Goal: Task Accomplishment & Management: Complete application form

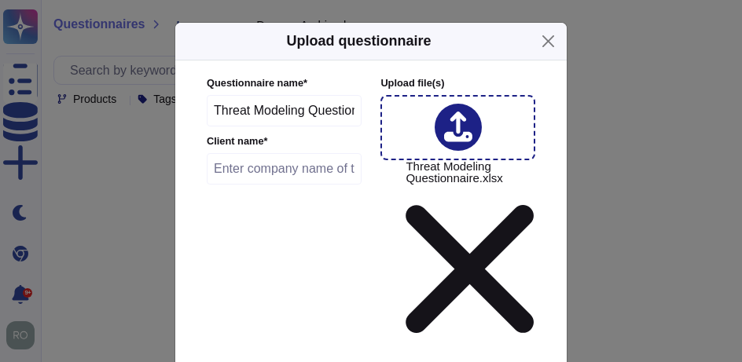
click at [251, 114] on input "Threat Modeling Questionnaire" at bounding box center [284, 110] width 155 height 31
click at [241, 178] on input "text" at bounding box center [284, 168] width 155 height 31
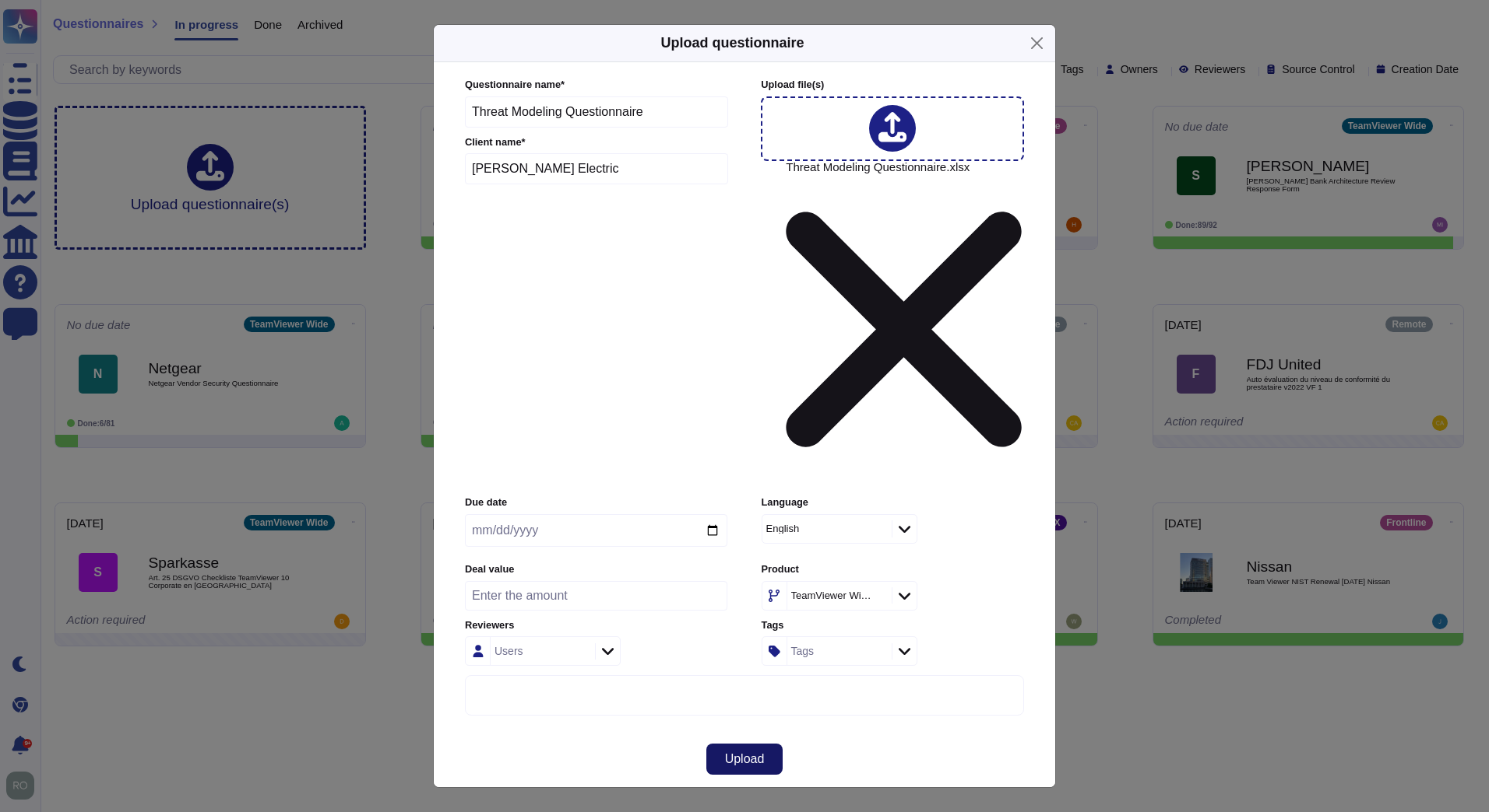
type input "Schnider Electric"
click at [762, 744] on button "Upload" at bounding box center [745, 759] width 77 height 31
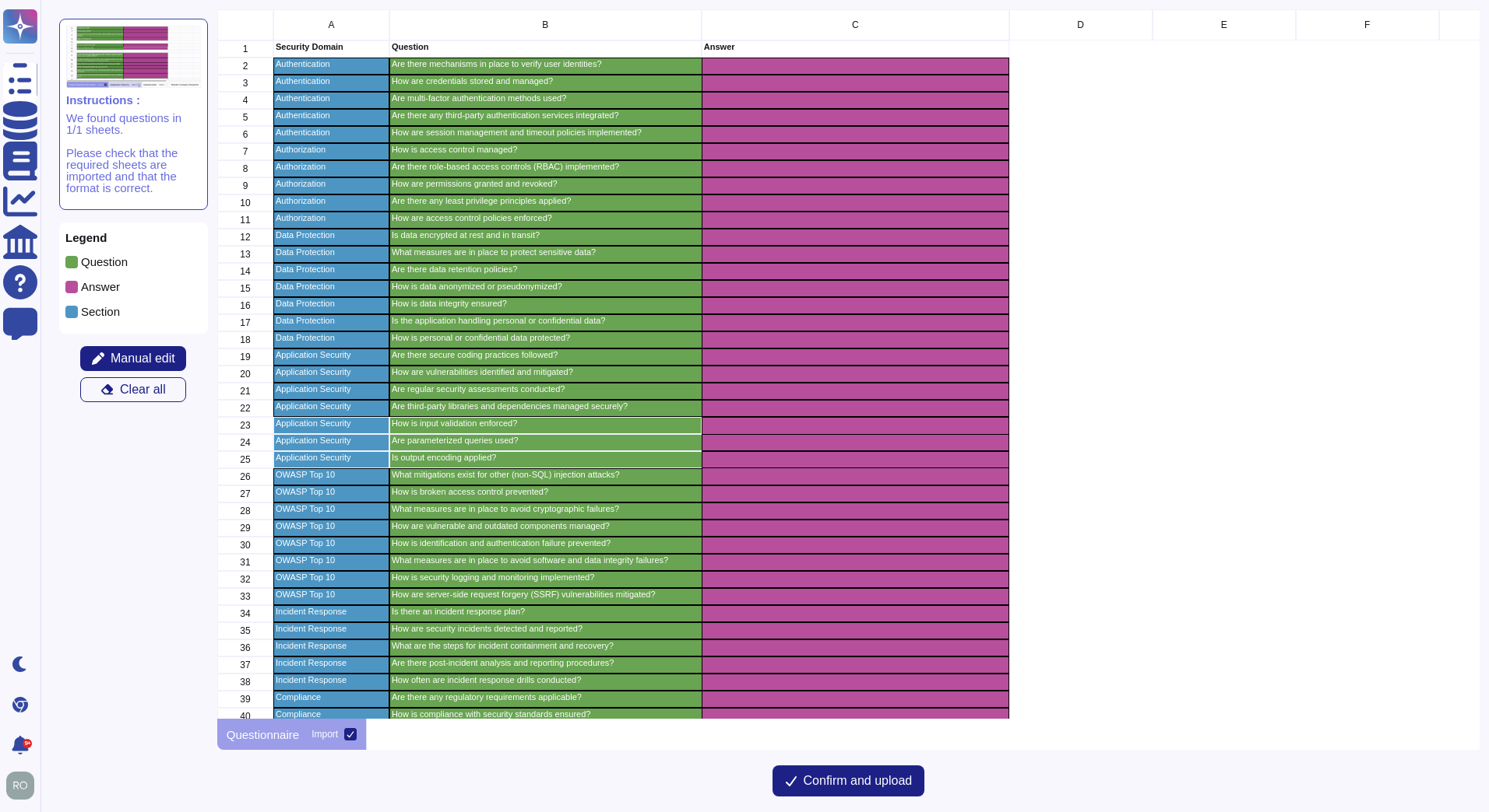
scroll to position [698, 1251]
click at [1131, 547] on div "grid" at bounding box center [1080, 545] width 144 height 17
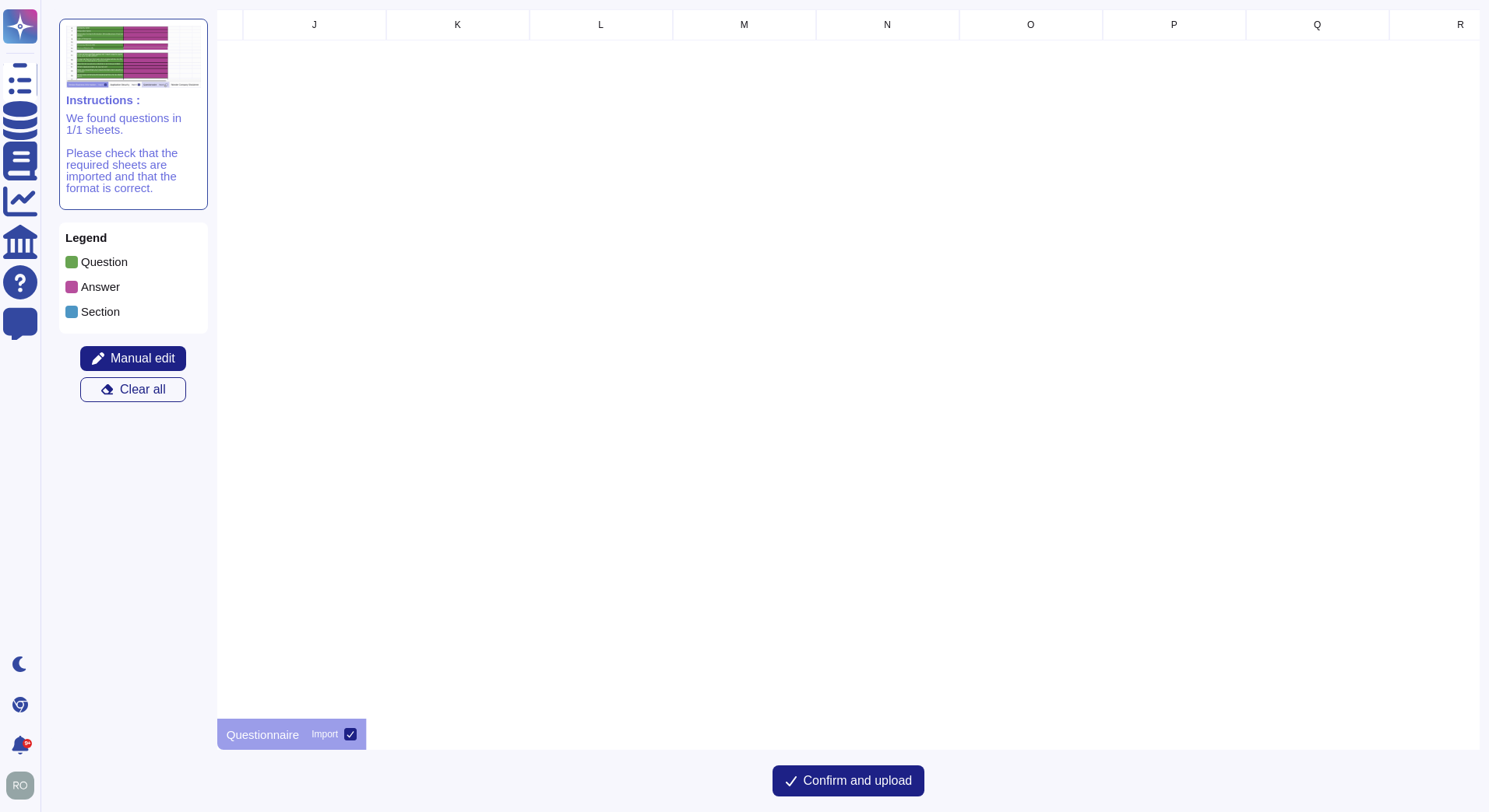
scroll to position [0, 0]
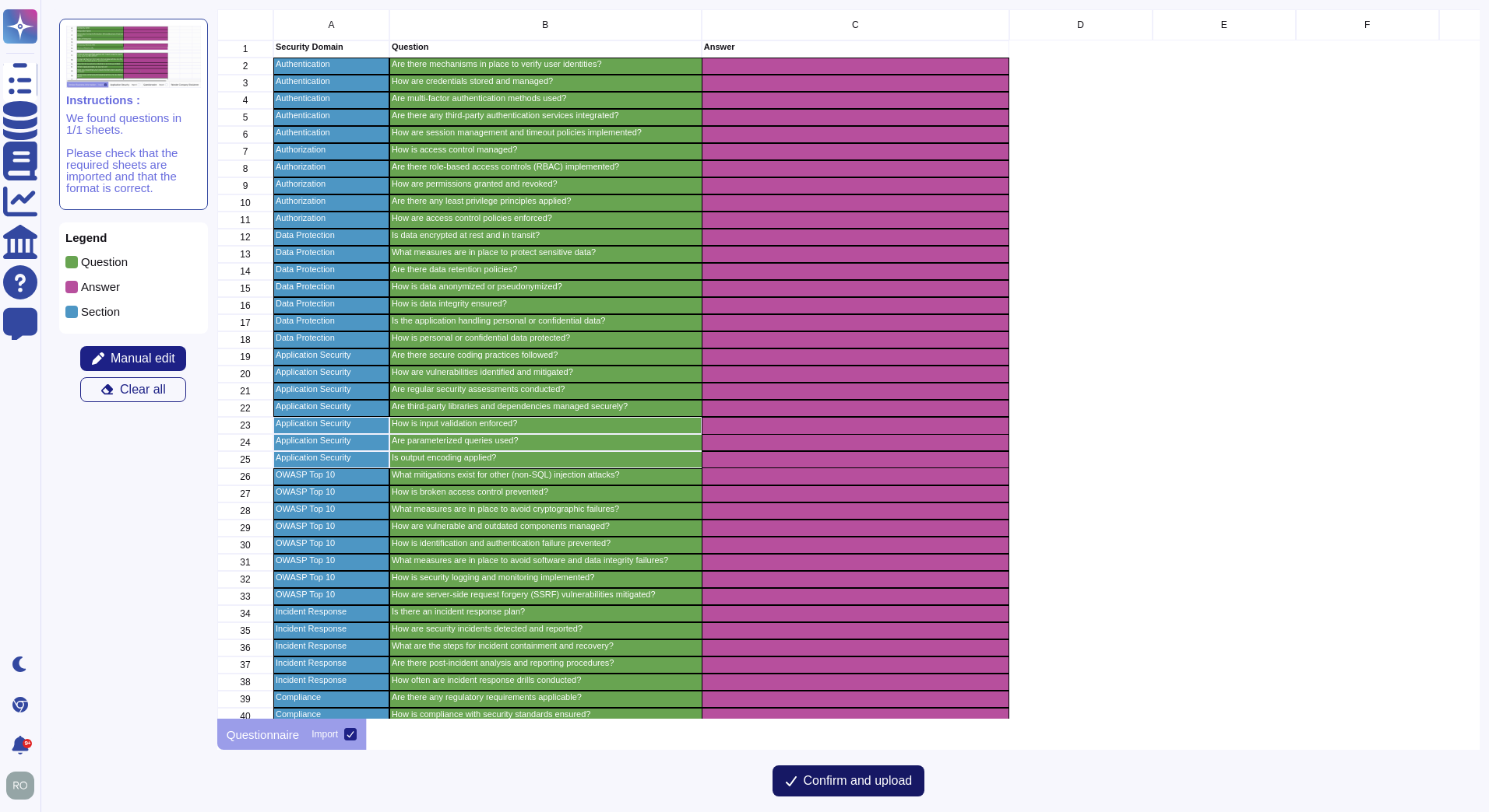
click at [899, 787] on span "Confirm and upload" at bounding box center [858, 781] width 109 height 13
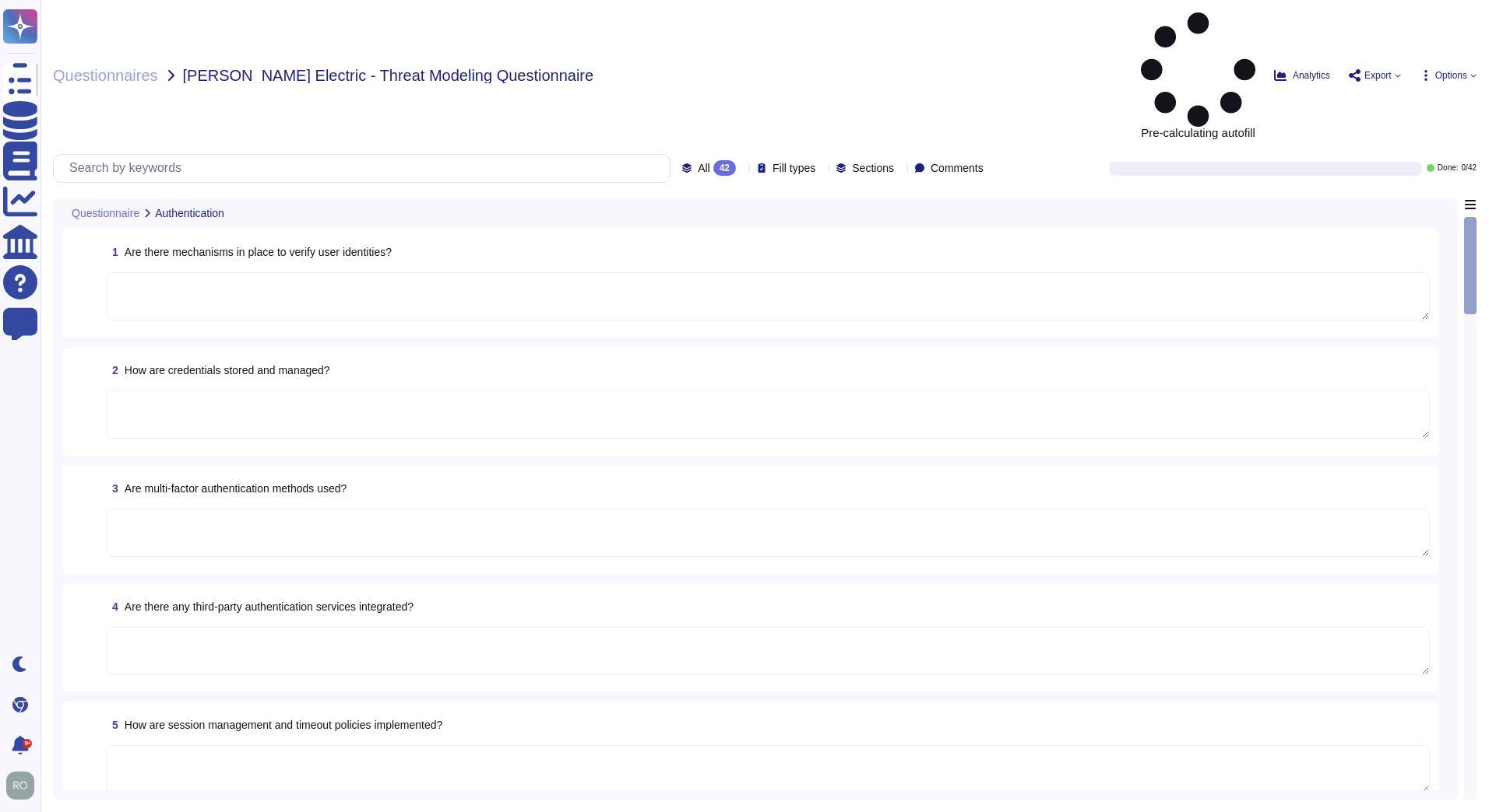
click at [234, 215] on icon at bounding box center [234, 215] width 0 height 0
click at [247, 272] on textarea at bounding box center [768, 296] width 1324 height 49
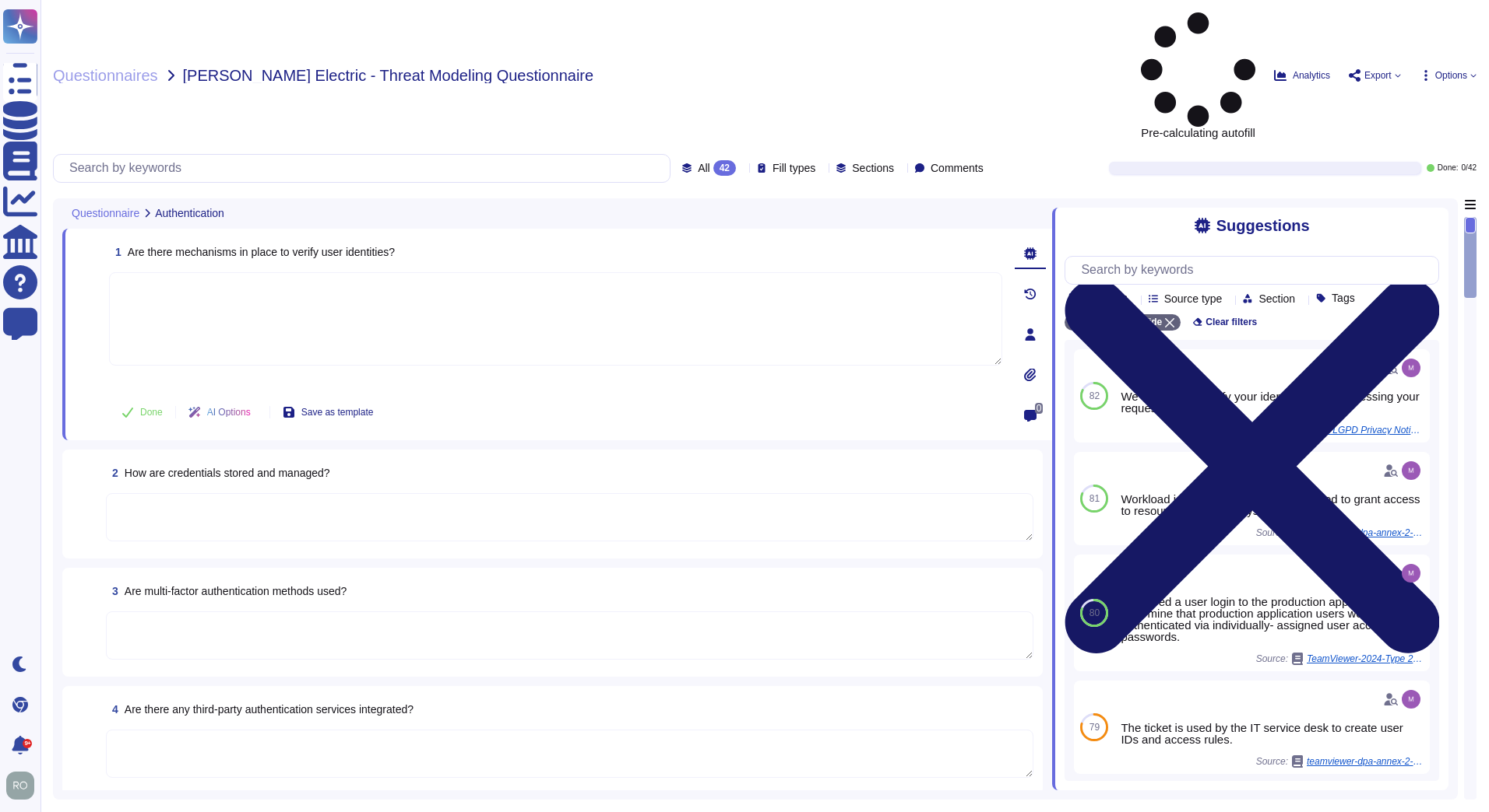
click at [1424, 217] on icon at bounding box center [1251, 466] width 374 height 499
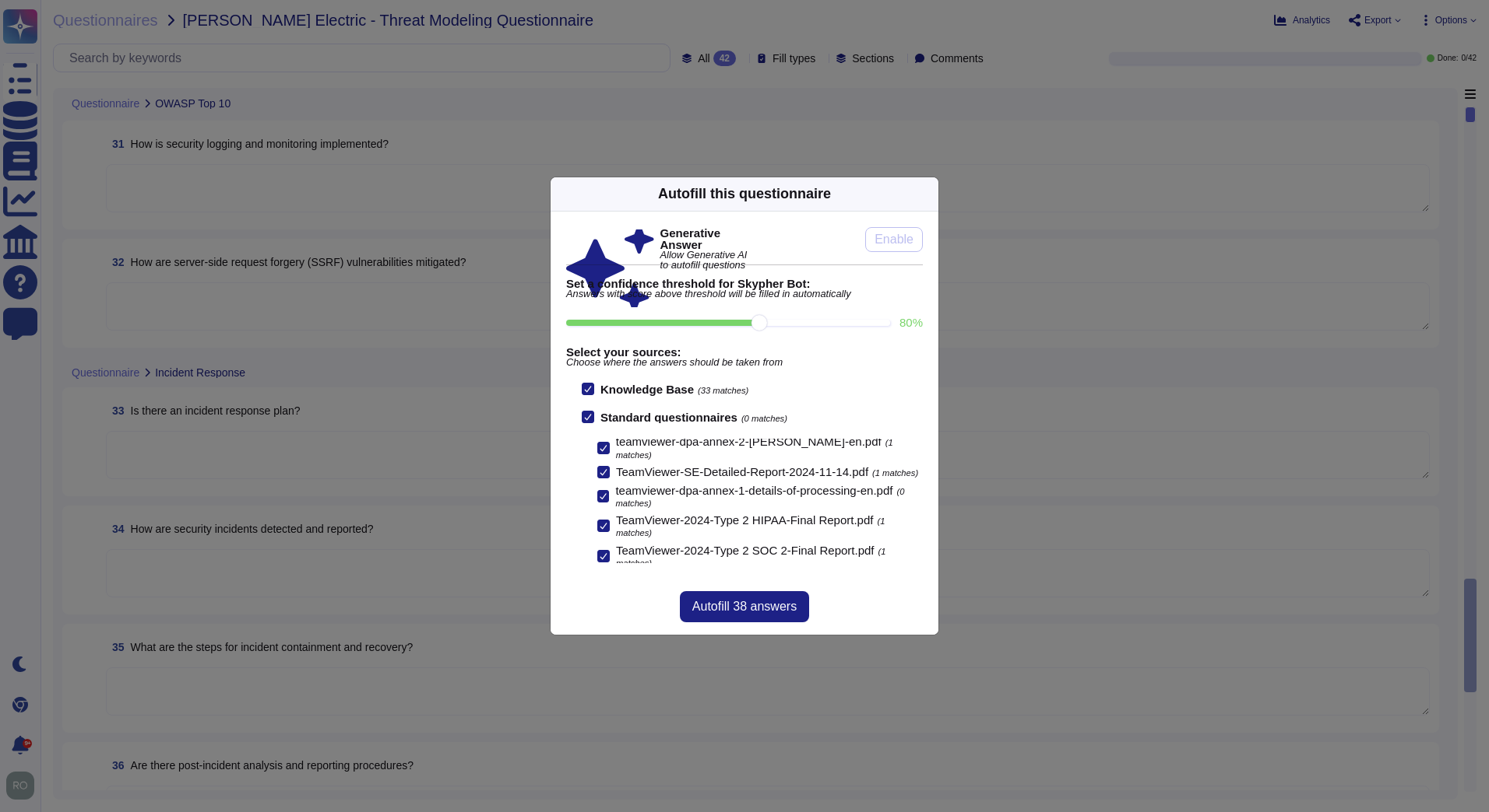
scroll to position [69, 0]
click at [740, 603] on span "Autofill 38 answers" at bounding box center [744, 607] width 104 height 13
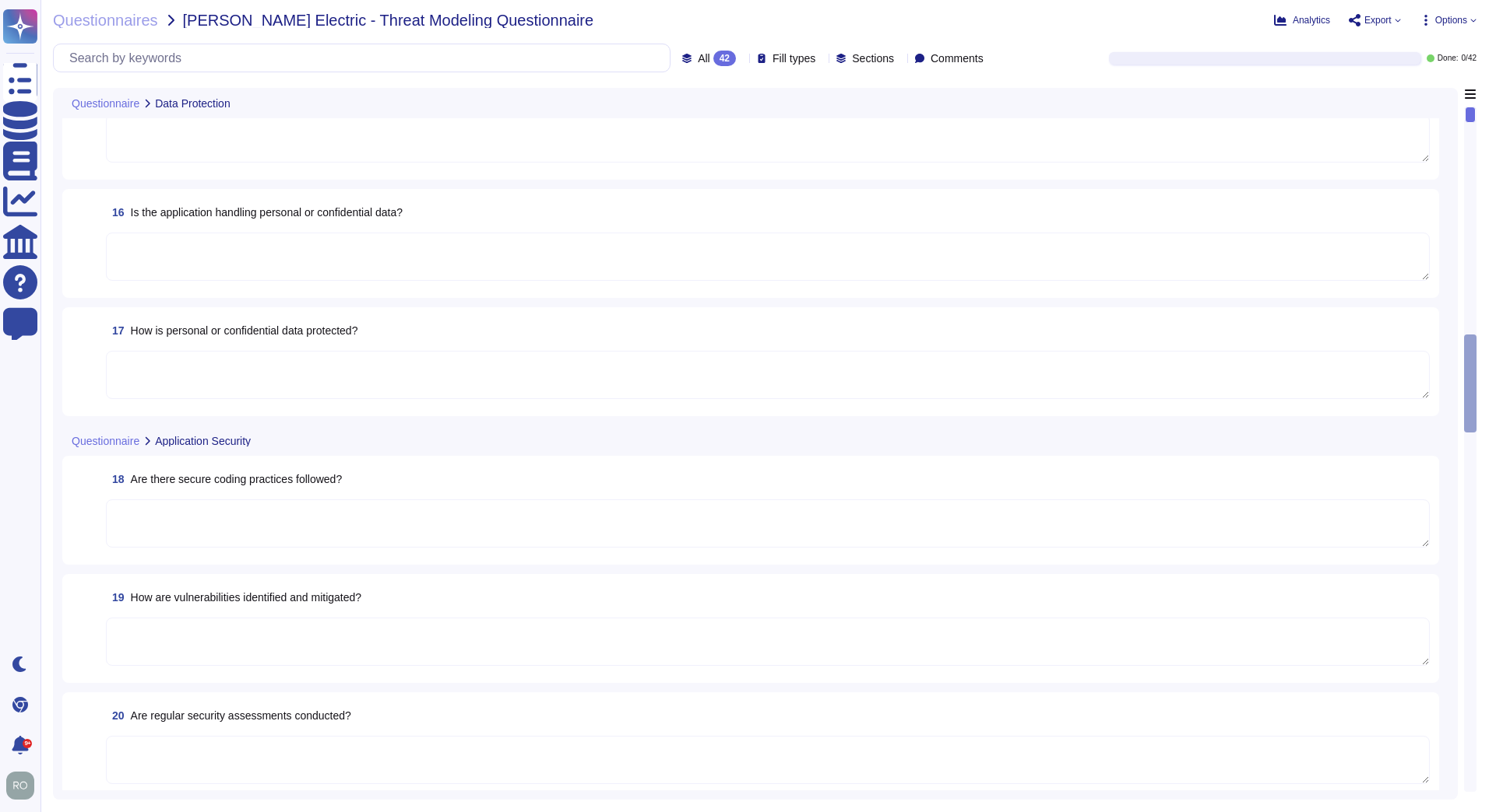
scroll to position [0, 0]
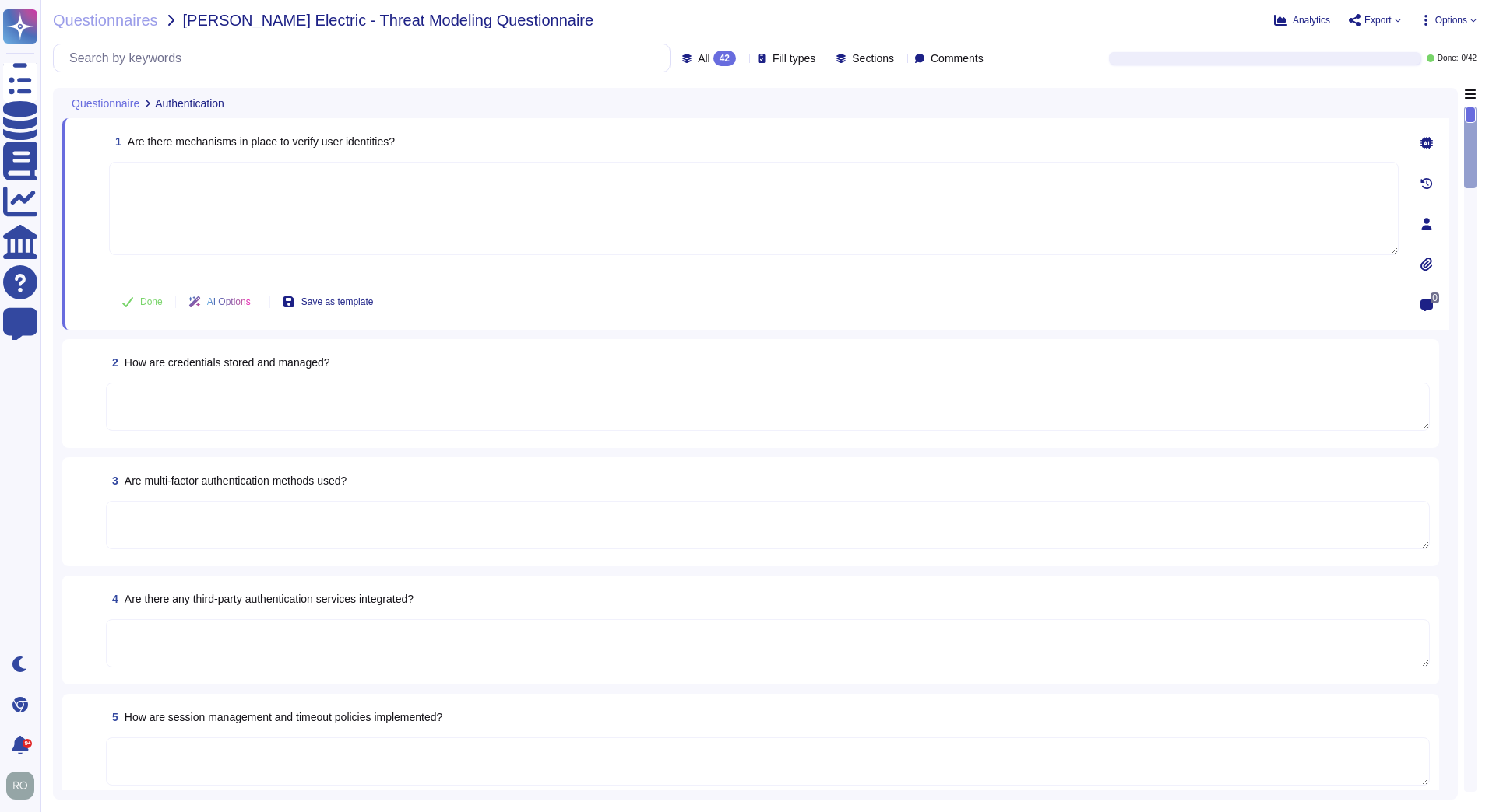
type textarea "We will need to verify your identity before processing your request."
type textarea "Employees and approved vendor personnel sign on to the TeamViewer network using…"
type textarea "Teamviewer uses multifactor authentication as its primary form of authenticatio…"
type textarea "Workstations are configured to terminate inactive sessions after fifteen minute…"
type textarea "TeamViewer ensures secure authentication through the use of Two-Factor Authenti…"
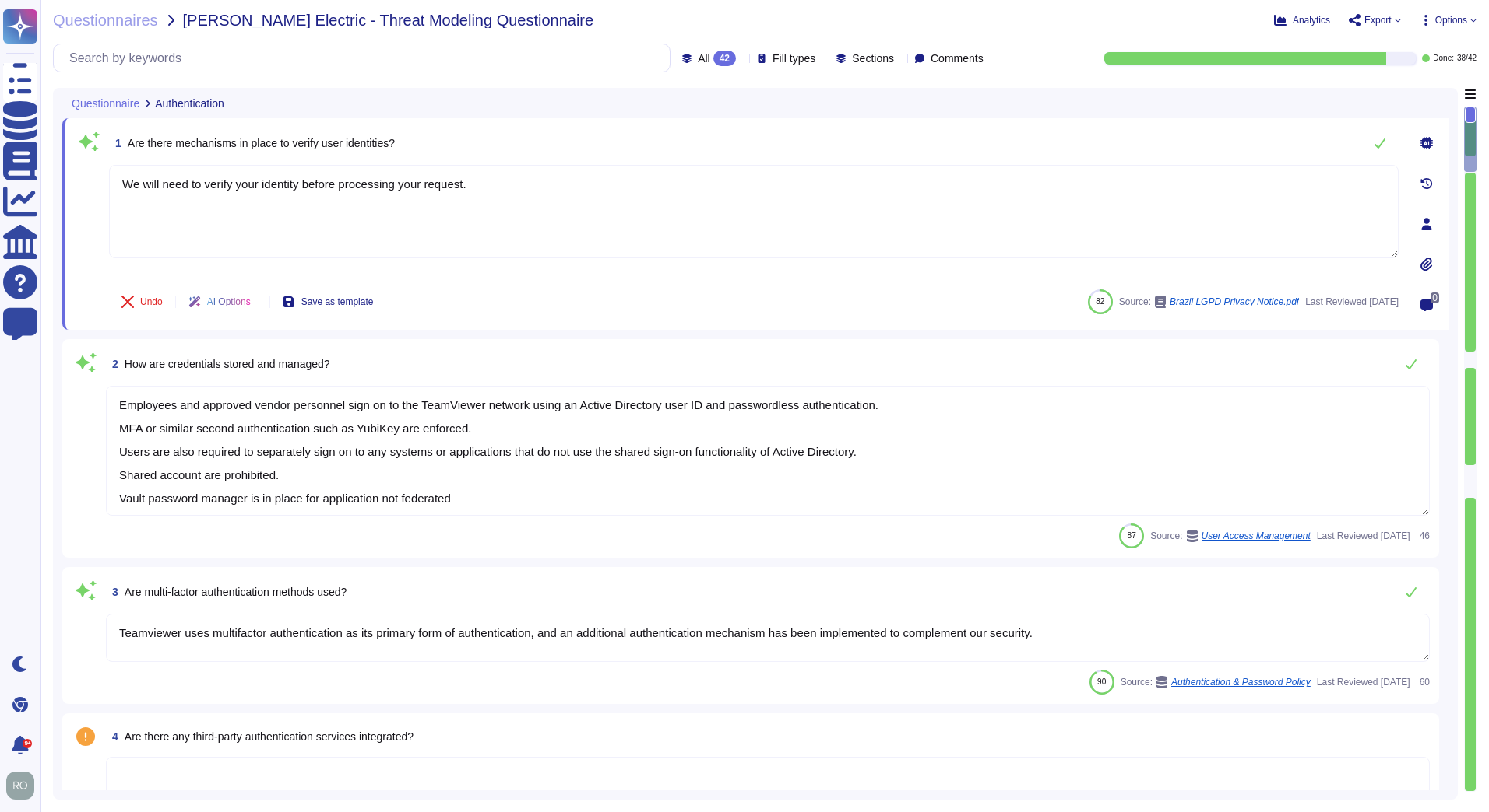
drag, startPoint x: 118, startPoint y: 402, endPoint x: 352, endPoint y: 415, distance: 234.4
click at [352, 415] on textarea "Employees and approved vendor personnel sign on to the TeamViewer network using…" at bounding box center [768, 451] width 1324 height 130
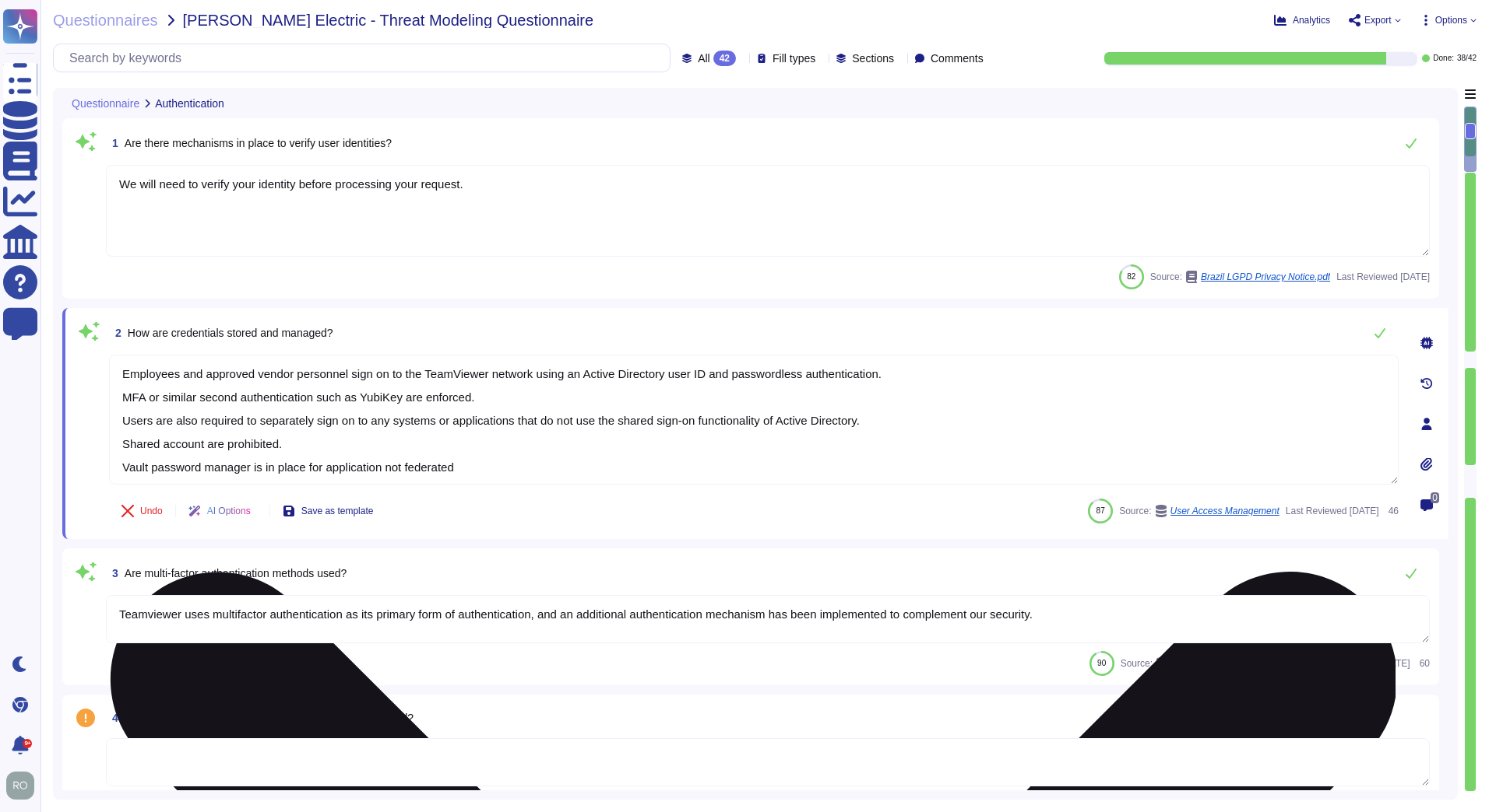
click at [327, 444] on textarea "Employees and approved vendor personnel sign on to the TeamViewer network using…" at bounding box center [753, 419] width 1289 height 130
drag, startPoint x: 127, startPoint y: 369, endPoint x: 616, endPoint y: 459, distance: 497.2
click at [616, 459] on textarea "Employees and approved vendor personnel sign on to the TeamViewer network using…" at bounding box center [753, 419] width 1289 height 130
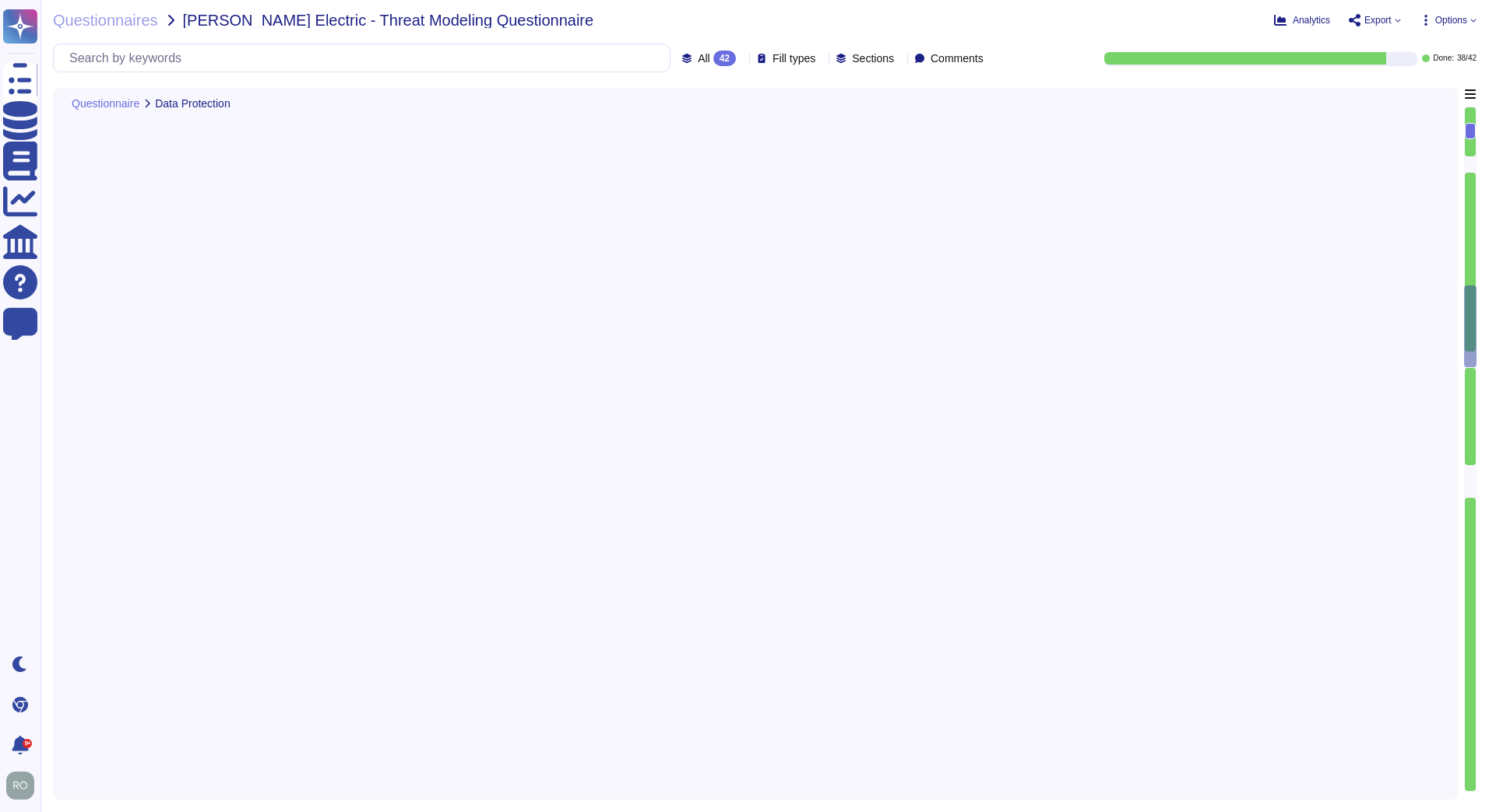
scroll to position [2646, 0]
type textarea "Data is retained according to the data type identified by the property."
type textarea "Development and test environments at TeamViewer are physically and logically se…"
type textarea "TeamViewer has implemented a data classification Policy which is reviewed and u…"
type textarea "The privacy handbook is dealing with the obligation of the data protection regu…"
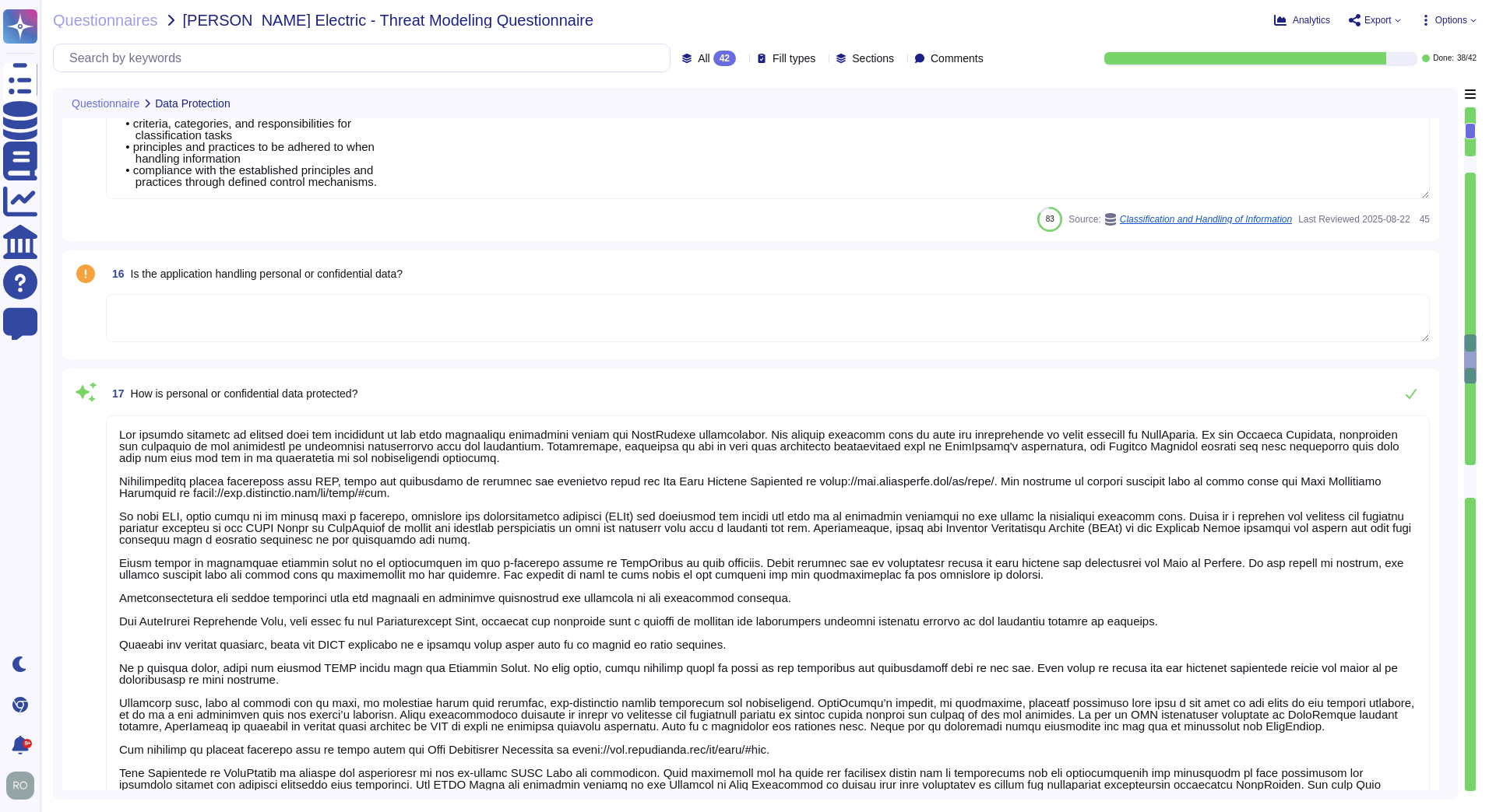
type textarea "Training on the SDLC is conducted in a variety of formats, including, but not l…"
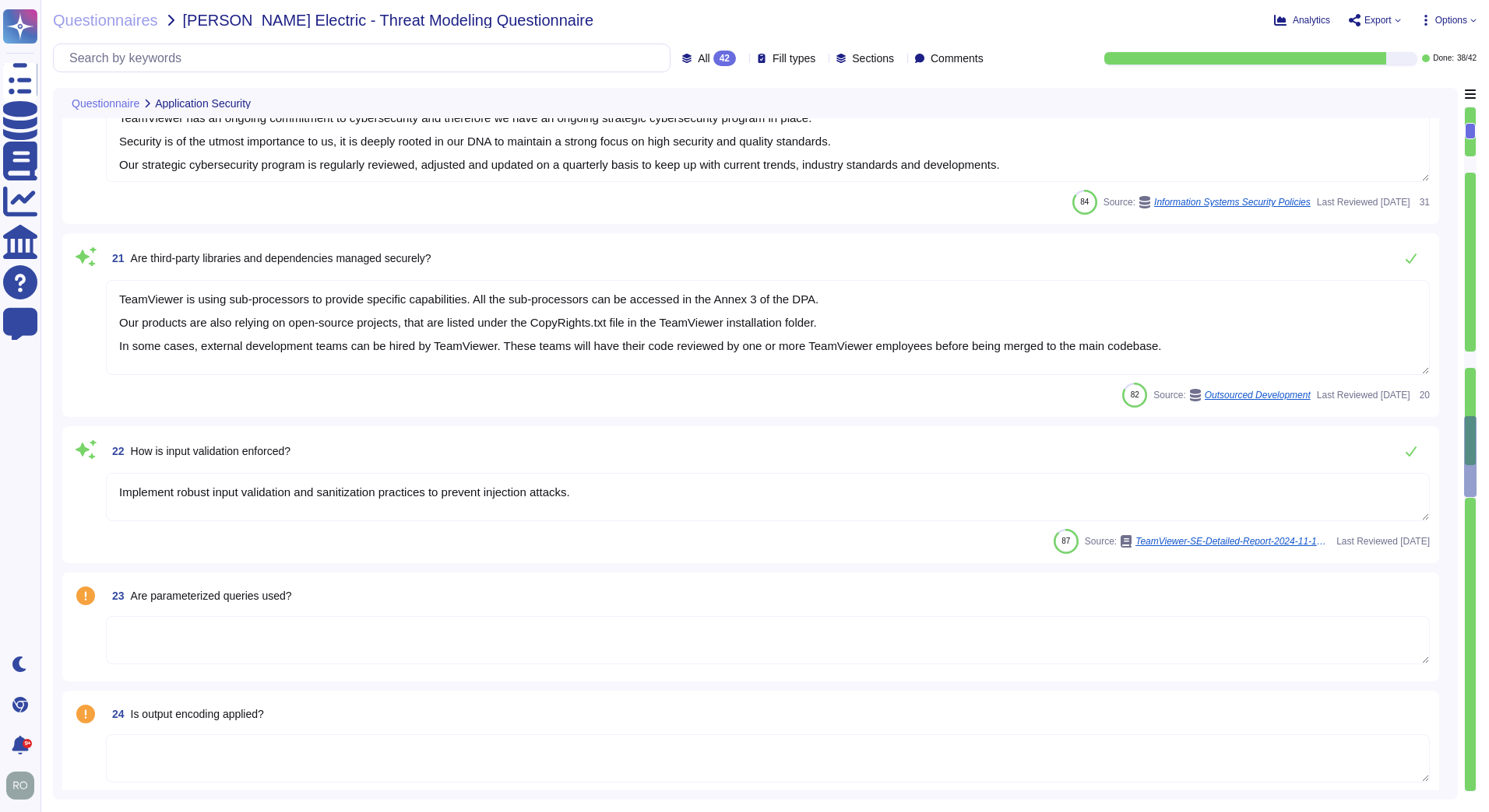
type textarea "As part of TeamViewer S-SDLC process, TeamViewer conduct threat modeling, secur…"
type textarea "TeamViewer conducts annual audits, either internally and/or by independent thir…"
type textarea "TeamViewer is using sub-processors to provide specific capabilities. All the su…"
type textarea "Implement robust input validation and sanitization practices to prevent injecti…"
type textarea "TeamViewer bases its software development activities on the industry best pract…"
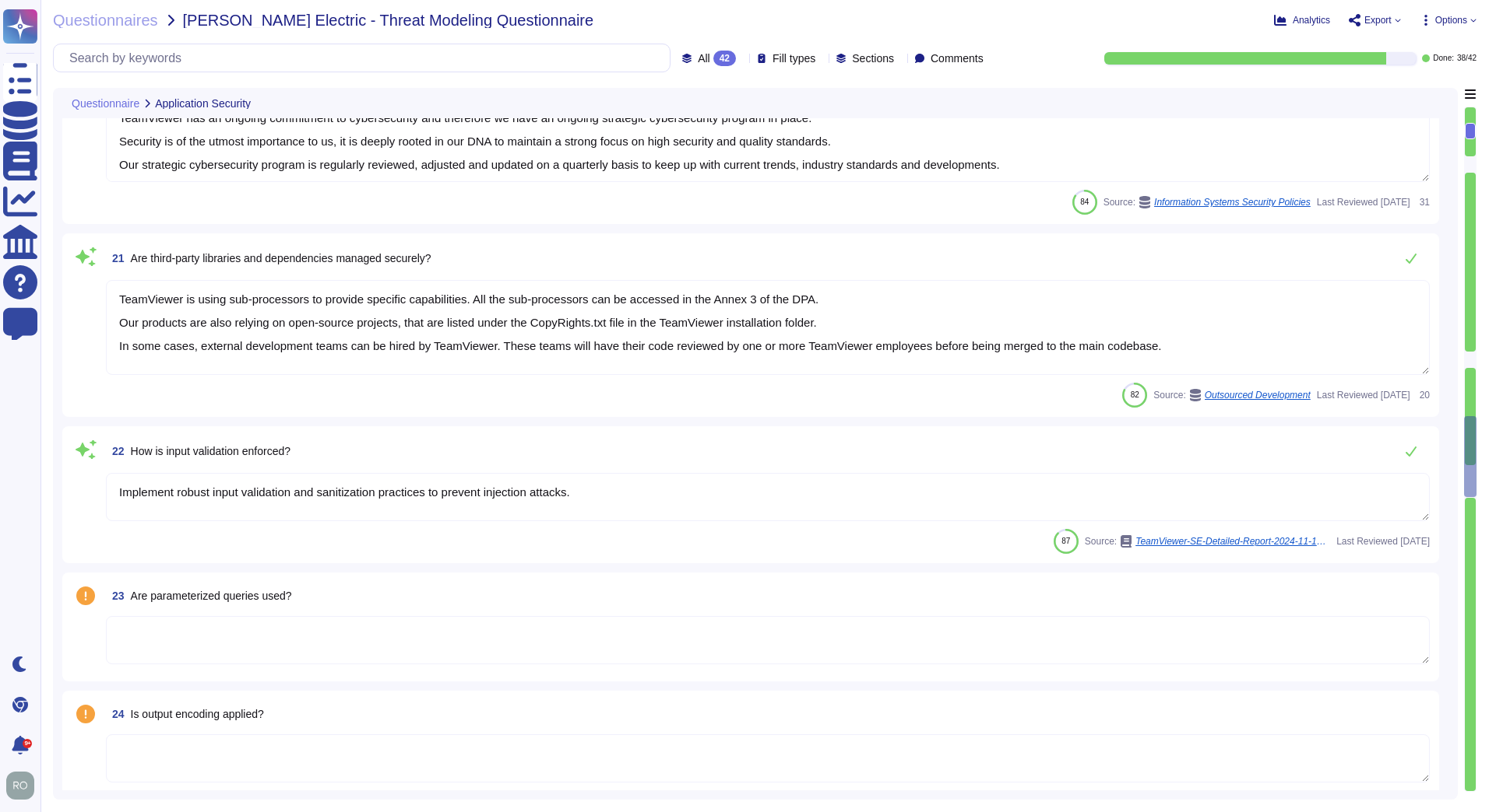
type textarea "TeamViewer ensures secure authentication through the use of Two-Factor Authenti…"
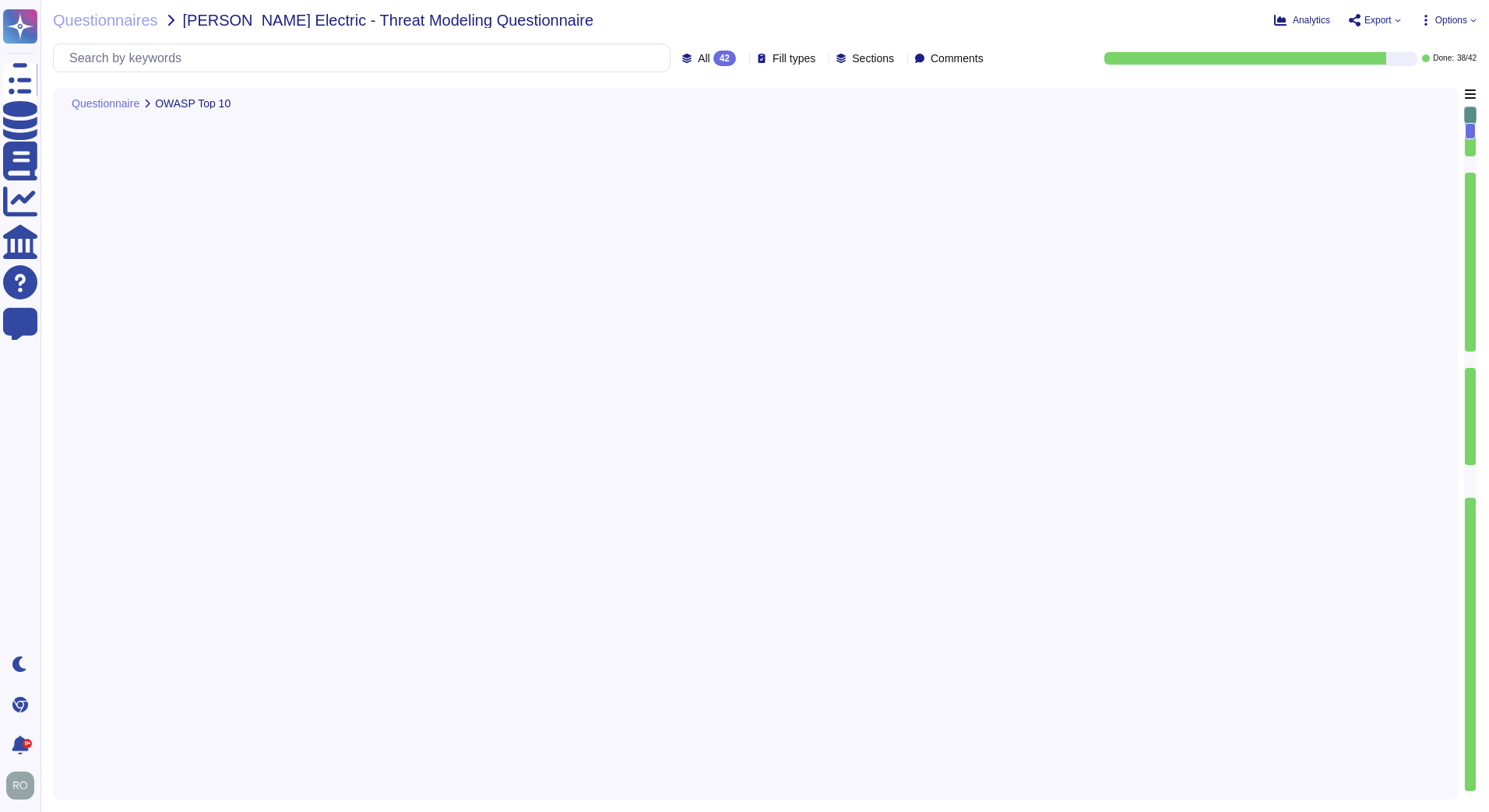
type textarea "We have a comprehensive incident response plan in place, which includes the rol…"
type textarea "At TeamViewer, we recognize the critical role of threat intelligence in our sec…"
type textarea "We have a comprehensive incident response plan in place, which includes the rol…"
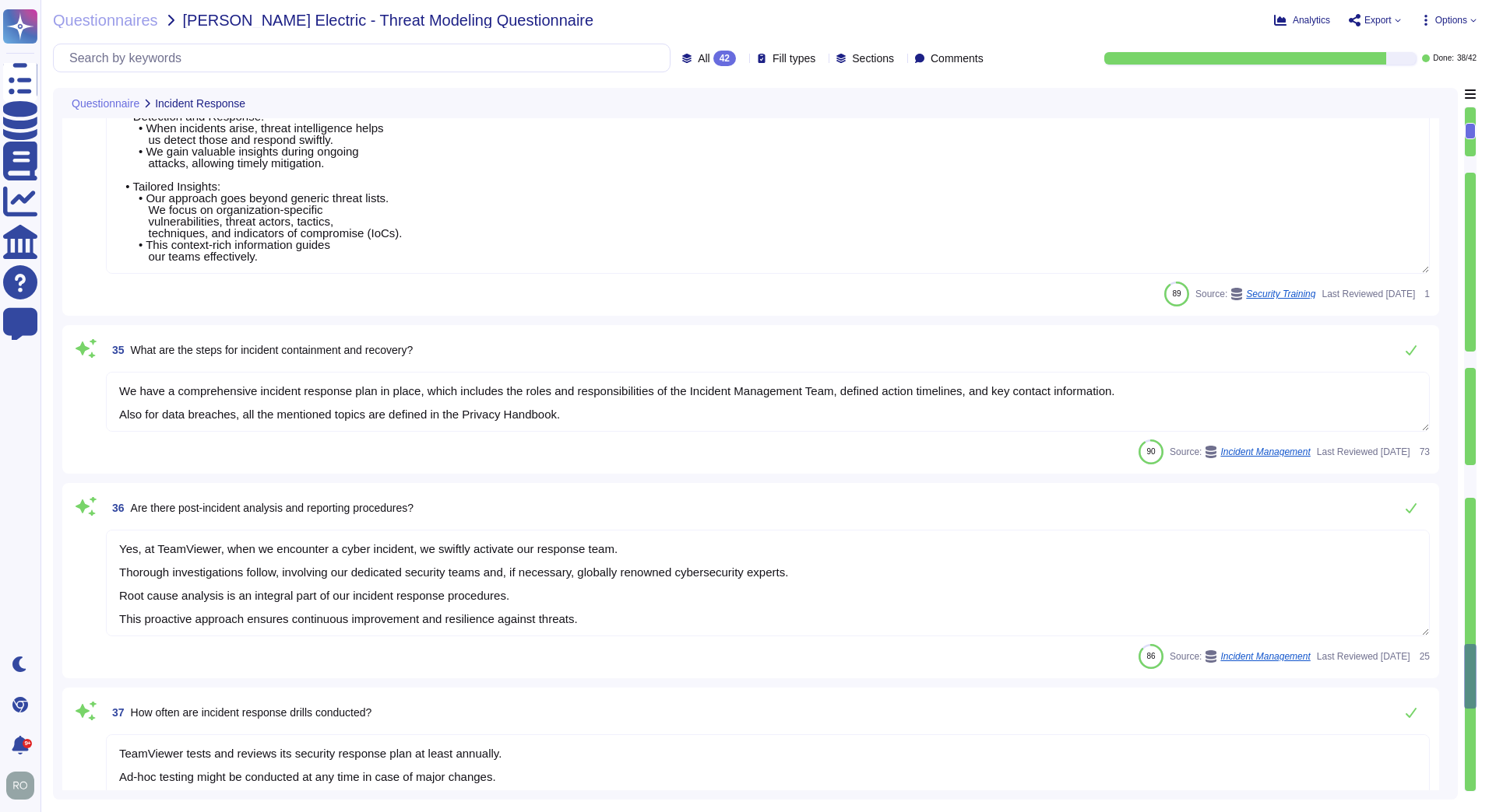
type textarea "Yes, at TeamViewer, when we encounter a cyber incident, we swiftly activate our…"
type textarea "TeamViewer tests and reviews its security response plan at least annually. Ad-h…"
type textarea "As TeamViewer is a worldwide leading company, TeamViewer does keep close relati…"
type textarea "Information Security Policies are reviewed yearly, by IT Security and all the r…"
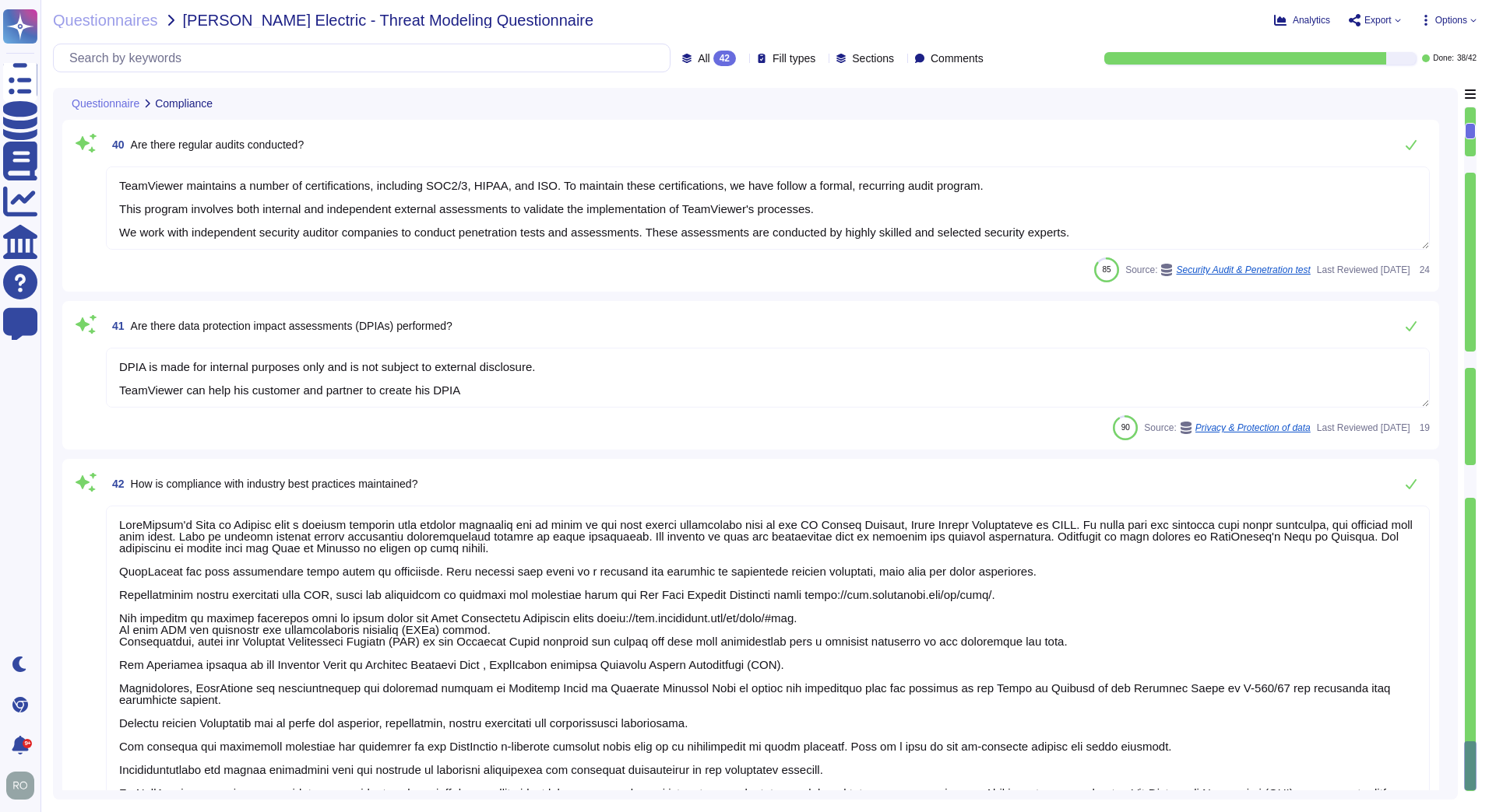
type textarea "TeamViewer maintains a number of certifications, including SOC2/3, HIPAA, and I…"
type textarea "DPIA is made for internal purposes only and is not subject to external disclosu…"
type textarea "TeamViewer's Code of Conduct sets a minimum standard that applies worldwide and…"
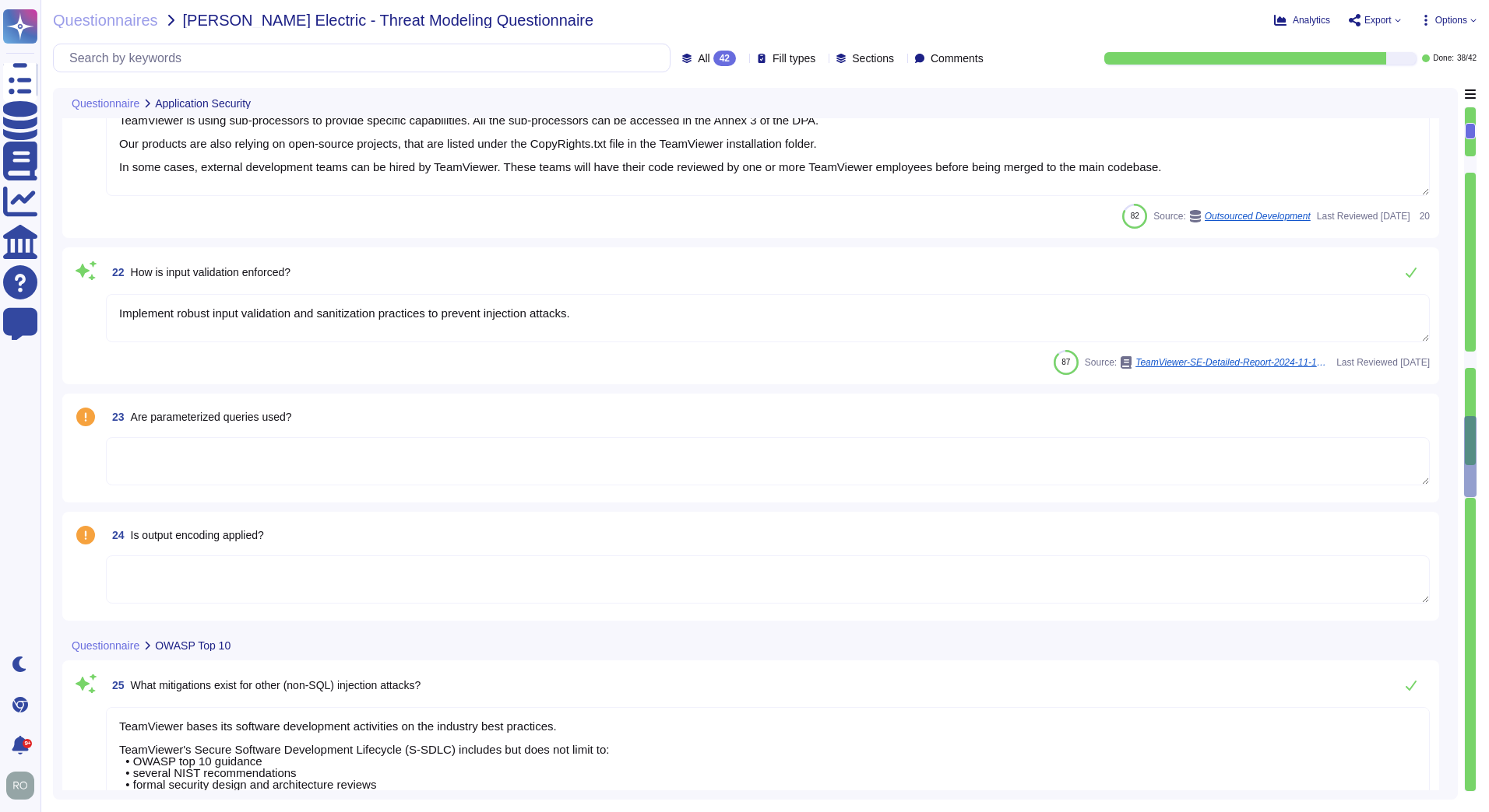
type textarea "Training on the SDLC is conducted in a variety of formats, including, but not l…"
type textarea "As part of TeamViewer S-SDLC process, TeamViewer conduct threat modeling, secur…"
type textarea "TeamViewer conducts annual audits, either internally and/or by independent thir…"
type textarea "TeamViewer is using sub-processors to provide specific capabilities. All the su…"
type textarea "Implement robust input validation and sanitization practices to prevent injecti…"
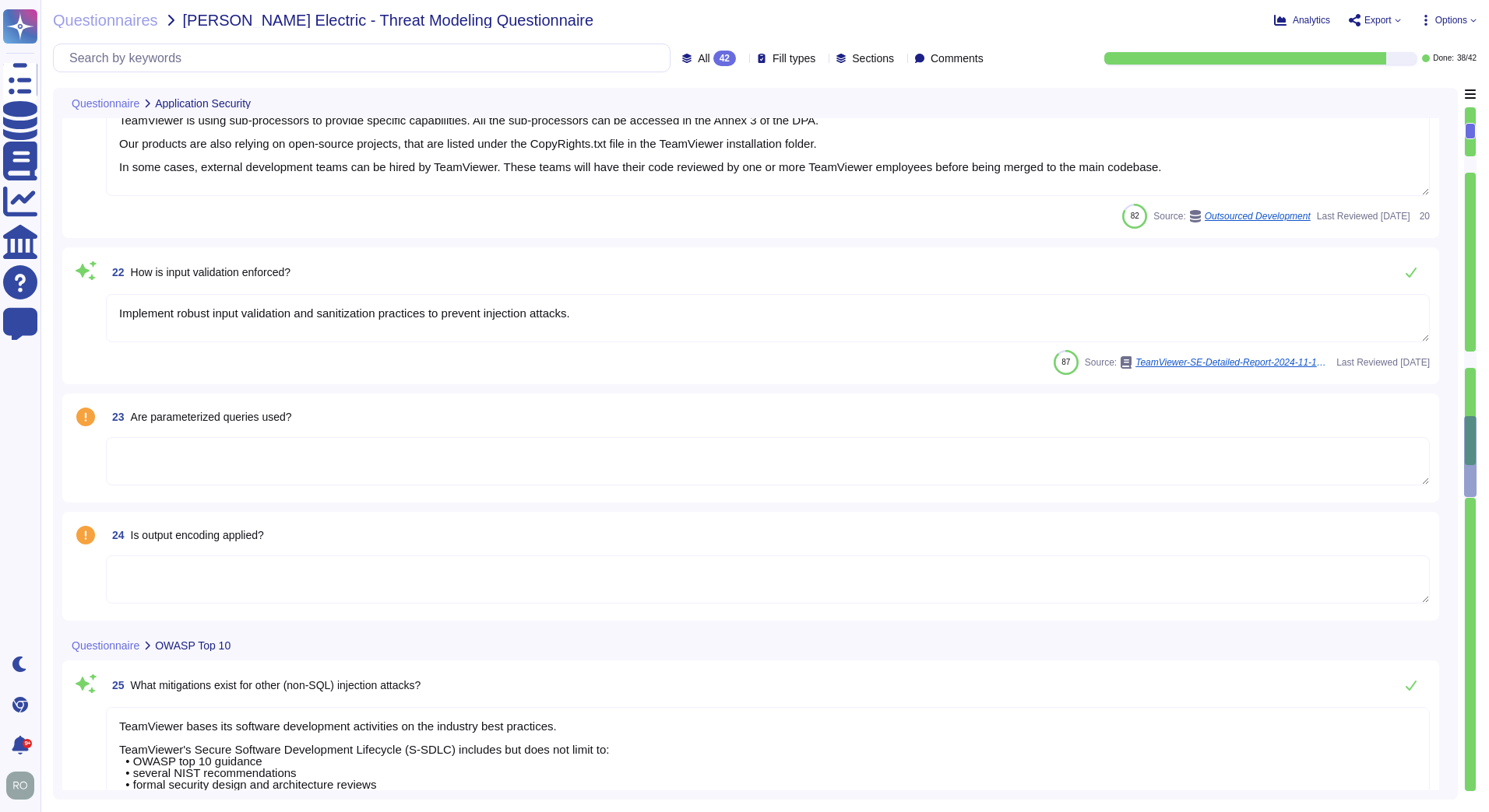
type textarea "TeamViewer bases its software development activities on the industry best pract…"
type textarea "TeamViewer ensures secure authentication through the use of Two-Factor Authenti…"
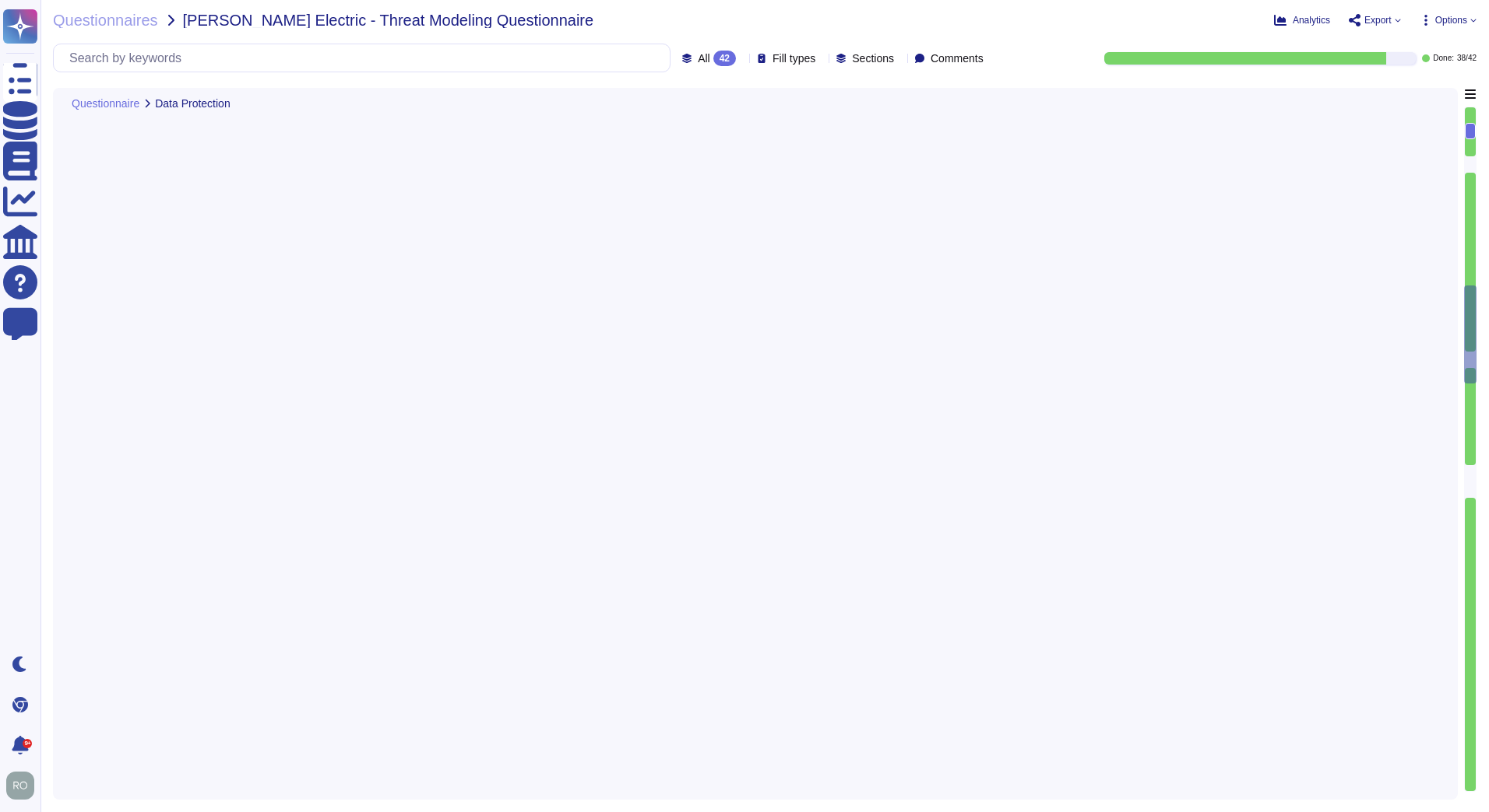
scroll to position [0, 0]
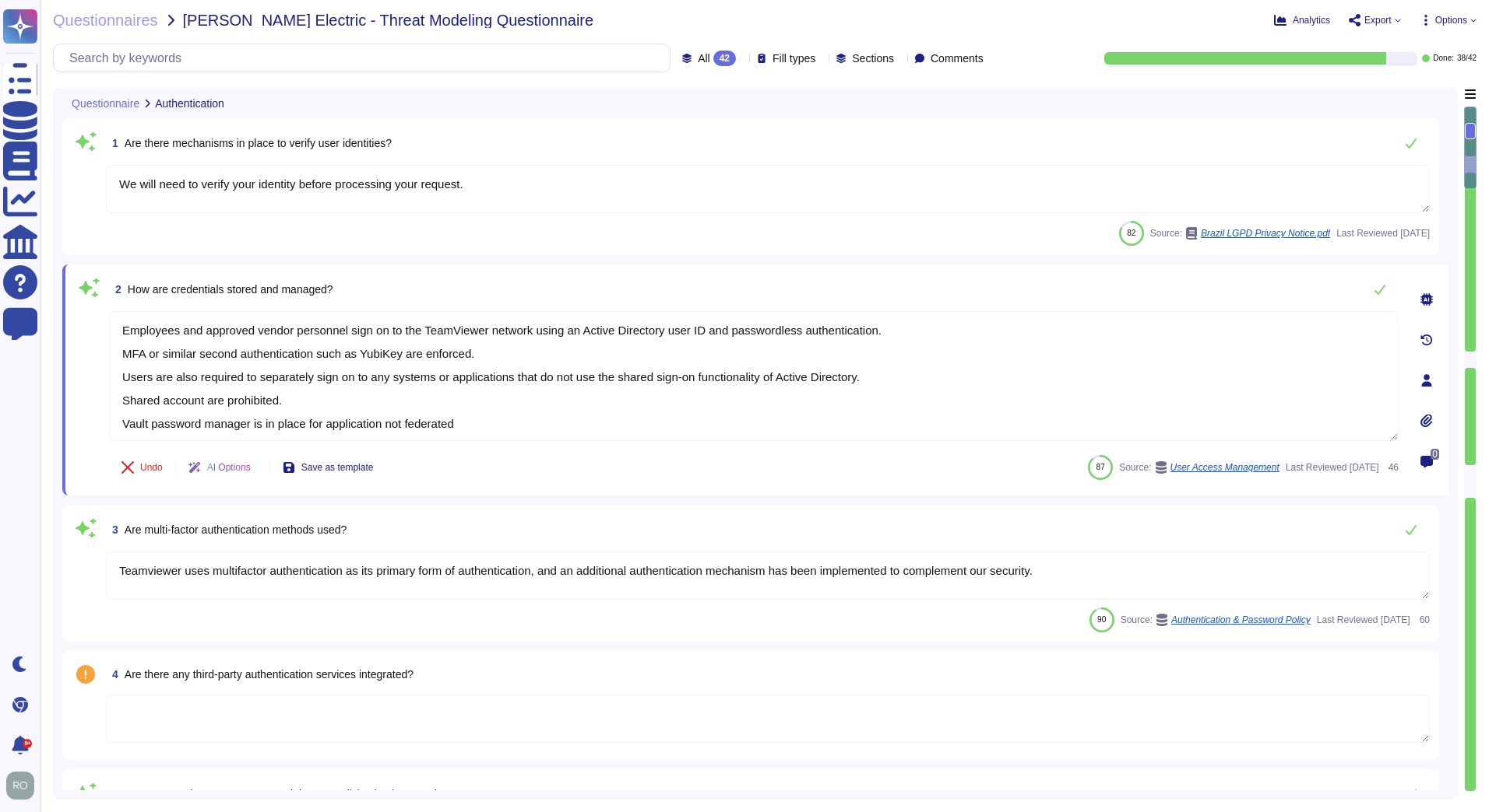
type textarea "We will need to verify your identity before processing your request."
type textarea "Employees and approved vendor personnel sign on to the TeamViewer network using…"
type textarea "Teamviewer uses multifactor authentication as its primary form of authenticatio…"
type textarea "Workstations are configured to terminate inactive sessions after fifteen minute…"
type textarea "TeamViewer ensures secure authentication through the use of Two-Factor Authenti…"
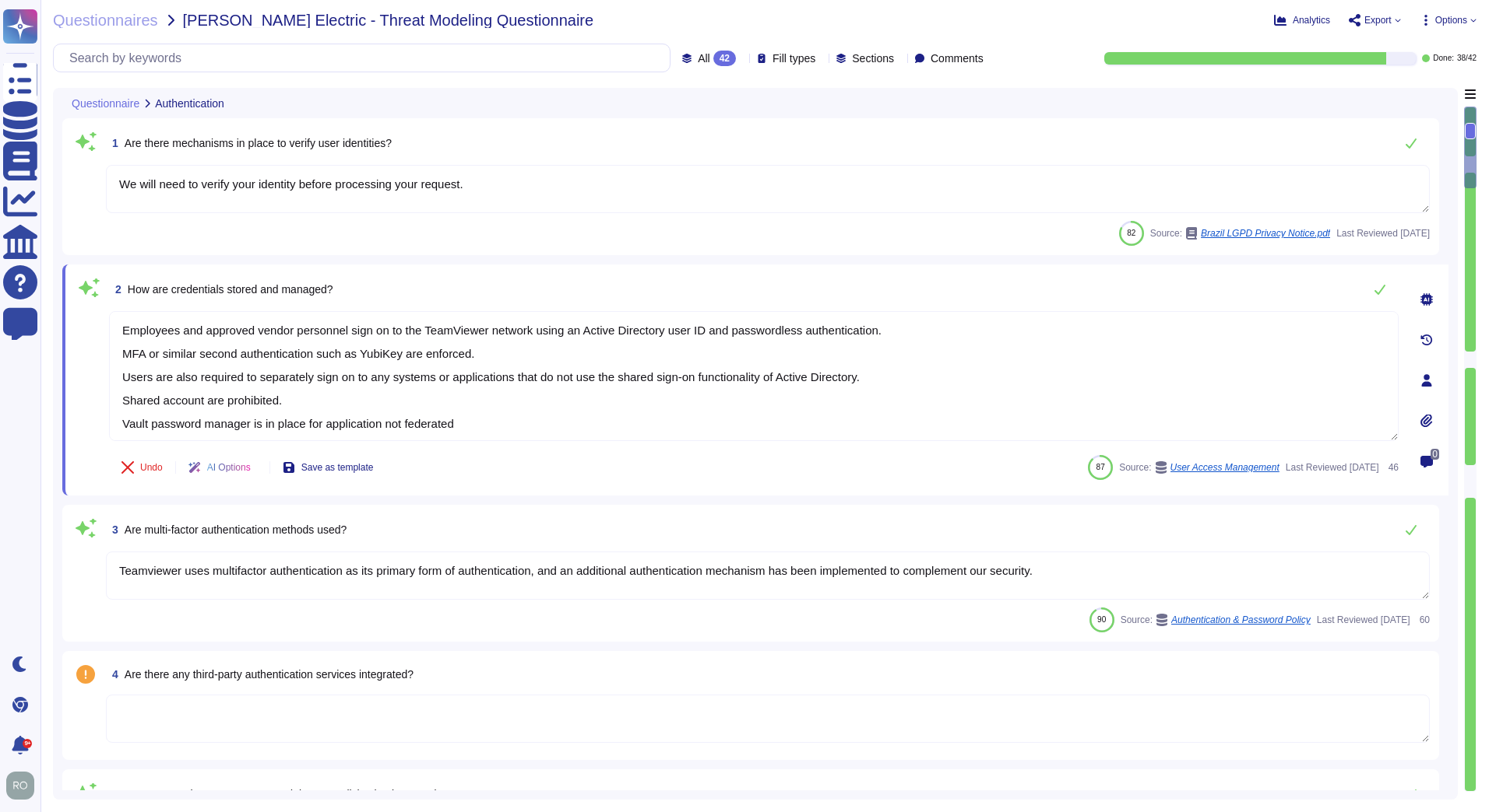
type textarea "TeamViewer has defined the criteria for various types of administrative account…"
drag, startPoint x: 124, startPoint y: 571, endPoint x: 209, endPoint y: 565, distance: 85.2
click at [209, 565] on textarea "Teamviewer uses multifactor authentication as its primary form of authenticatio…" at bounding box center [768, 575] width 1324 height 49
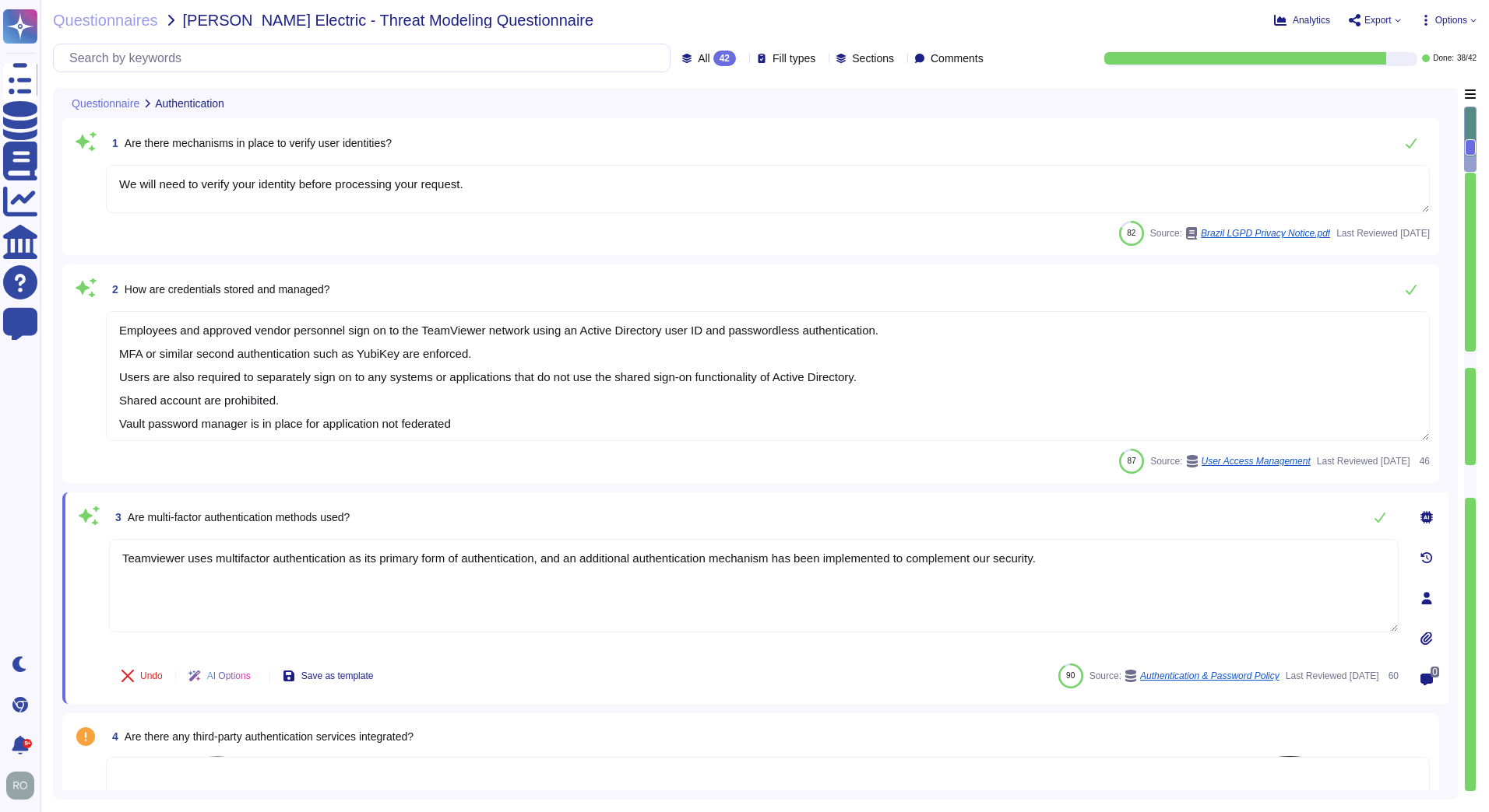
click at [209, 565] on textarea "Teamviewer uses multifactor authentication as its primary form of authenticatio…" at bounding box center [753, 586] width 1289 height 93
drag, startPoint x: 124, startPoint y: 557, endPoint x: 1045, endPoint y: 556, distance: 921.0
click at [1045, 556] on textarea "Teamviewer uses multifactor authentication as its primary form of authenticatio…" at bounding box center [753, 586] width 1289 height 93
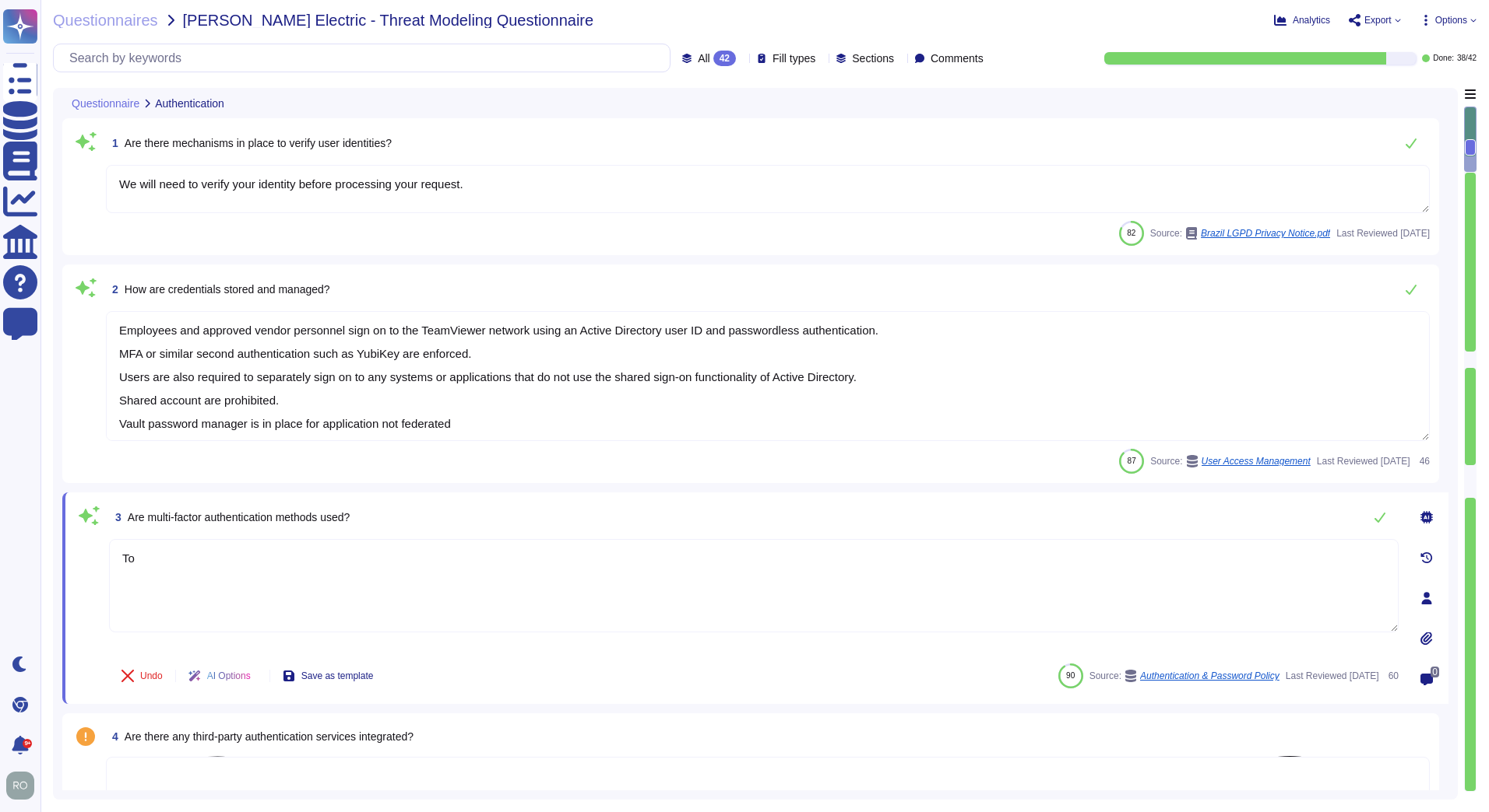
type textarea "T"
type textarea "TeamViewer provide TFA Capabilities. * Samba"
click at [441, 384] on textarea "Employees and approved vendor personnel sign on to the TeamViewer network using…" at bounding box center [768, 375] width 1324 height 130
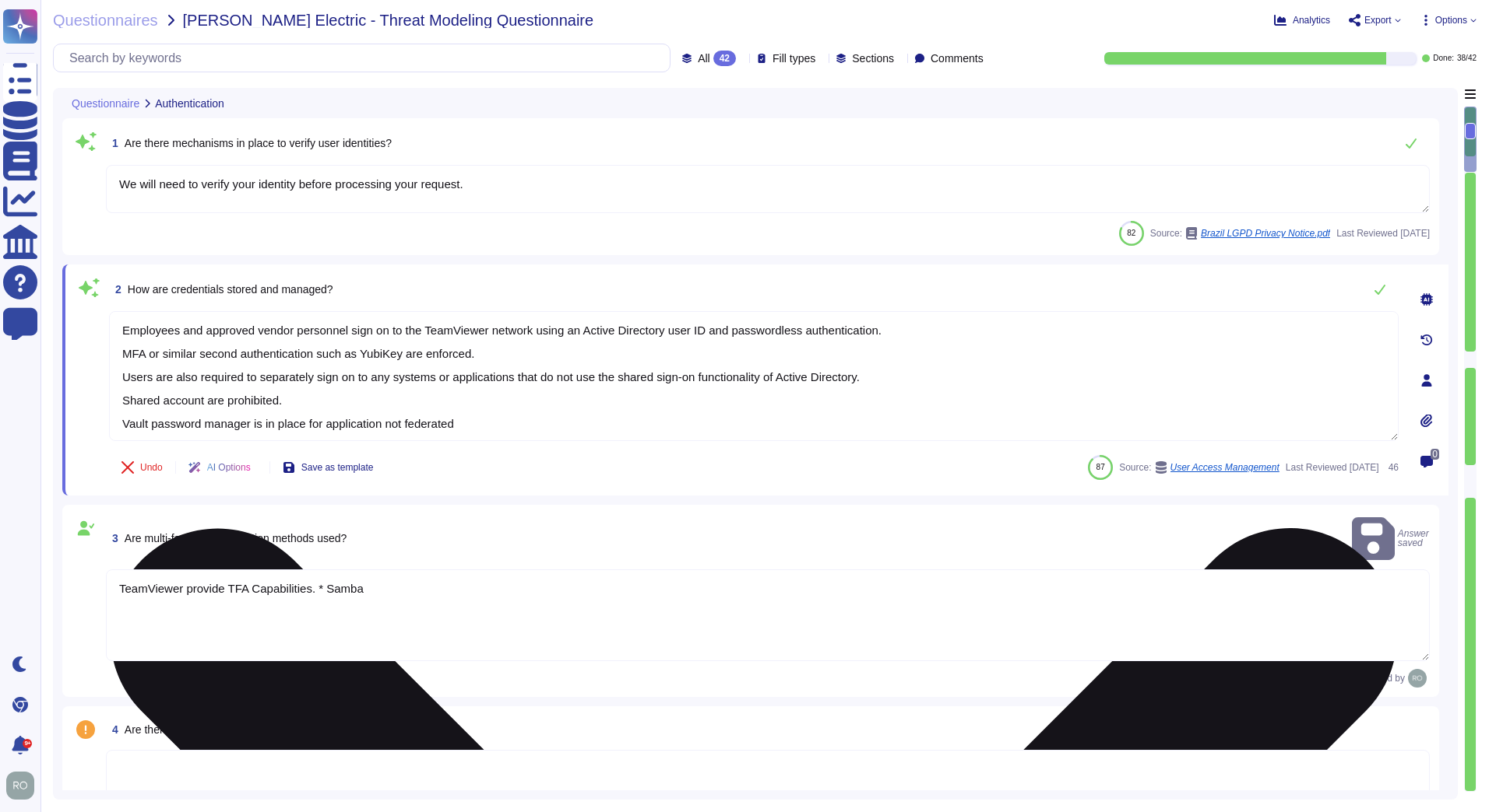
click at [561, 400] on textarea "Employees and approved vendor personnel sign on to the TeamViewer network using…" at bounding box center [753, 375] width 1289 height 130
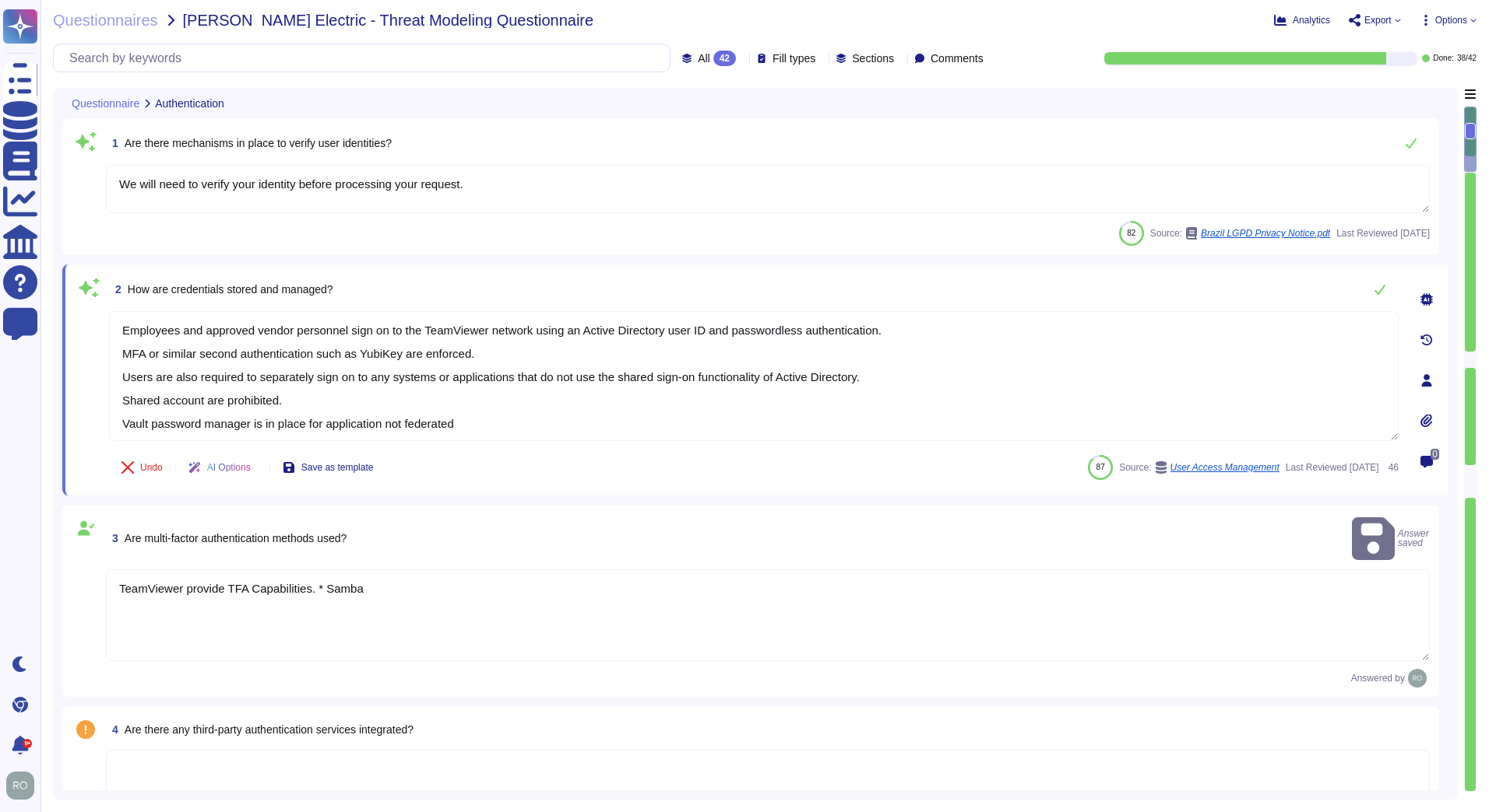
click at [257, 469] on icon at bounding box center [257, 469] width 0 height 0
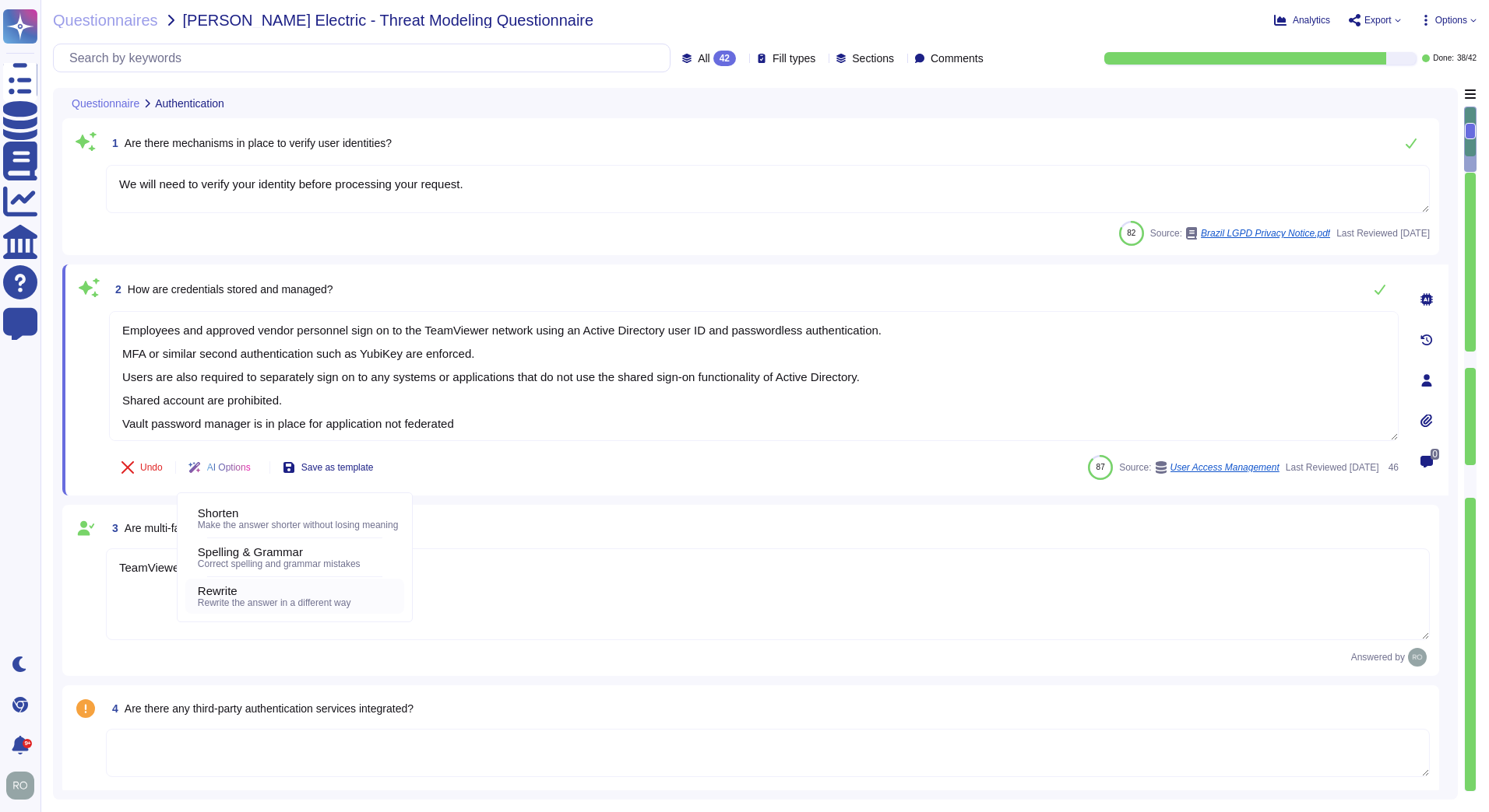
click at [322, 594] on div "Rewrite" at bounding box center [298, 591] width 200 height 14
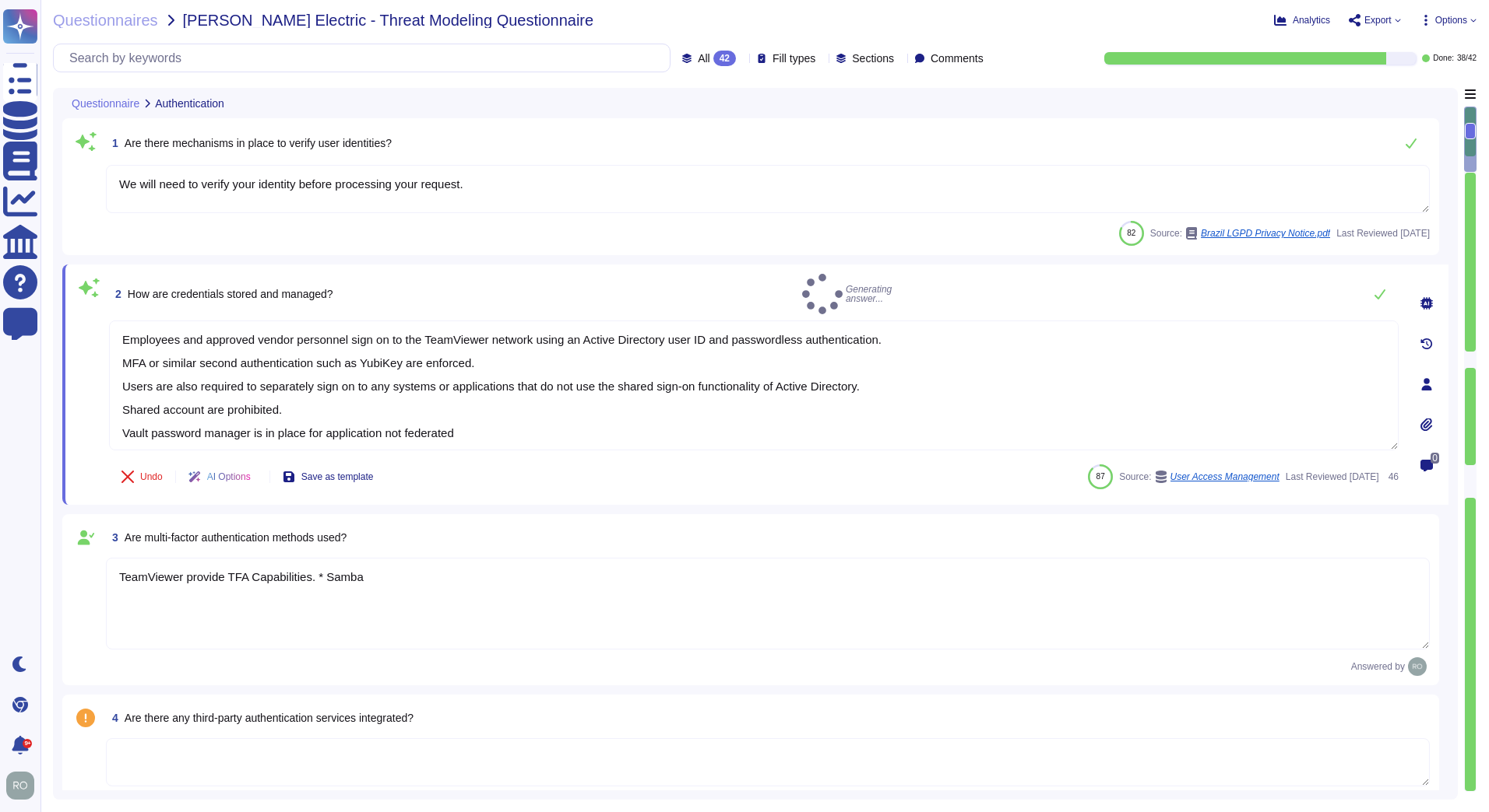
type textarea "Credentials are stored and managed through a secure process. Employees and appr…"
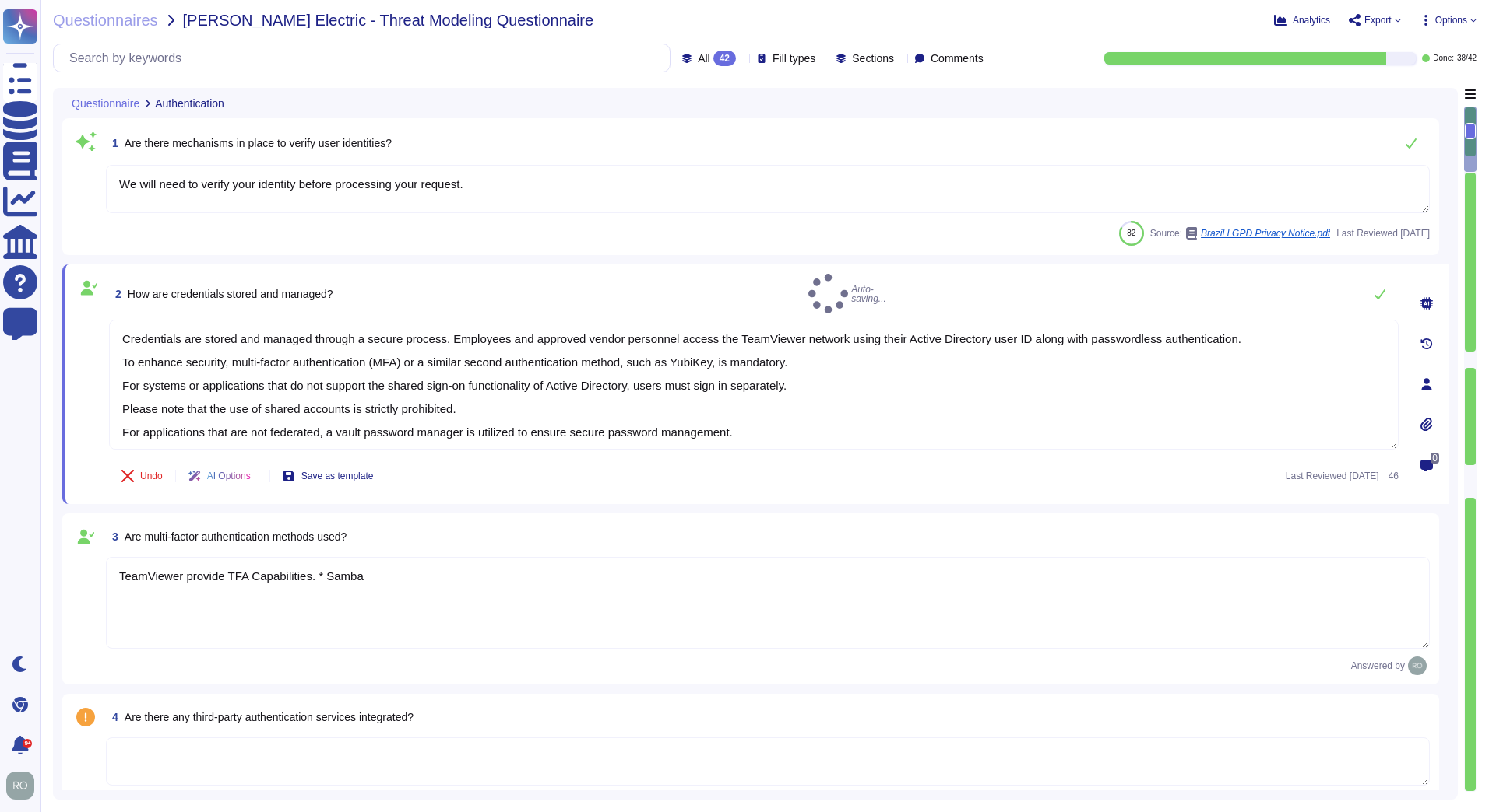
click at [1428, 329] on div at bounding box center [1426, 344] width 31 height 31
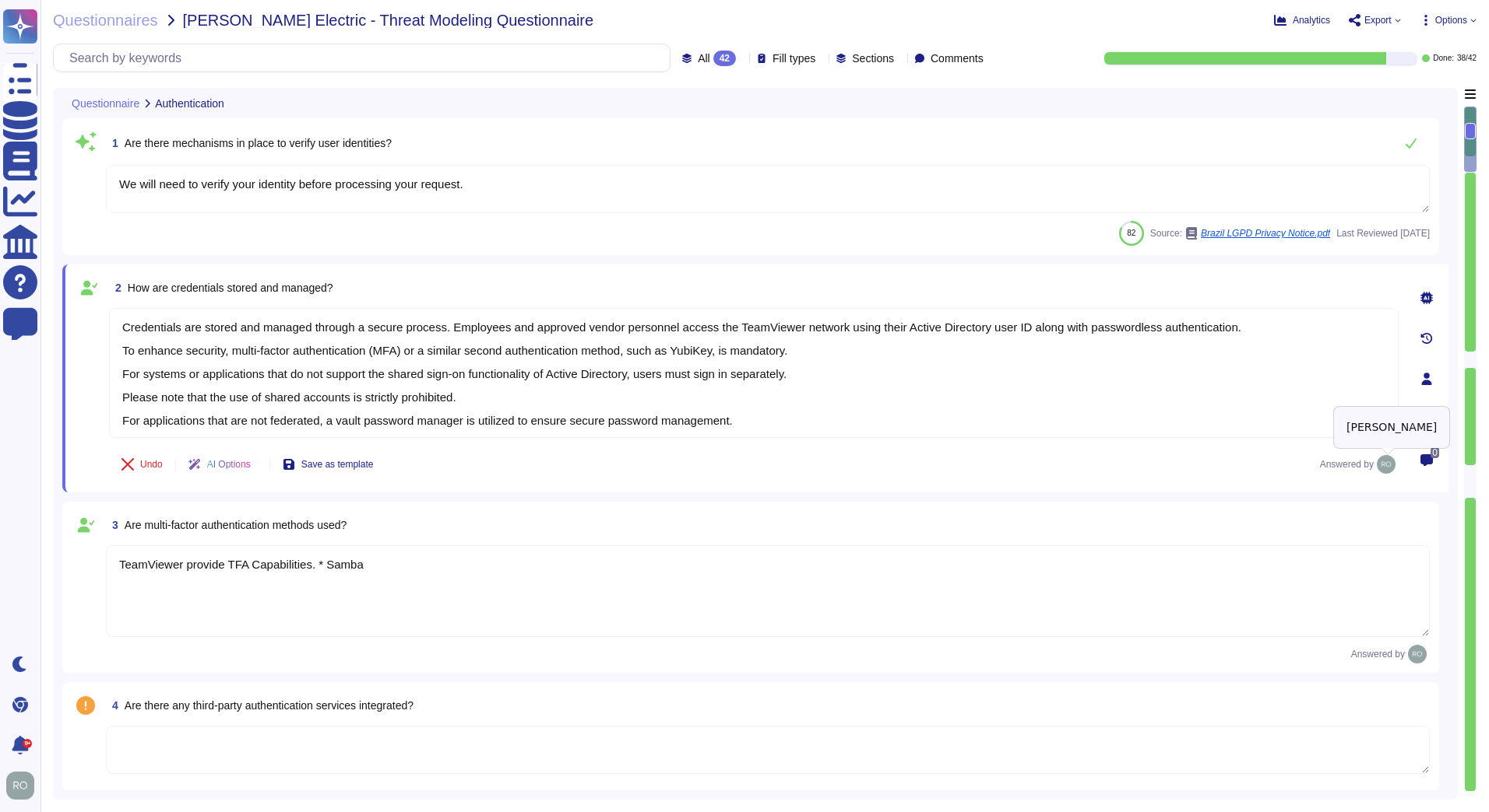
click at [1390, 467] on img at bounding box center [1385, 464] width 19 height 19
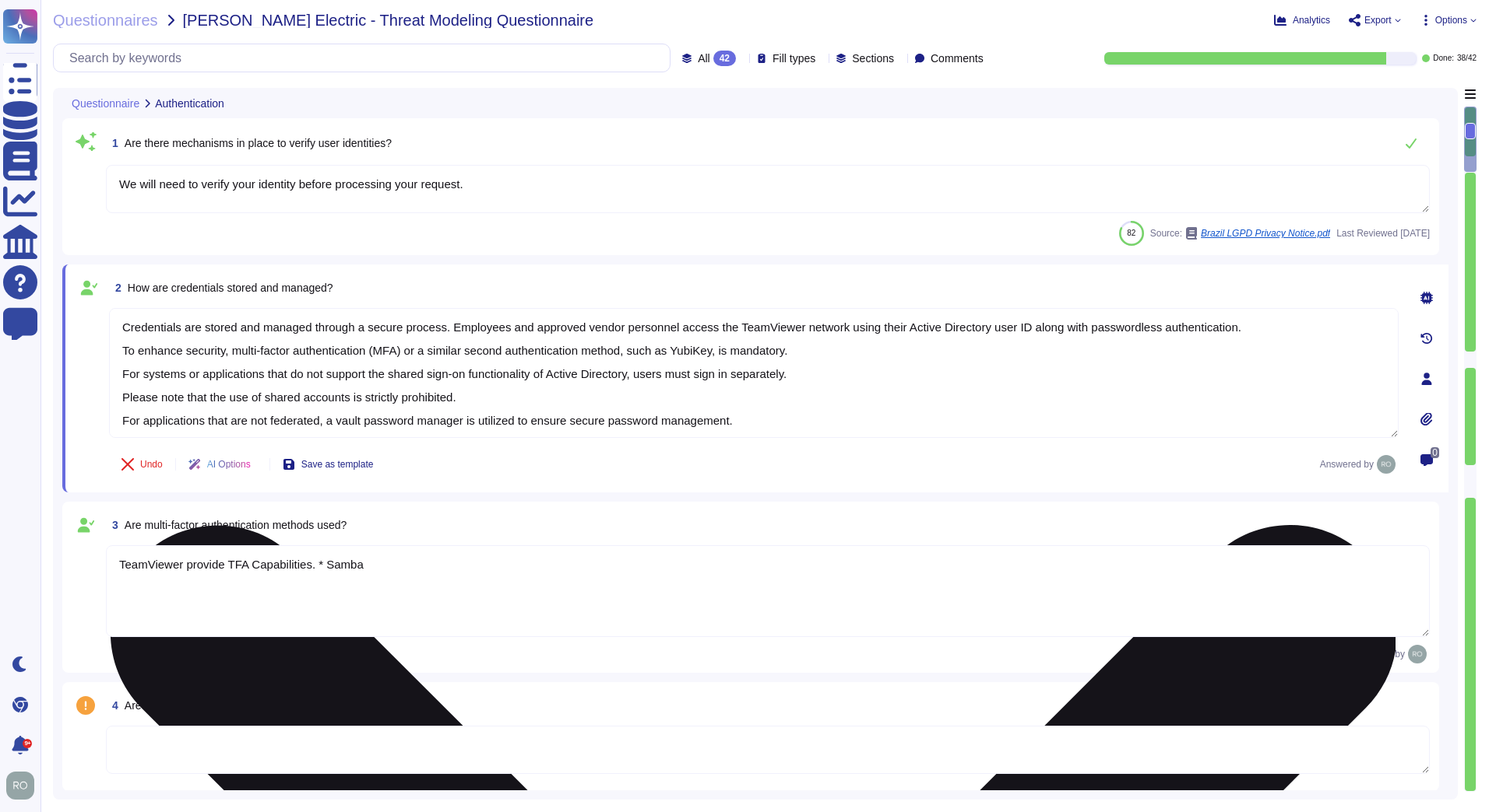
click at [479, 380] on textarea "Credentials are stored and managed through a secure process. Employees and appr…" at bounding box center [753, 372] width 1289 height 130
click at [247, 337] on textarea "Credentials are stored and managed through a secure process. Employees and appr…" at bounding box center [753, 372] width 1289 height 130
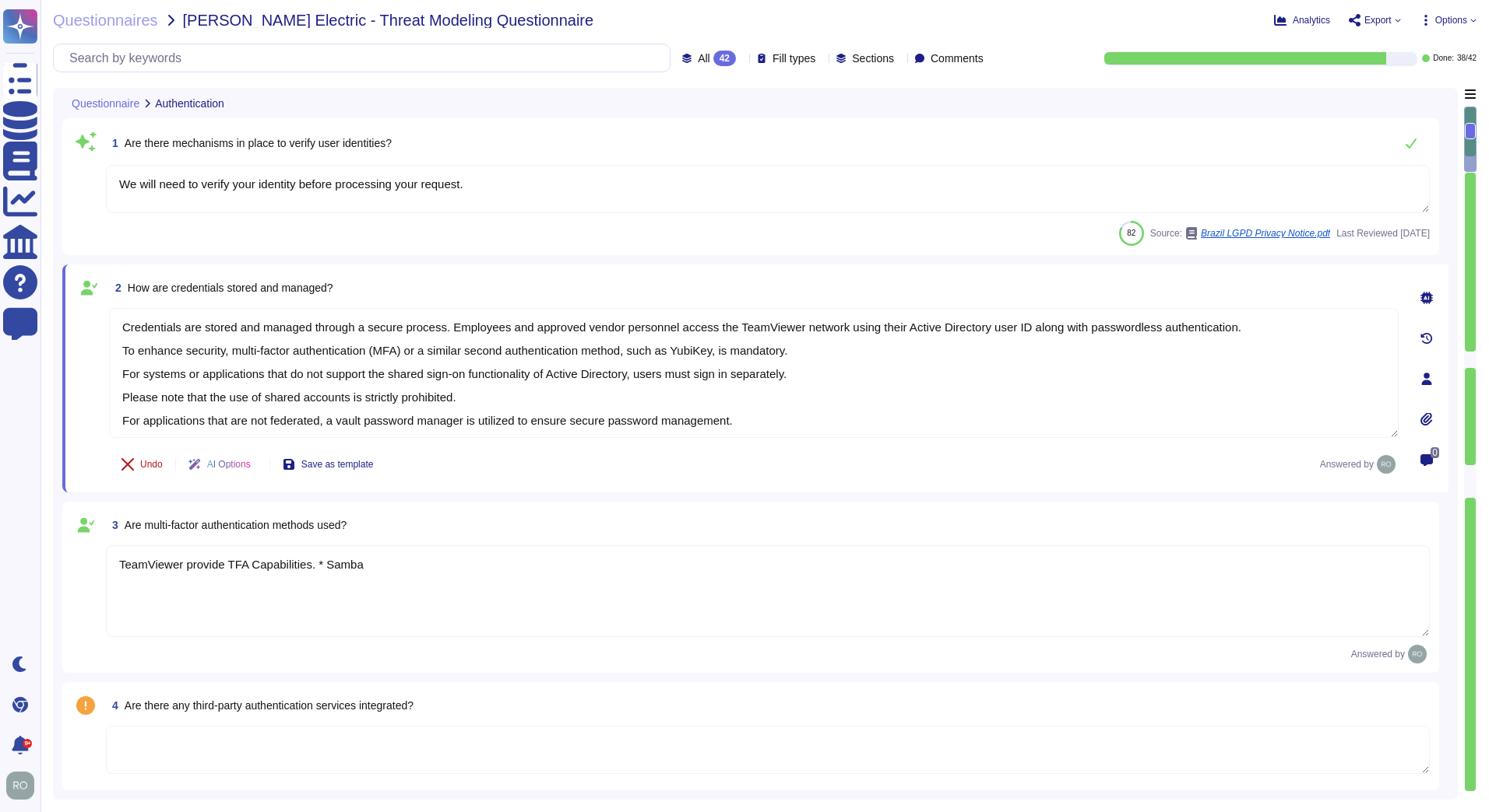
click at [150, 456] on button "Undo" at bounding box center [142, 463] width 66 height 31
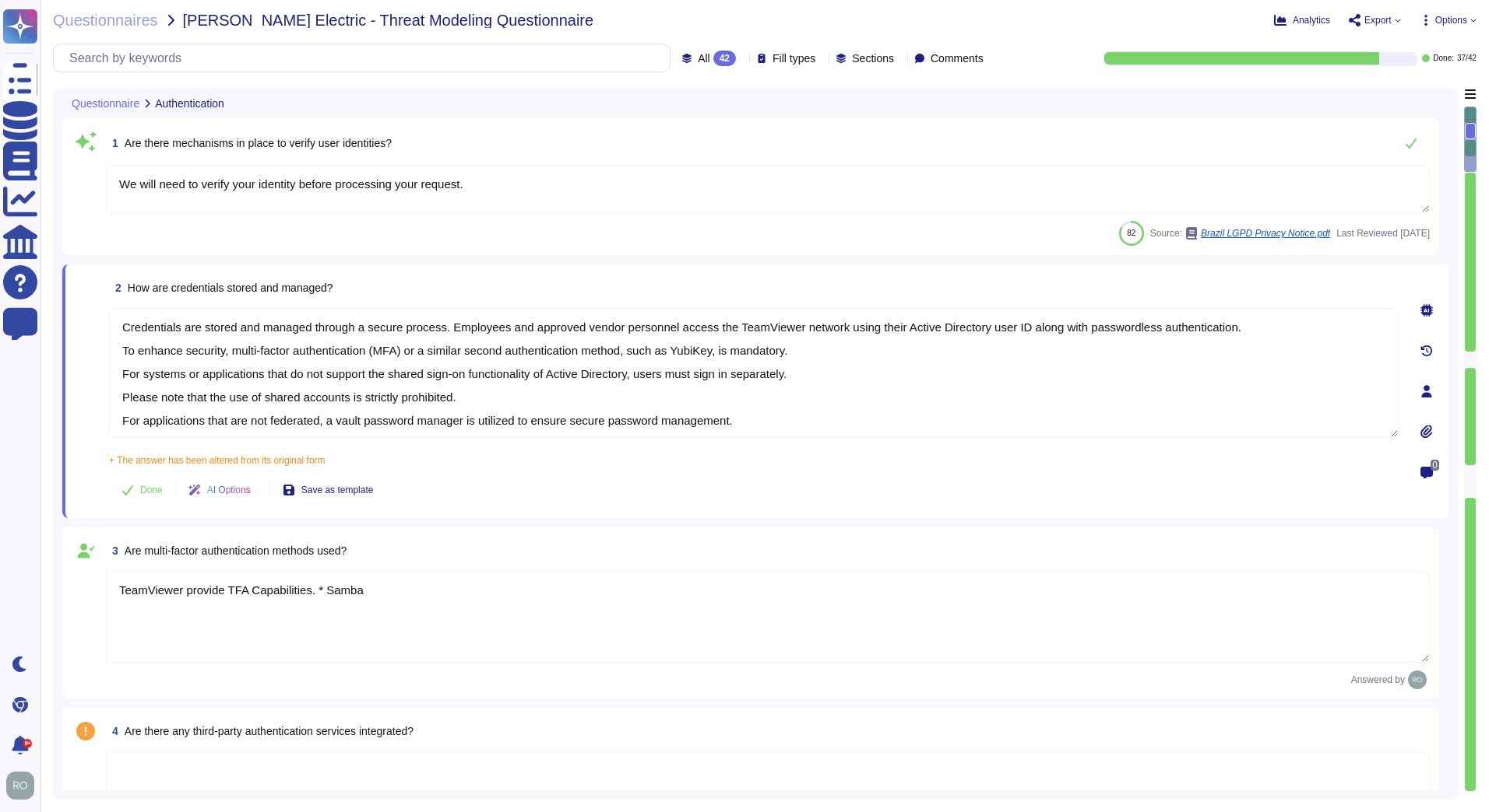
click at [243, 492] on span "AI Options" at bounding box center [229, 489] width 44 height 9
click at [246, 492] on span "AI Options" at bounding box center [229, 489] width 44 height 9
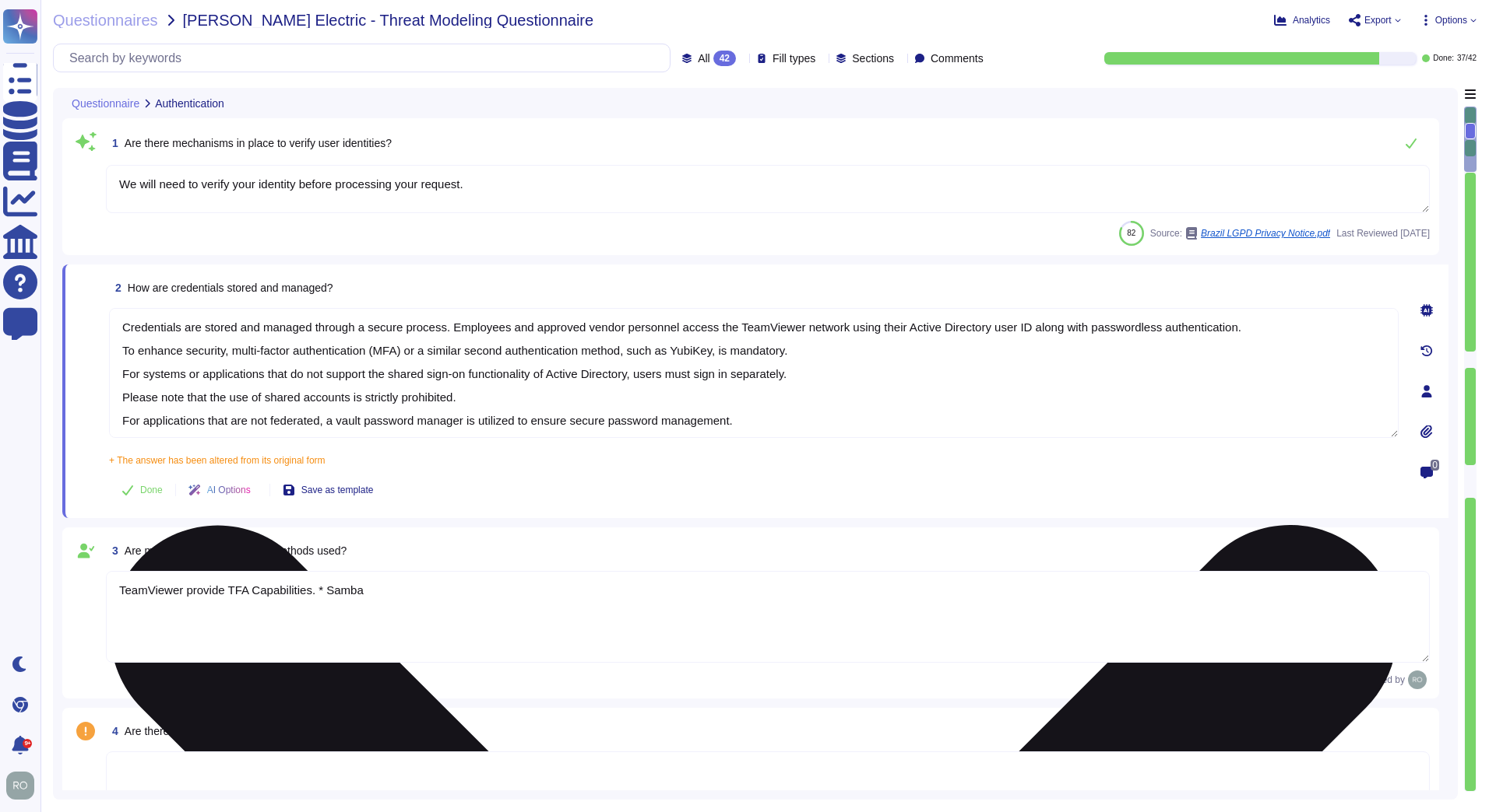
click at [213, 366] on textarea "Credentials are stored and managed through a secure process. Employees and appr…" at bounding box center [753, 372] width 1289 height 130
click at [417, 342] on textarea "Credentials are stored and managed through a secure process. Employees and appr…" at bounding box center [753, 372] width 1289 height 130
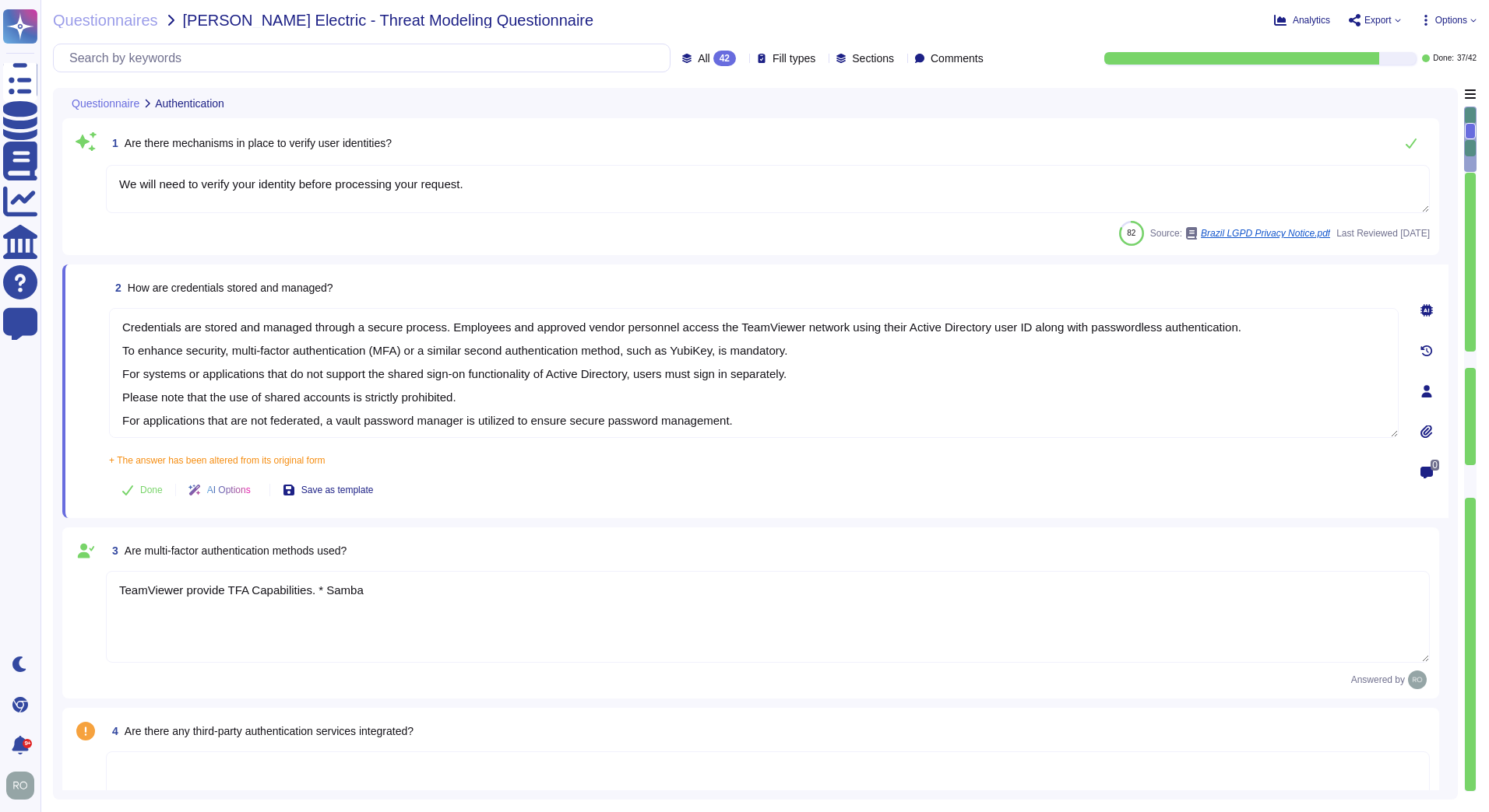
click at [1427, 344] on div at bounding box center [1426, 351] width 31 height 31
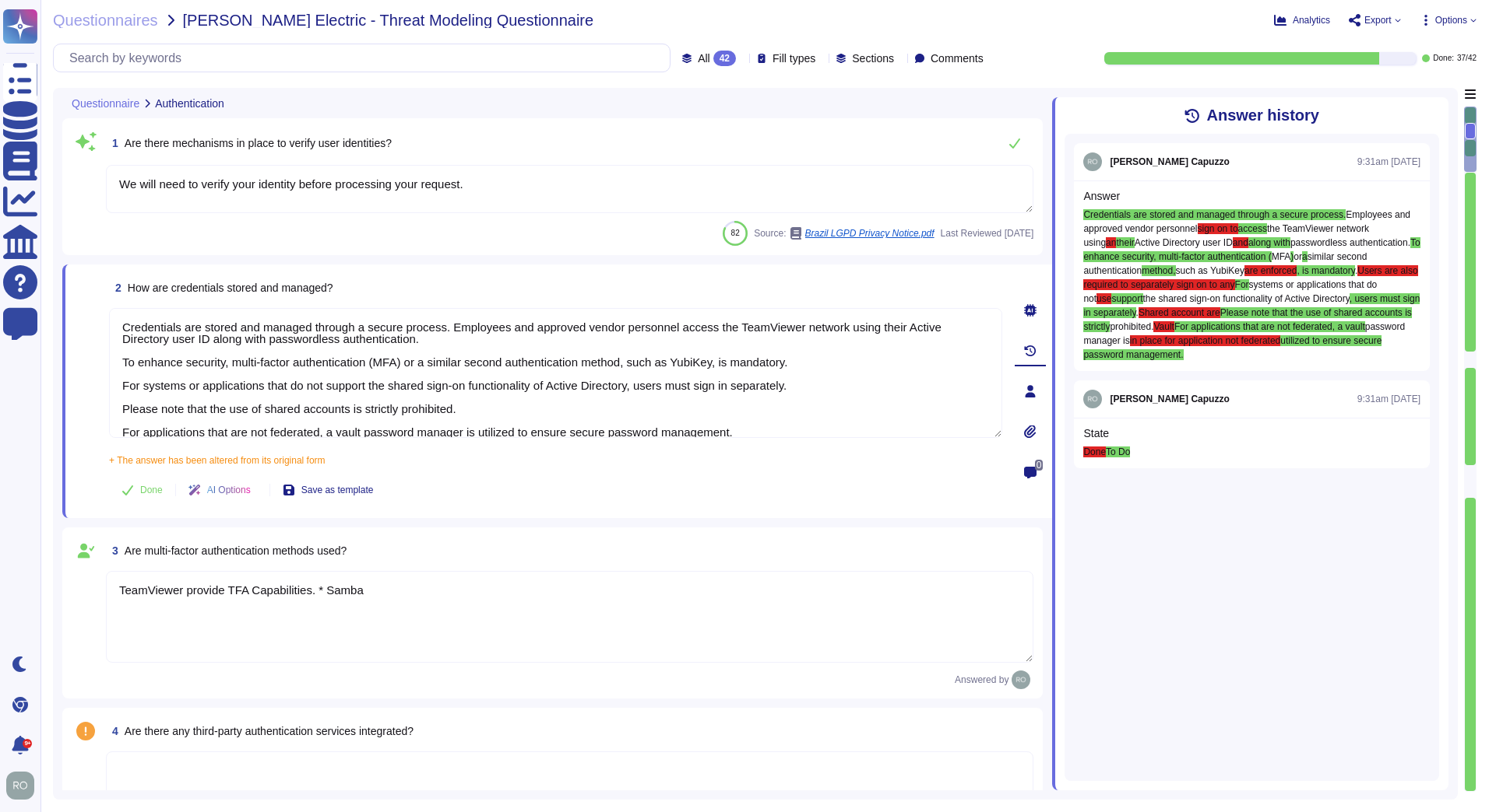
click at [1438, 107] on icon at bounding box center [1438, 107] width 0 height 0
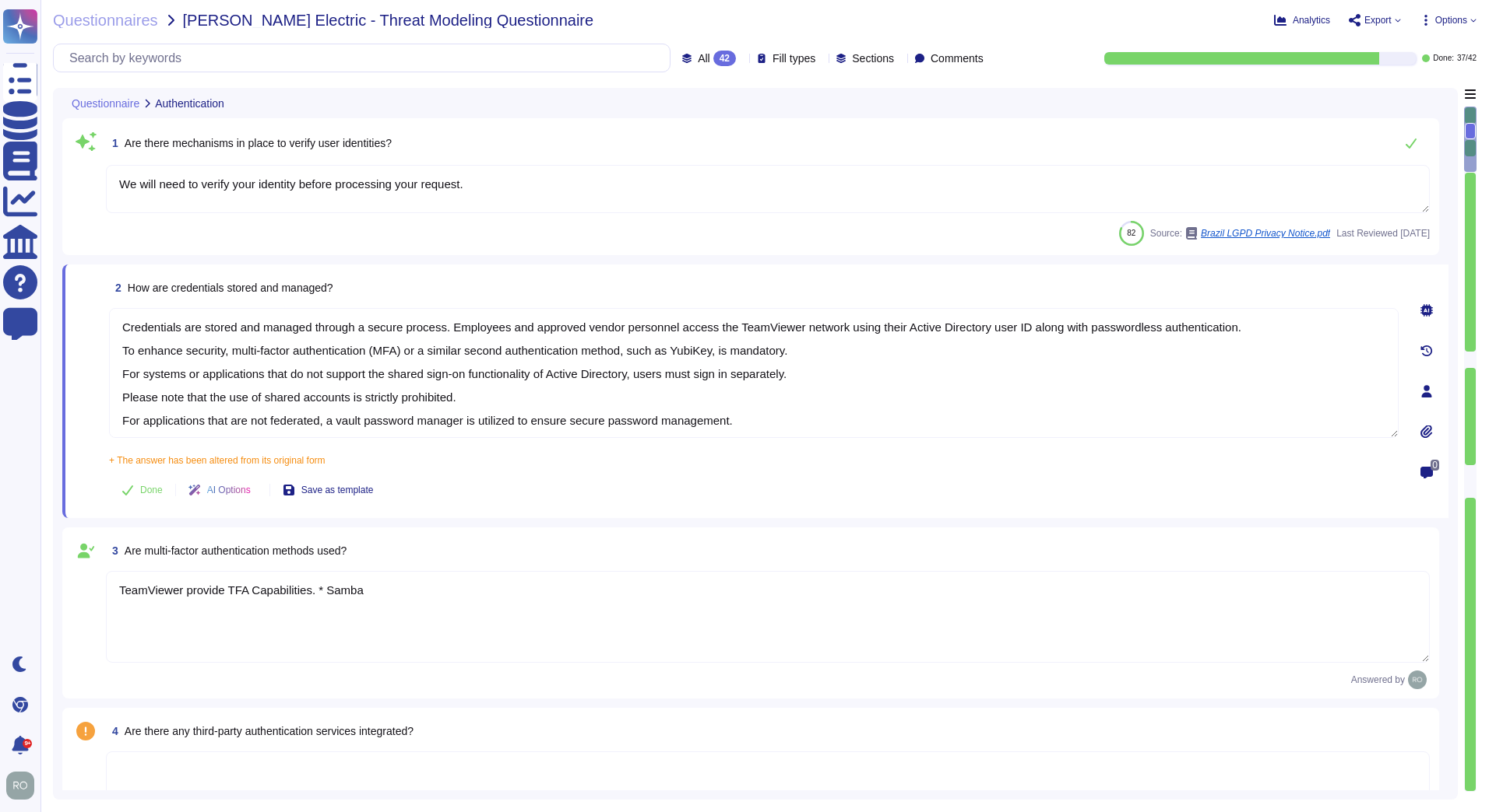
click at [1424, 427] on icon at bounding box center [1426, 432] width 13 height 13
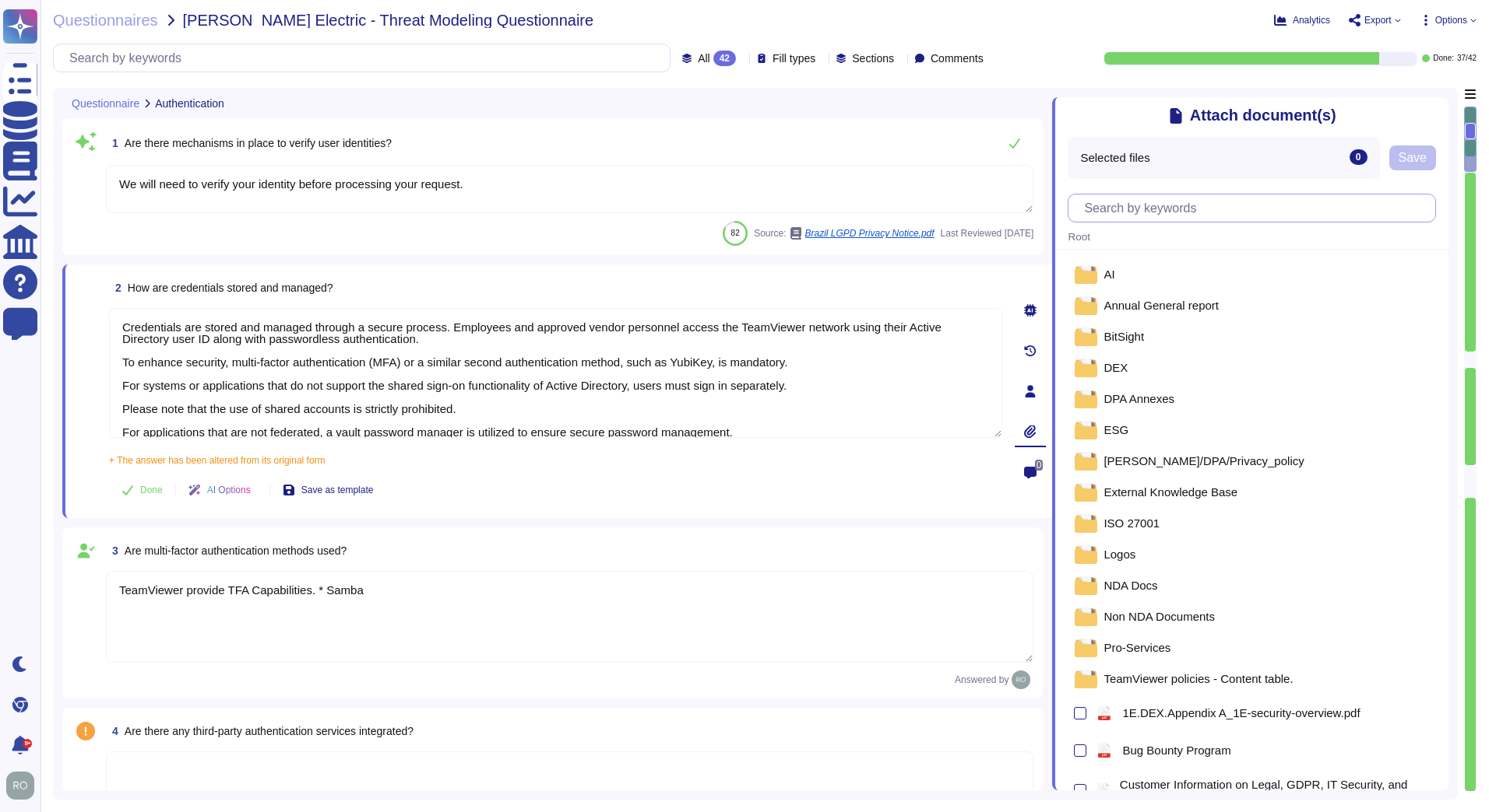
click at [1175, 211] on input "text" at bounding box center [1255, 208] width 359 height 28
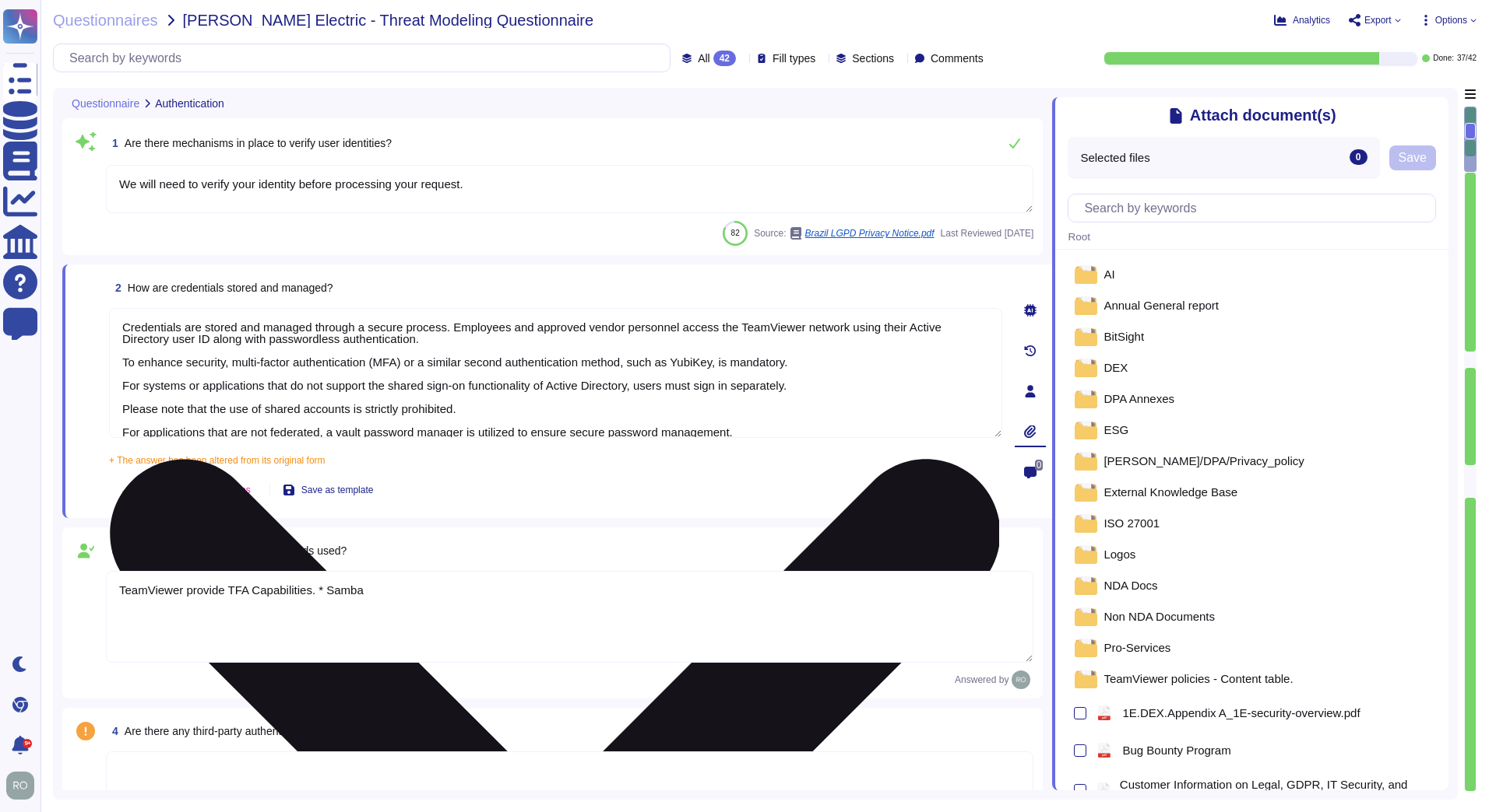
click at [924, 364] on textarea "Credentials are stored and managed through a secure process. Employees and appr…" at bounding box center [555, 372] width 893 height 130
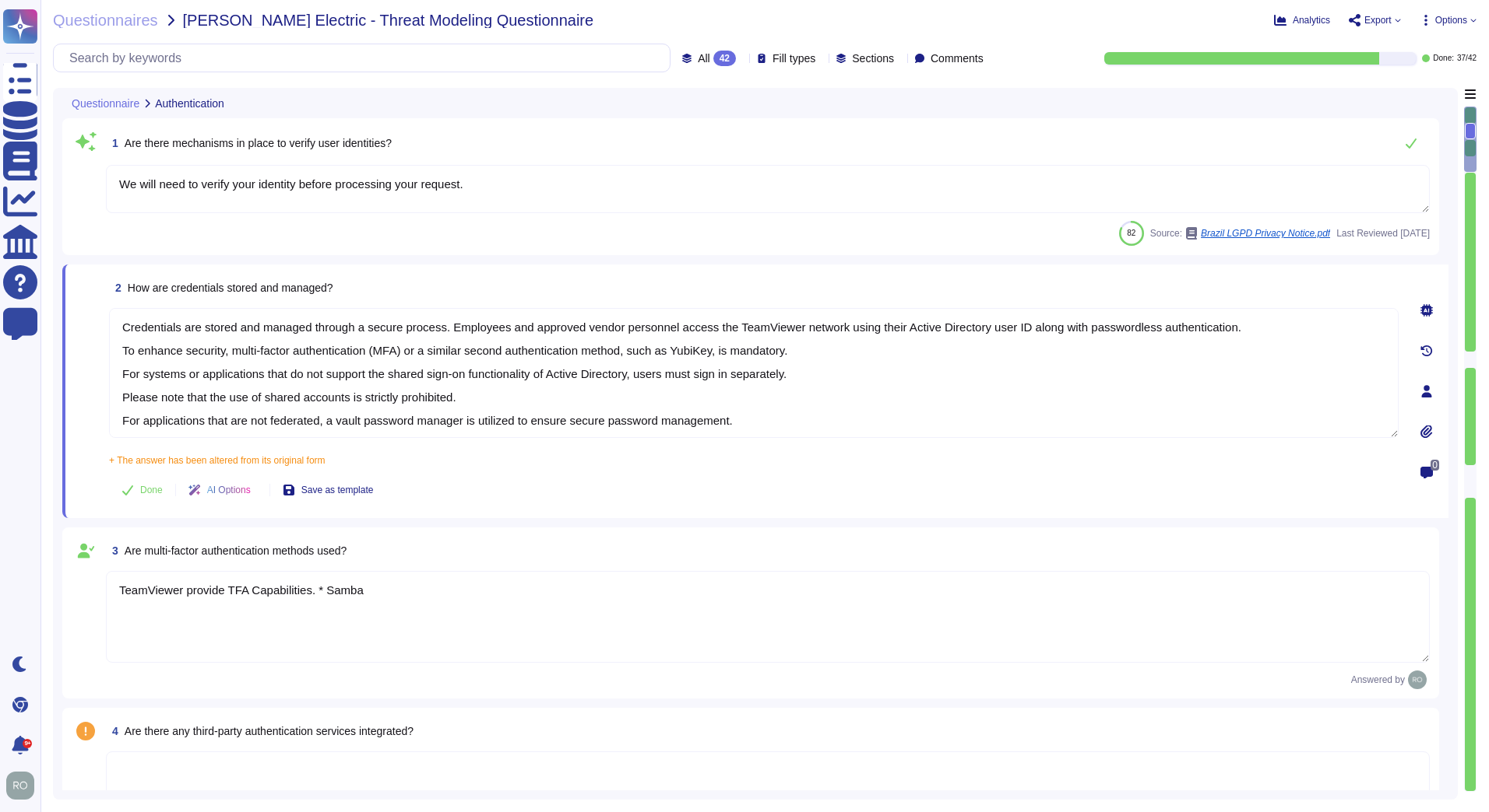
scroll to position [442, 0]
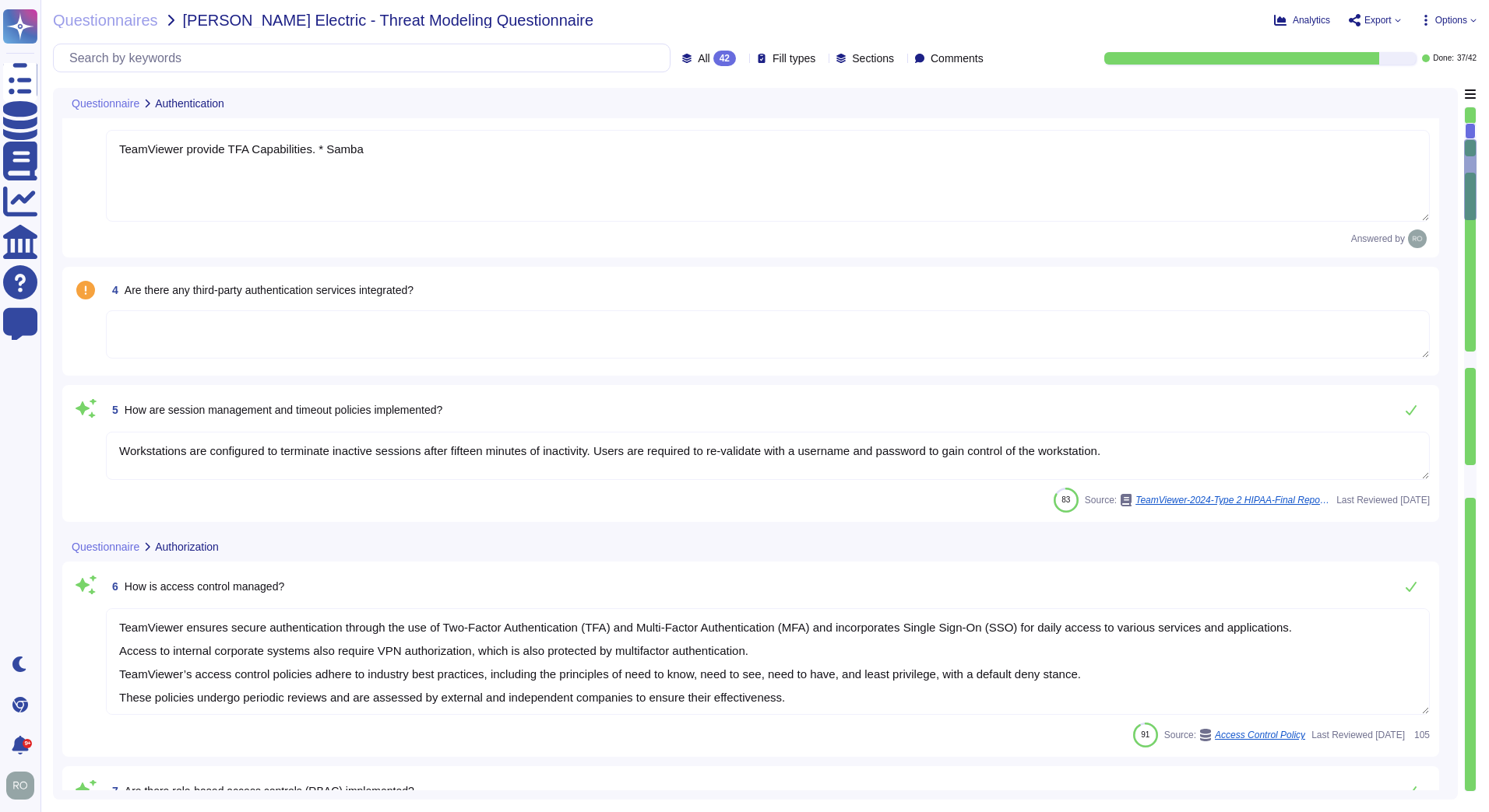
type textarea "TeamViewer has defined the criteria for various types of administrative account…"
type textarea "TeamViewer uses role-based security architecture and requires users of the syst…"
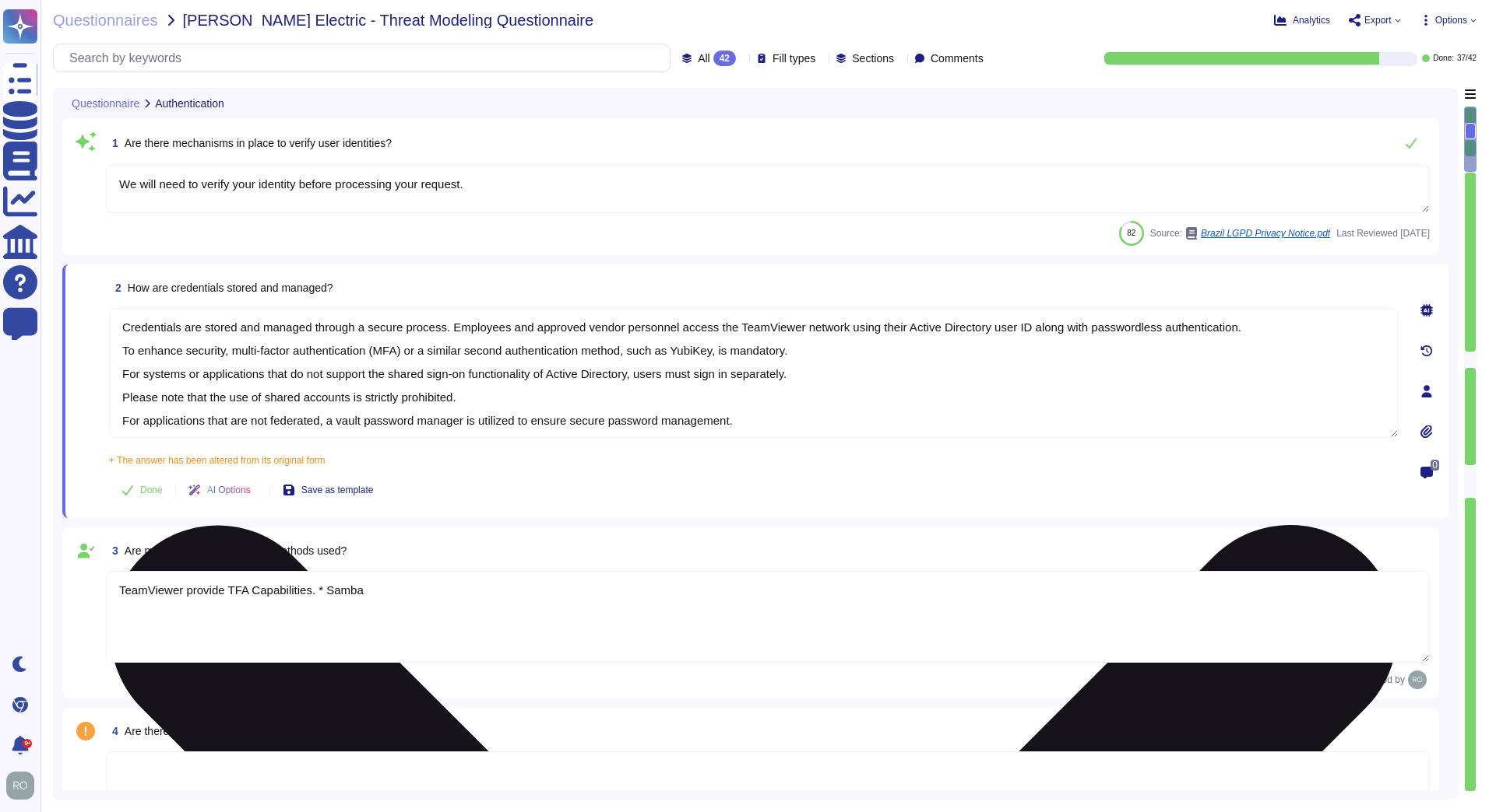
drag, startPoint x: 907, startPoint y: 416, endPoint x: 871, endPoint y: 391, distance: 43.8
click at [802, 381] on textarea "Credentials are stored and managed through a secure process. Employees and appr…" at bounding box center [753, 372] width 1289 height 130
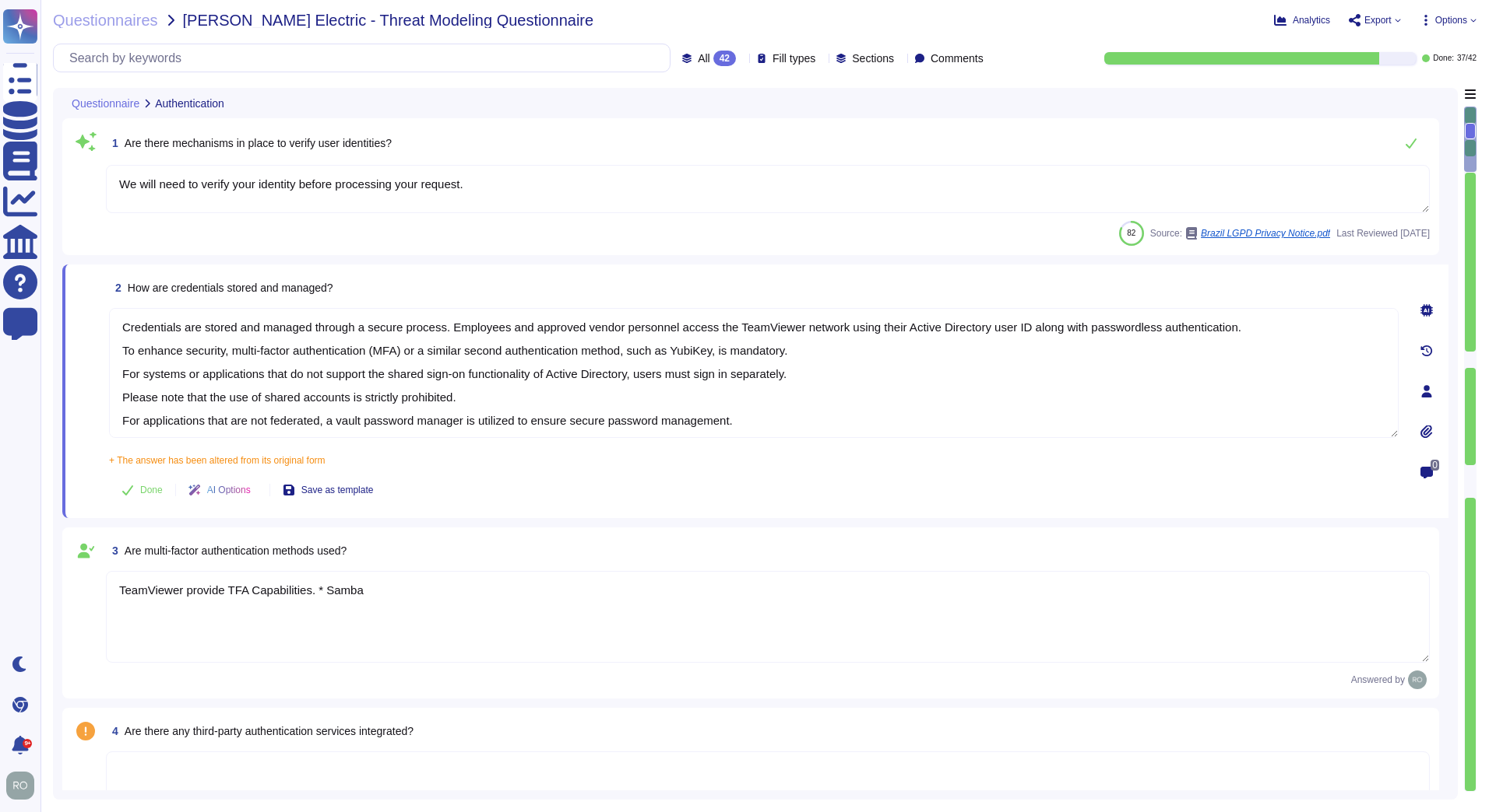
click at [155, 622] on textarea "TeamViewer provide TFA Capabilities. * Samba" at bounding box center [768, 617] width 1324 height 92
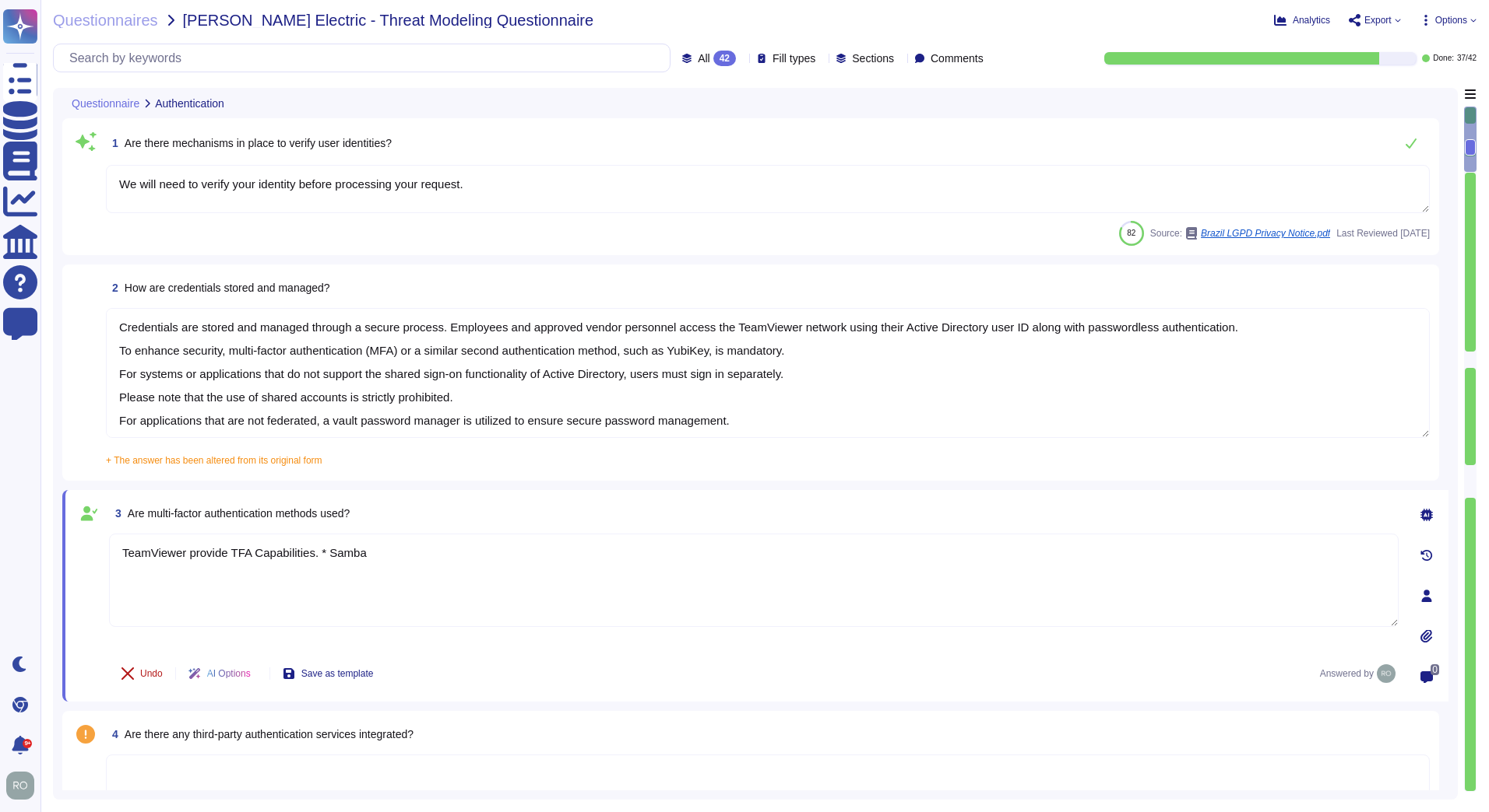
click at [161, 676] on span "Undo" at bounding box center [151, 673] width 23 height 9
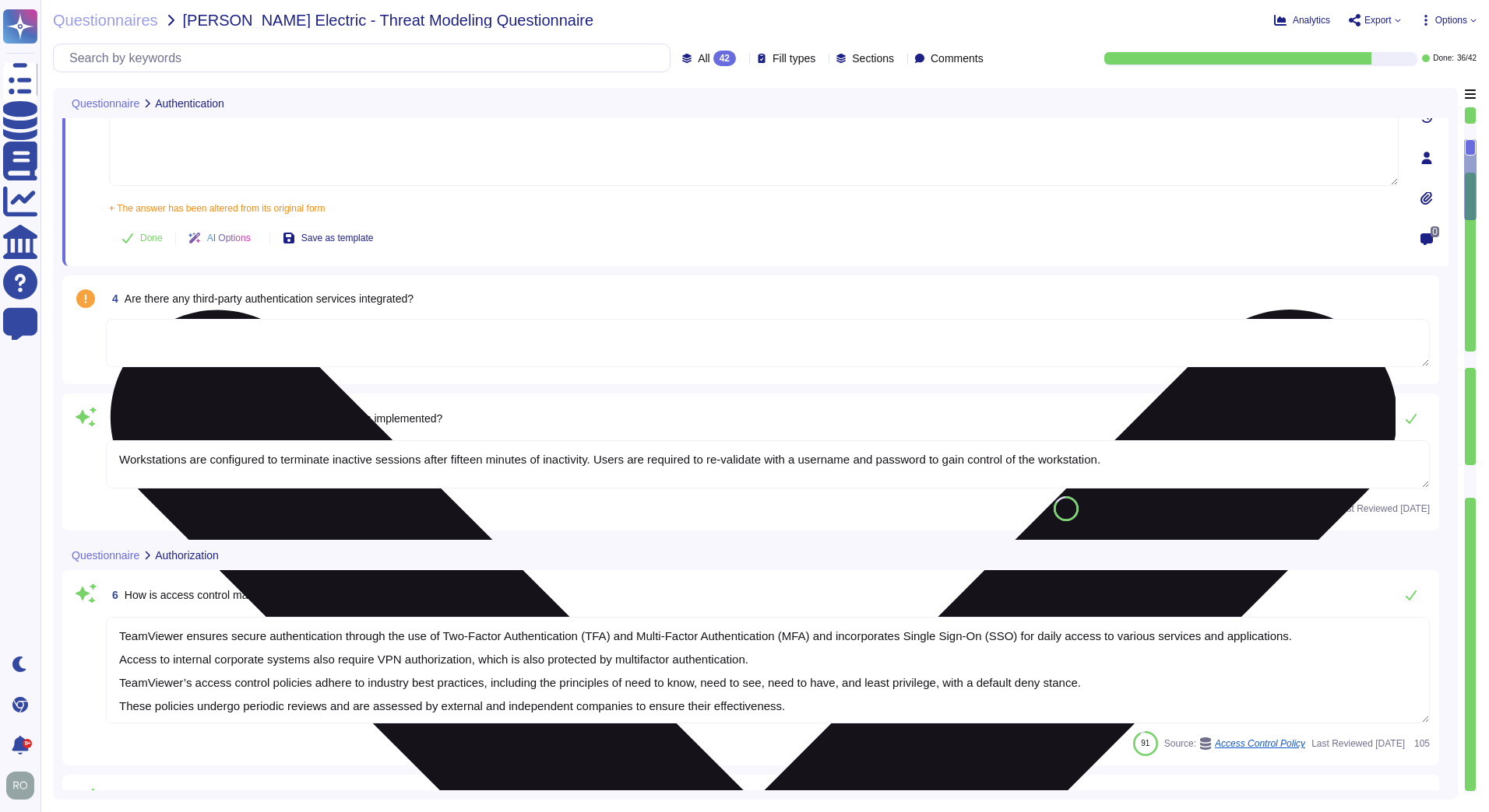
type textarea "TeamViewer has defined the criteria for various types of administrative account…"
type textarea "TeamViewer uses role-based security architecture and requires users of the syst…"
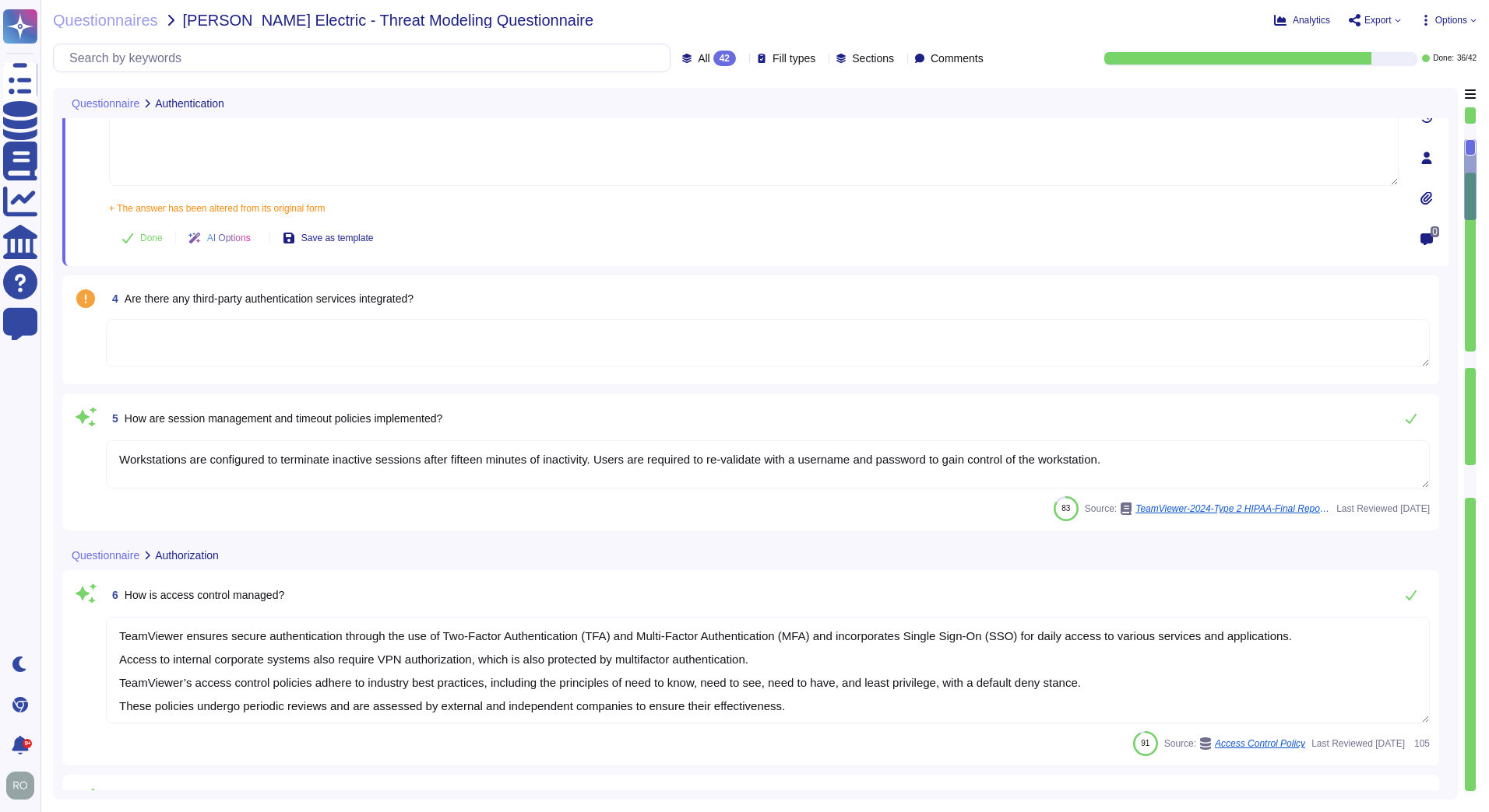
click at [253, 500] on div "83 Source: TeamViewer-2024-Type 2 HIPAA-Final Report.pdf Last Reviewed 2025-03-…" at bounding box center [768, 508] width 1324 height 25
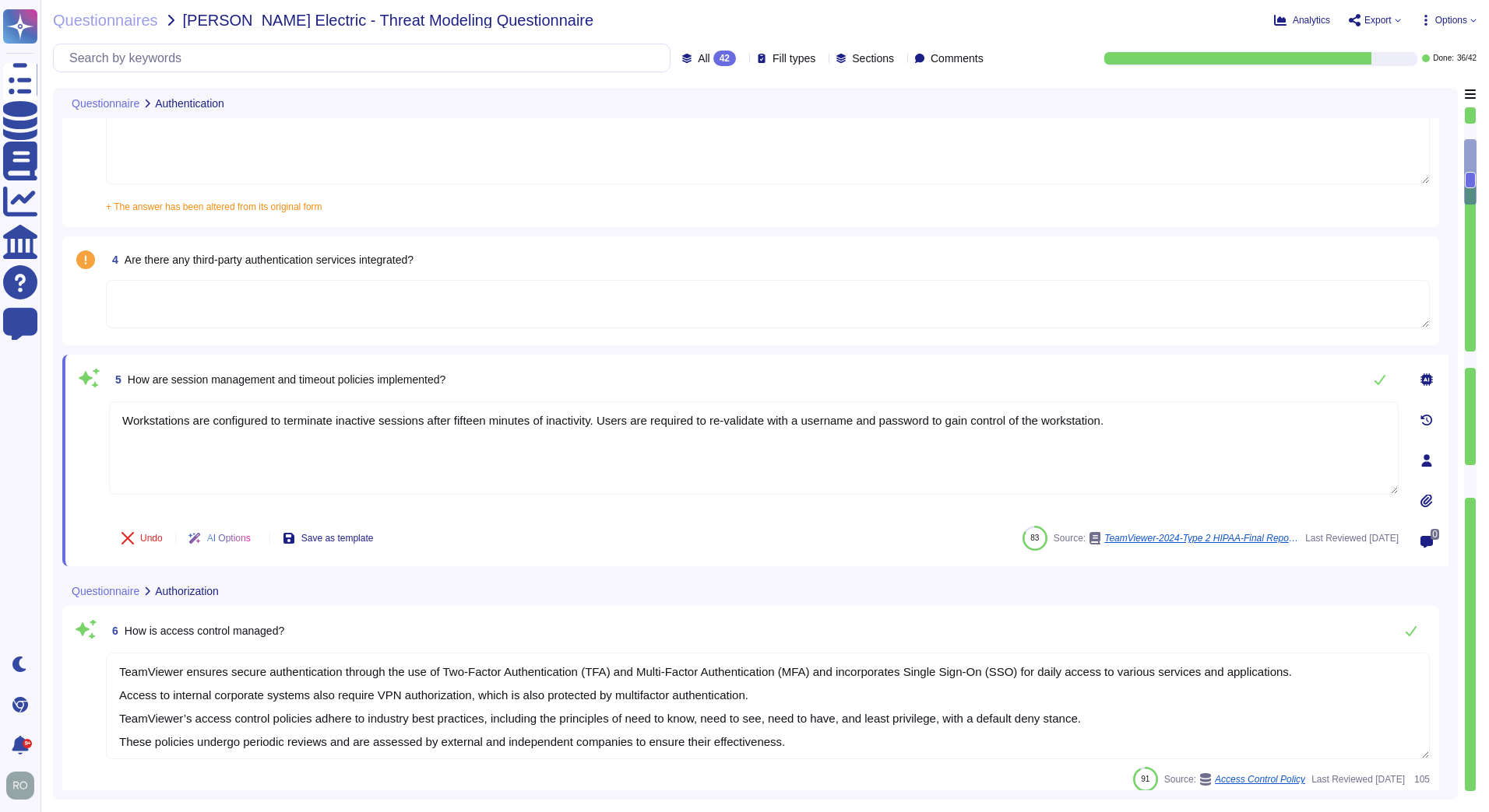
type textarea "TeamViewer uses role-based security architecture and requires users of the syst…"
click at [152, 544] on span "Undo" at bounding box center [151, 538] width 23 height 9
click at [296, 666] on textarea "TeamViewer ensures secure authentication through the use of Two-Factor Authenti…" at bounding box center [768, 706] width 1324 height 107
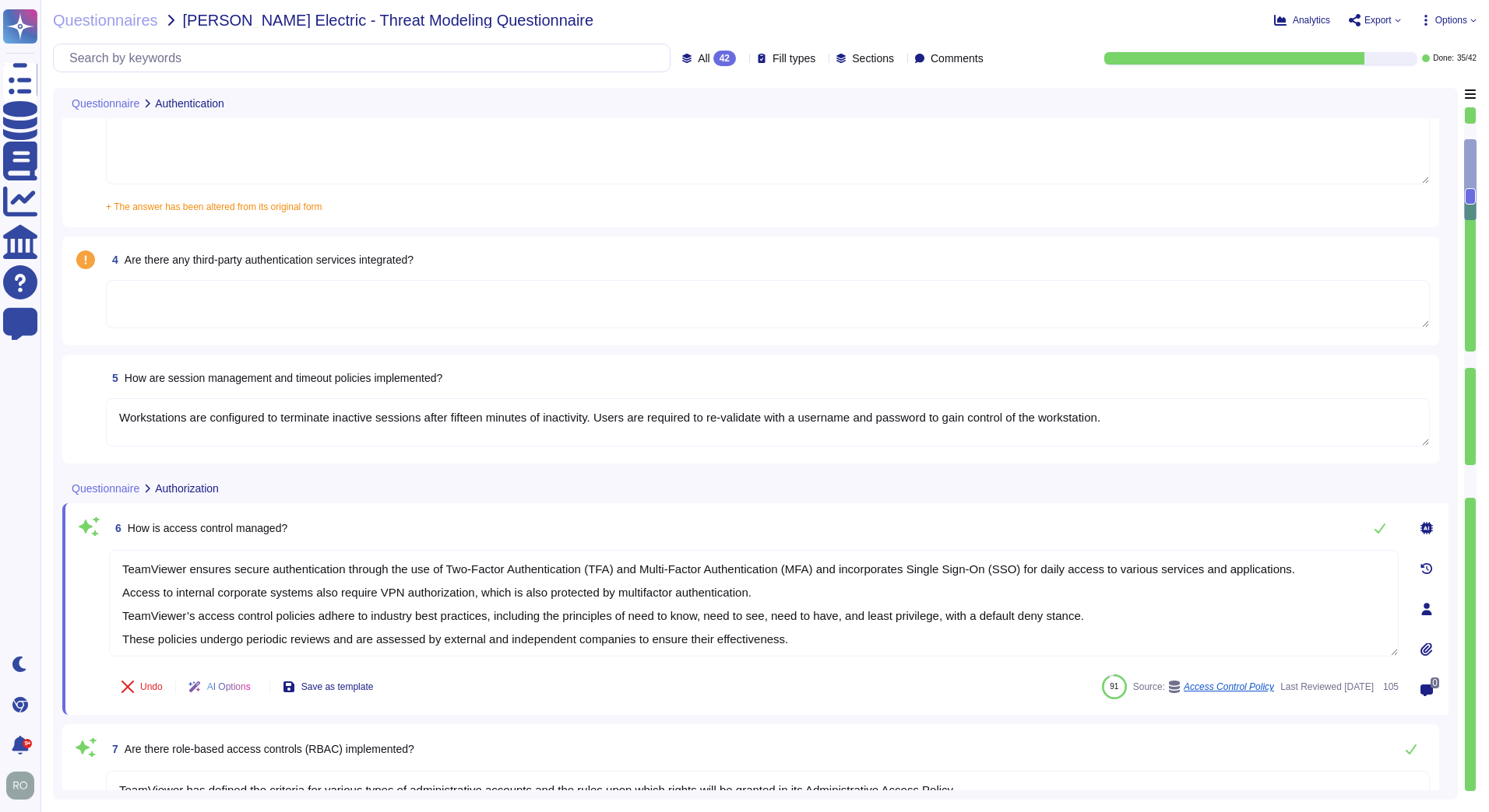
scroll to position [881, 0]
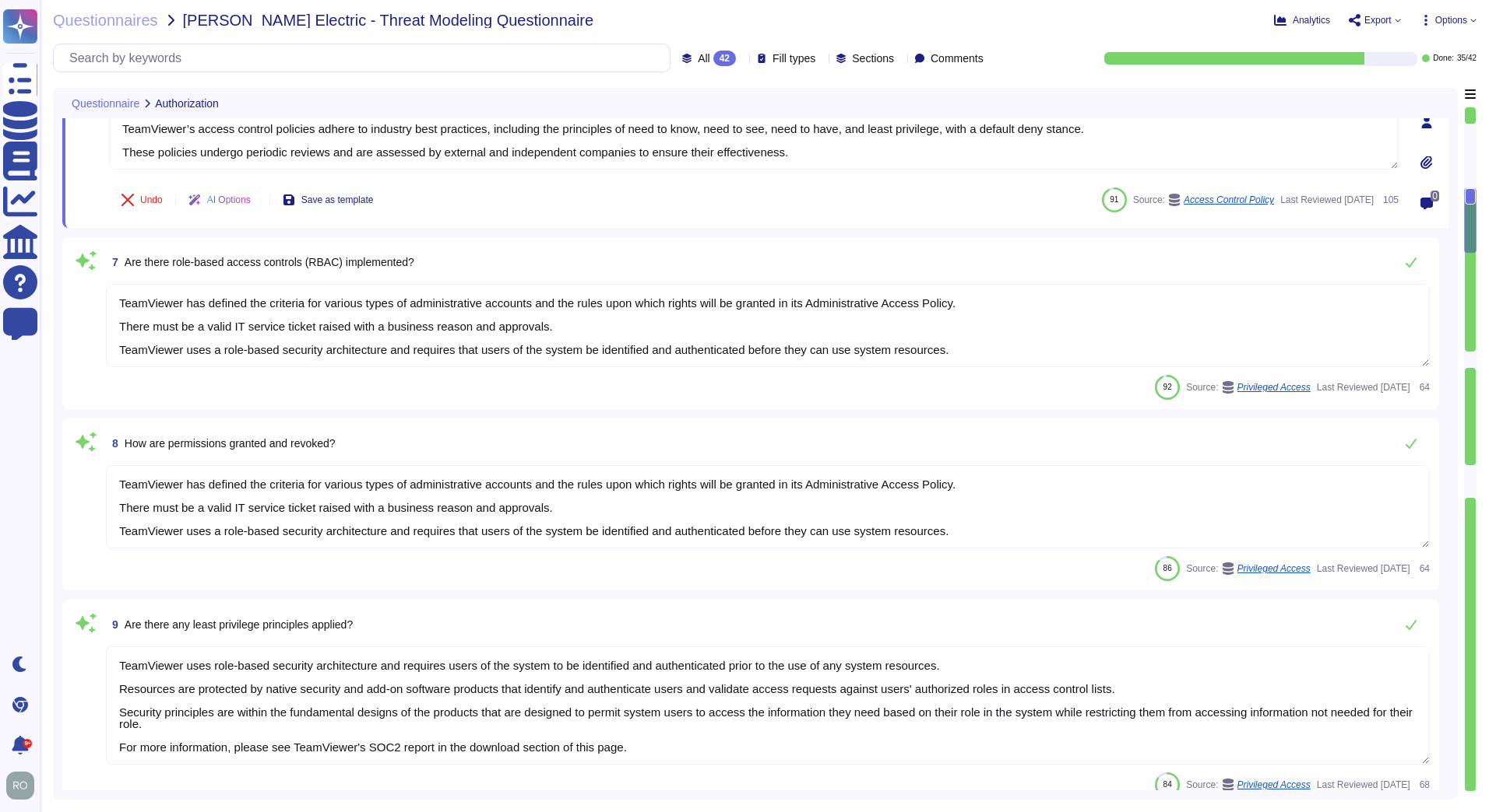
type textarea "TeamViewer ensures secure authentication through the use of Two-Factor Authenti…"
type textarea "Customer data is backed up and monitored for completeness and disruptions. Back…"
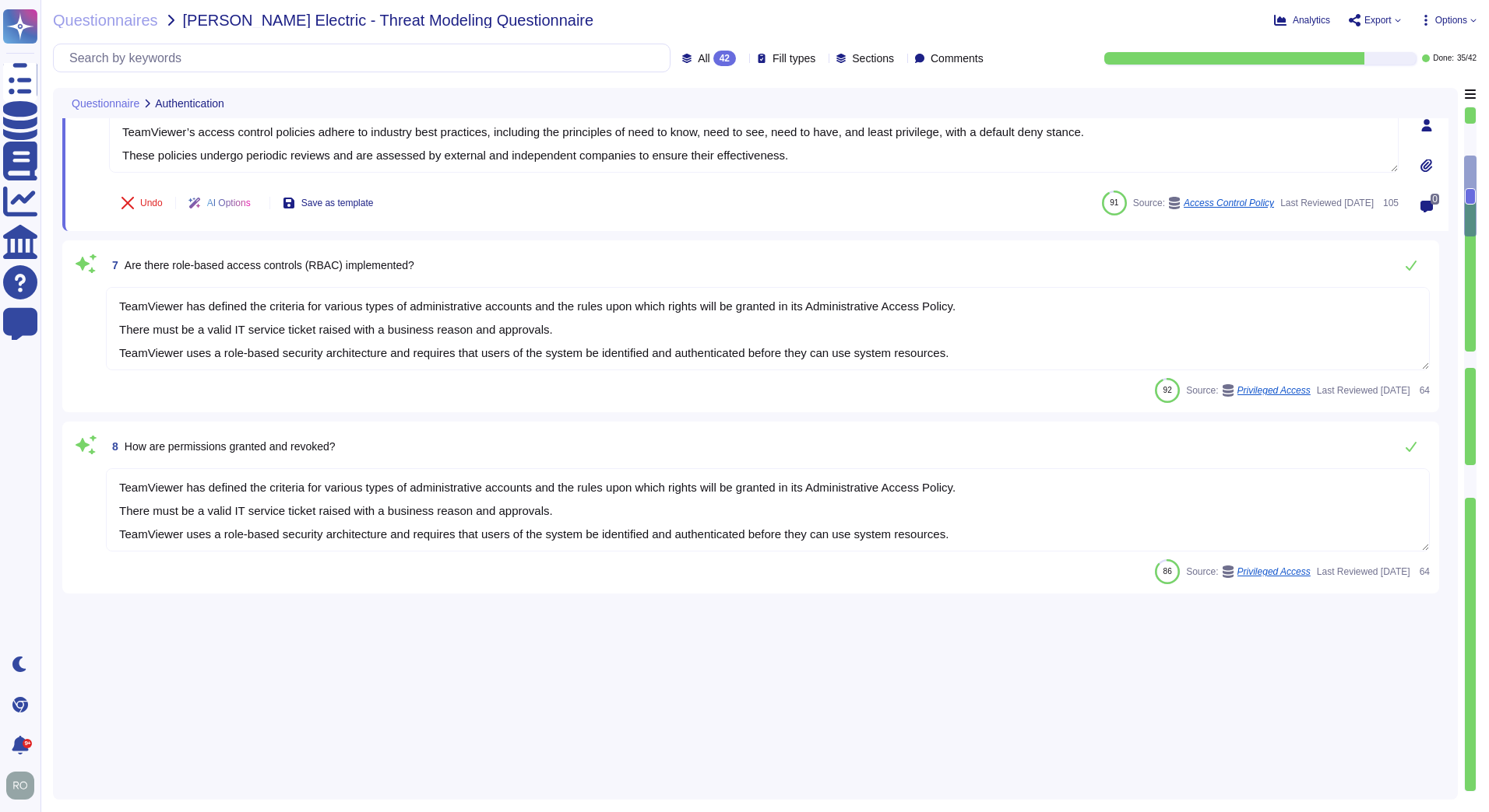
scroll to position [73, 0]
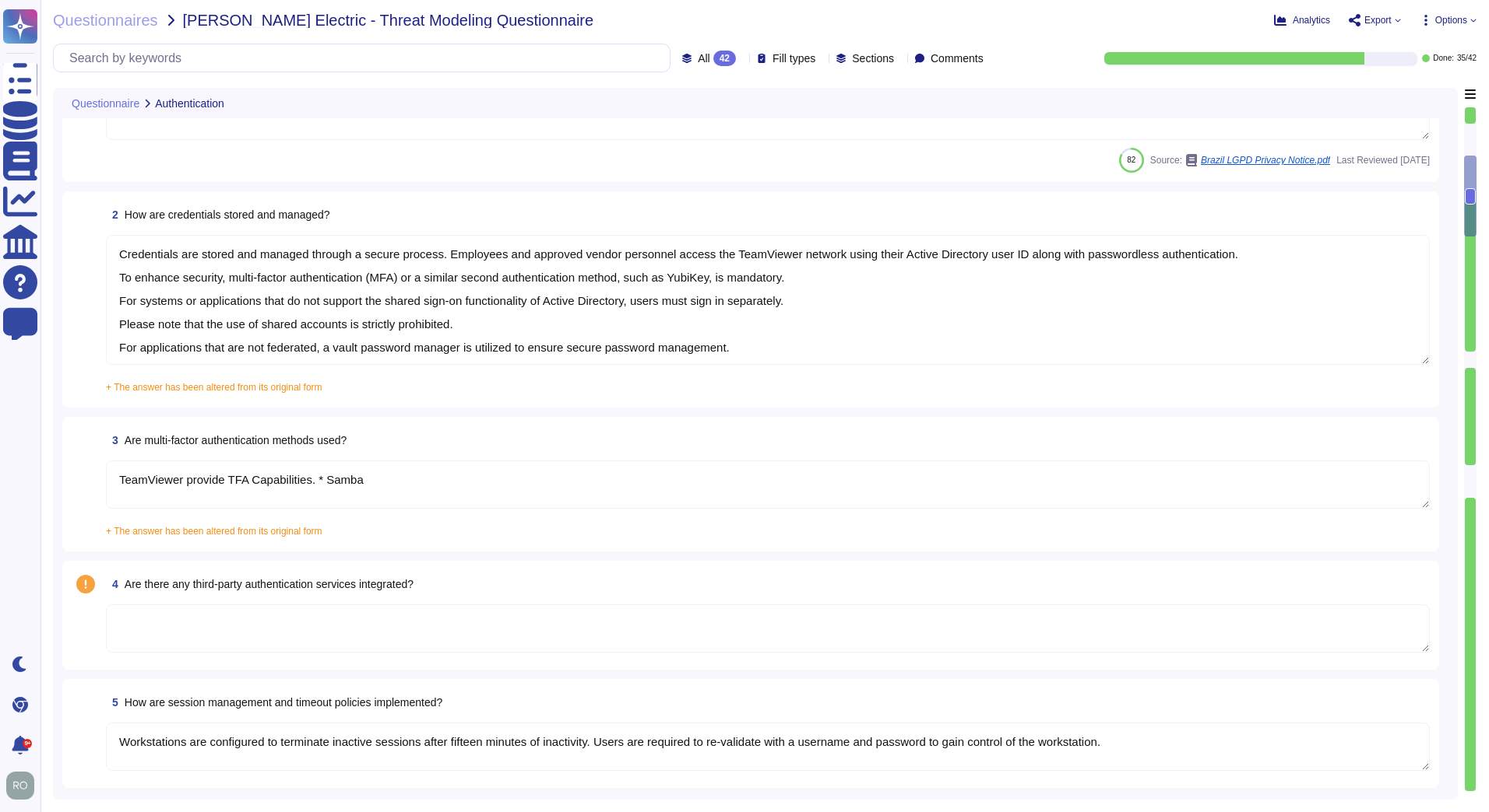
type textarea "We will need to verify your identity before processing your request."
type textarea "Credentials are stored and managed through a secure process. Employees and appr…"
type textarea "TeamViewer provide TFA Capabilities. * Samba"
type textarea "Workstations are configured to terminate inactive sessions after fifteen minute…"
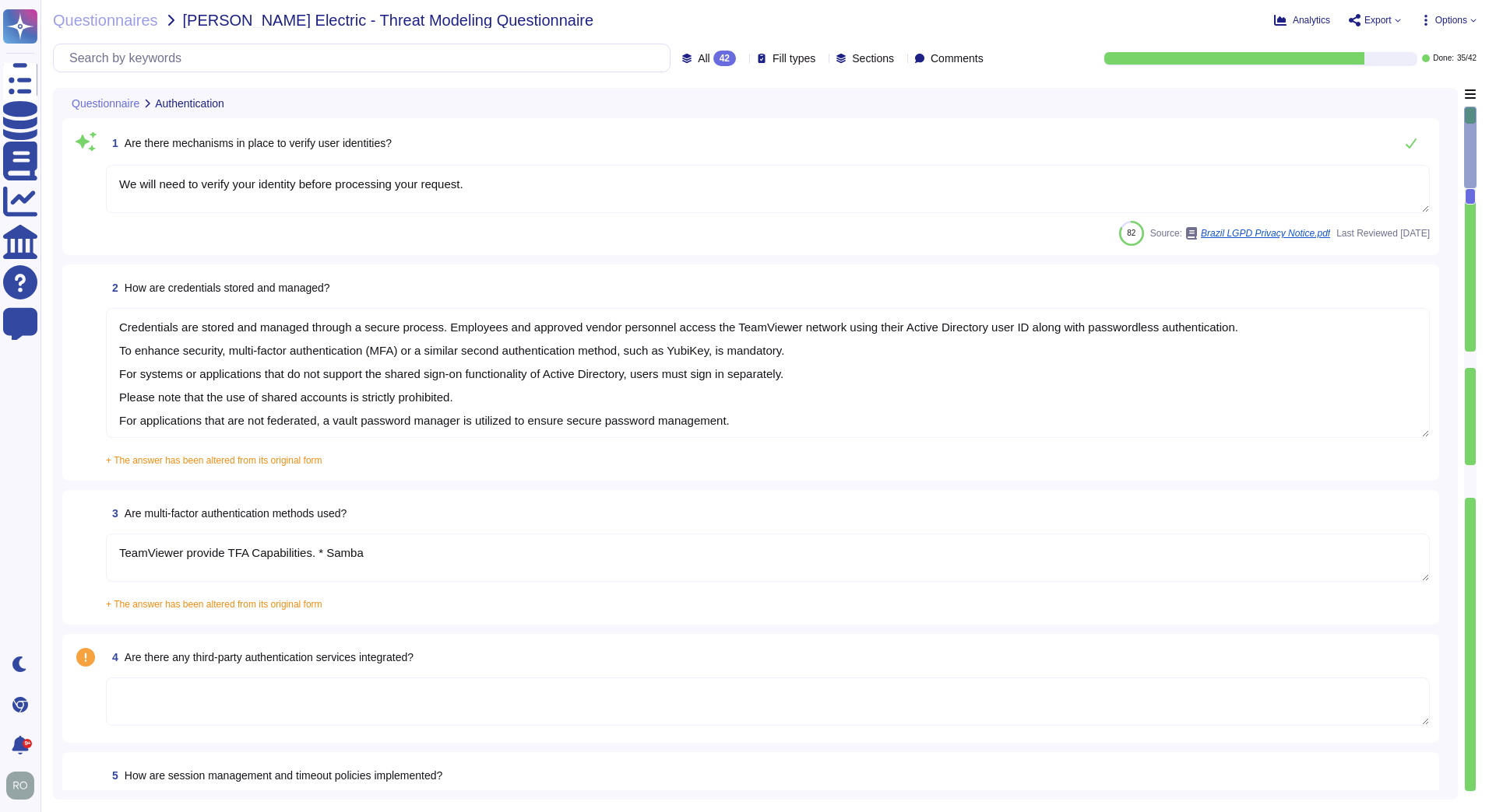
click at [948, 329] on textarea "Credentials are stored and managed through a secure process. Employees and appr…" at bounding box center [768, 372] width 1324 height 130
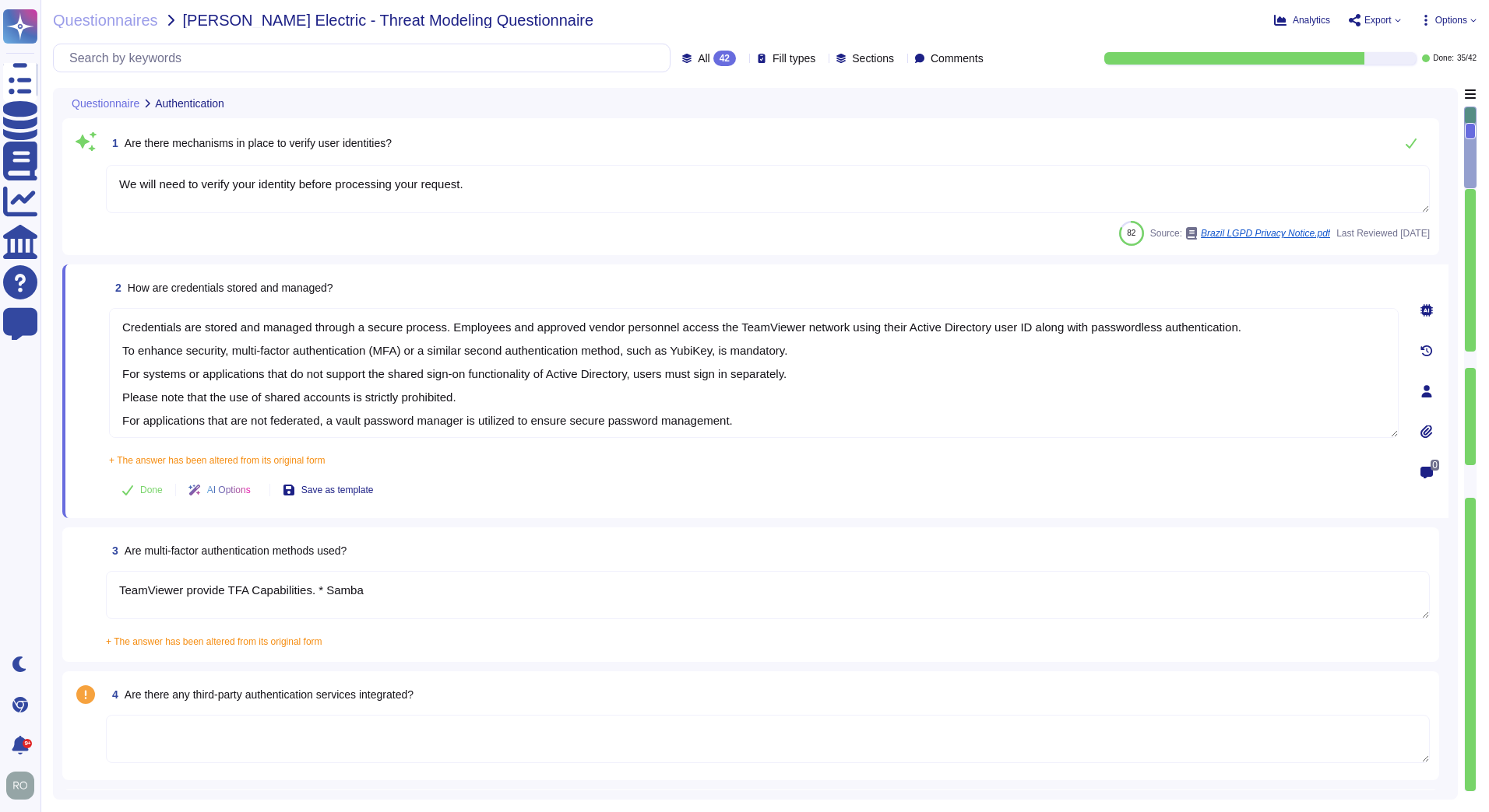
click at [1423, 386] on icon at bounding box center [1426, 391] width 13 height 13
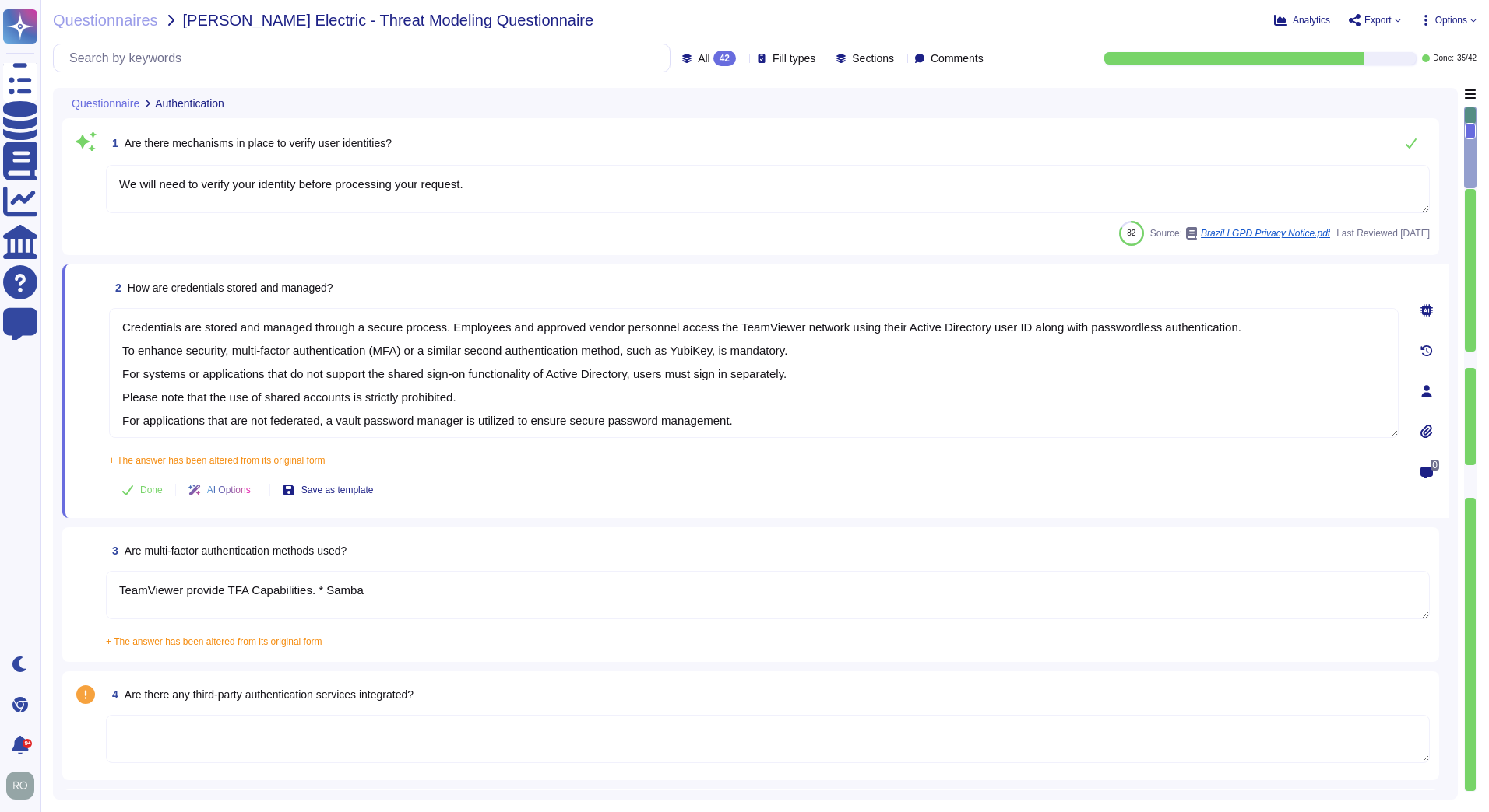
click at [1427, 303] on div at bounding box center [1426, 310] width 31 height 31
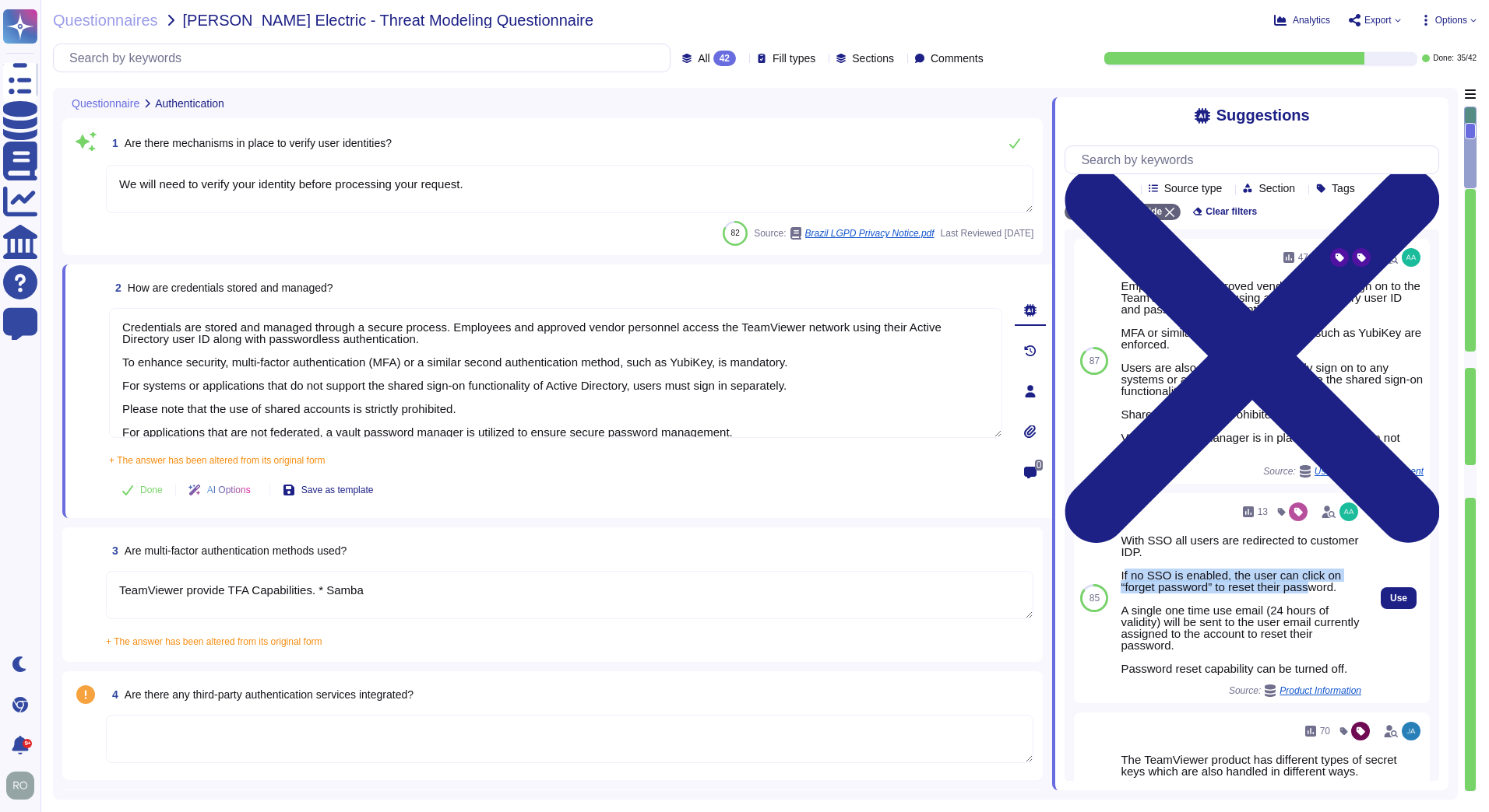
drag, startPoint x: 1122, startPoint y: 576, endPoint x: 1312, endPoint y: 587, distance: 190.3
click at [1312, 587] on div "With SSO all users are redirected to customer IDP. If no SSO is enabled, the us…" at bounding box center [1240, 604] width 241 height 140
drag, startPoint x: 1312, startPoint y: 587, endPoint x: 1174, endPoint y: 595, distance: 138.2
click at [1174, 595] on div "With SSO all users are redirected to customer IDP. If no SSO is enabled, the us…" at bounding box center [1240, 604] width 241 height 140
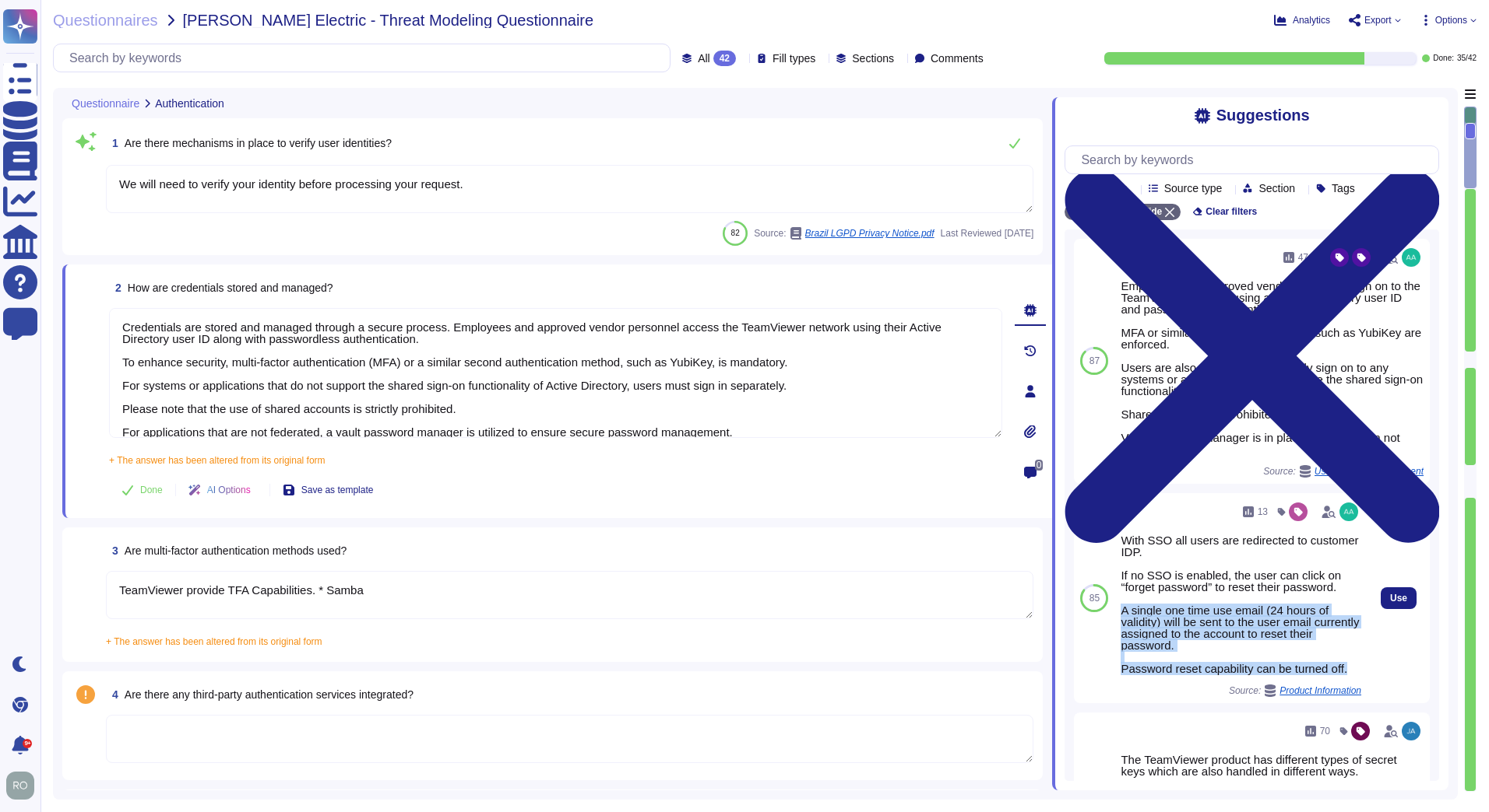
drag, startPoint x: 1122, startPoint y: 609, endPoint x: 1346, endPoint y: 670, distance: 232.2
click at [1346, 670] on div "With SSO all users are redirected to customer IDP. If no SSO is enabled, the us…" at bounding box center [1240, 604] width 241 height 140
click at [1343, 670] on div "With SSO all users are redirected to customer IDP. If no SSO is enabled, the us…" at bounding box center [1240, 604] width 241 height 140
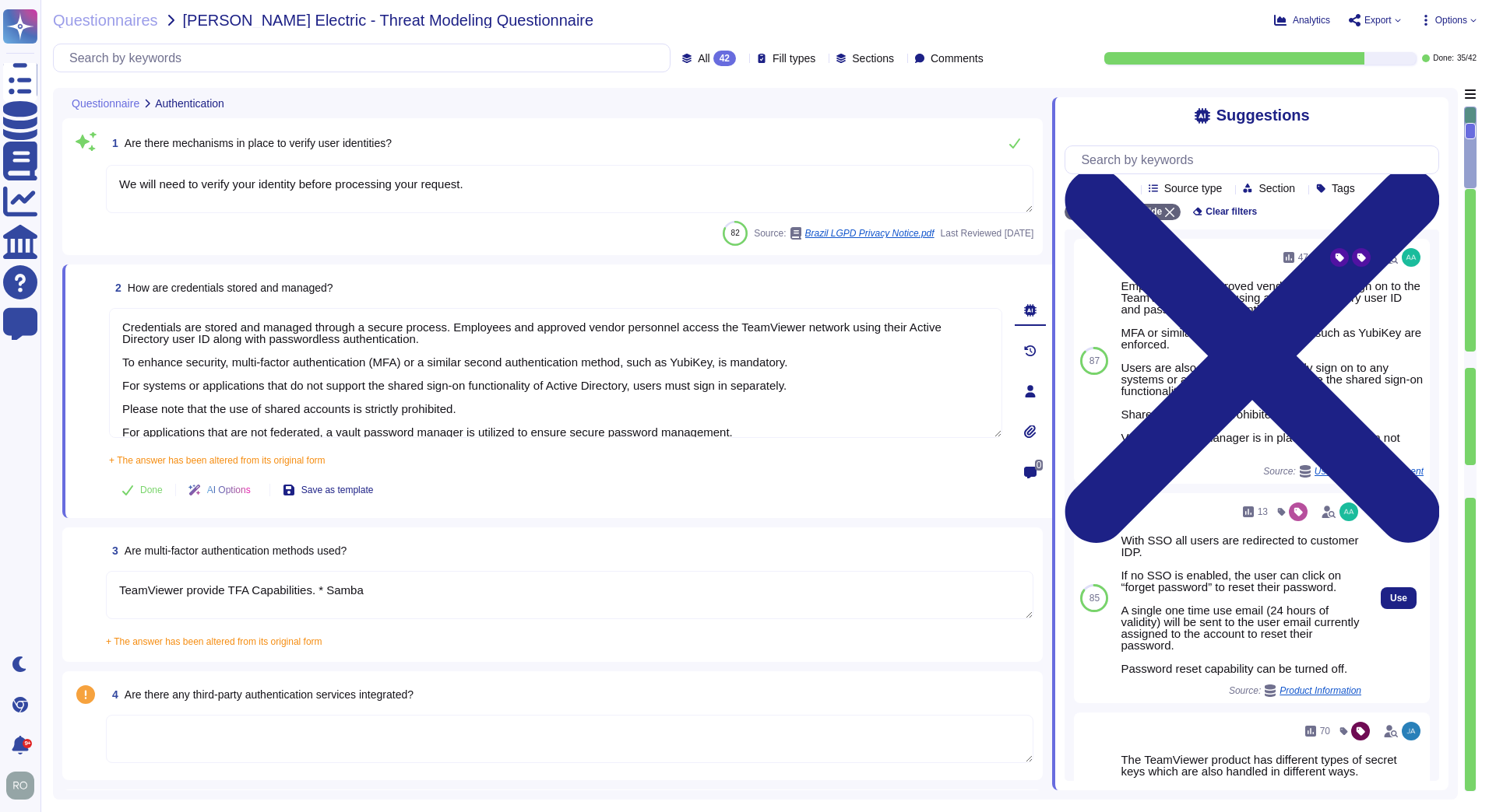
scroll to position [442, 0]
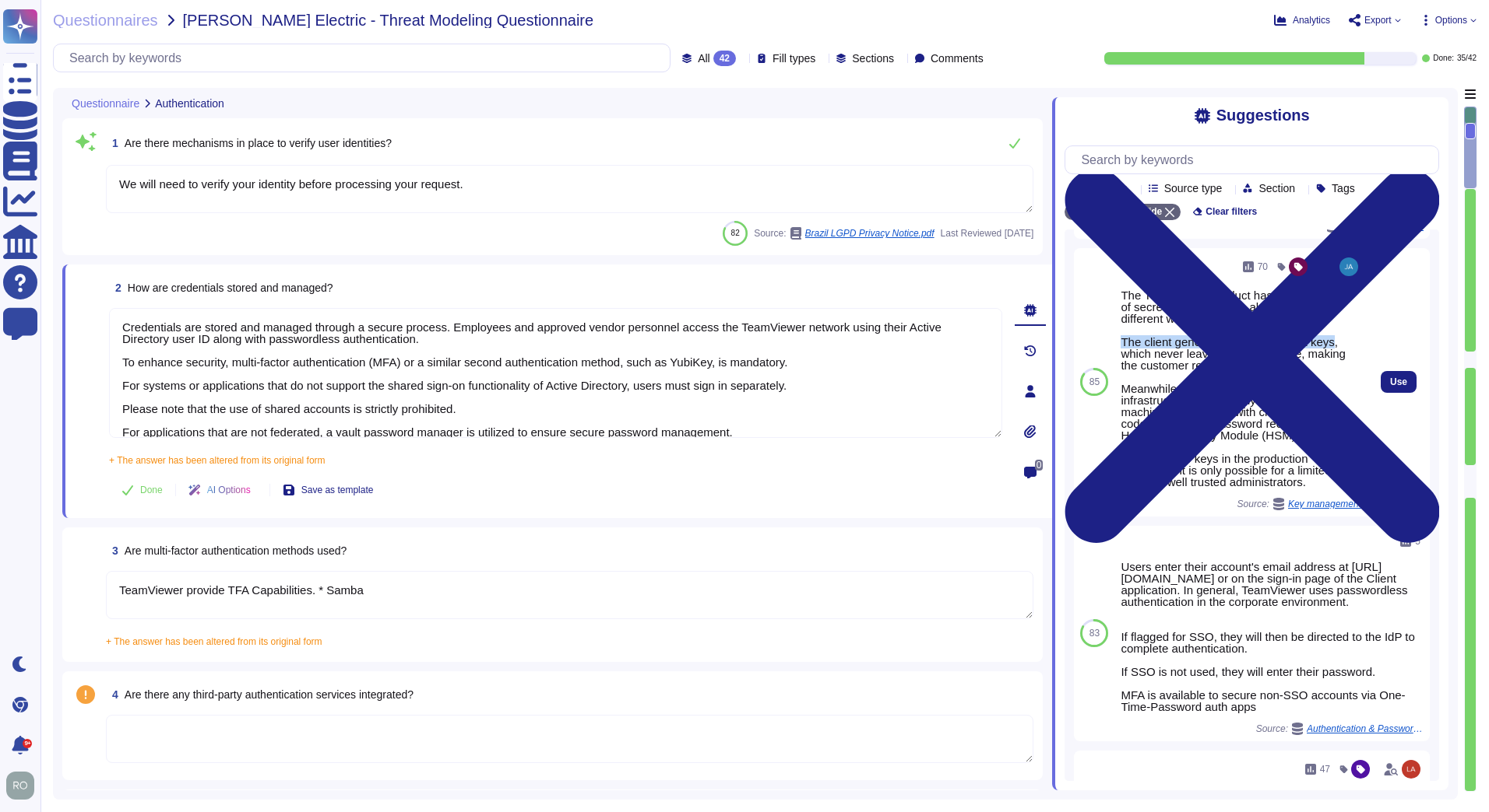
drag, startPoint x: 1121, startPoint y: 346, endPoint x: 1329, endPoint y: 345, distance: 208.0
click at [1329, 345] on div "The TeamViewer product has different types of secret keys which are also handle…" at bounding box center [1240, 388] width 241 height 198
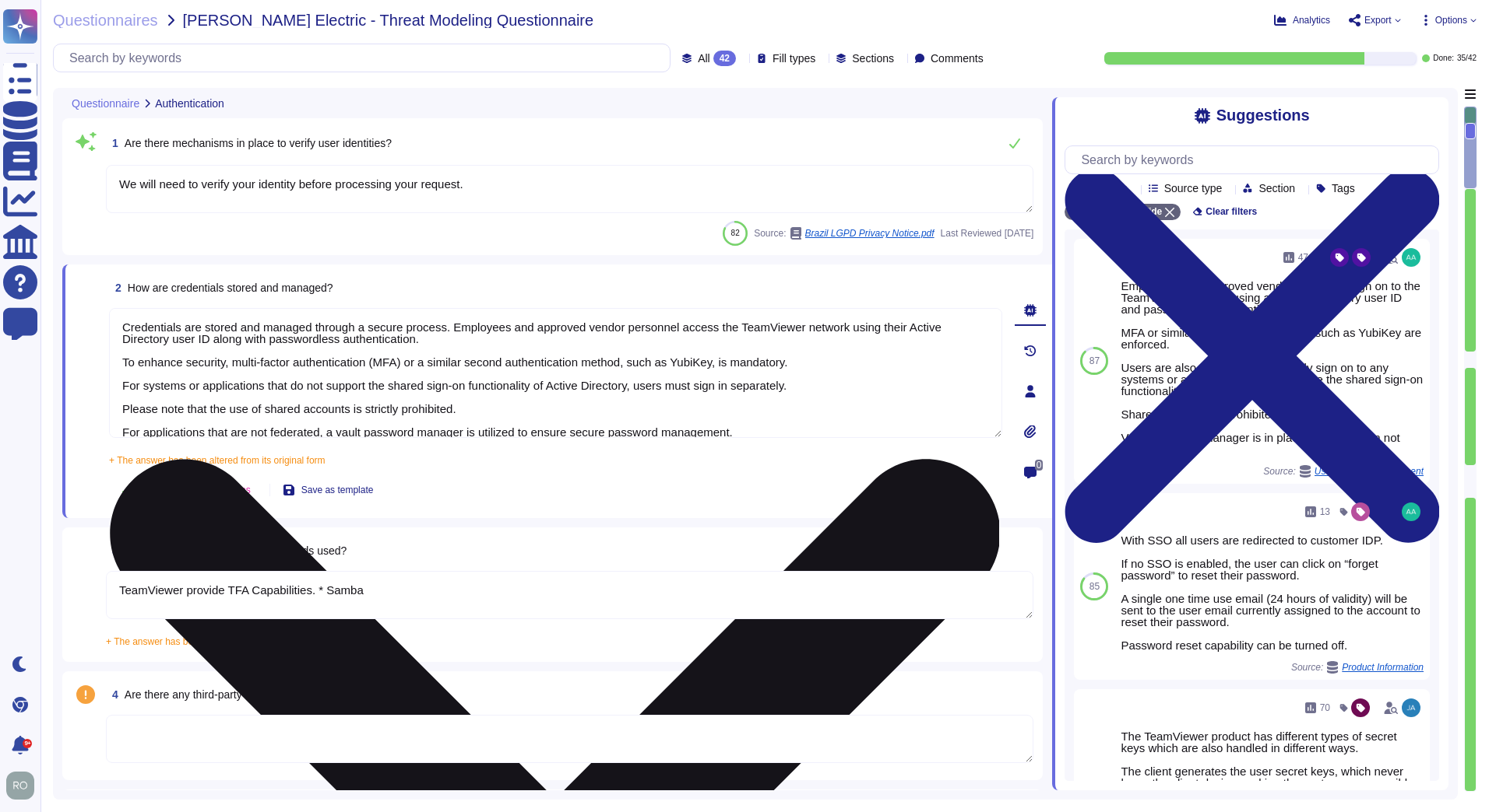
click at [393, 411] on textarea "Credentials are stored and managed through a secure process. Employees and appr…" at bounding box center [555, 372] width 893 height 130
click at [729, 416] on textarea "Credentials are stored and managed through a secure process. Employees and appr…" at bounding box center [555, 372] width 893 height 130
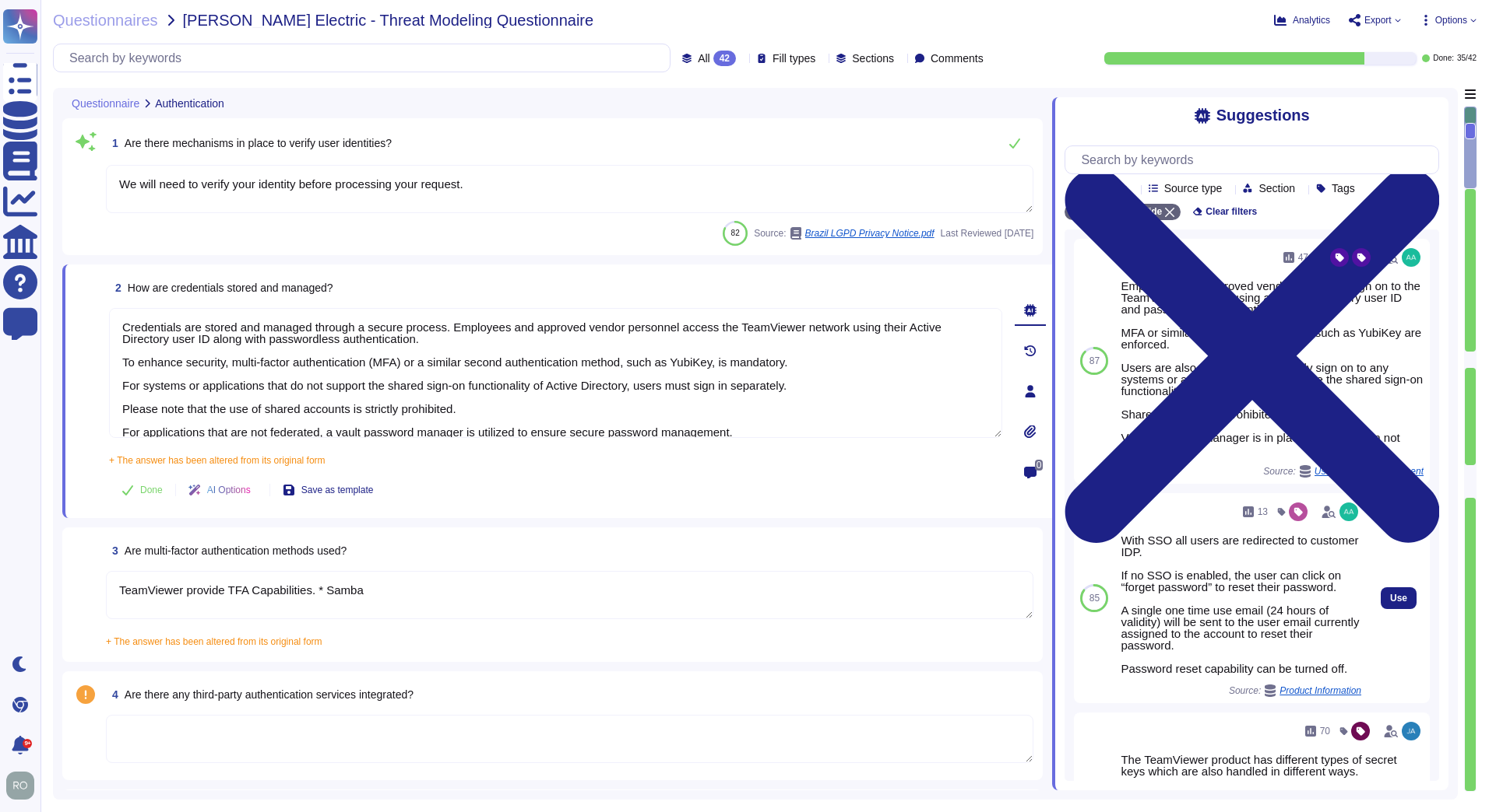
click at [1150, 557] on div "With SSO all users are redirected to customer IDP. If no SSO is enabled, the us…" at bounding box center [1240, 604] width 241 height 140
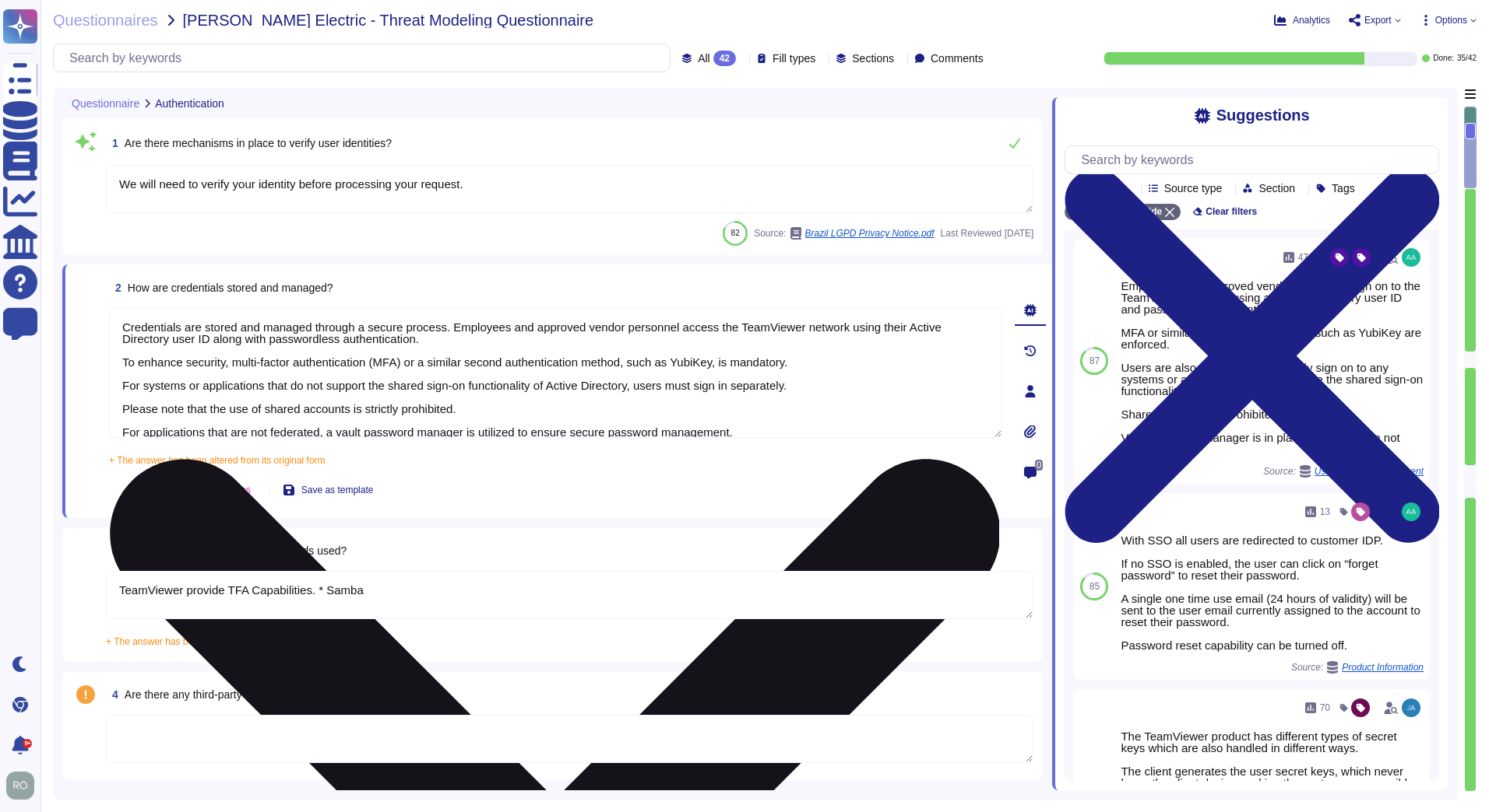
click at [543, 413] on textarea "Credentials are stored and managed through a secure process. Employees and appr…" at bounding box center [555, 372] width 893 height 130
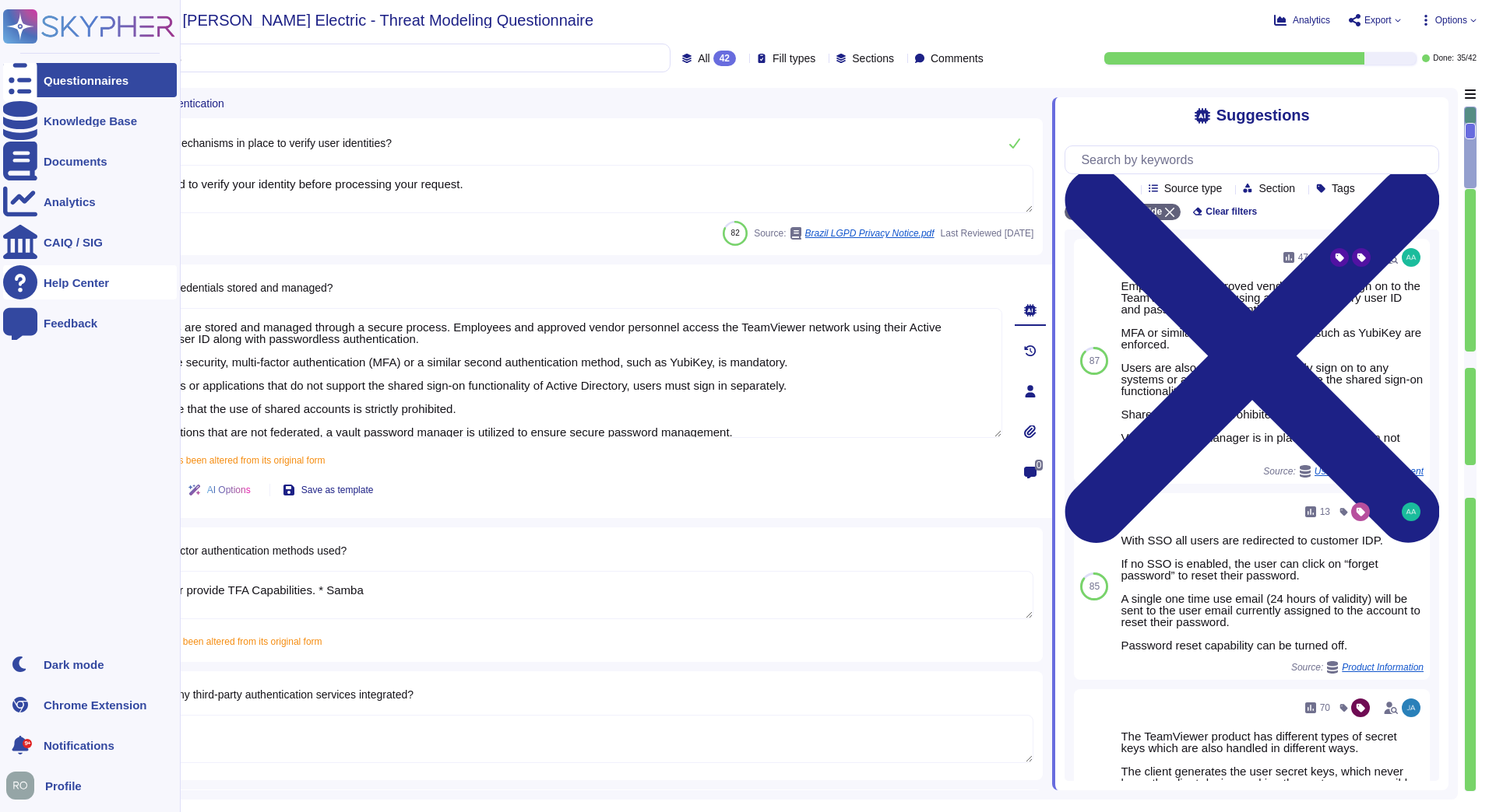
drag, startPoint x: 767, startPoint y: 427, endPoint x: 95, endPoint y: 287, distance: 686.4
click at [31, 275] on div "Questionnaires Knowledge Base Documents Analytics CAIQ / SIG Help Center Feedba…" at bounding box center [744, 406] width 1489 height 812
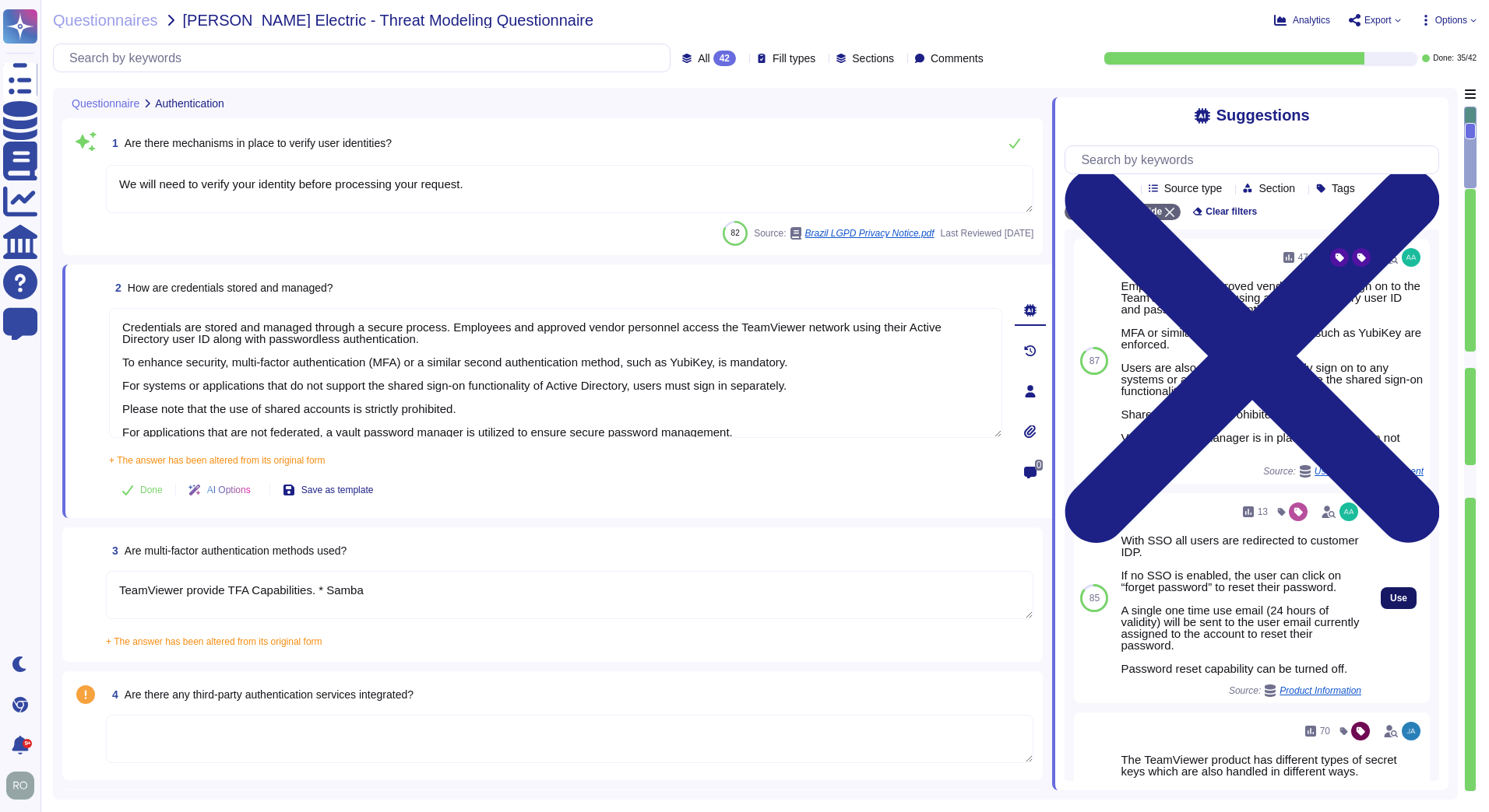
click at [1381, 594] on button "Use" at bounding box center [1398, 598] width 36 height 22
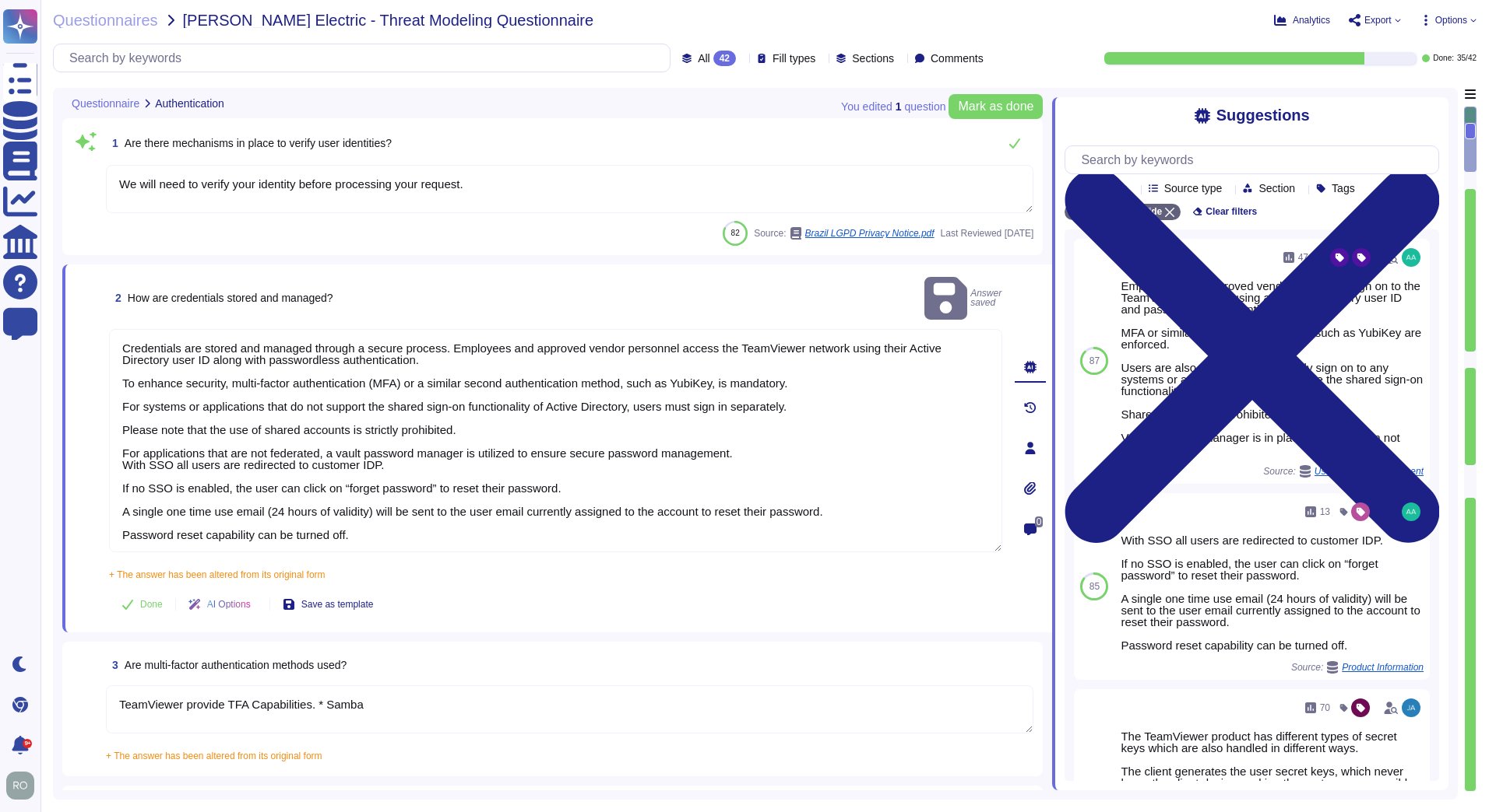
drag, startPoint x: 727, startPoint y: 431, endPoint x: 109, endPoint y: 289, distance: 634.1
click at [109, 289] on div "2 How are credentials stored and managed? Answer saved + The answer has been al…" at bounding box center [538, 449] width 927 height 350
type textarea "With SSO all users are redirected to customer IDP. If no SSO is enabled, the us…"
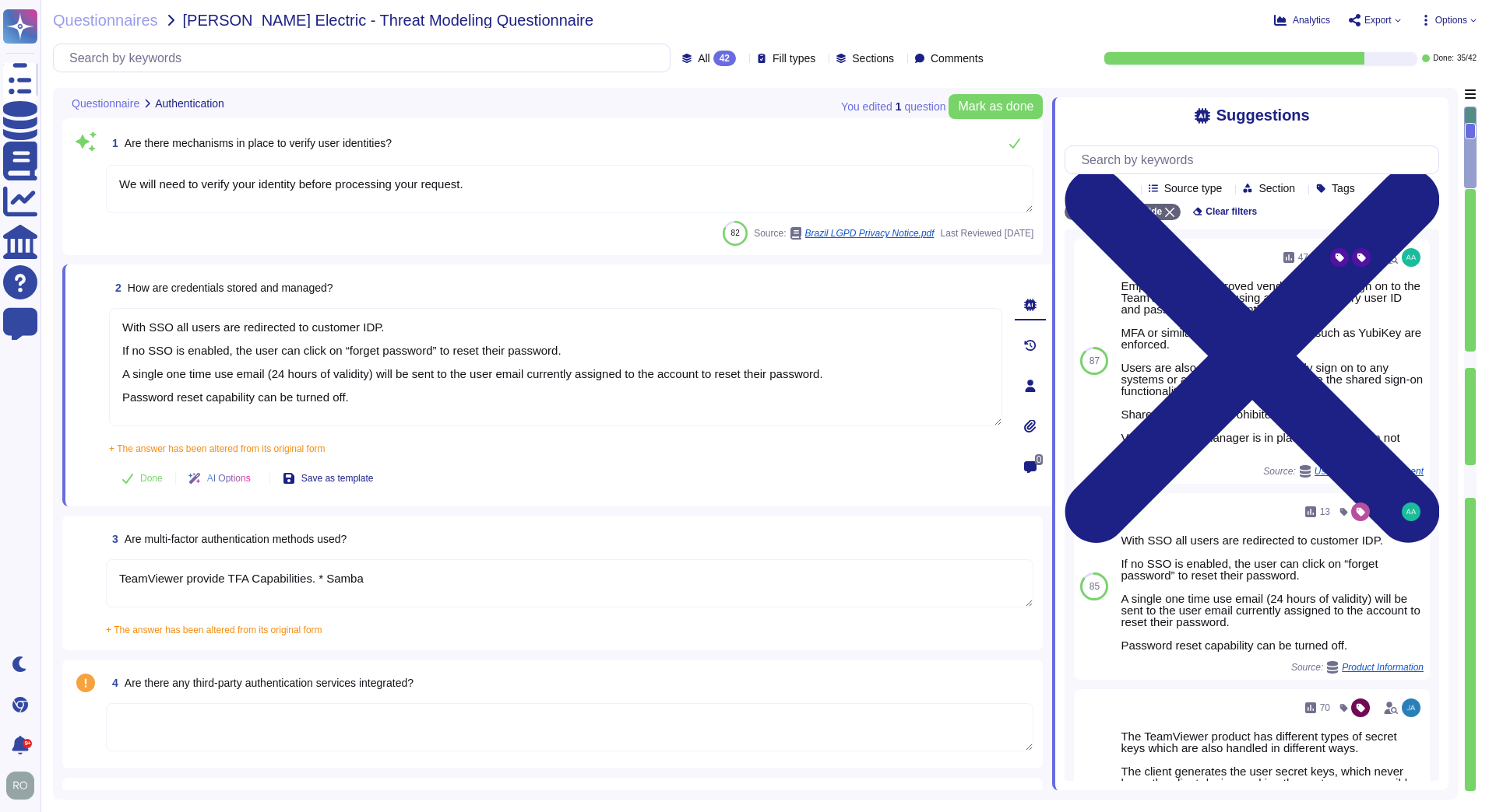
type textarea "TeamViewer has defined the criteria for various types of administrative account…"
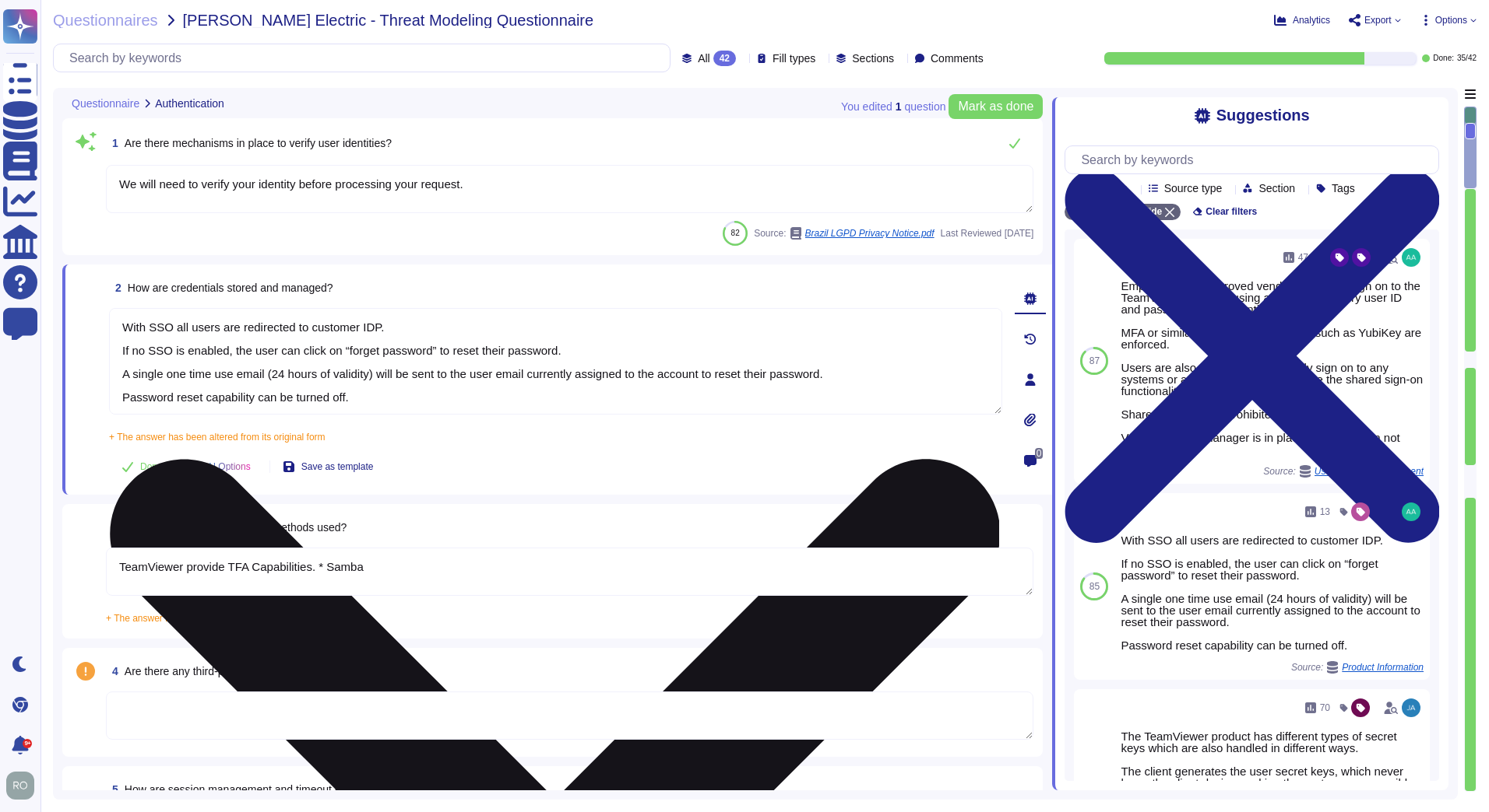
drag, startPoint x: 159, startPoint y: 355, endPoint x: 565, endPoint y: 350, distance: 406.0
click at [565, 350] on textarea "With SSO all users are redirected to customer IDP. If no SSO is enabled, the us…" at bounding box center [555, 361] width 893 height 107
click at [565, 351] on textarea "With SSO all users are redirected to customer IDP. If no SSO is enabled, the us…" at bounding box center [555, 361] width 893 height 107
click at [559, 352] on textarea "With SSO all users are redirected to customer IDP. If no SSO is enabled, the us…" at bounding box center [555, 361] width 893 height 107
click at [400, 361] on textarea "With SSO all users are redirected to customer IDP. If no SSO is enabled, the us…" at bounding box center [555, 361] width 893 height 107
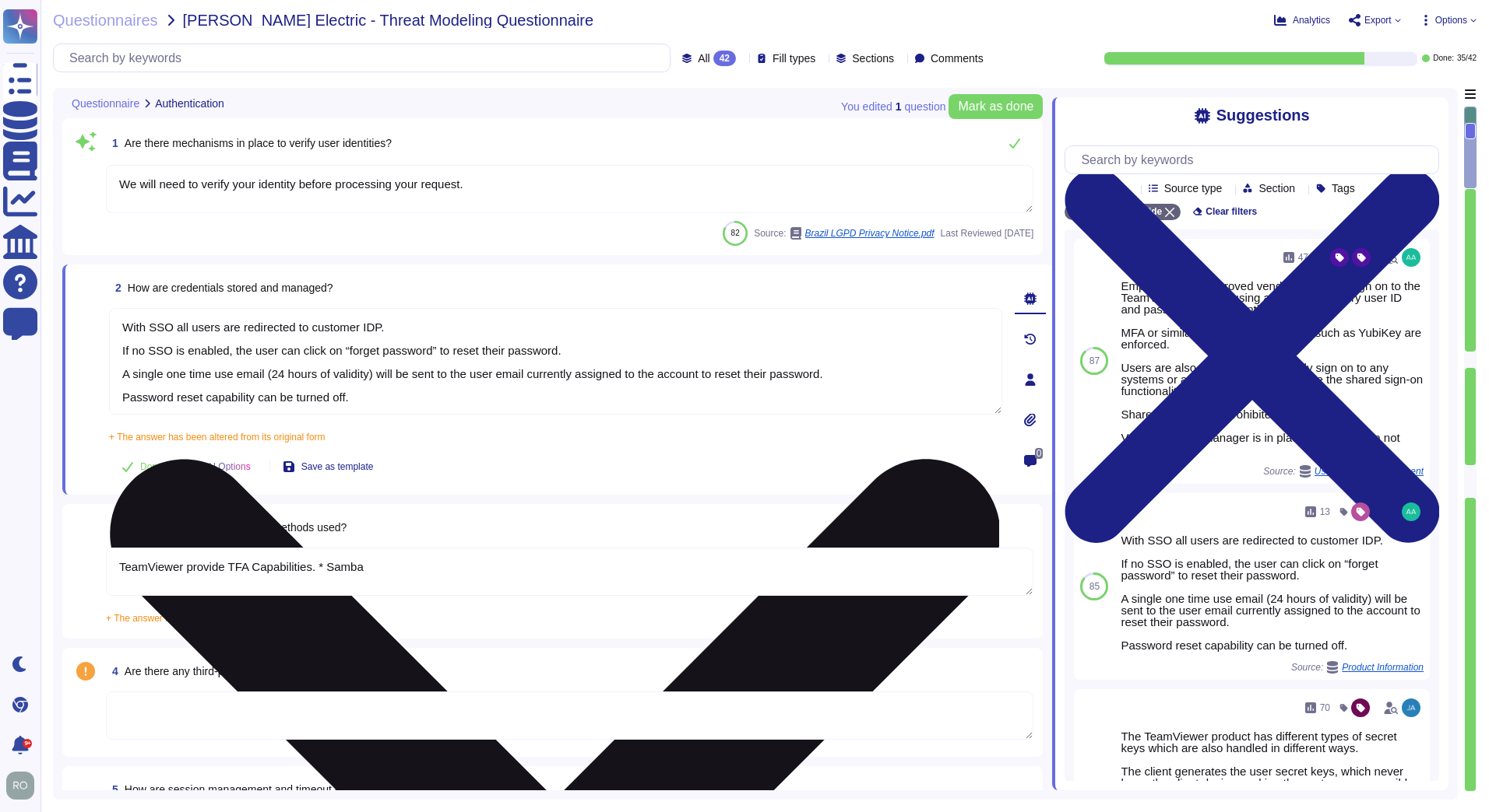
drag, startPoint x: 130, startPoint y: 380, endPoint x: 353, endPoint y: 374, distance: 223.1
click at [353, 374] on textarea "With SSO all users are redirected to customer IDP. If no SSO is enabled, the us…" at bounding box center [555, 361] width 893 height 107
click at [405, 322] on textarea "With SSO all users are redirected to customer IDP. If no SSO is enabled, the us…" at bounding box center [555, 361] width 893 height 107
click at [352, 391] on textarea "With SSO all users are redirected to customer IDP. *Samba If no SSO is enabled,…" at bounding box center [555, 361] width 893 height 107
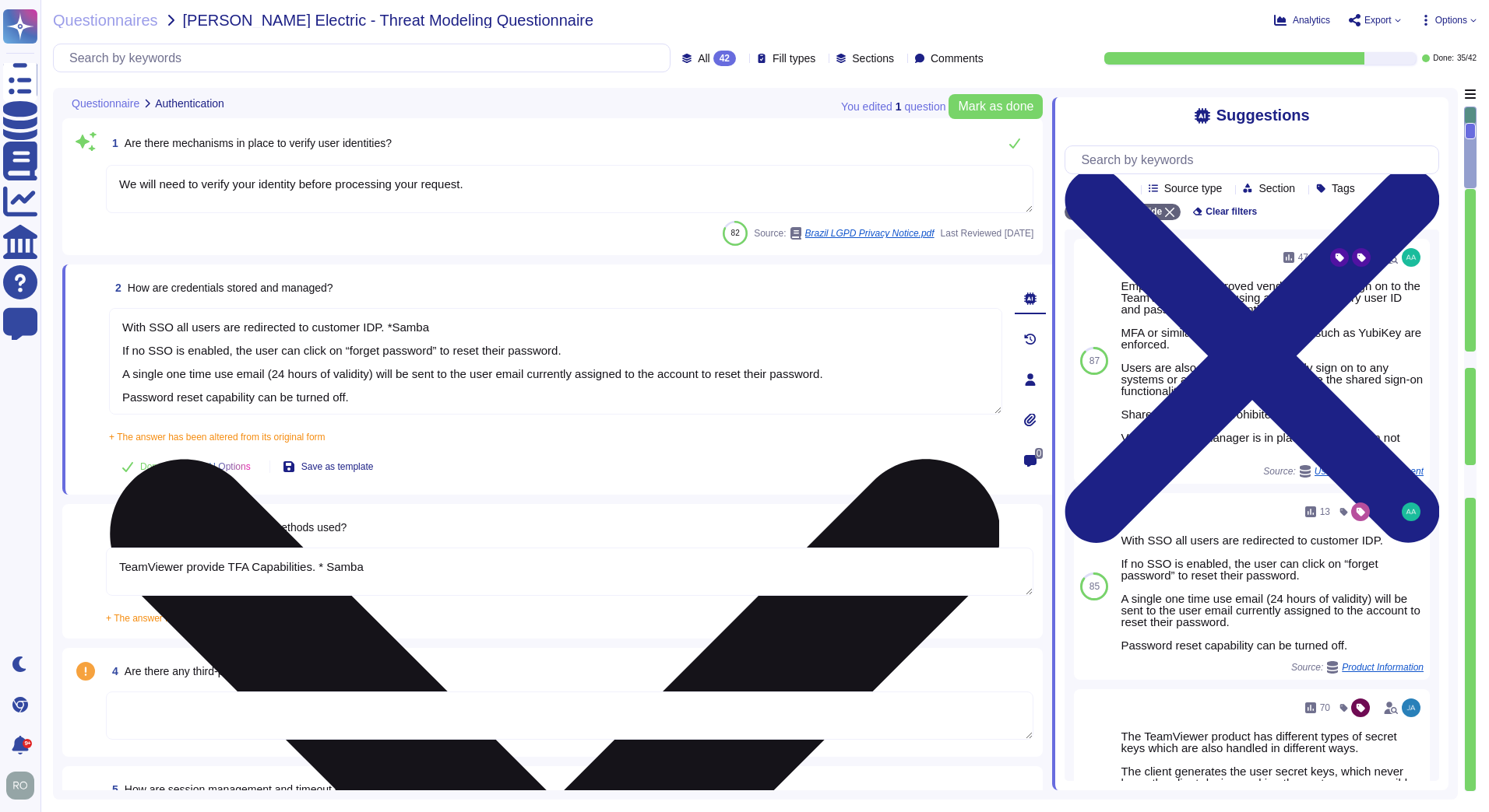
click at [359, 395] on textarea "With SSO all users are redirected to customer IDP. *Samba If no SSO is enabled,…" at bounding box center [555, 361] width 893 height 107
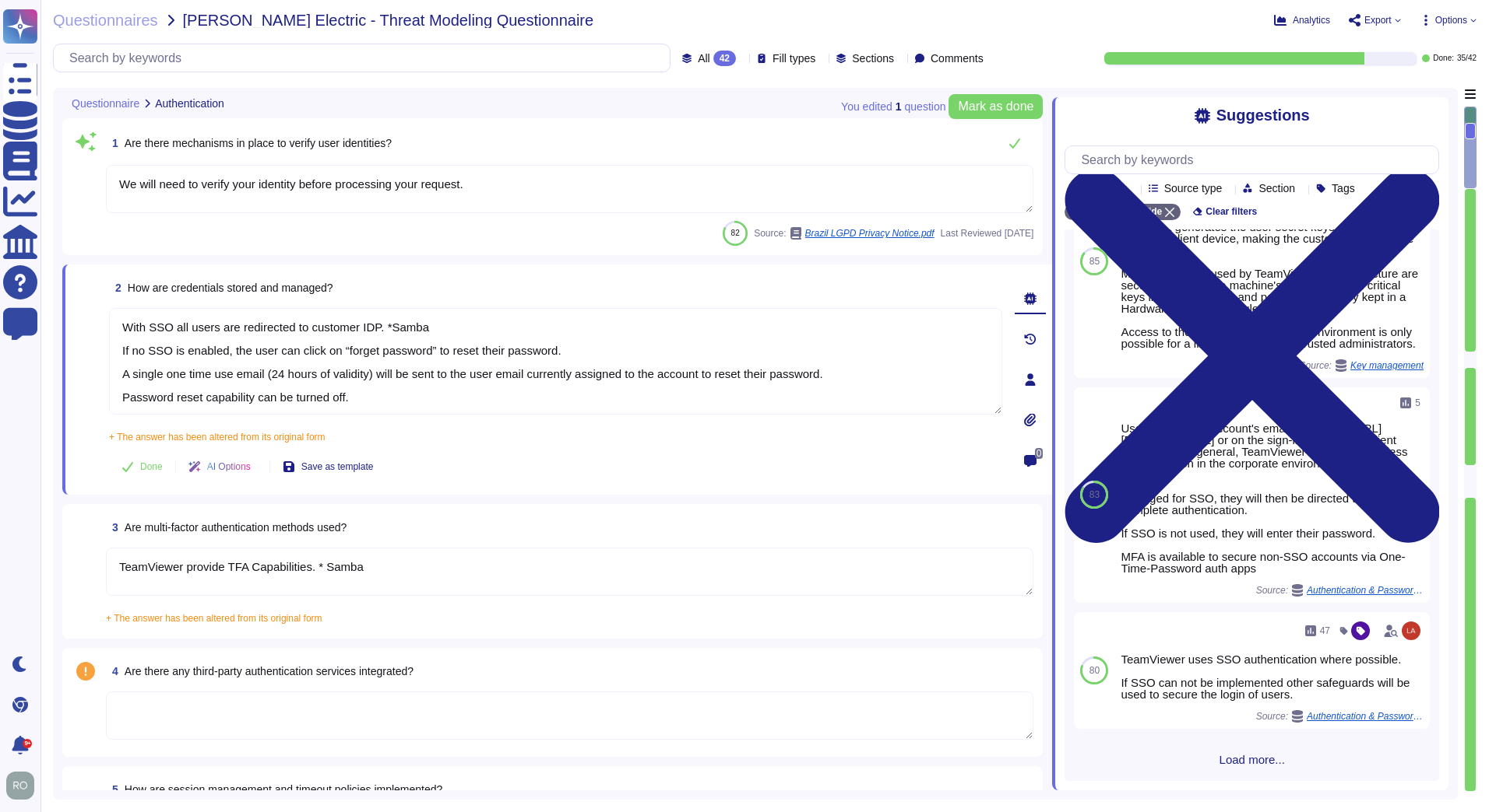
scroll to position [570, 0]
type textarea "With SSO all users are redirected to customer IDP. *Samba If no SSO is enabled,…"
click at [490, 565] on textarea "TeamViewer provide TFA Capabilities. * Samba" at bounding box center [570, 571] width 927 height 49
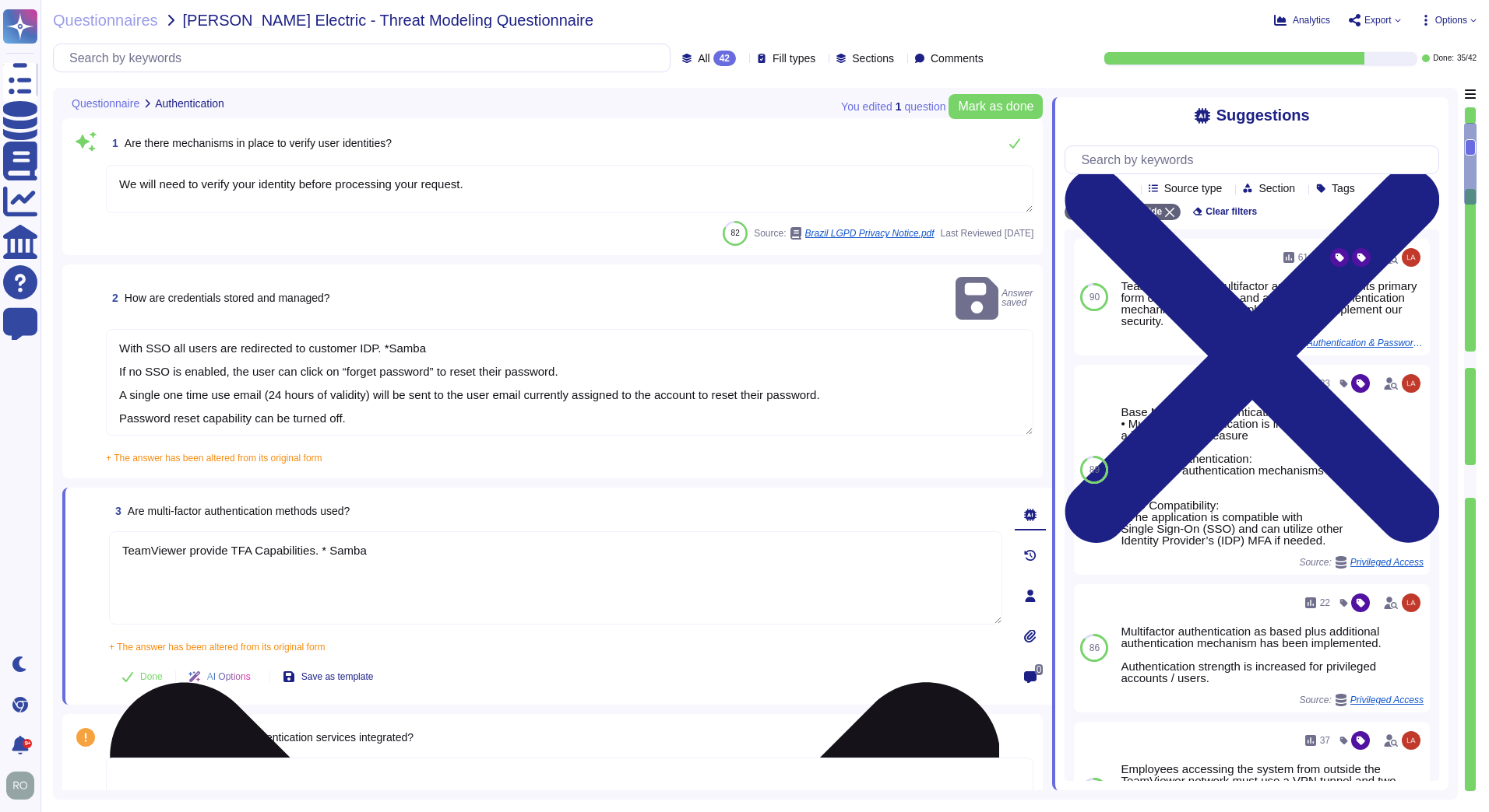
scroll to position [442, 0]
type textarea "TeamViewer has defined the criteria for various types of administrative account…"
type textarea "TeamViewer uses role-based security architecture and requires users of the syst…"
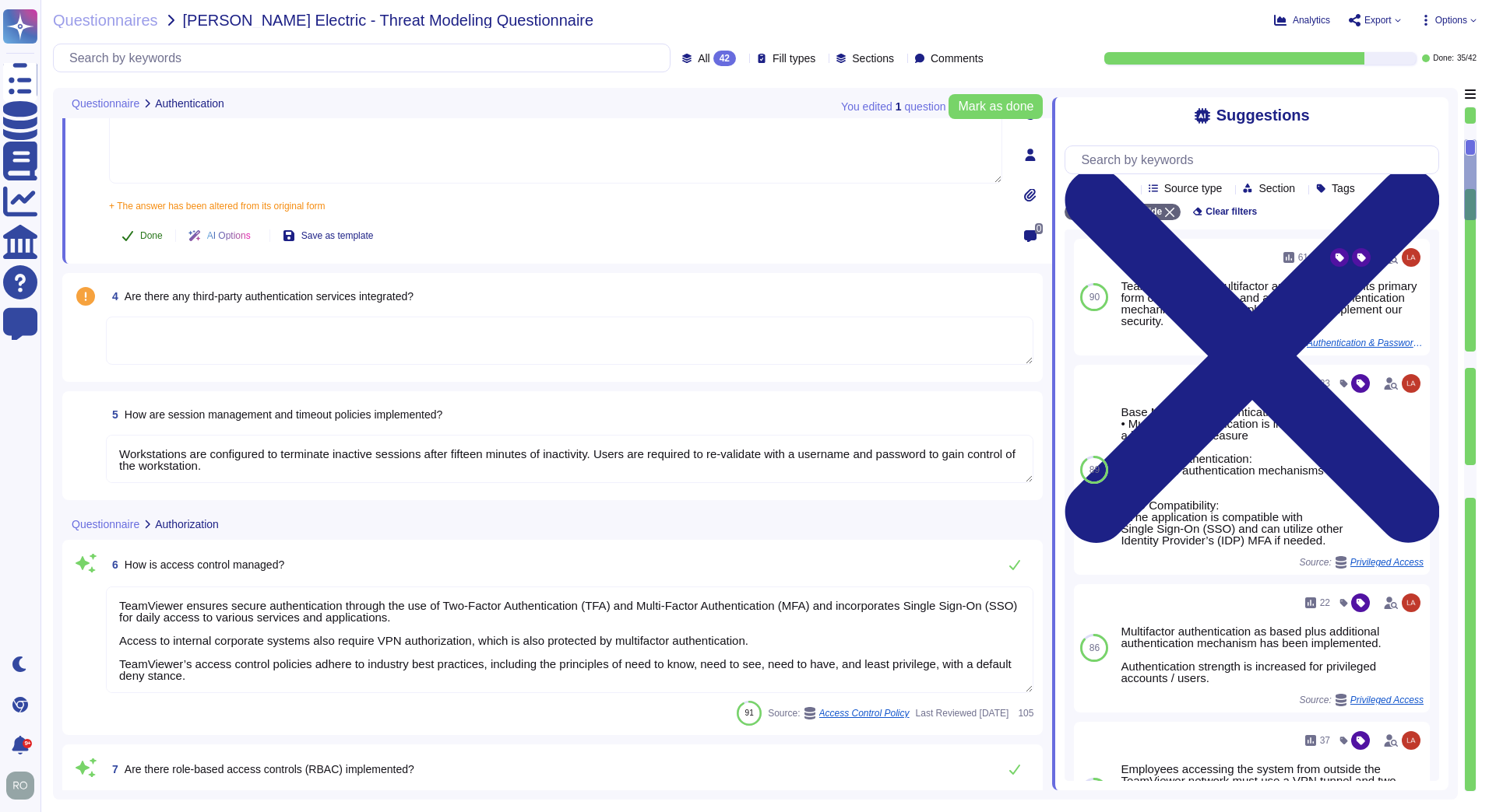
click at [152, 222] on button "Done" at bounding box center [142, 235] width 66 height 31
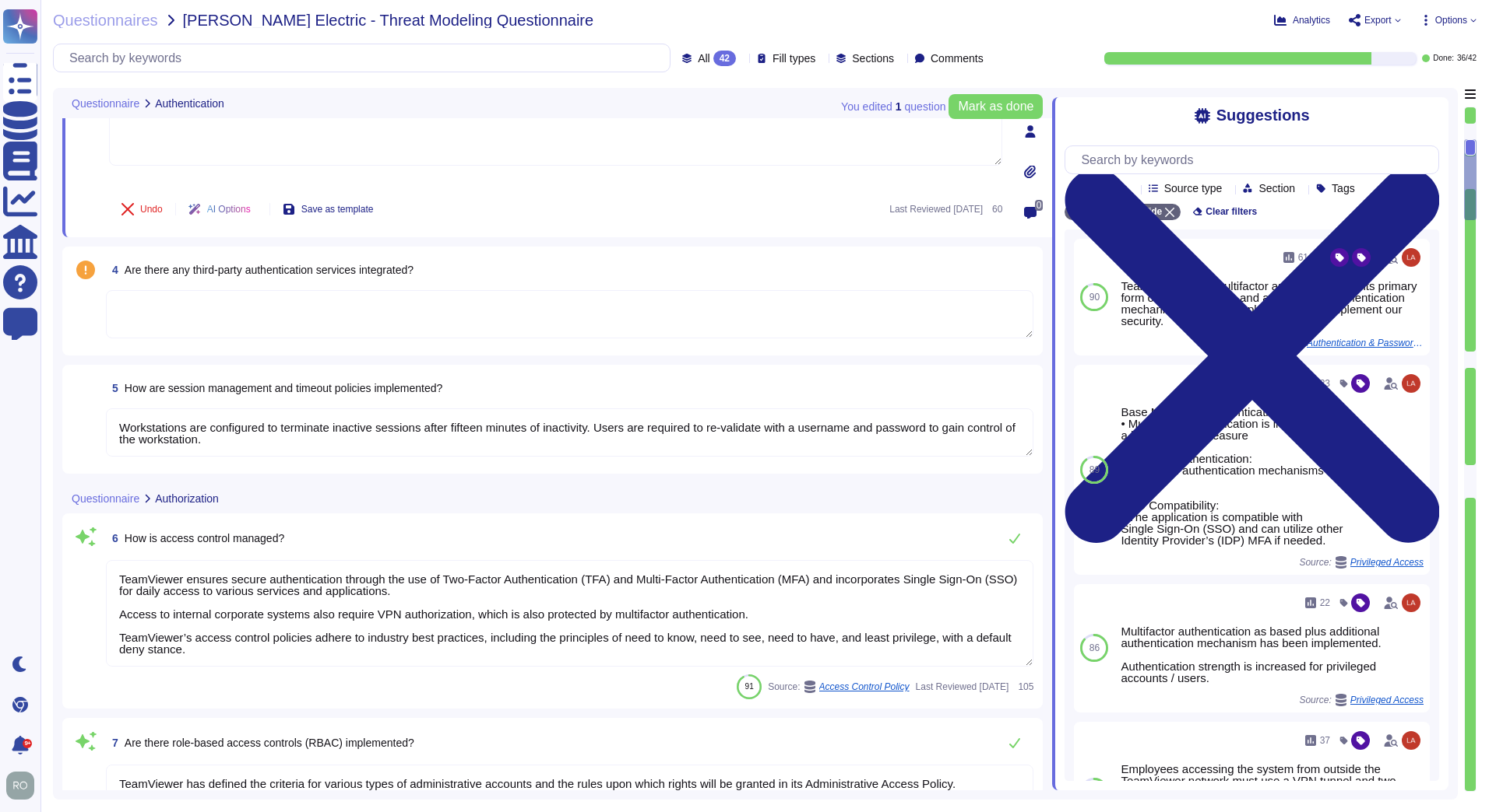
scroll to position [0, 0]
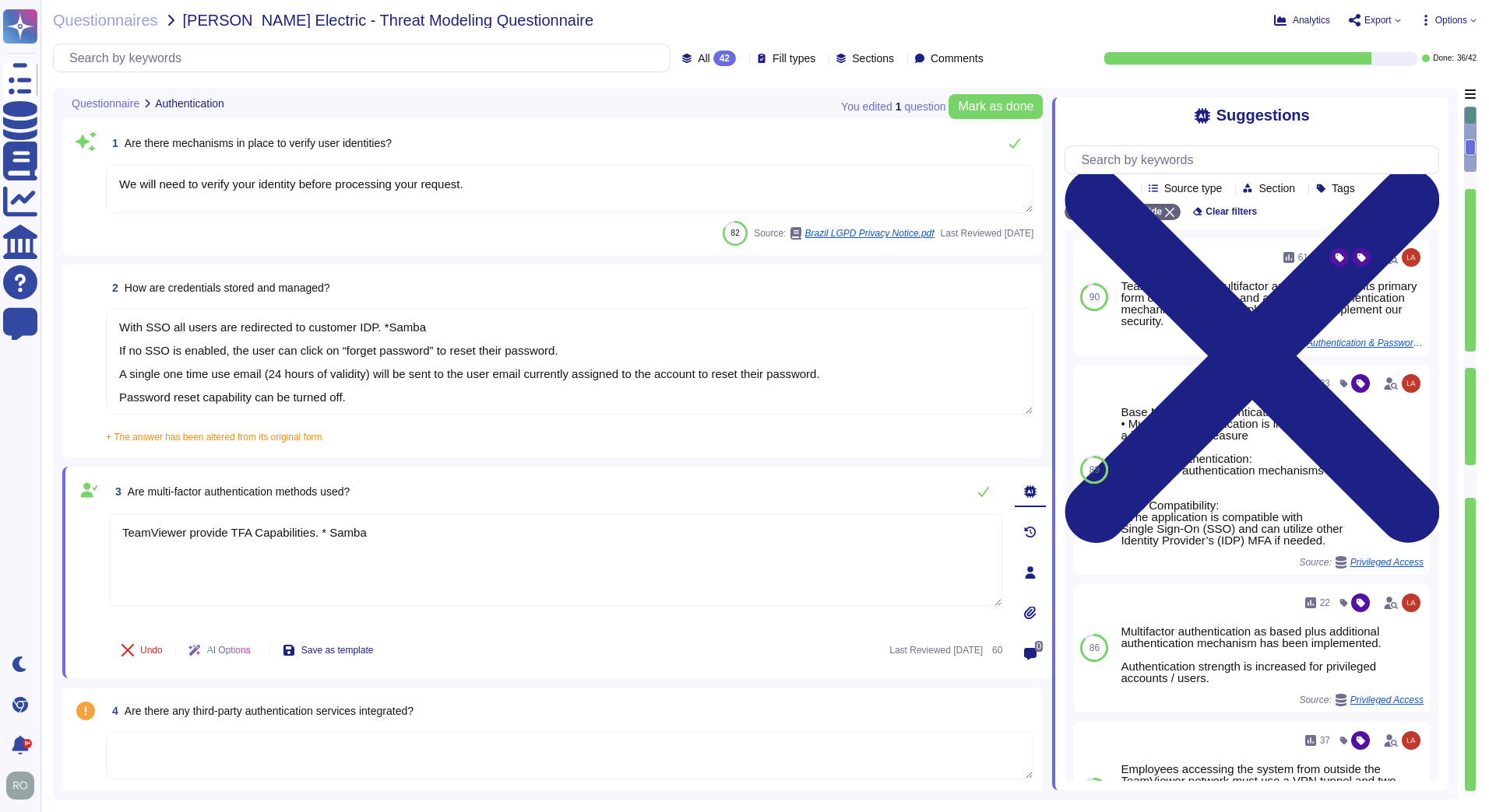
click at [264, 369] on textarea "With SSO all users are redirected to customer IDP. *Samba If no SSO is enabled,…" at bounding box center [570, 361] width 927 height 107
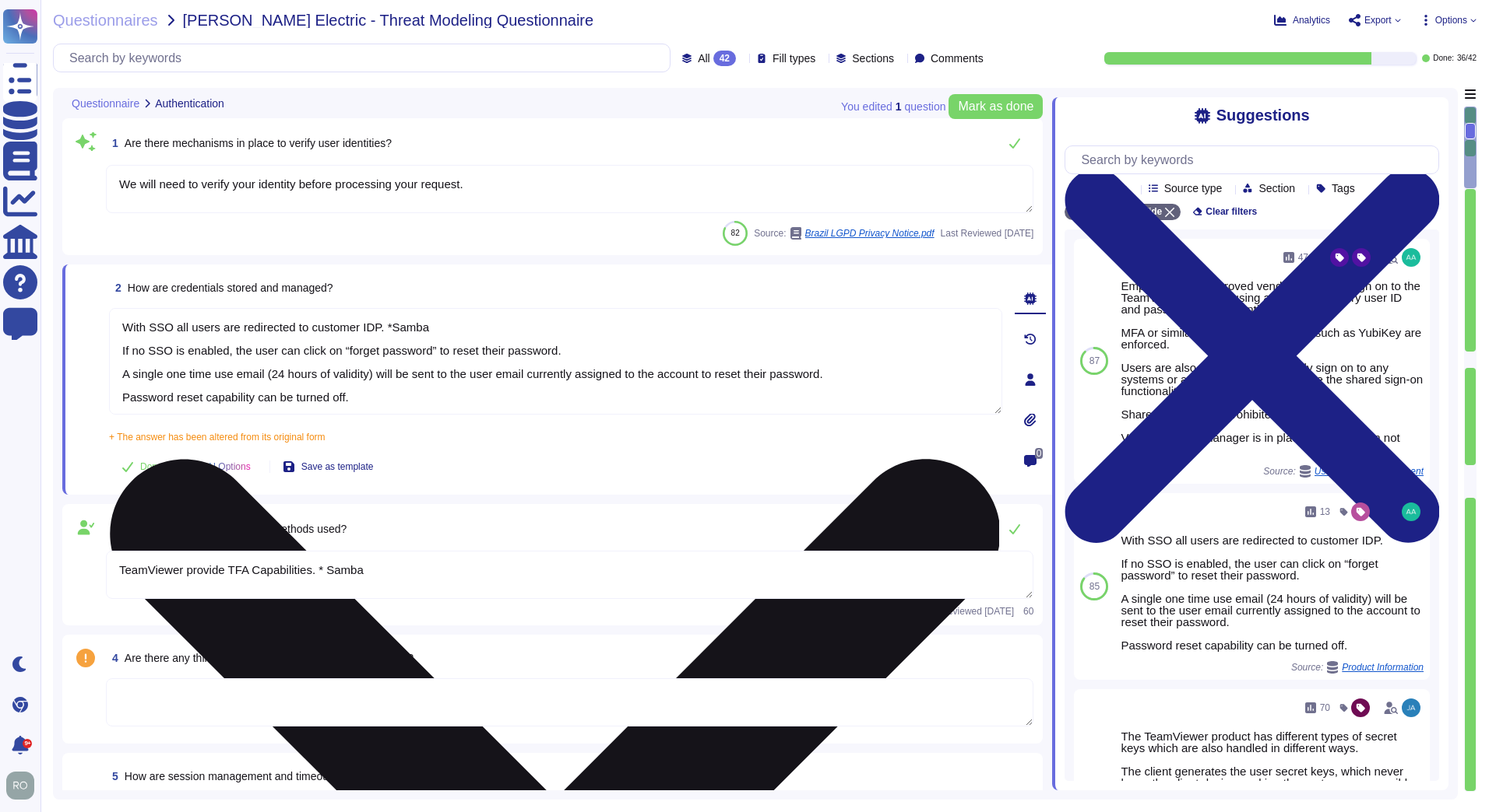
type textarea "TeamViewer has defined the criteria for various types of administrative account…"
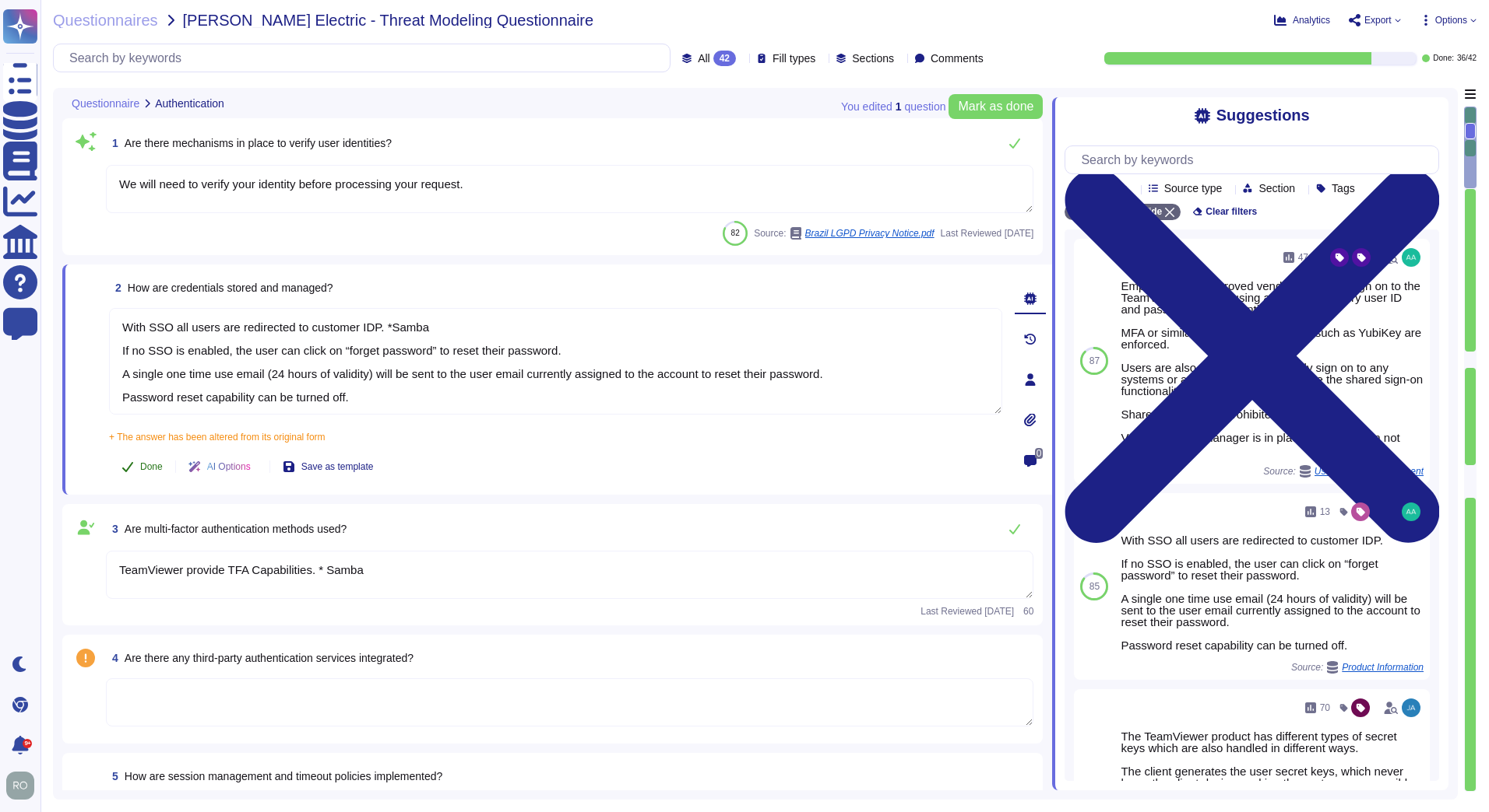
click at [147, 463] on span "Done" at bounding box center [151, 466] width 23 height 9
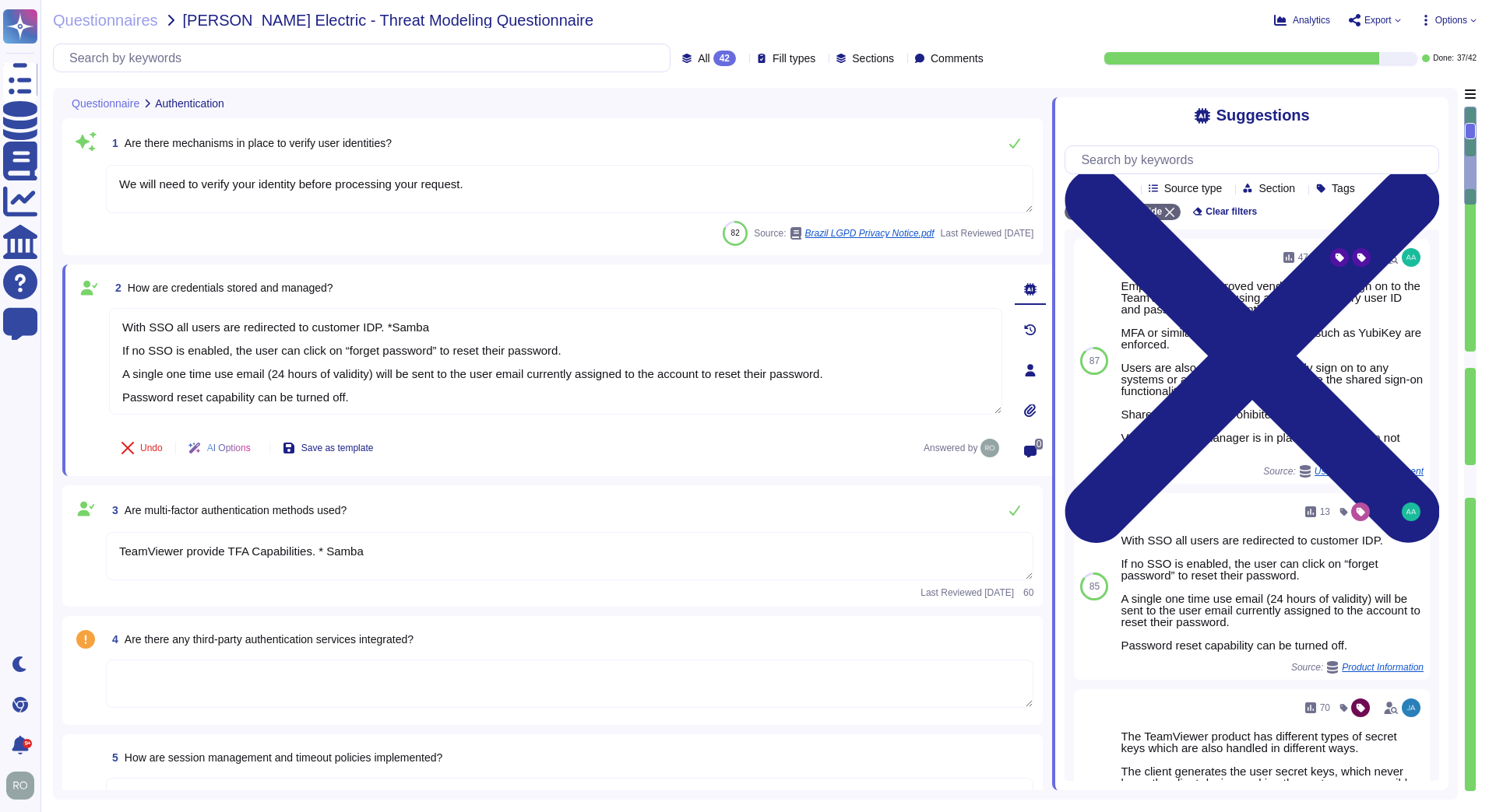
type textarea "TeamViewer has defined the criteria for various types of administrative account…"
type textarea "TeamViewer uses role-based security architecture and requires users of the syst…"
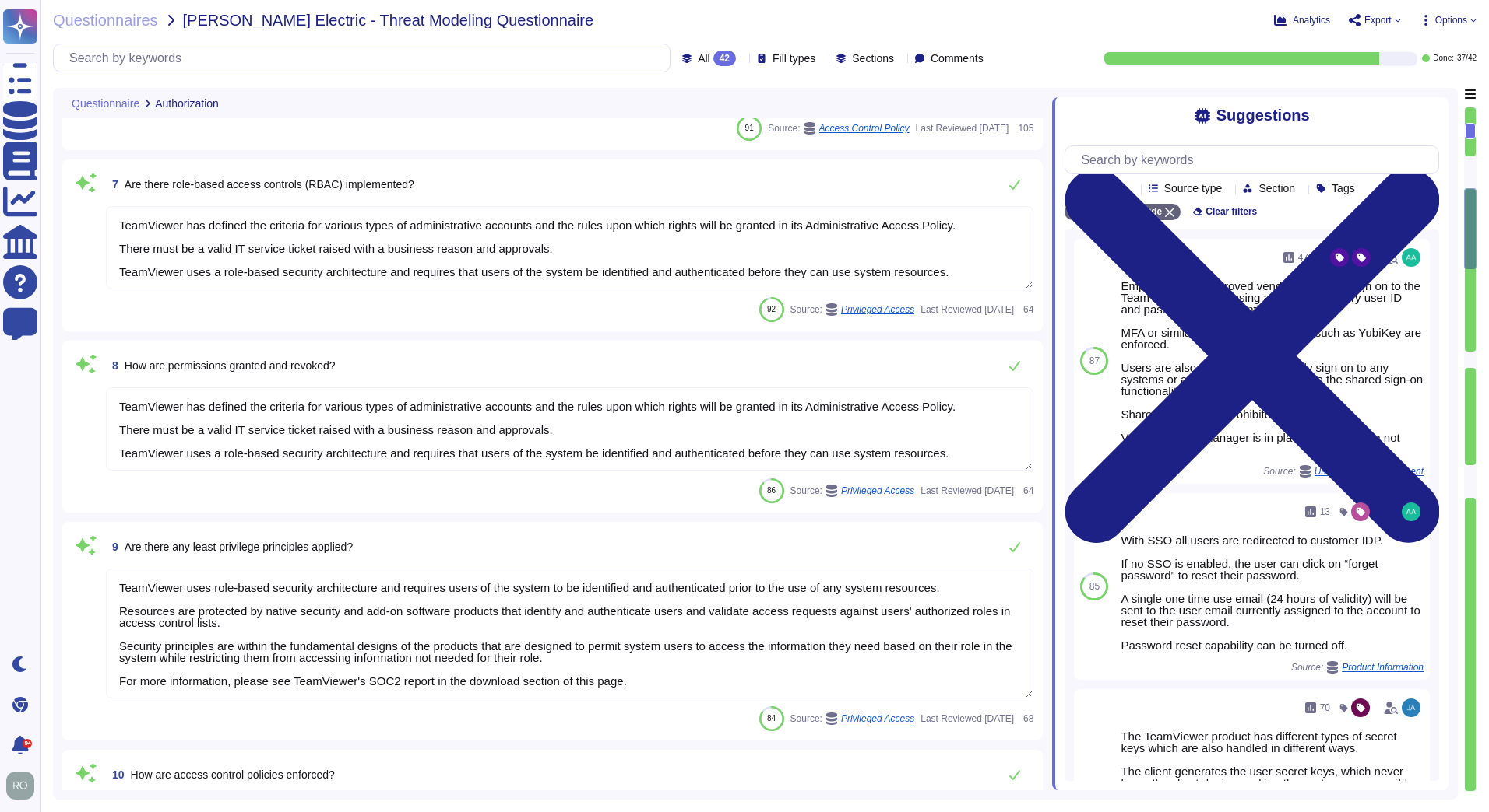
type textarea "TeamViewer ensures secure authentication through the use of Two-Factor Authenti…"
type textarea "Customer data is backed up and monitored for completeness and disruptions. Back…"
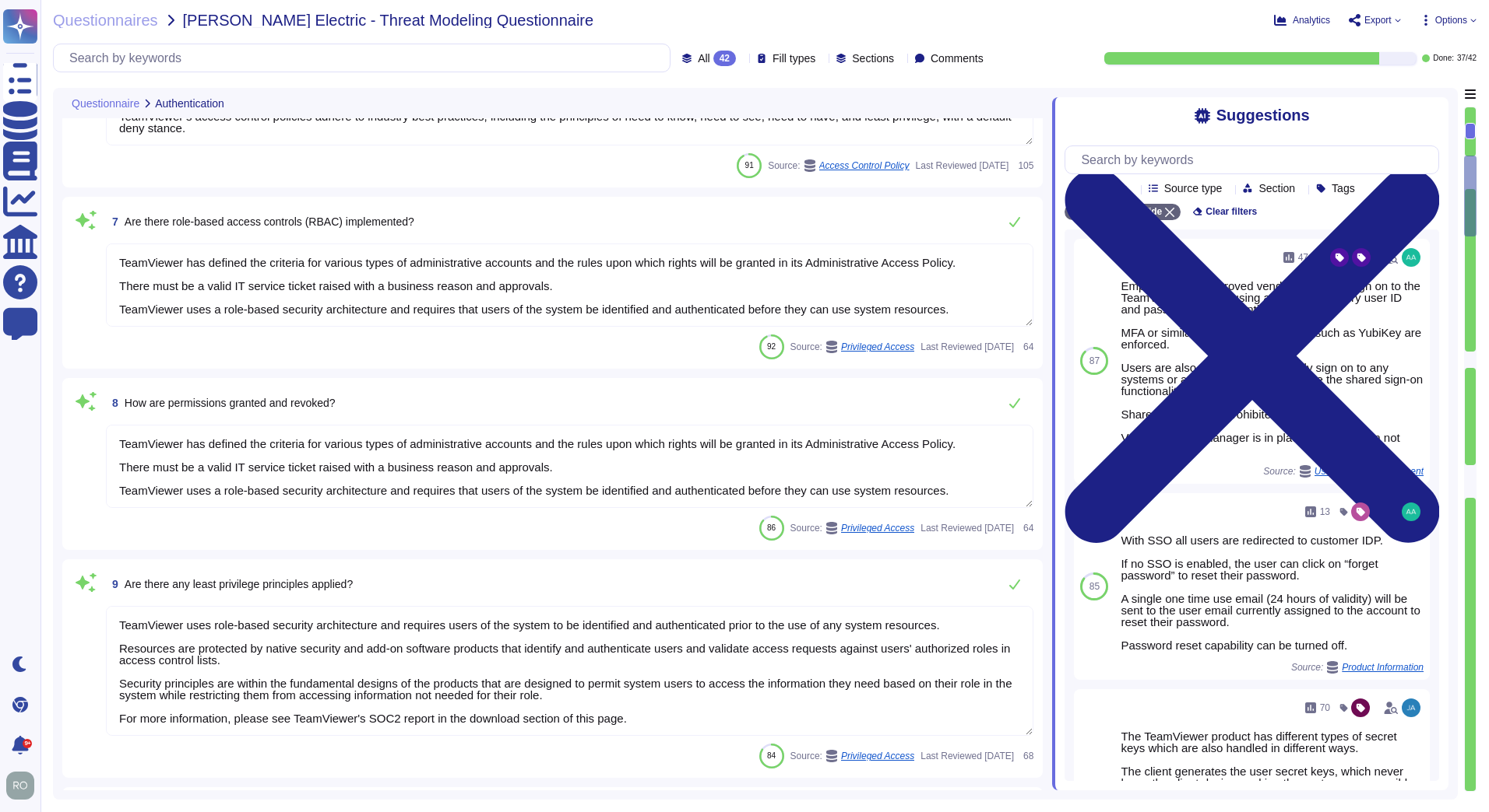
scroll to position [442, 0]
type textarea "With SSO all users are redirected to customer IDP. *Samba If no SSO is enabled,…"
type textarea "TeamViewer provide TFA Capabilities. * Samba"
type textarea "Workstations are configured to terminate inactive sessions after fifteen minute…"
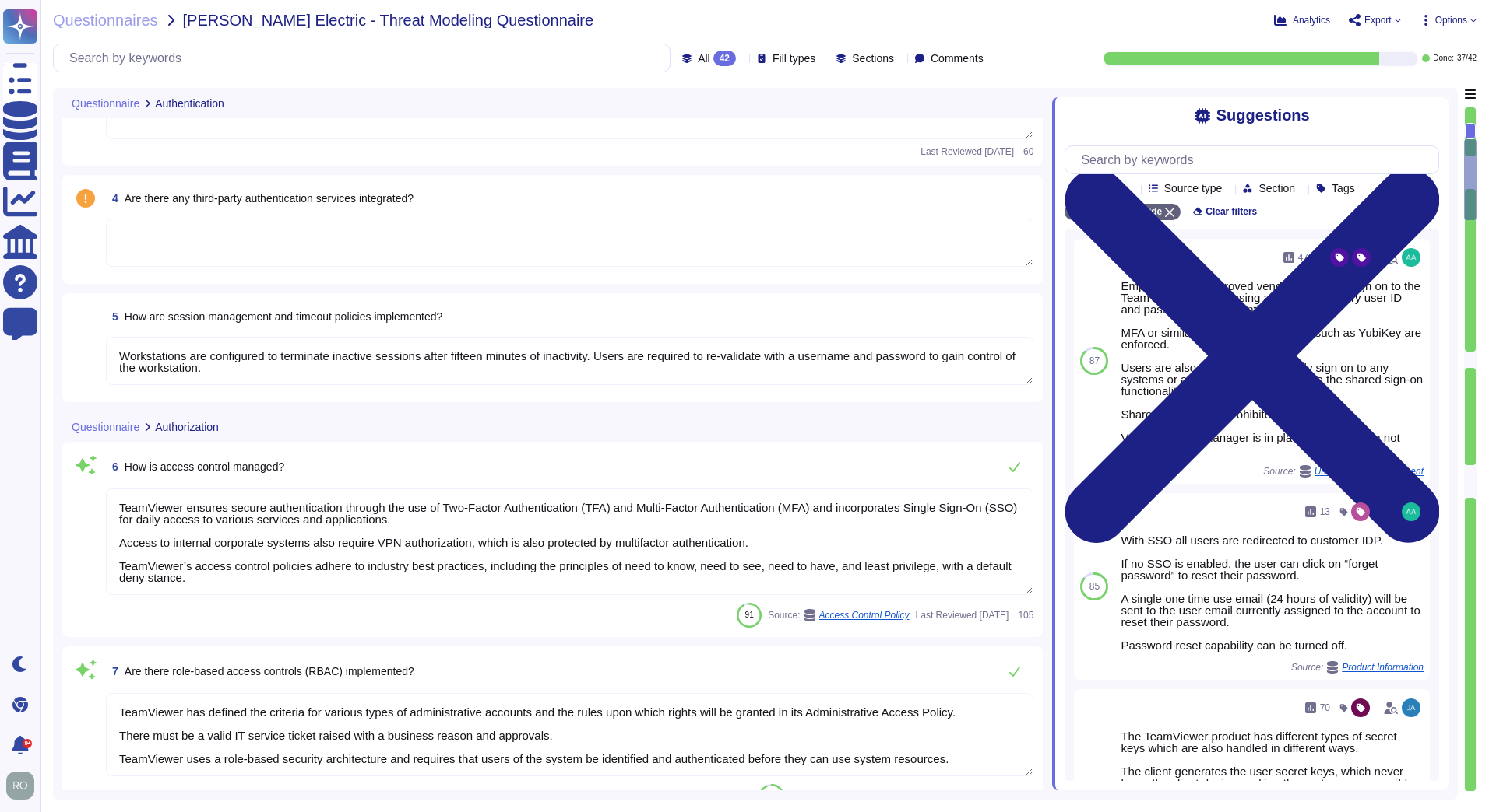
type textarea "We will need to verify your identity before processing your request."
click at [452, 244] on textarea at bounding box center [570, 243] width 927 height 49
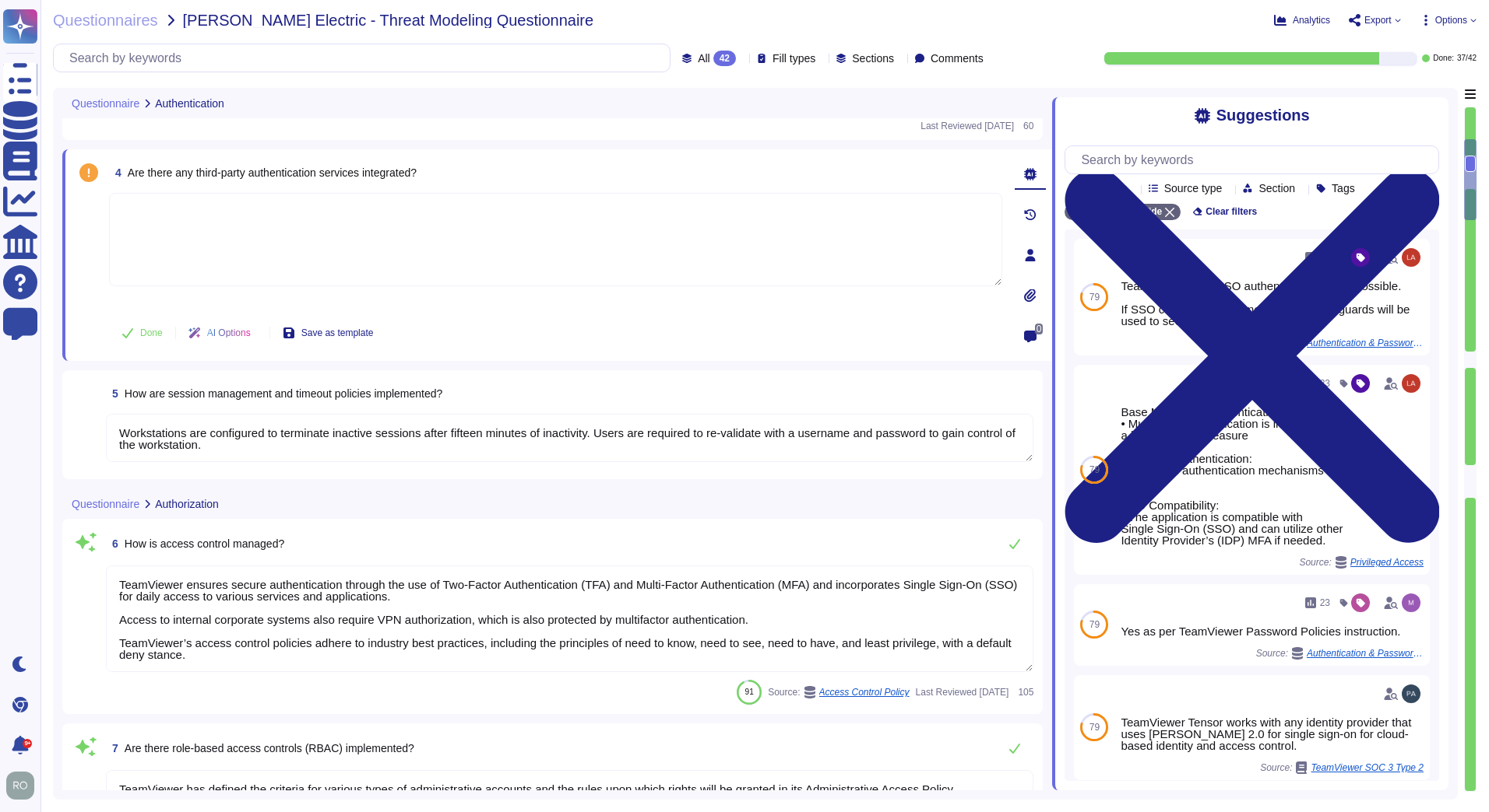
click at [537, 254] on textarea at bounding box center [555, 240] width 893 height 93
type textarea "*Samba"
click at [480, 446] on textarea "Workstations are configured to terminate inactive sessions after fifteen minute…" at bounding box center [570, 438] width 927 height 49
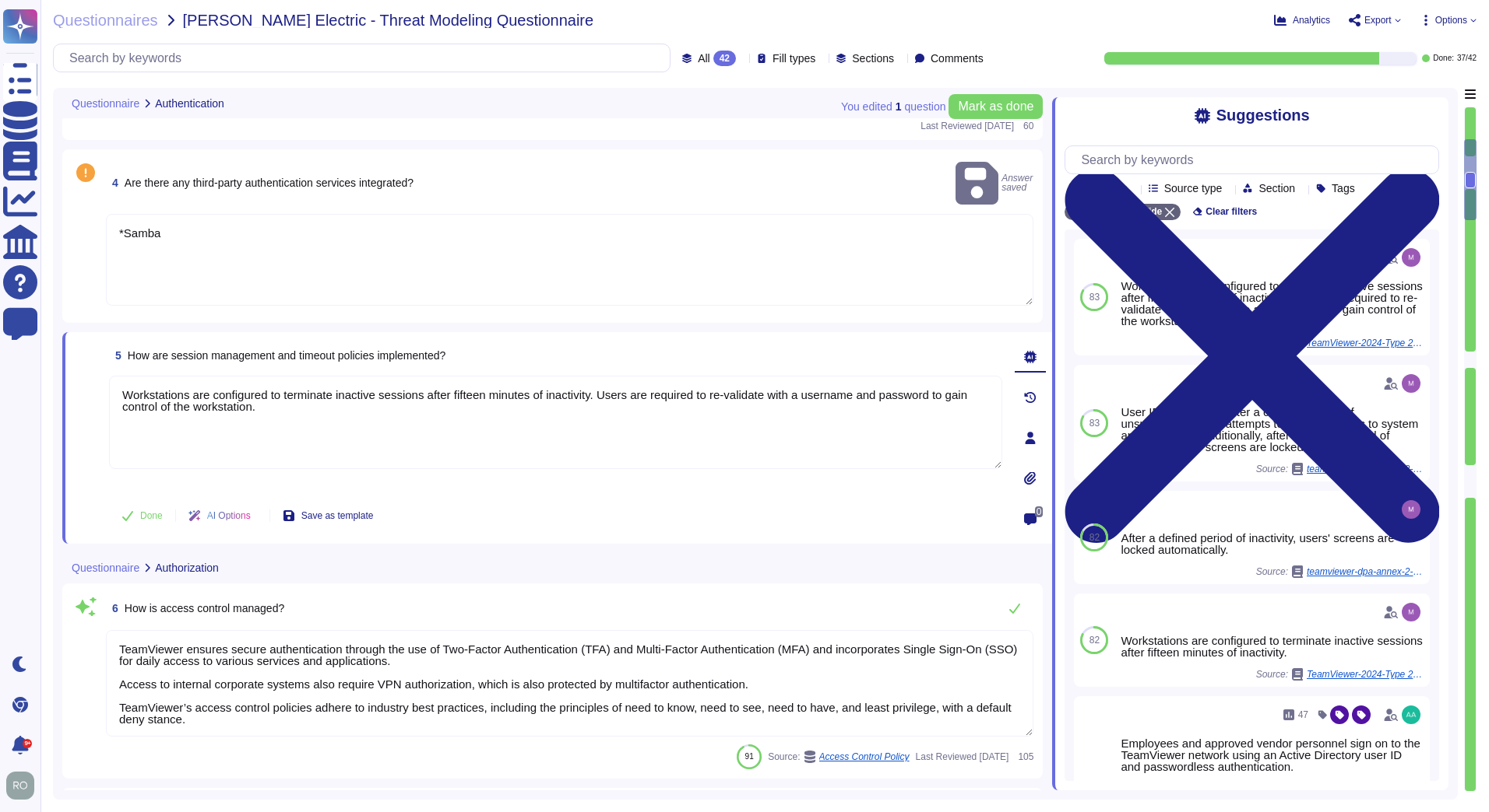
drag, startPoint x: 405, startPoint y: 407, endPoint x: 60, endPoint y: 359, distance: 348.3
click at [60, 359] on div "You edited 1 question Mark as done Questionnaire Authentication 1 Are there mec…" at bounding box center [755, 444] width 1405 height 712
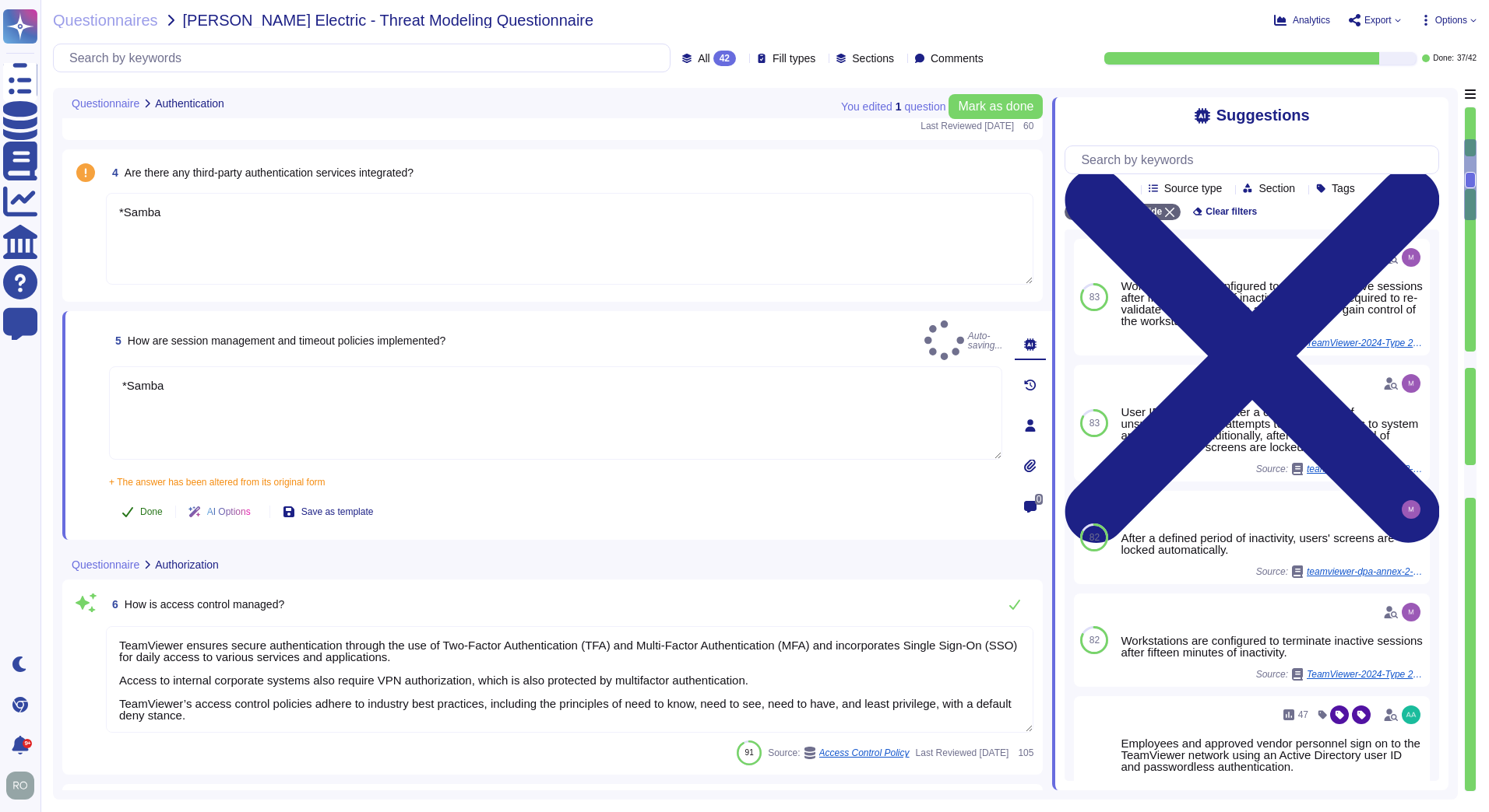
type textarea "*Samba"
click at [125, 506] on icon at bounding box center [128, 512] width 13 height 13
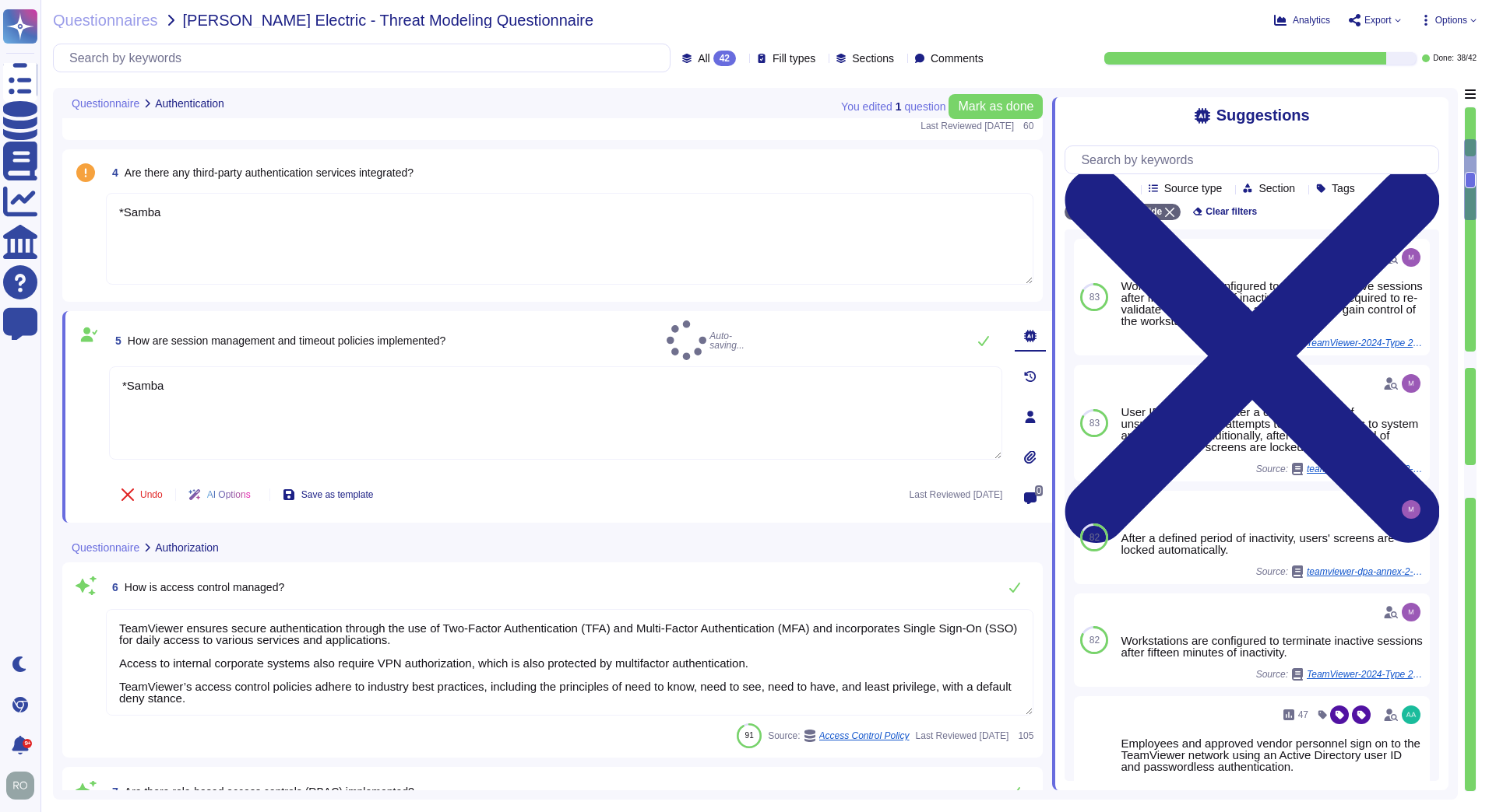
scroll to position [881, 0]
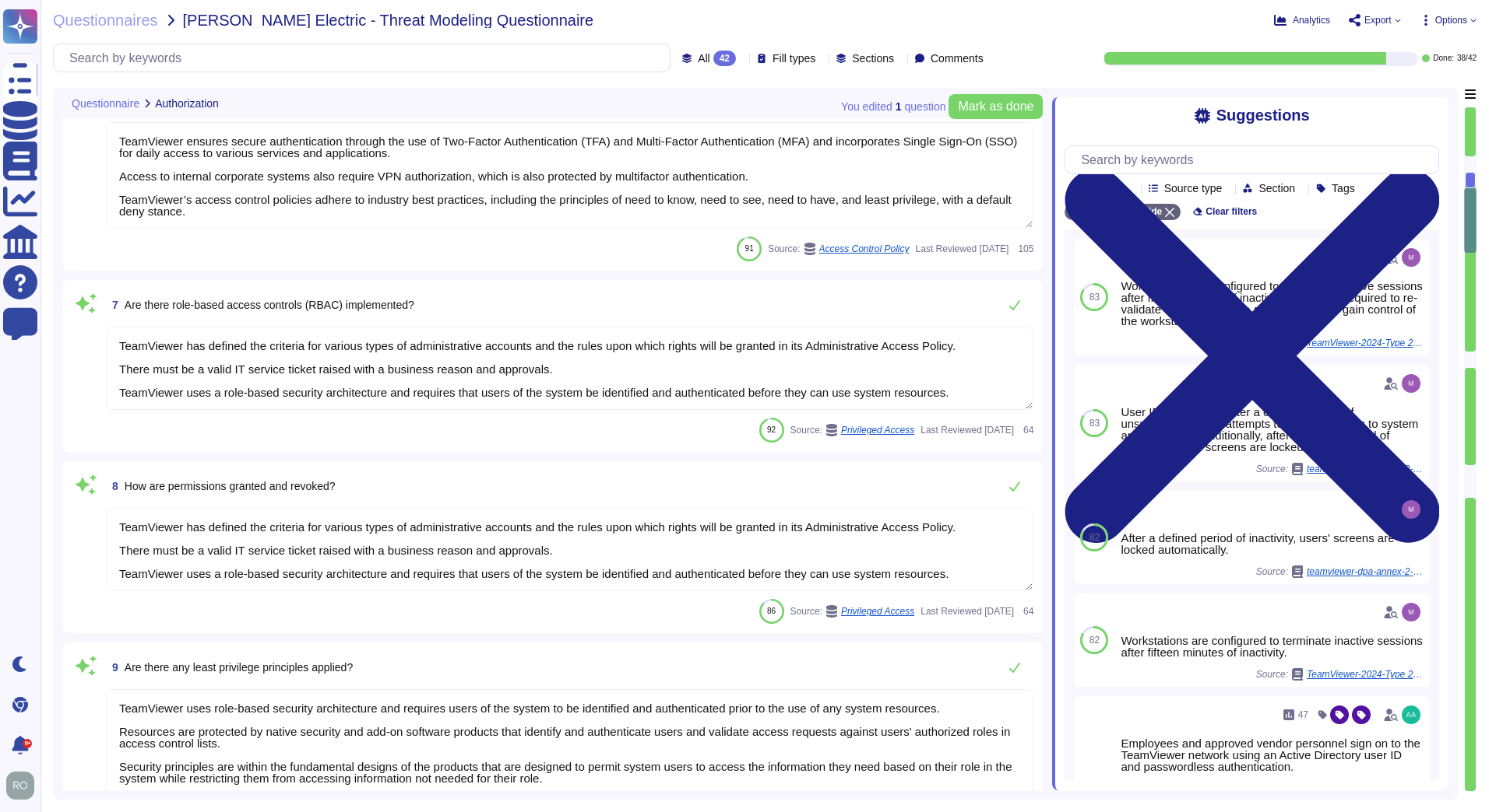
type textarea "TeamViewer ensures secure authentication through the use of Two-Factor Authenti…"
type textarea "Customer data is backed up and monitored for completeness and disruptions. Back…"
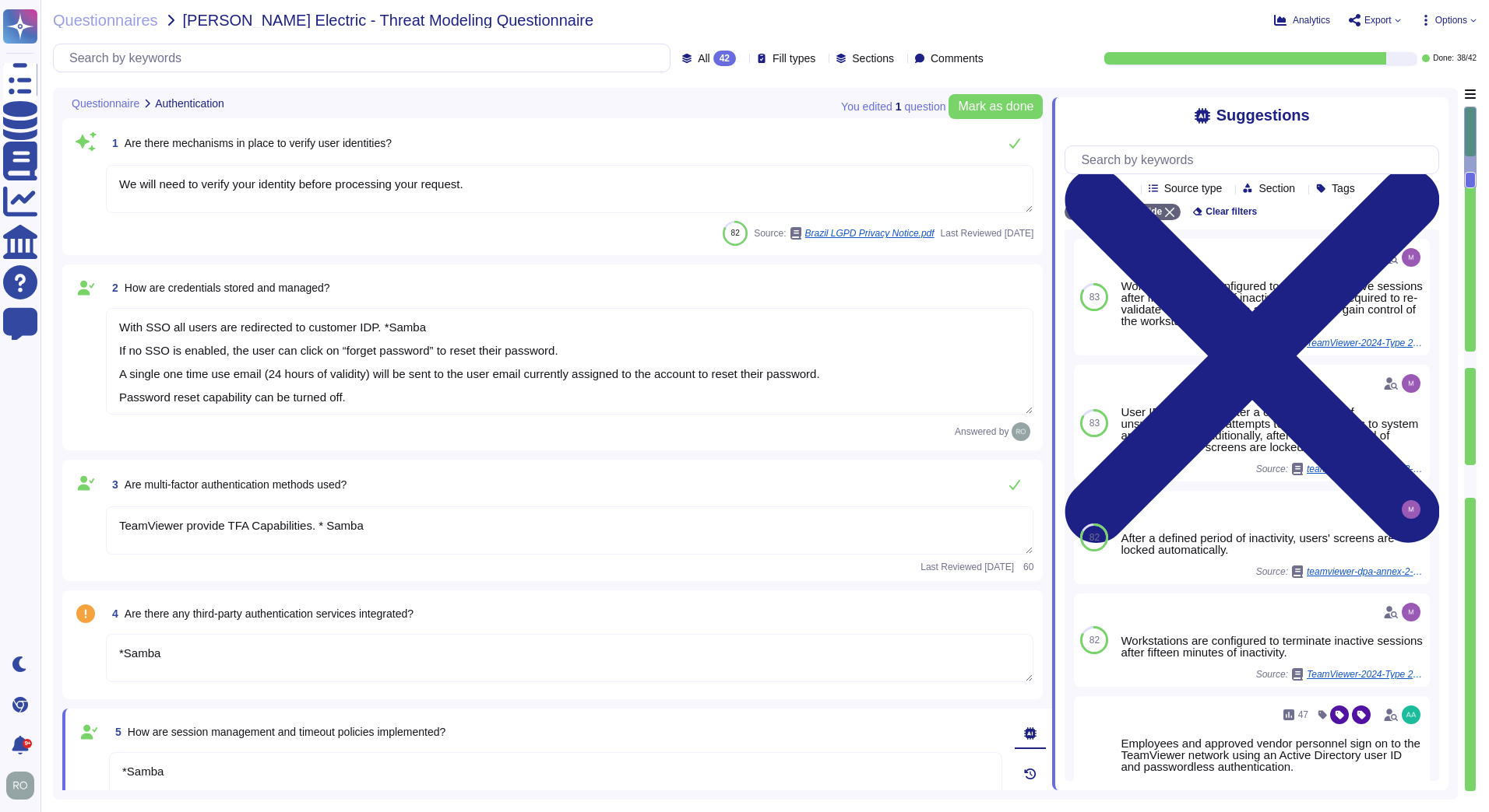
type textarea "We will need to verify your identity before processing your request."
type textarea "With SSO all users are redirected to customer IDP. *Samba If no SSO is enabled,…"
type textarea "TeamViewer provide TFA Capabilities. * Samba"
type textarea "*Samba"
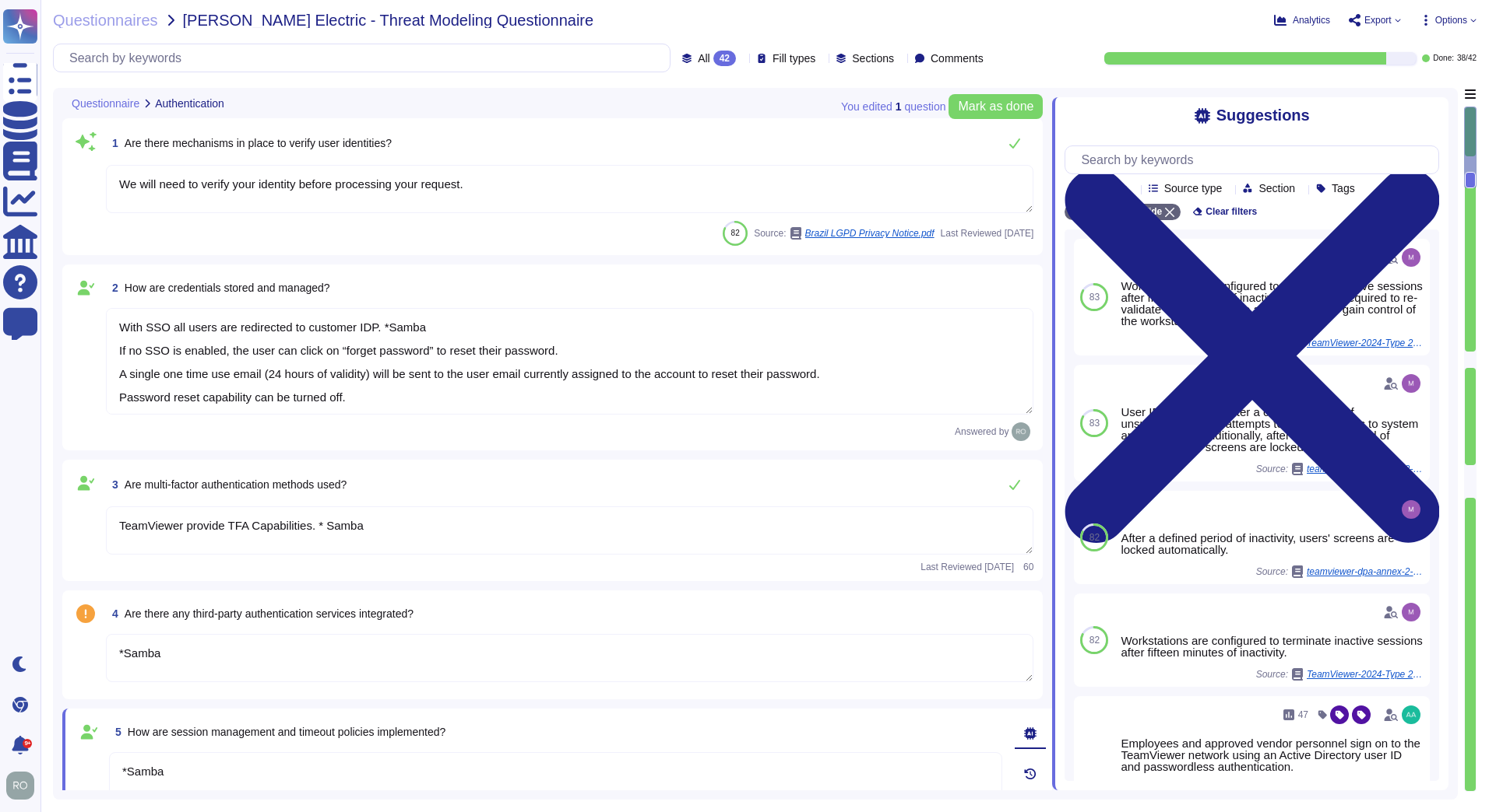
click at [307, 531] on textarea "TeamViewer provide TFA Capabilities. * Samba" at bounding box center [570, 531] width 927 height 49
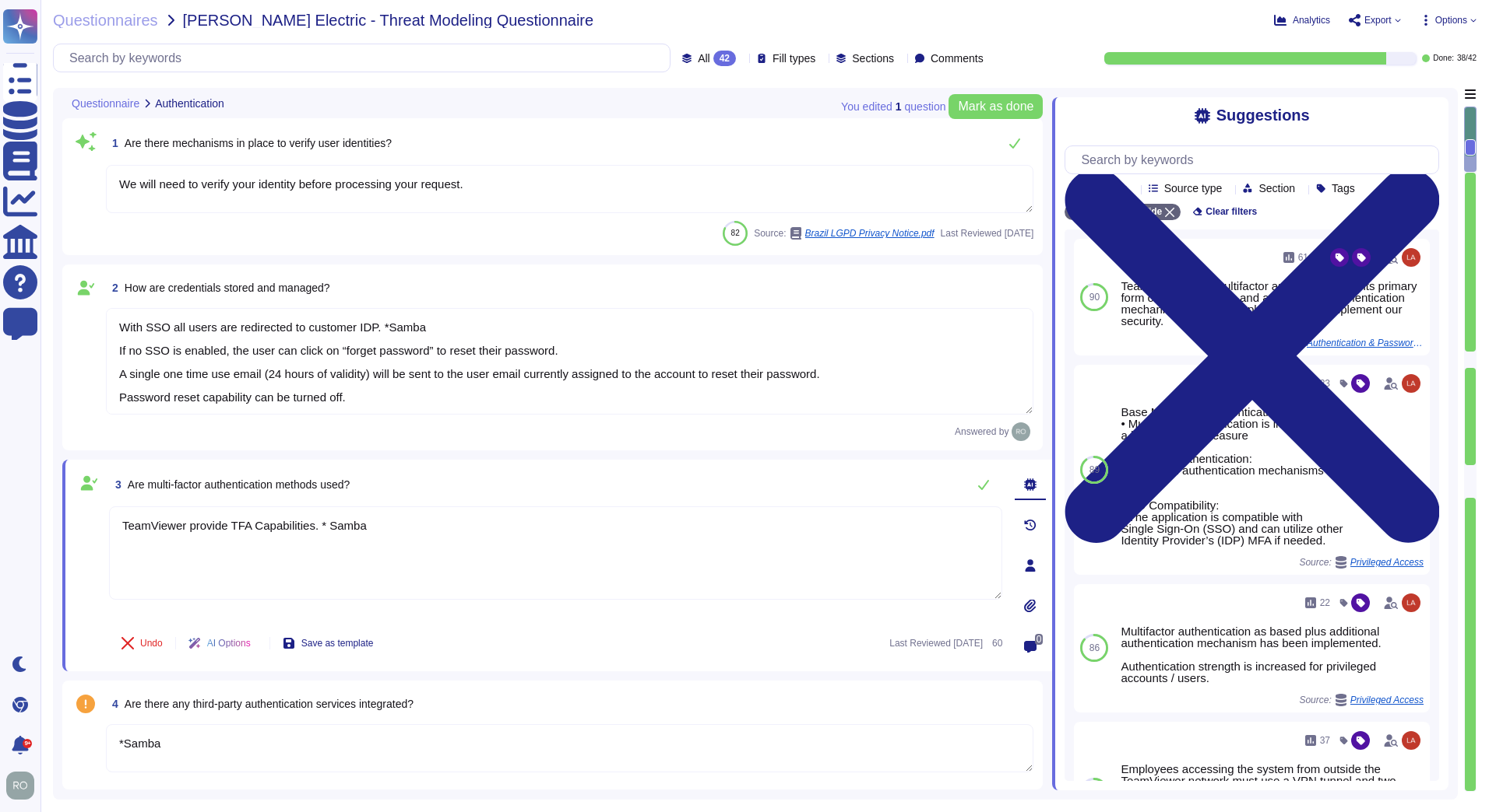
scroll to position [442, 0]
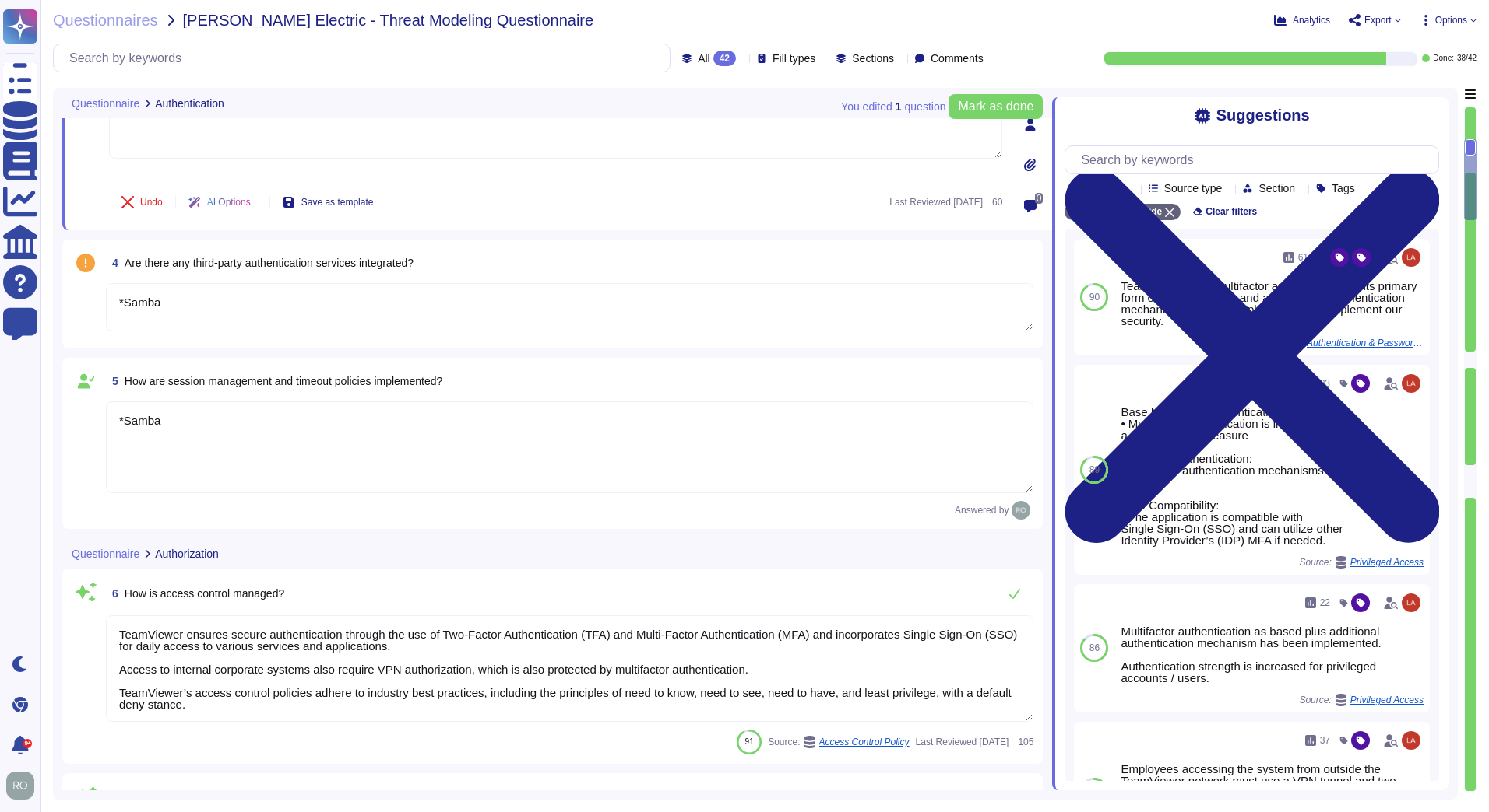
type textarea "TeamViewer has defined the criteria for various types of administrative account…"
type textarea "TeamViewer uses role-based security architecture and requires users of the syst…"
click at [257, 662] on textarea "TeamViewer ensures secure authentication through the use of Two-Factor Authenti…" at bounding box center [570, 669] width 927 height 107
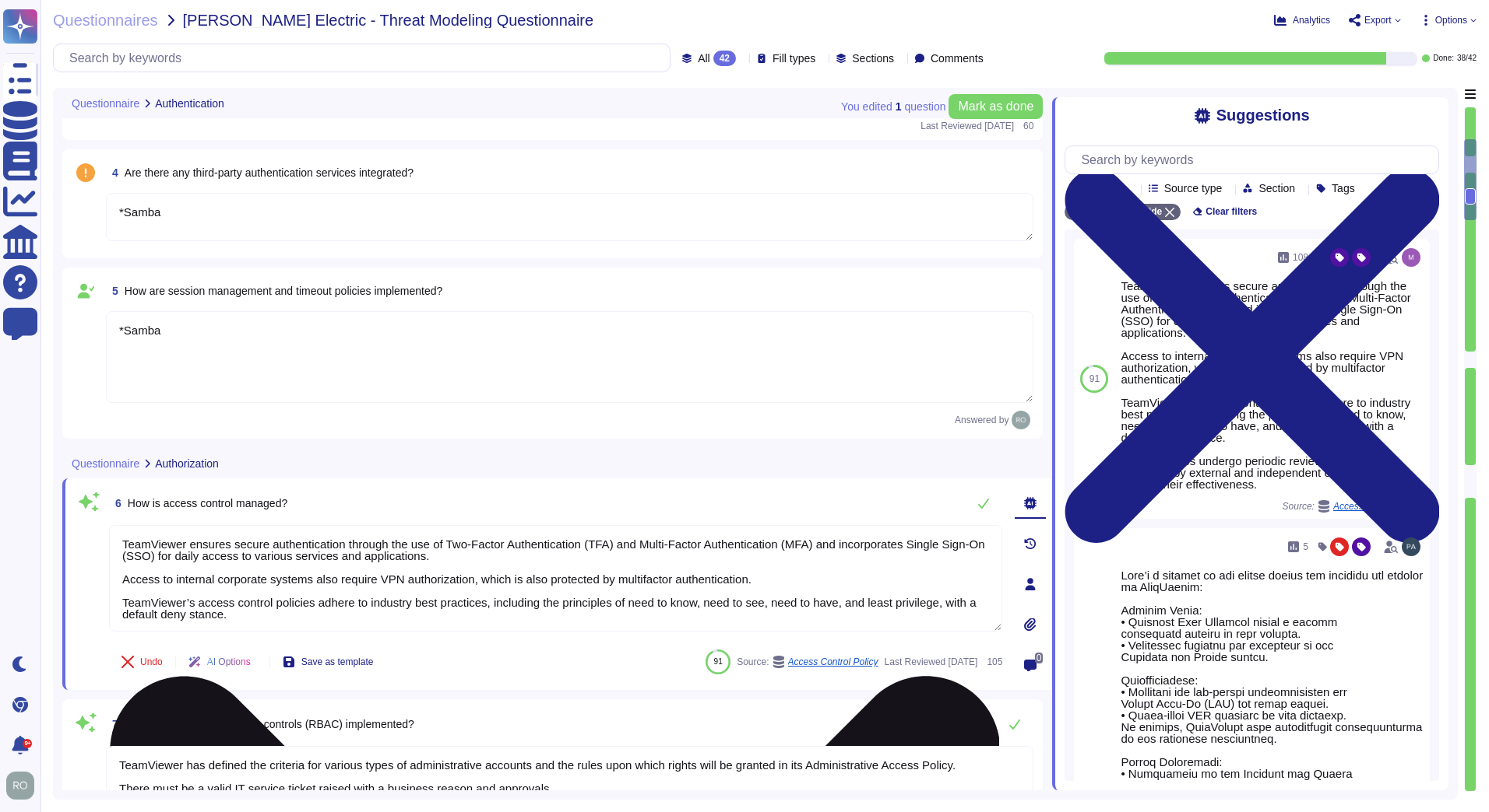
drag, startPoint x: 126, startPoint y: 545, endPoint x: 719, endPoint y: 558, distance: 593.1
click at [719, 558] on textarea "TeamViewer ensures secure authentication through the use of Two-Factor Authenti…" at bounding box center [555, 578] width 893 height 107
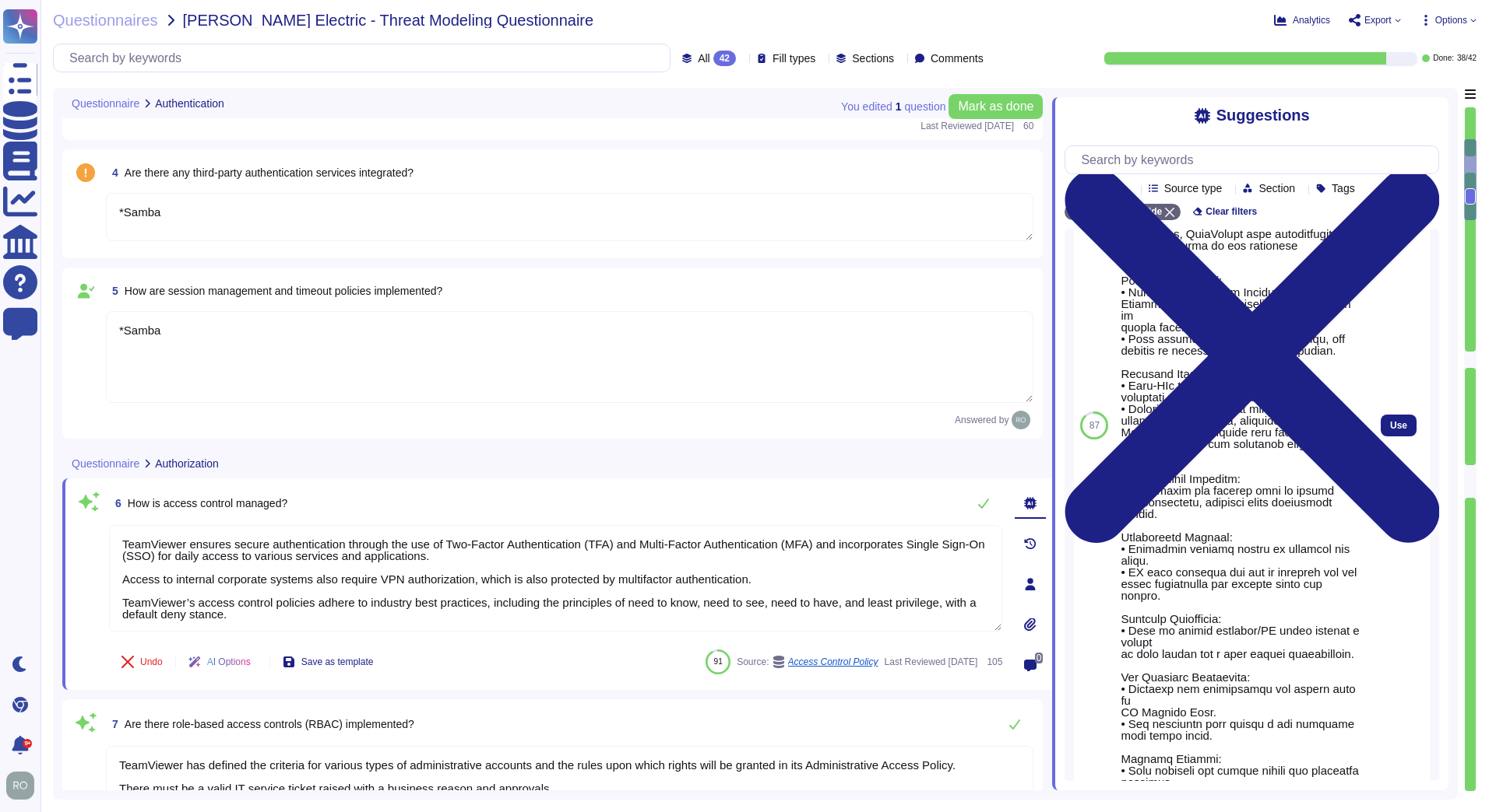
scroll to position [934, 0]
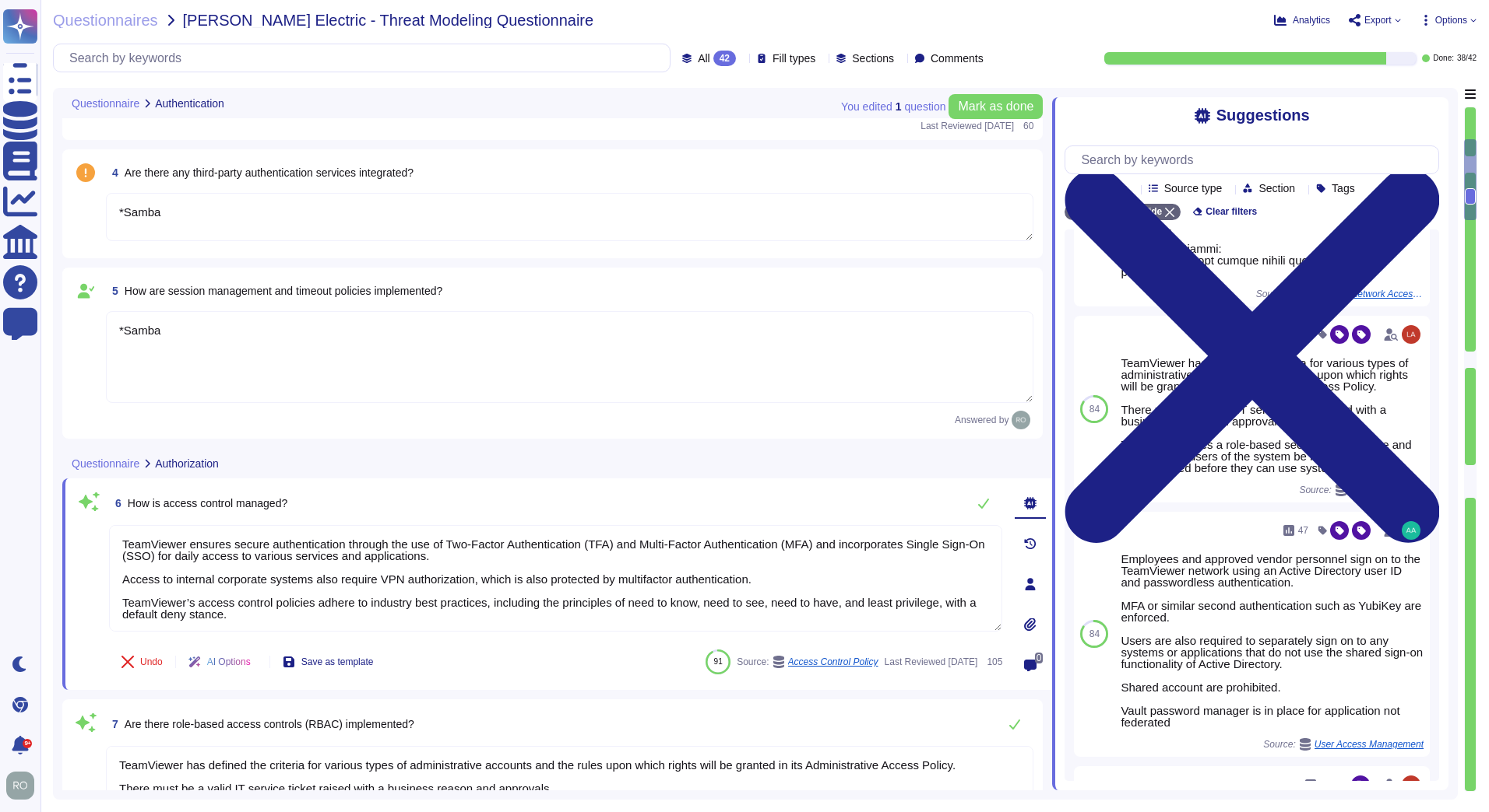
drag, startPoint x: 241, startPoint y: 614, endPoint x: 107, endPoint y: 518, distance: 164.8
click at [107, 518] on div "6 How is access control managed? TeamViewer ensures secure authentication throu…" at bounding box center [538, 584] width 927 height 193
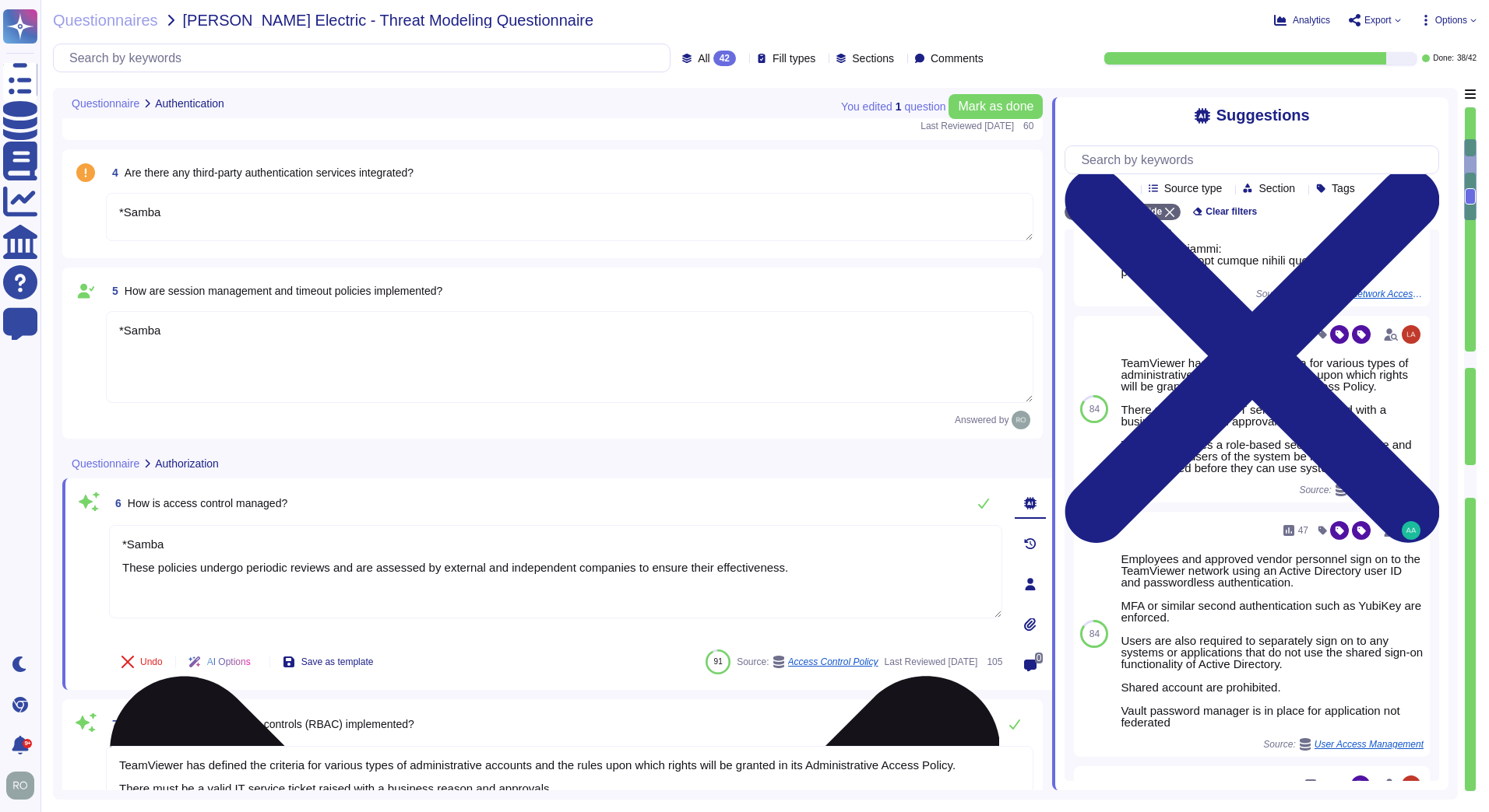
drag, startPoint x: 774, startPoint y: 573, endPoint x: 118, endPoint y: 559, distance: 656.1
click at [118, 559] on textarea "*Samba These policies undergo periodic reviews and are assessed by external and…" at bounding box center [555, 571] width 893 height 93
click at [224, 588] on textarea "*Samba" at bounding box center [555, 571] width 893 height 93
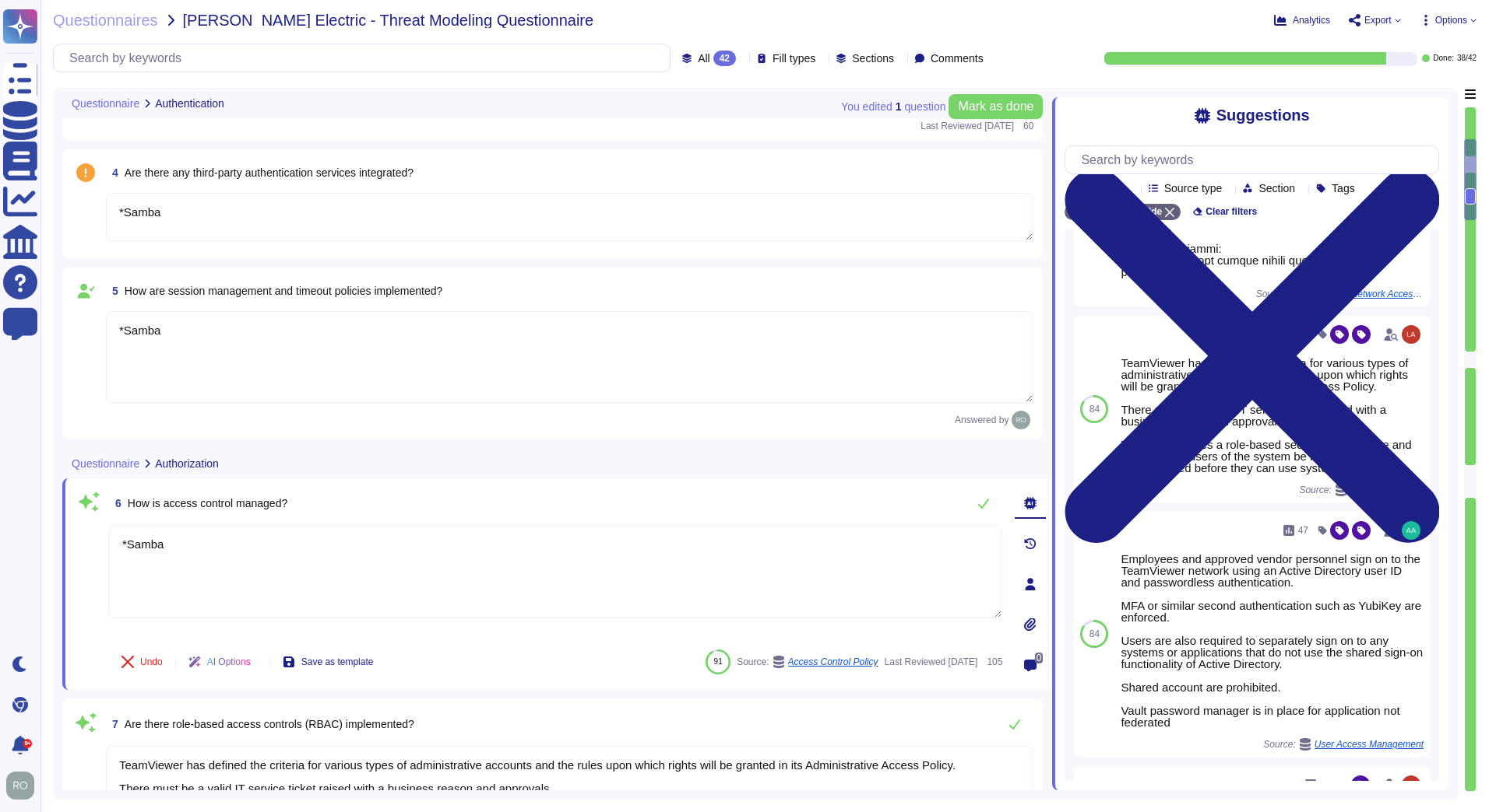
click at [457, 675] on div "Undo AI Options Save as template 91 Source: Access Control Policy Last Reviewed…" at bounding box center [555, 662] width 893 height 38
type textarea "*Samba"
drag, startPoint x: 1470, startPoint y: 195, endPoint x: 1465, endPoint y: 209, distance: 14.9
click at [1465, 209] on div at bounding box center [1469, 450] width 13 height 685
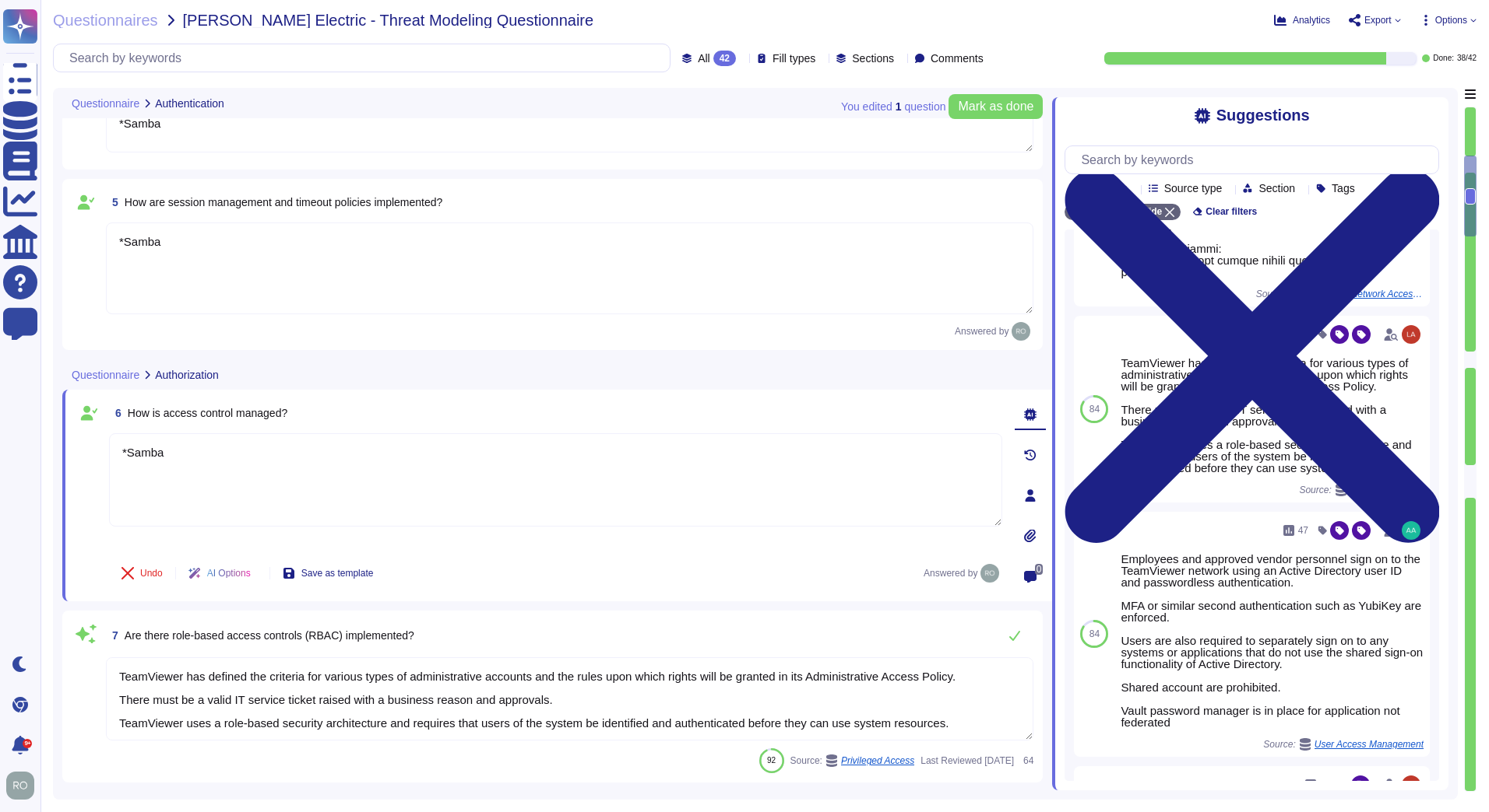
type textarea "TeamViewer ensures secure authentication through the use of Two-Factor Authenti…"
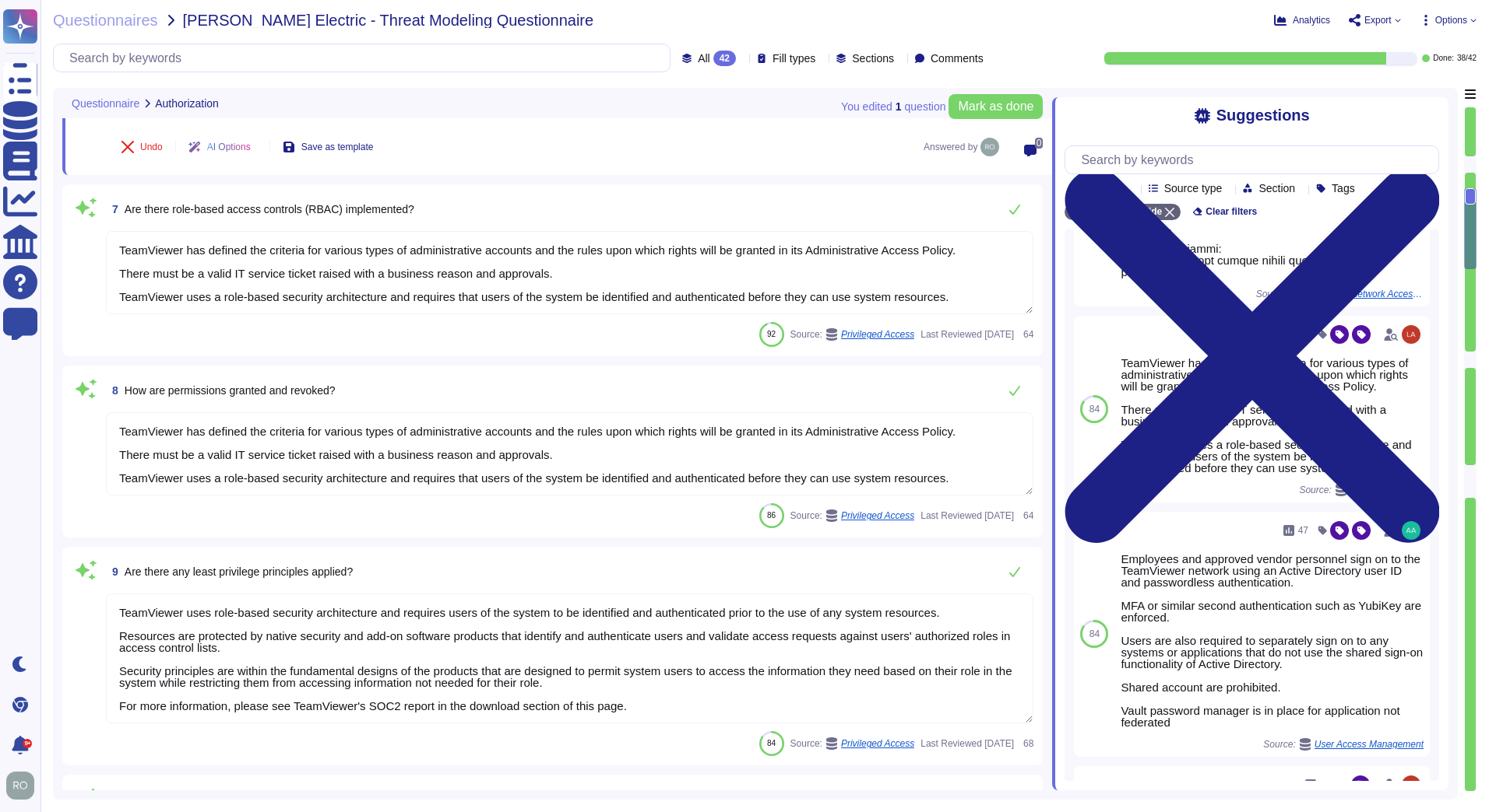
type textarea "Customer data is backed up and monitored for completeness and disruptions. Back…"
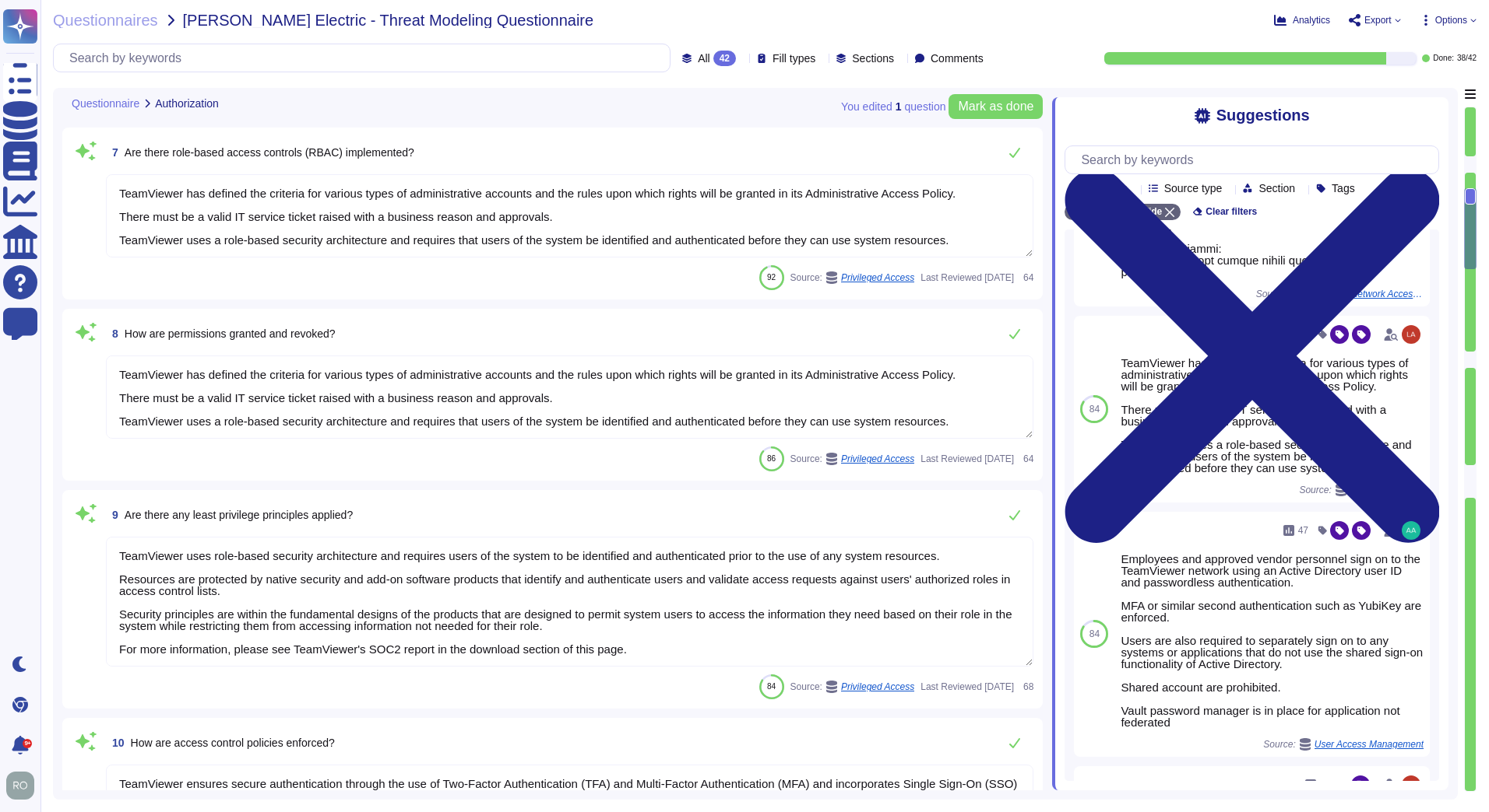
type textarea "One of the objectives of TeamViewer’s Information Security Policy is to ensure …"
click at [281, 242] on textarea "TeamViewer has defined the criteria for various types of administrative account…" at bounding box center [570, 216] width 927 height 83
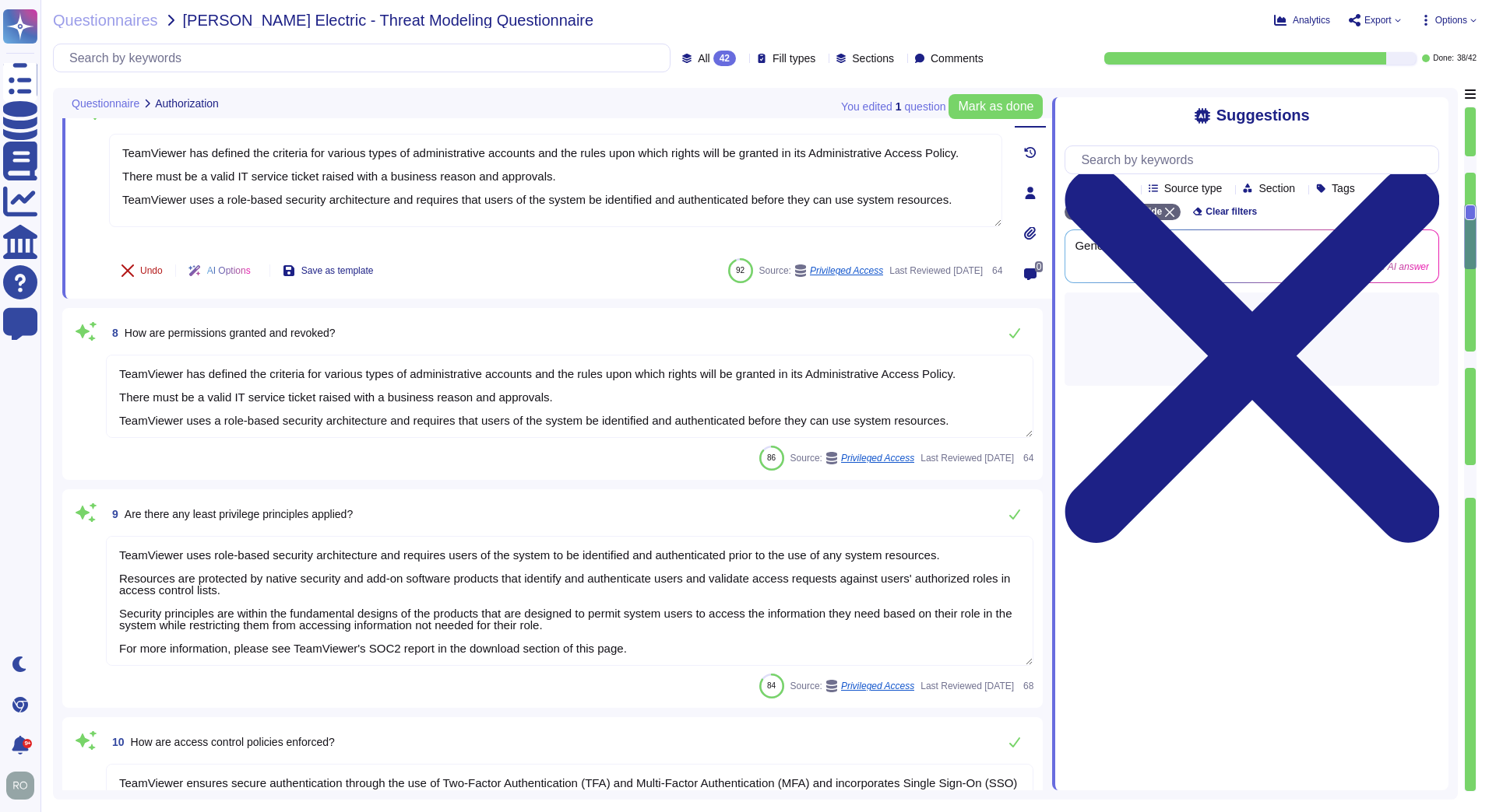
click at [135, 281] on button "Undo" at bounding box center [142, 270] width 66 height 31
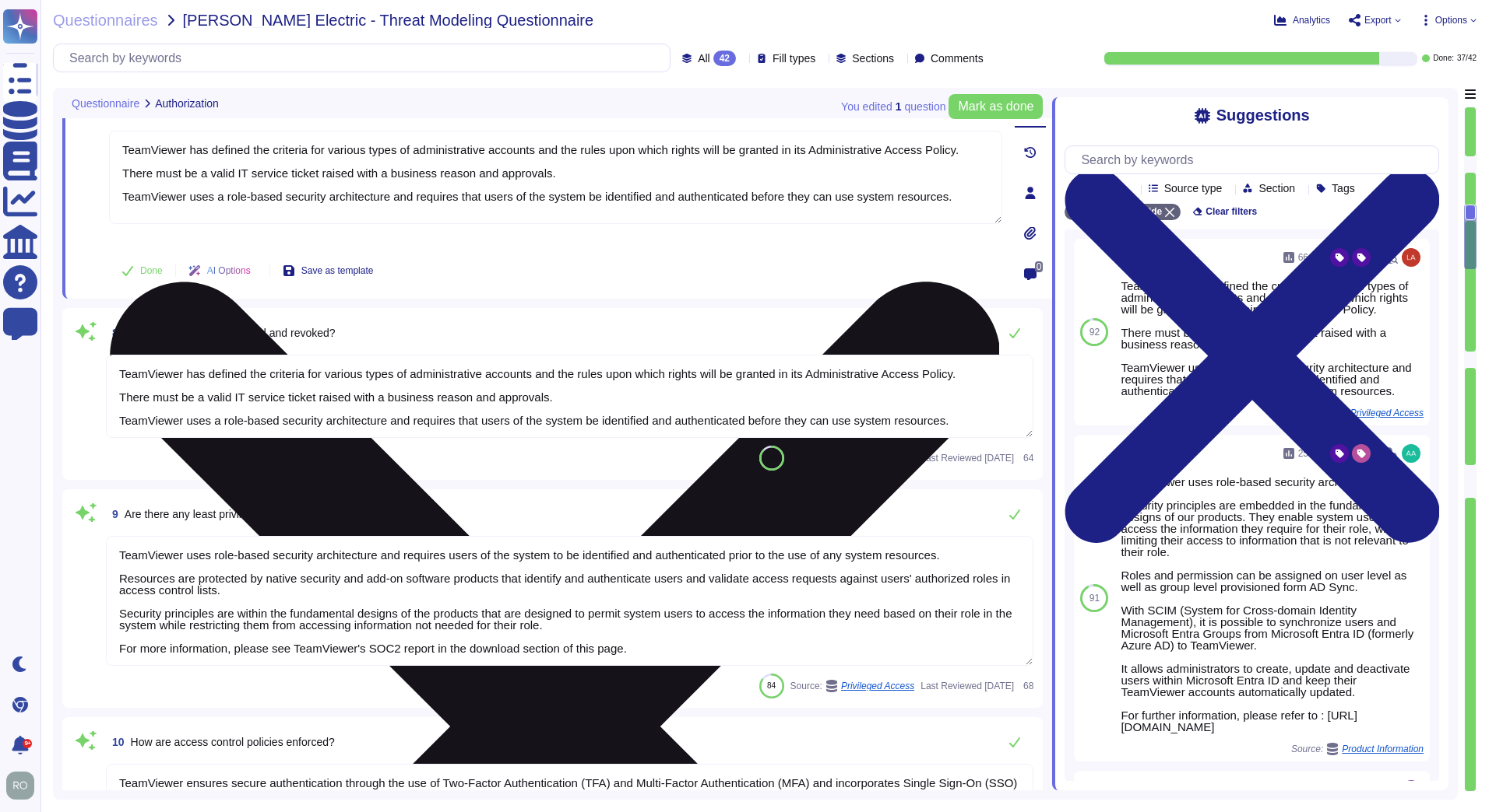
click at [548, 202] on textarea "TeamViewer has defined the criteria for various types of administrative account…" at bounding box center [555, 177] width 893 height 93
drag, startPoint x: 240, startPoint y: 152, endPoint x: 956, endPoint y: 242, distance: 721.6
click at [956, 242] on div "TeamViewer has defined the criteria for various types of administrative account…" at bounding box center [555, 188] width 893 height 115
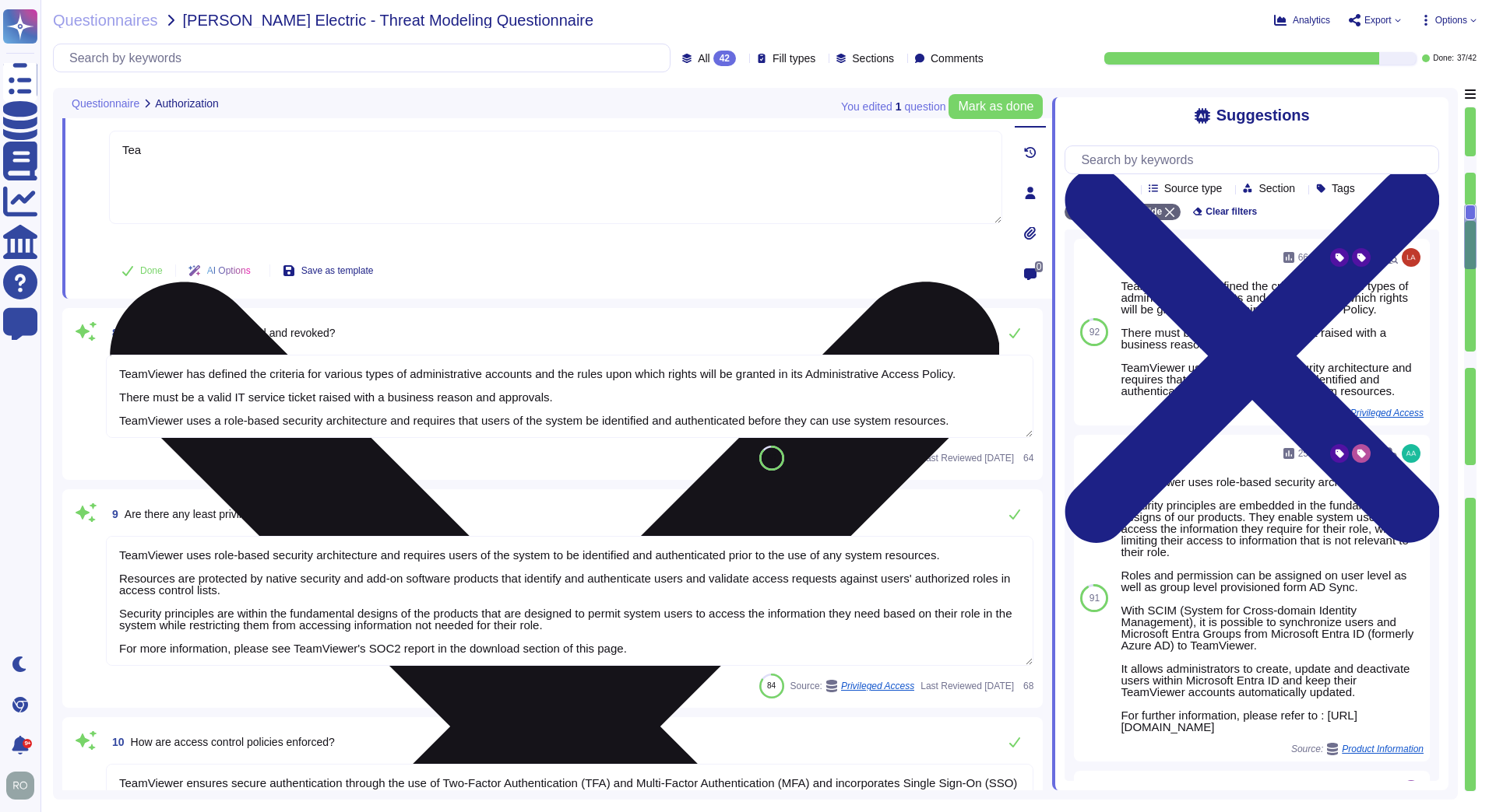
type textarea "T"
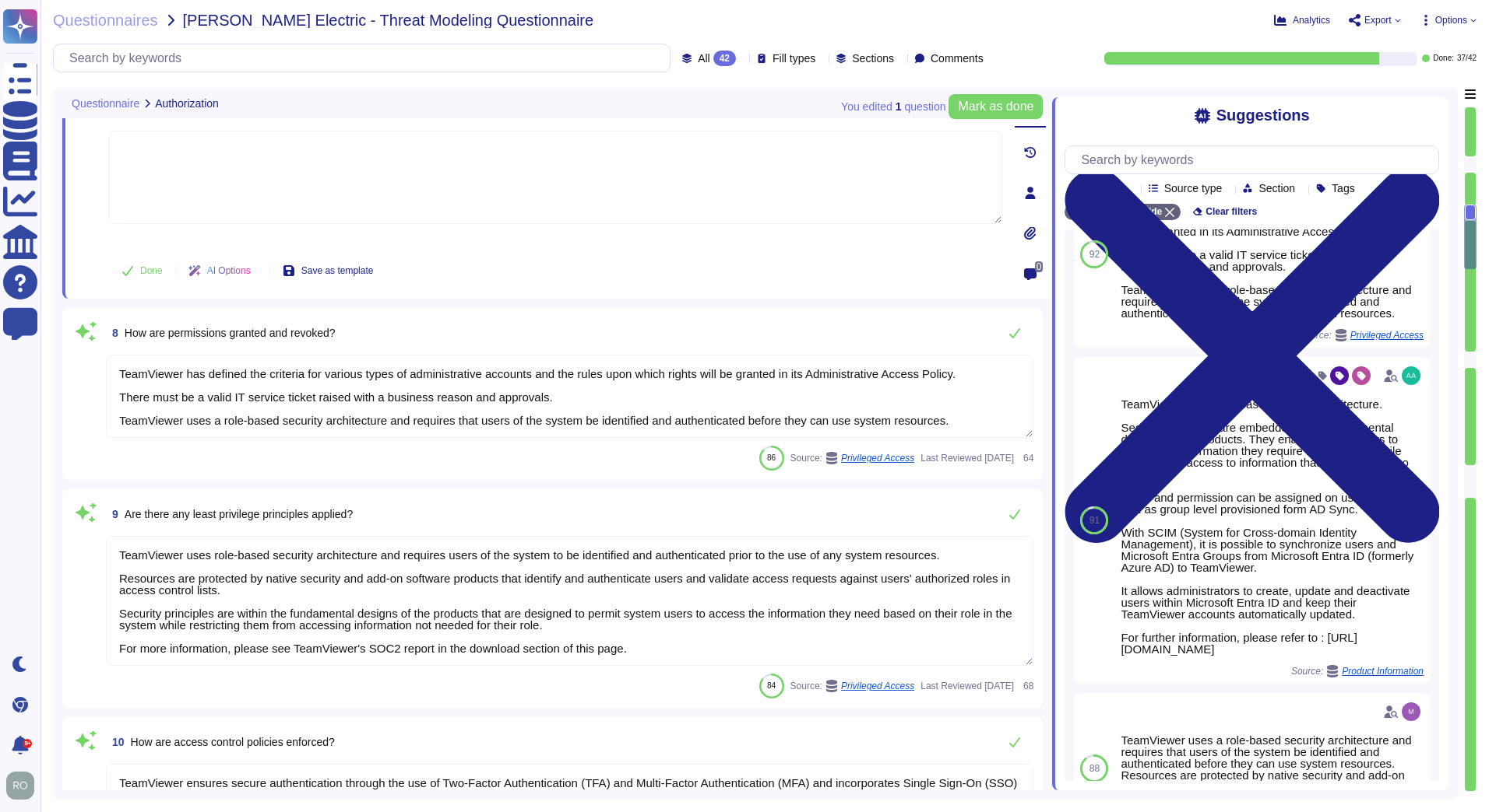
scroll to position [84, 0]
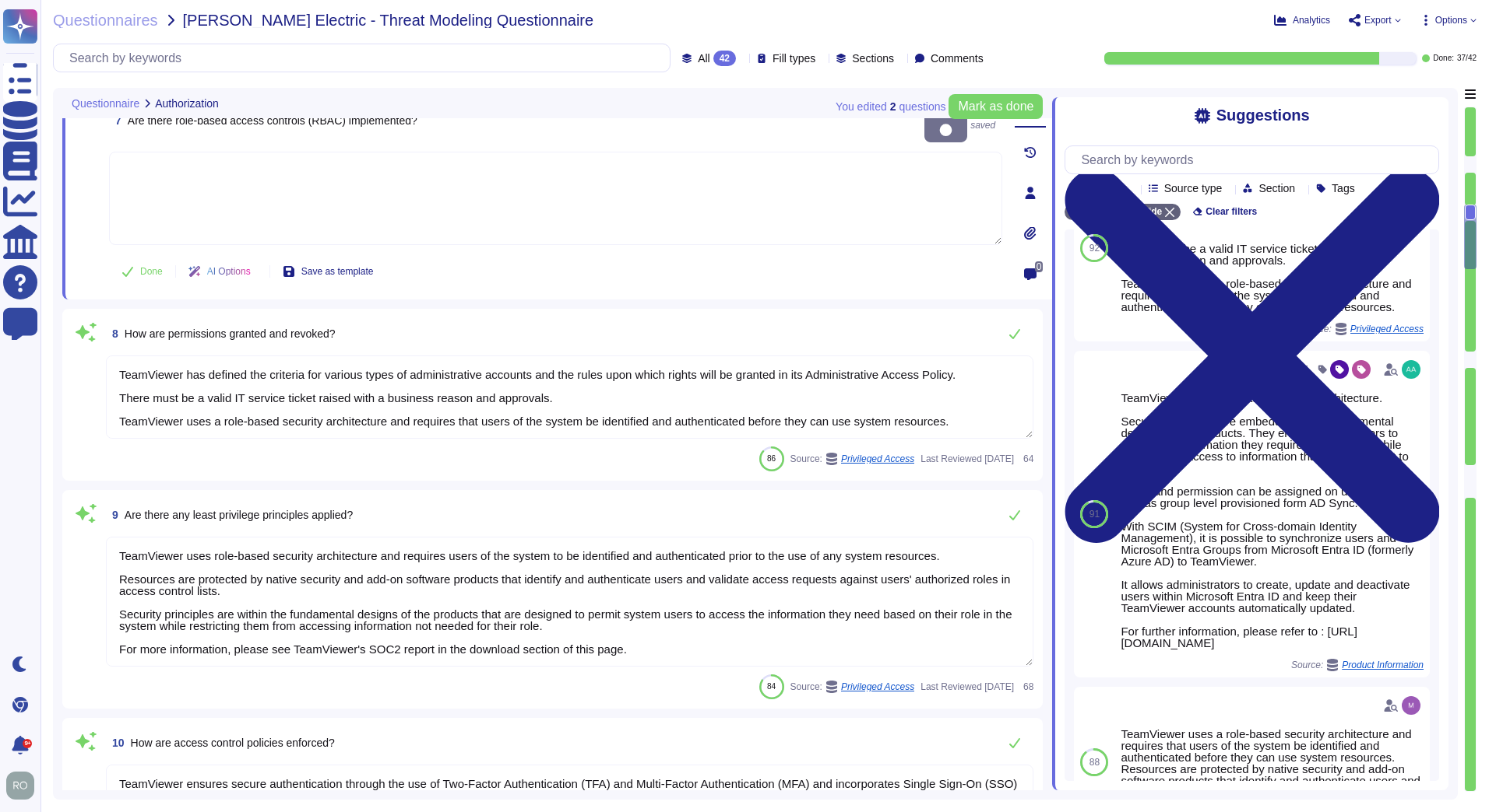
click at [542, 176] on textarea at bounding box center [555, 198] width 893 height 93
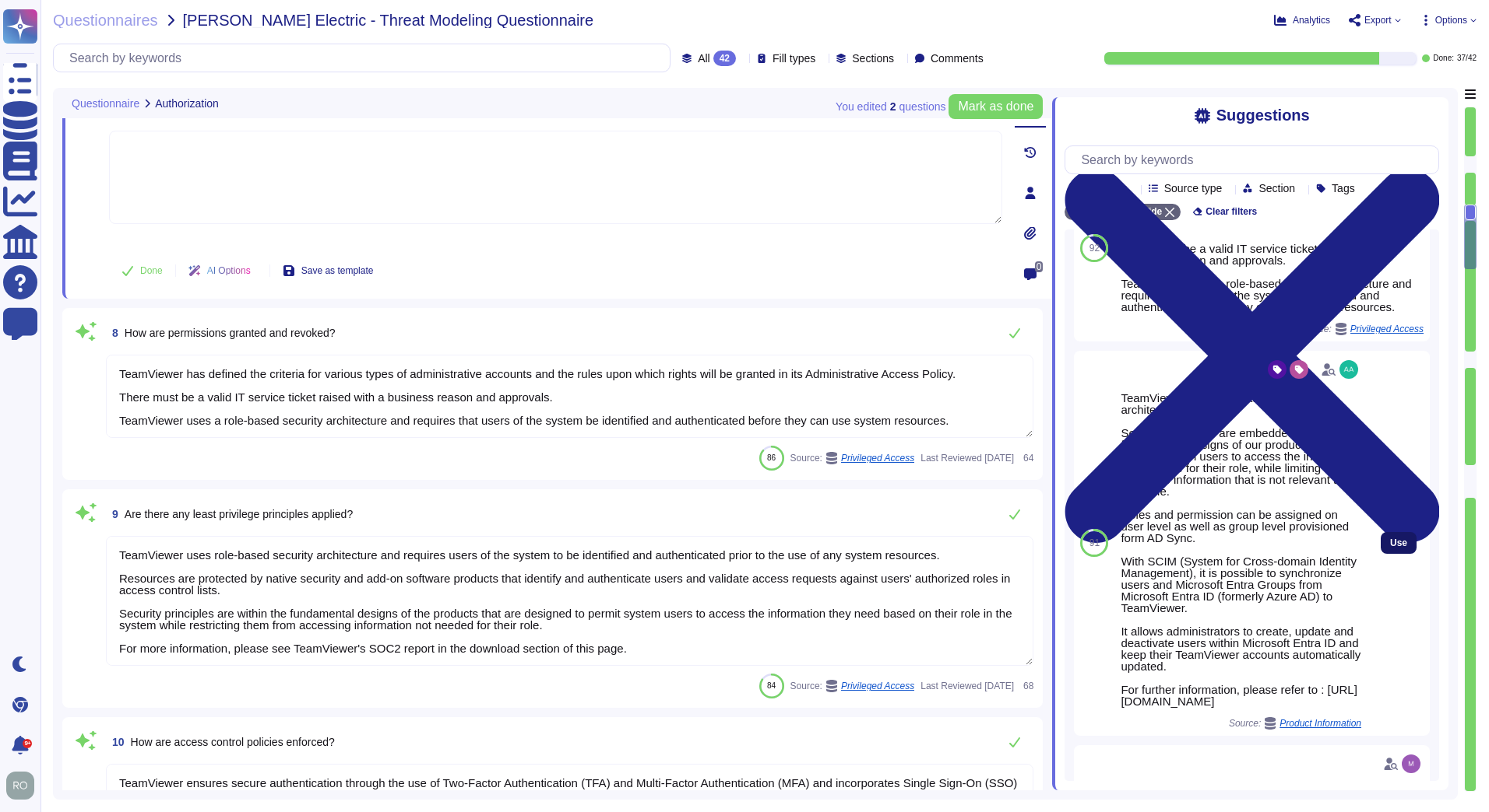
click at [1380, 555] on button "Use" at bounding box center [1398, 544] width 36 height 22
type textarea "TeamViewer uses role-based security architecture. Security principles are embed…"
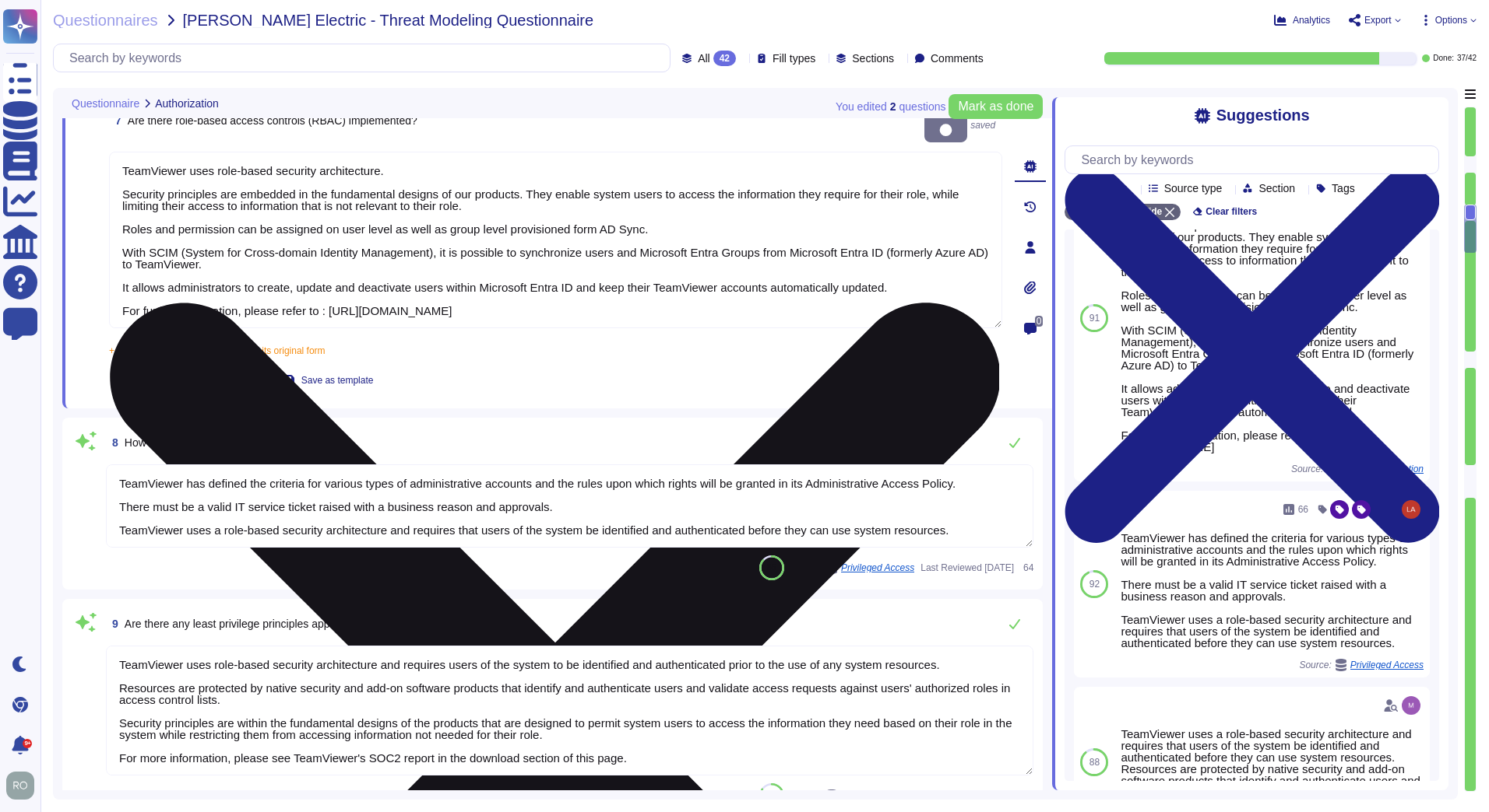
drag, startPoint x: 141, startPoint y: 232, endPoint x: 539, endPoint y: 252, distance: 398.5
click at [539, 252] on textarea "TeamViewer uses role-based security architecture. Security principles are embed…" at bounding box center [555, 240] width 893 height 176
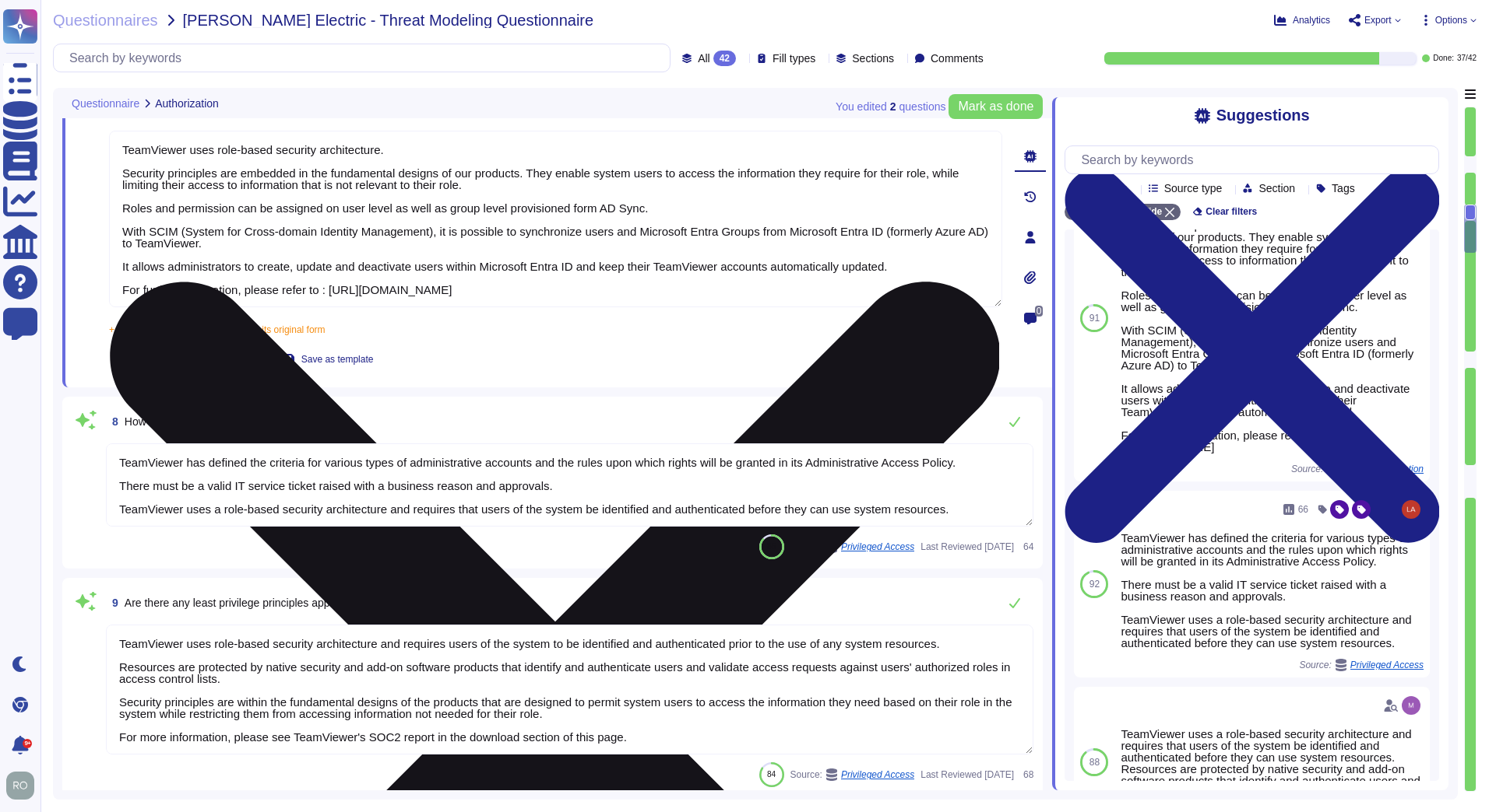
scroll to position [2, 0]
drag, startPoint x: 127, startPoint y: 262, endPoint x: 948, endPoint y: 307, distance: 822.2
click at [948, 307] on div "TeamViewer uses role-based security architecture. Security principles are embed…" at bounding box center [555, 220] width 893 height 178
click at [932, 291] on textarea "TeamViewer uses role-based security architecture. Security principles are embed…" at bounding box center [555, 219] width 893 height 176
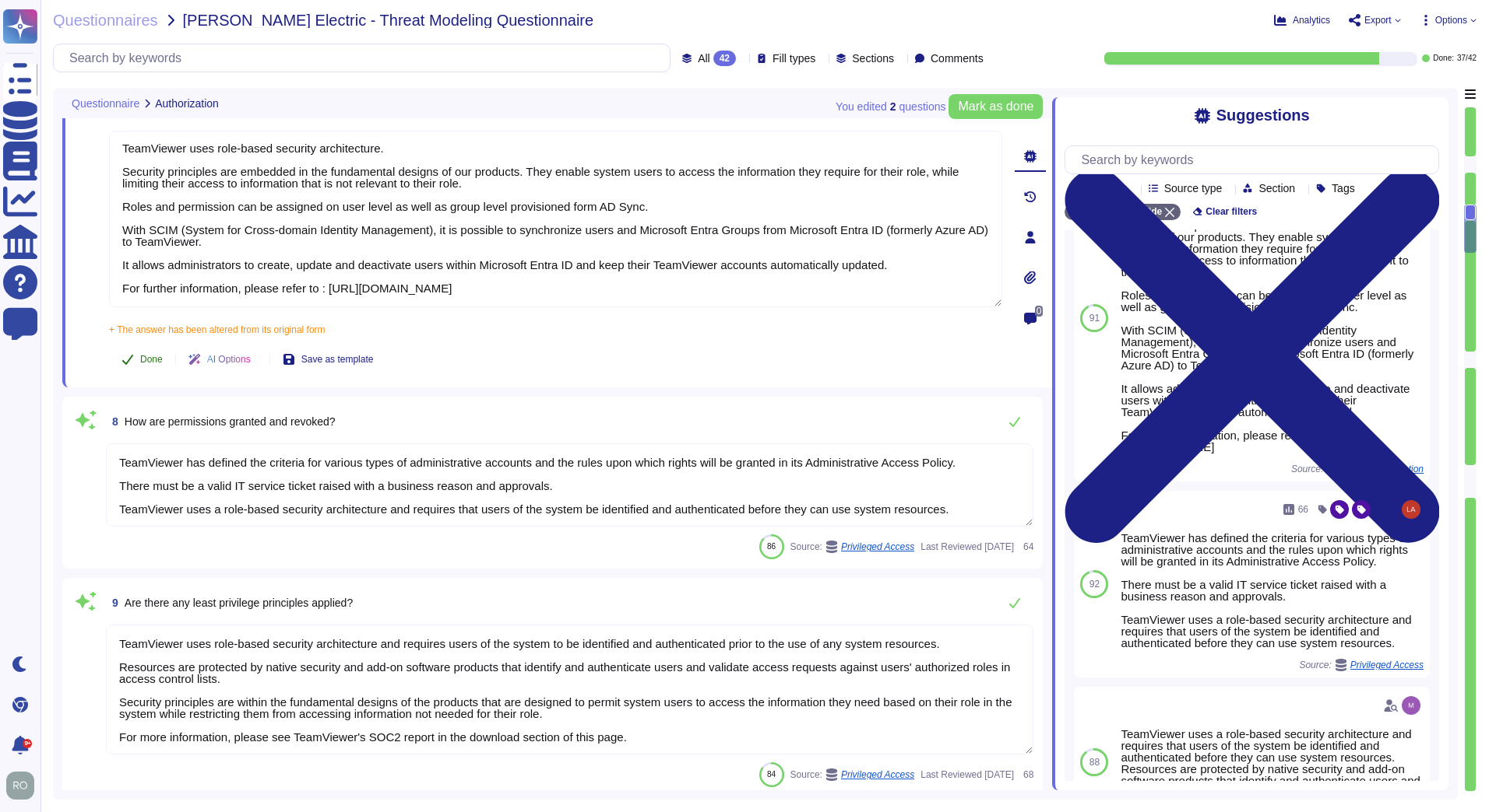
click at [123, 367] on button "Done" at bounding box center [142, 358] width 66 height 31
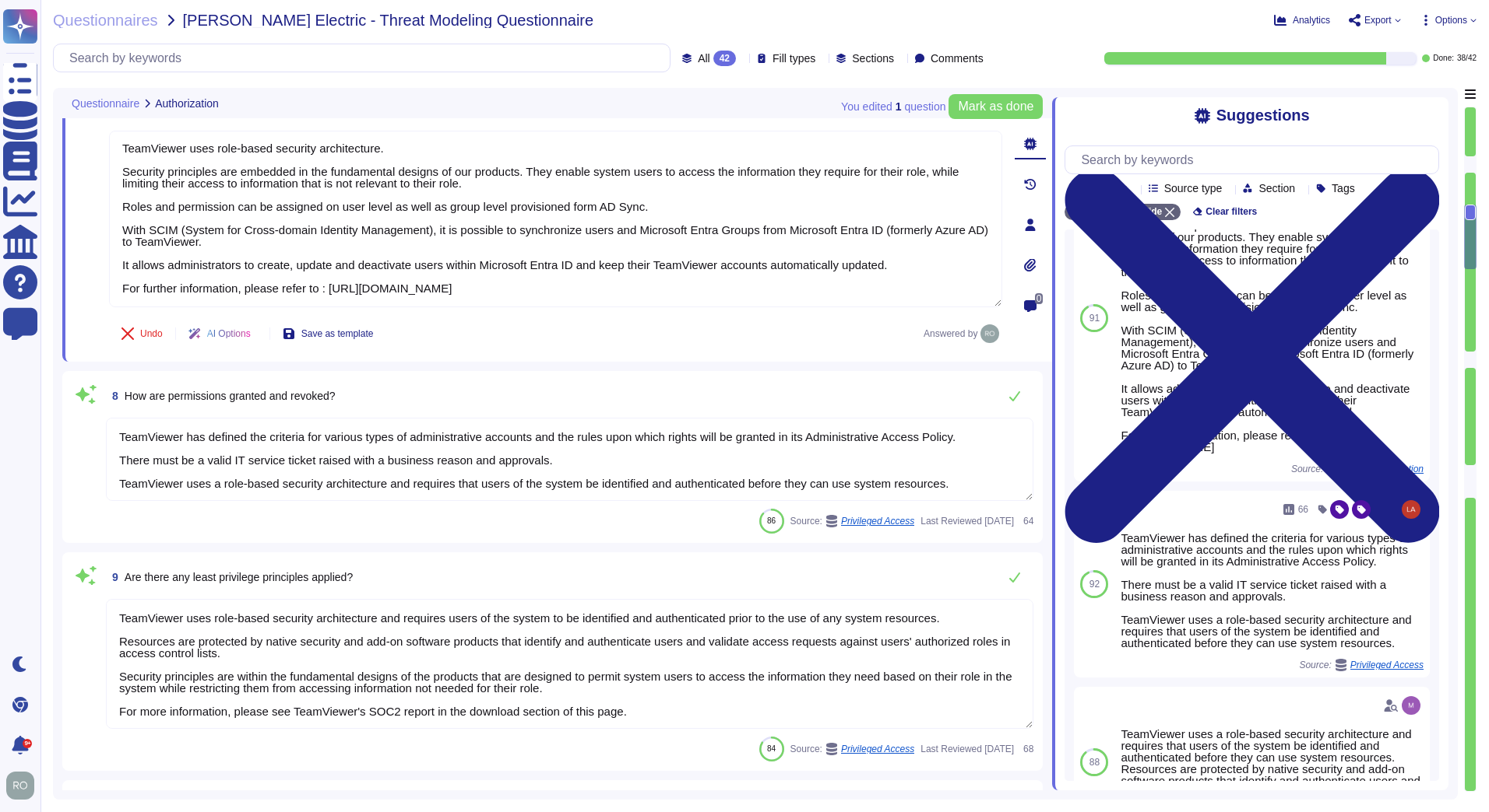
click at [202, 451] on textarea "TeamViewer has defined the criteria for various types of administrative account…" at bounding box center [570, 459] width 927 height 83
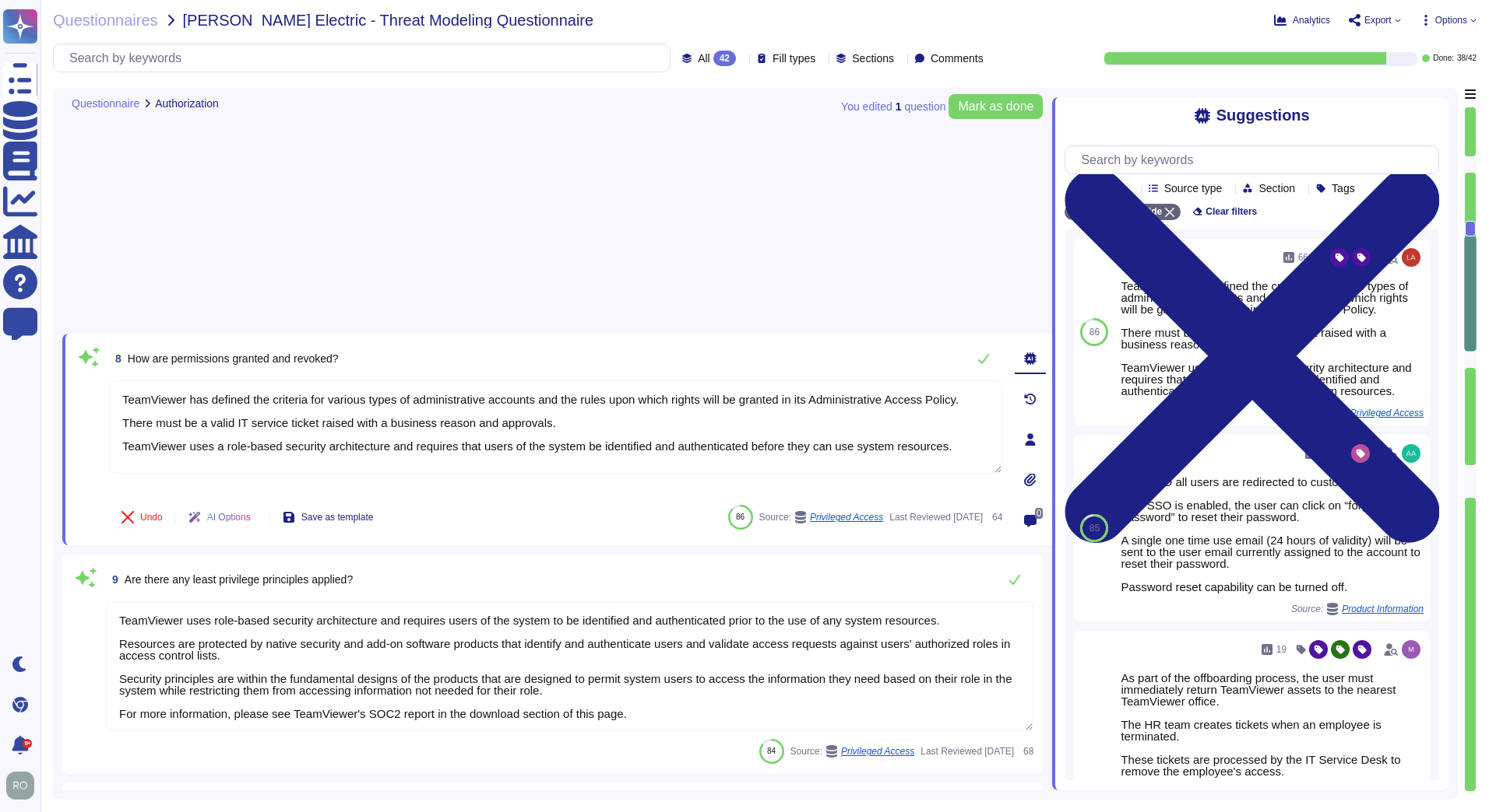
type textarea "One of the objectives of TeamViewer’s Information Security Policy is to ensure …"
type textarea "Data is retained according to the data type identified by the property."
type textarea "Development and test environments at TeamViewer are physically and logically se…"
type textarea "TeamViewer has implemented a data classification Policy which is reviewed and u…"
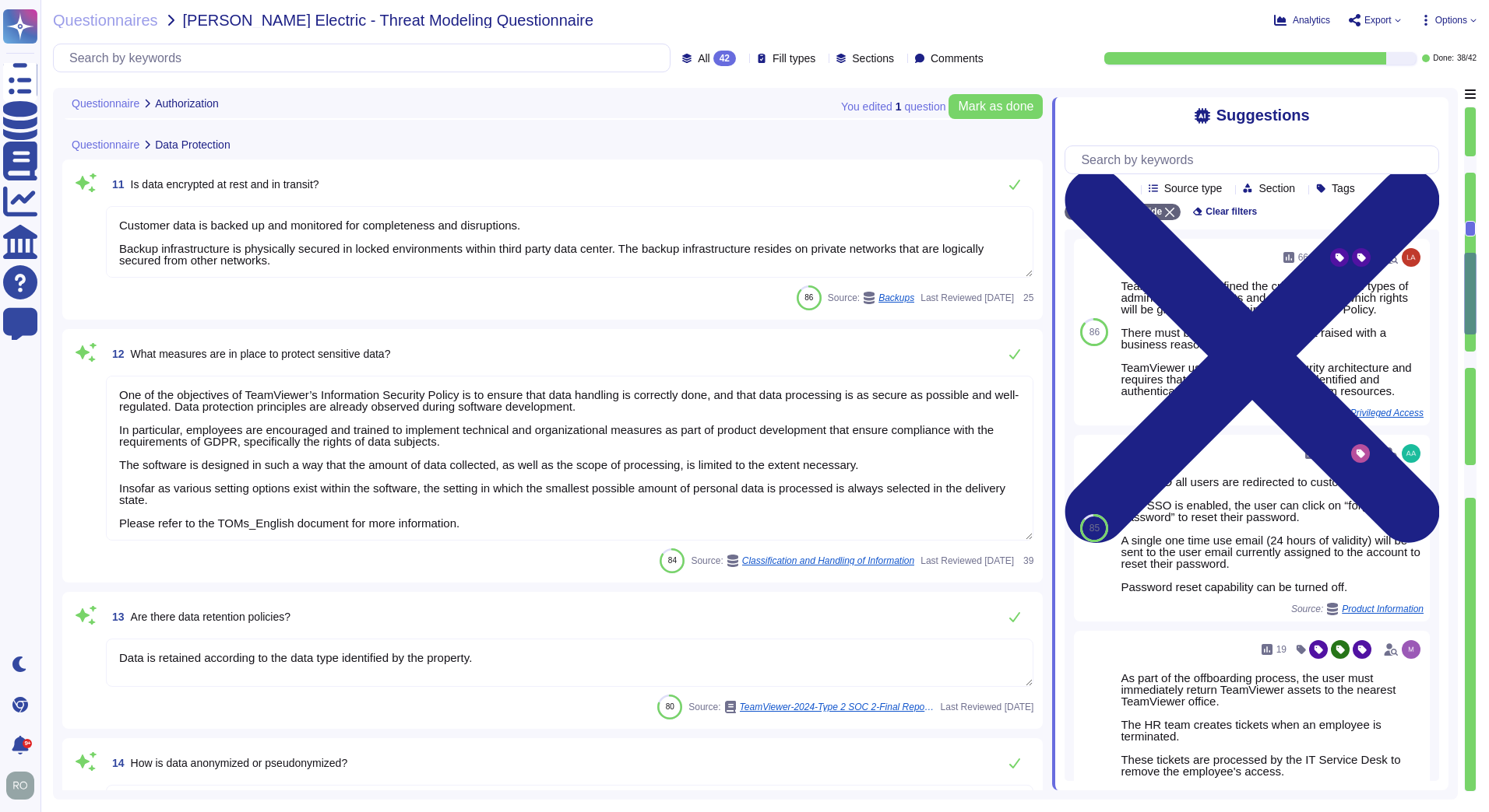
scroll to position [941, 0]
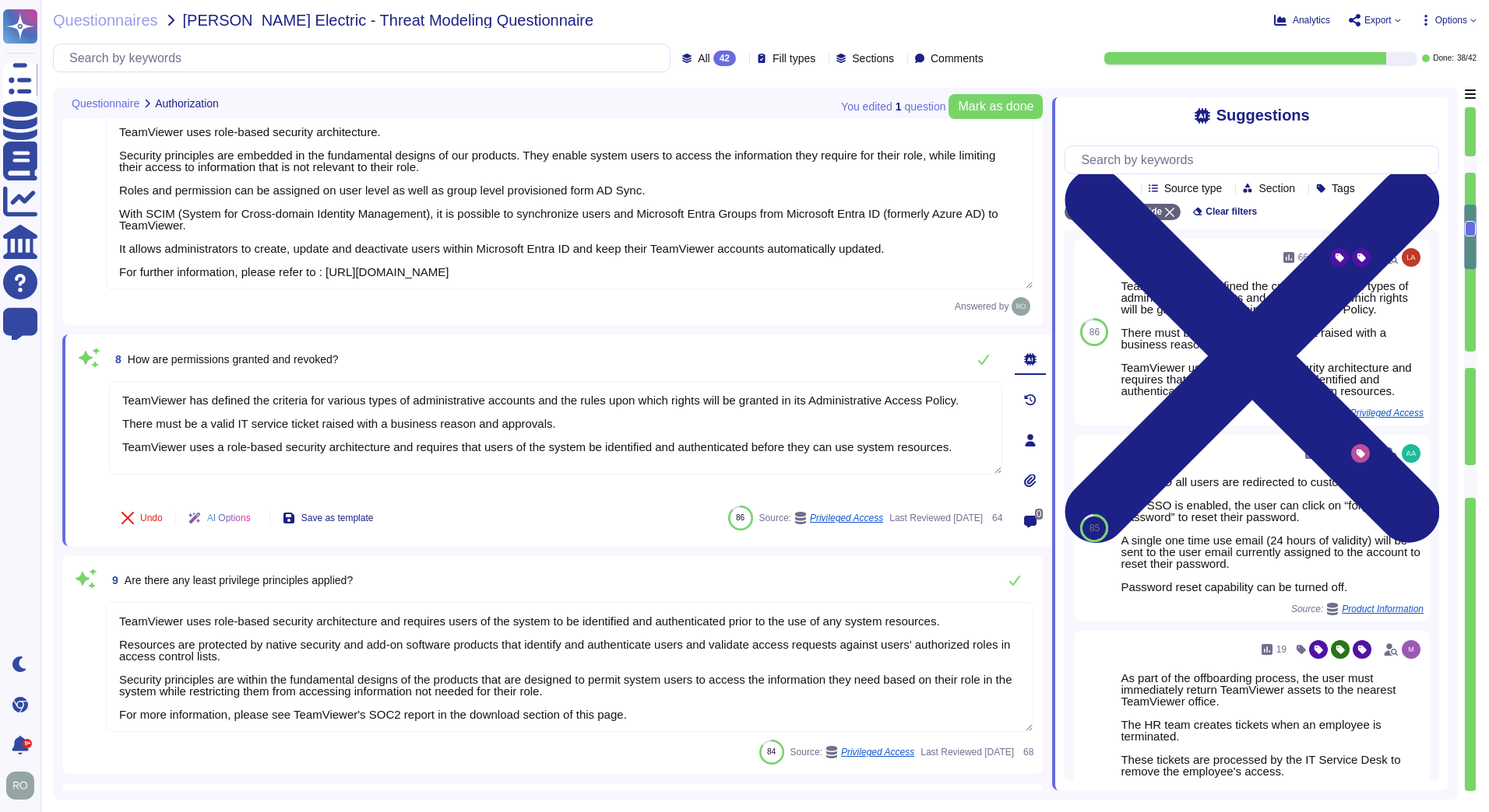
type textarea "*Samba"
type textarea "TeamViewer uses role-based security architecture. Security principles are embed…"
drag, startPoint x: 953, startPoint y: 453, endPoint x: 90, endPoint y: 345, distance: 869.7
click at [92, 350] on div "8 How are permissions granted and revoked? TeamViewer has defined the criteria …" at bounding box center [538, 440] width 927 height 193
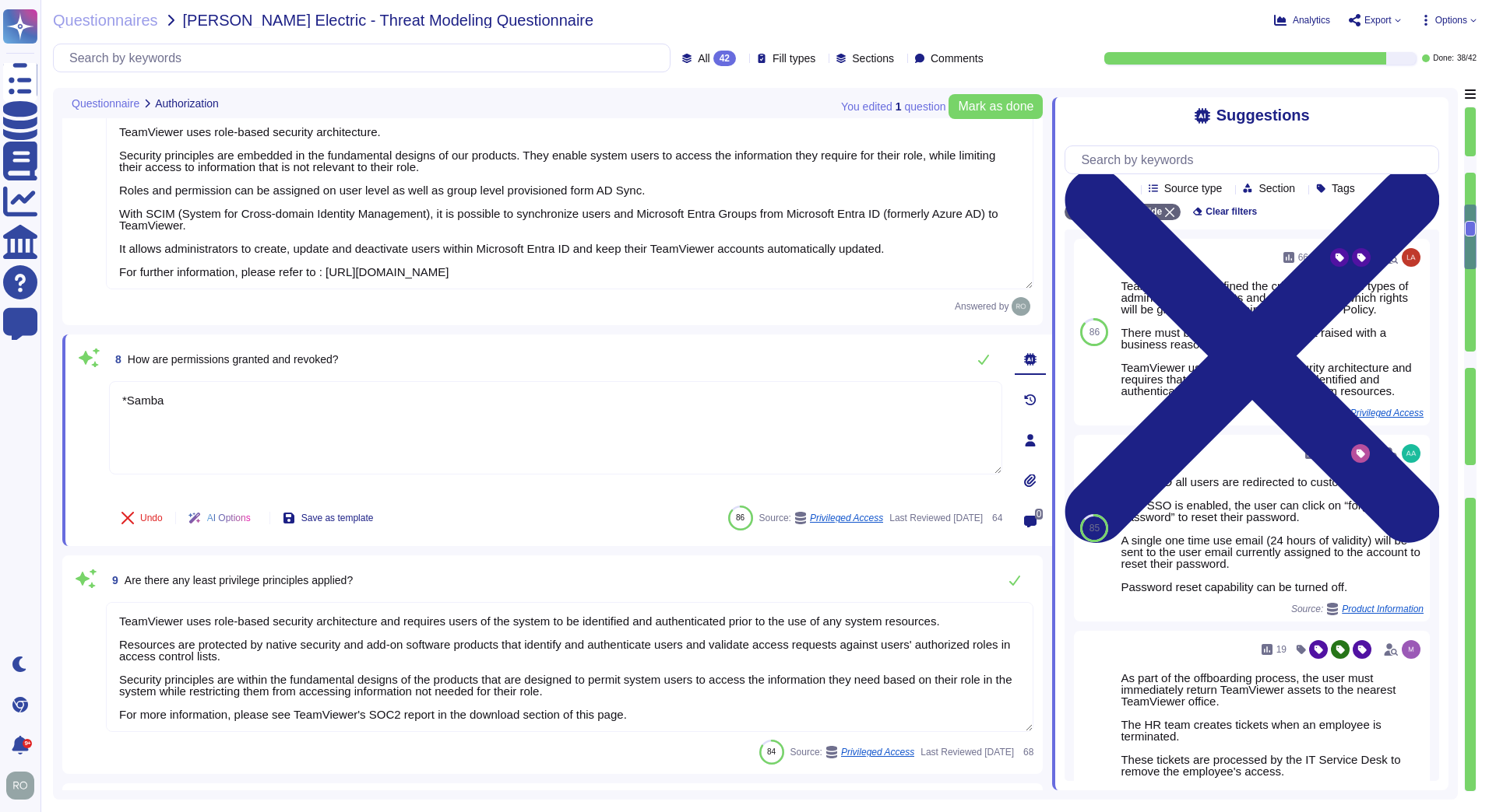
type textarea "*Samba"
click at [458, 590] on div "9 Are there any least privilege principles applied?" at bounding box center [570, 580] width 927 height 31
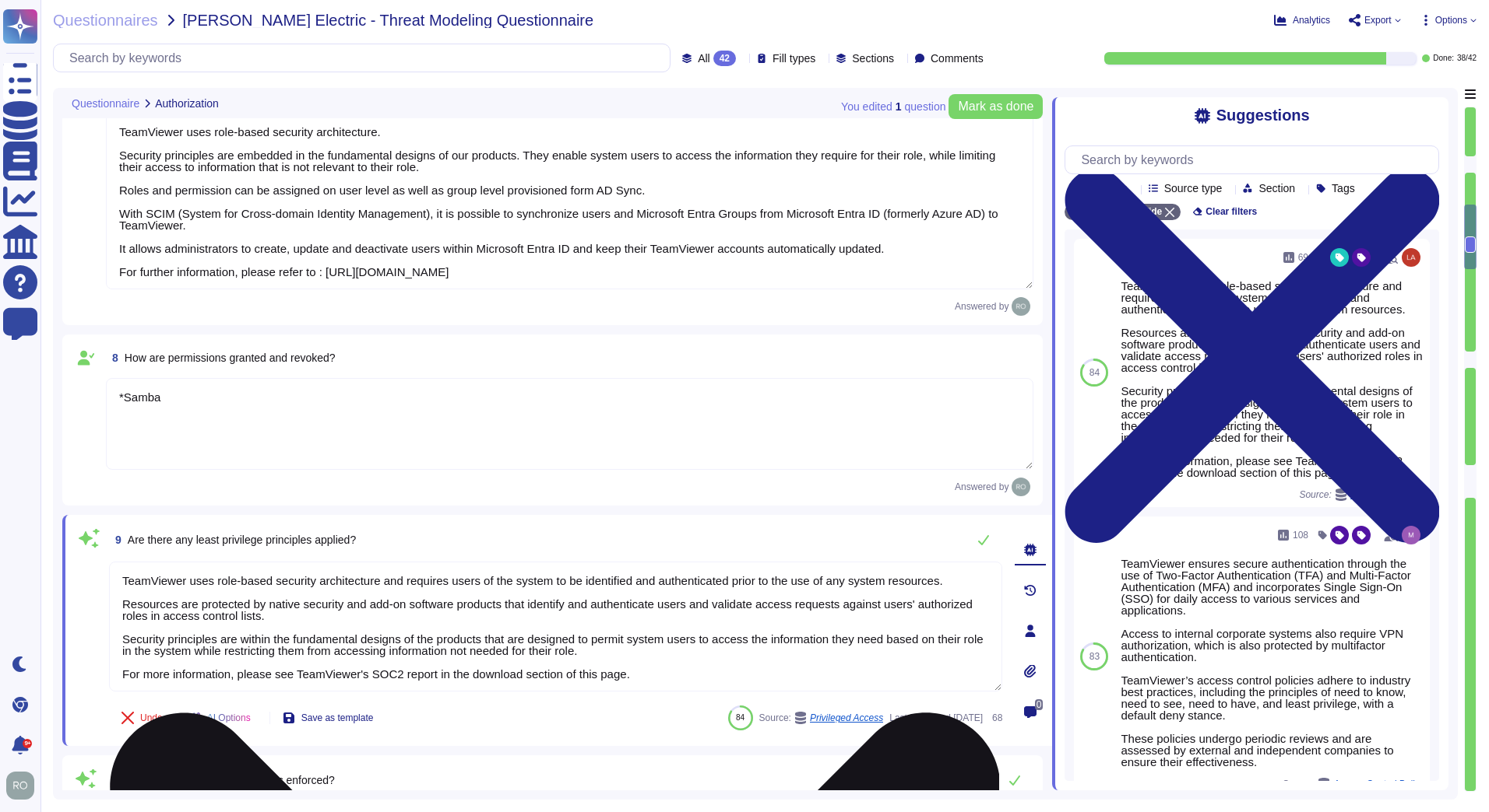
drag, startPoint x: 122, startPoint y: 576, endPoint x: 382, endPoint y: 582, distance: 260.1
click at [382, 582] on textarea "TeamViewer uses role-based security architecture and requires users of the syst…" at bounding box center [555, 626] width 893 height 130
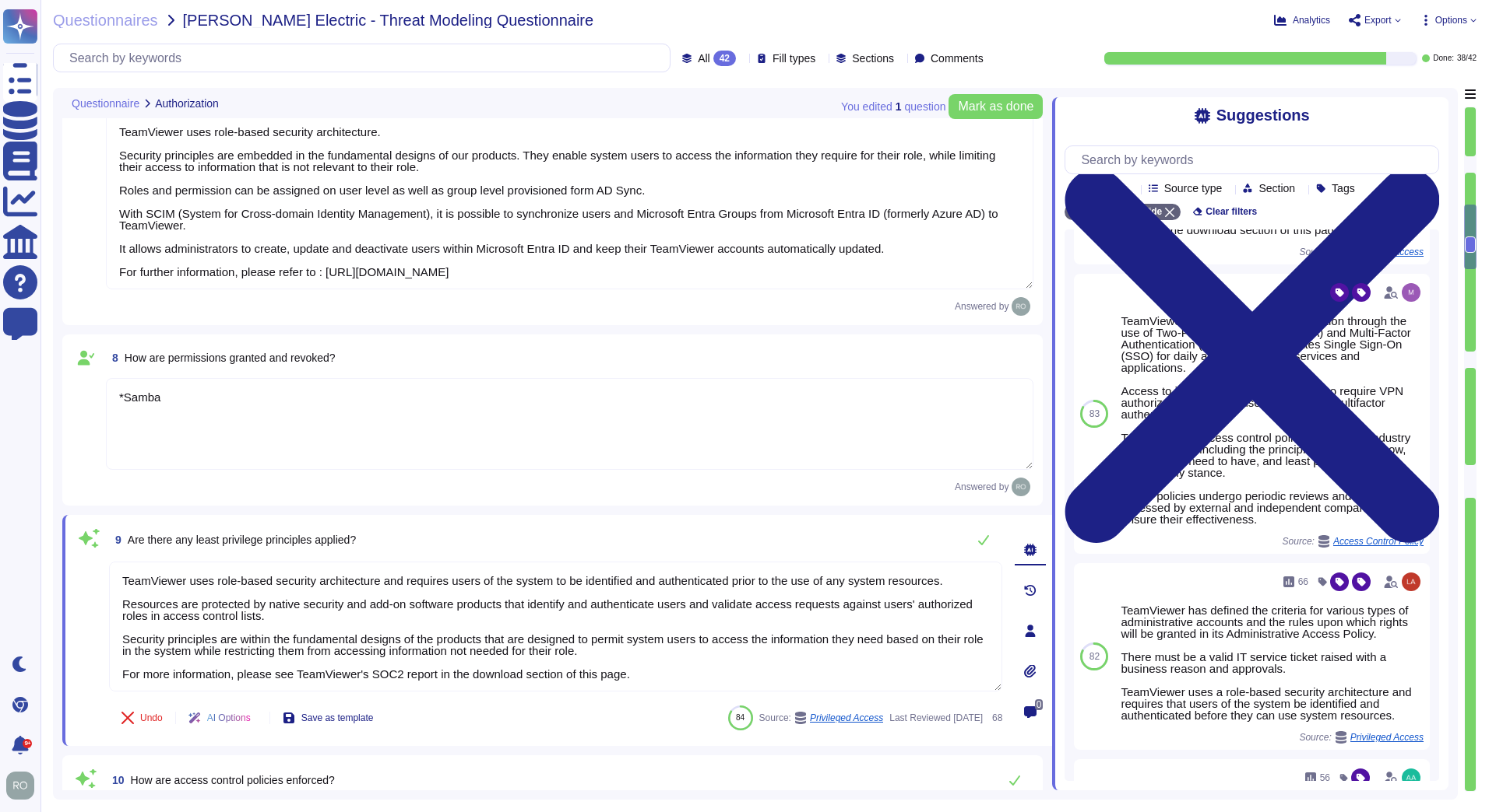
scroll to position [300, 0]
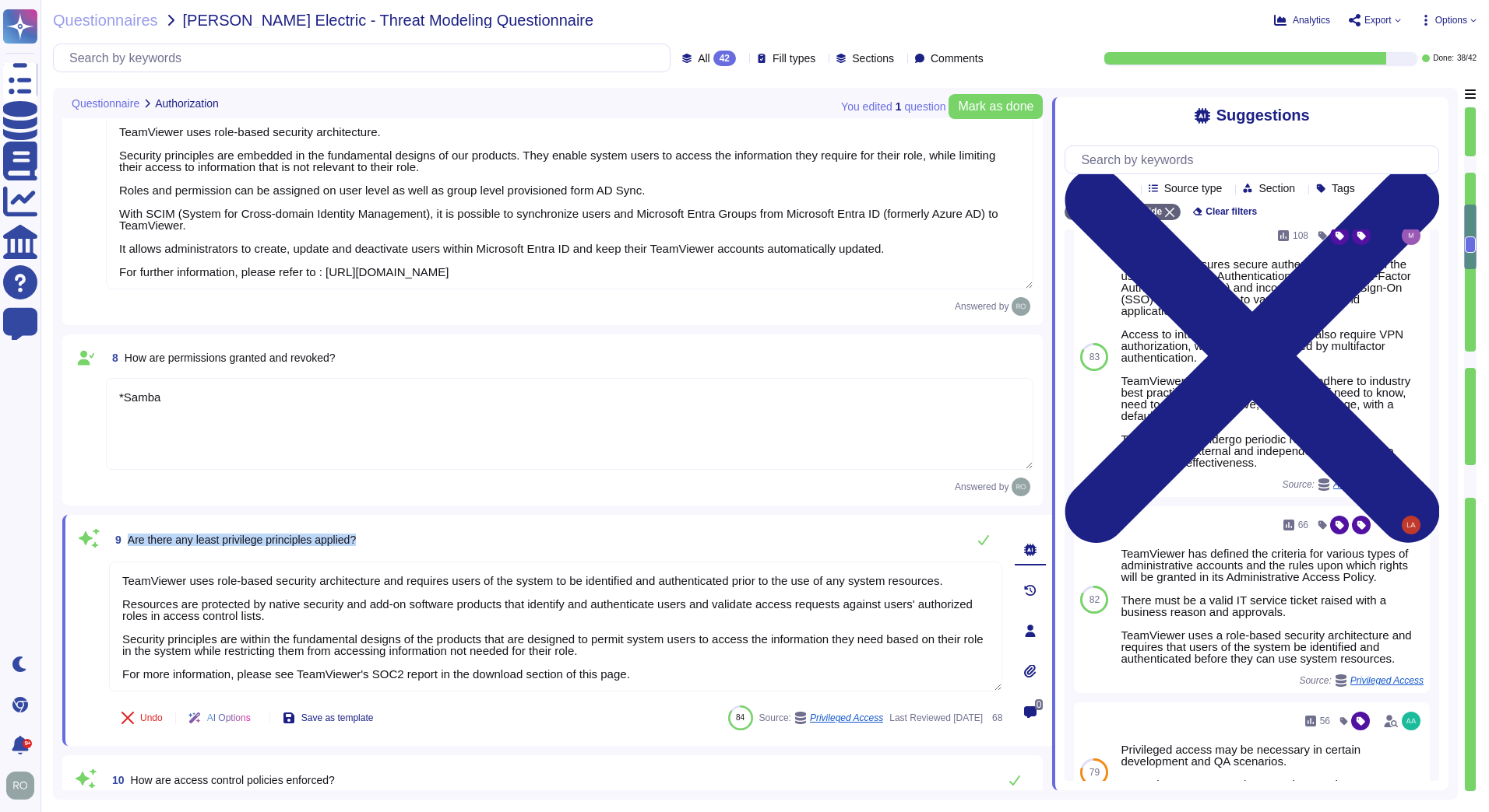
drag, startPoint x: 364, startPoint y: 549, endPoint x: 122, endPoint y: 551, distance: 242.0
click at [122, 551] on div "9 Are there any least privilege principles applied?" at bounding box center [555, 540] width 893 height 31
copy span "Are there any least privilege principles applied?"
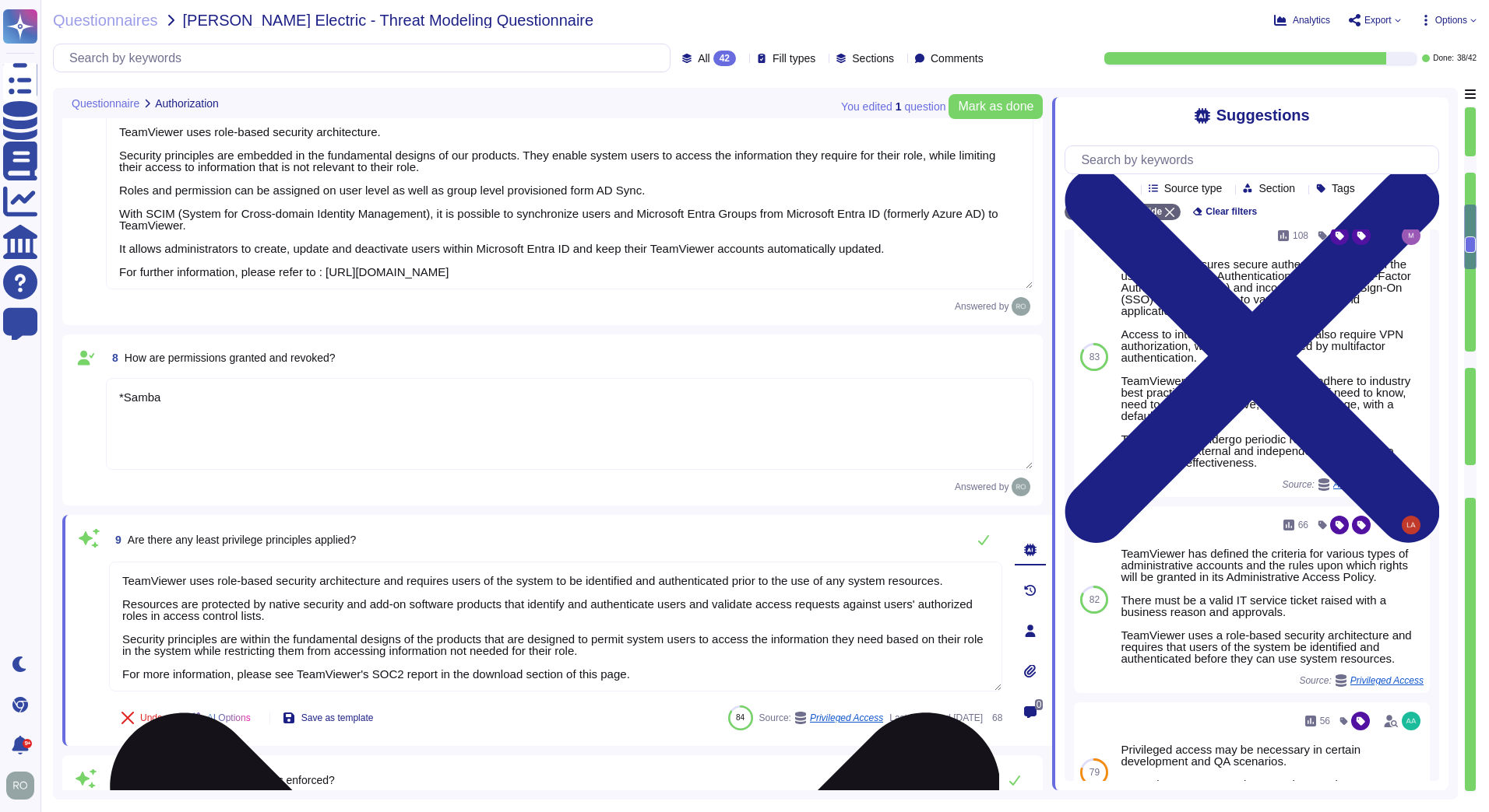
click at [499, 601] on textarea "TeamViewer uses role-based security architecture and requires users of the syst…" at bounding box center [555, 626] width 893 height 130
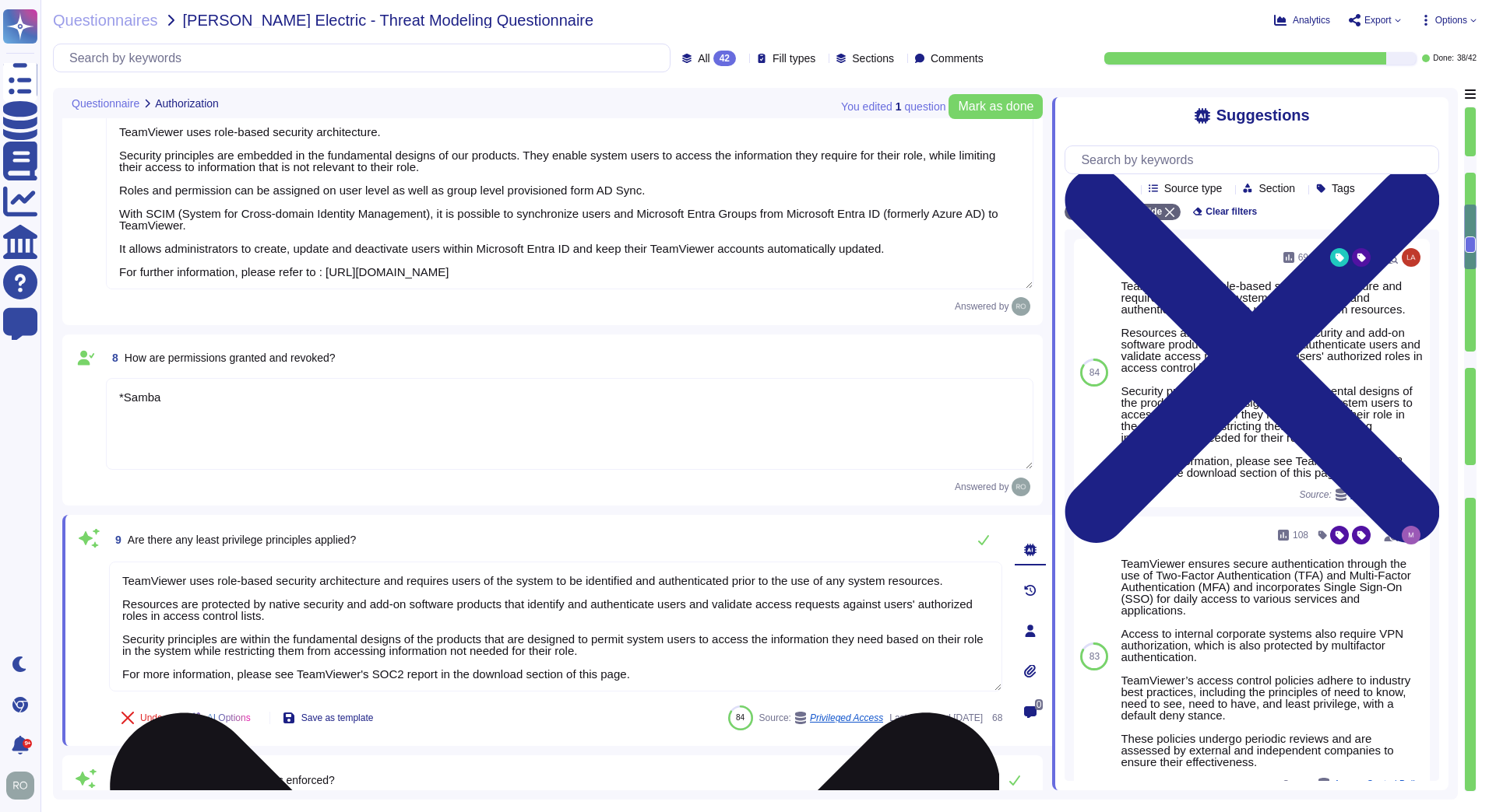
scroll to position [2, 0]
drag, startPoint x: 131, startPoint y: 635, endPoint x: 712, endPoint y: 685, distance: 583.1
click at [712, 685] on textarea "TeamViewer uses role-based security architecture and requires users of the syst…" at bounding box center [555, 626] width 893 height 130
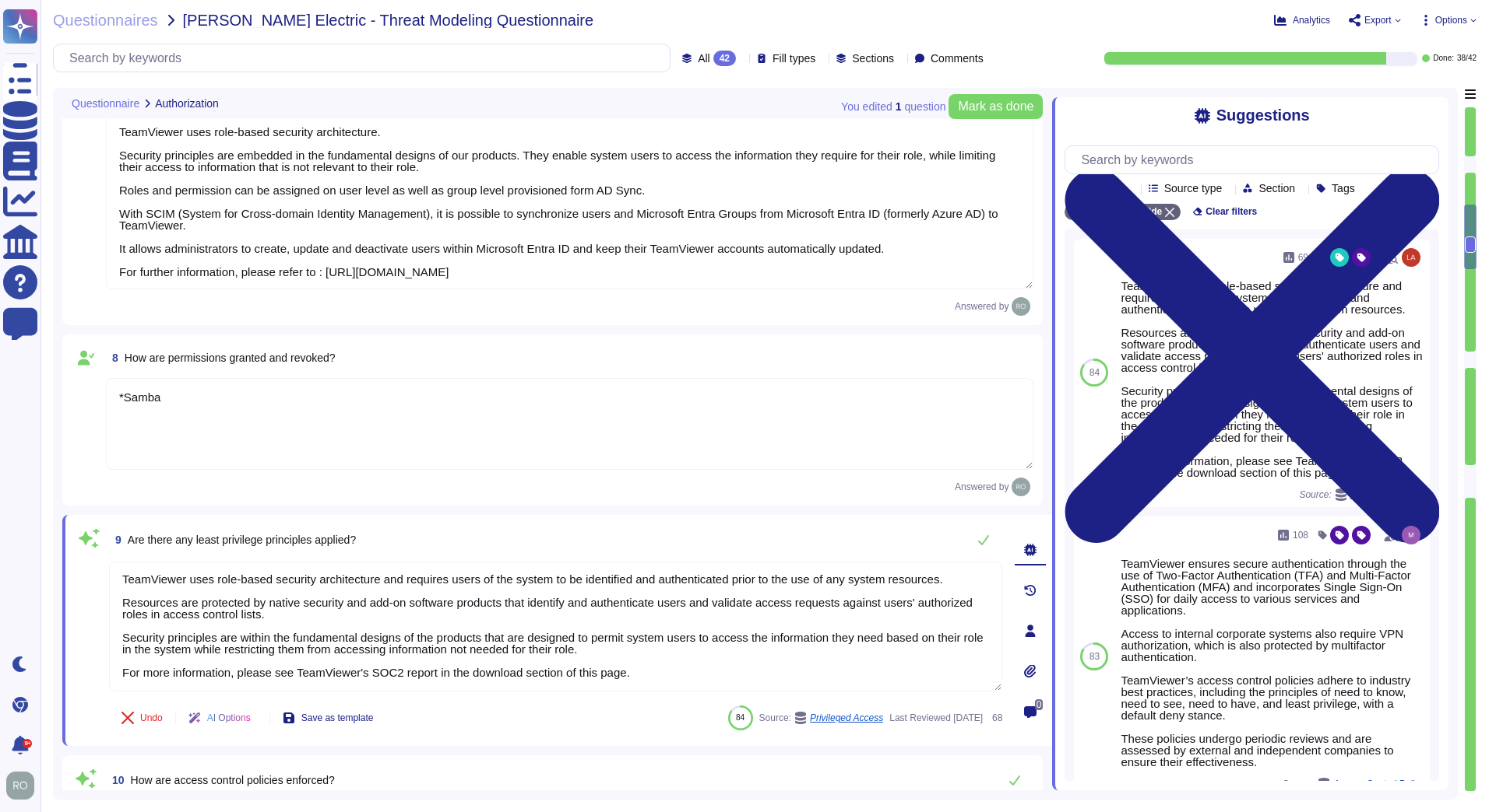
drag, startPoint x: 635, startPoint y: 674, endPoint x: 65, endPoint y: 681, distance: 570.0
click at [68, 681] on div "9 Are there any least privilege principles applied? TeamViewer uses role-based …" at bounding box center [557, 630] width 990 height 231
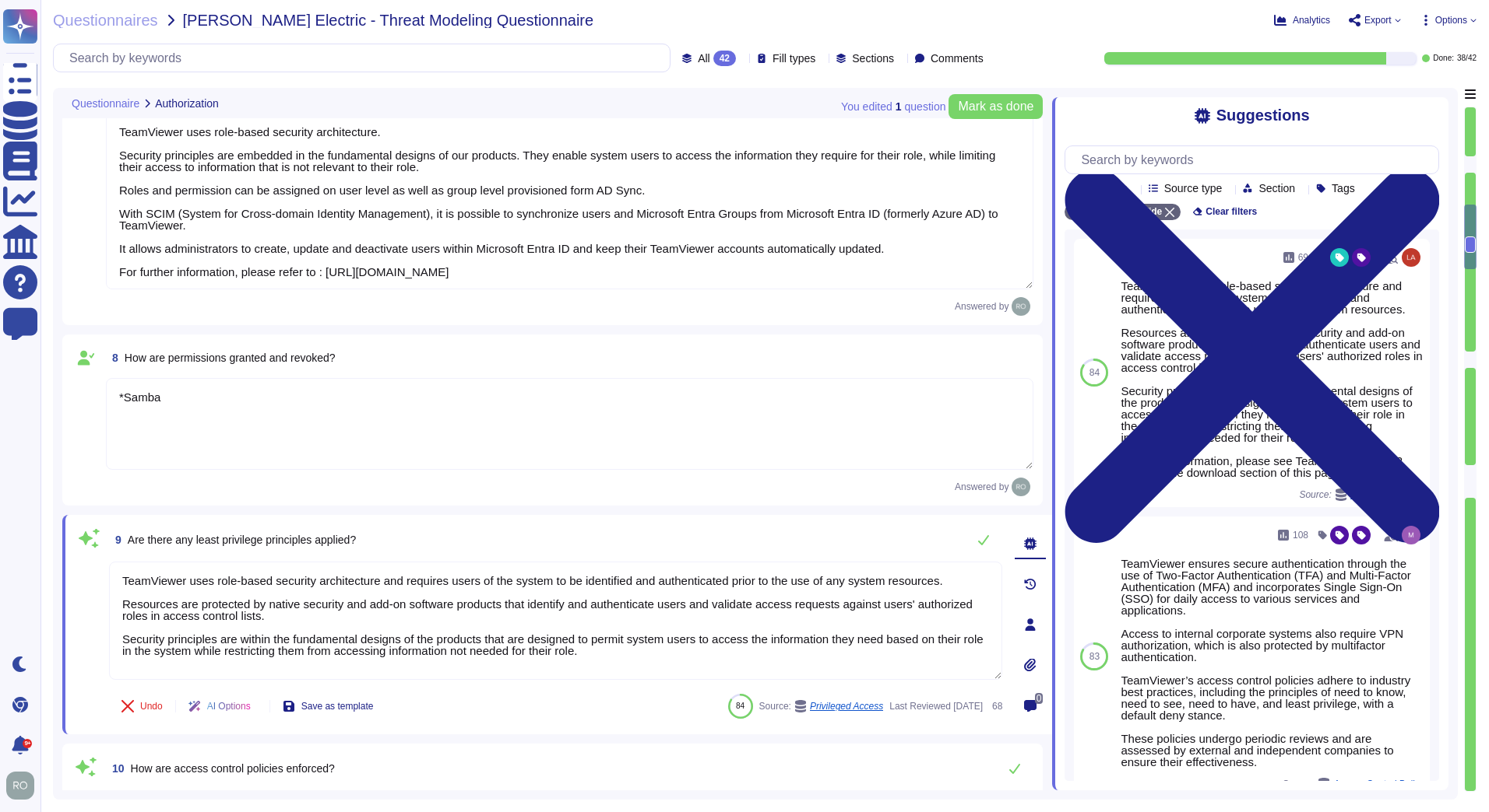
type textarea "TeamViewer uses role-based security architecture and requires users of the syst…"
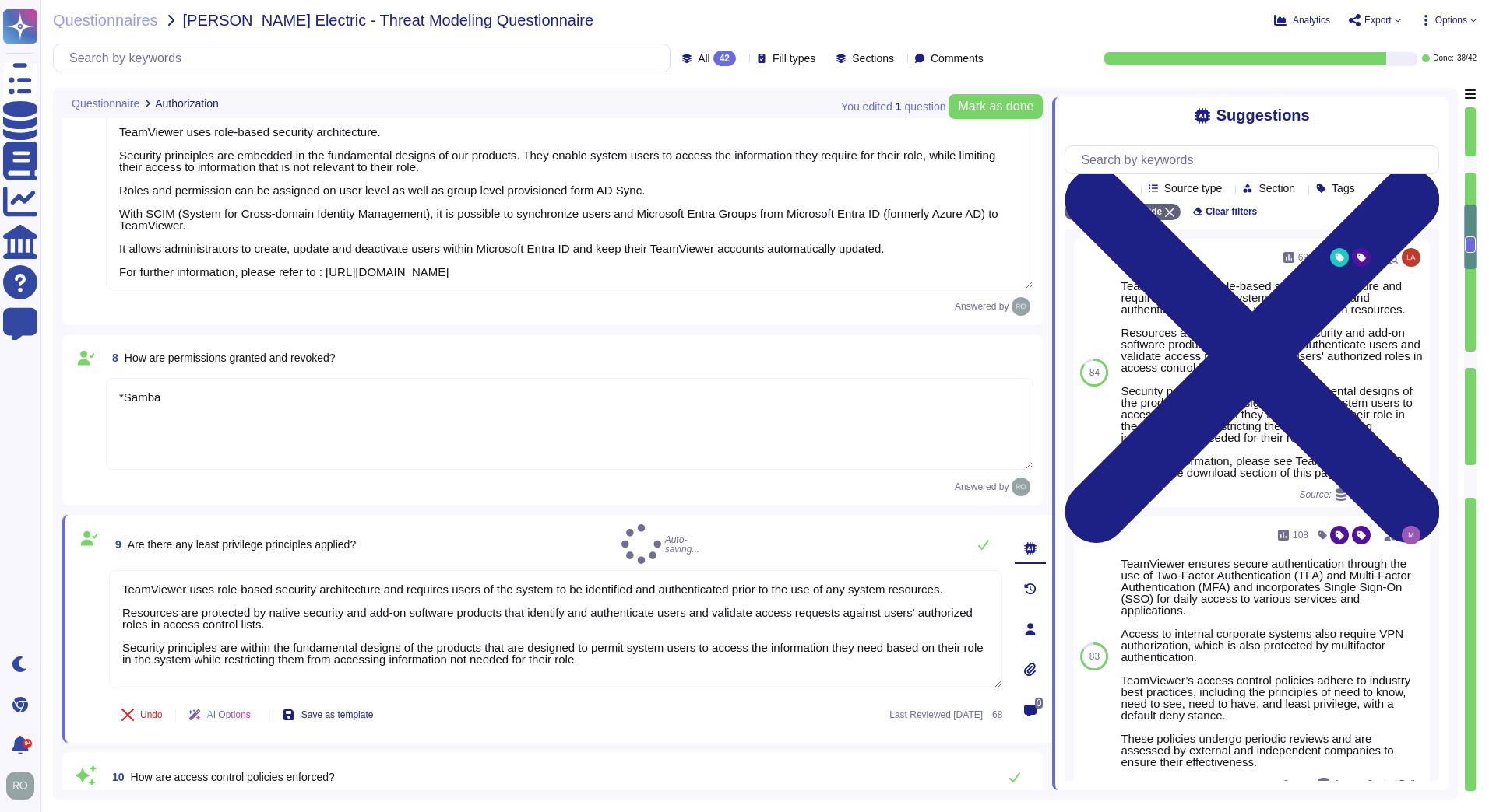
drag, startPoint x: 1469, startPoint y: 241, endPoint x: 1469, endPoint y: 254, distance: 13.0
click at [1469, 254] on div at bounding box center [1469, 450] width 13 height 685
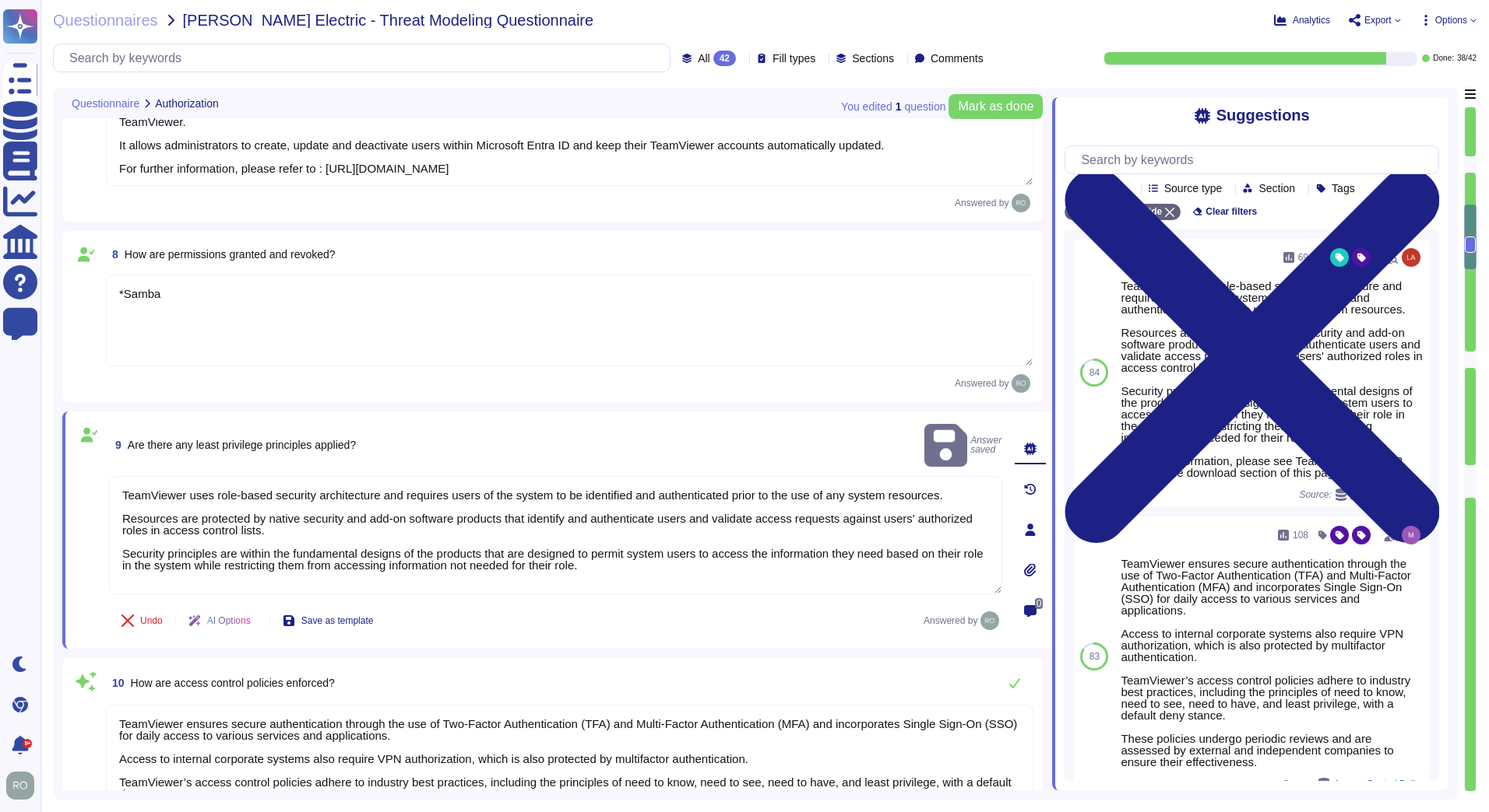
type textarea "One of the objectives of TeamViewer’s Information Security Policy is to ensure …"
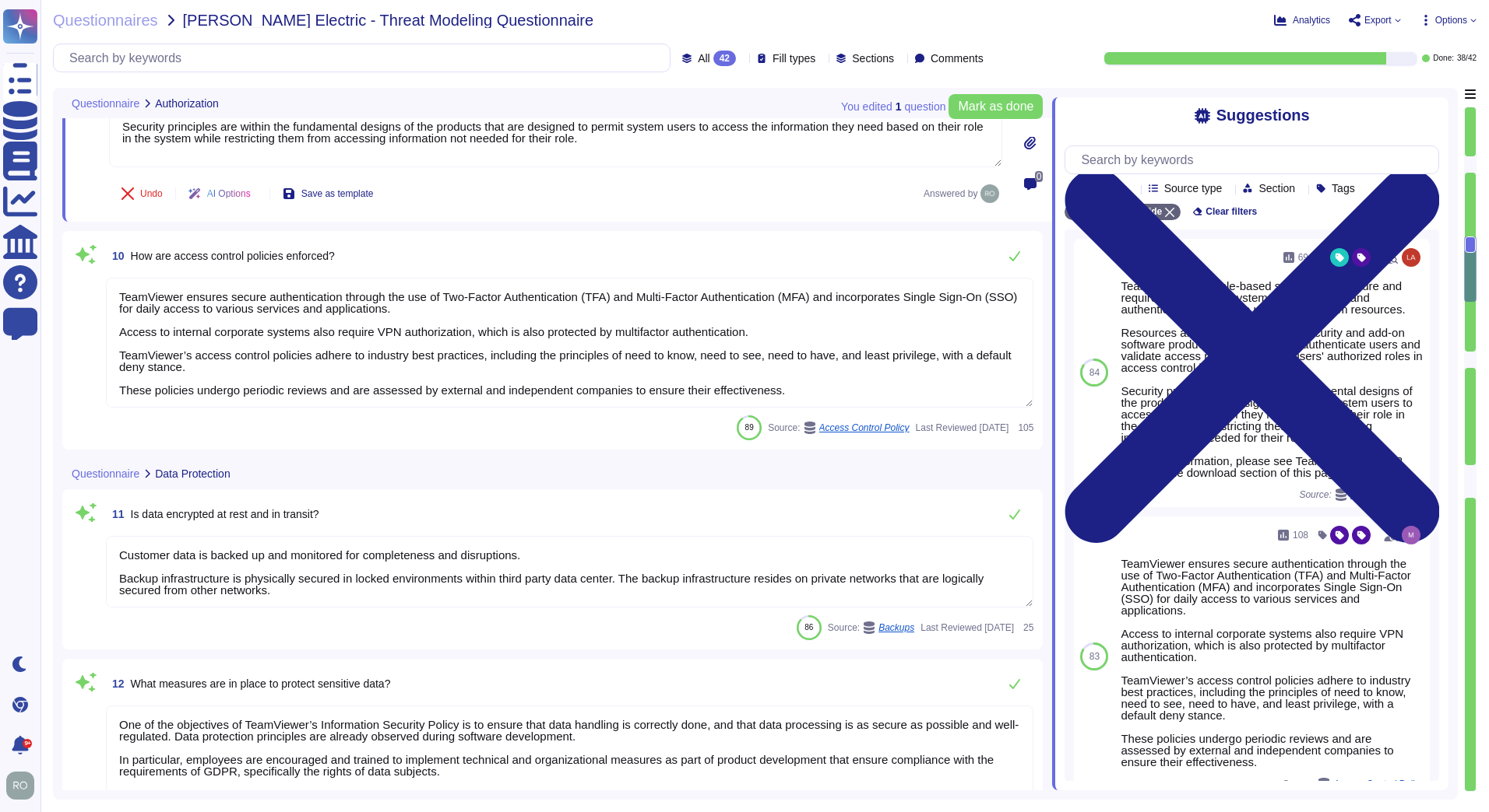
type textarea "Data is retained according to the data type identified by the property."
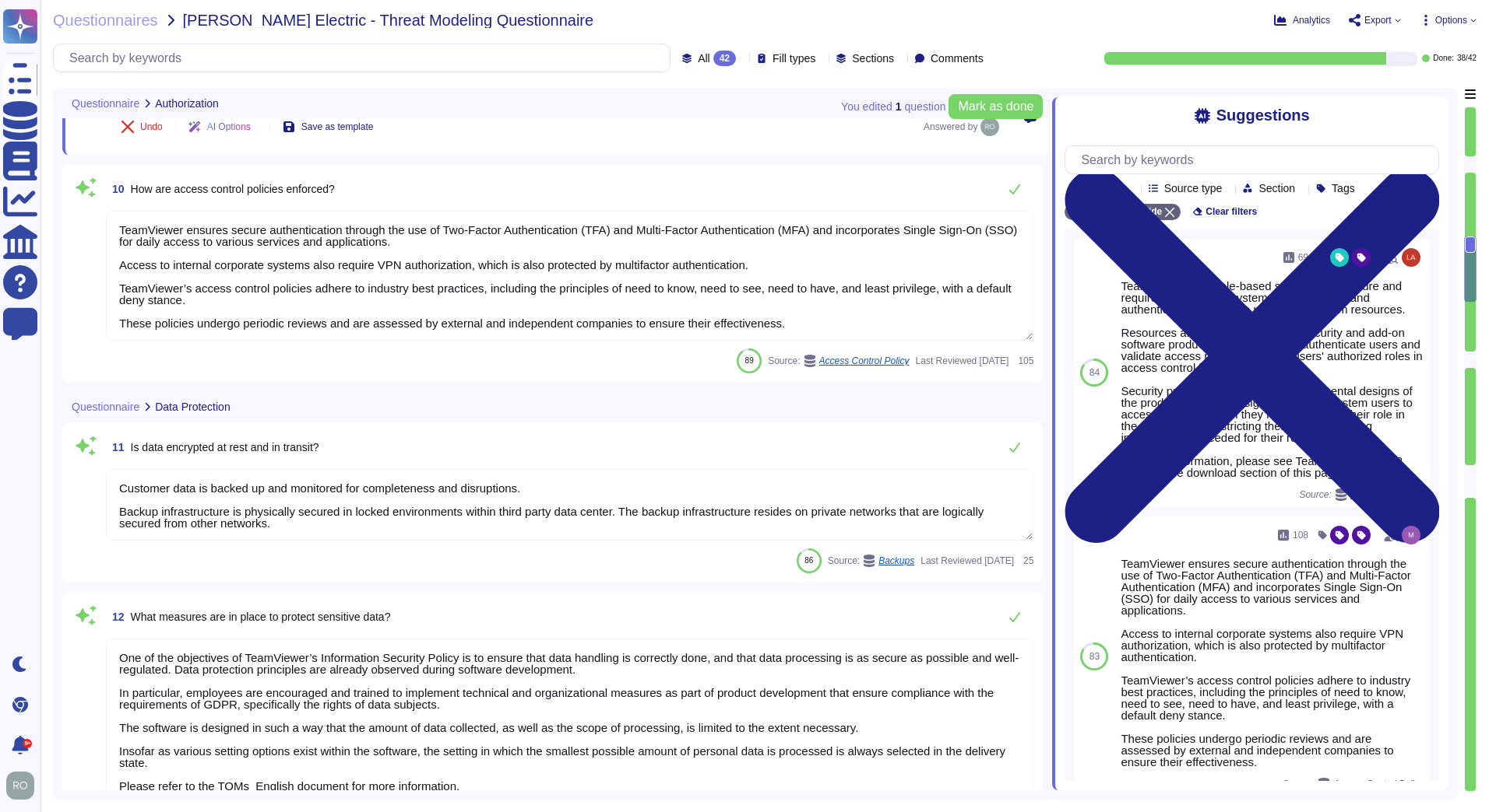
type textarea "Development and test environments at TeamViewer are physically and logically se…"
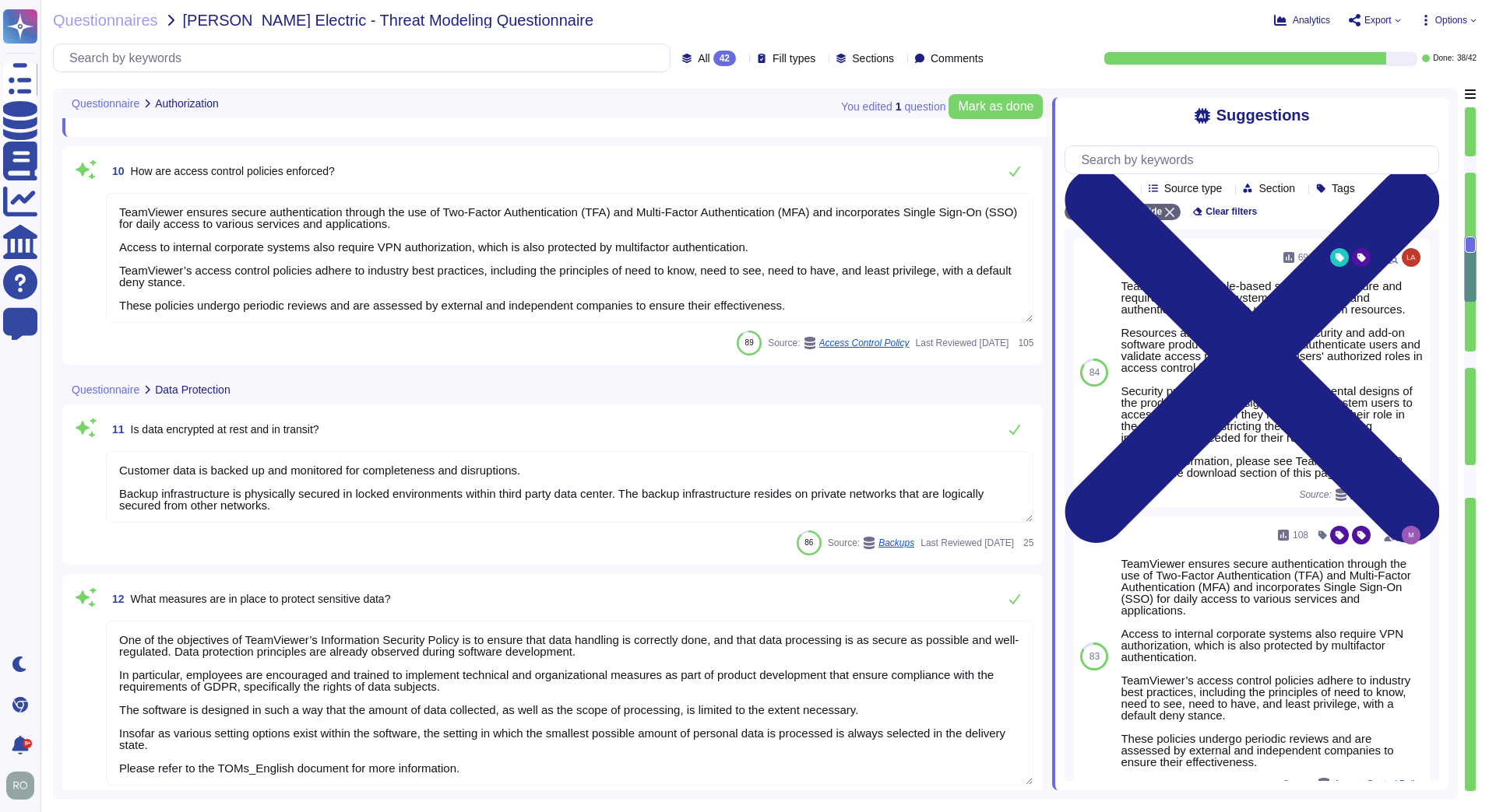
scroll to position [2, 0]
drag, startPoint x: 122, startPoint y: 211, endPoint x: 889, endPoint y: 355, distance: 780.4
click at [874, 346] on div "10 How are access control policies enforced? TeamViewer ensures secure authenti…" at bounding box center [552, 255] width 962 height 200
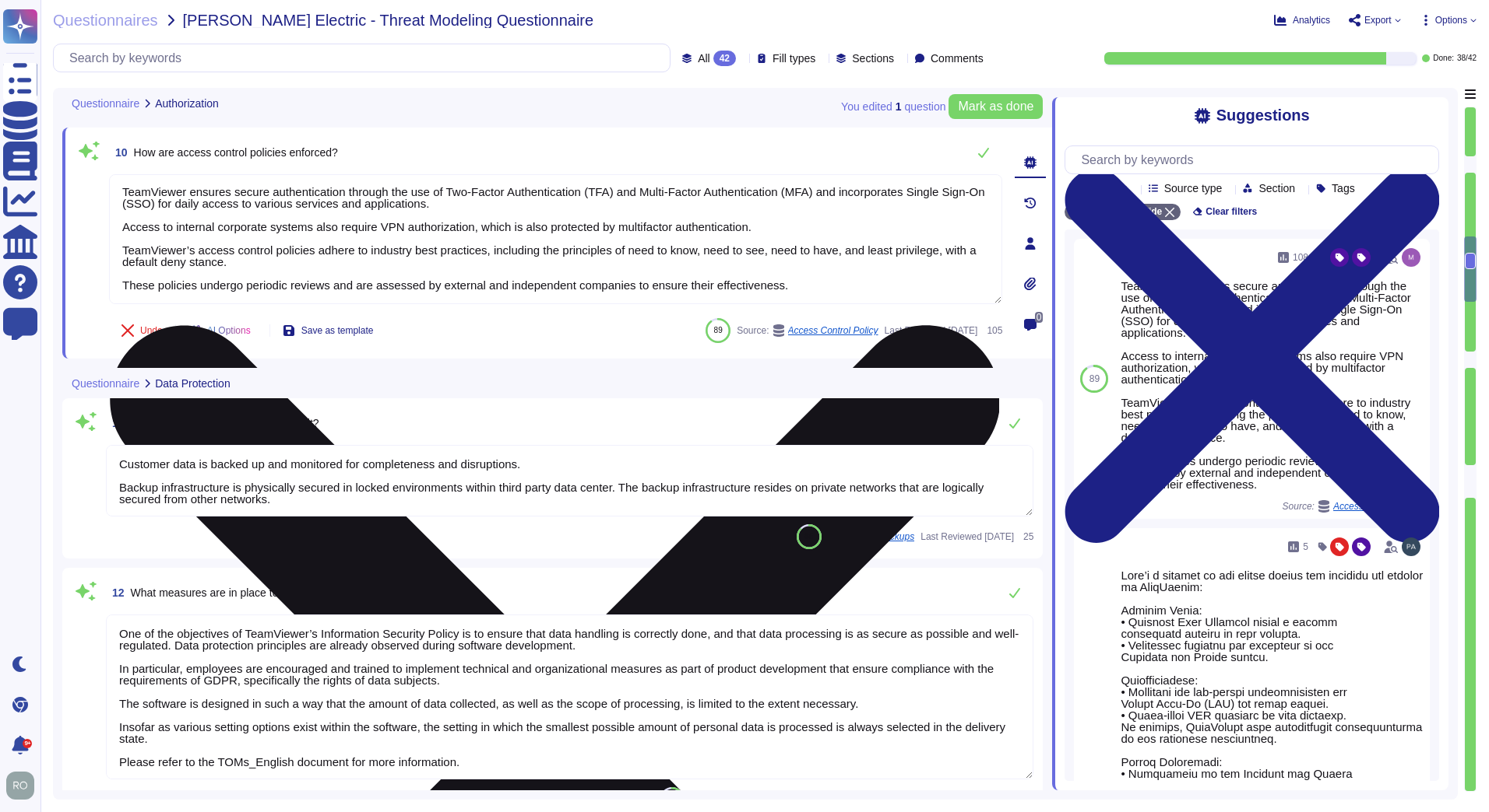
click at [804, 254] on textarea "TeamViewer ensures secure authentication through the use of Two-Factor Authenti…" at bounding box center [555, 239] width 893 height 130
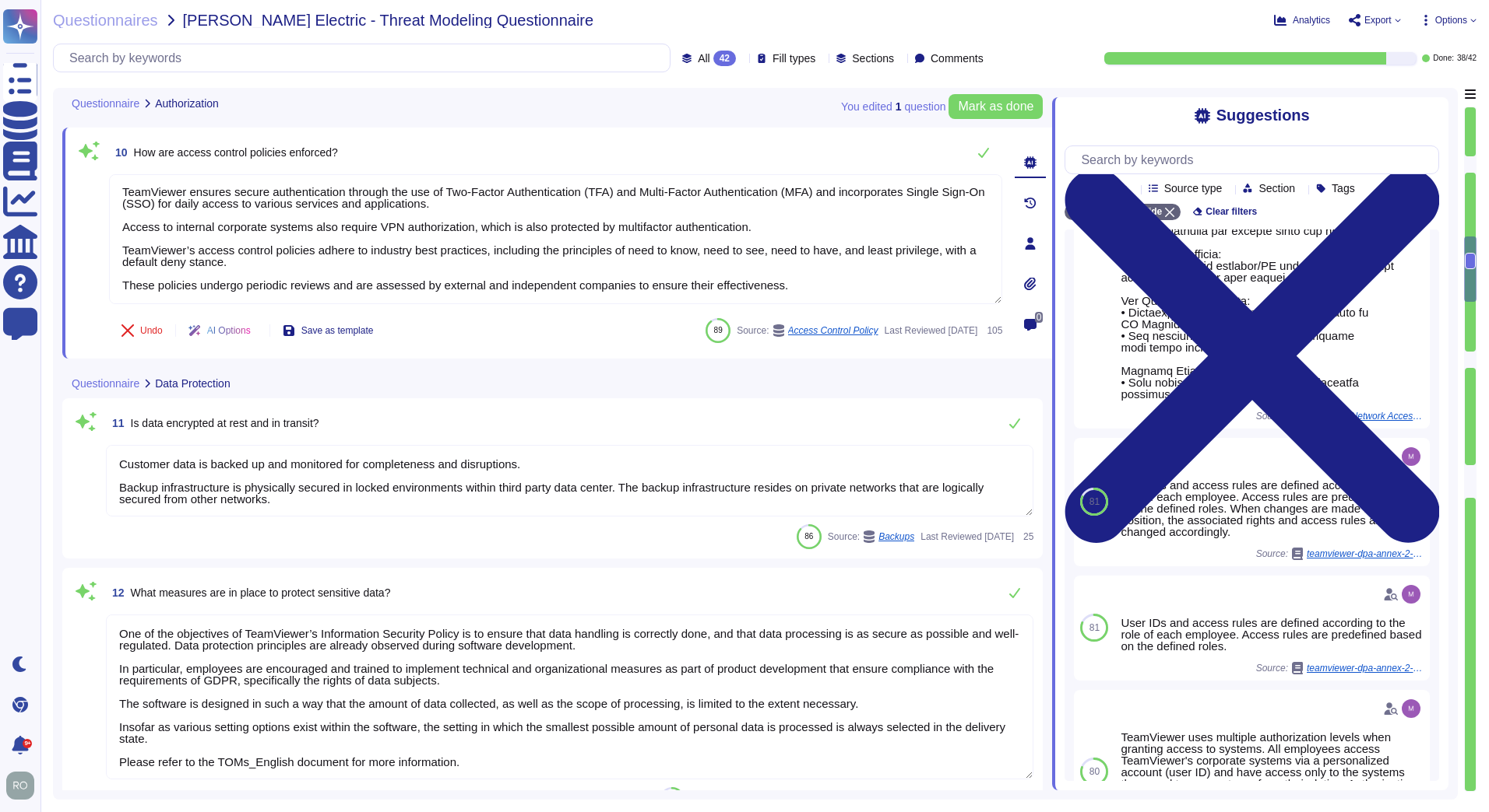
scroll to position [0, 0]
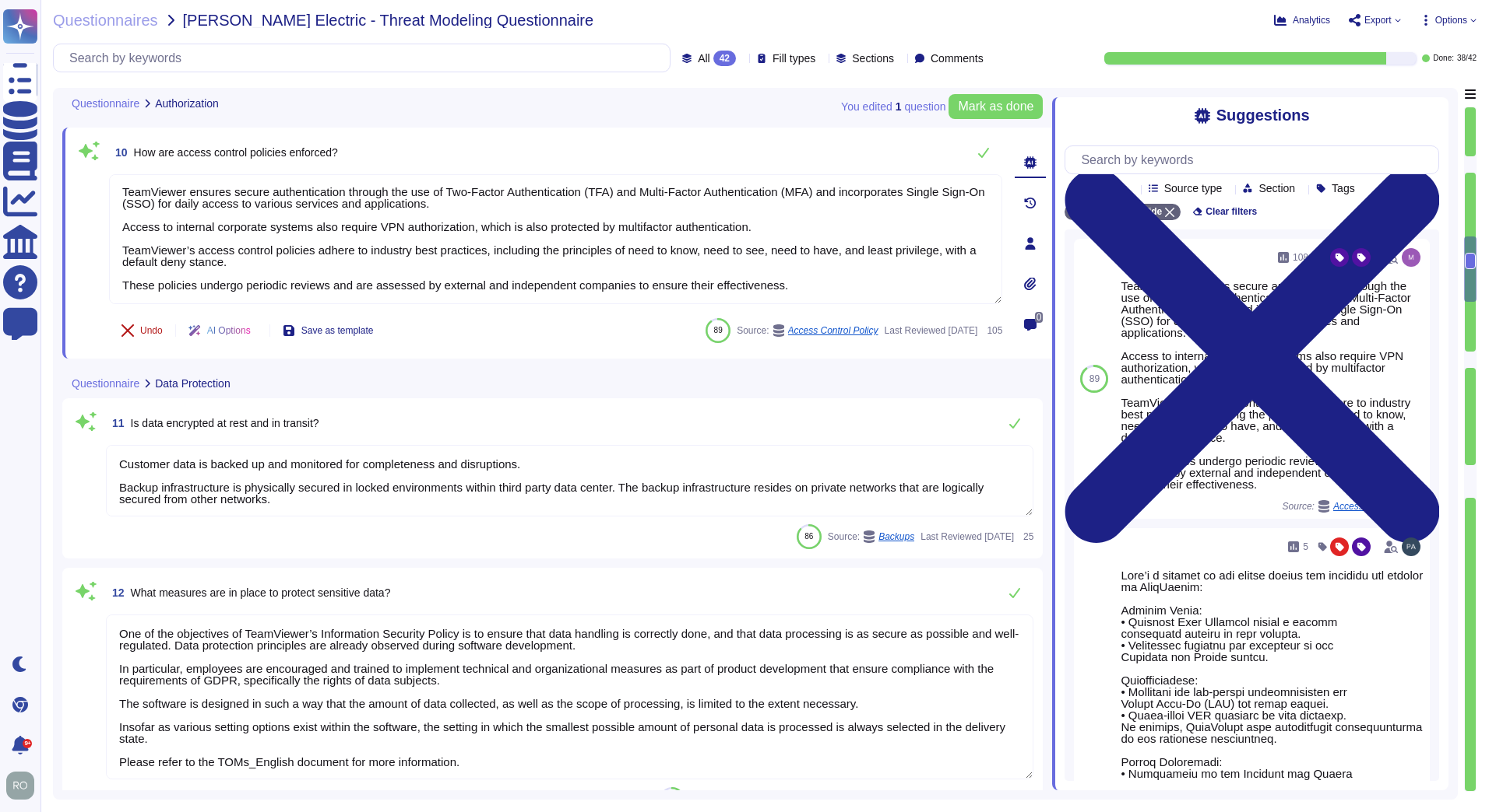
click at [157, 336] on span "Undo" at bounding box center [151, 330] width 23 height 9
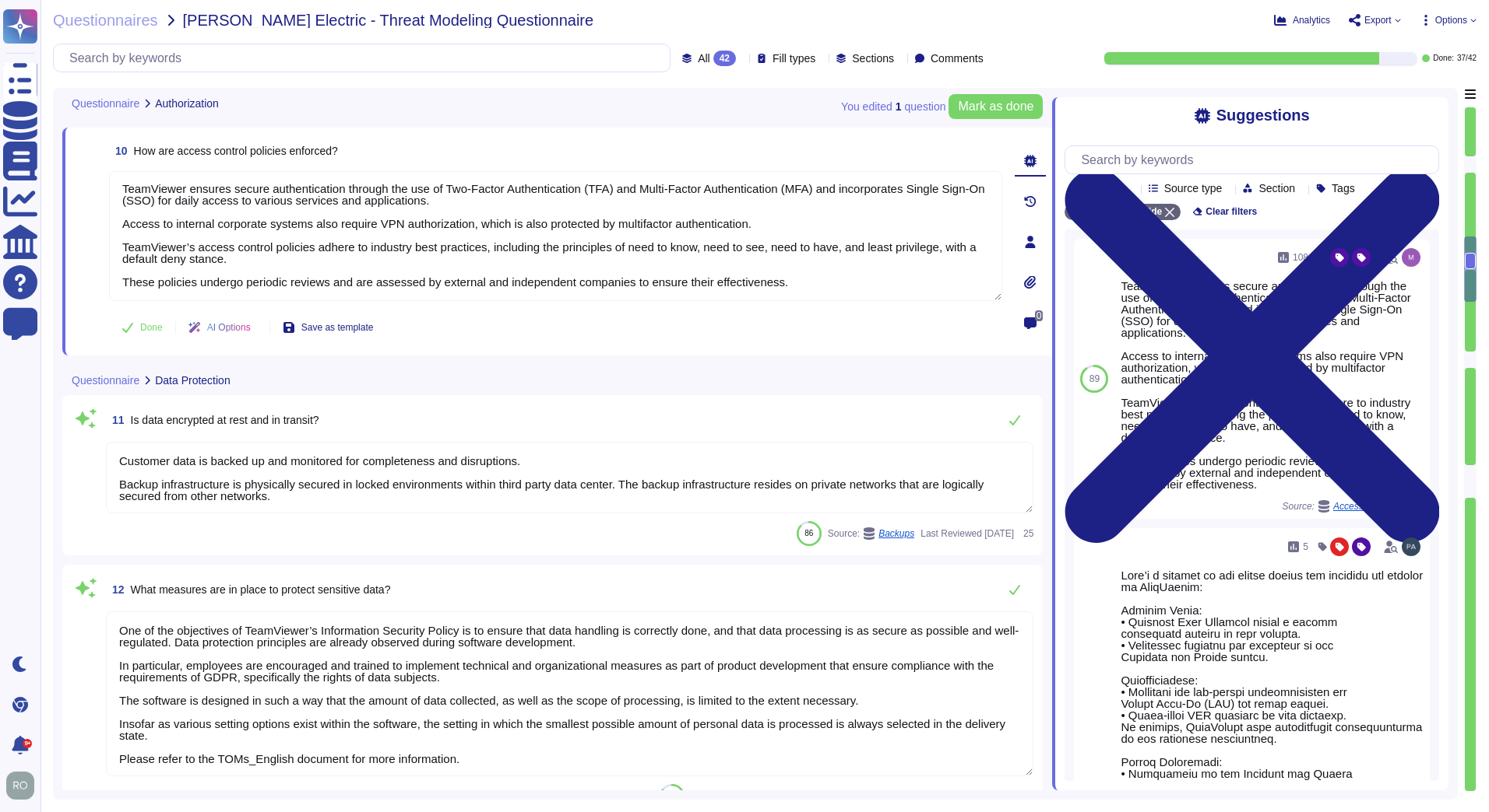
click at [282, 497] on textarea "Customer data is backed up and monitored for completeness and disruptions. Back…" at bounding box center [570, 477] width 927 height 71
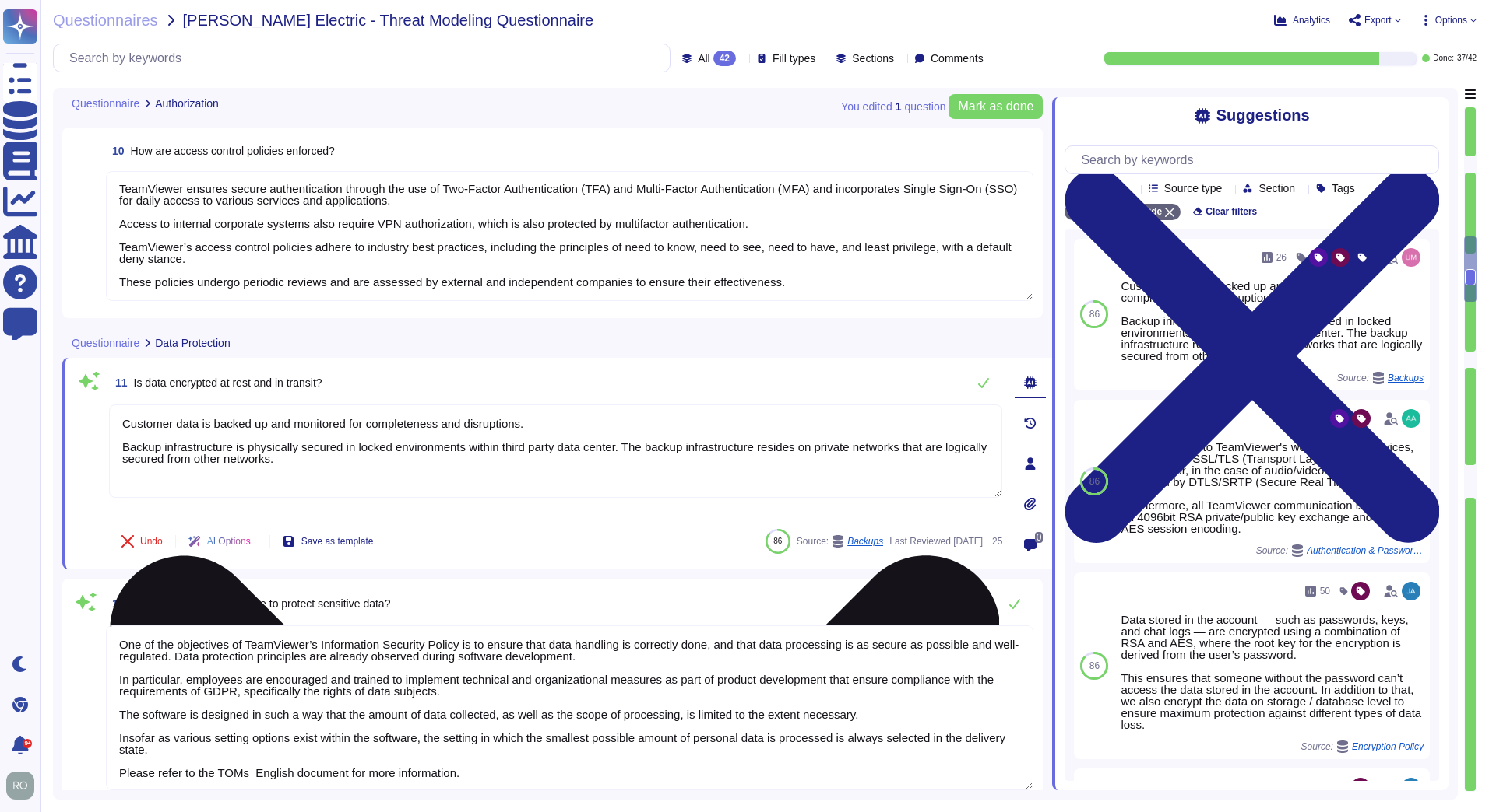
click at [362, 467] on textarea "Customer data is backed up and monitored for completeness and disruptions. Back…" at bounding box center [555, 452] width 893 height 93
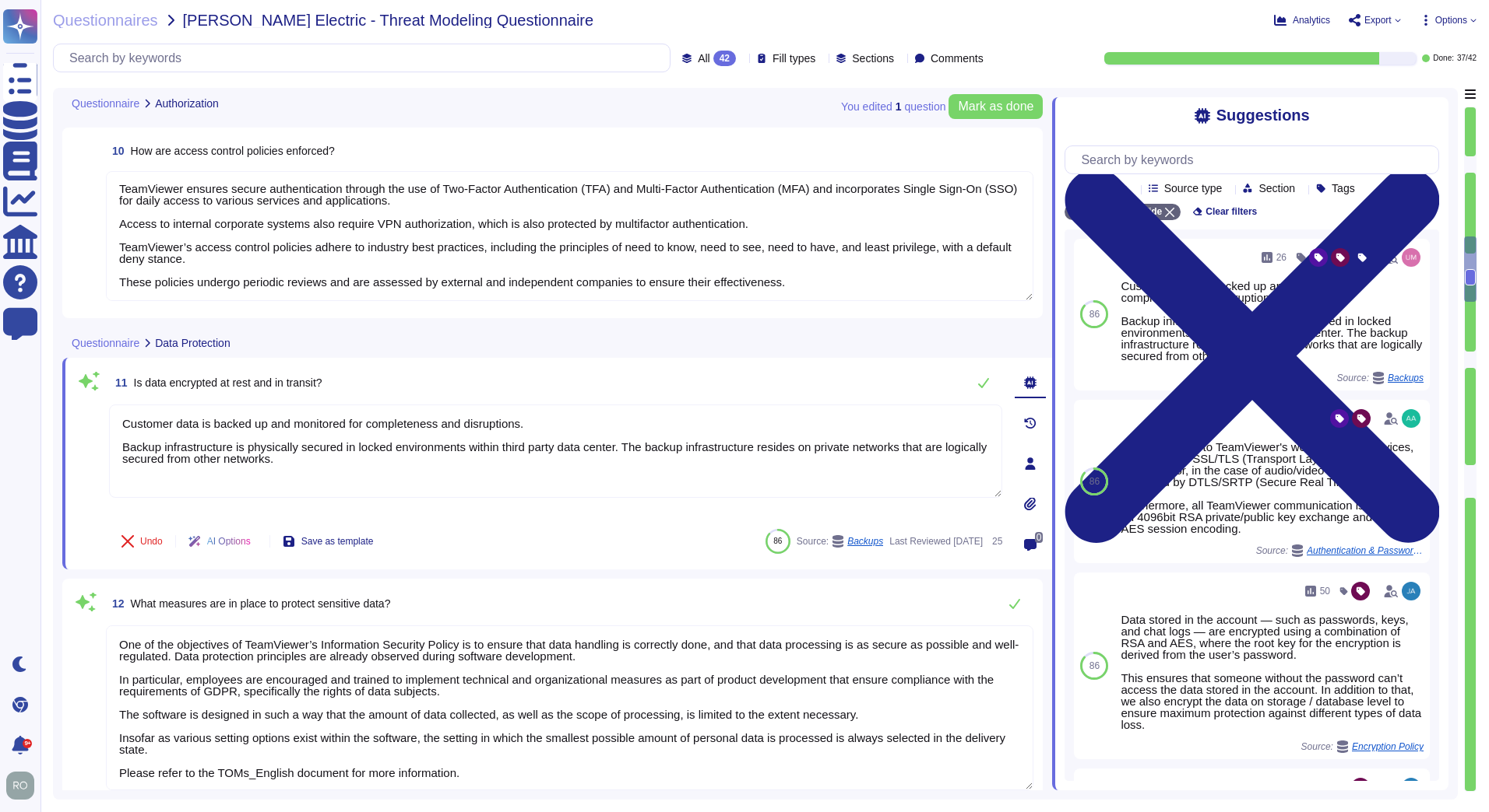
click at [1223, 191] on span "Source type" at bounding box center [1193, 188] width 58 height 11
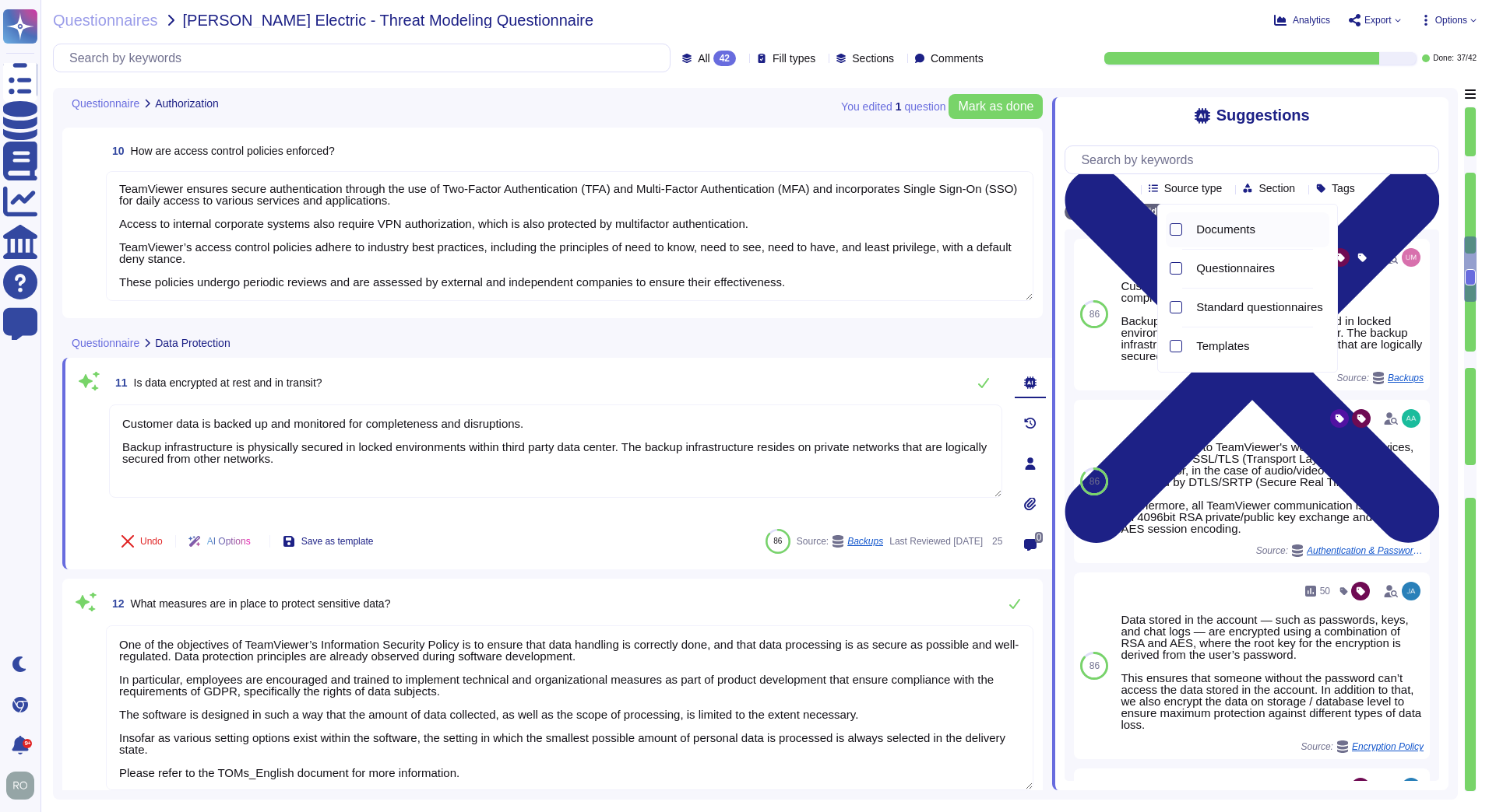
click at [1213, 225] on span "Documents" at bounding box center [1225, 230] width 59 height 14
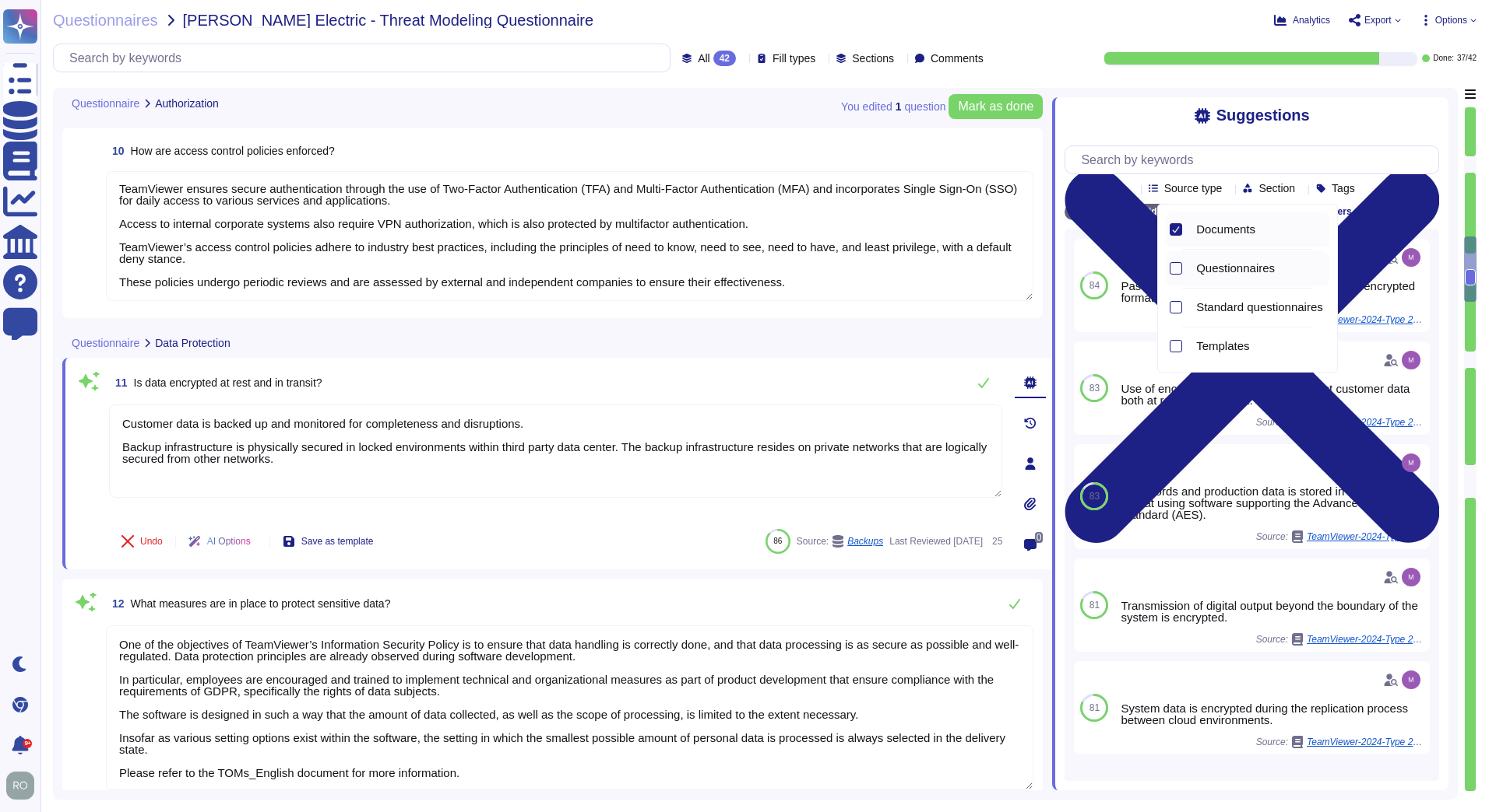
click at [1195, 270] on div "Questionnaires" at bounding box center [1259, 268] width 140 height 14
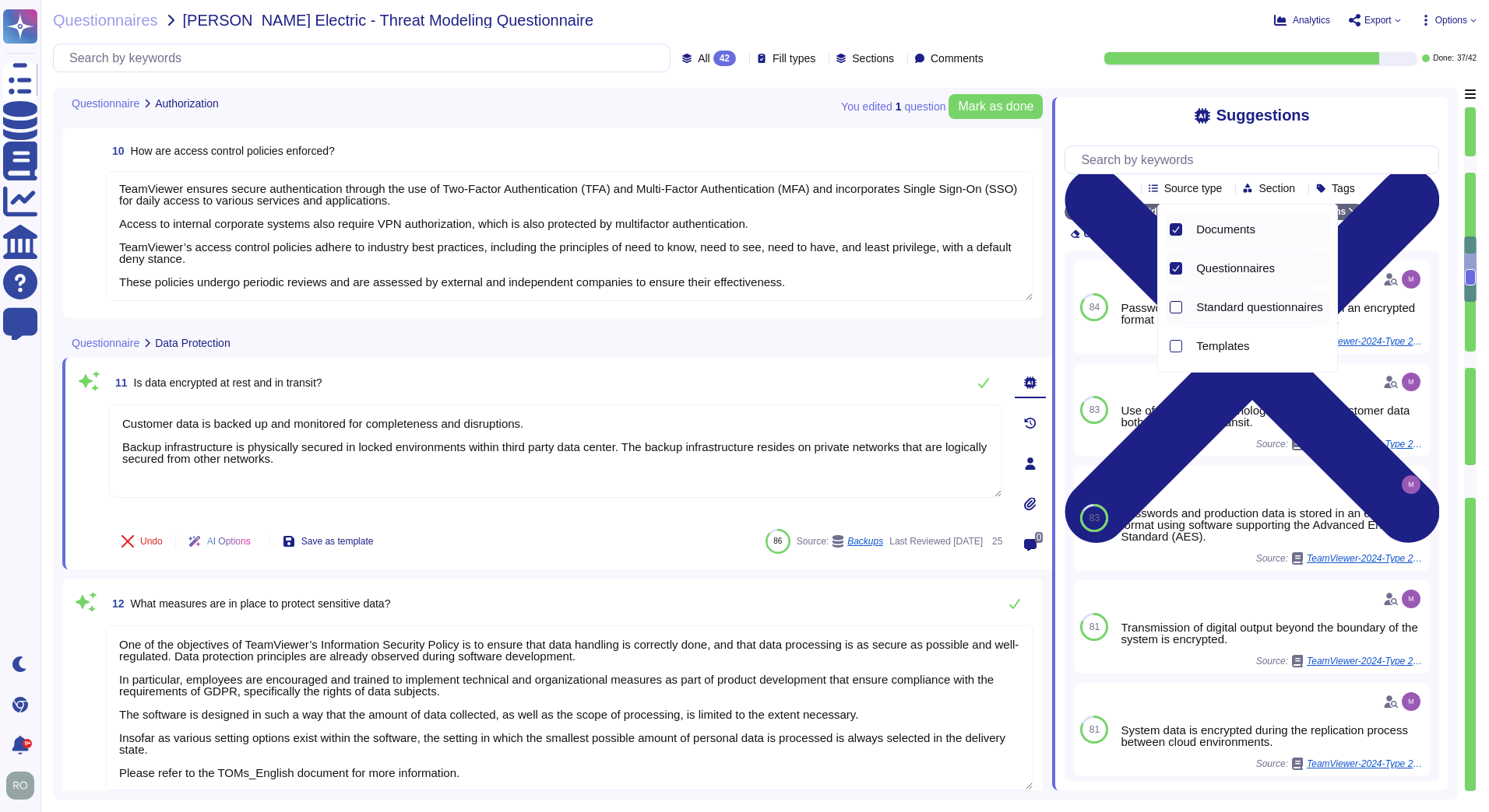
click at [1180, 307] on div at bounding box center [1175, 307] width 13 height 13
click at [1180, 355] on div at bounding box center [1173, 346] width 17 height 35
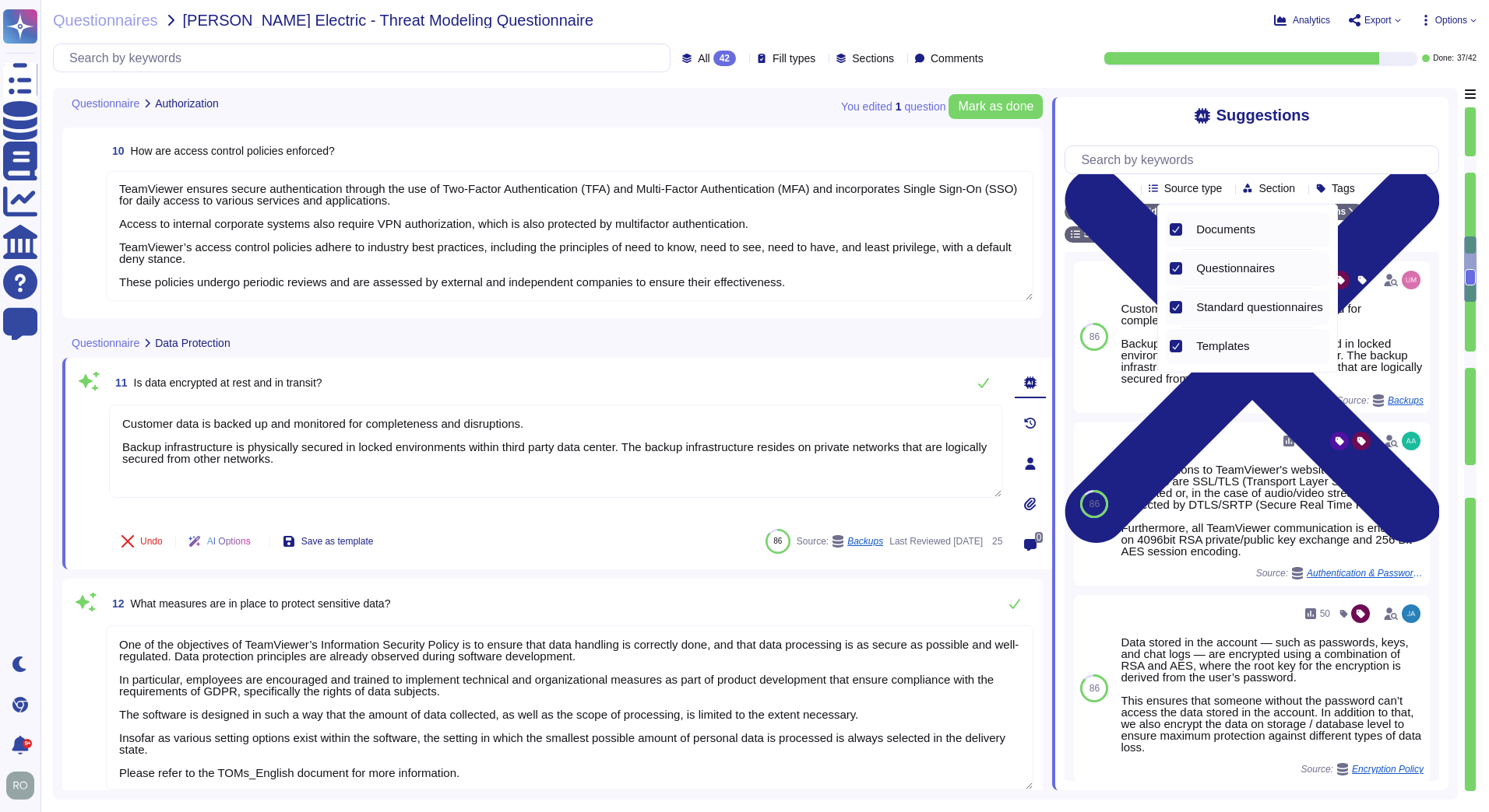
click at [1223, 133] on div "Suggestions Products Source type Section Tags TeamViewer Wide Documents Questio…" at bounding box center [1250, 444] width 396 height 693
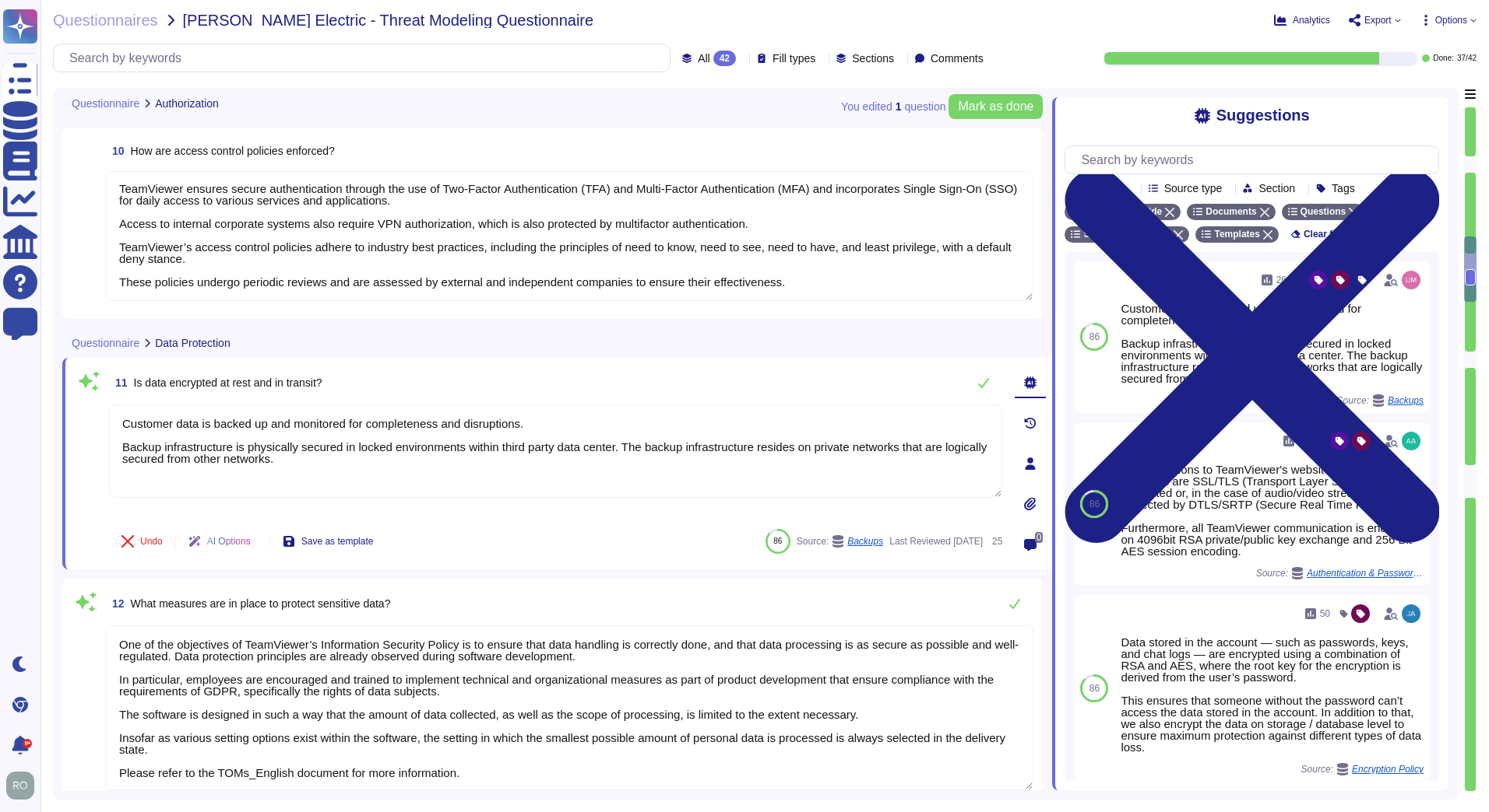
click at [1294, 187] on span "Section" at bounding box center [1276, 188] width 37 height 11
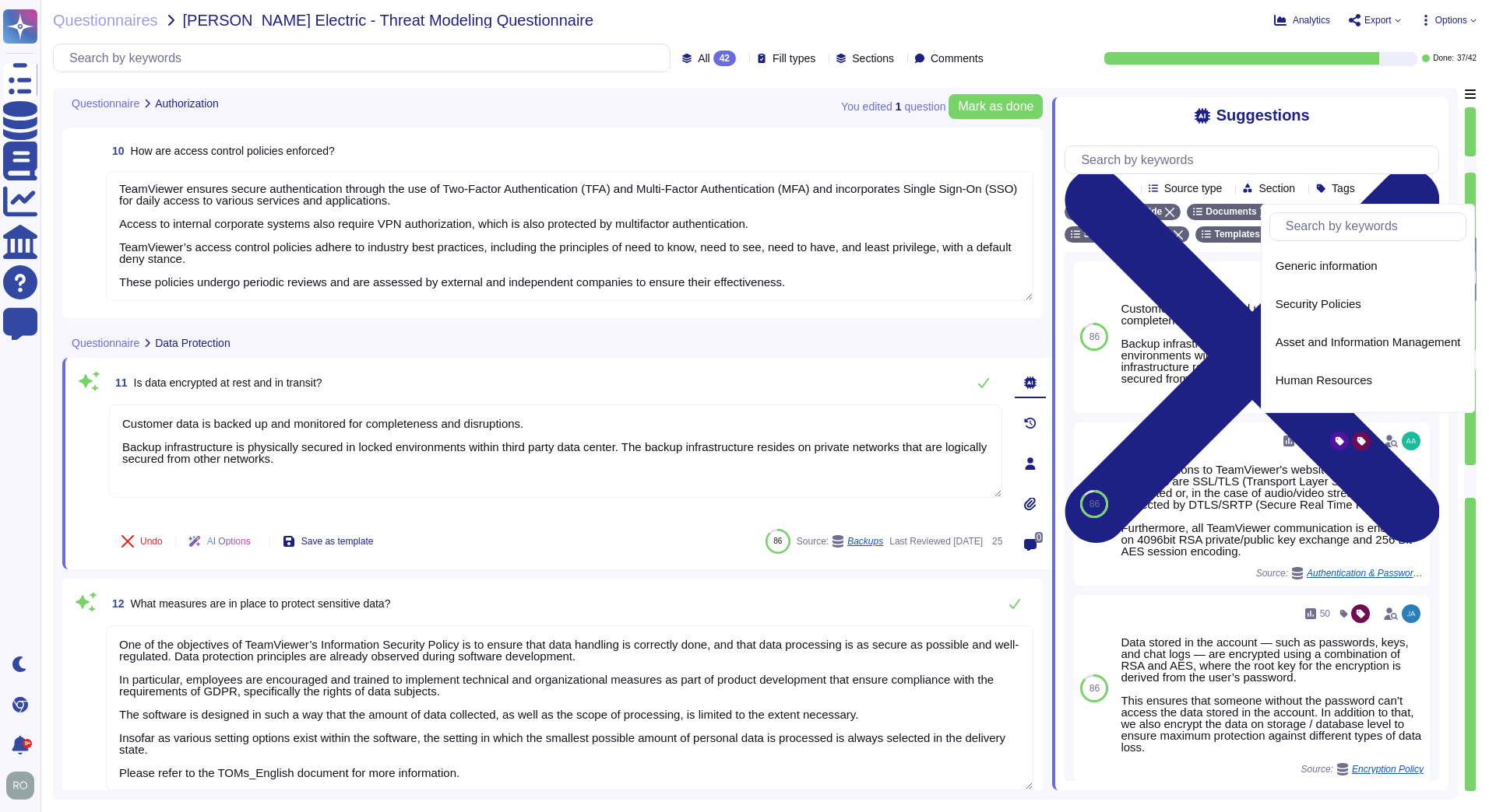
click at [1295, 191] on span "Section" at bounding box center [1276, 188] width 37 height 11
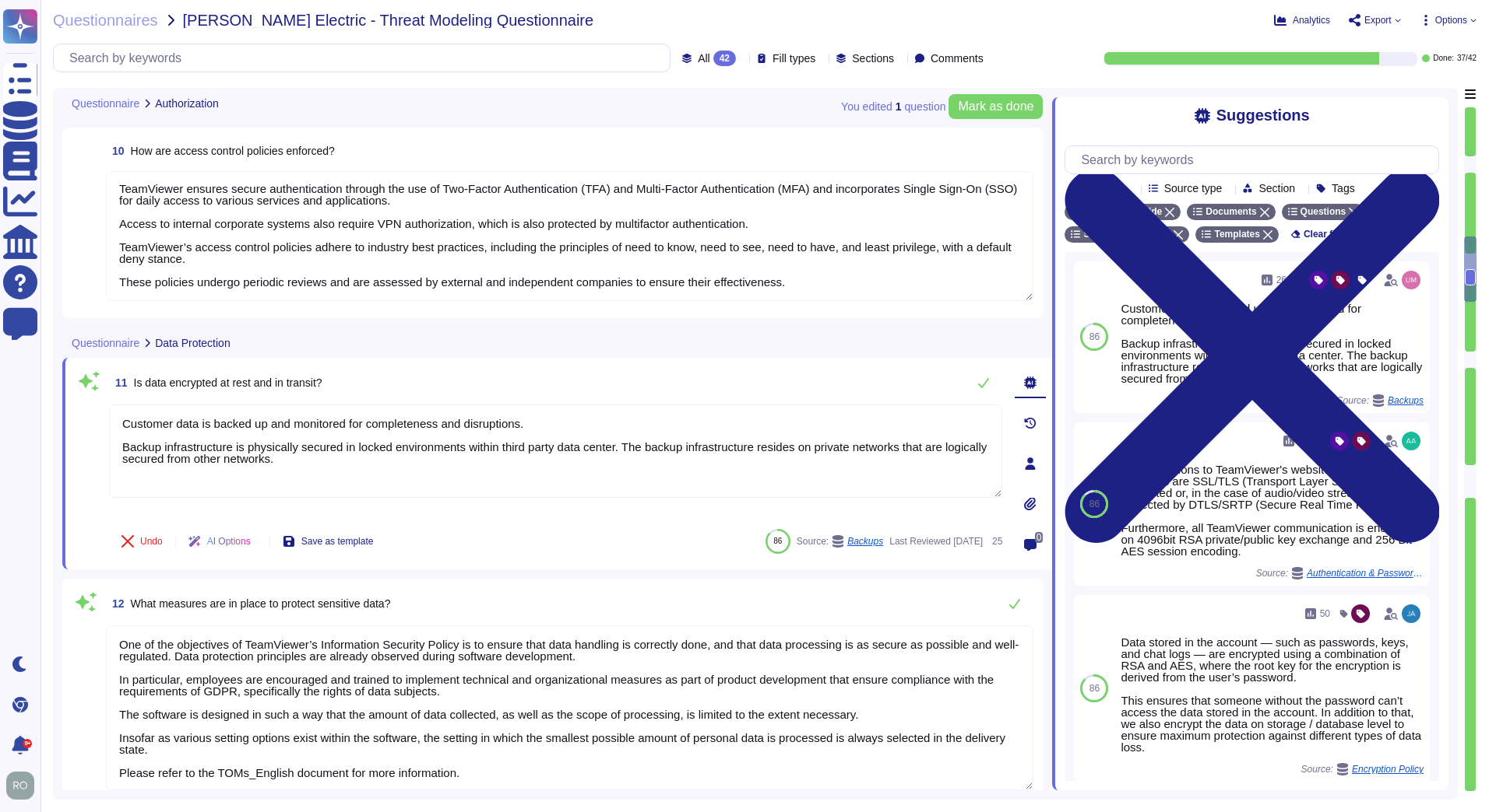
click at [1102, 194] on span "Products" at bounding box center [1105, 188] width 43 height 11
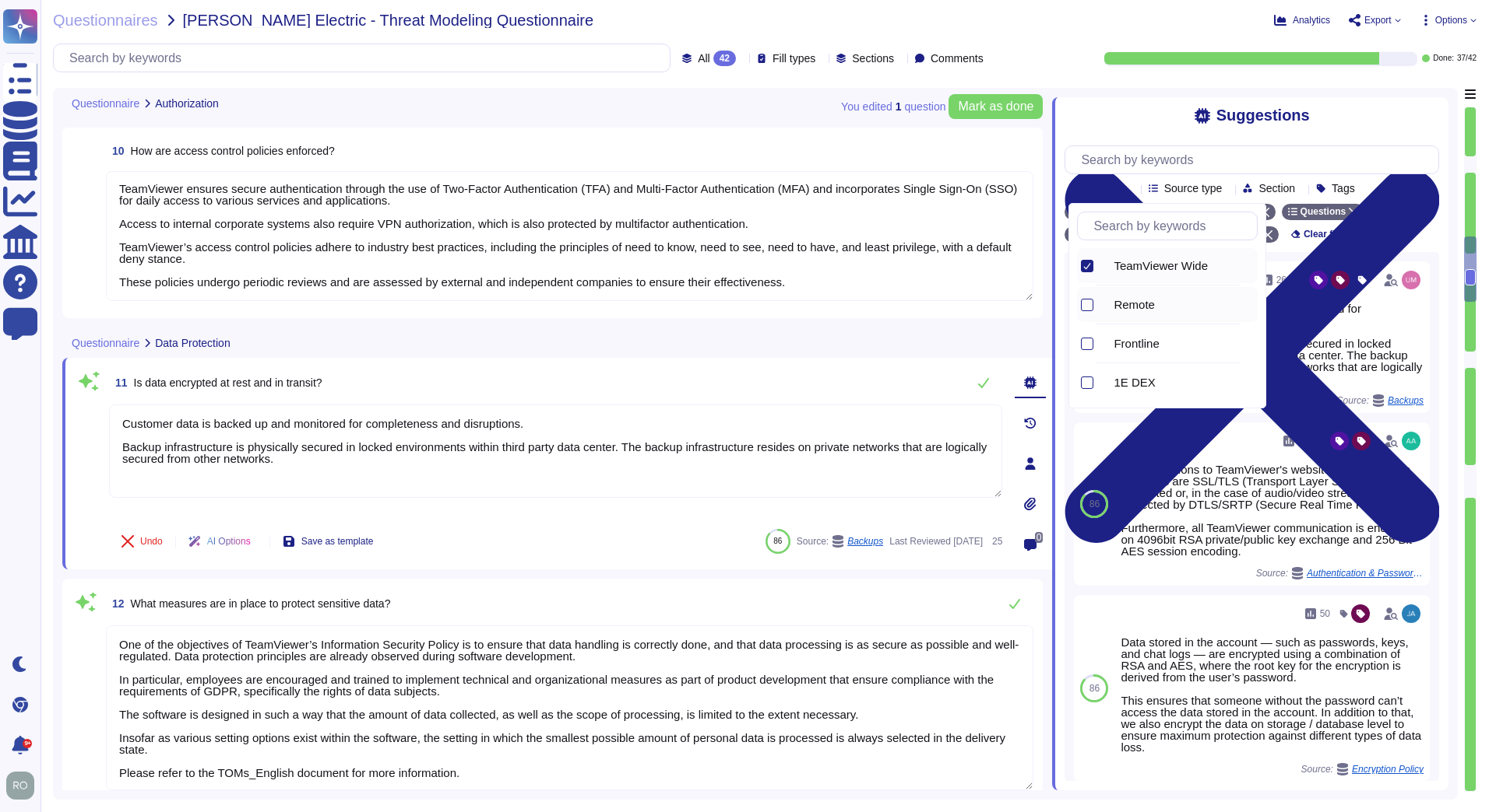
click at [1090, 296] on div at bounding box center [1085, 304] width 17 height 35
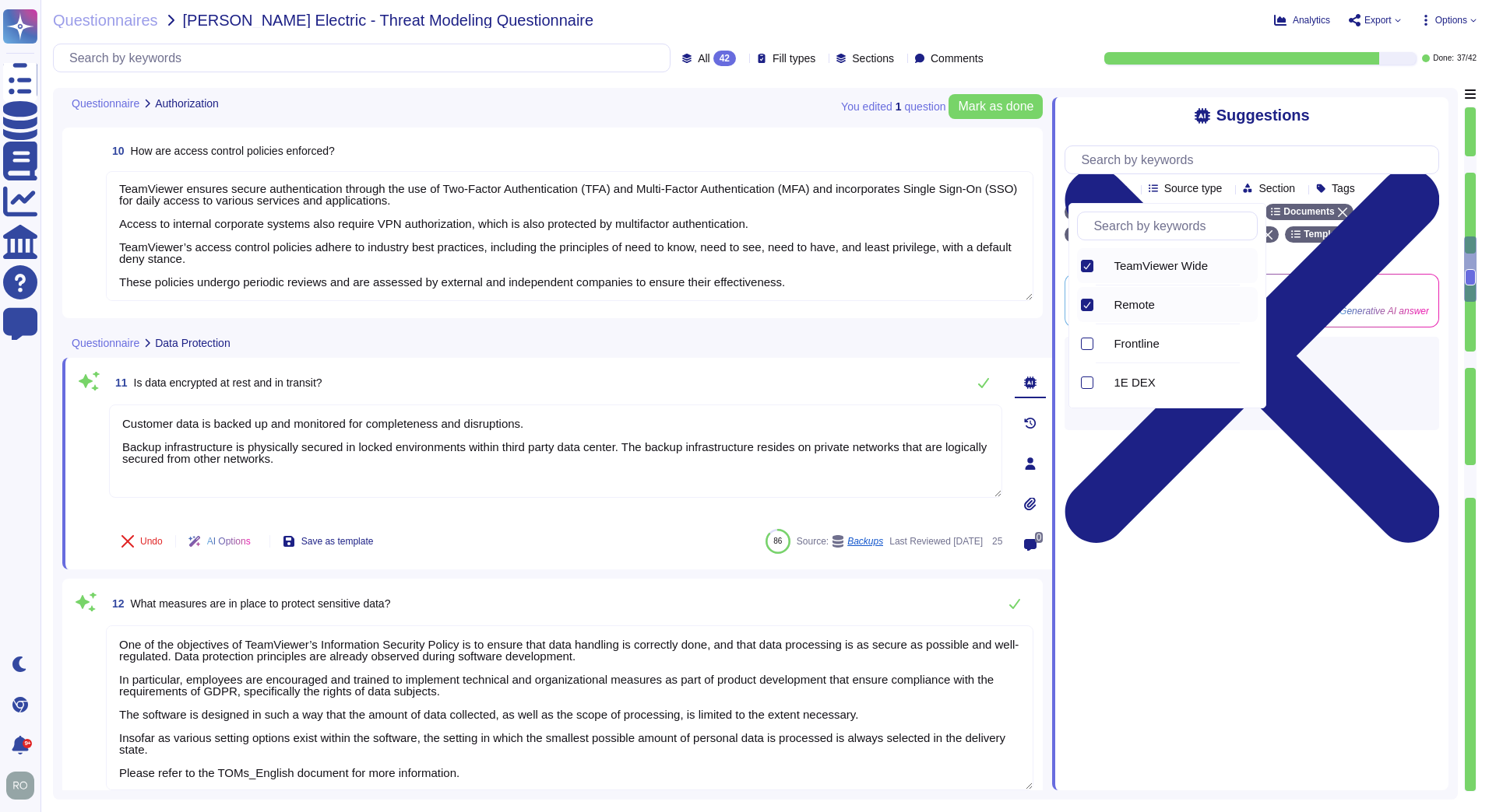
click at [1336, 482] on div "Suggestions Products Source type Section Tags TeamViewer Wide Remote Documents …" at bounding box center [1250, 444] width 396 height 693
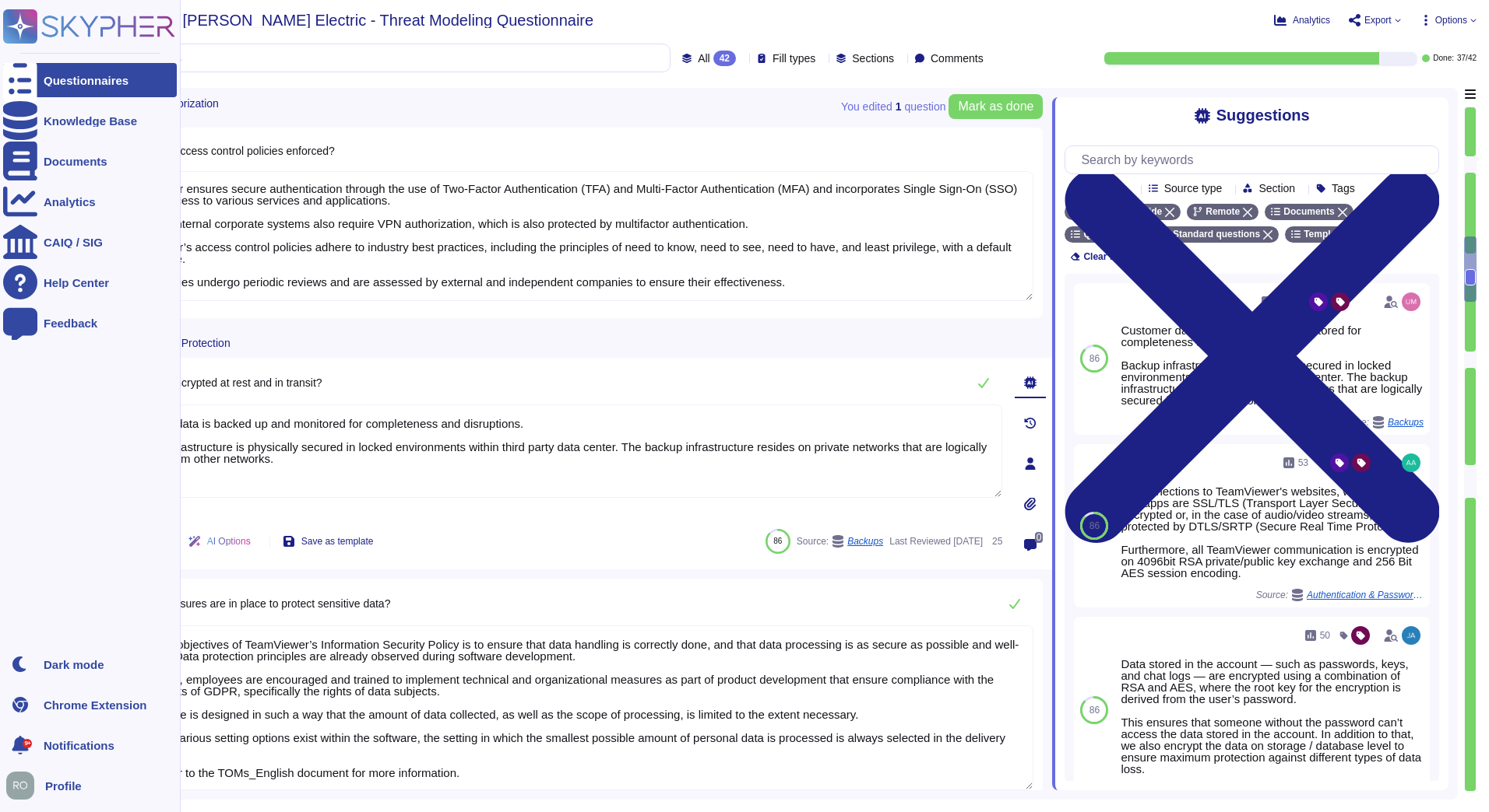
drag, startPoint x: 375, startPoint y: 470, endPoint x: 29, endPoint y: 359, distance: 363.4
click at [31, 361] on div "Questionnaires Knowledge Base Documents Analytics CAIQ / SIG Help Center Feedba…" at bounding box center [744, 406] width 1489 height 812
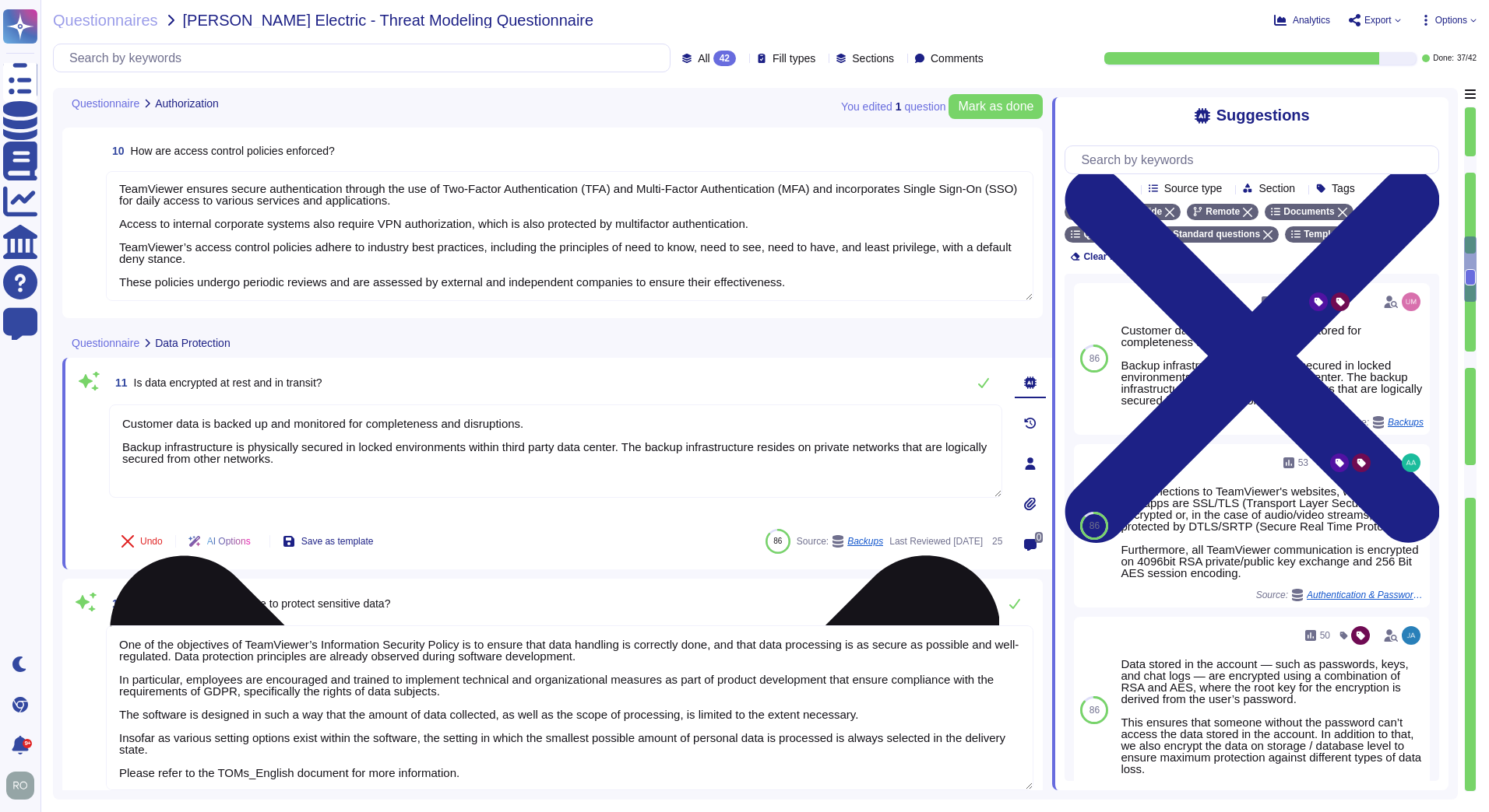
paste textarea "Use of encryption technologies to protect customer data both at rest and in tra…"
click at [118, 427] on textarea "Use of encryption technologies to protect customer data both at rest and in tra…" at bounding box center [555, 452] width 893 height 93
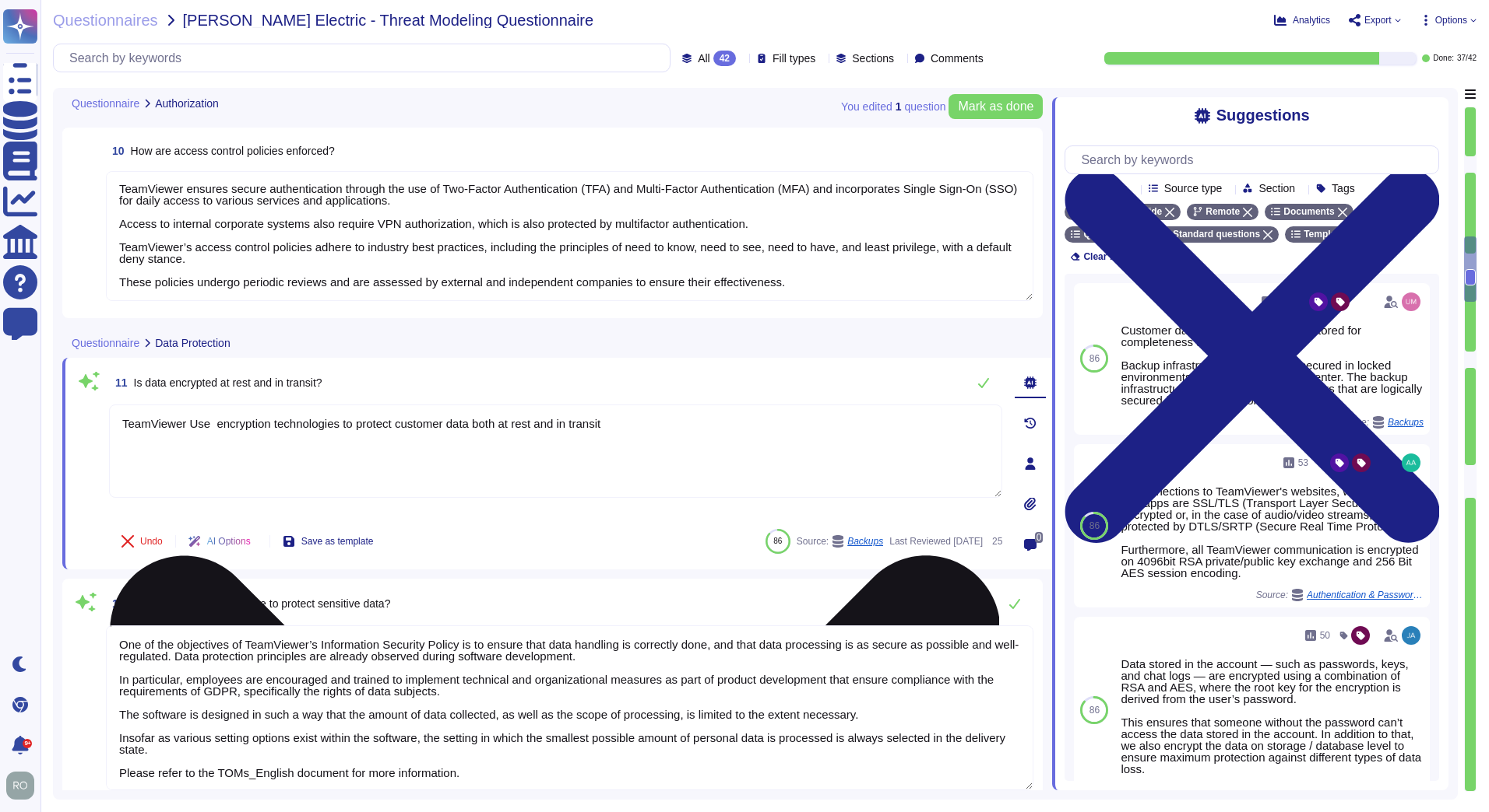
type textarea "TeamViewer Use encryption technologies to protect customer data both at rest an…"
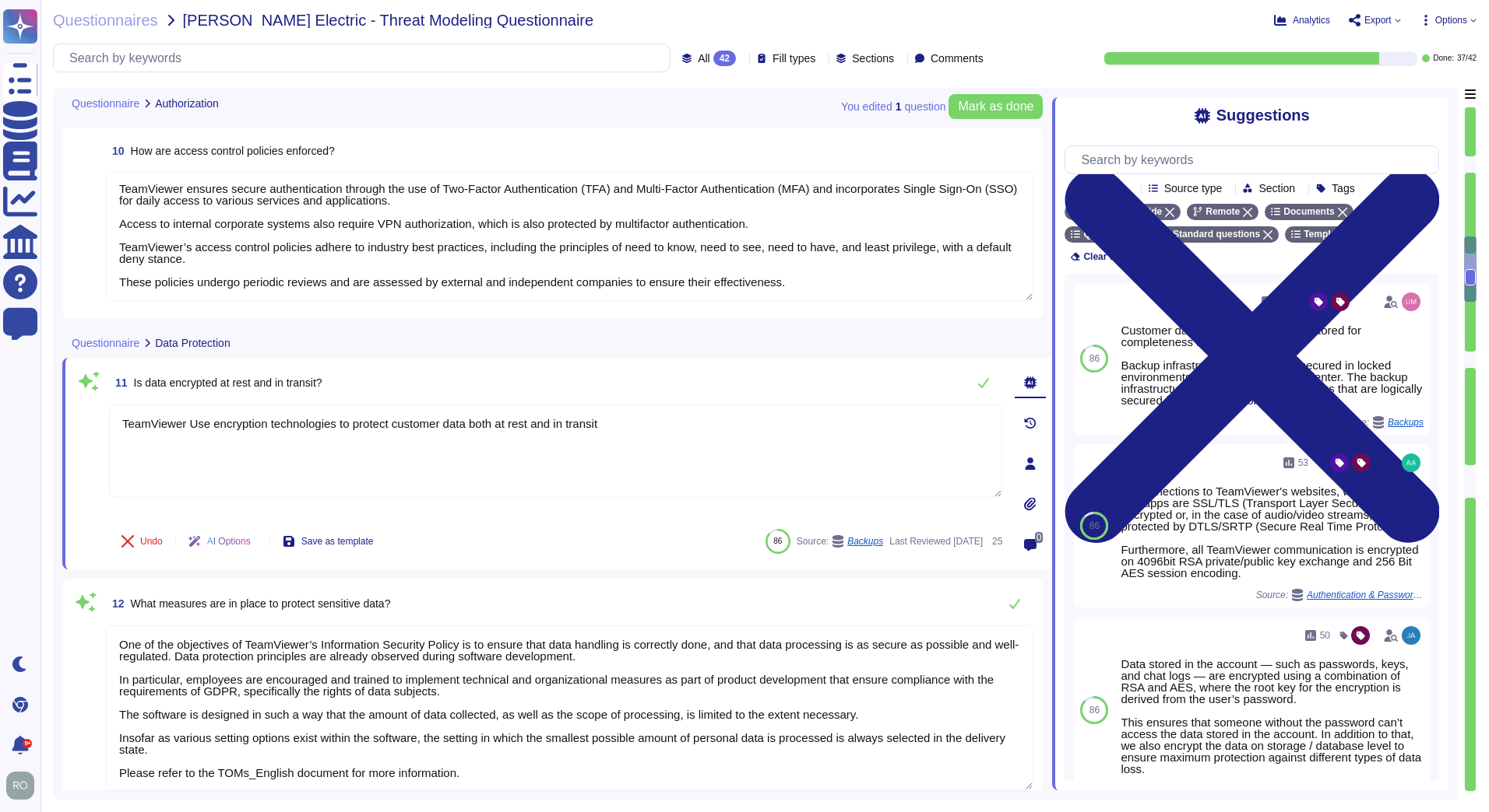
scroll to position [1968, 0]
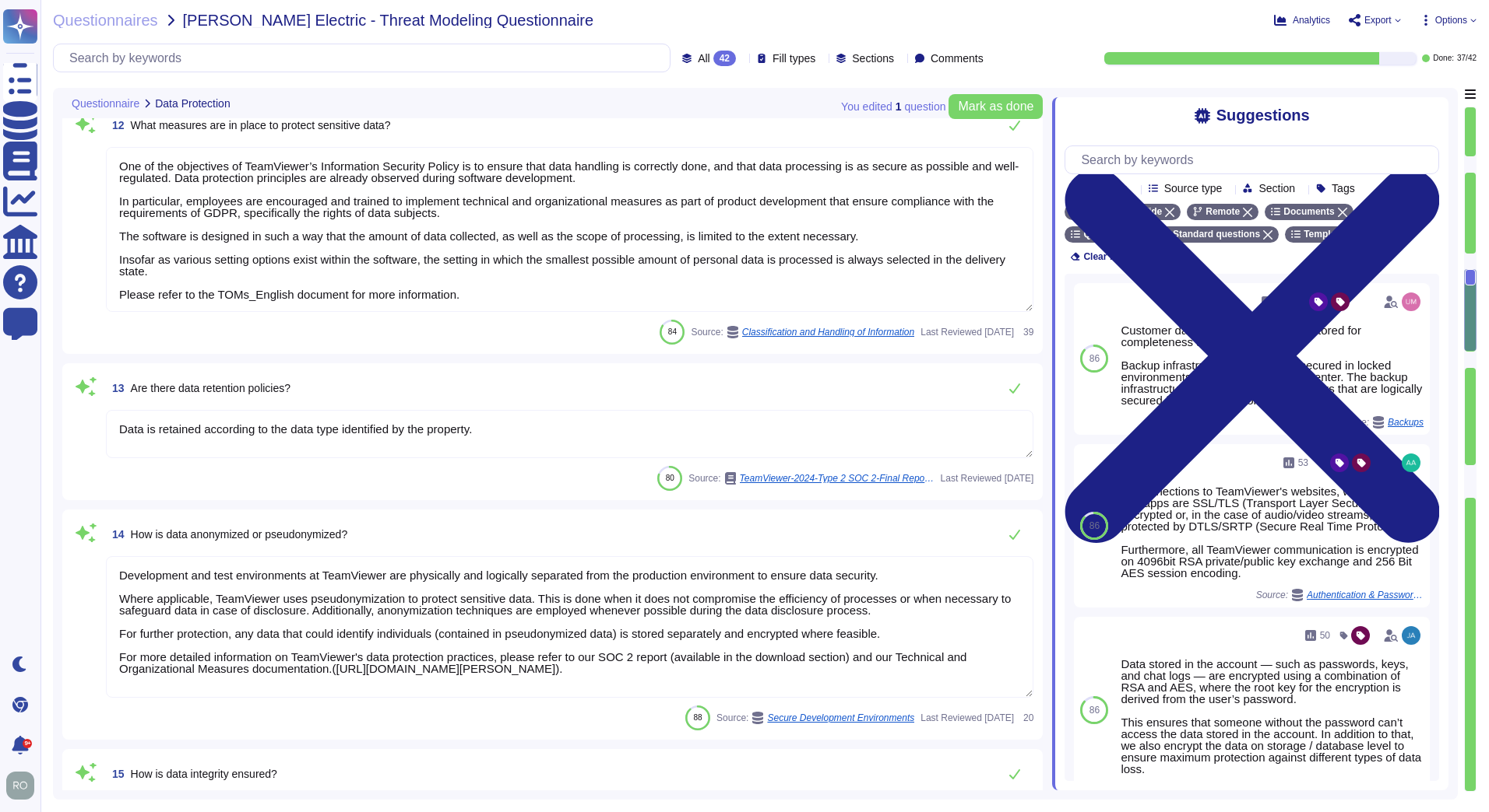
type textarea "TeamViewer has implemented a data classification Policy which is reviewed and u…"
type textarea "The privacy handbook is dealing with the obligation of the data protection regu…"
type textarea "TeamViewer Use encryption technologies to protect customer data both at rest an…"
click at [376, 184] on textarea "One of the objectives of TeamViewer’s Information Security Policy is to ensure …" at bounding box center [570, 230] width 927 height 165
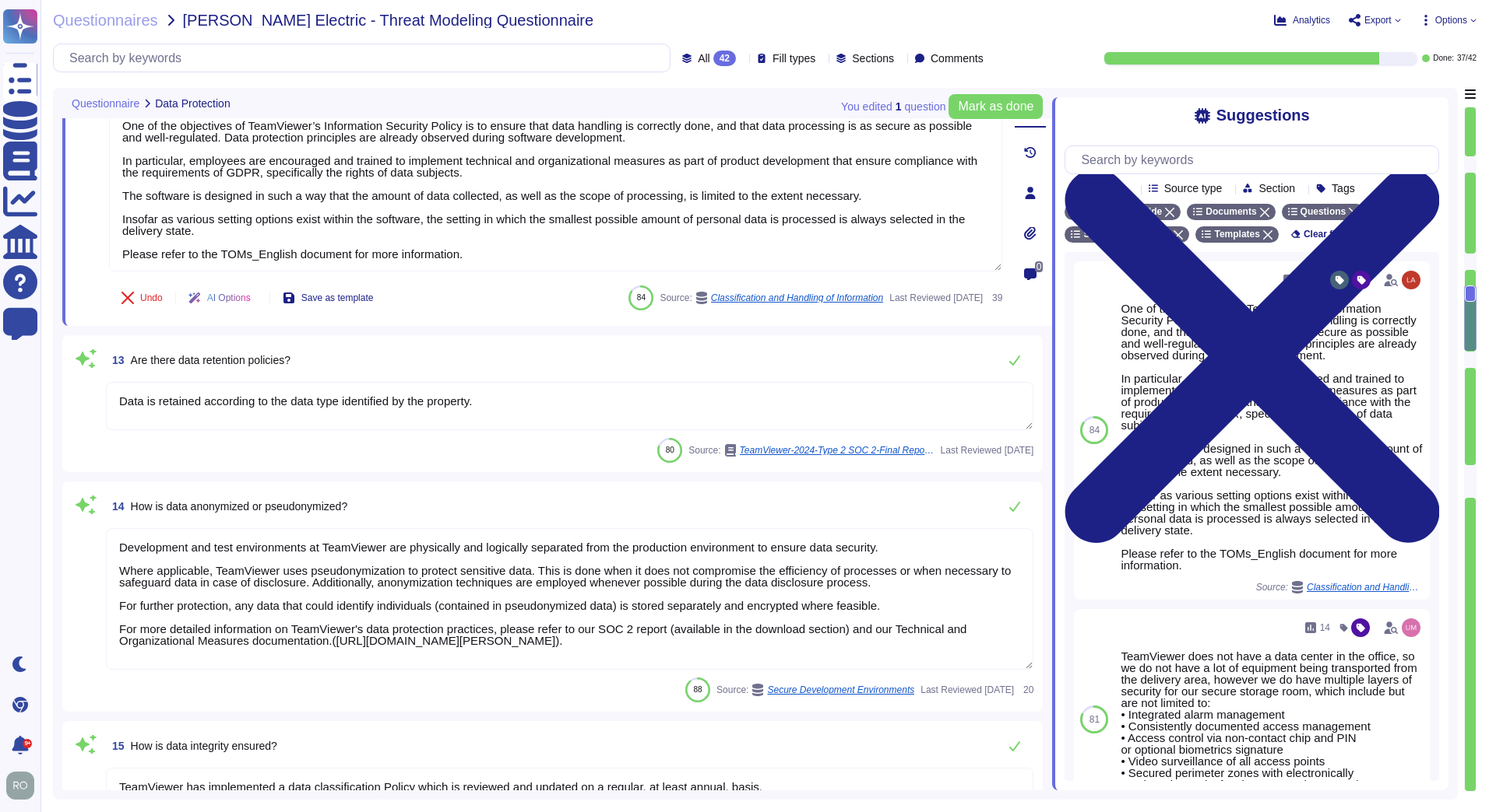
drag, startPoint x: 1467, startPoint y: 294, endPoint x: 1467, endPoint y: 281, distance: 13.0
click at [1467, 281] on div at bounding box center [1469, 450] width 13 height 685
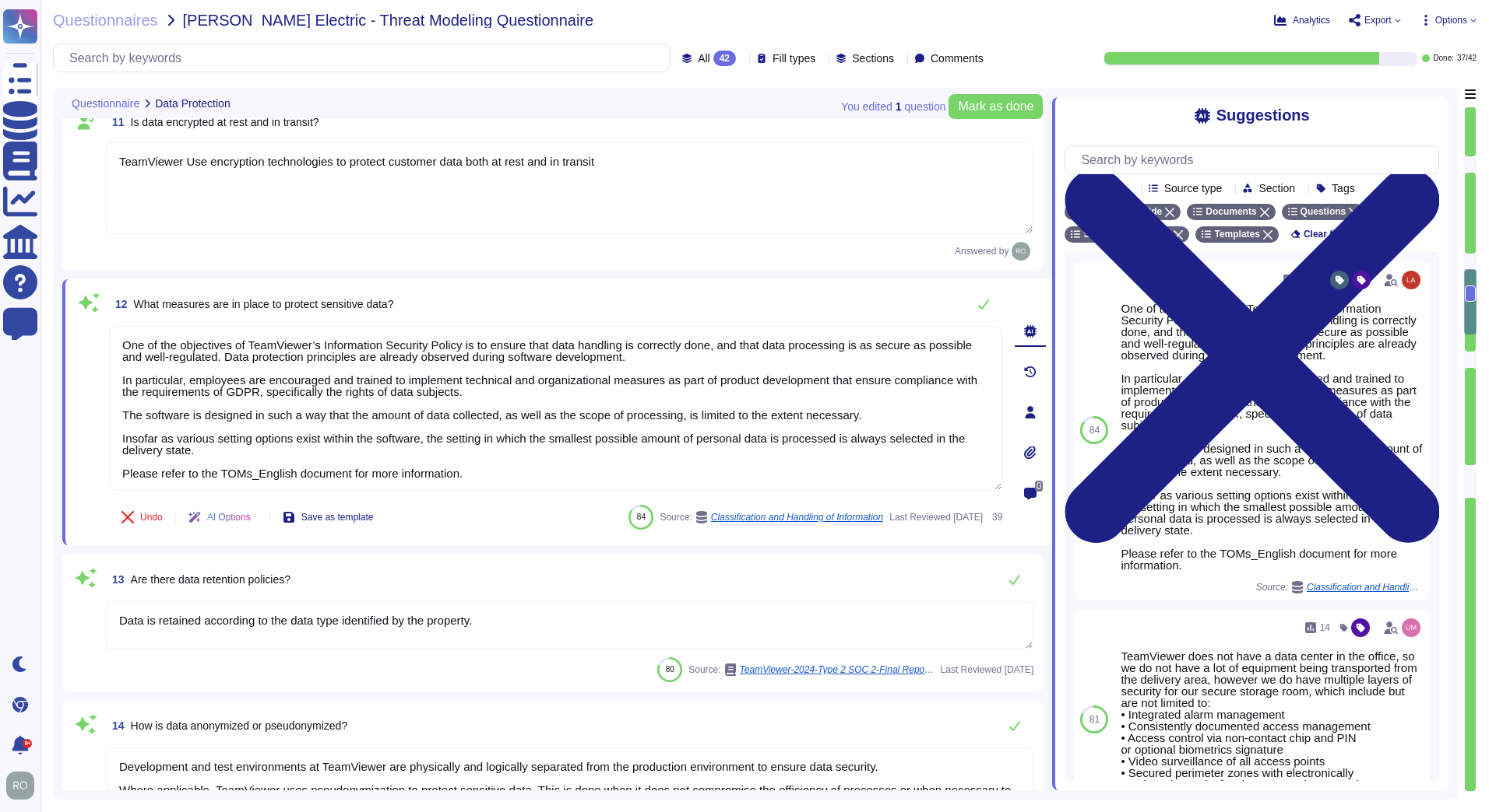
scroll to position [1728, 0]
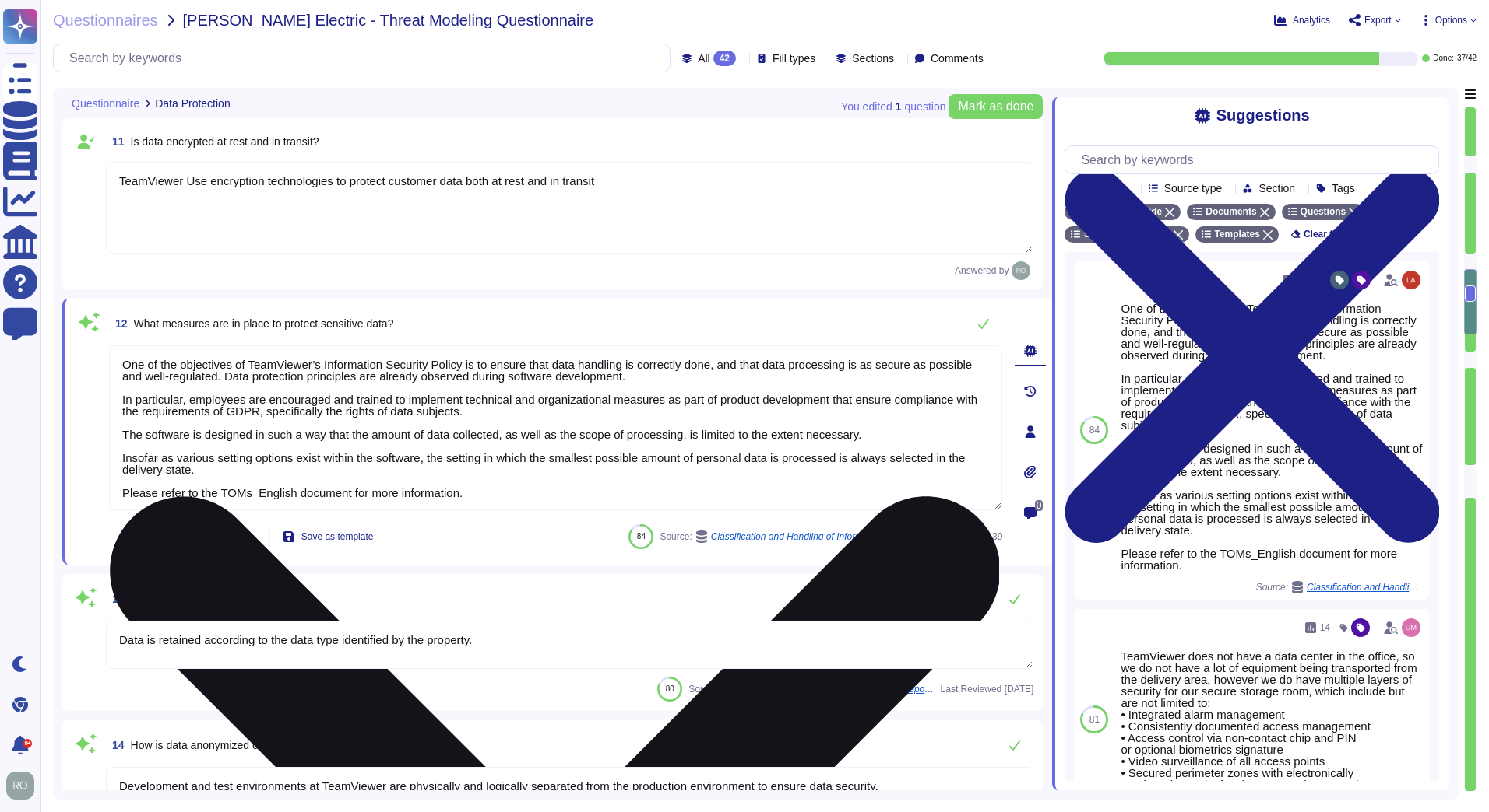
drag, startPoint x: 233, startPoint y: 370, endPoint x: 714, endPoint y: 475, distance: 492.3
click at [714, 475] on textarea "One of the objectives of TeamViewer’s Information Security Policy is to ensure …" at bounding box center [555, 428] width 893 height 165
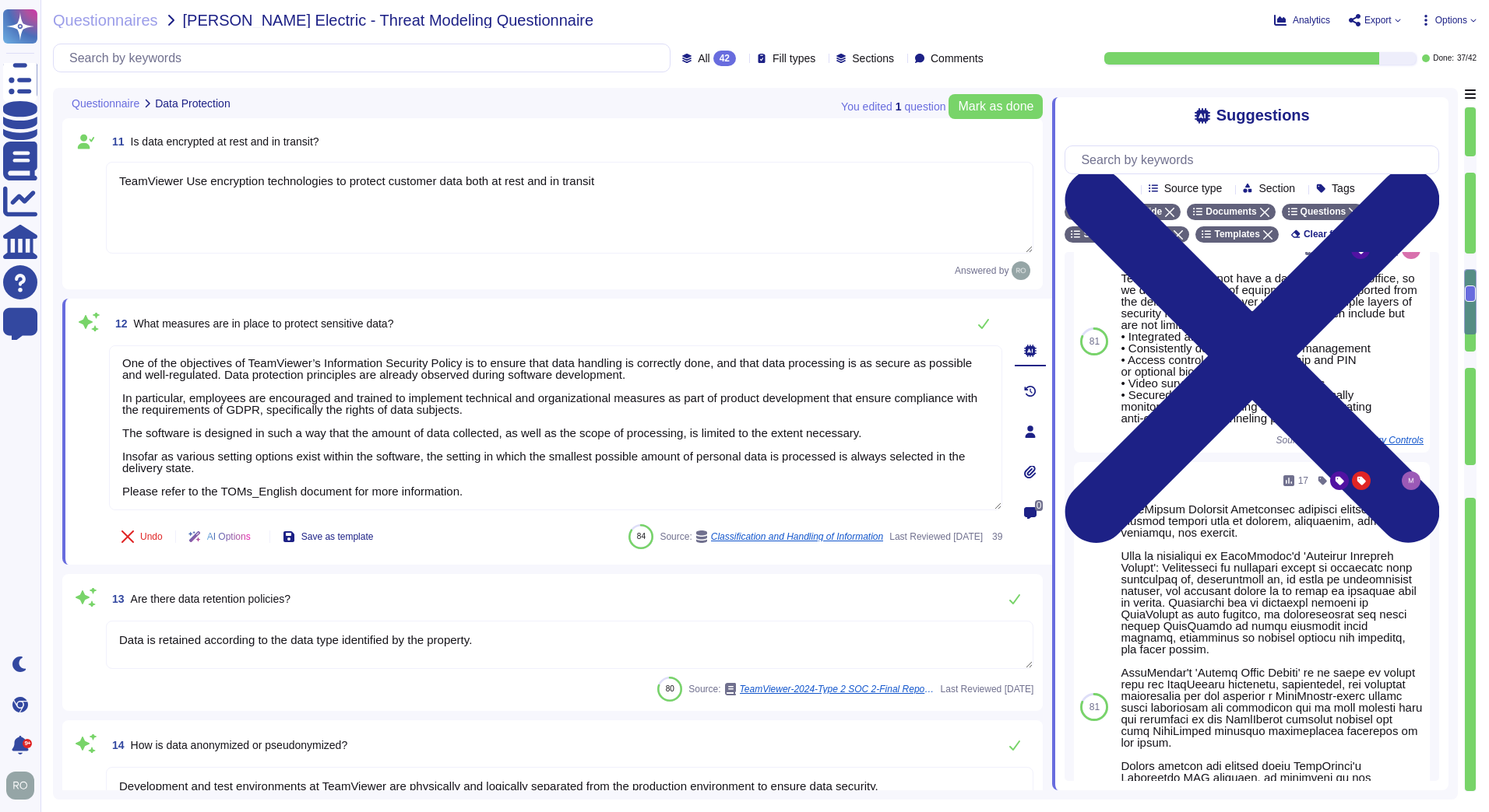
scroll to position [243, 0]
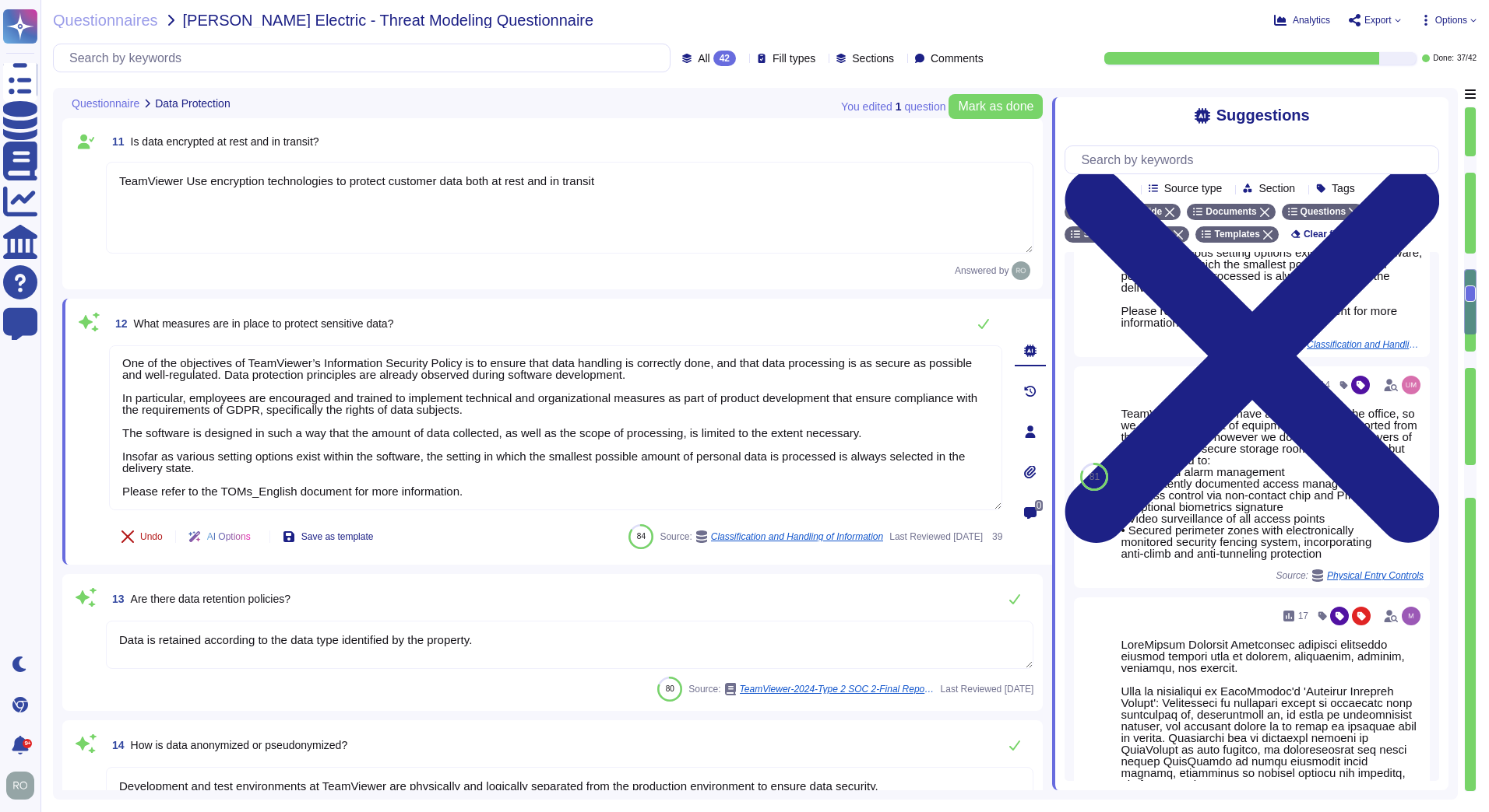
click at [149, 538] on span "Undo" at bounding box center [151, 537] width 23 height 9
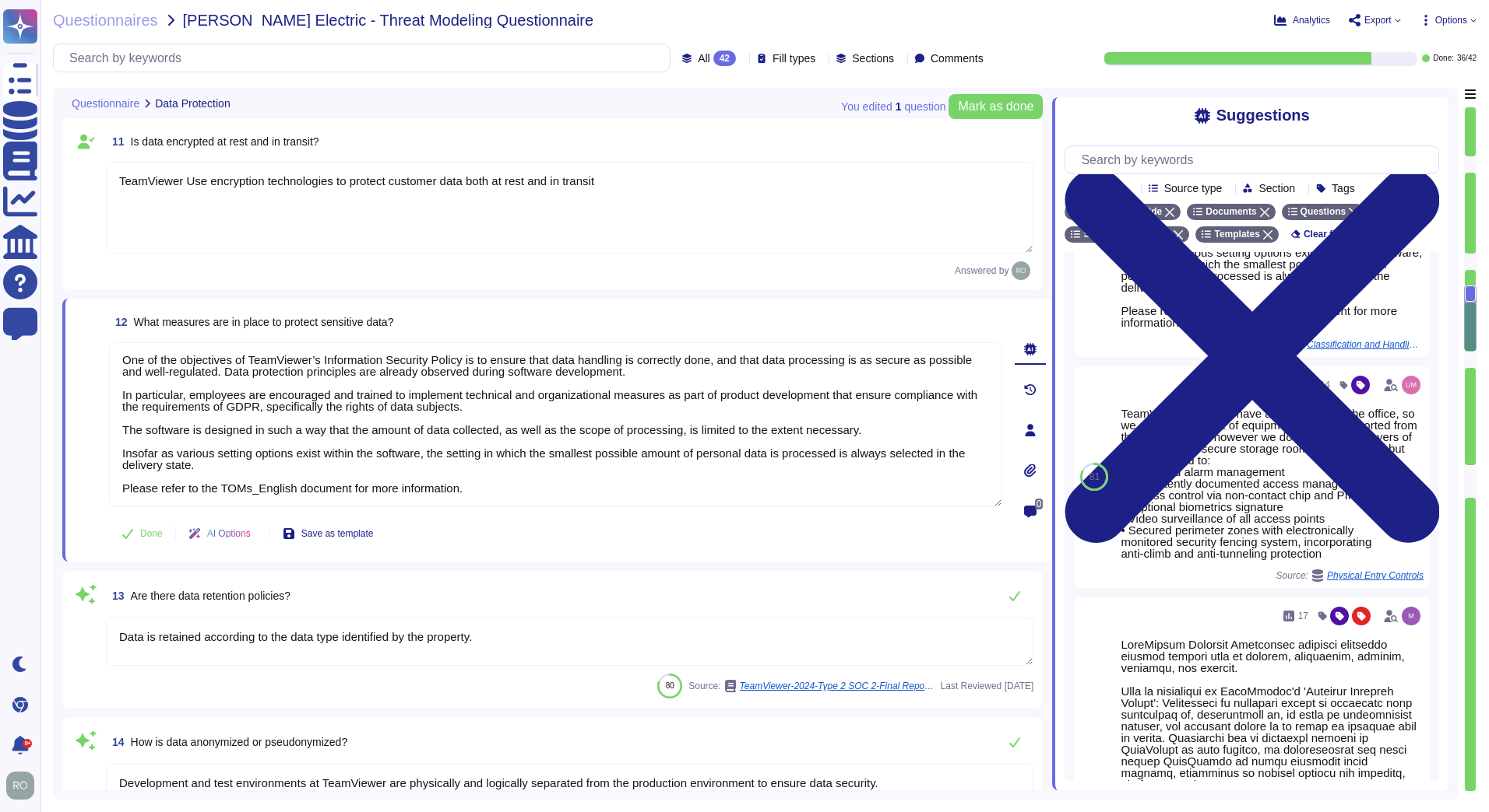
scroll to position [2170, 0]
type textarea "The privacy handbook is dealing with the obligation of the data protection regu…"
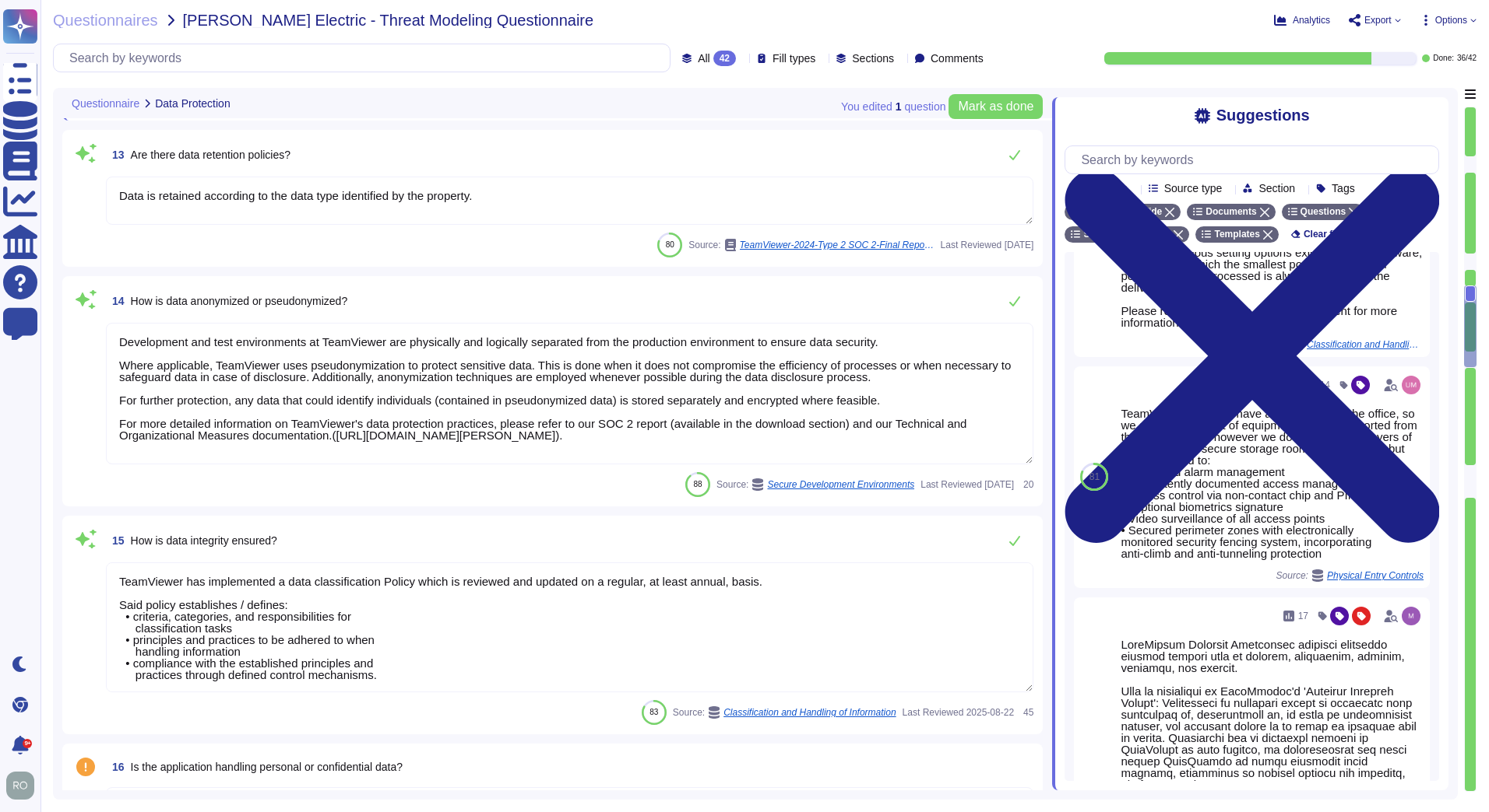
drag, startPoint x: 541, startPoint y: 205, endPoint x: 96, endPoint y: 213, distance: 445.1
click at [96, 213] on div "13 Are there data retention policies? Data is retained according to the data ty…" at bounding box center [552, 198] width 962 height 118
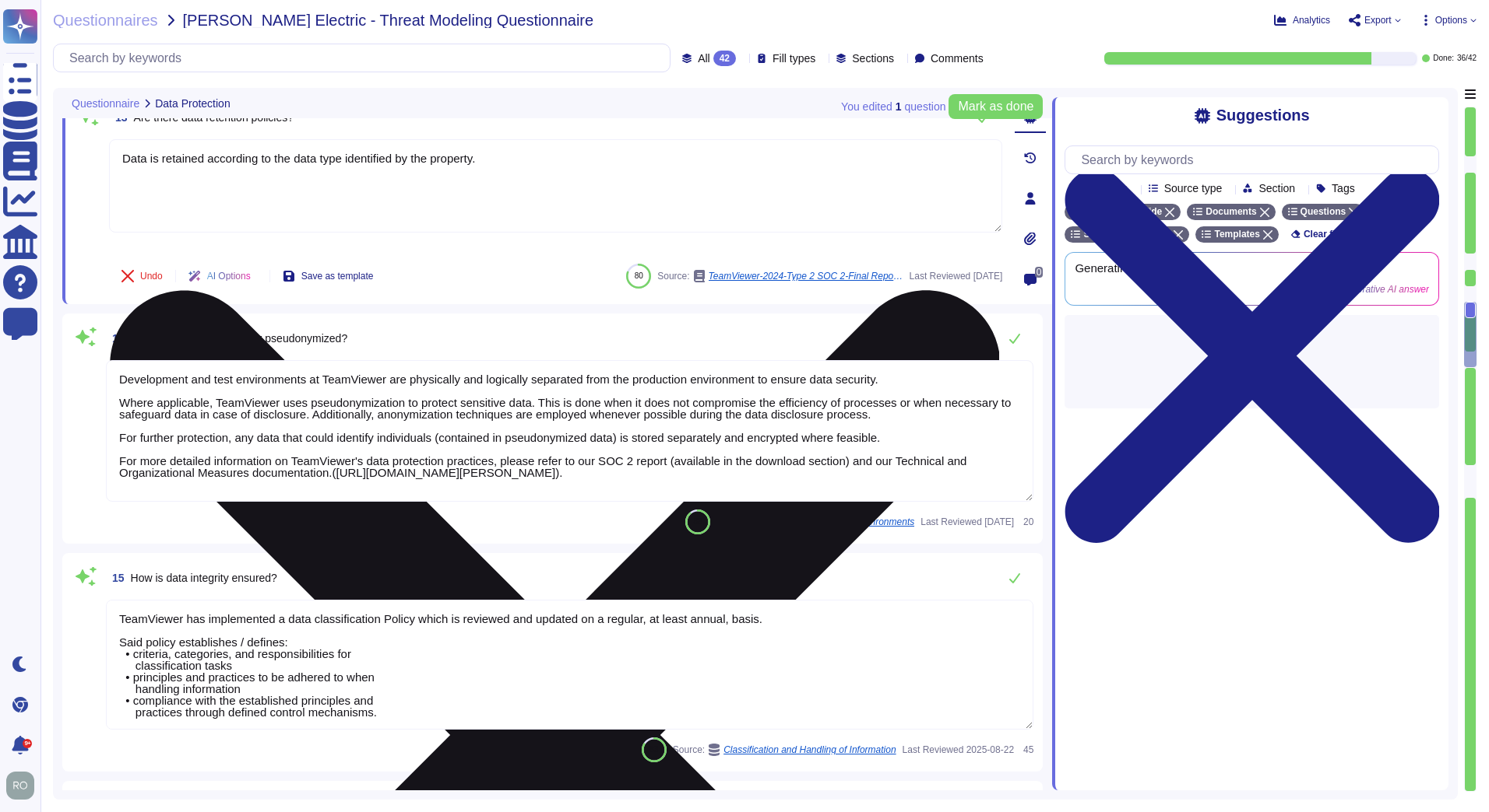
click at [141, 218] on textarea "Data is retained according to the data type identified by the property." at bounding box center [555, 186] width 893 height 93
click at [529, 154] on textarea "Data is retained according to the data type identified by the property." at bounding box center [555, 186] width 893 height 93
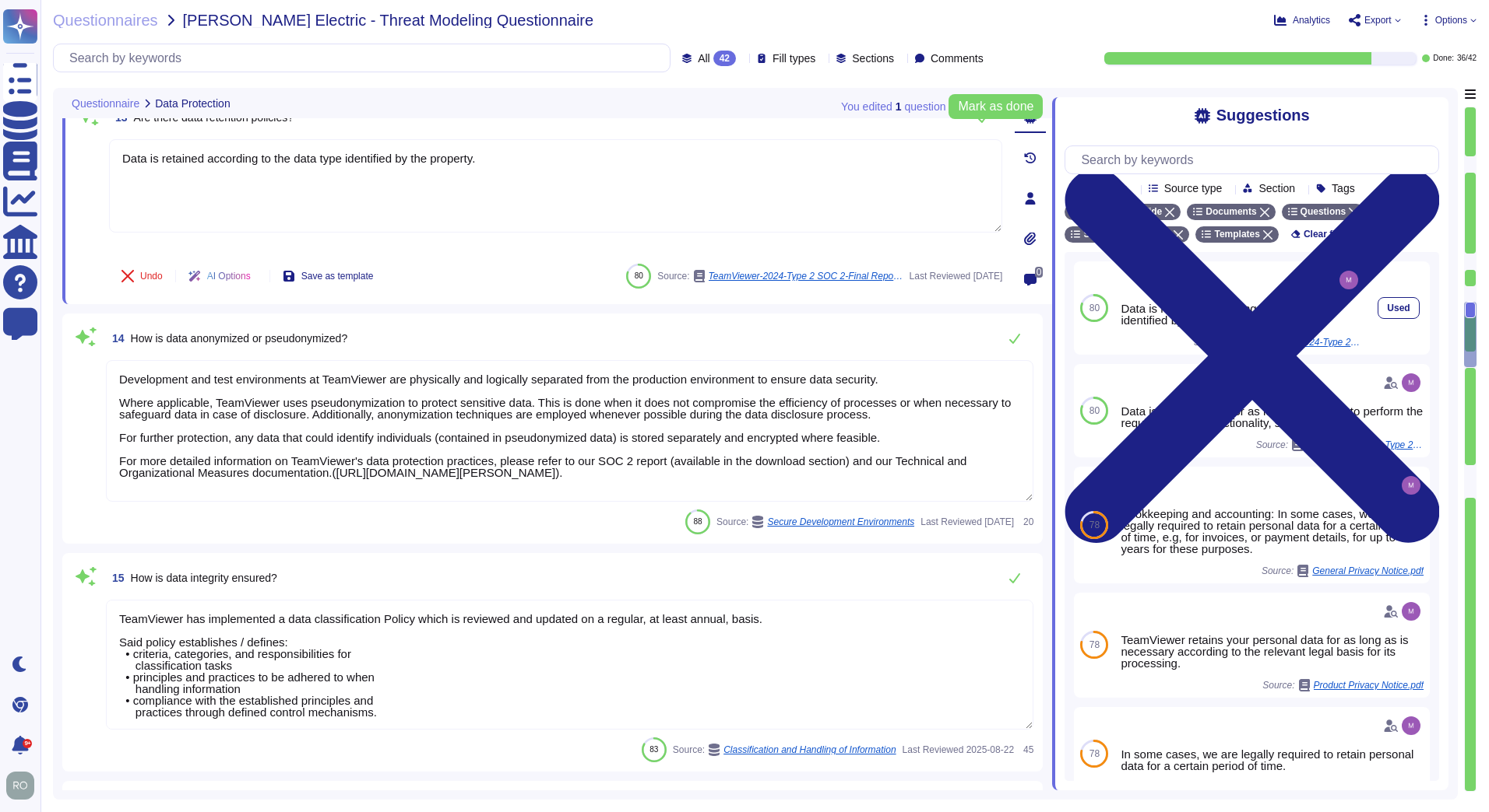
click at [1199, 312] on div "Data is retained according to the data type identified by the property." at bounding box center [1240, 315] width 241 height 24
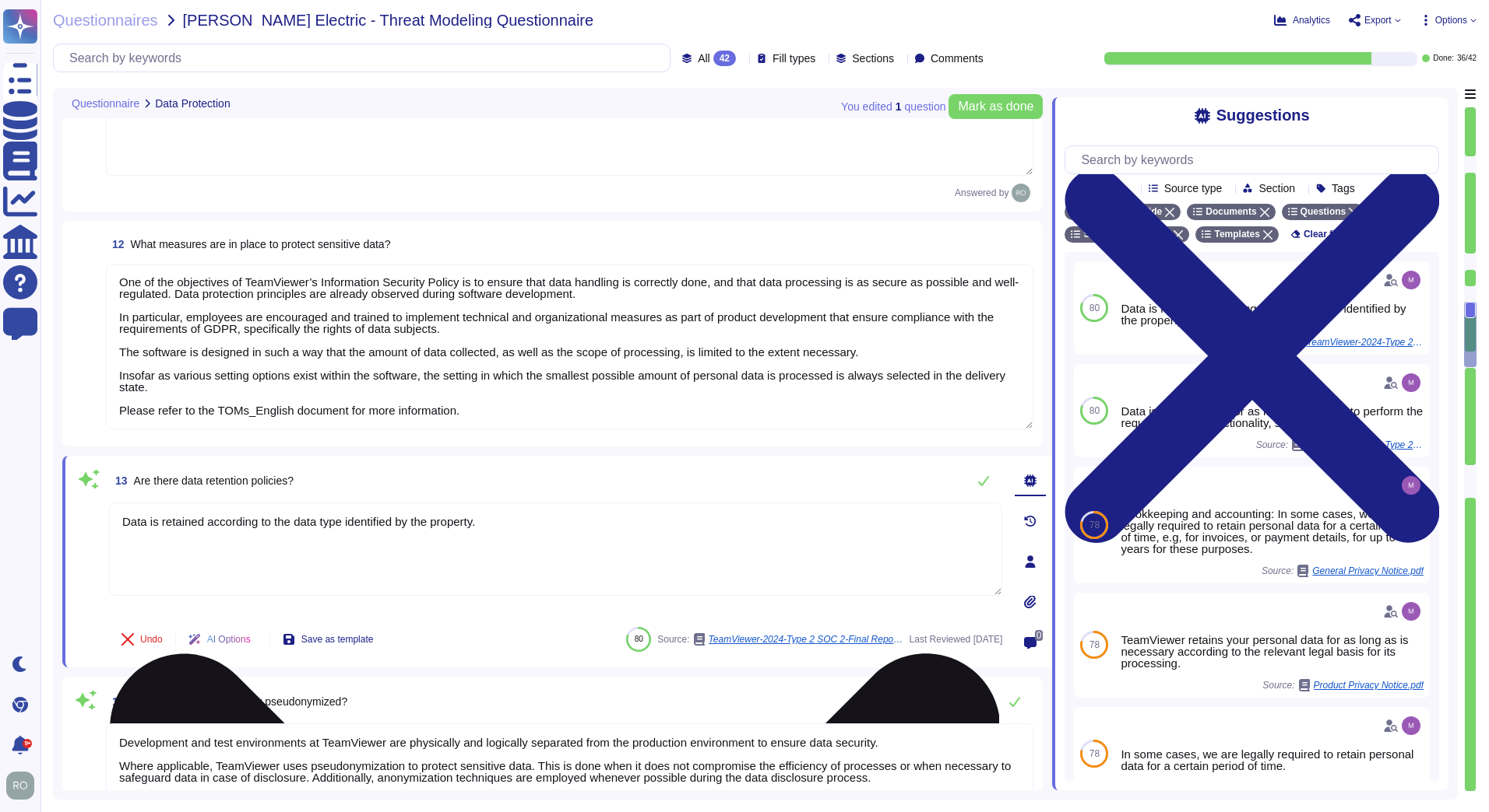
scroll to position [1728, 0]
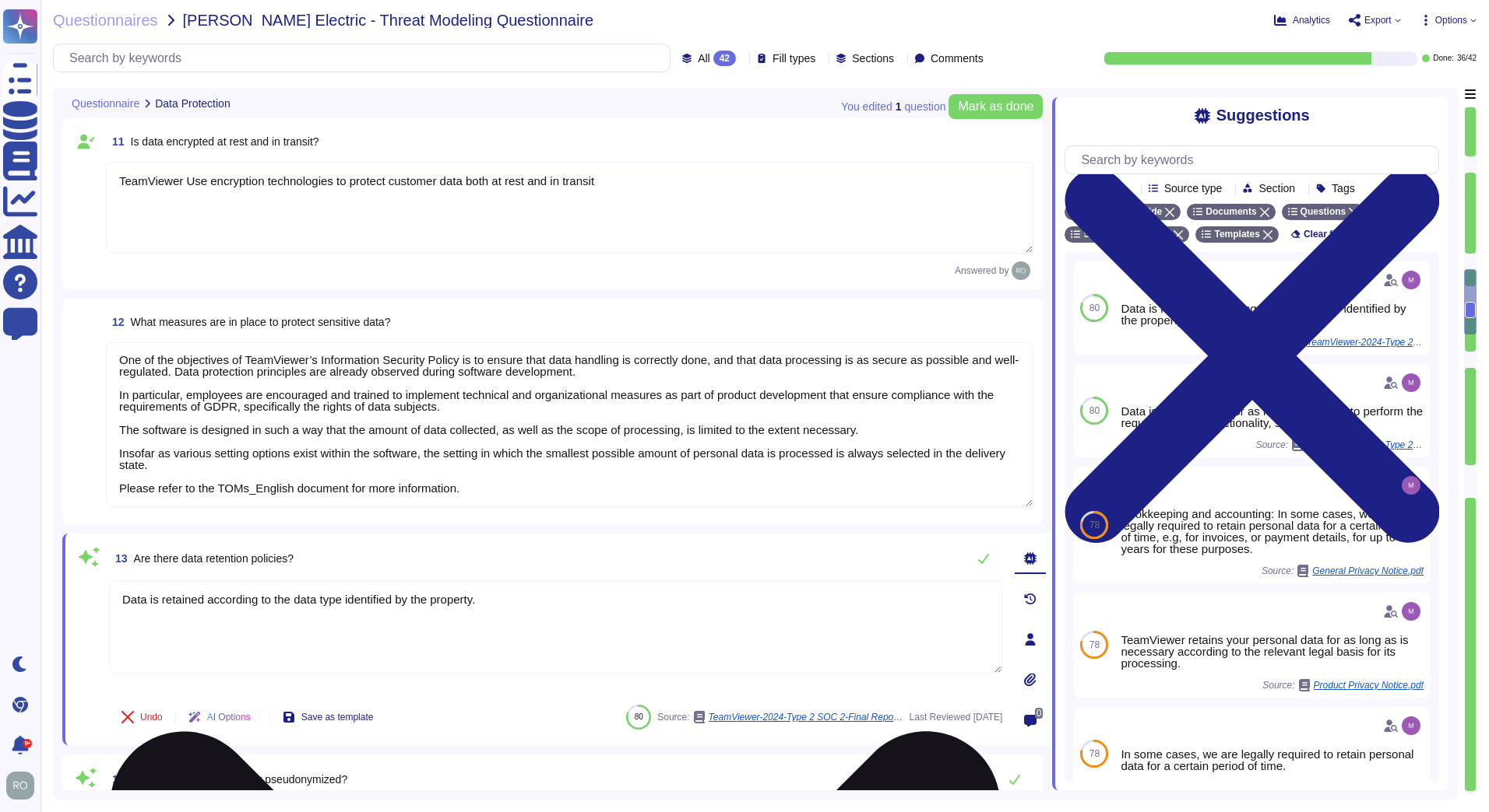
click at [453, 620] on textarea "Data is retained according to the data type identified by the property." at bounding box center [555, 627] width 893 height 93
click at [485, 606] on textarea "Data is retained according to the data type identified by the property." at bounding box center [555, 627] width 893 height 93
drag, startPoint x: 220, startPoint y: 610, endPoint x: 409, endPoint y: 609, distance: 189.0
click at [409, 609] on textarea "Data is retained according to the data type identified by the property. On prod…" at bounding box center [555, 627] width 893 height 93
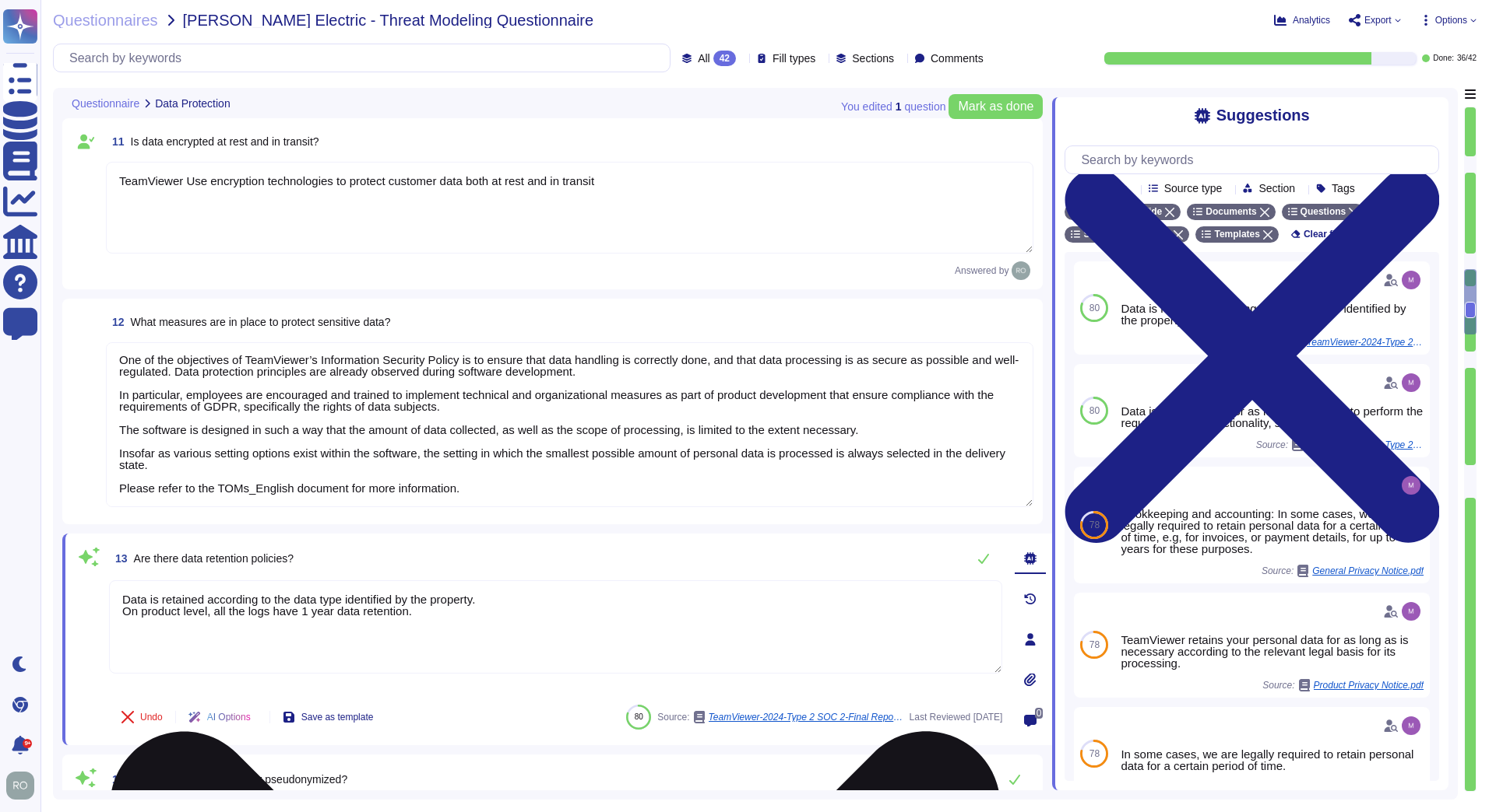
click at [406, 612] on textarea "Data is retained according to the data type identified by the property. On prod…" at bounding box center [555, 627] width 893 height 93
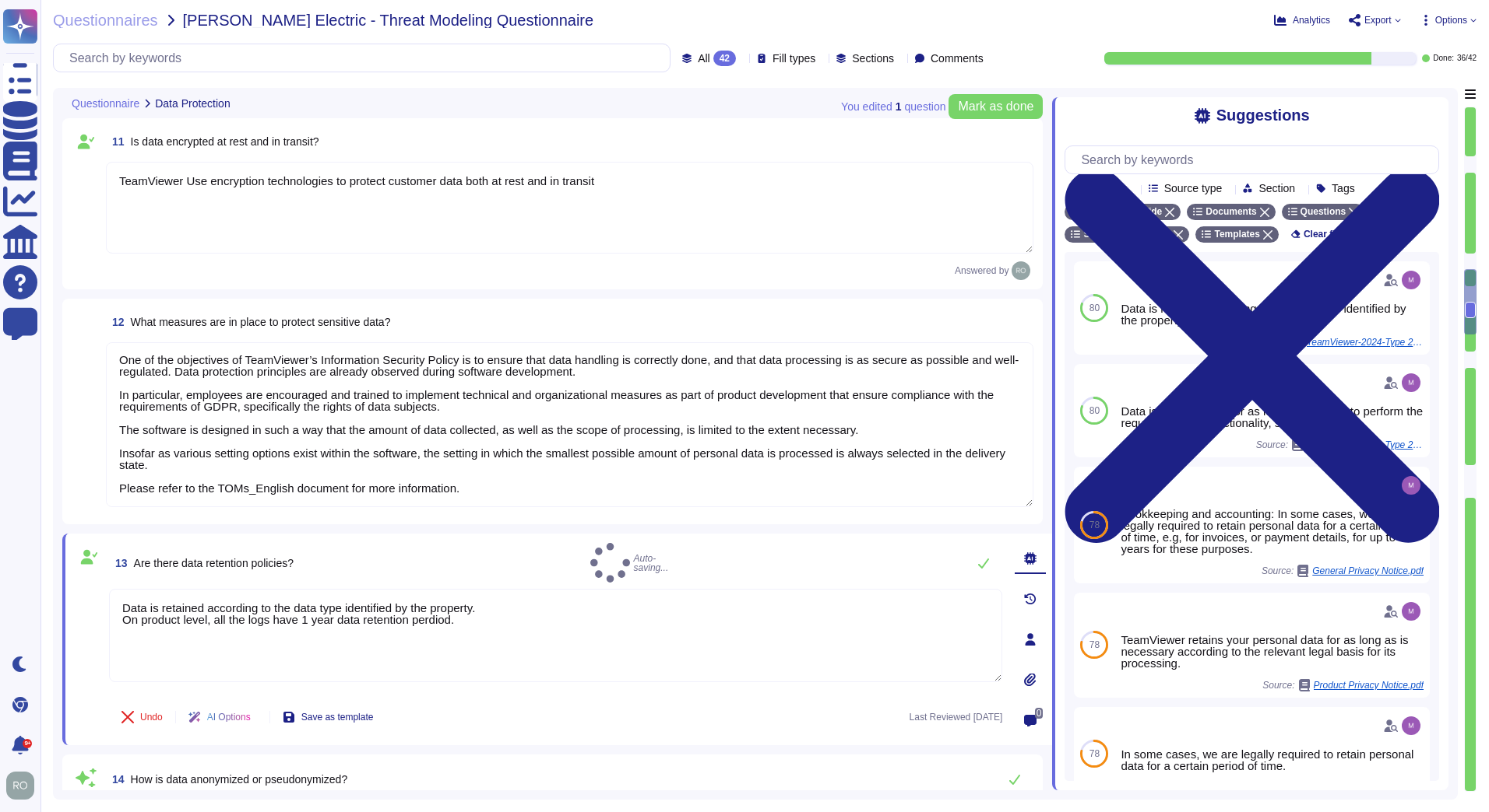
type textarea "Data is retained according to the data type identified by the property. On prod…"
click at [540, 771] on div "14 How is data anonymized or pseudonymized?" at bounding box center [570, 779] width 927 height 31
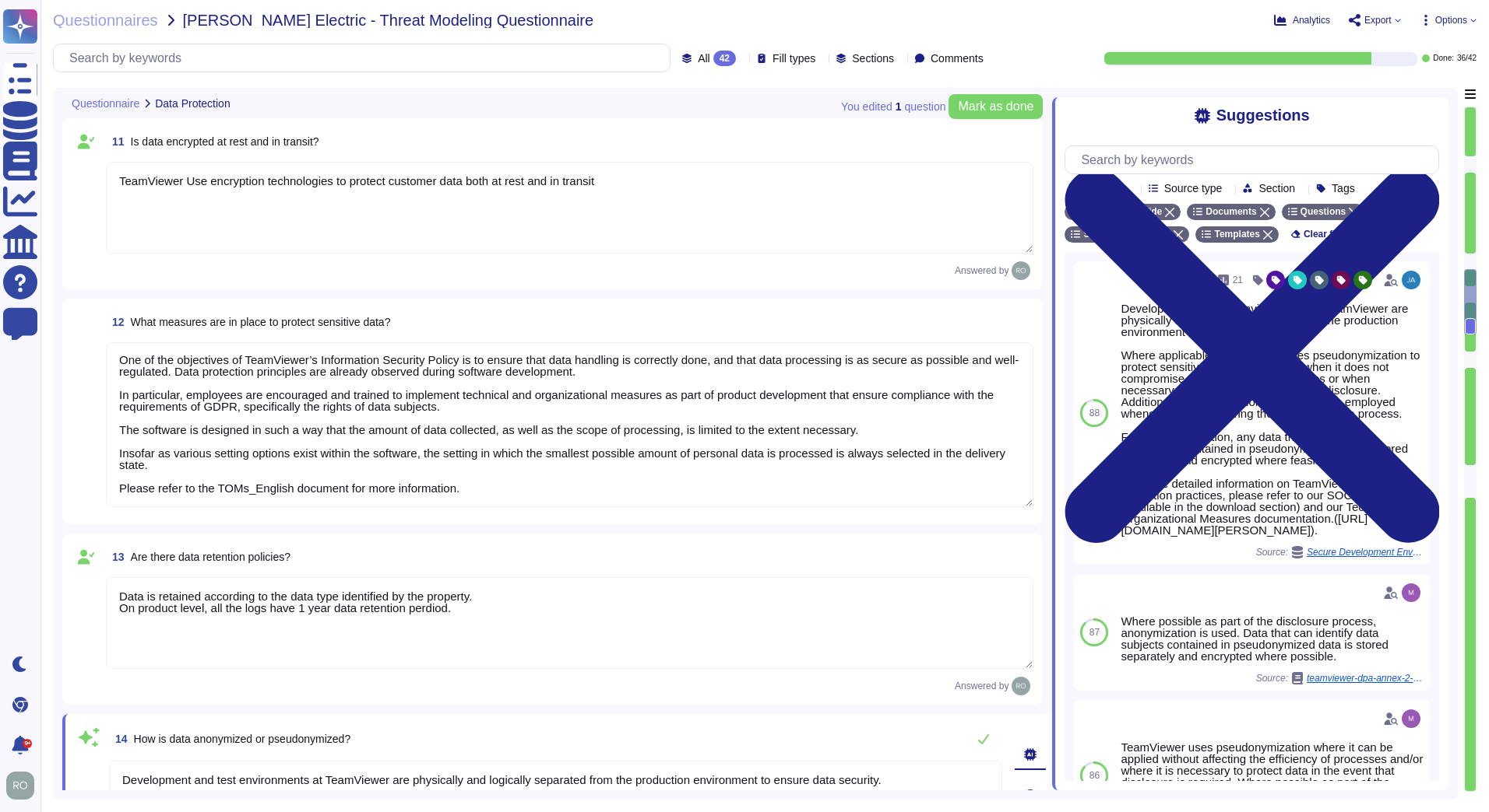
drag, startPoint x: 1470, startPoint y: 328, endPoint x: 1465, endPoint y: 345, distance: 17.7
click at [1465, 345] on div at bounding box center [1469, 450] width 13 height 685
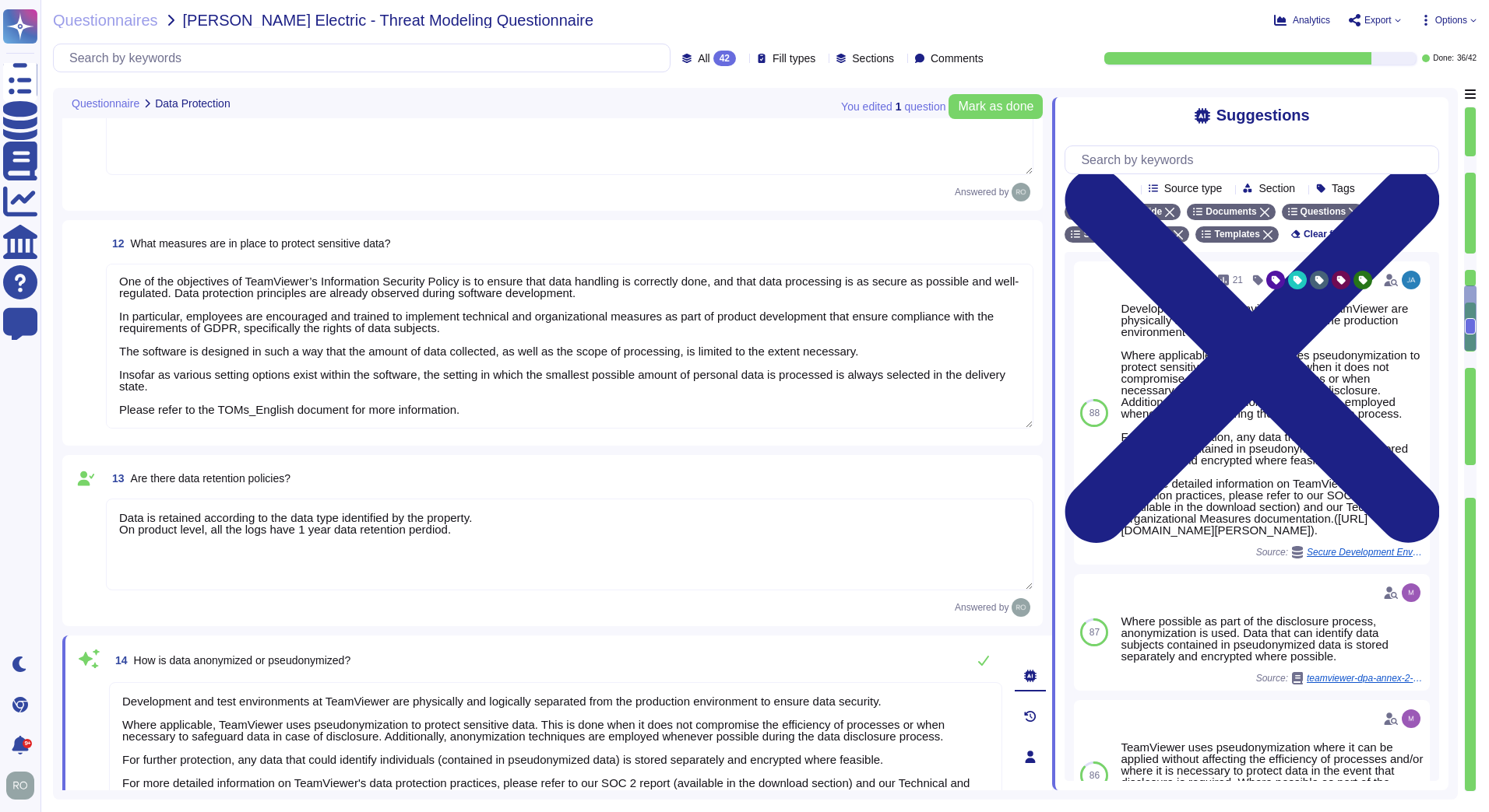
type textarea "The privacy handbook is dealing with the obligation of the data protection regu…"
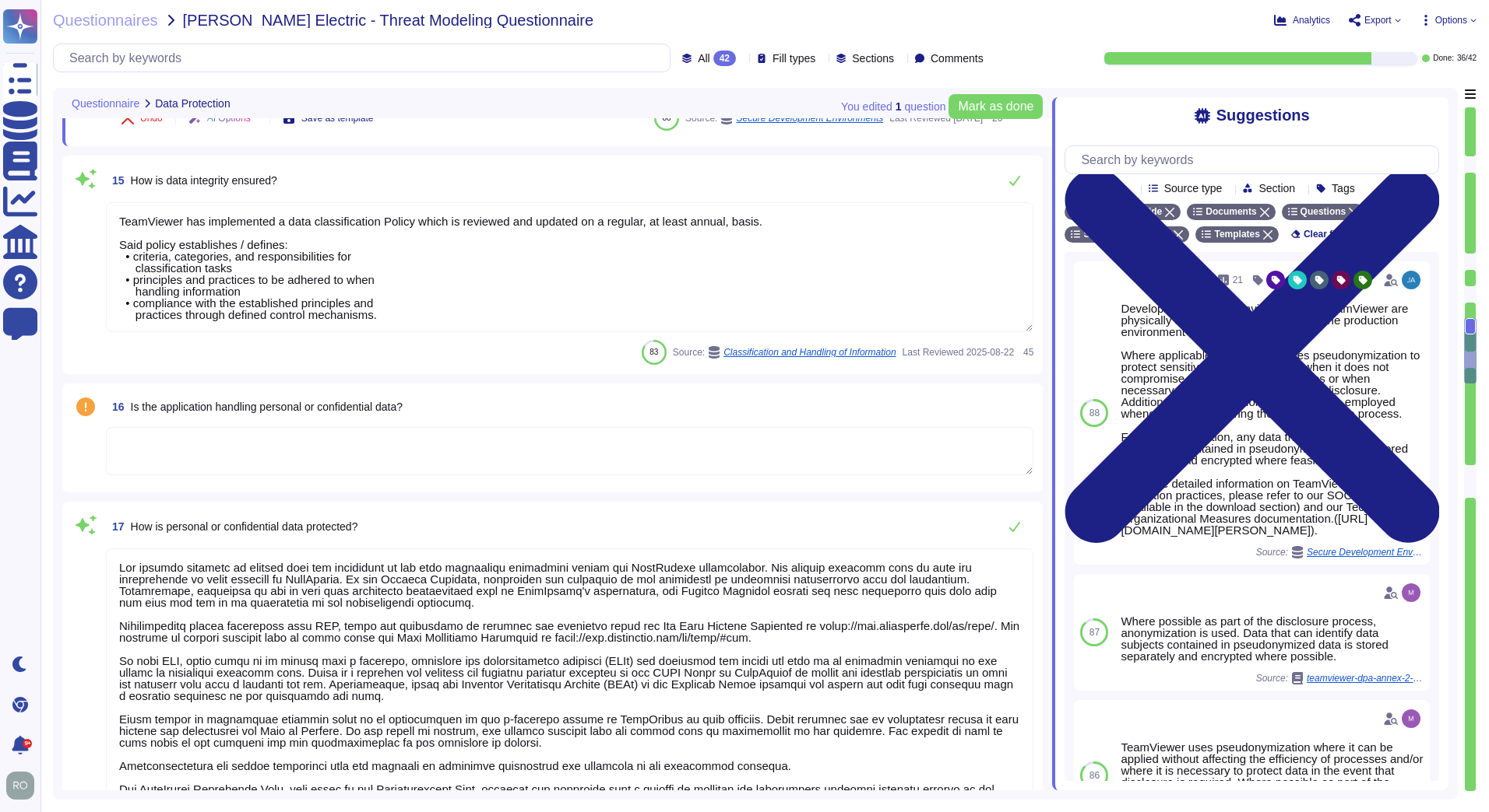
scroll to position [2098, 0]
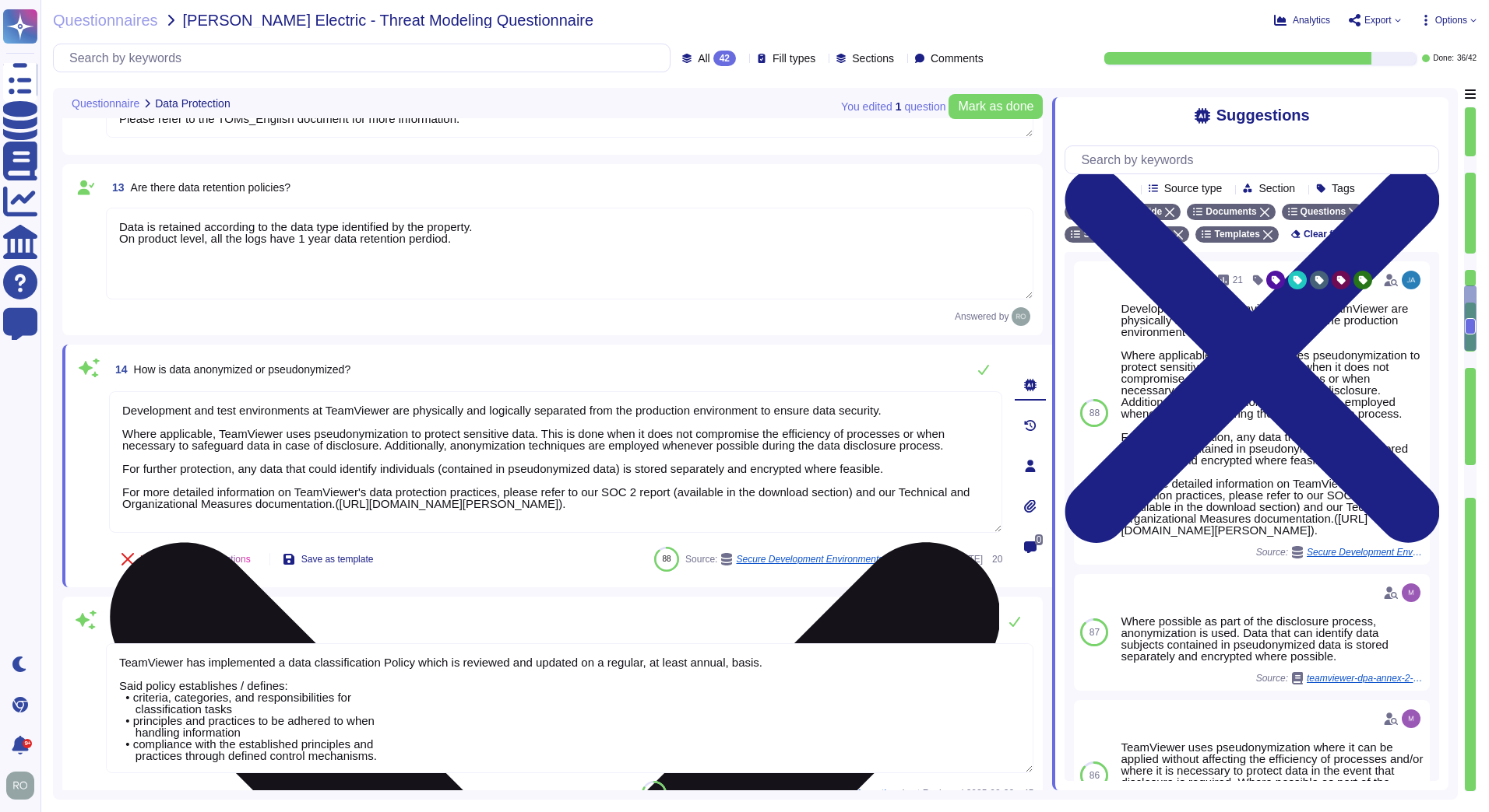
click at [123, 420] on textarea "Development and test environments at TeamViewer are physically and logically se…" at bounding box center [555, 461] width 893 height 142
click at [253, 443] on textarea "Development and test environments at TeamViewer are physically and logically se…" at bounding box center [555, 461] width 893 height 142
drag, startPoint x: 123, startPoint y: 409, endPoint x: 514, endPoint y: 415, distance: 391.0
click at [514, 415] on textarea "Development and test environments at TeamViewer are physically and logically se…" at bounding box center [555, 461] width 893 height 142
click at [485, 428] on textarea "Development and test environments at TeamViewer are physically and logically se…" at bounding box center [555, 461] width 893 height 142
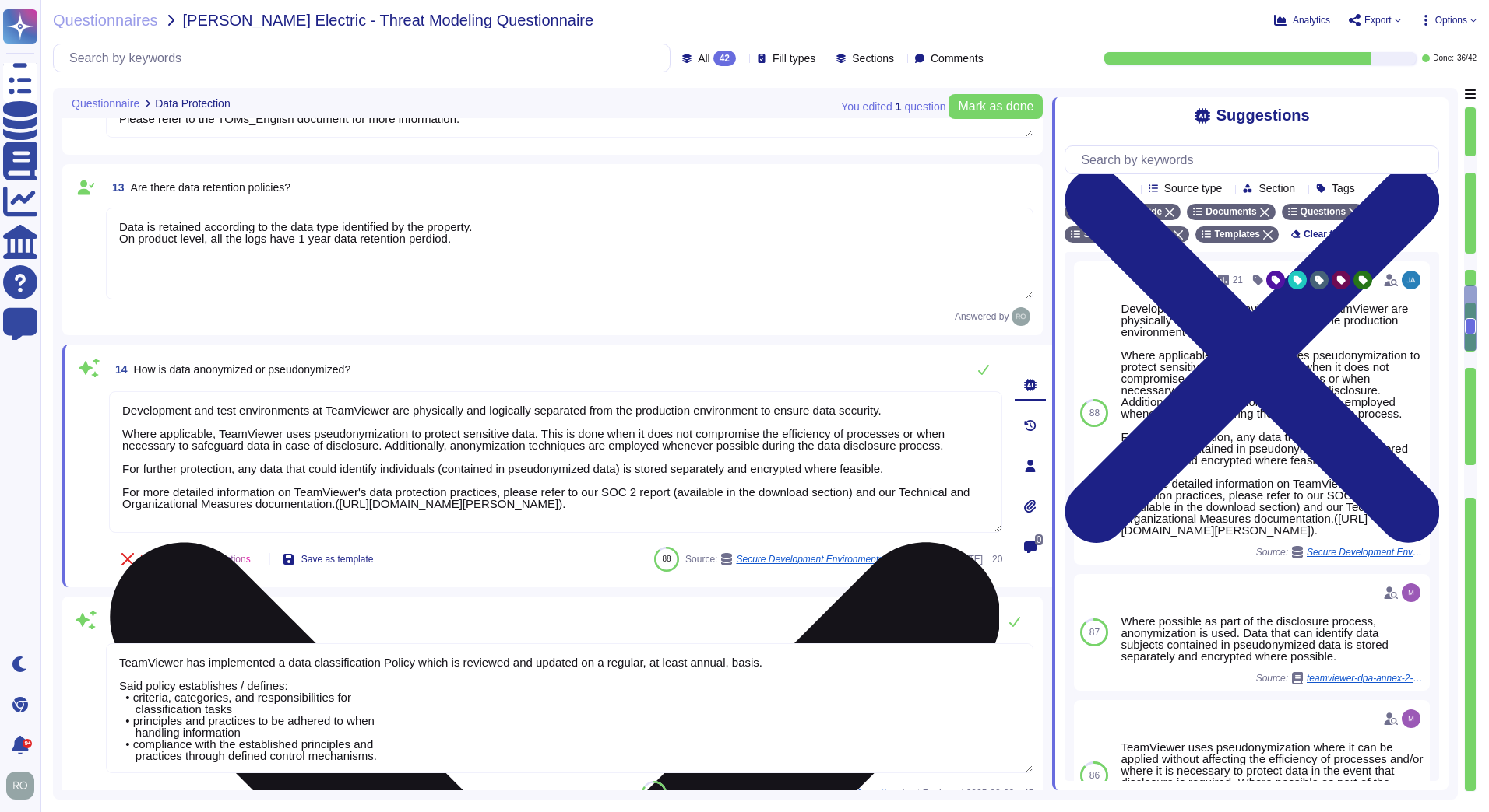
drag, startPoint x: 540, startPoint y: 430, endPoint x: 878, endPoint y: 466, distance: 339.9
click at [878, 466] on textarea "Development and test environments at TeamViewer are physically and logically se…" at bounding box center [555, 461] width 893 height 142
drag, startPoint x: 136, startPoint y: 489, endPoint x: 836, endPoint y: 492, distance: 700.0
click at [836, 492] on textarea "Development and test environments at TeamViewer are physically and logically se…" at bounding box center [555, 461] width 893 height 142
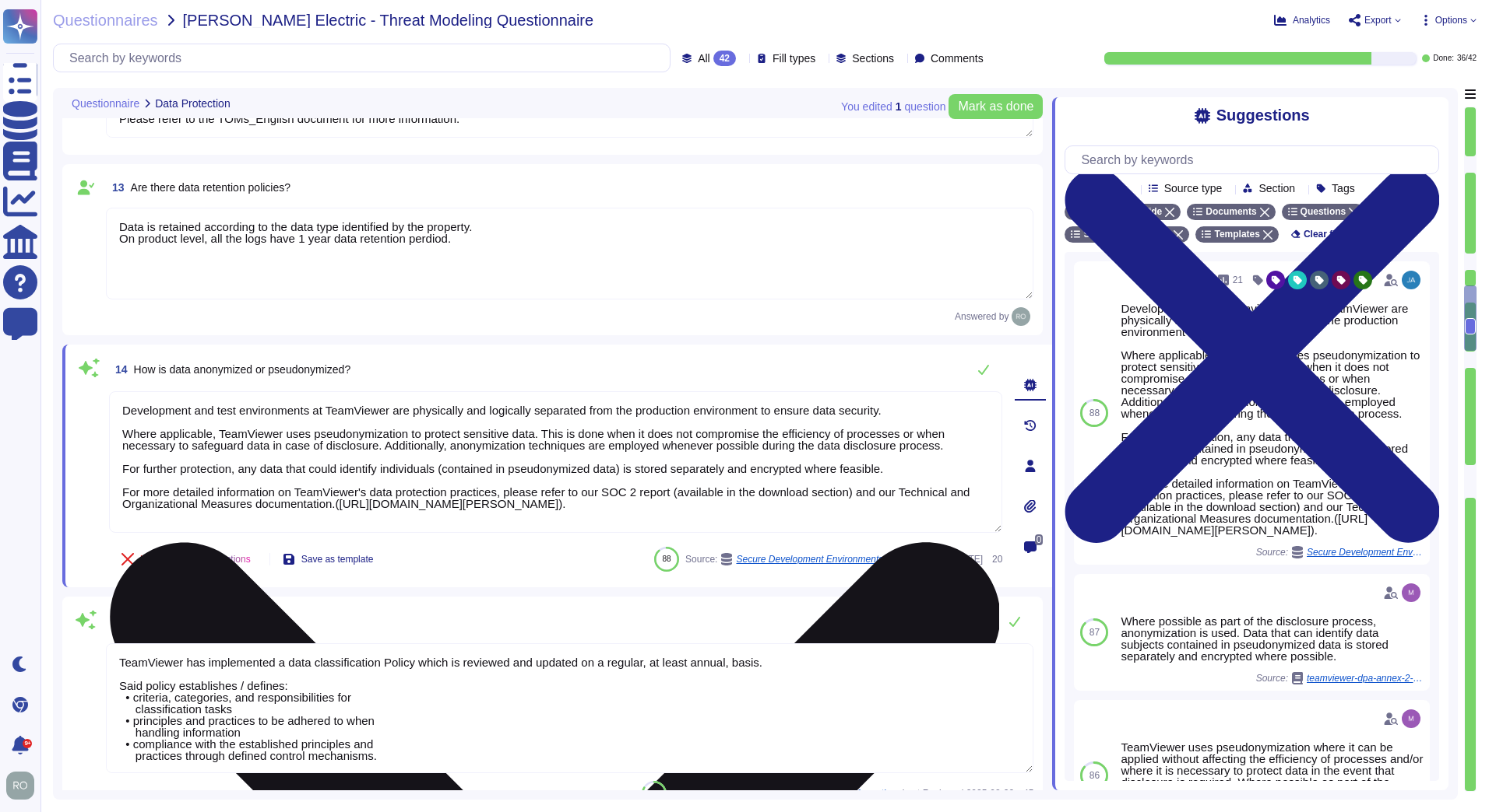
click at [272, 492] on textarea "Development and test environments at TeamViewer are physically and logically se…" at bounding box center [555, 461] width 893 height 142
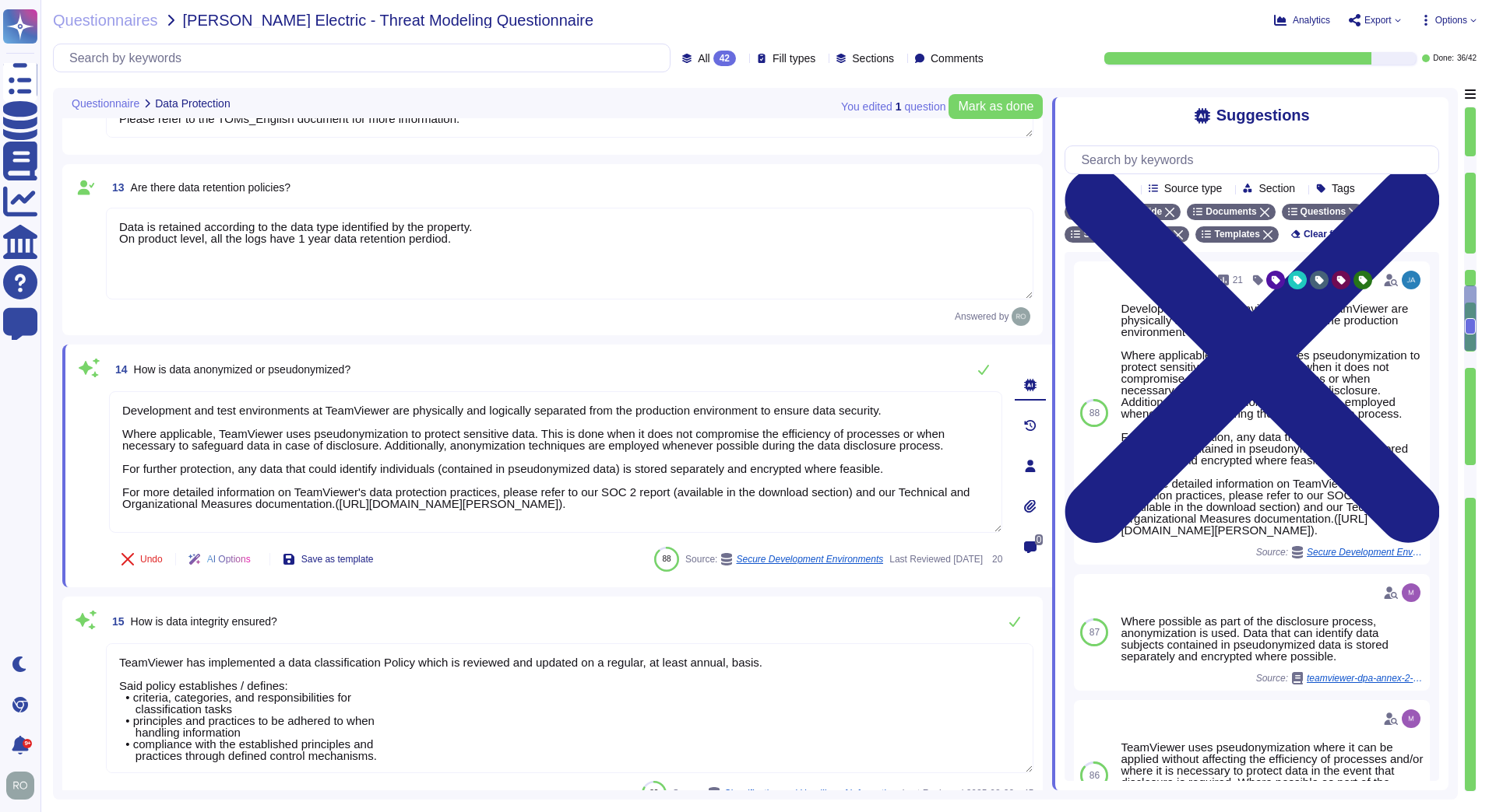
drag, startPoint x: 1467, startPoint y: 326, endPoint x: 1462, endPoint y: 337, distance: 12.1
click at [1462, 337] on div "You edited 1 question Mark as done Questionnaire Data Protection 11 Is data enc…" at bounding box center [764, 444] width 1424 height 712
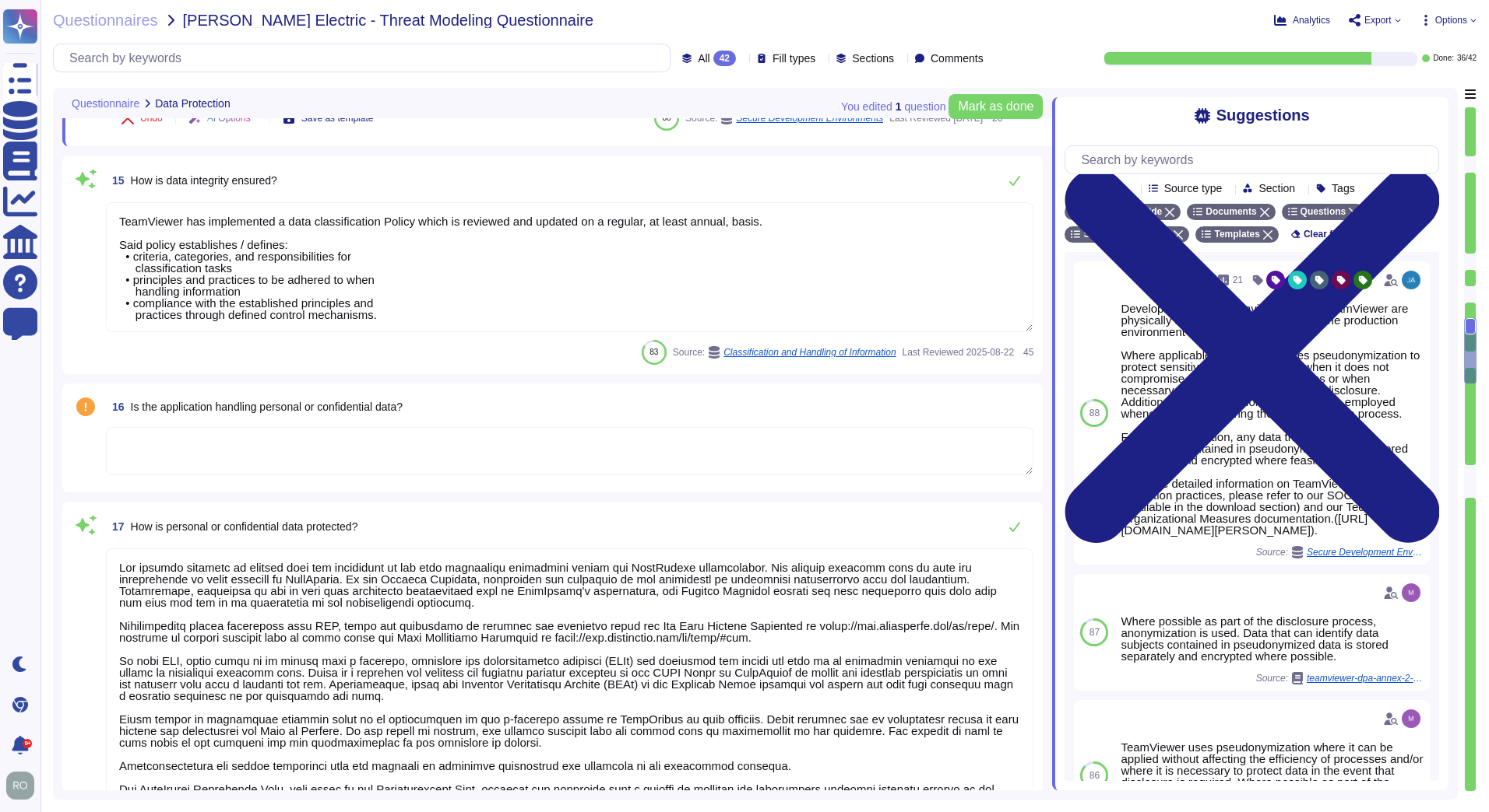
scroll to position [2, 0]
drag, startPoint x: 120, startPoint y: 218, endPoint x: 373, endPoint y: 344, distance: 282.6
click at [373, 344] on div "15 How is data integrity ensured? TeamViewer has implemented a data classificat…" at bounding box center [552, 265] width 962 height 200
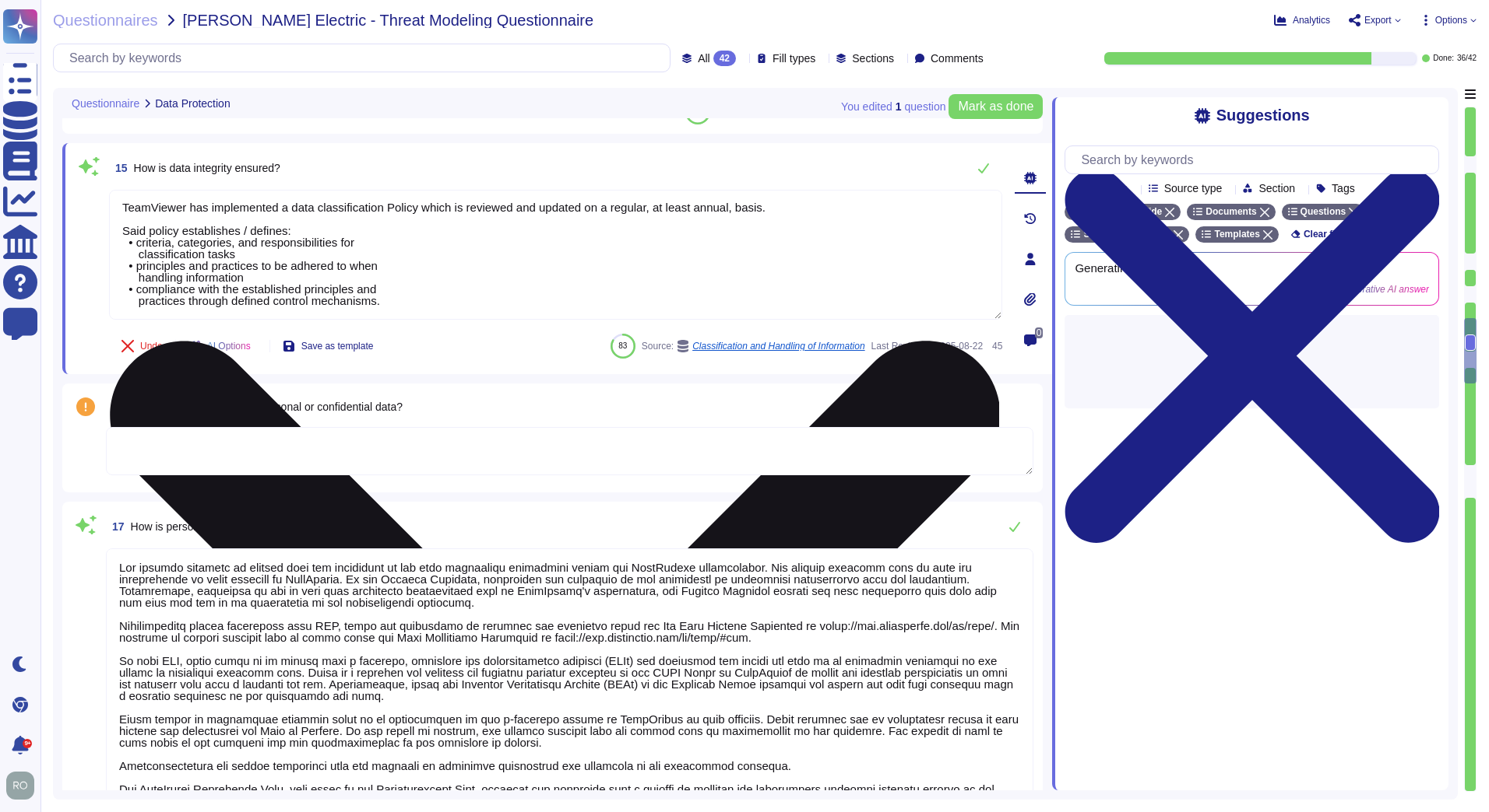
scroll to position [0, 0]
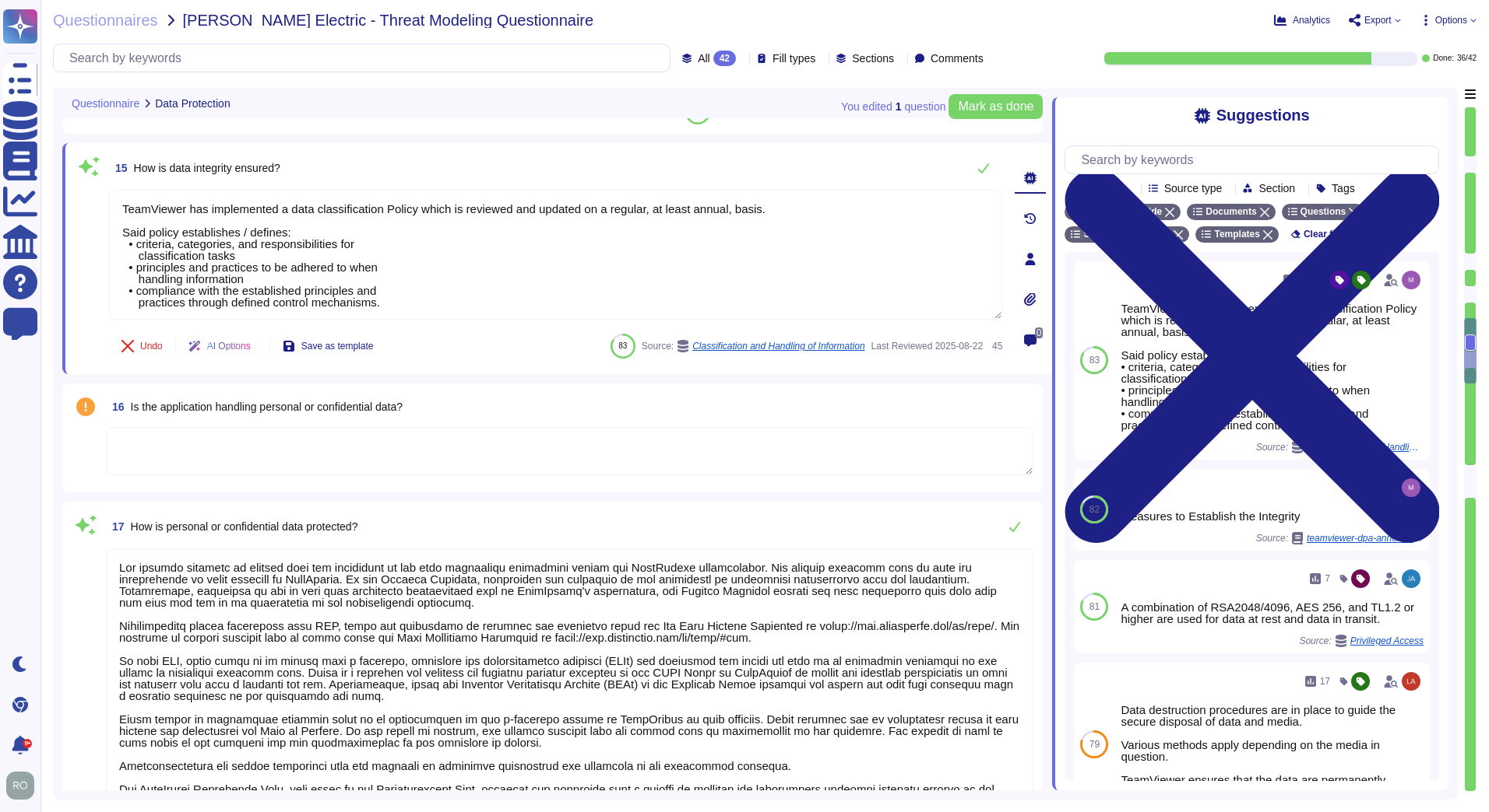
click at [231, 156] on span "15 How is data integrity ensured?" at bounding box center [194, 168] width 171 height 28
click at [231, 170] on span "How is data integrity ensured?" at bounding box center [207, 167] width 147 height 13
click at [231, 172] on span "How is data integrity ensured?" at bounding box center [207, 167] width 147 height 13
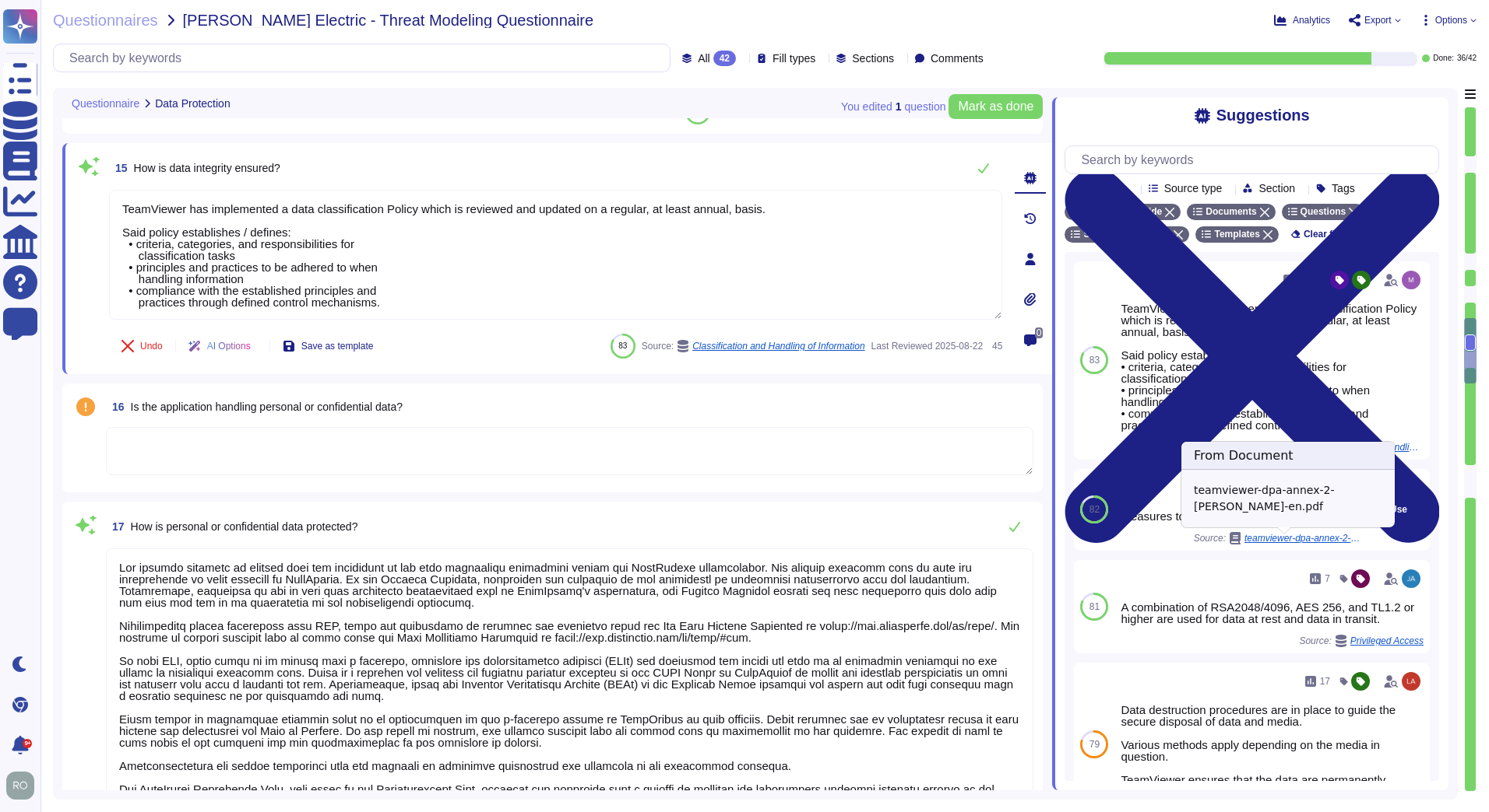
click at [1322, 543] on span "teamviewer-dpa-annex-2-tom-en.pdf" at bounding box center [1303, 538] width 117 height 9
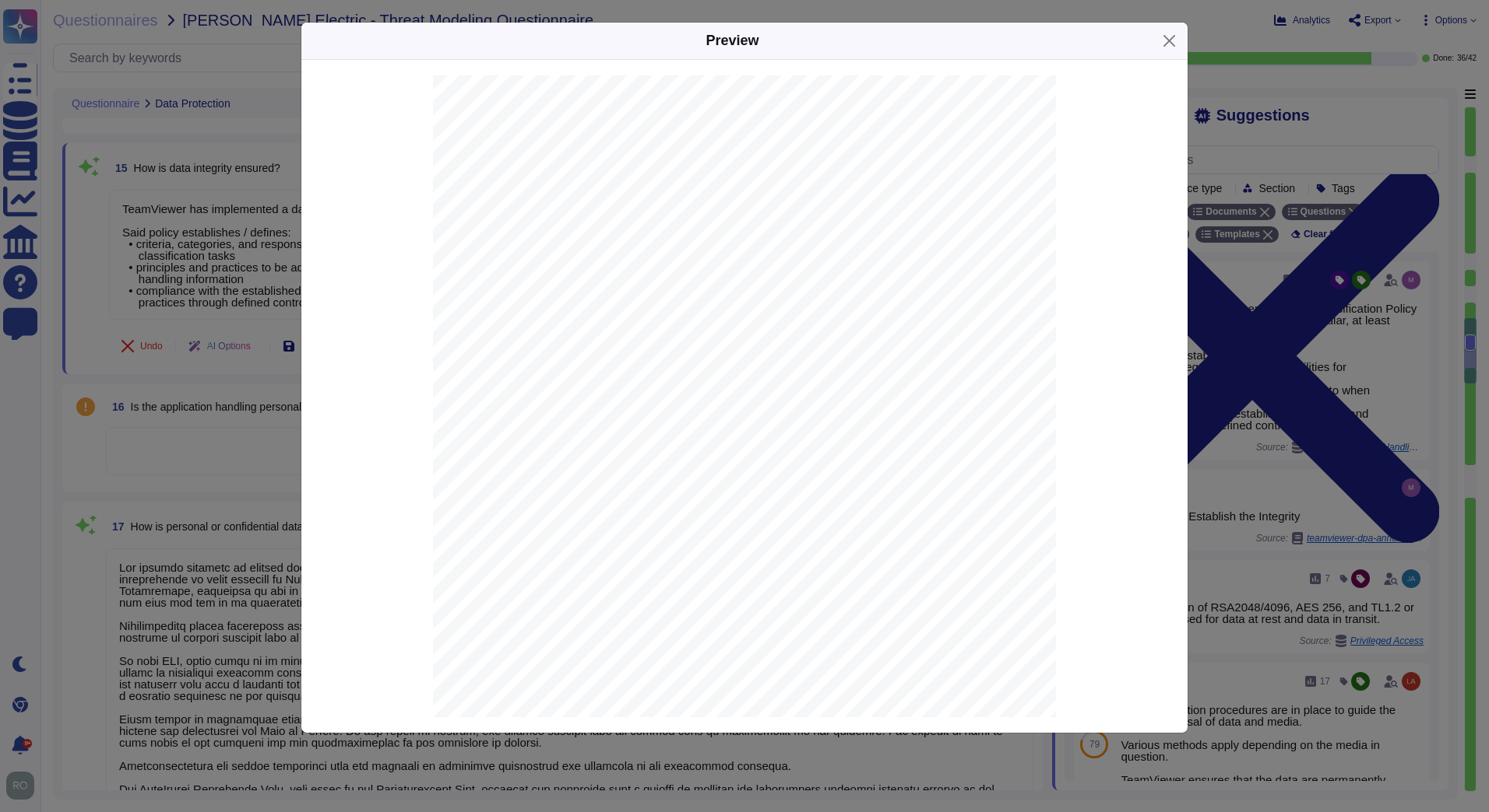
scroll to position [880, 0]
click at [556, 358] on link at bounding box center [751, 355] width 493 height 17
drag, startPoint x: 627, startPoint y: 322, endPoint x: 562, endPoint y: 273, distance: 81.4
click at [551, 271] on div "Page 4 Reporting Line Managers review the lists and enter the required changes …" at bounding box center [744, 74] width 623 height 880
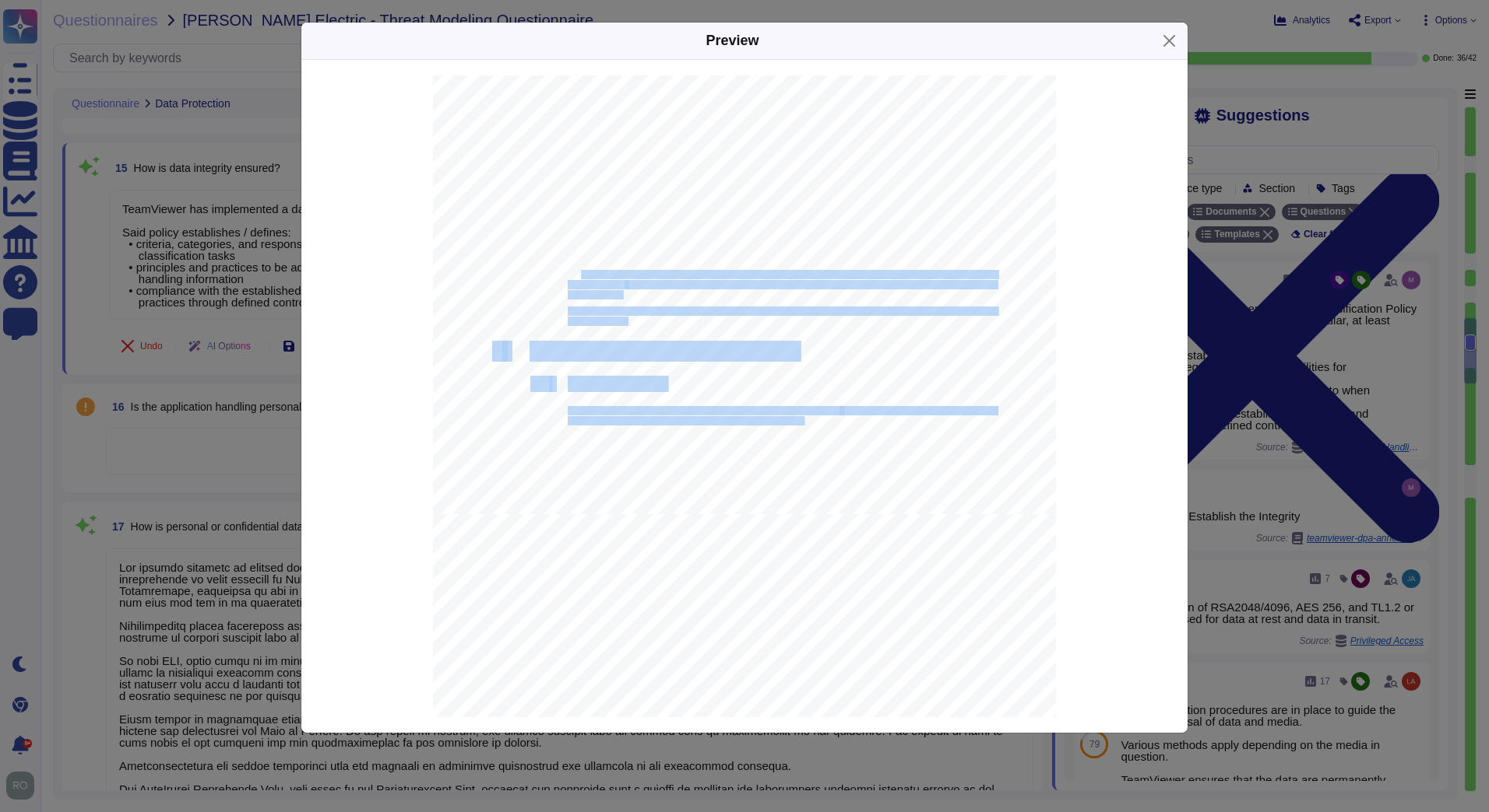
drag, startPoint x: 618, startPoint y: 322, endPoint x: 574, endPoint y: 277, distance: 62.9
click at [574, 277] on div "Page 4 Reporting Line Managers review the lists and enter the required changes …" at bounding box center [744, 74] width 623 height 880
click at [562, 266] on div at bounding box center [744, 74] width 623 height 880
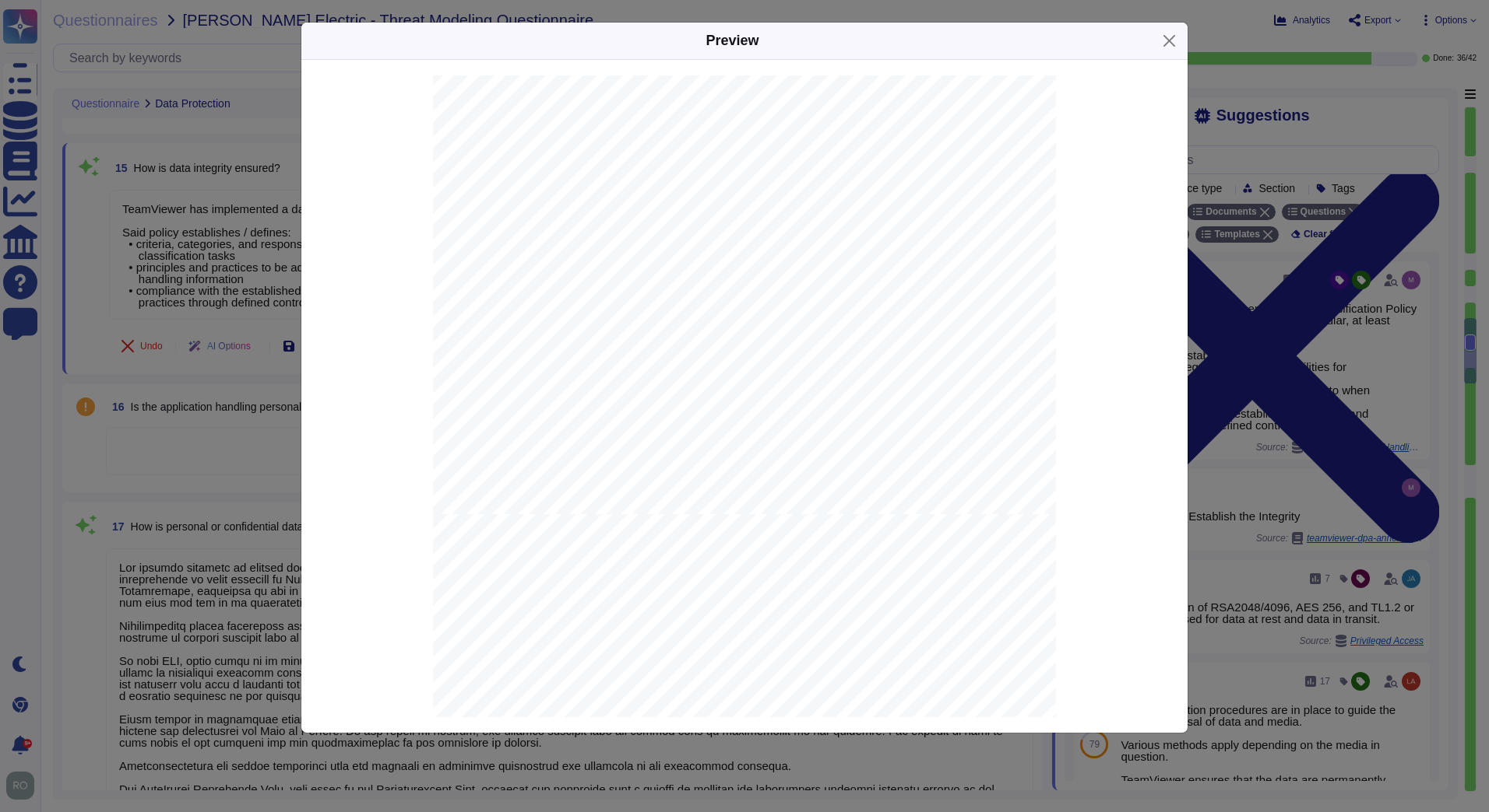
click at [568, 263] on span "TeamViewer uses pseudonymization where it can be applied without affecting the …" at bounding box center [782, 264] width 428 height 9
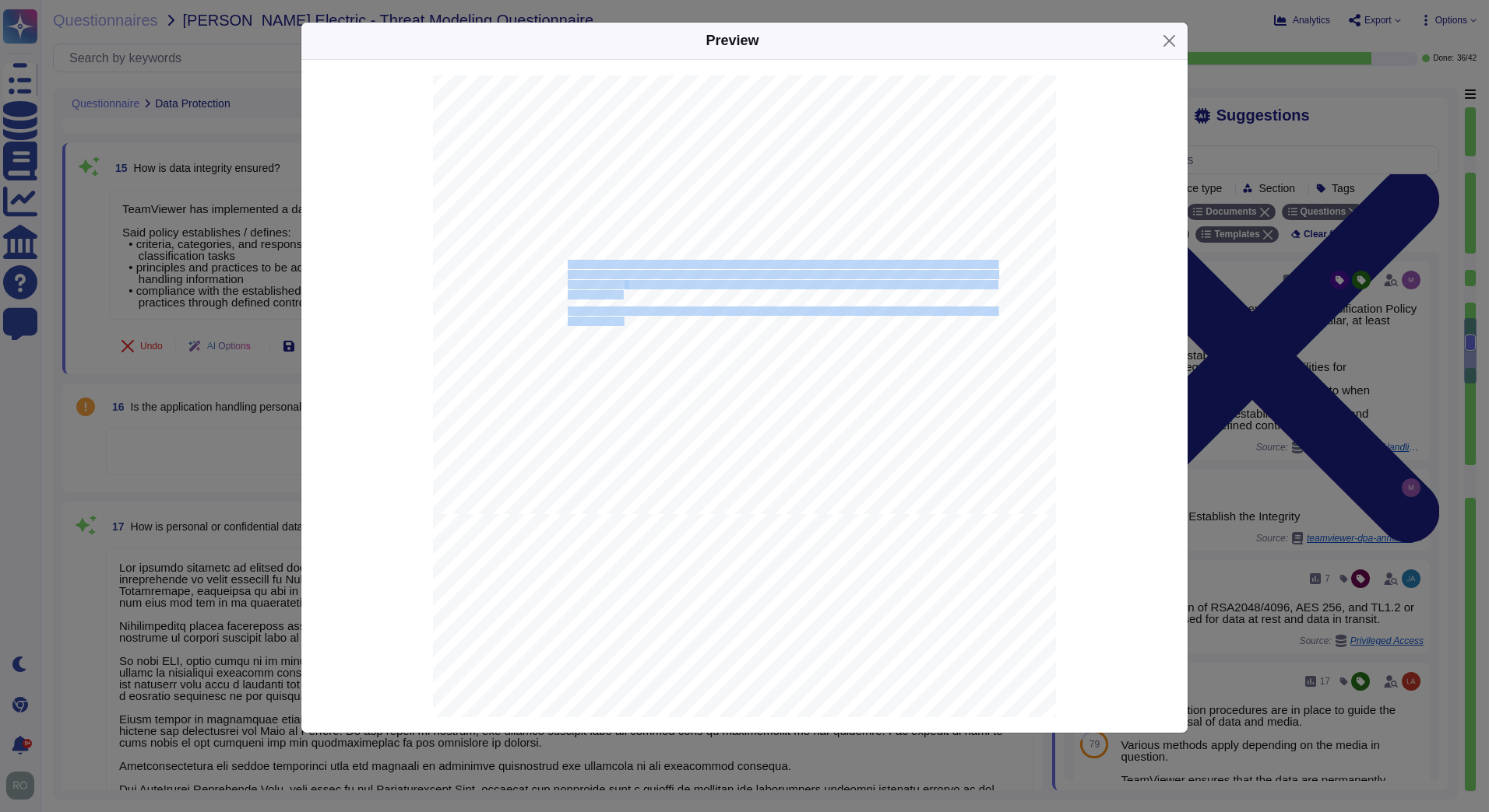
drag, startPoint x: 563, startPoint y: 263, endPoint x: 620, endPoint y: 321, distance: 81.3
click at [620, 321] on div "Page 4 Reporting Line Managers review the lists and enter the required changes …" at bounding box center [744, 74] width 623 height 880
copy div "TeamViewer uses pseudonymization where it can be applied without affecting the …"
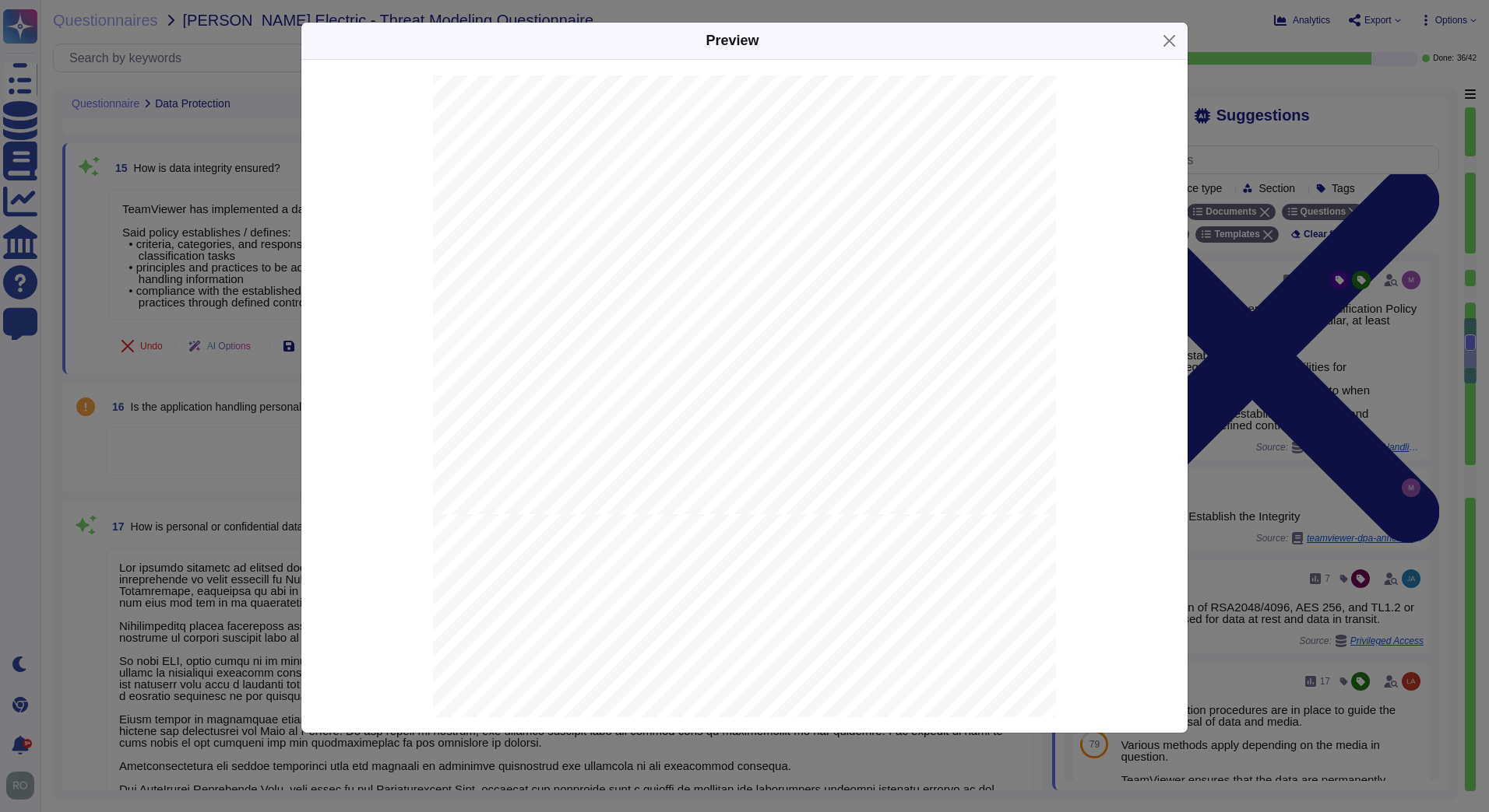
click at [195, 309] on div "Preview - Overview of Technical and Organi z ational Measures Version as of 1 7…" at bounding box center [744, 406] width 1489 height 812
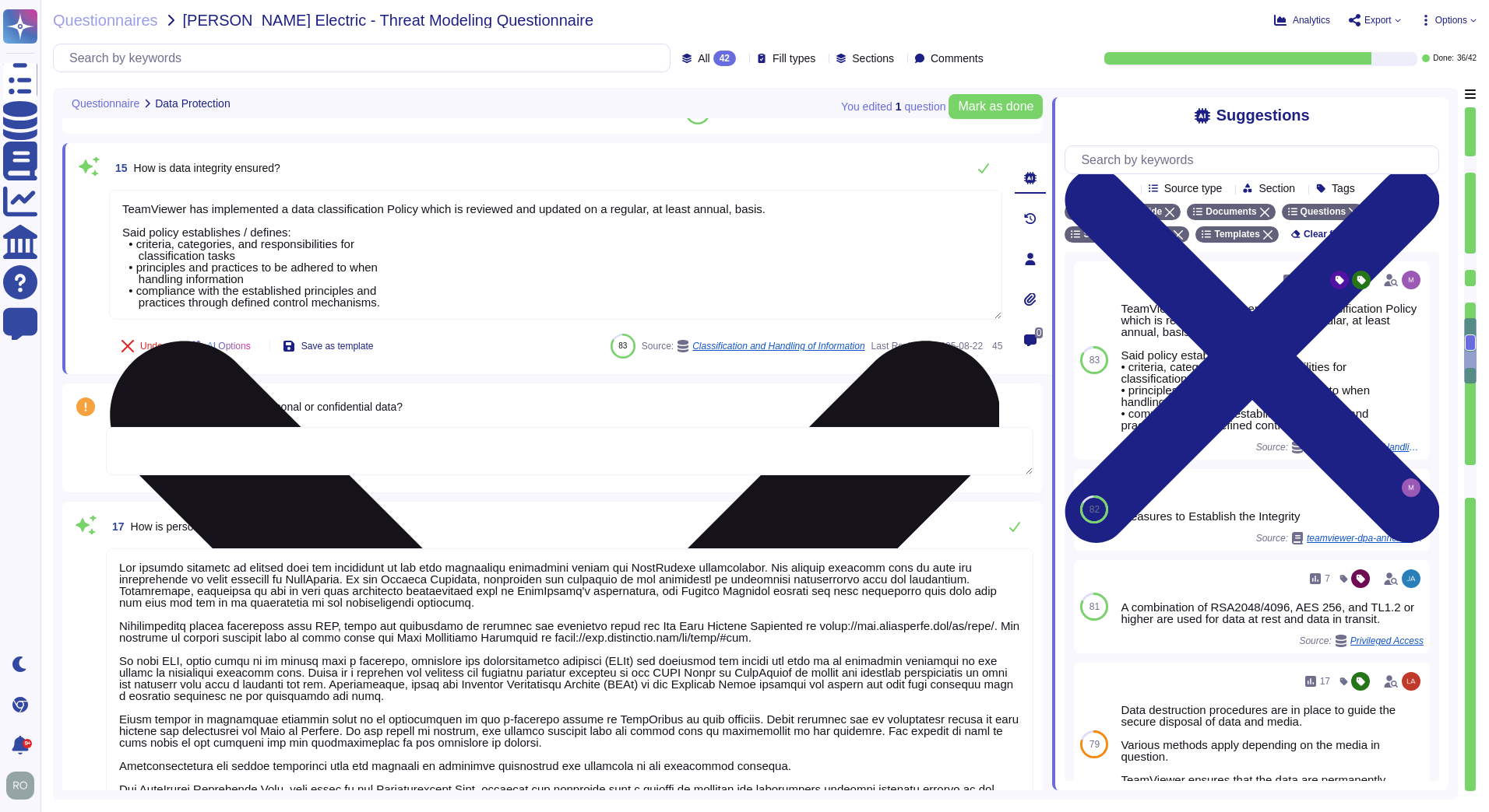
scroll to position [2098, 0]
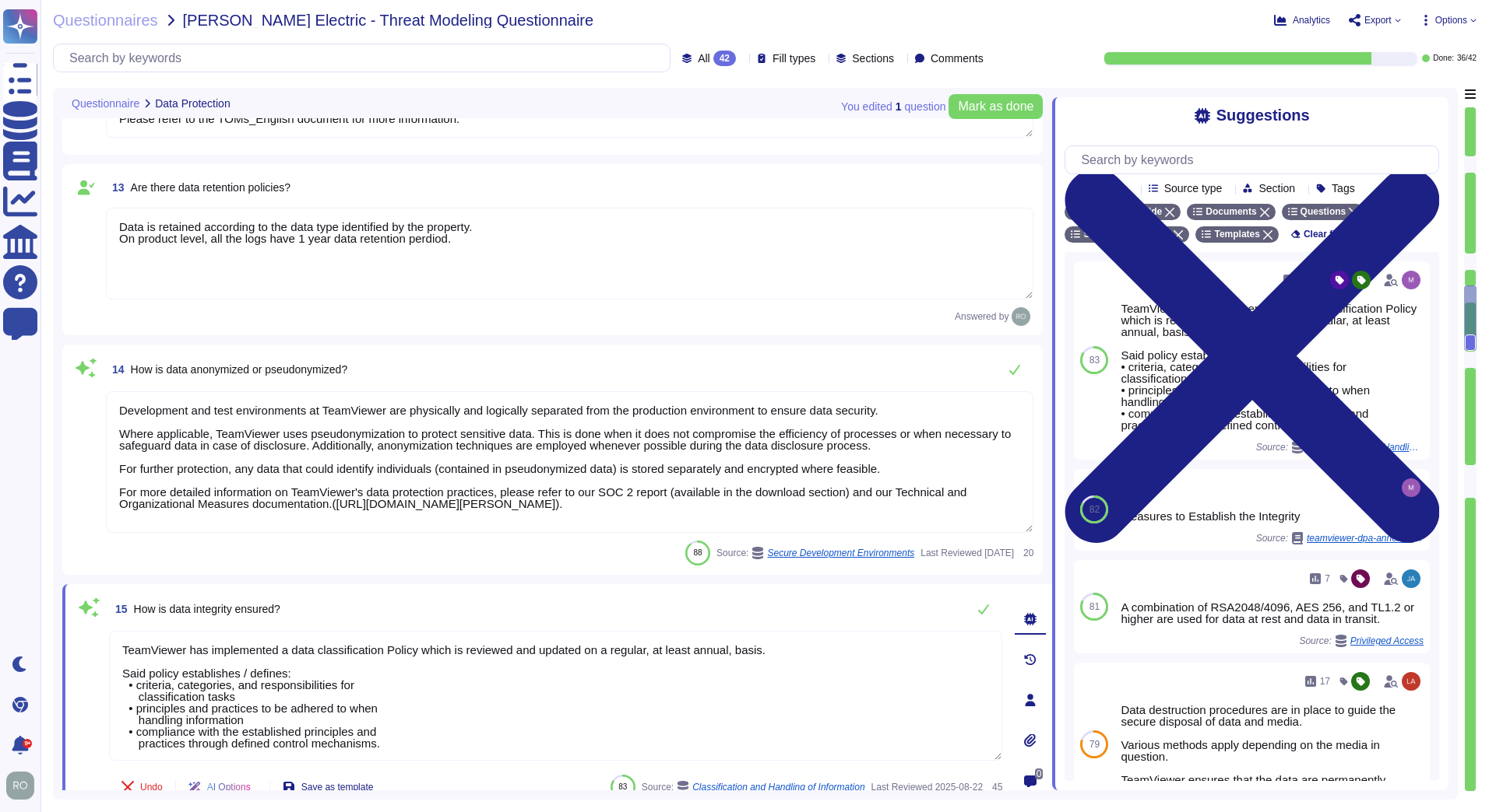
drag, startPoint x: 121, startPoint y: 409, endPoint x: 923, endPoint y: 592, distance: 822.6
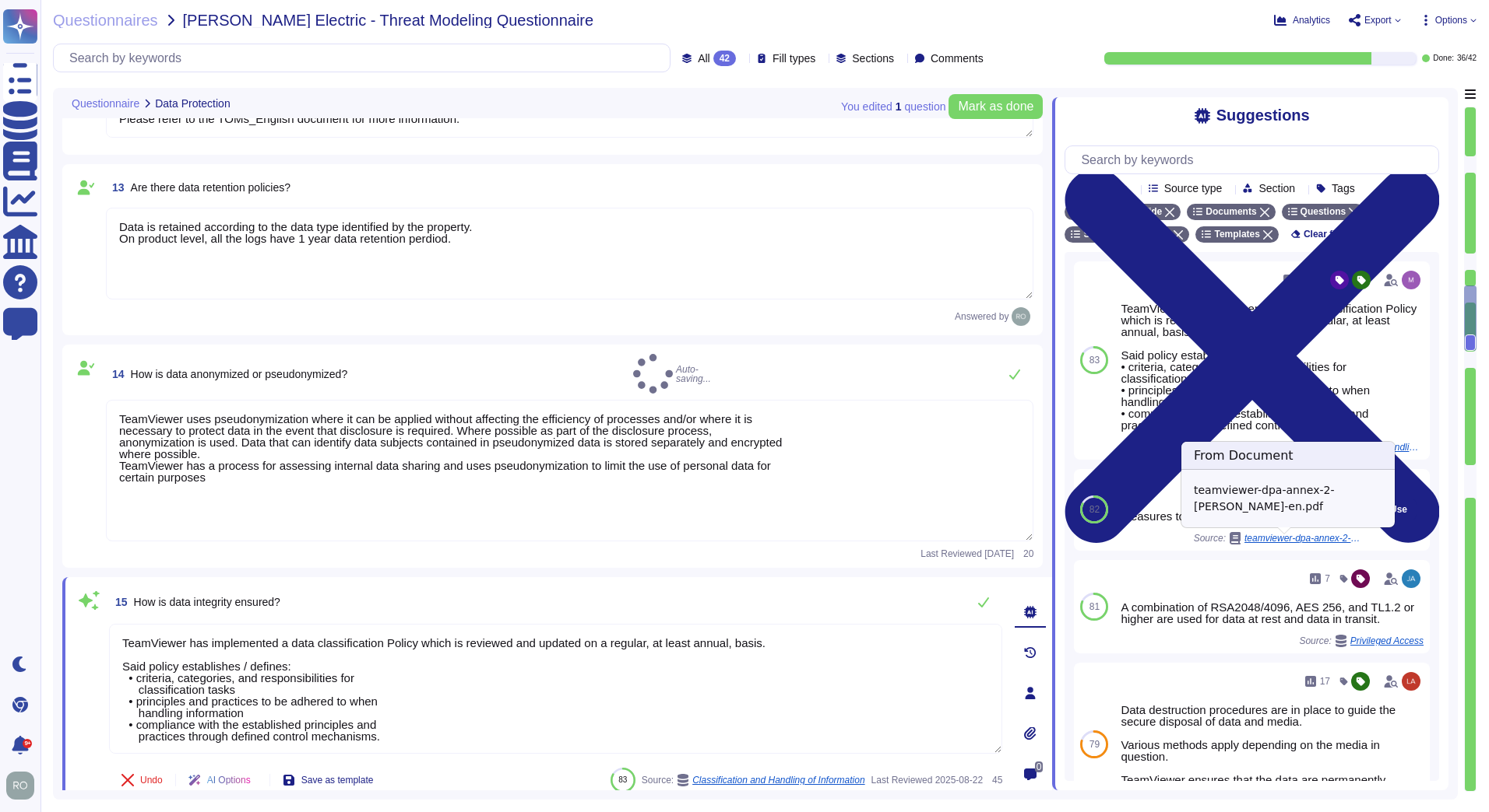
click at [1310, 544] on span "teamviewer-dpa-annex-2-tom-en.pdf" at bounding box center [1303, 538] width 117 height 9
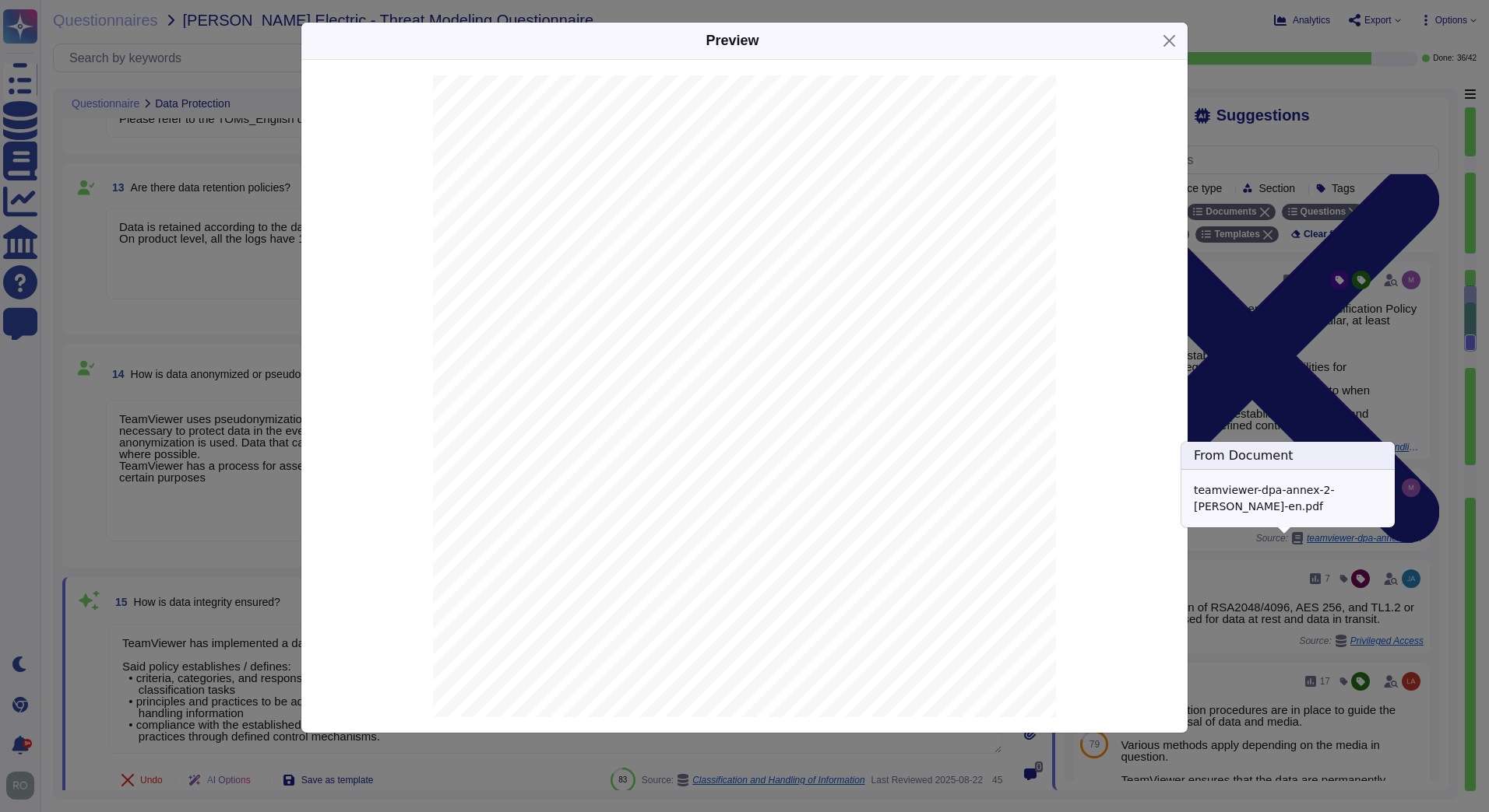
scroll to position [880, 0]
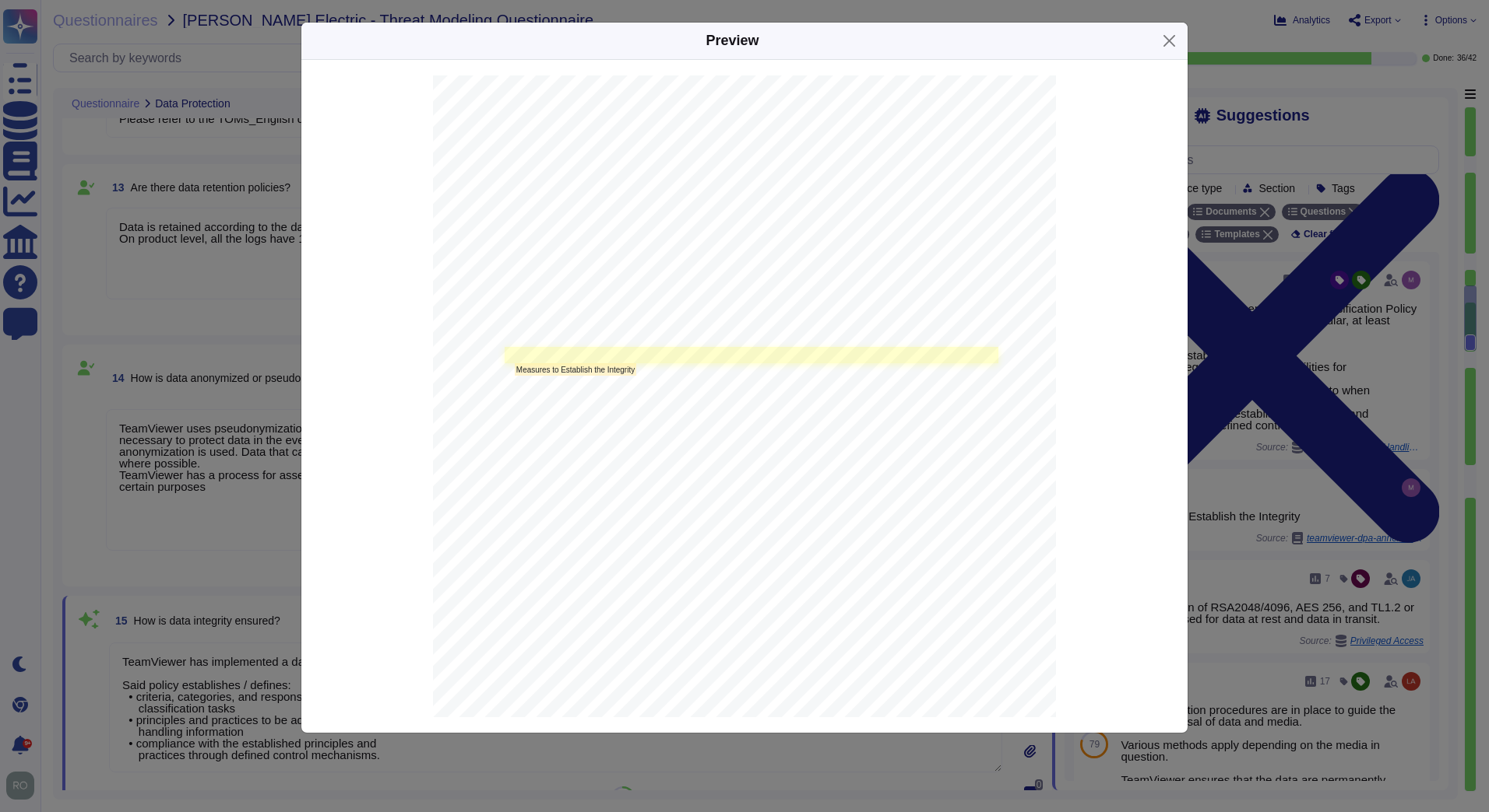
click at [576, 354] on link at bounding box center [751, 355] width 493 height 17
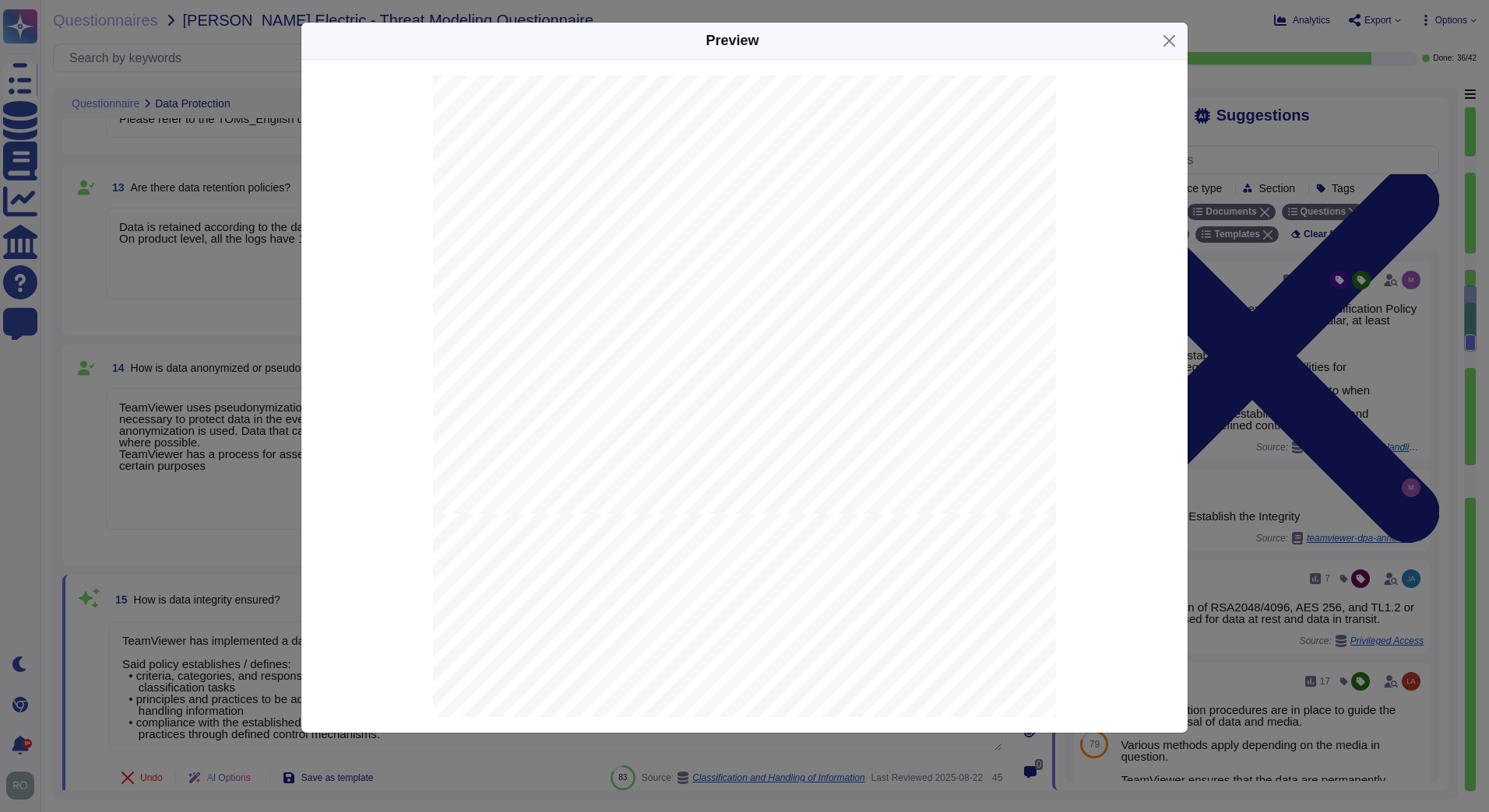
drag, startPoint x: 637, startPoint y: 322, endPoint x: 560, endPoint y: 274, distance: 90.7
click at [551, 275] on div "Page 4 Reporting Line Managers review the lists and enter the required changes …" at bounding box center [744, 74] width 623 height 880
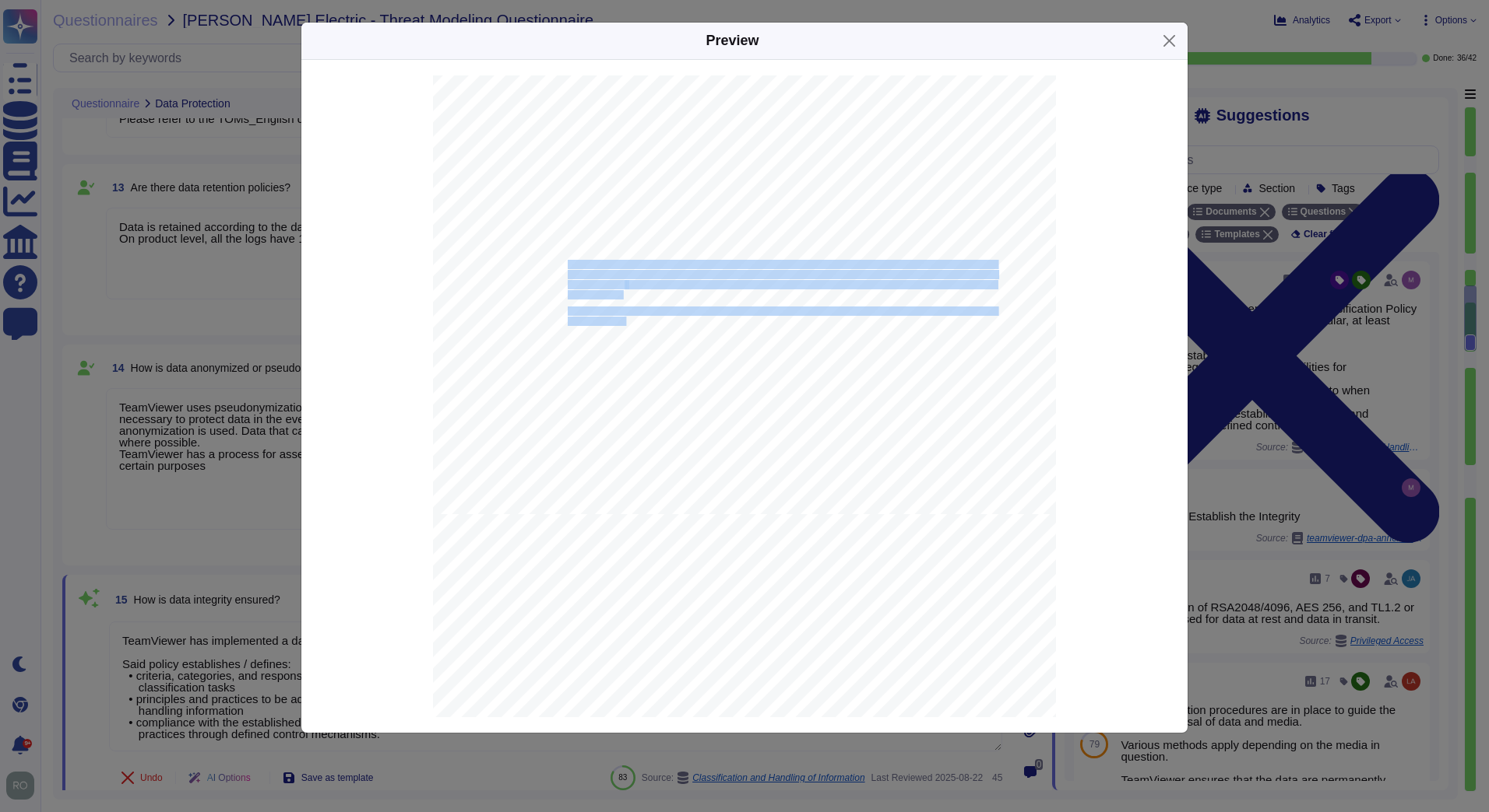
drag, startPoint x: 618, startPoint y: 321, endPoint x: 564, endPoint y: 261, distance: 80.7
click at [564, 261] on div "Page 4 Reporting Line Managers review the lists and enter the required changes …" at bounding box center [744, 74] width 623 height 880
copy div "TeamViewer uses pseudonymization where it can be applied without affecting the …"
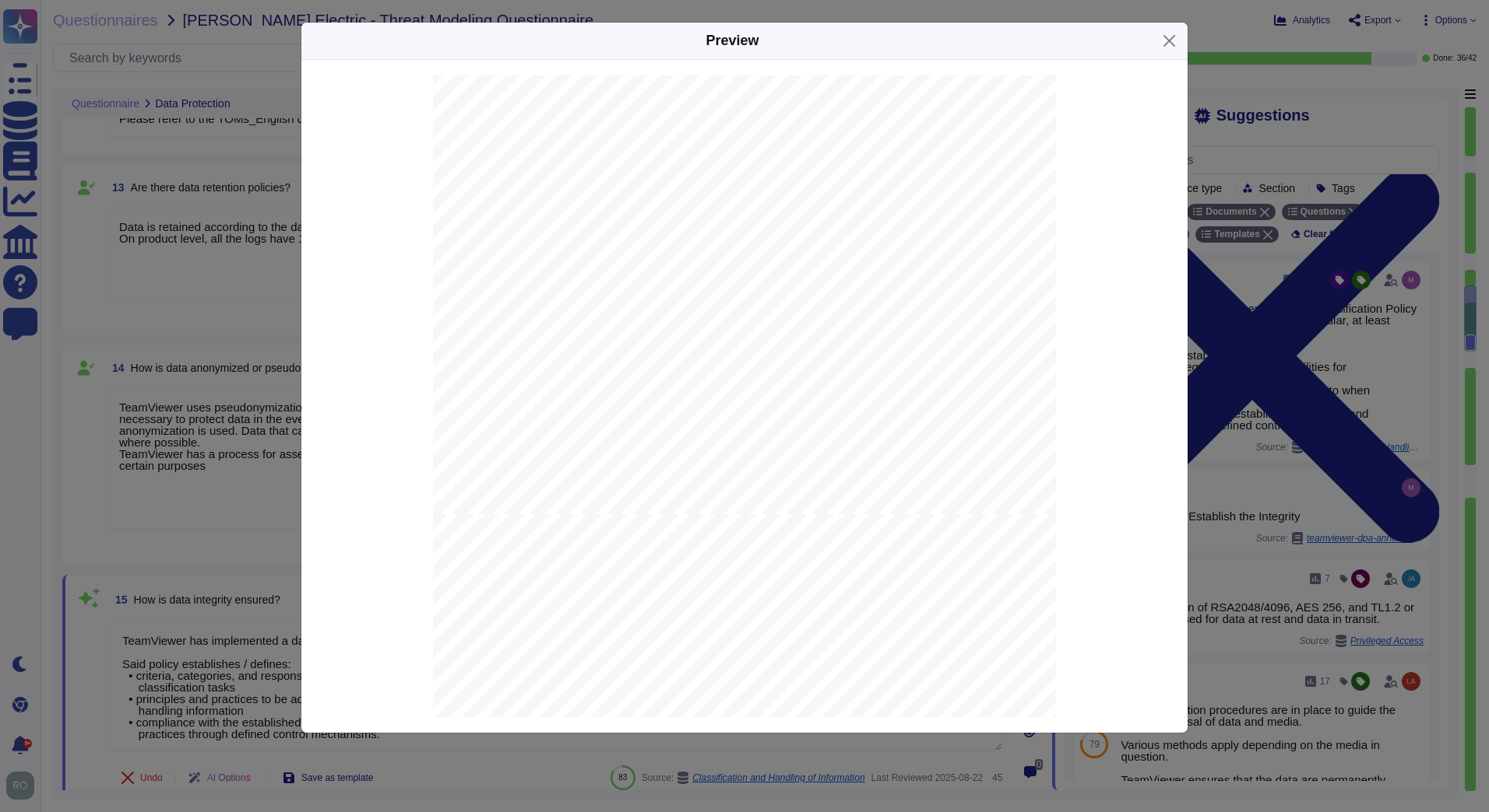
click at [247, 416] on div "Preview - Overview of Technical and Organi z ational Measures Version as of 1 7…" at bounding box center [744, 406] width 1489 height 812
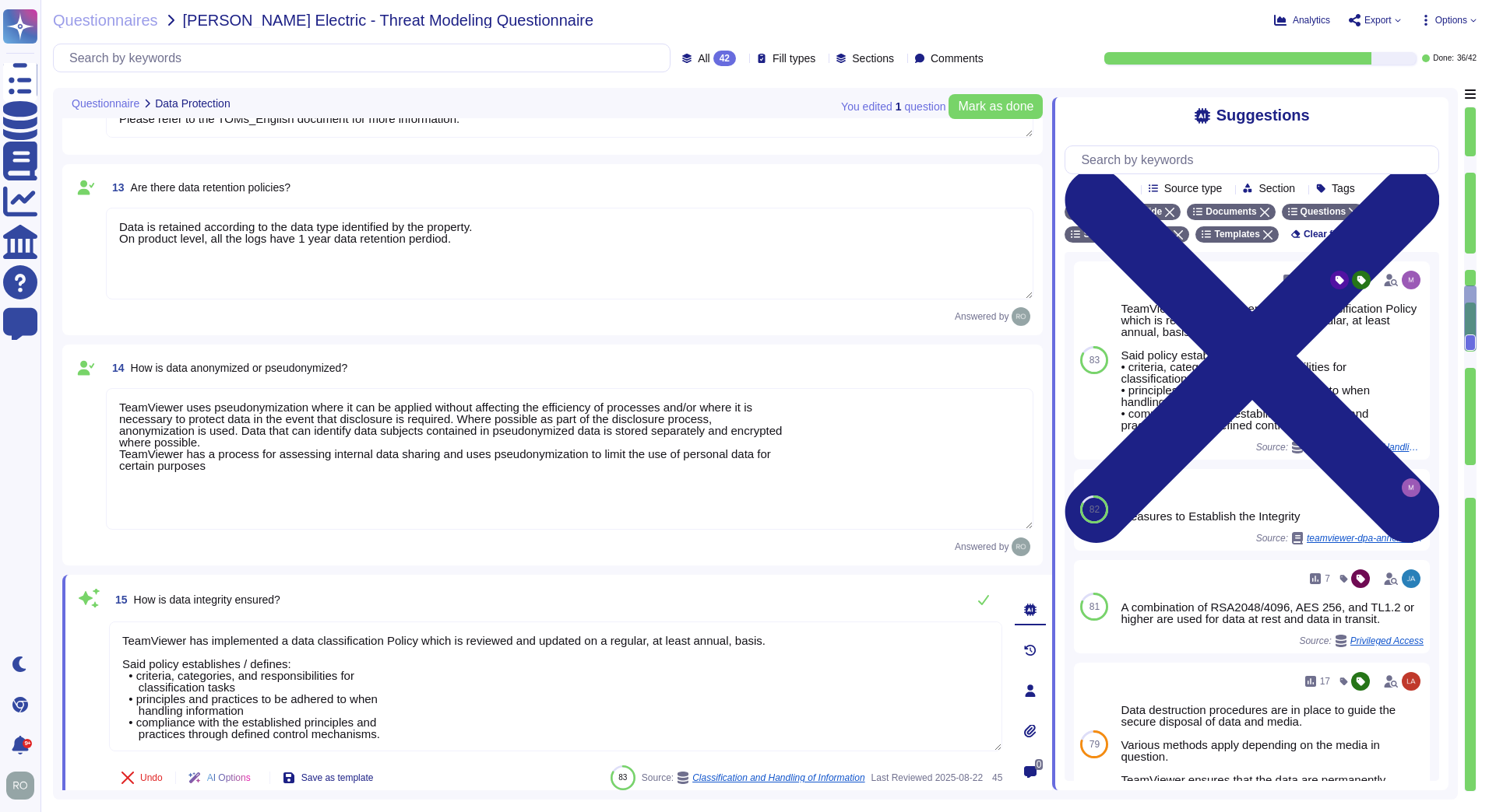
click at [250, 470] on textarea "TeamViewer uses pseudonymization where it can be applied without affecting the …" at bounding box center [570, 458] width 927 height 142
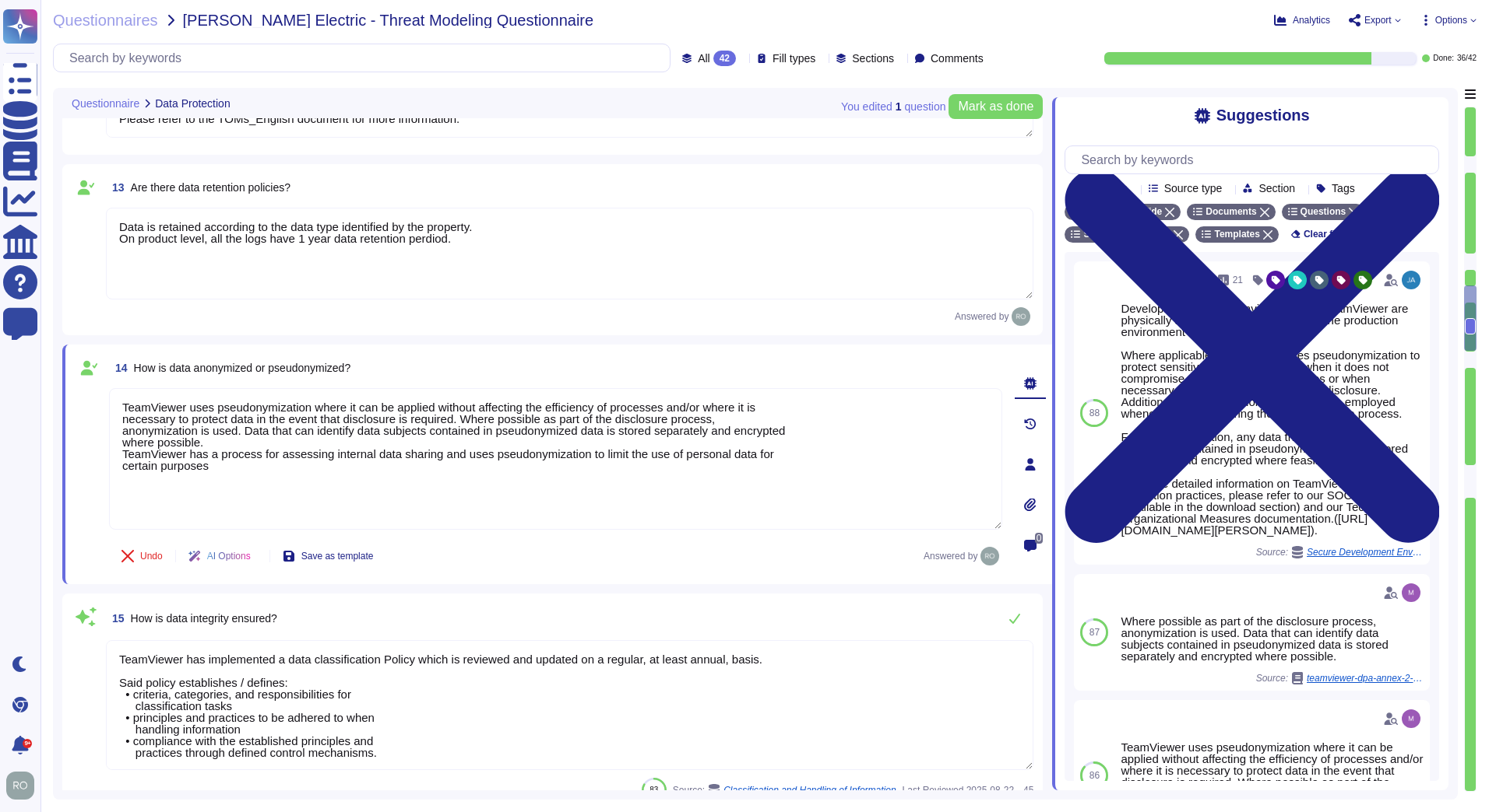
drag, startPoint x: 230, startPoint y: 472, endPoint x: 85, endPoint y: 376, distance: 173.9
click at [85, 376] on div "14 How is data anonymized or pseudonymized? TeamViewer uses pseudonymization wh…" at bounding box center [538, 464] width 927 height 221
paste textarea "."
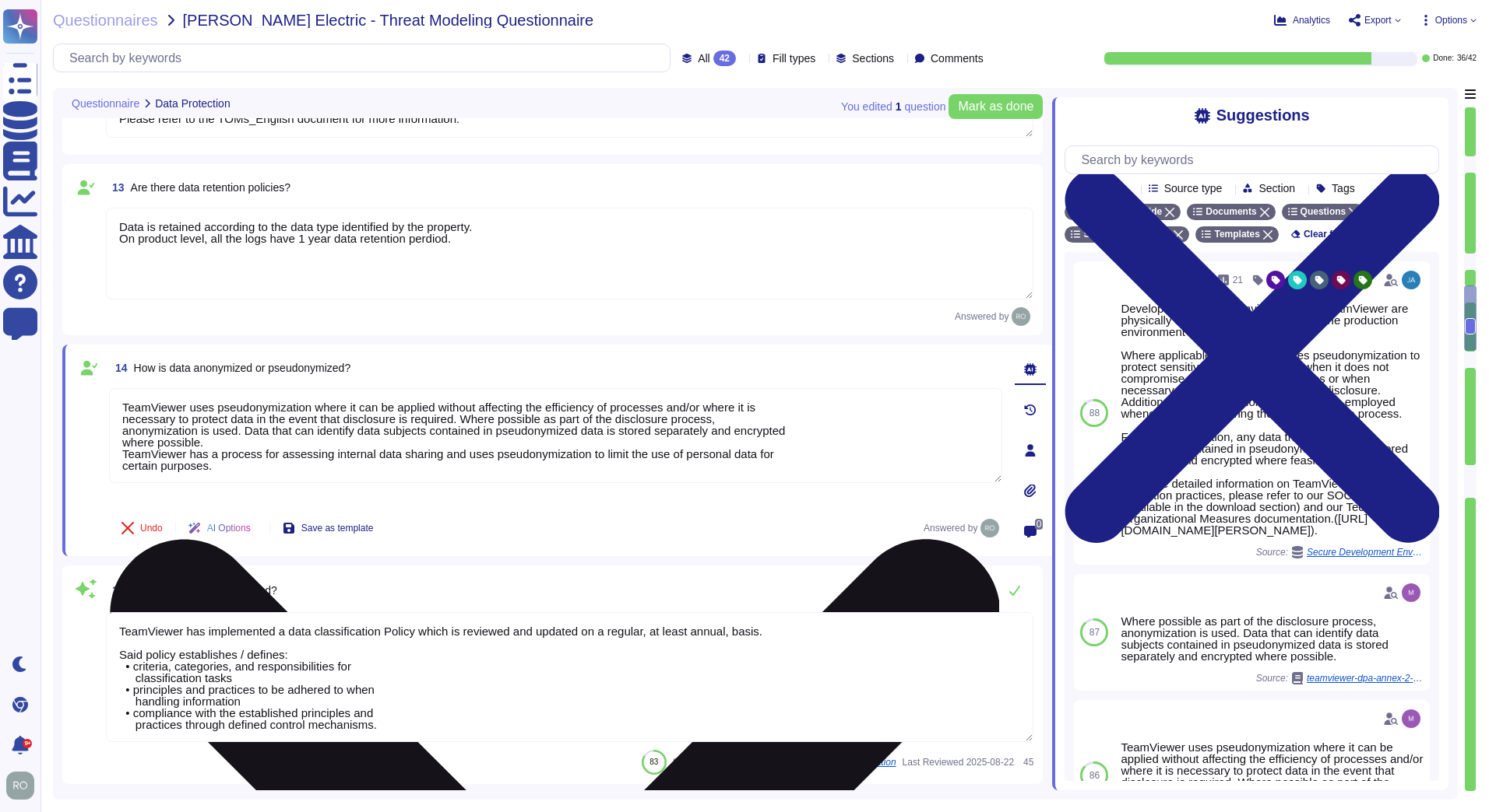
drag, startPoint x: 150, startPoint y: 463, endPoint x: 296, endPoint y: 460, distance: 146.0
click at [296, 460] on textarea "TeamViewer uses pseudonymization where it can be applied without affecting the …" at bounding box center [555, 436] width 893 height 95
drag, startPoint x: 312, startPoint y: 457, endPoint x: 770, endPoint y: 478, distance: 458.5
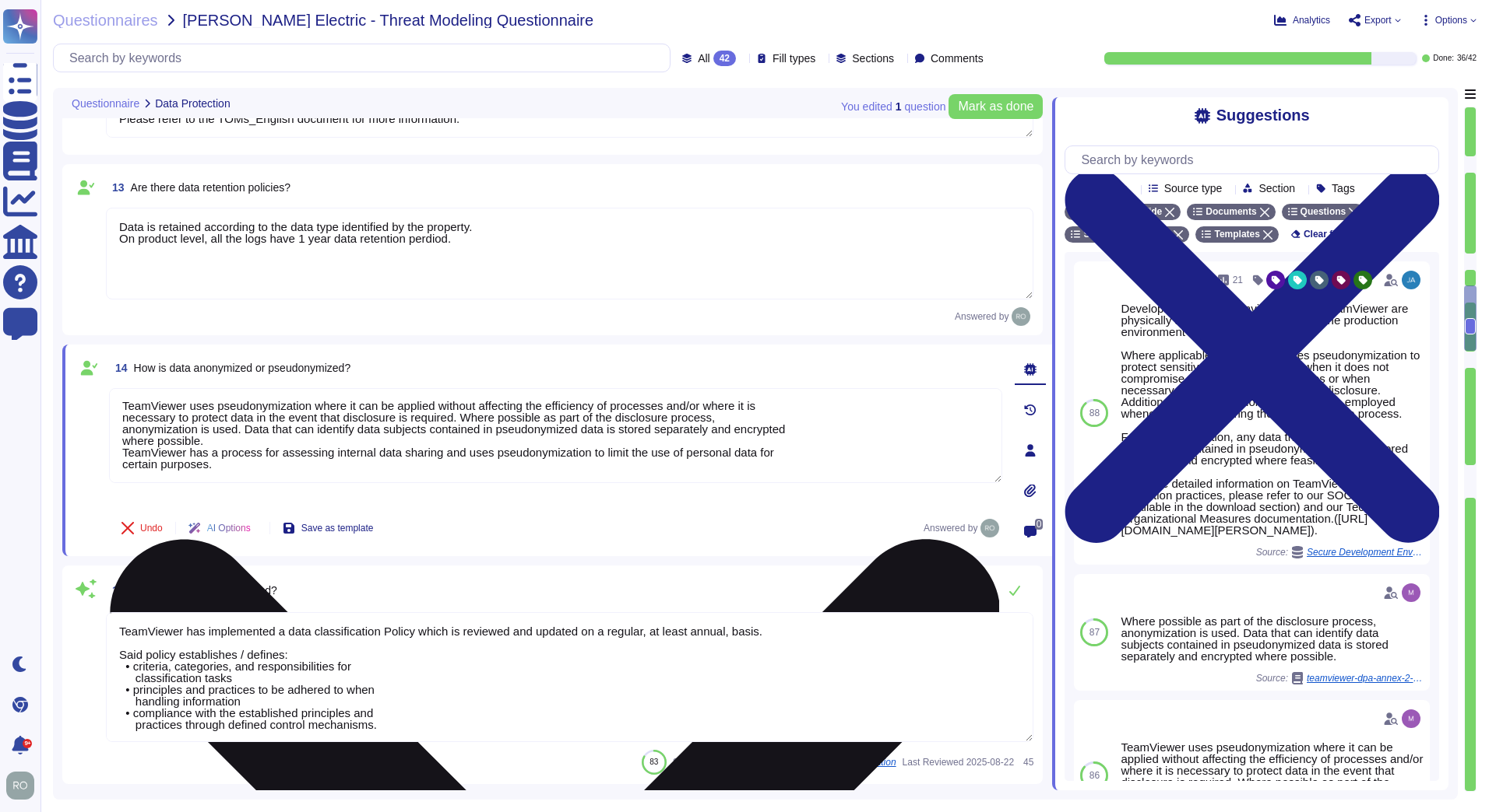
click at [789, 475] on textarea "TeamViewer uses pseudonymization where it can be applied without affecting the …" at bounding box center [555, 436] width 893 height 95
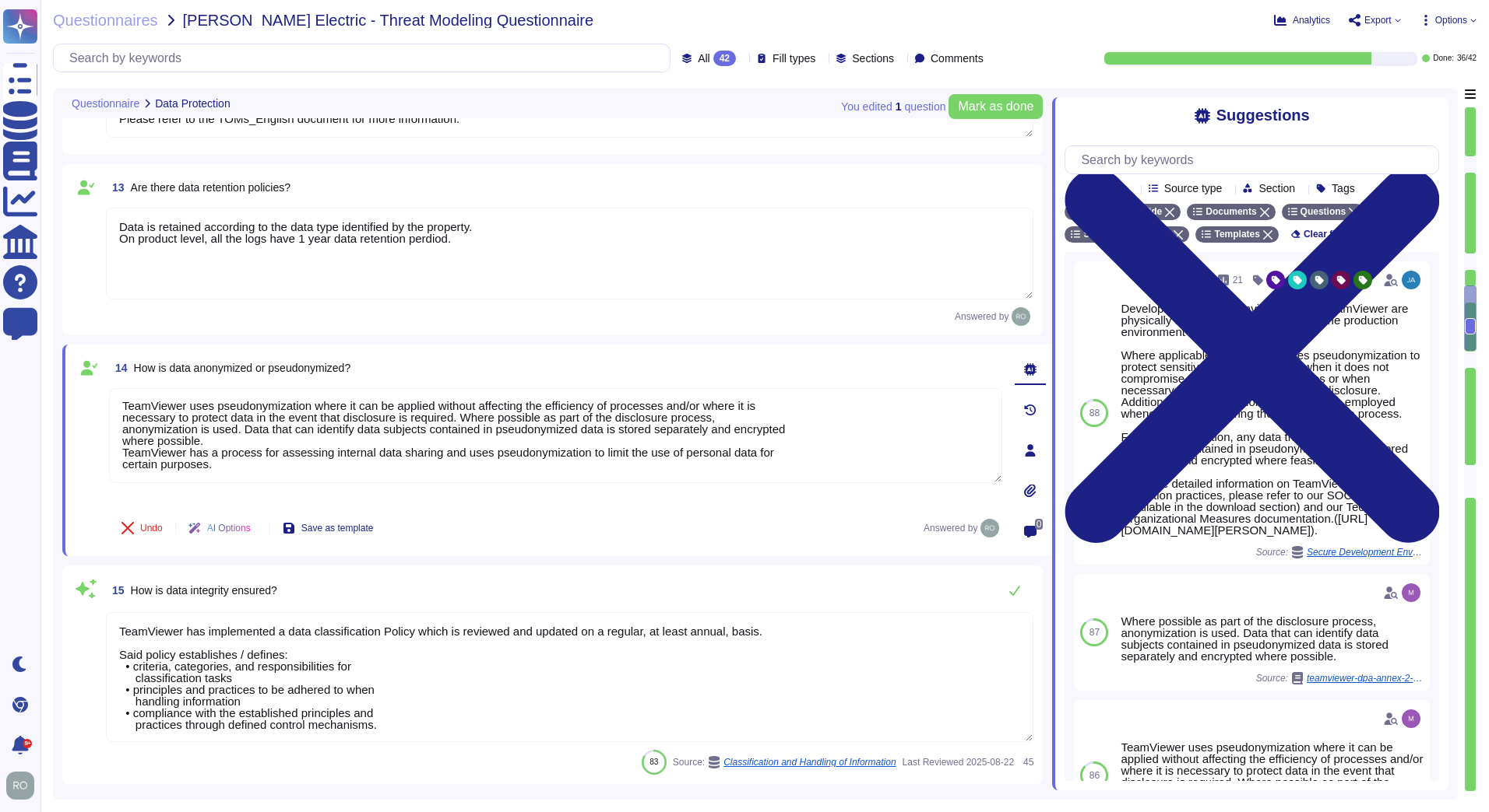
type textarea "TeamViewer uses pseudonymization where it can be applied without affecting the …"
click at [613, 523] on div "Undo AI Options Save as template Answered by" at bounding box center [555, 529] width 893 height 38
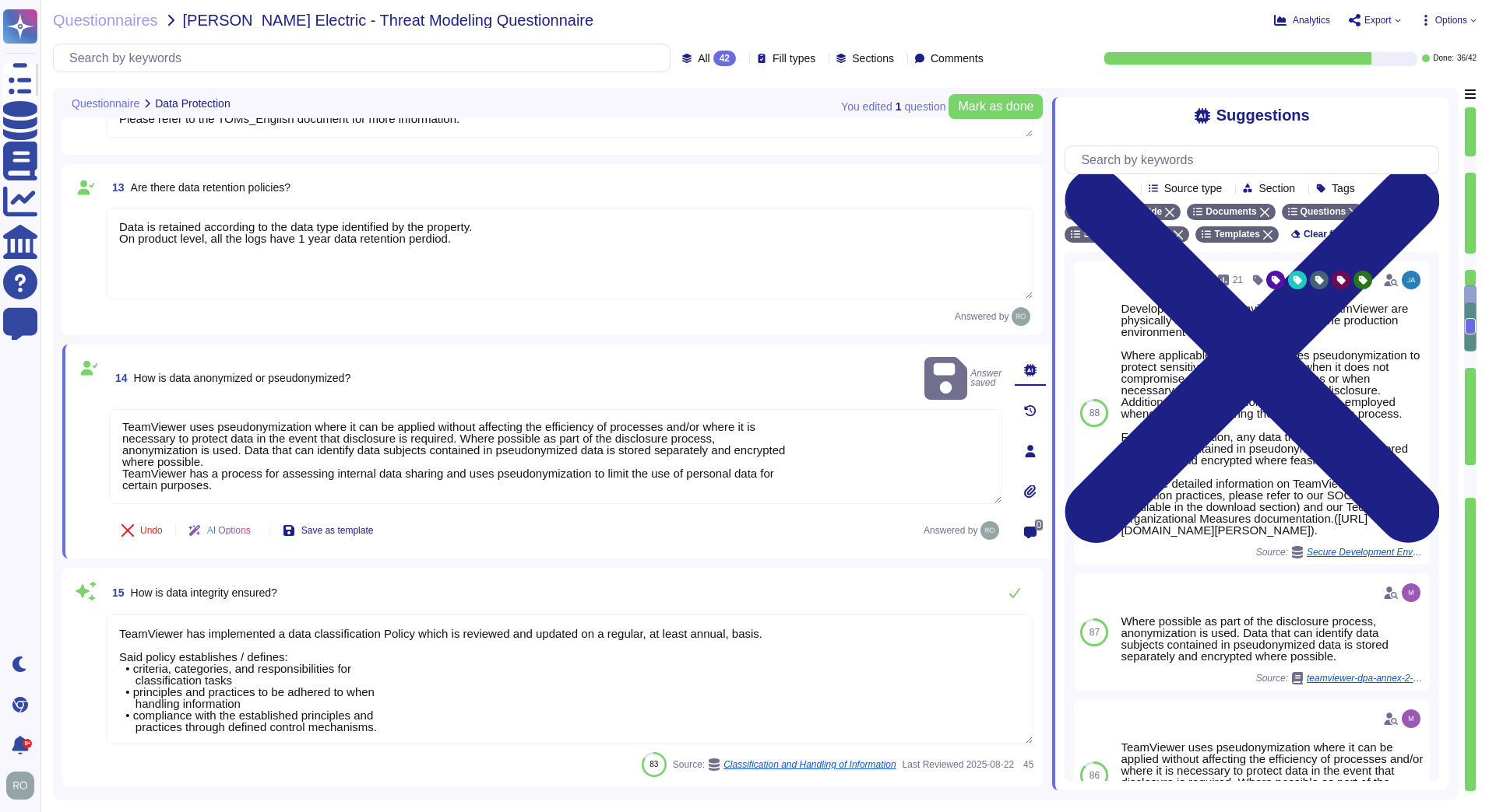
click at [493, 580] on div "15 How is data integrity ensured?" at bounding box center [570, 592] width 927 height 31
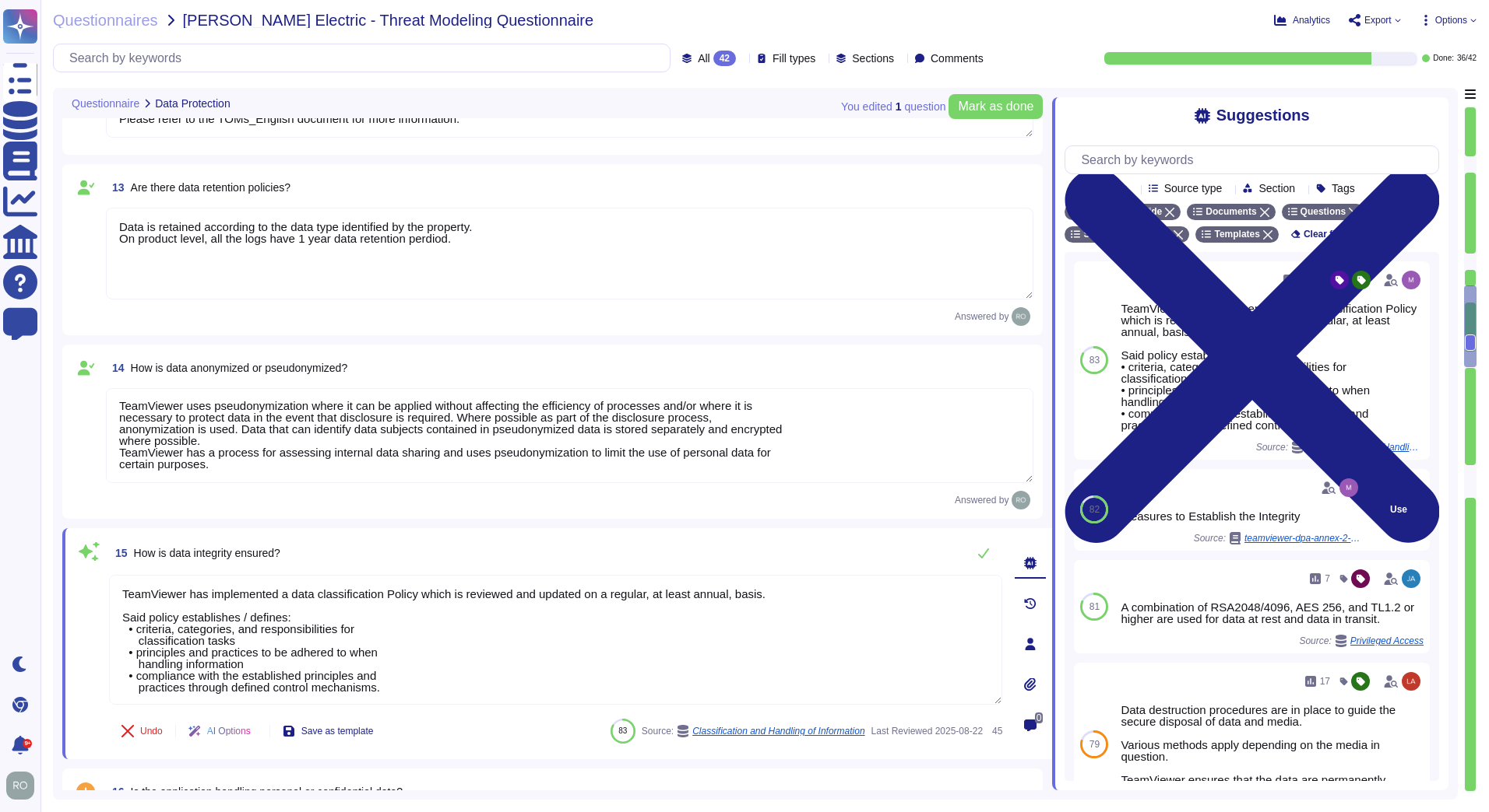
click at [1304, 543] on span "teamviewer-dpa-annex-2-tom-en.pdf" at bounding box center [1303, 538] width 117 height 9
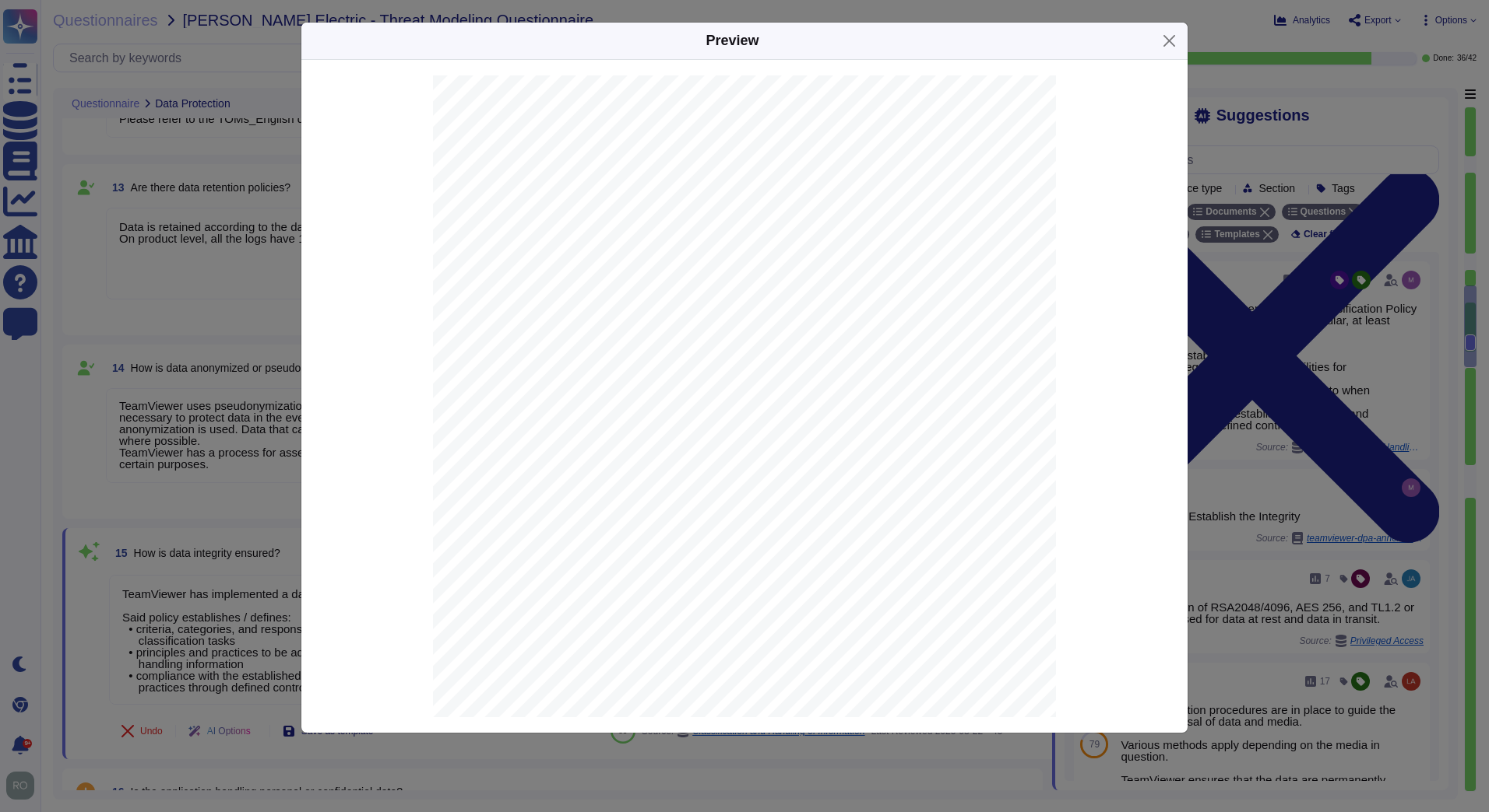
scroll to position [880, 0]
click at [607, 366] on link at bounding box center [743, 371] width 508 height 17
drag, startPoint x: 564, startPoint y: 386, endPoint x: 781, endPoint y: 238, distance: 262.7
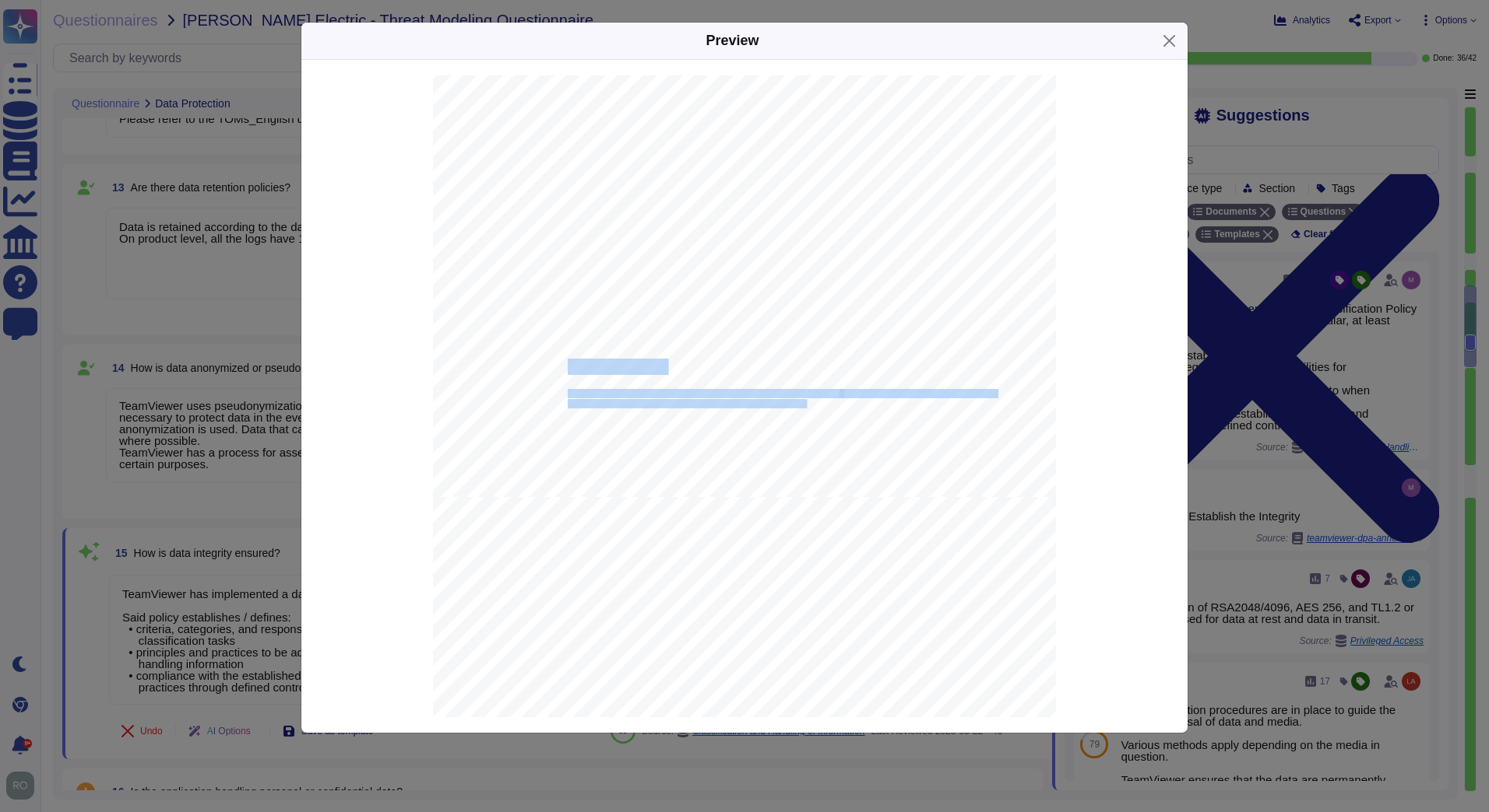
scroll to position [3082, 0]
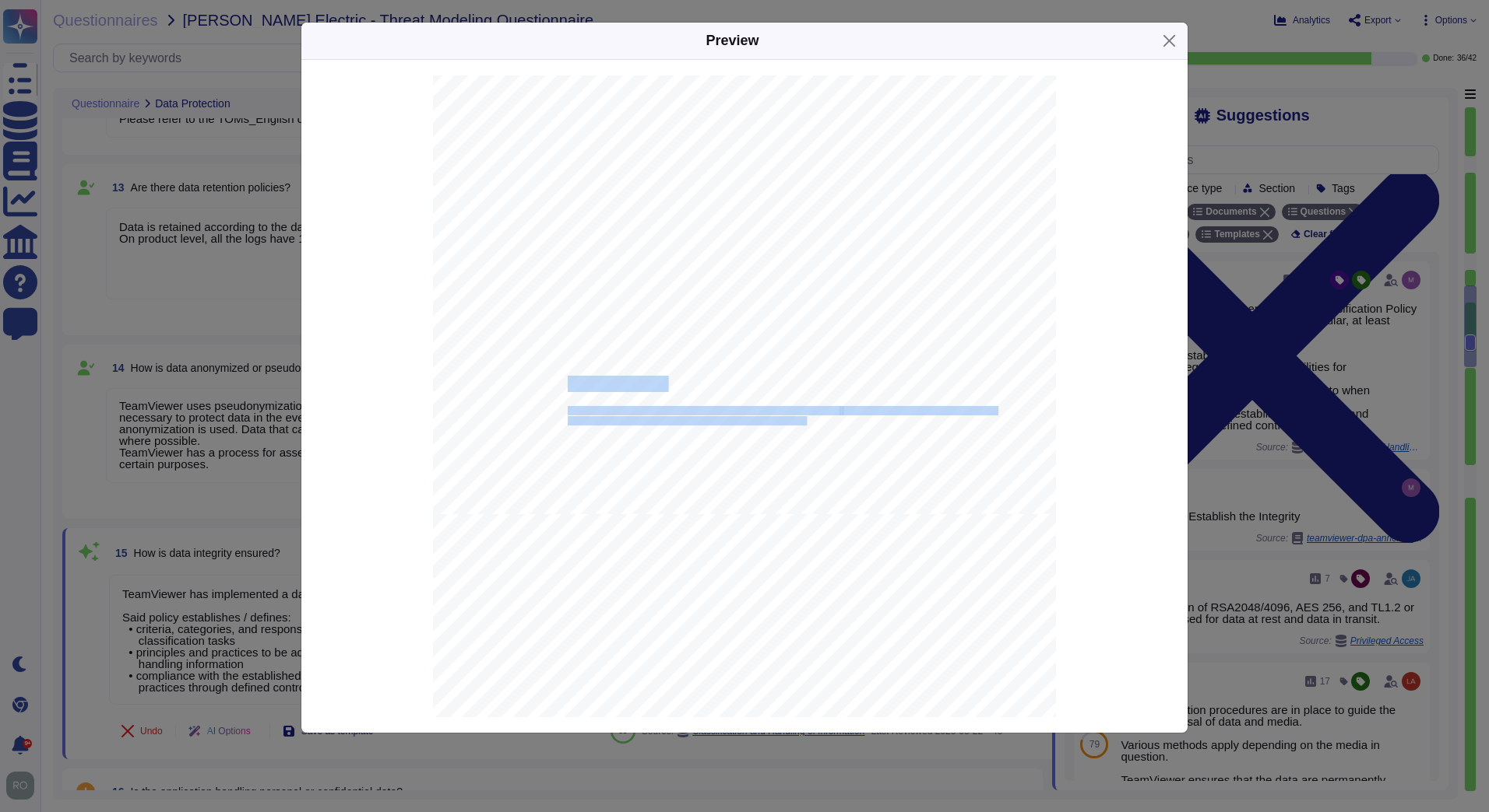
click at [596, 385] on span "Transfer Control" at bounding box center [616, 384] width 97 height 15
drag, startPoint x: 566, startPoint y: 380, endPoint x: 687, endPoint y: 396, distance: 122.1
click at [687, 396] on div "Page 4 Reporting Line Managers review the lists and enter the required changes …" at bounding box center [744, 74] width 623 height 880
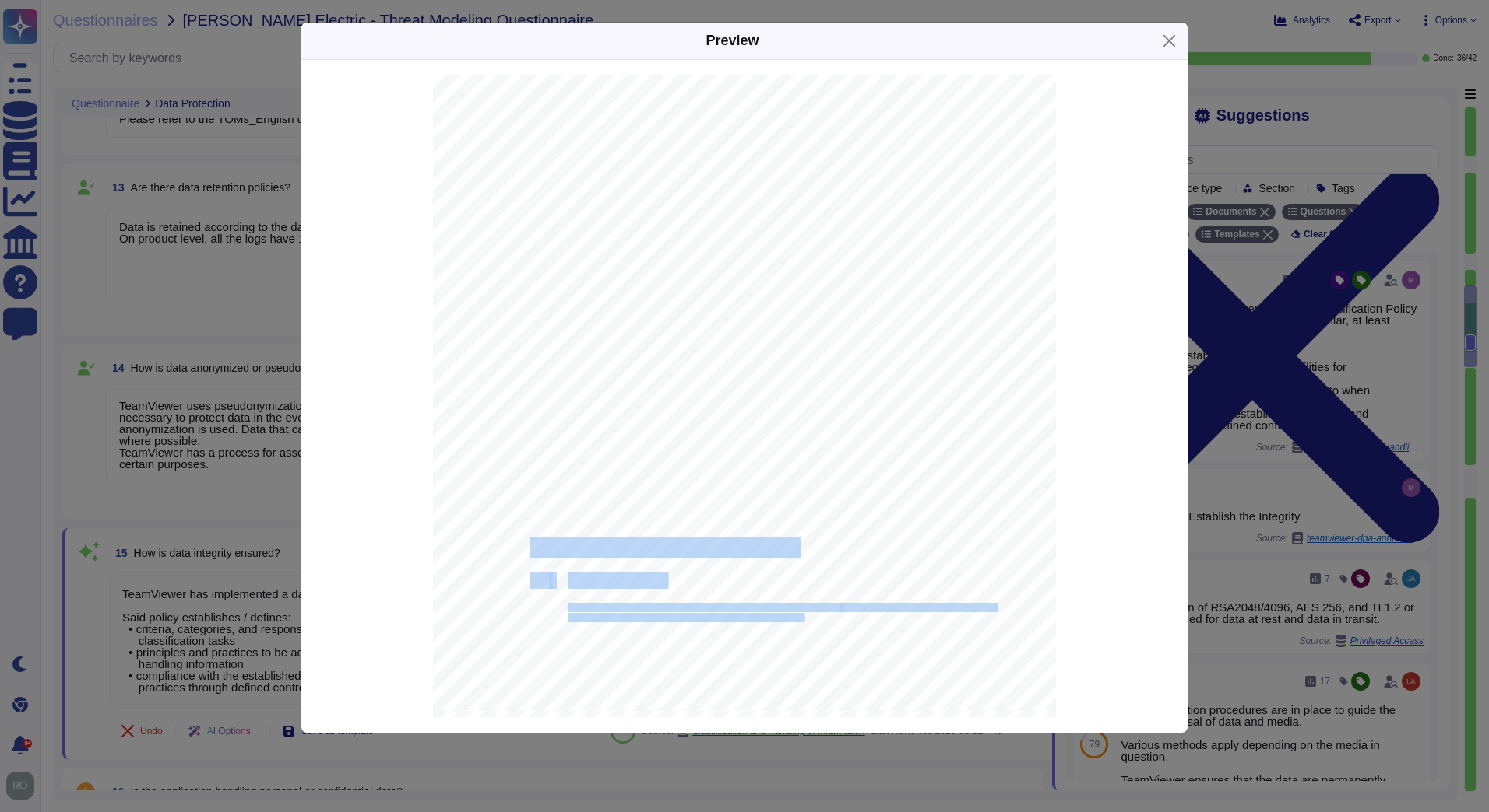
scroll to position [3767, 0]
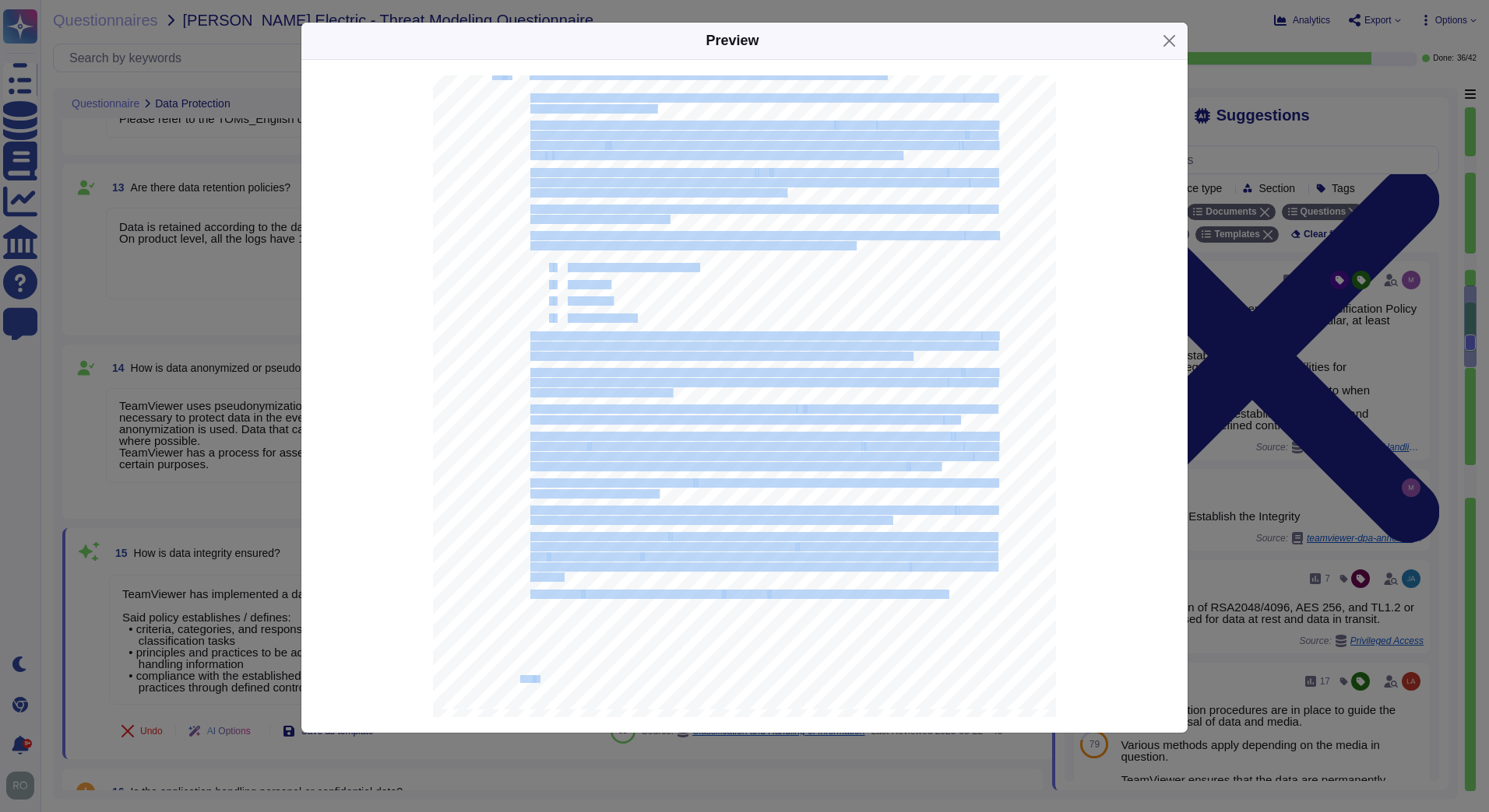
drag, startPoint x: 526, startPoint y: 552, endPoint x: 942, endPoint y: 594, distance: 418.1
copy div "Measures to Establish the Integrity 3.1 Transfer Control TeamViewer has transfe…"
click at [133, 461] on div "Preview - Overview of Technical and Organi z ational Measures Version as of 1 7…" at bounding box center [744, 406] width 1489 height 812
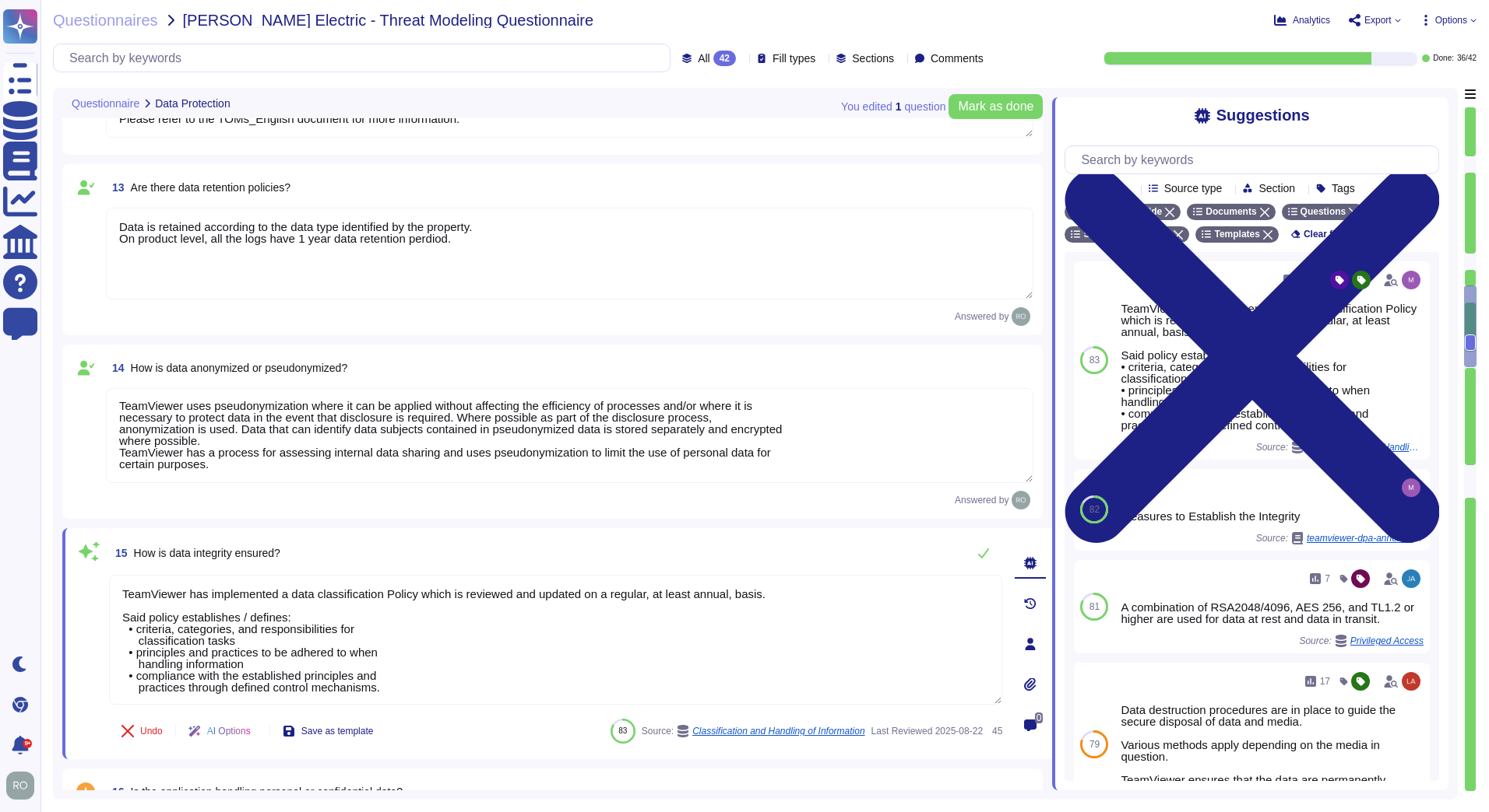
scroll to position [0, 0]
click at [245, 460] on textarea "TeamViewer uses pseudonymization where it can be applied without affecting the …" at bounding box center [570, 436] width 927 height 95
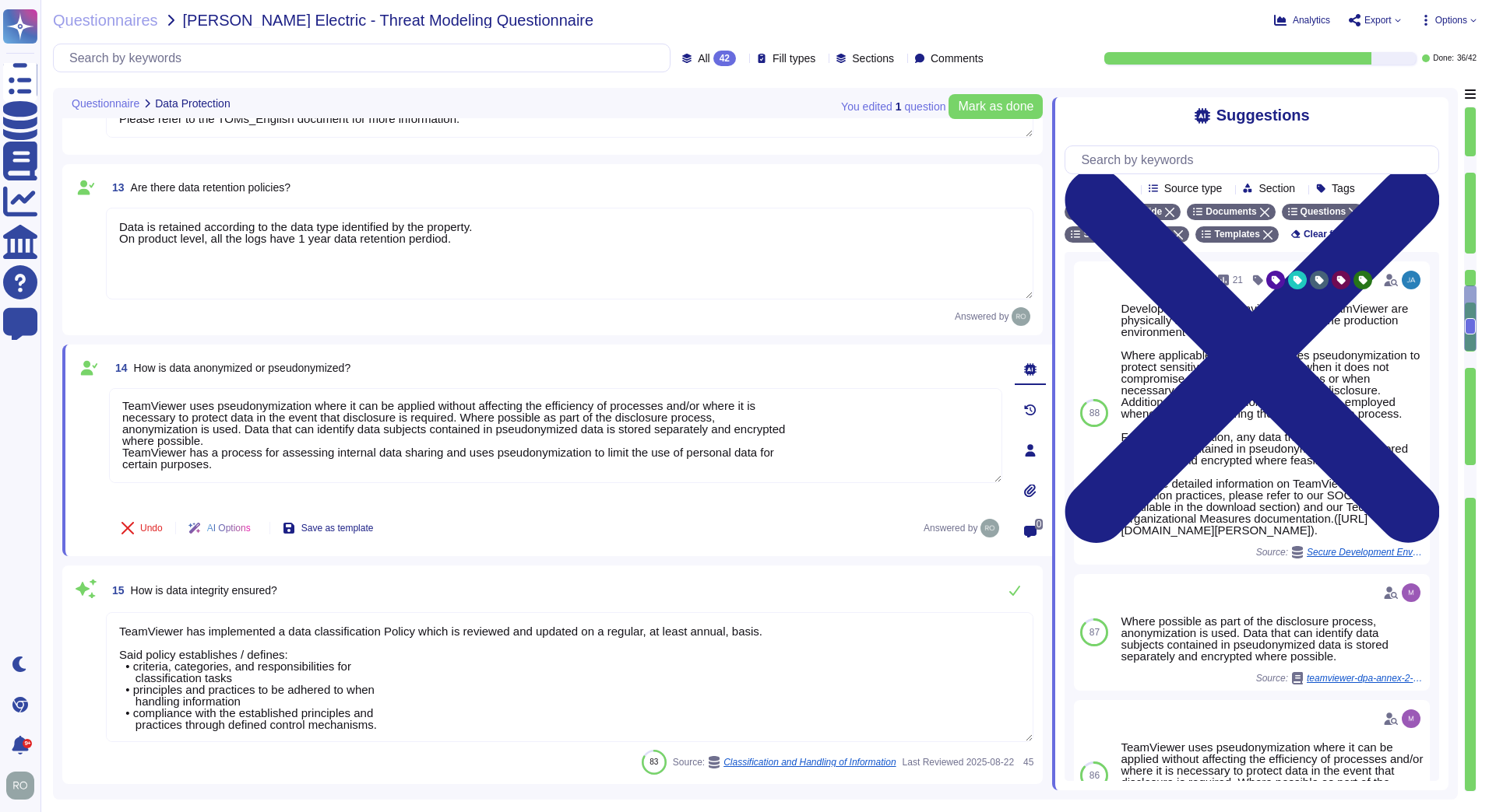
click at [424, 703] on textarea "TeamViewer has implemented a data classification Policy which is reviewed and u…" at bounding box center [570, 677] width 927 height 130
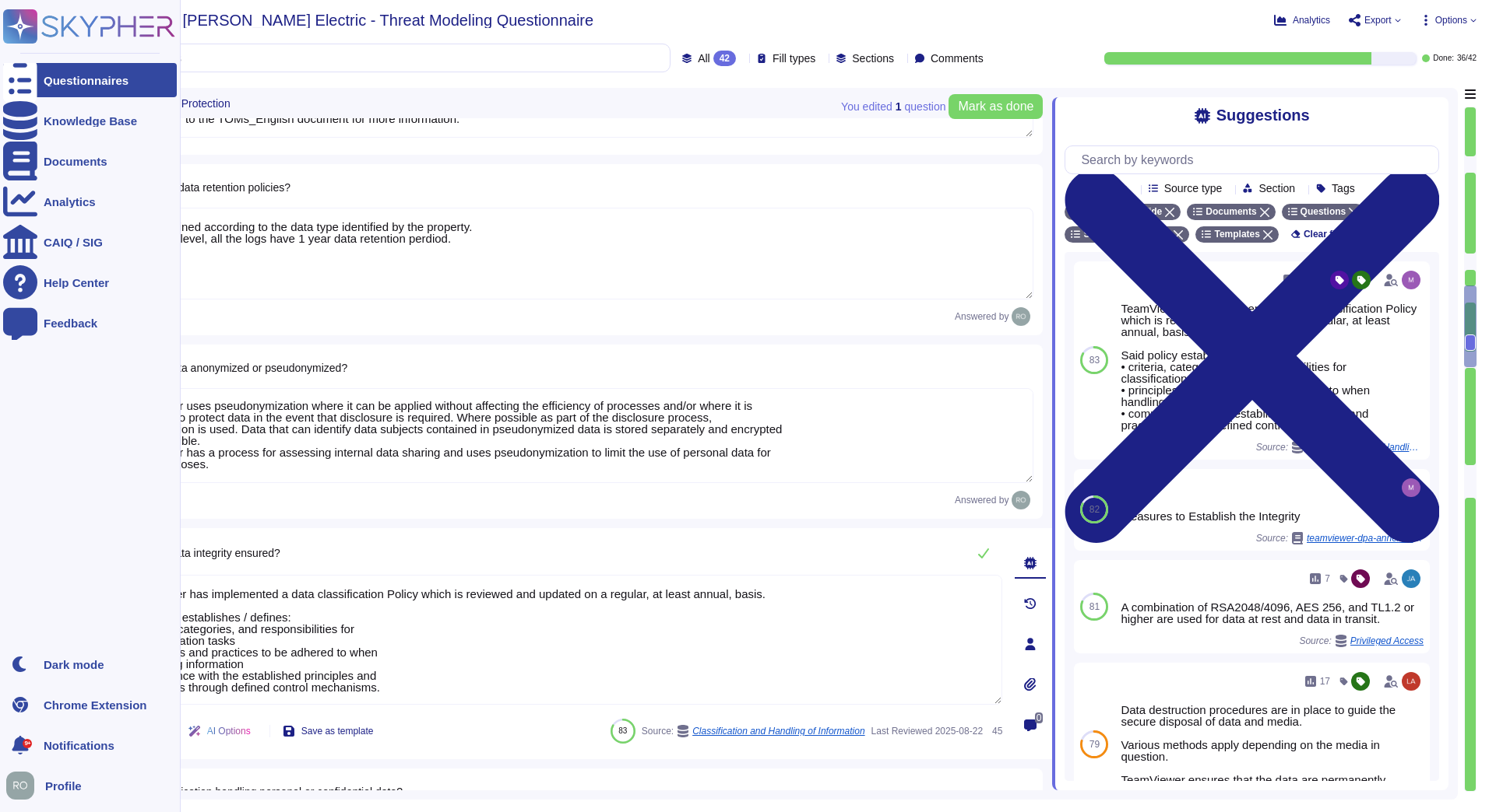
drag, startPoint x: 417, startPoint y: 702, endPoint x: 37, endPoint y: 538, distance: 413.9
click at [37, 538] on div "Questionnaires Knowledge Base Documents Analytics CAIQ / SIG Help Center Feedba…" at bounding box center [744, 406] width 1489 height 812
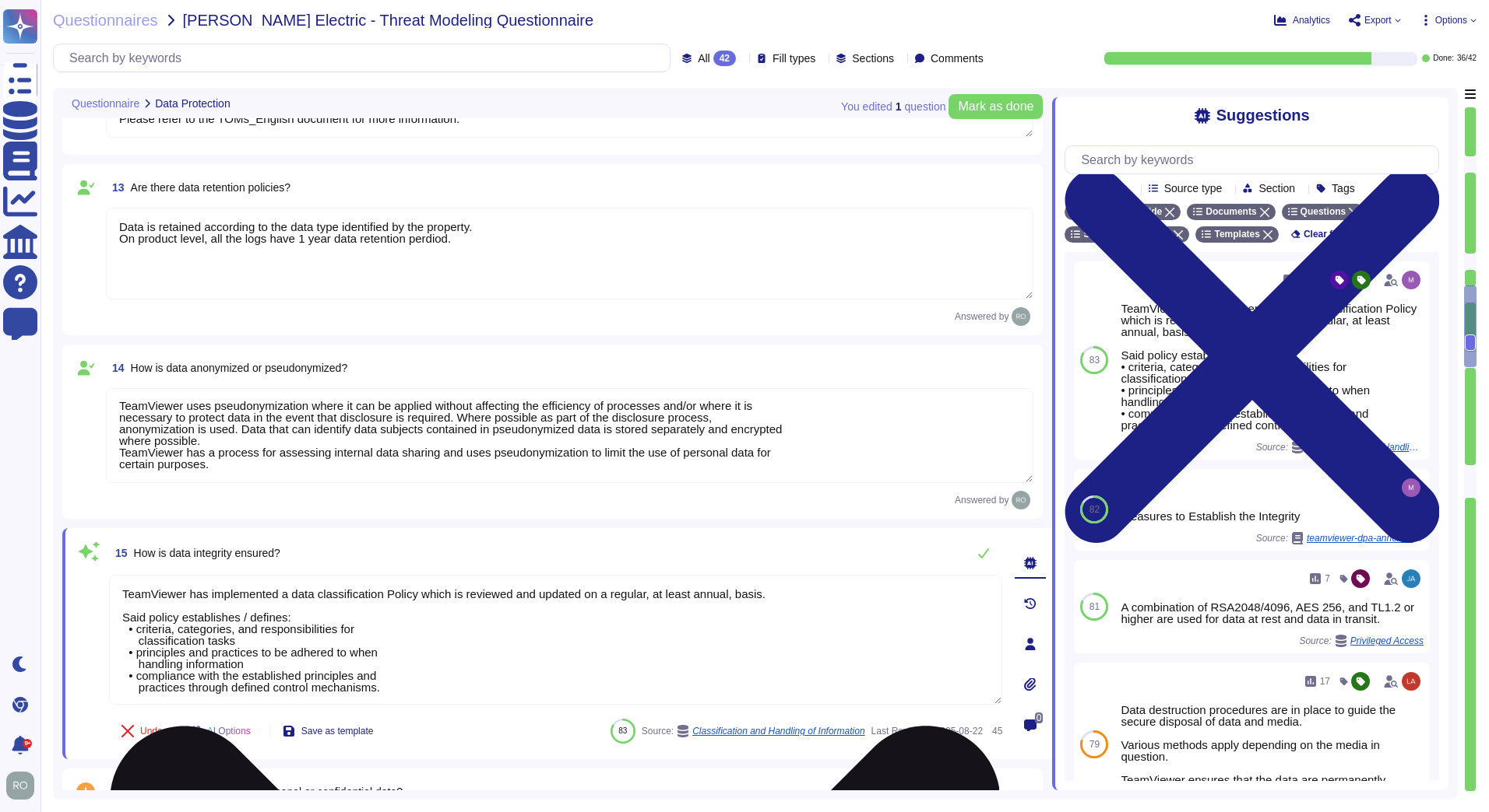
paste textarea "Measures to Establish the Integrity 3.1 Transfer Control TeamViewer has transfe…"
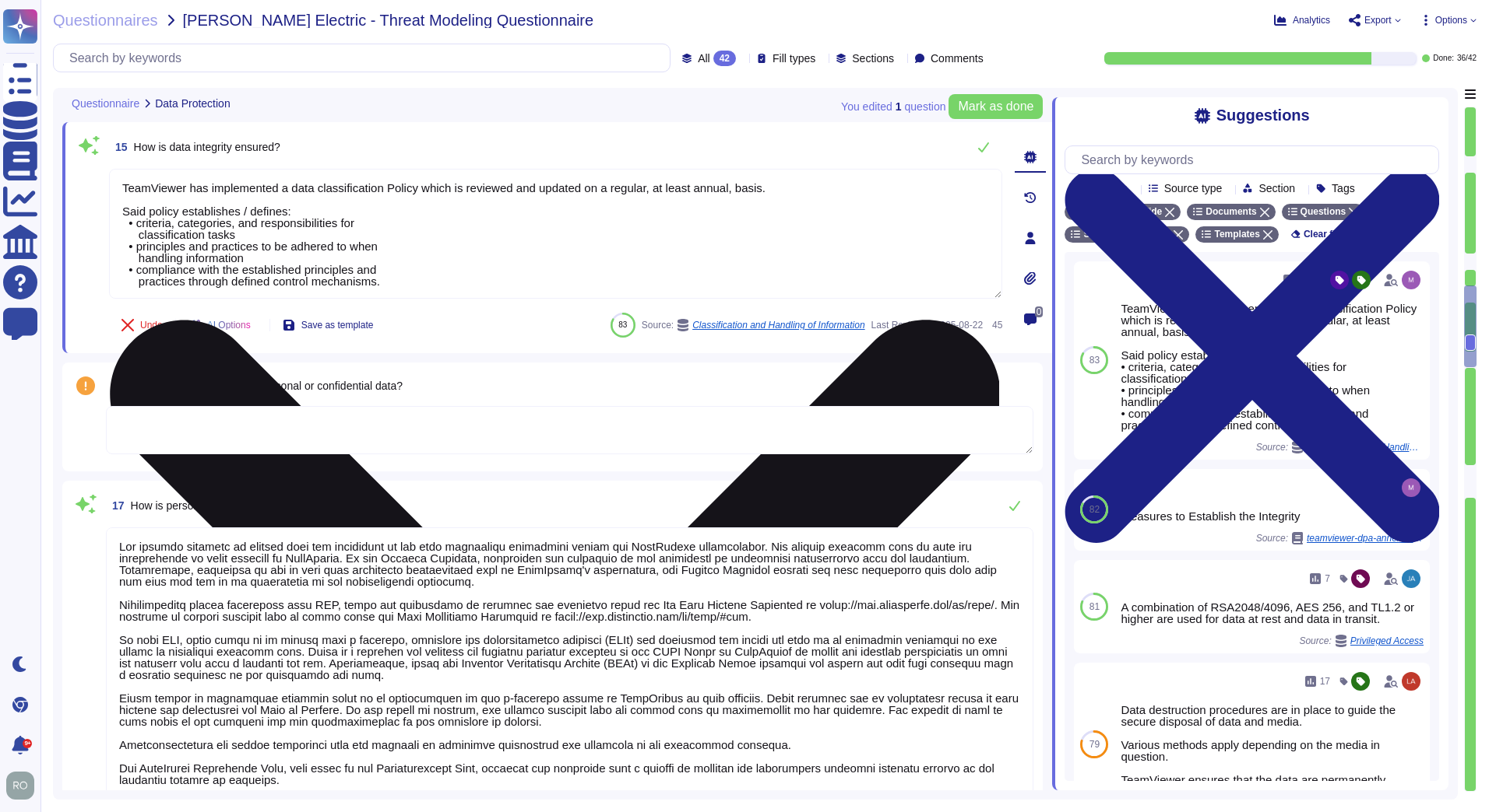
type textarea "Measures to Establish the Integrity 3.1 Transfer Control TeamViewer has transfe…"
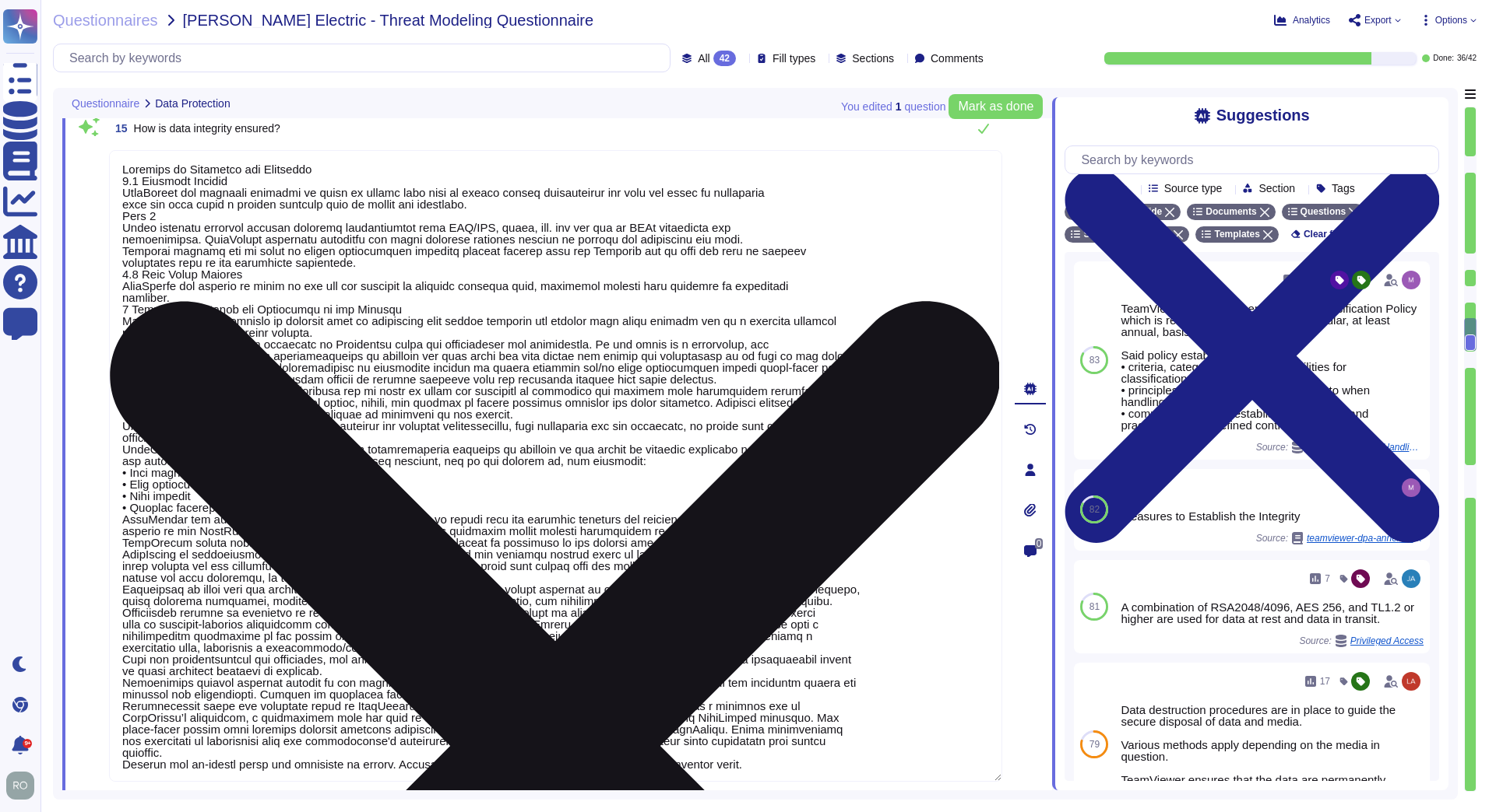
type textarea "The privacy handbook is dealing with the obligation of the data protection regu…"
drag, startPoint x: 130, startPoint y: 292, endPoint x: 531, endPoint y: 287, distance: 401.0
click at [531, 287] on textarea at bounding box center [555, 466] width 893 height 632
click at [527, 289] on textarea at bounding box center [555, 466] width 893 height 632
drag, startPoint x: 168, startPoint y: 304, endPoint x: 380, endPoint y: 308, distance: 212.0
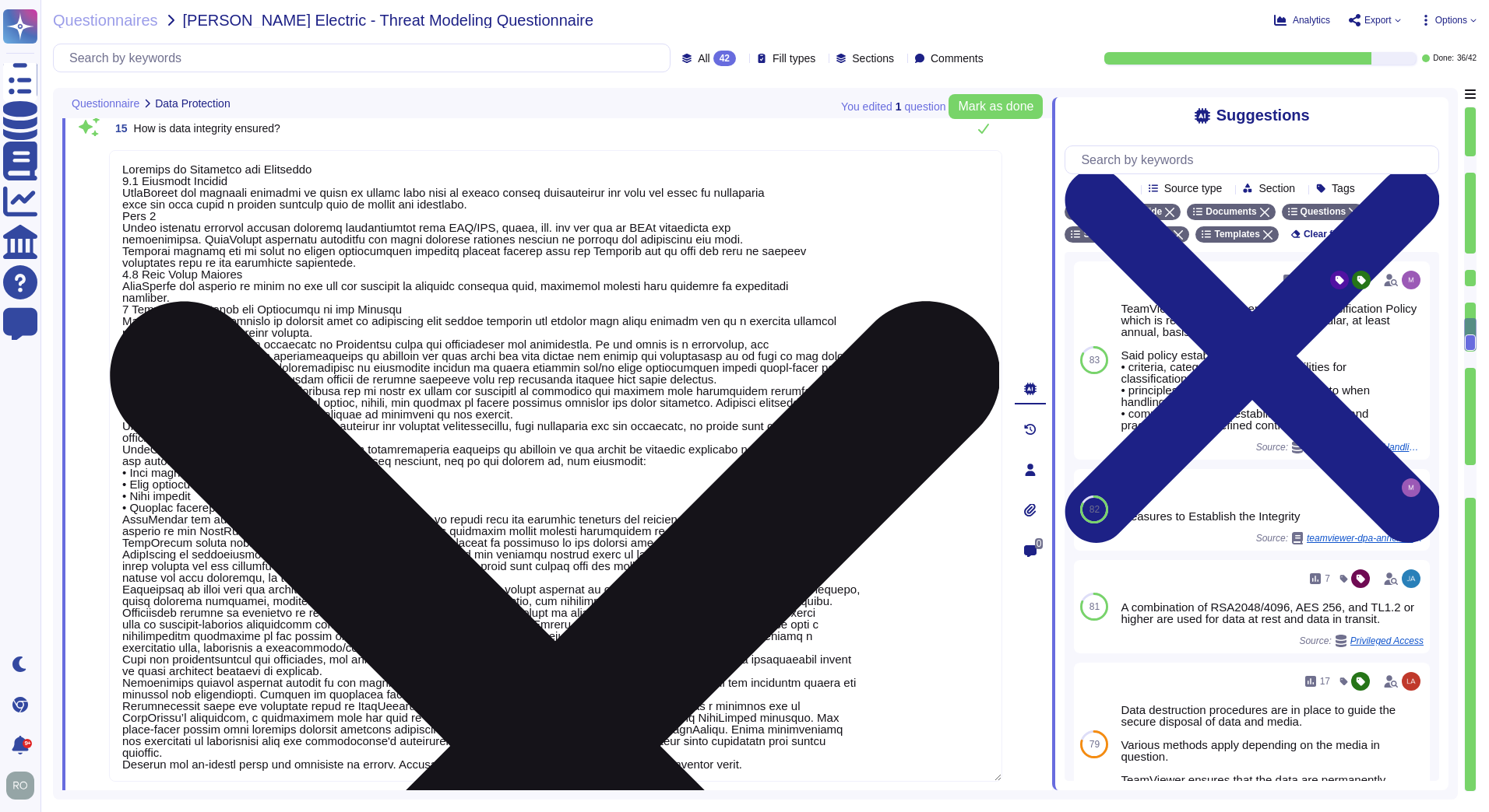
click at [381, 308] on textarea at bounding box center [555, 466] width 893 height 632
click at [383, 309] on textarea at bounding box center [555, 466] width 893 height 632
click at [205, 355] on textarea at bounding box center [555, 466] width 893 height 632
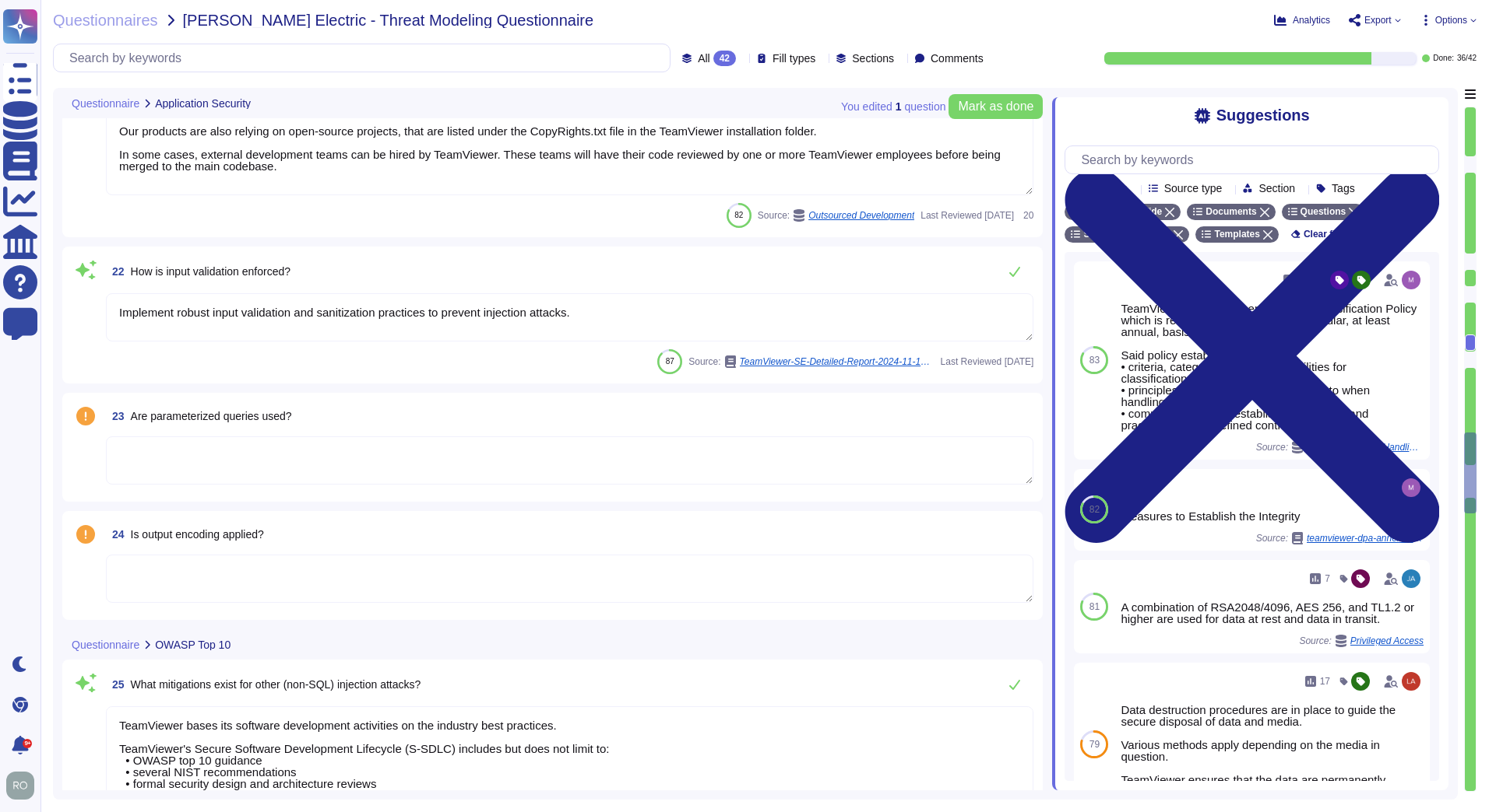
type textarea "As part of TeamViewer S-SDLC process, TeamViewer conduct threat modeling, secur…"
type textarea "TeamViewer conducts annual audits, either internally and/or by independent thir…"
type textarea "TeamViewer is using sub-processors to provide specific capabilities. All the su…"
type textarea "Implement robust input validation and sanitization practices to prevent injecti…"
type textarea "TeamViewer bases its software development activities on the industry best pract…"
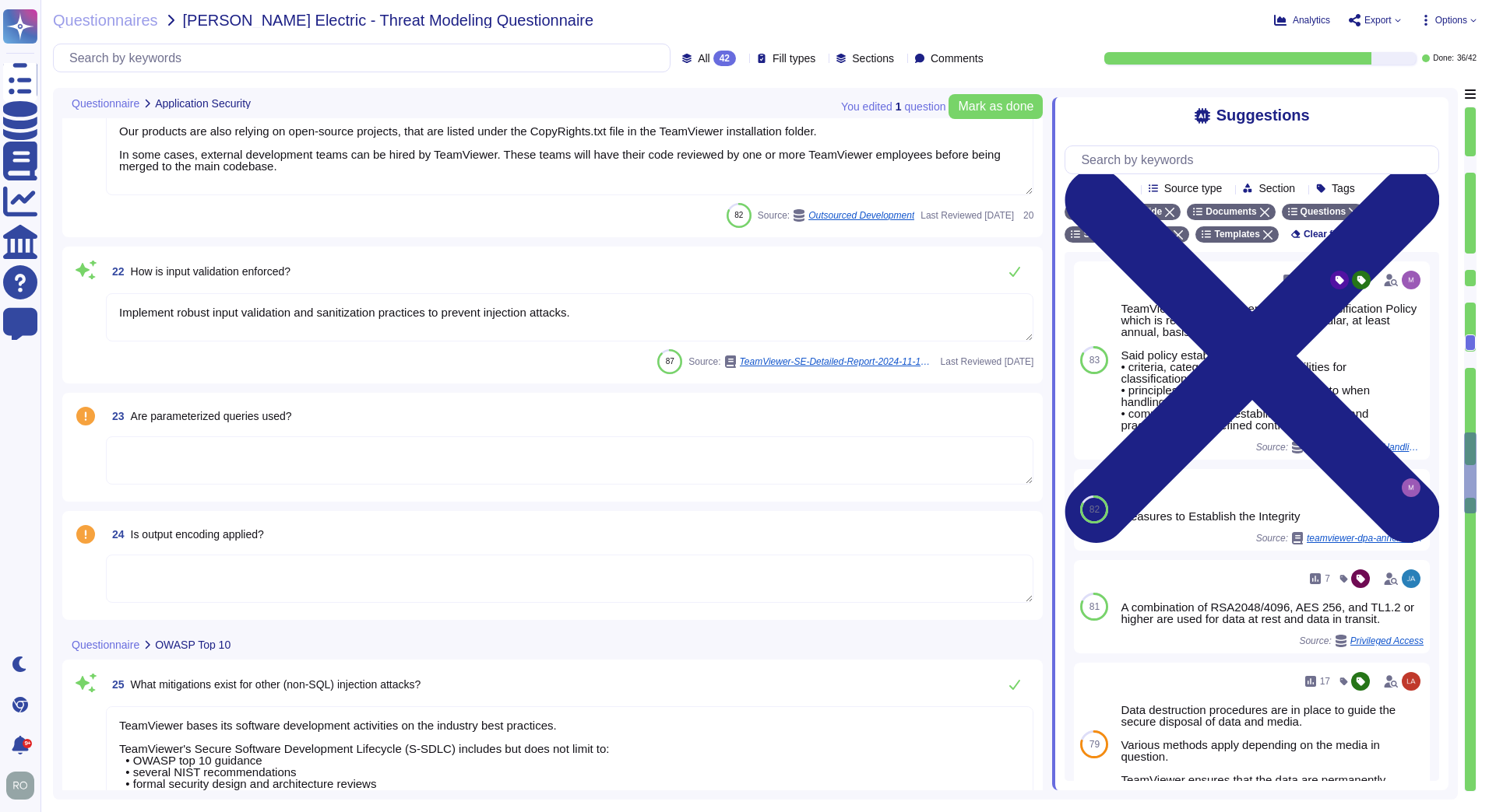
type textarea "TeamViewer ensures secure authentication through the use of Two-Factor Authenti…"
type textarea "TeamViewer implements and maintains various different internal guidelines and p…"
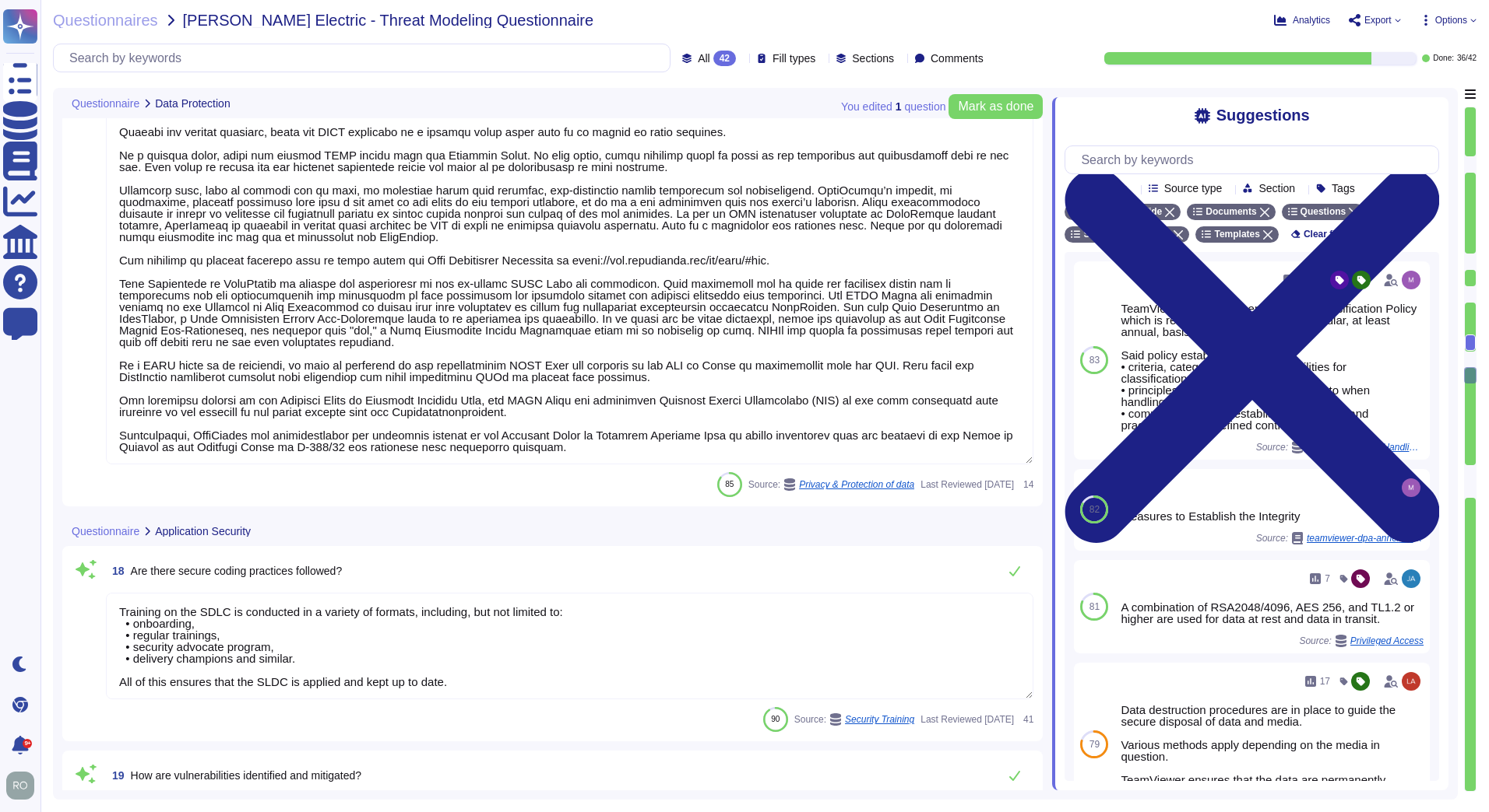
type textarea "Measures to Establish the Integrity 3.1 Transfer Control TeamViewer has transfe…"
type textarea "The privacy handbook is dealing with the obligation of the data protection regu…"
type textarea "Training on the SDLC is conducted in a variety of formats, including, but not l…"
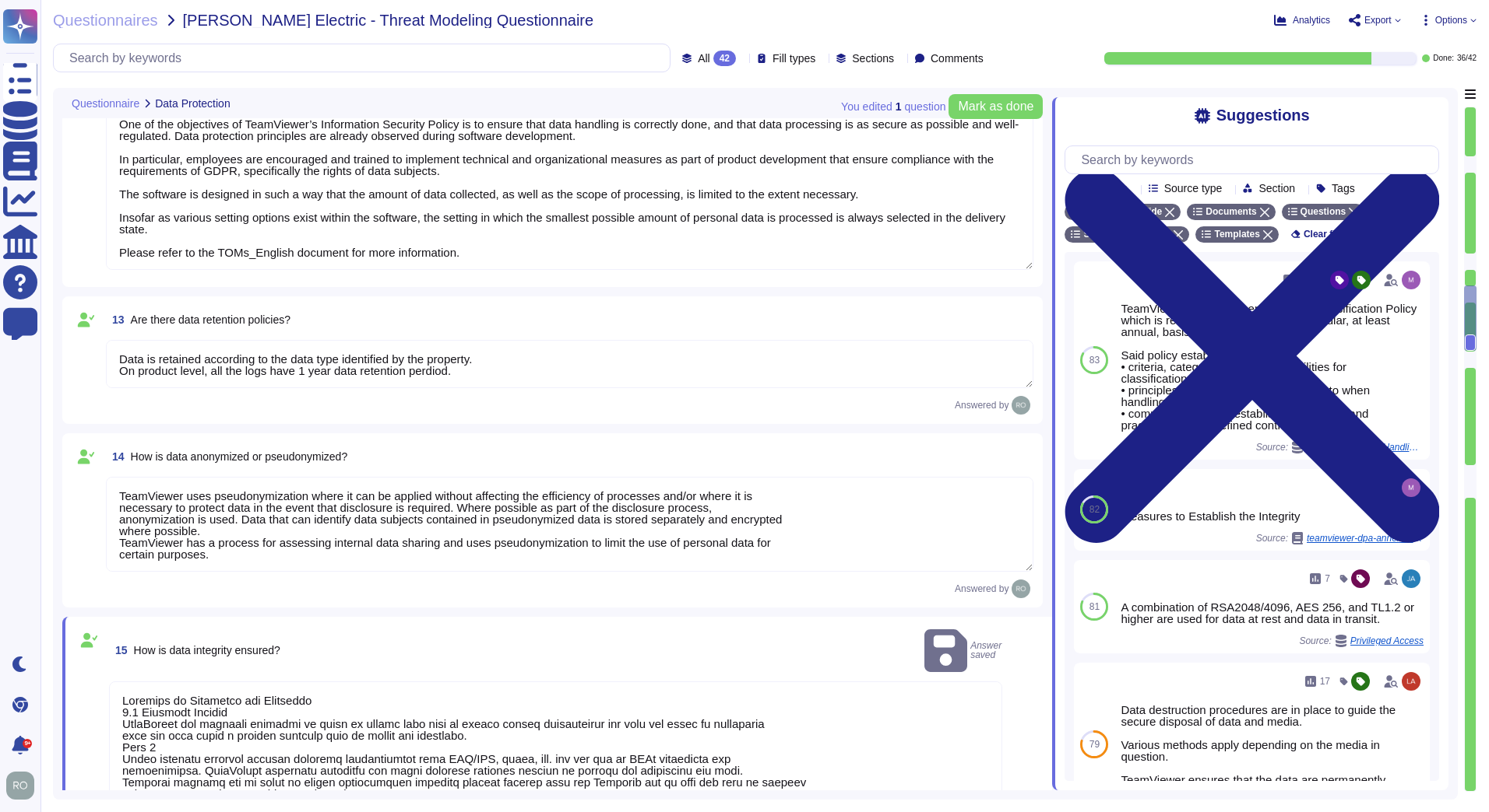
type textarea "TeamViewer Use encryption technologies to protect customer data both at rest an…"
type textarea "One of the objectives of TeamViewer’s Information Security Policy is to ensure …"
type textarea "Data is retained according to the data type identified by the property. On prod…"
type textarea "TeamViewer uses pseudonymization where it can be applied without affecting the …"
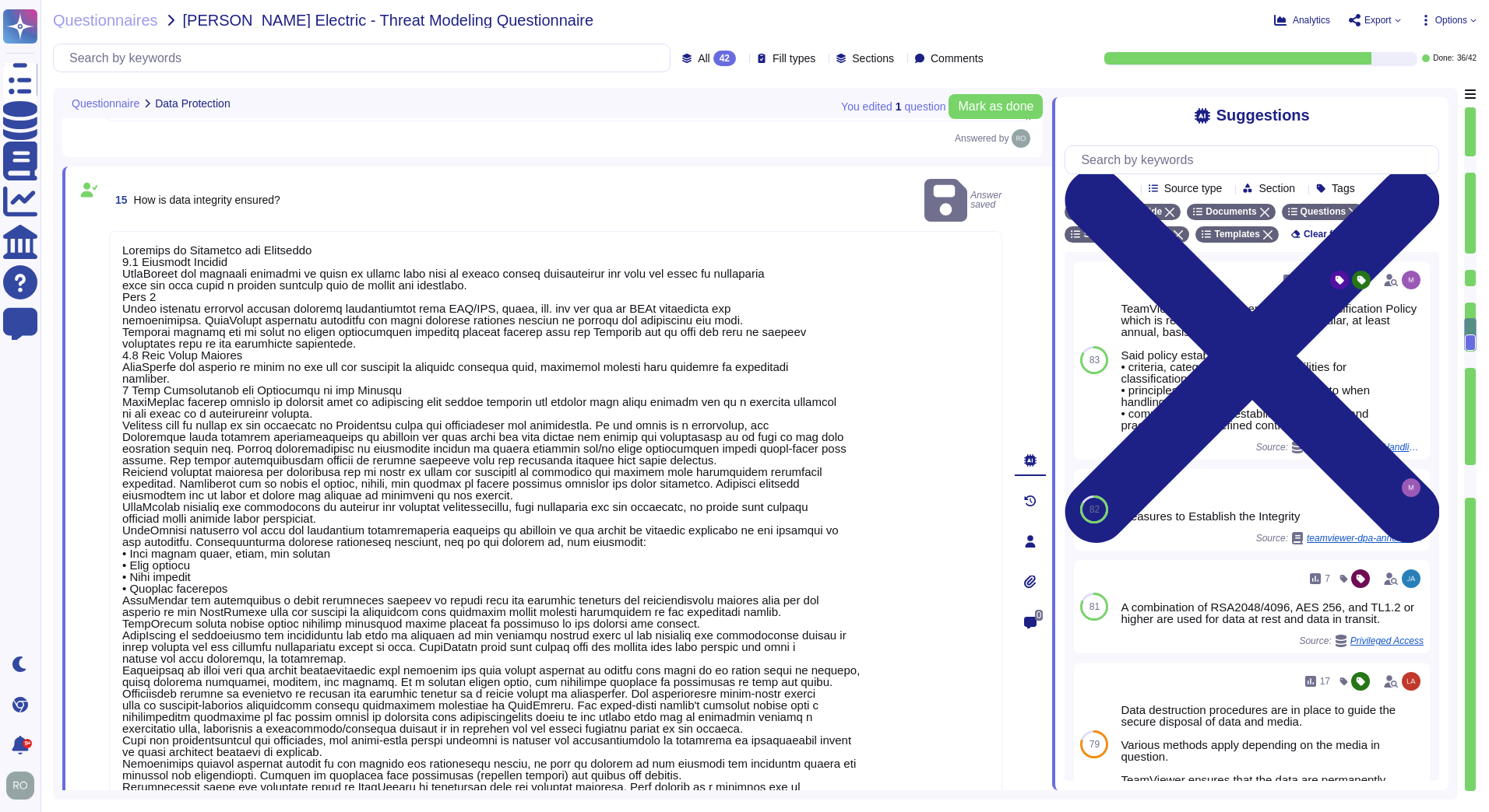
type textarea "The privacy handbook is dealing with the obligation of the data protection regu…"
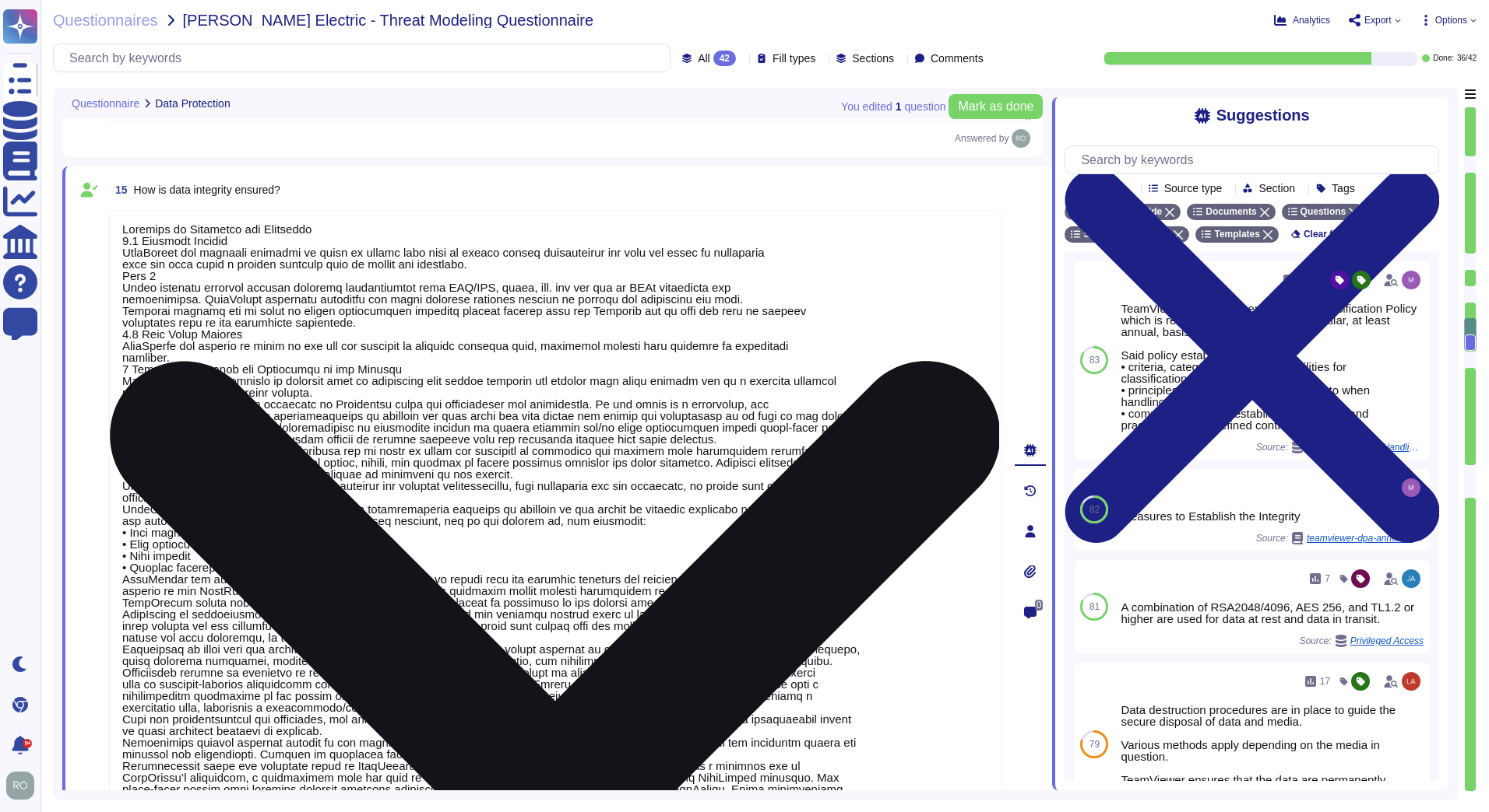
click at [313, 344] on textarea at bounding box center [555, 526] width 893 height 632
click at [286, 453] on textarea at bounding box center [555, 526] width 893 height 632
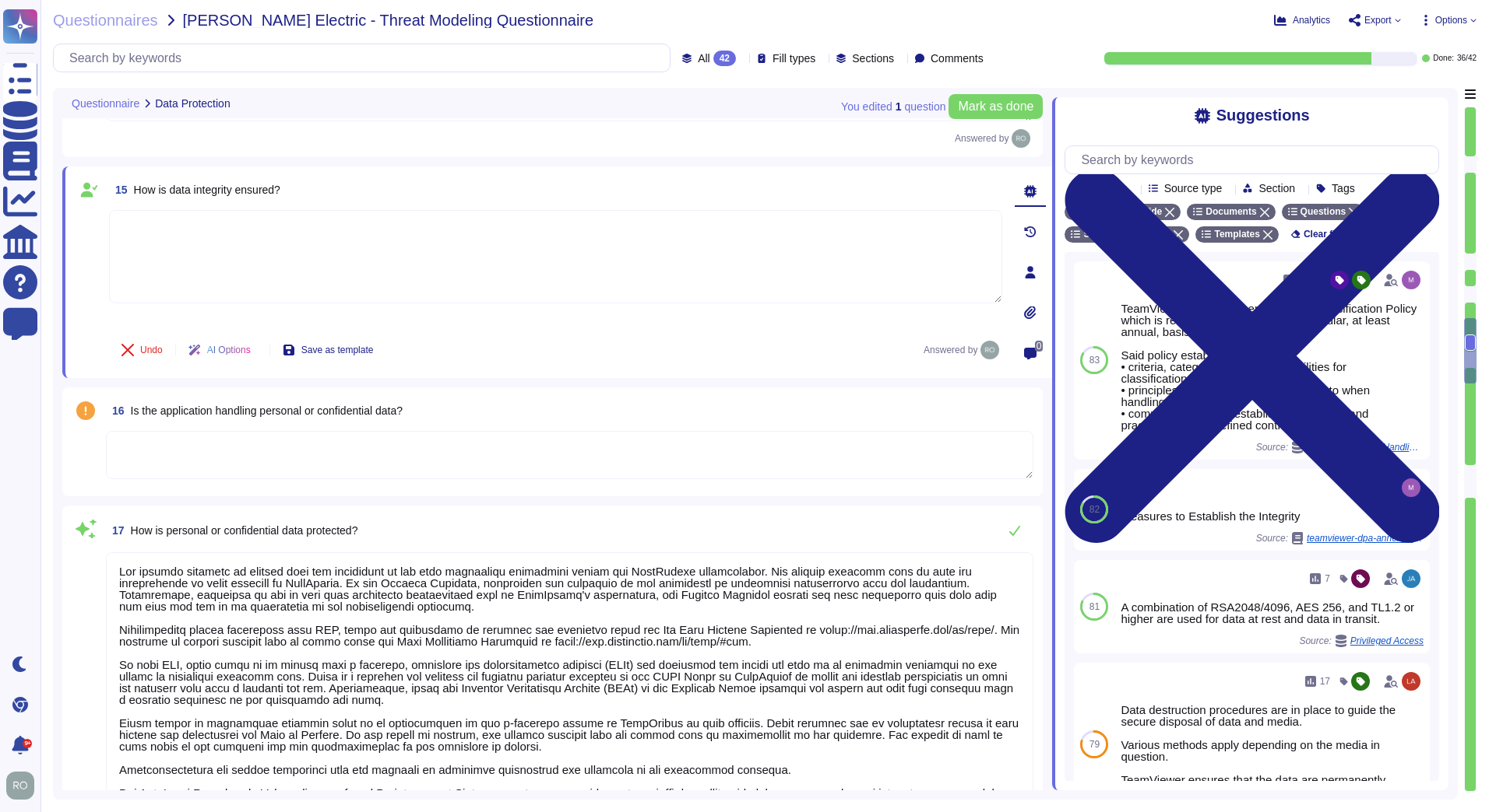
click at [315, 249] on textarea at bounding box center [555, 256] width 893 height 93
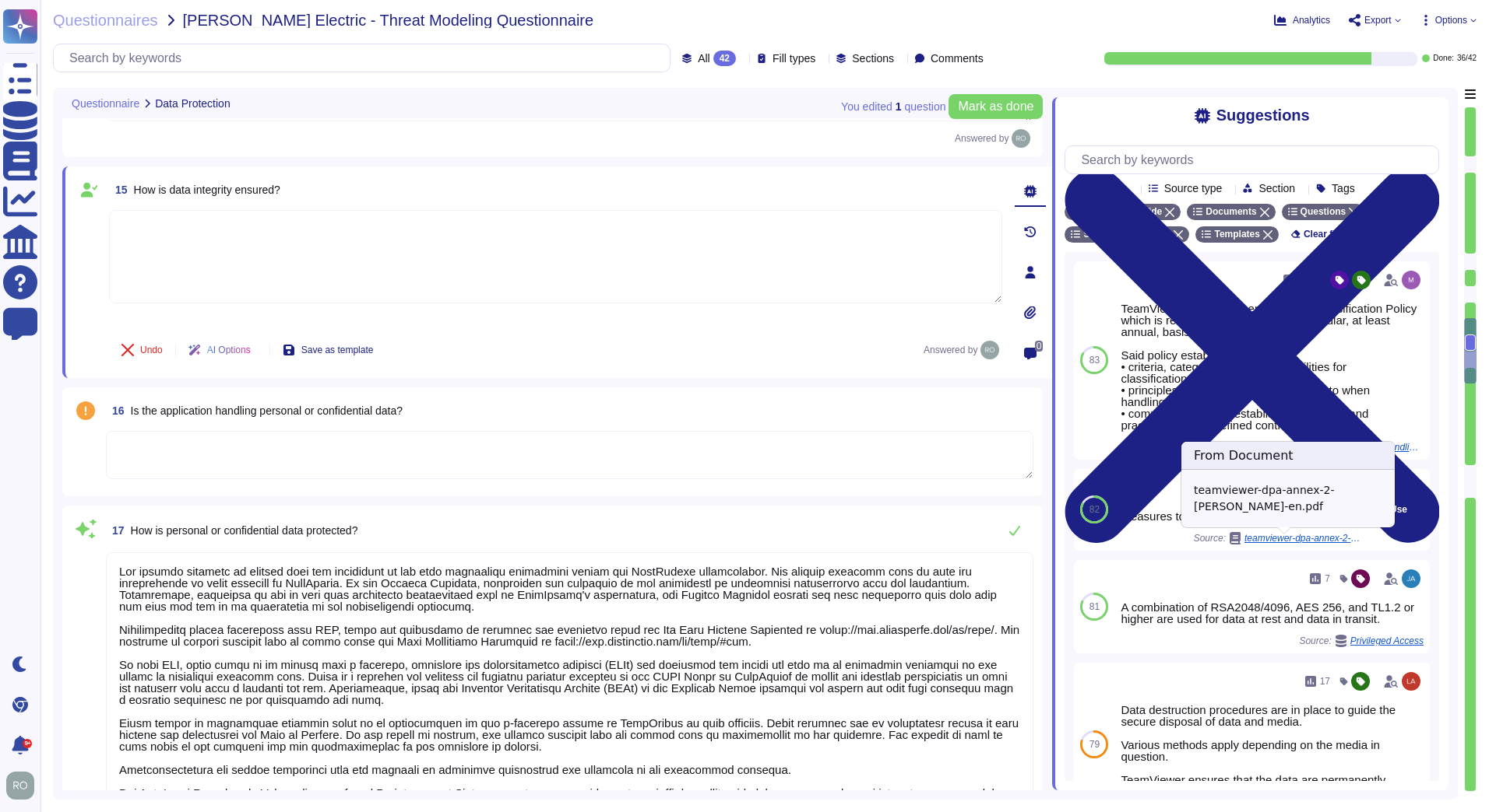
click at [1299, 543] on span "teamviewer-dpa-annex-2-tom-en.pdf" at bounding box center [1303, 538] width 117 height 9
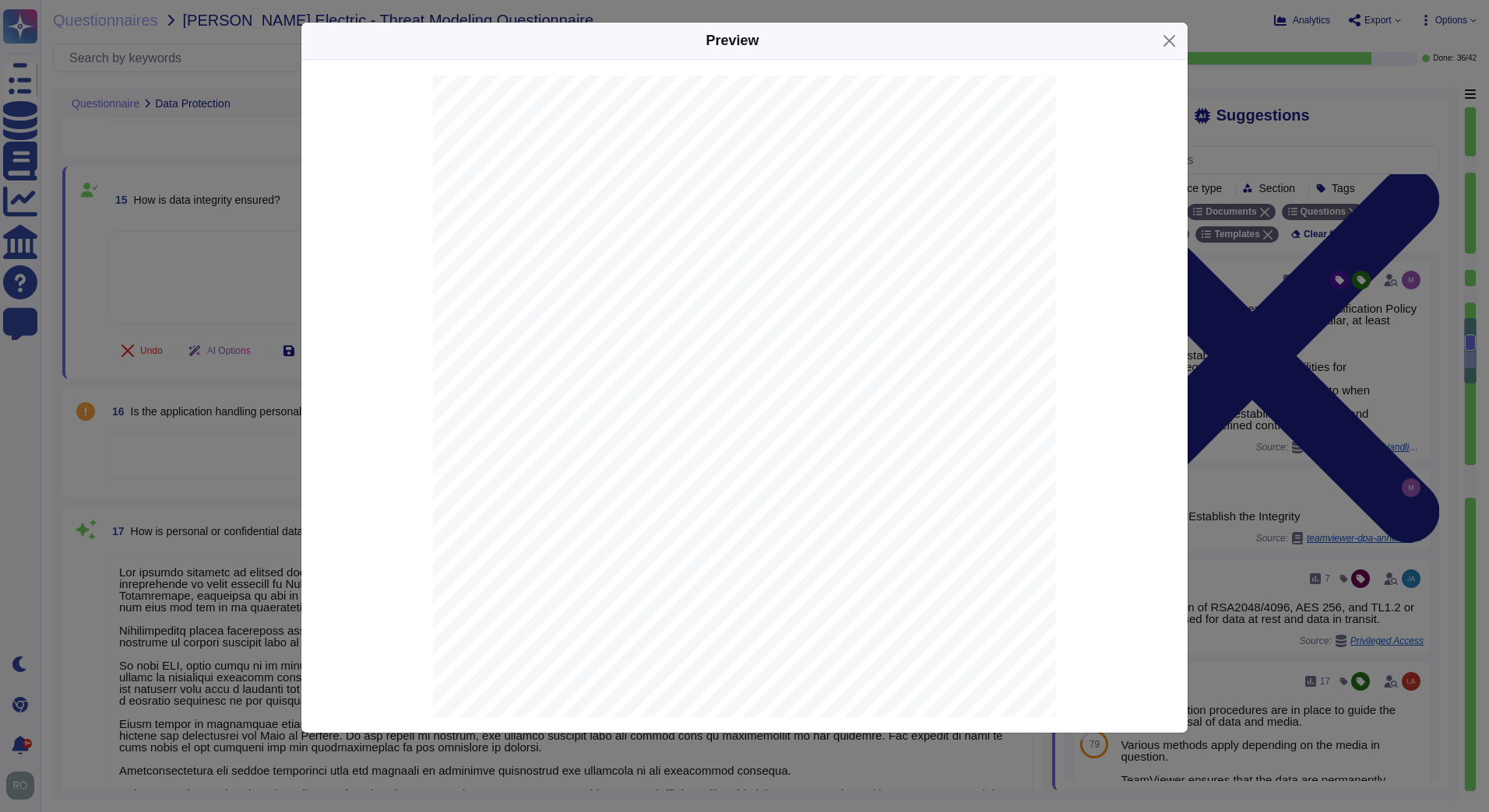
scroll to position [880, 0]
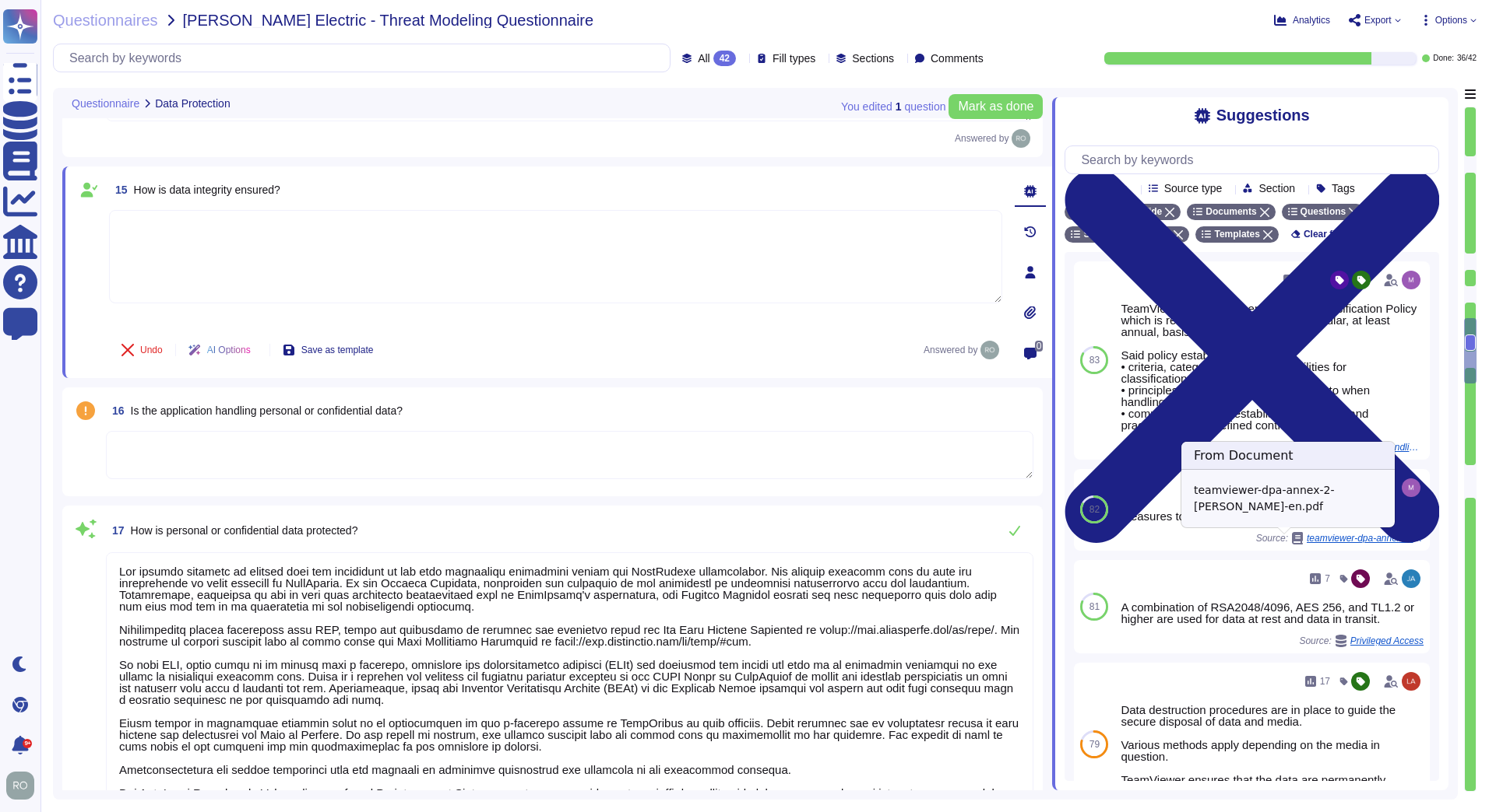
click at [264, 270] on textarea at bounding box center [555, 256] width 893 height 93
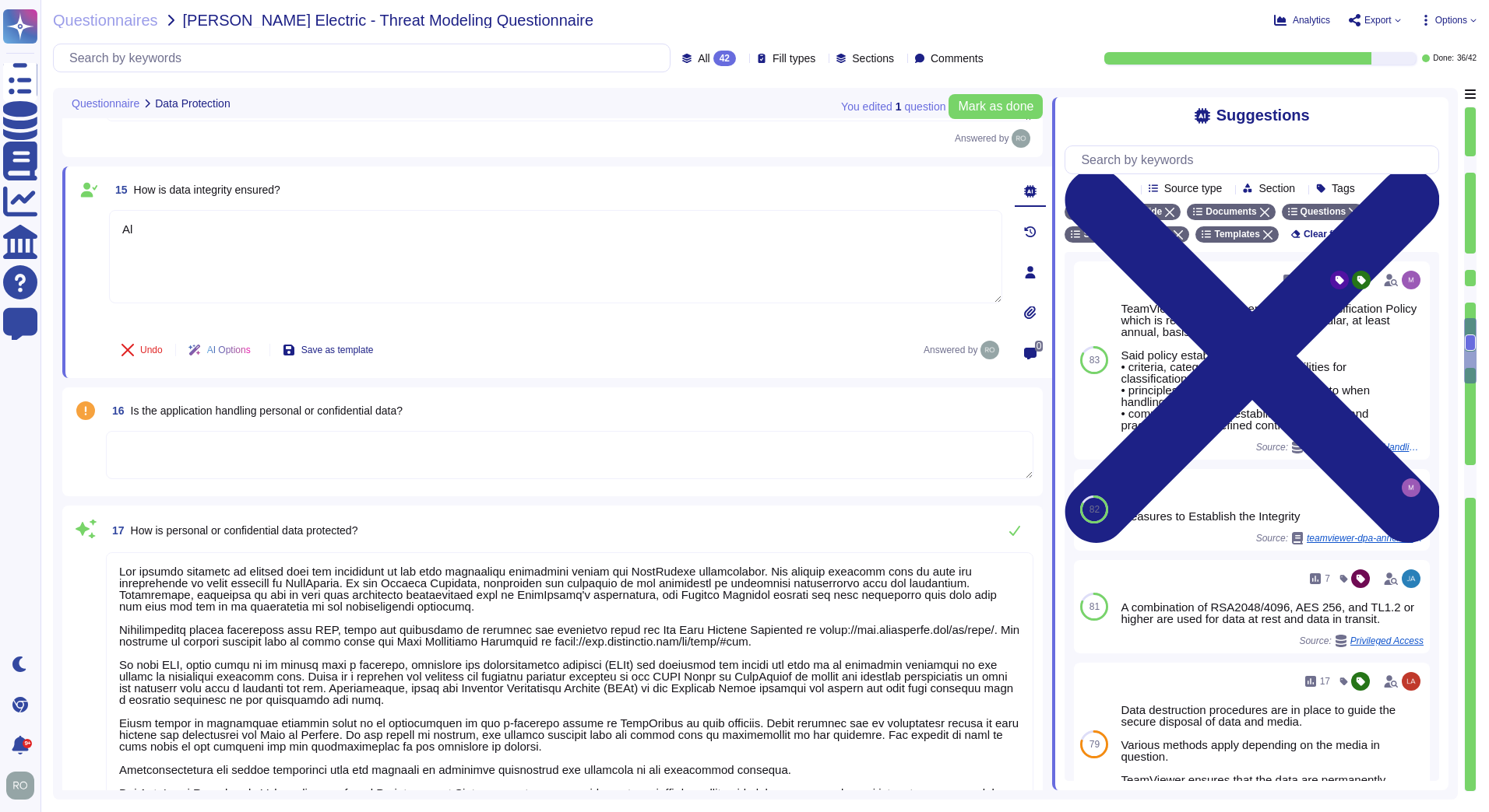
type textarea "A"
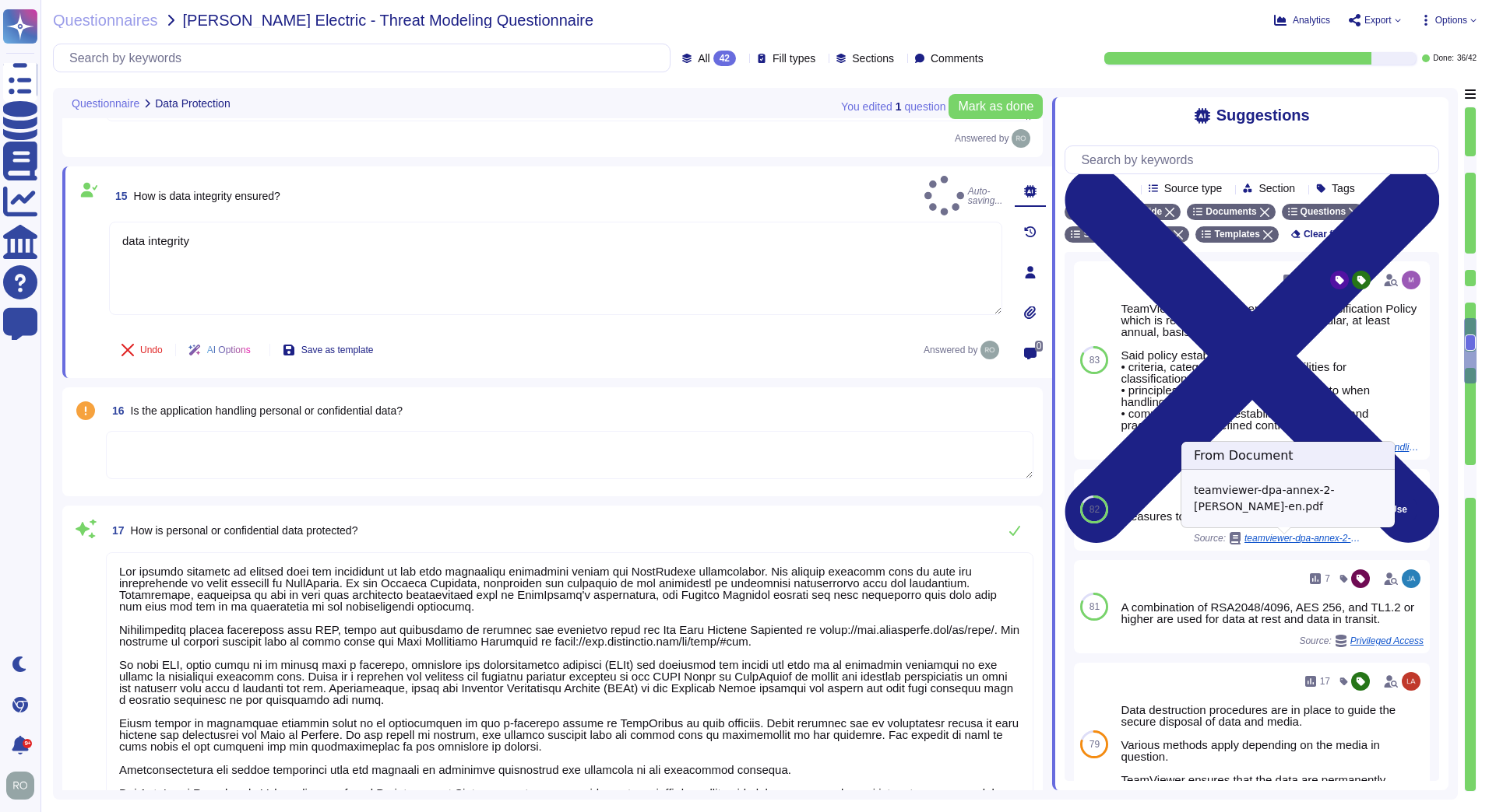
click at [1301, 544] on span "teamviewer-dpa-annex-2-tom-en.pdf" at bounding box center [1303, 538] width 117 height 9
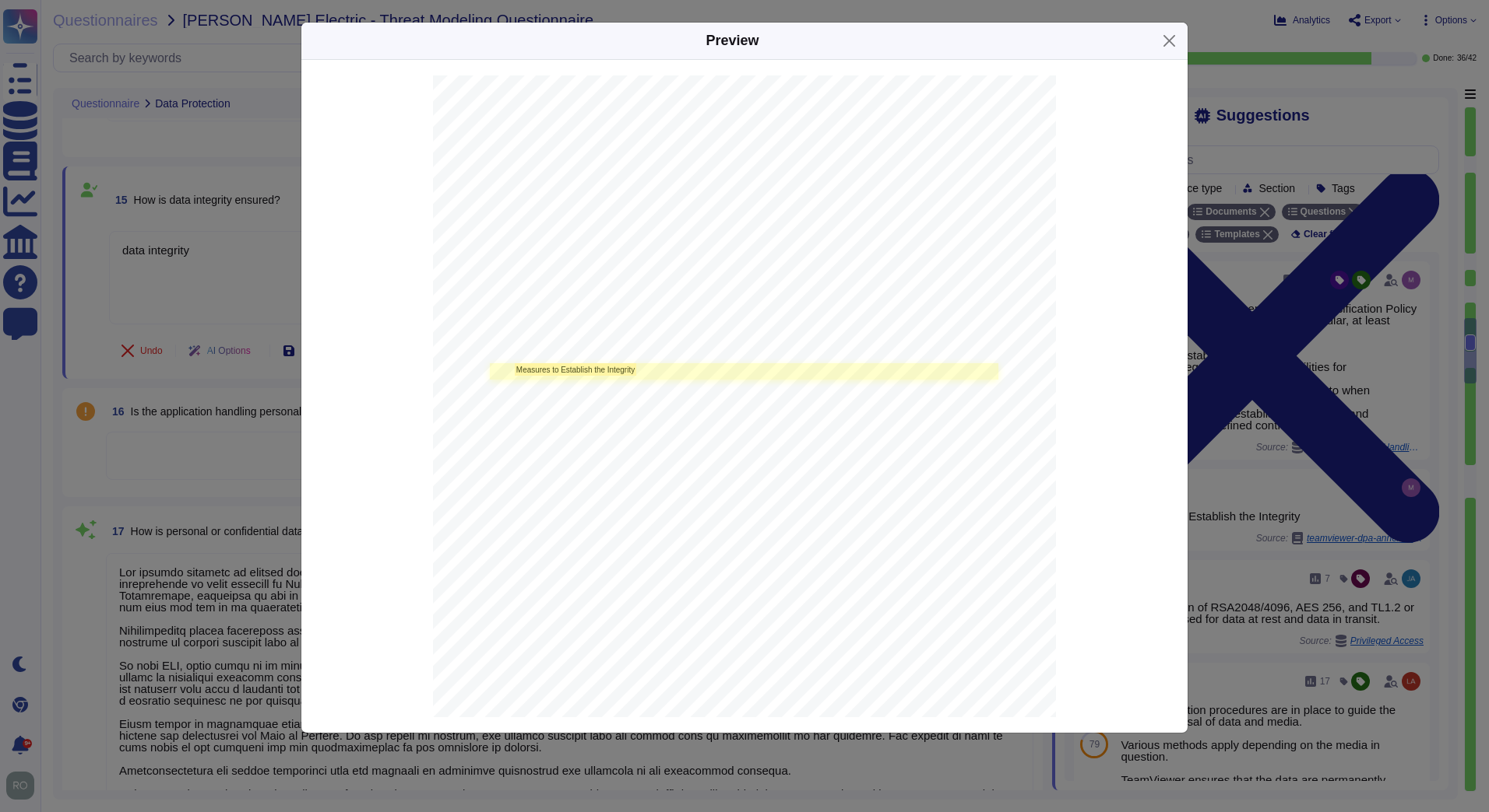
click at [702, 376] on link at bounding box center [743, 371] width 508 height 17
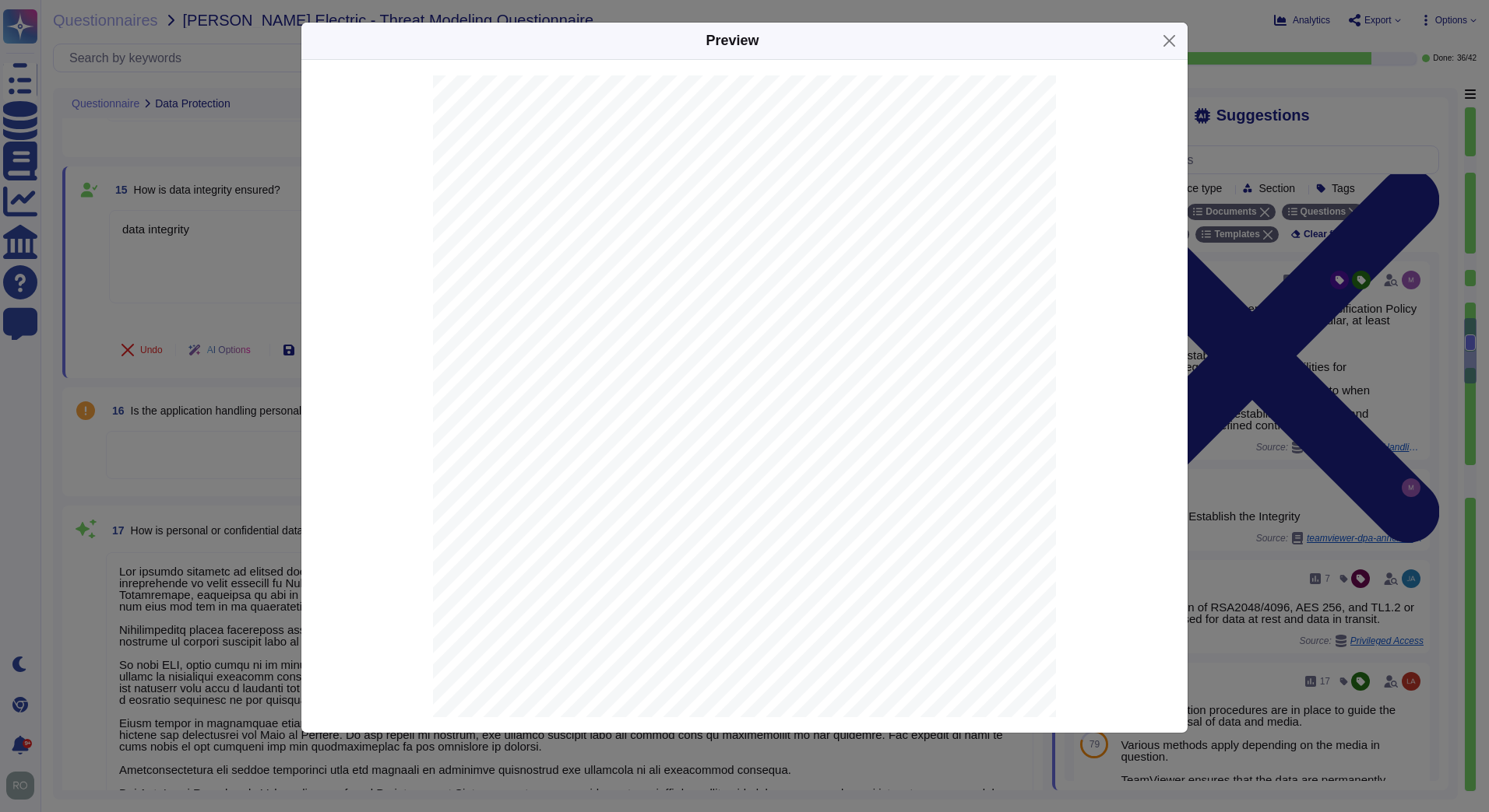
click at [216, 257] on div "Preview - Overview of Technical and Organi z ational Measures Version as of 1 7…" at bounding box center [744, 406] width 1489 height 812
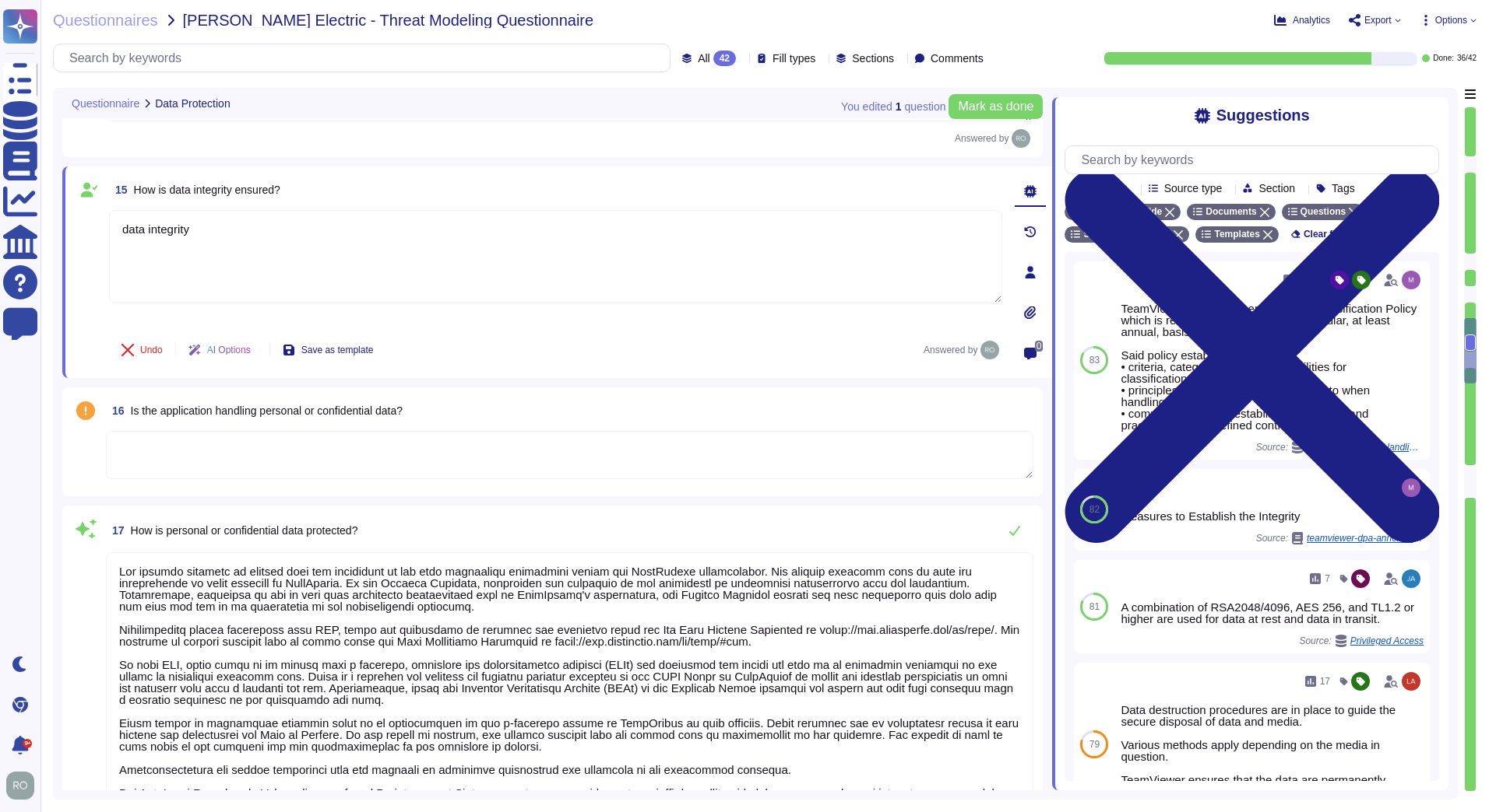
scroll to position [880, 0]
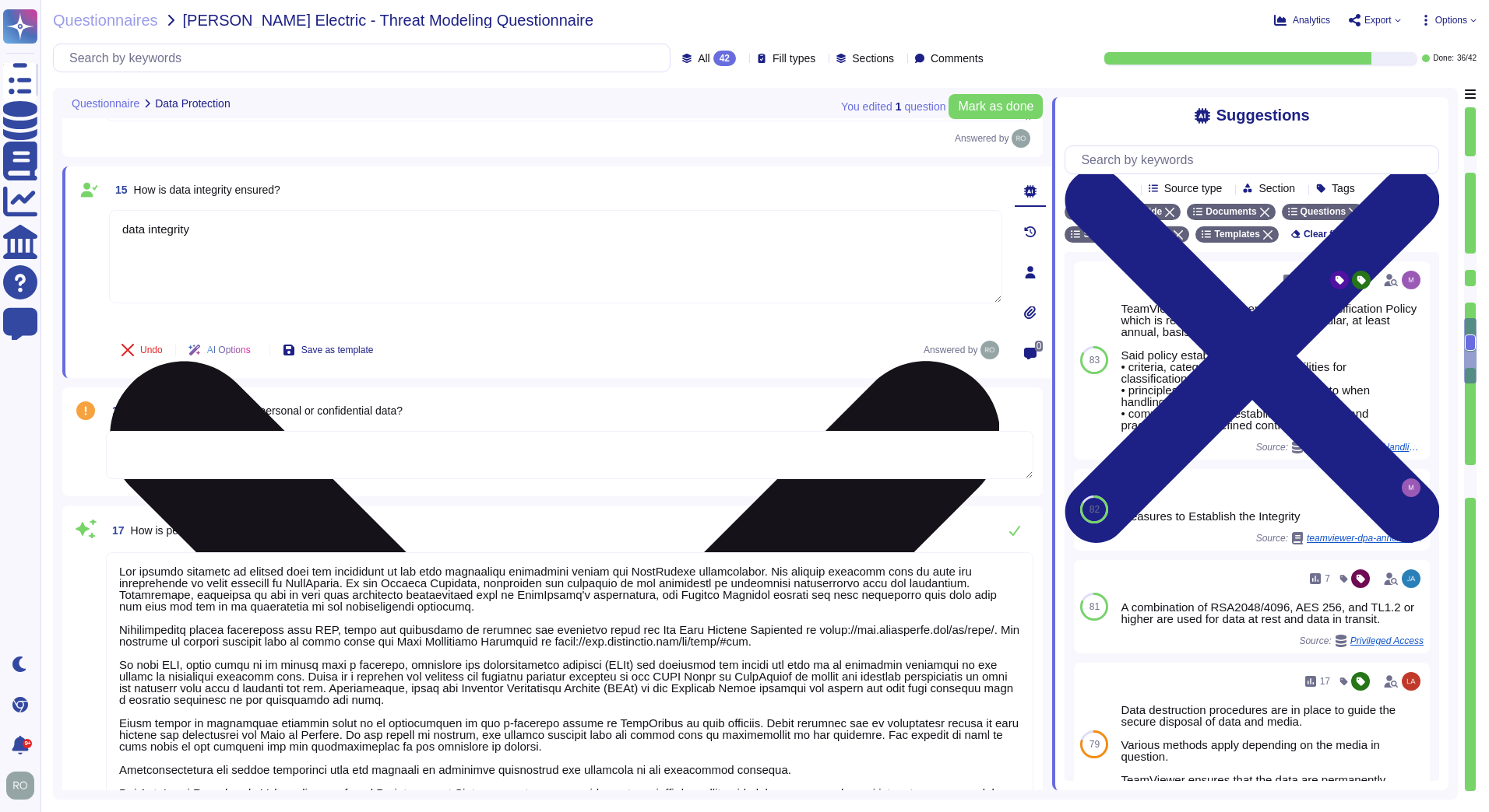
click at [222, 239] on textarea "data integrity" at bounding box center [555, 256] width 893 height 93
click at [288, 228] on textarea "data integrity is describe here:" at bounding box center [555, 256] width 893 height 93
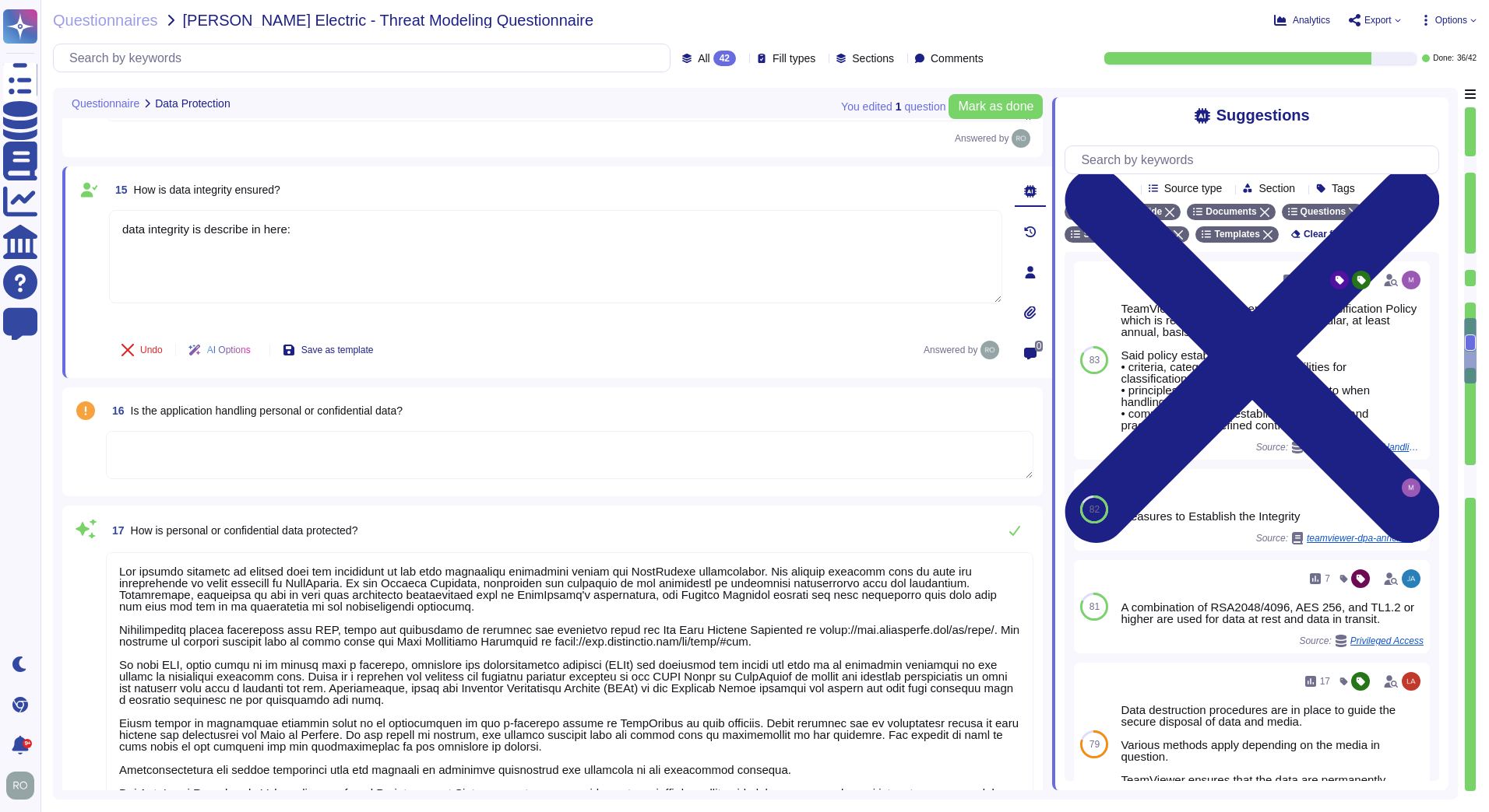
paste textarea "https://media.teamviewer.com/is/content/teamviewergmbh/teamviewer/central-image…"
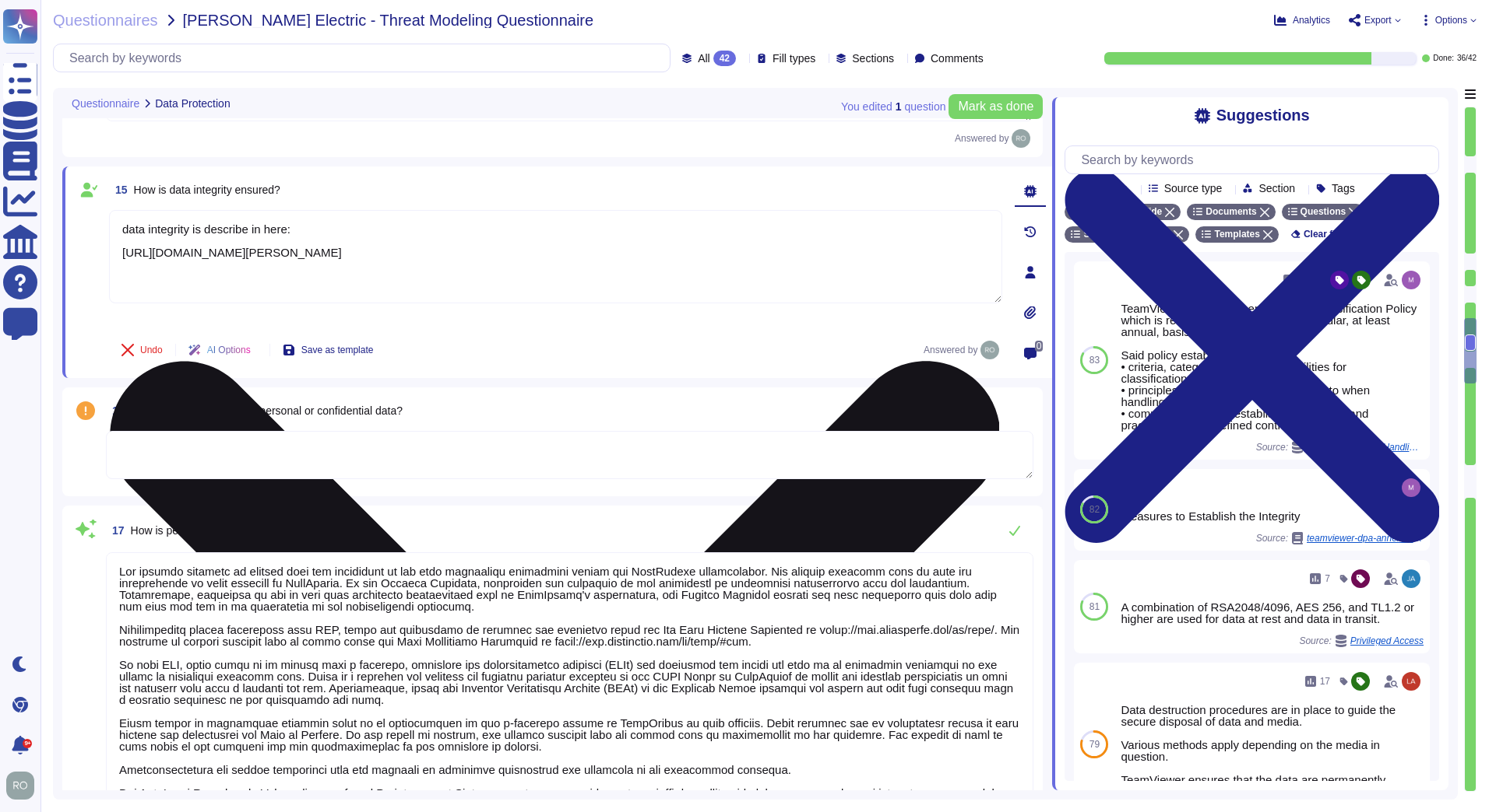
drag, startPoint x: 285, startPoint y: 230, endPoint x: 255, endPoint y: 227, distance: 30.1
click at [256, 227] on textarea "data integrity is describe in here: https://media.teamviewer.com/is/content/tea…" at bounding box center [555, 256] width 893 height 93
click at [263, 227] on textarea "data integrity is describe in here: https://media.teamviewer.com/is/content/tea…" at bounding box center [555, 256] width 893 height 93
drag, startPoint x: 266, startPoint y: 227, endPoint x: 284, endPoint y: 225, distance: 18.1
click at [284, 225] on textarea "data integrity is describe in here: https://media.teamviewer.com/is/content/tea…" at bounding box center [555, 256] width 893 height 93
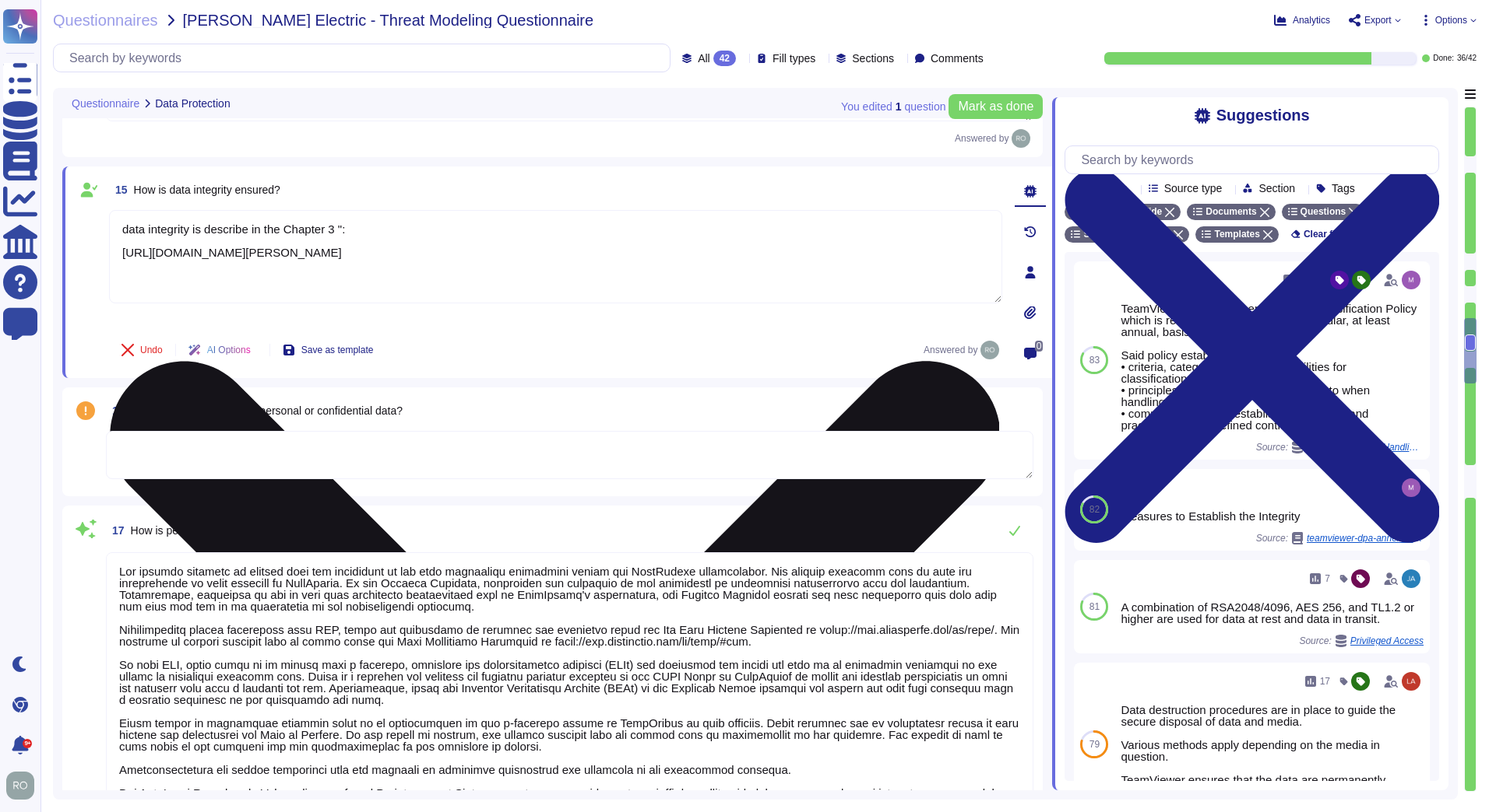
paste textarea "Measures to Establish the Integrity"
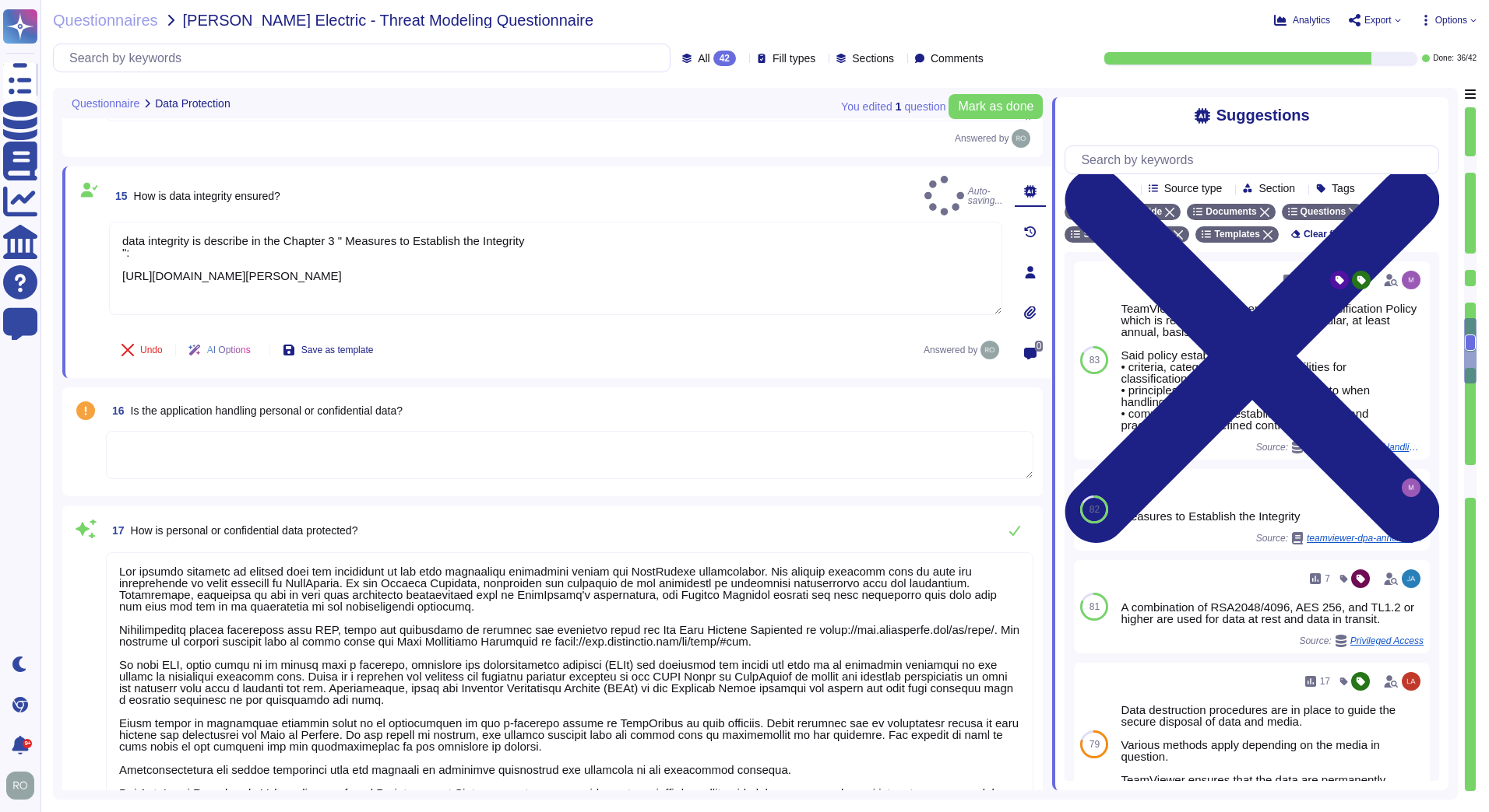
type textarea "data integrity is describe in the Chapter 3 " Measures to Establish the Integri…"
click at [729, 452] on textarea at bounding box center [570, 455] width 927 height 49
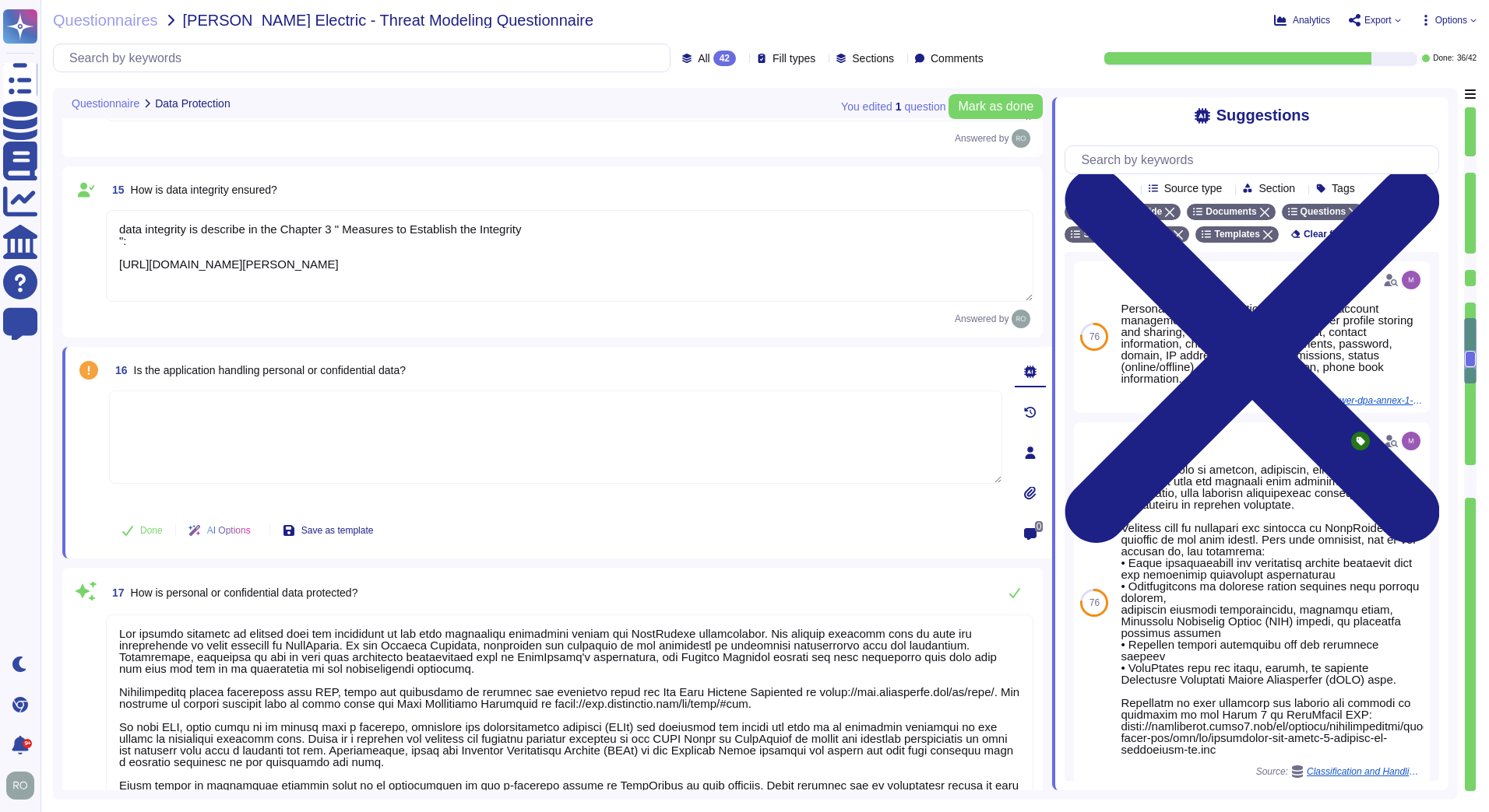
click at [237, 403] on textarea at bounding box center [555, 438] width 893 height 93
type textarea "All the information about data"
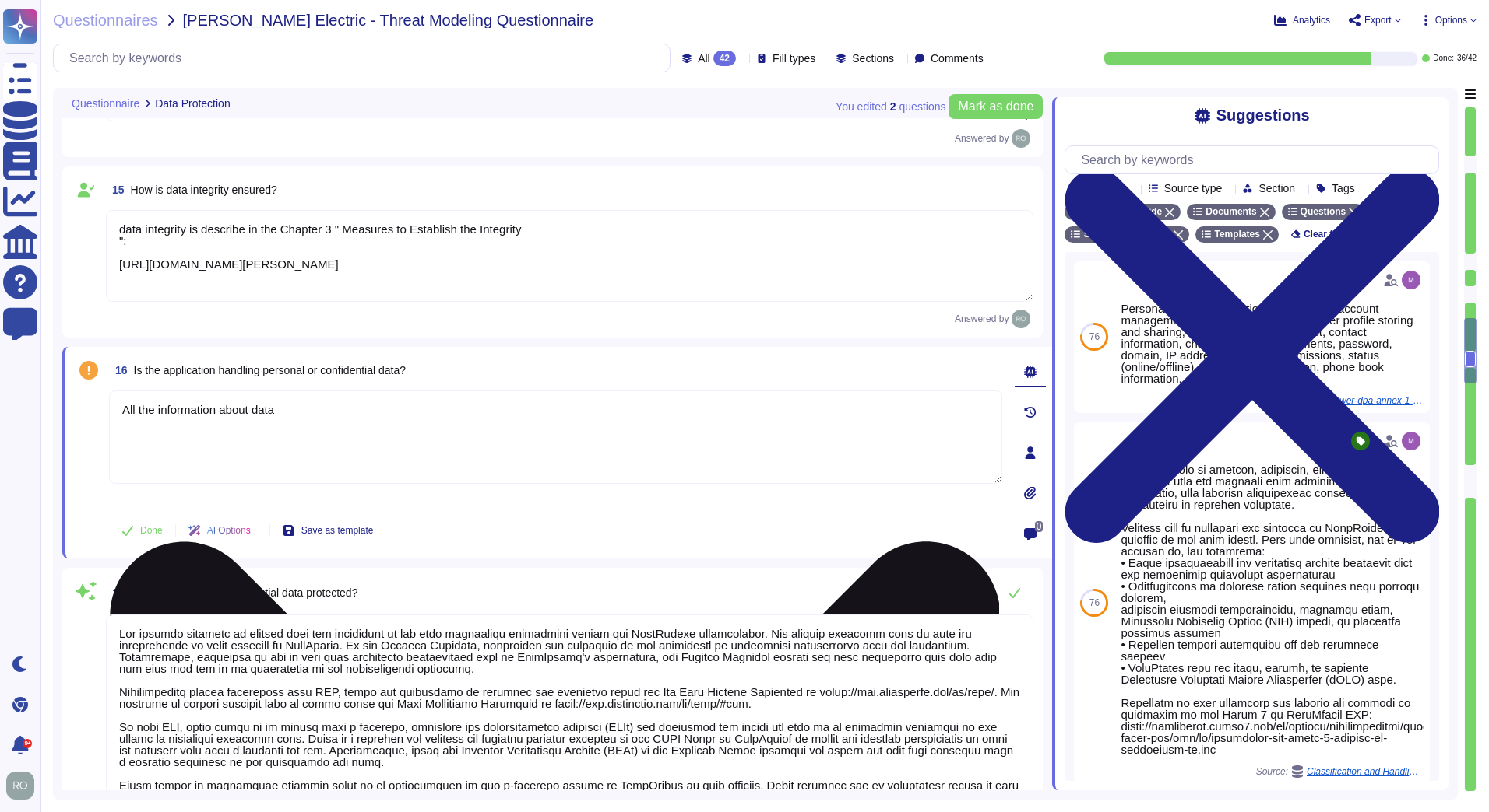
click at [372, 410] on textarea "All the information about data" at bounding box center [555, 438] width 893 height 93
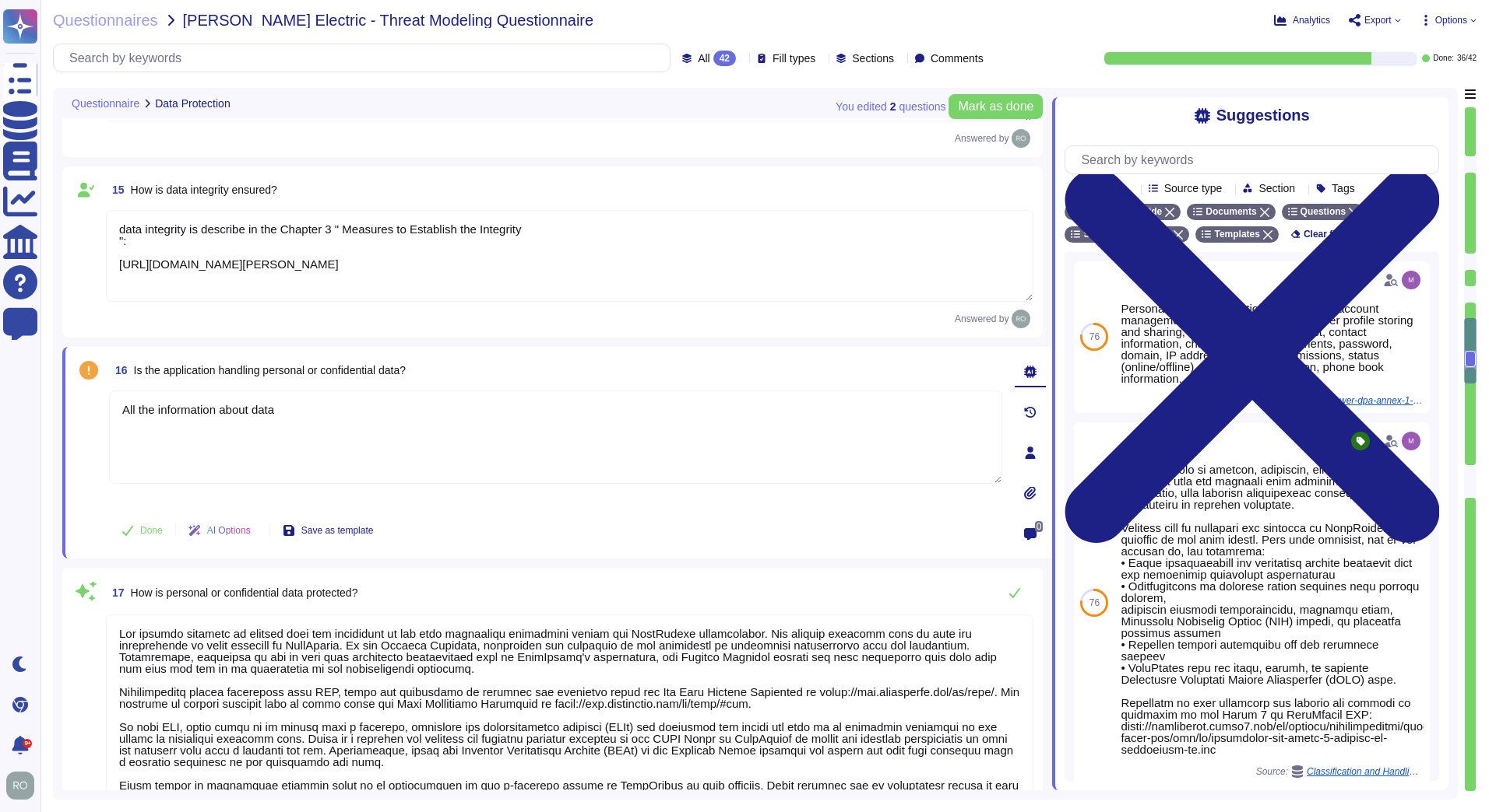
drag, startPoint x: 349, startPoint y: 412, endPoint x: 90, endPoint y: 405, distance: 259.1
click at [90, 405] on div "16 Is the application handling personal or confidential data? All the informati…" at bounding box center [538, 453] width 927 height 193
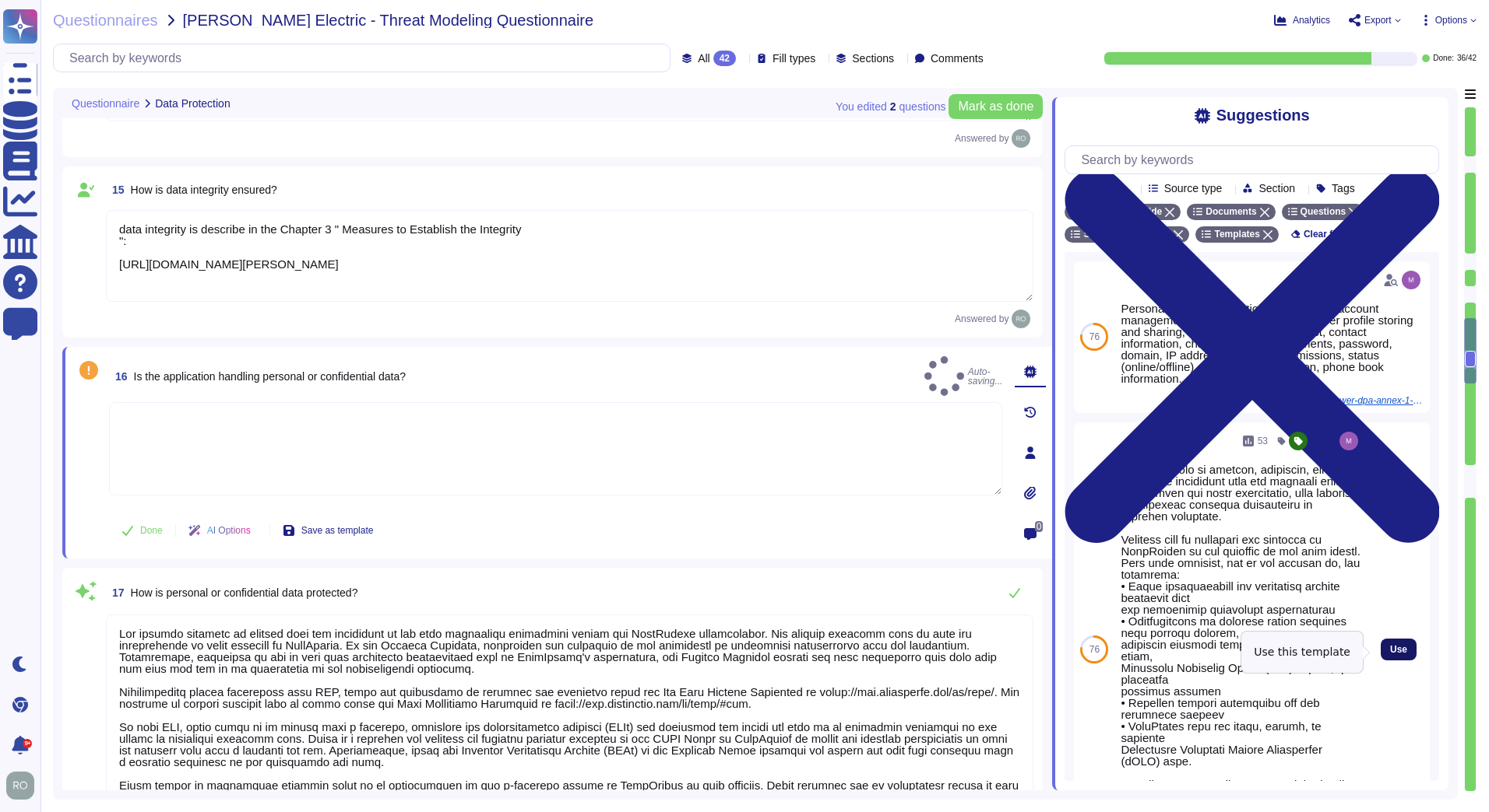
click at [1380, 647] on button "Use" at bounding box center [1398, 650] width 36 height 22
type textarea "Customer data is managed, processed, and stored in accordance with all relevant…"
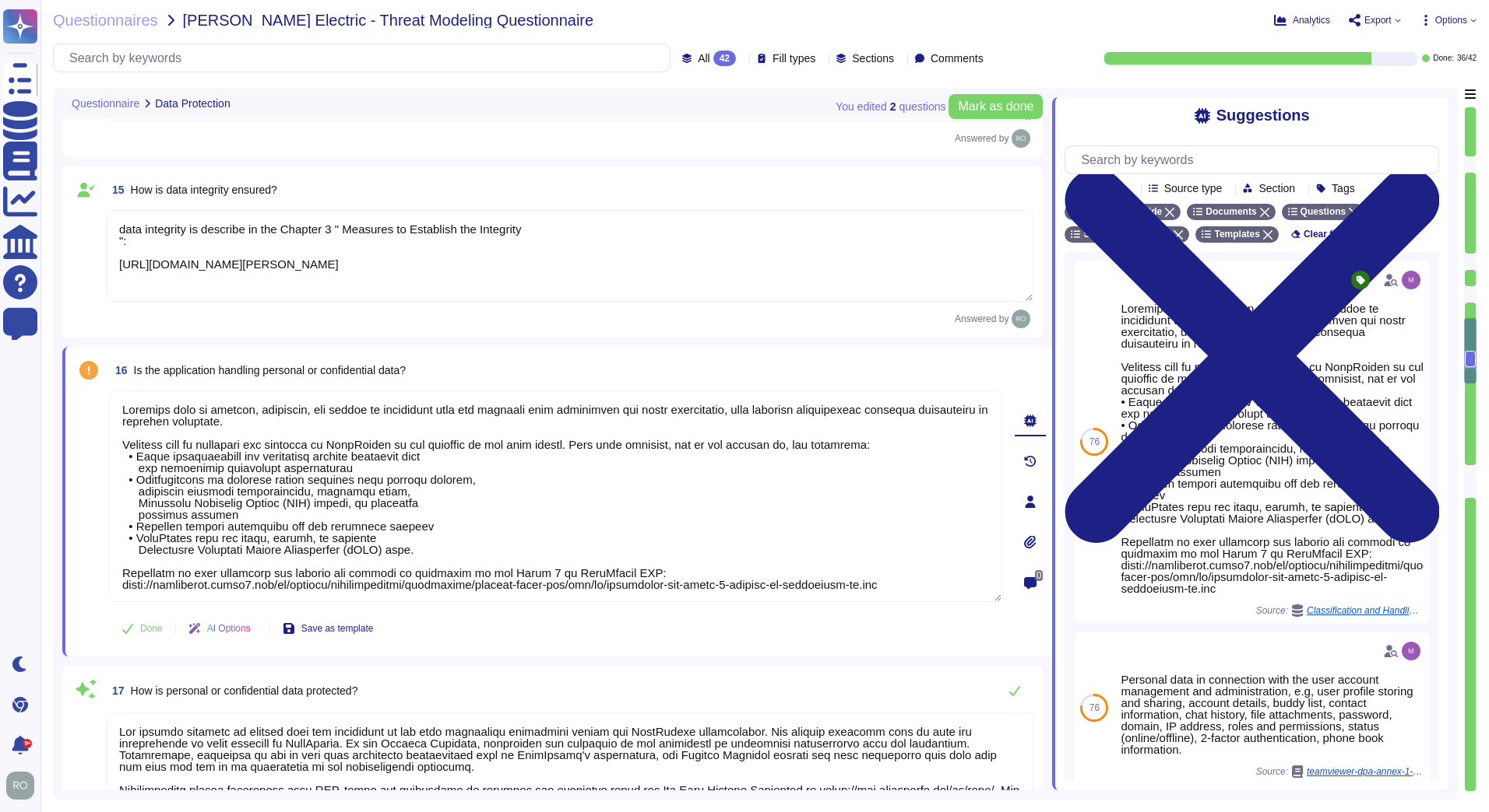
scroll to position [2, 0]
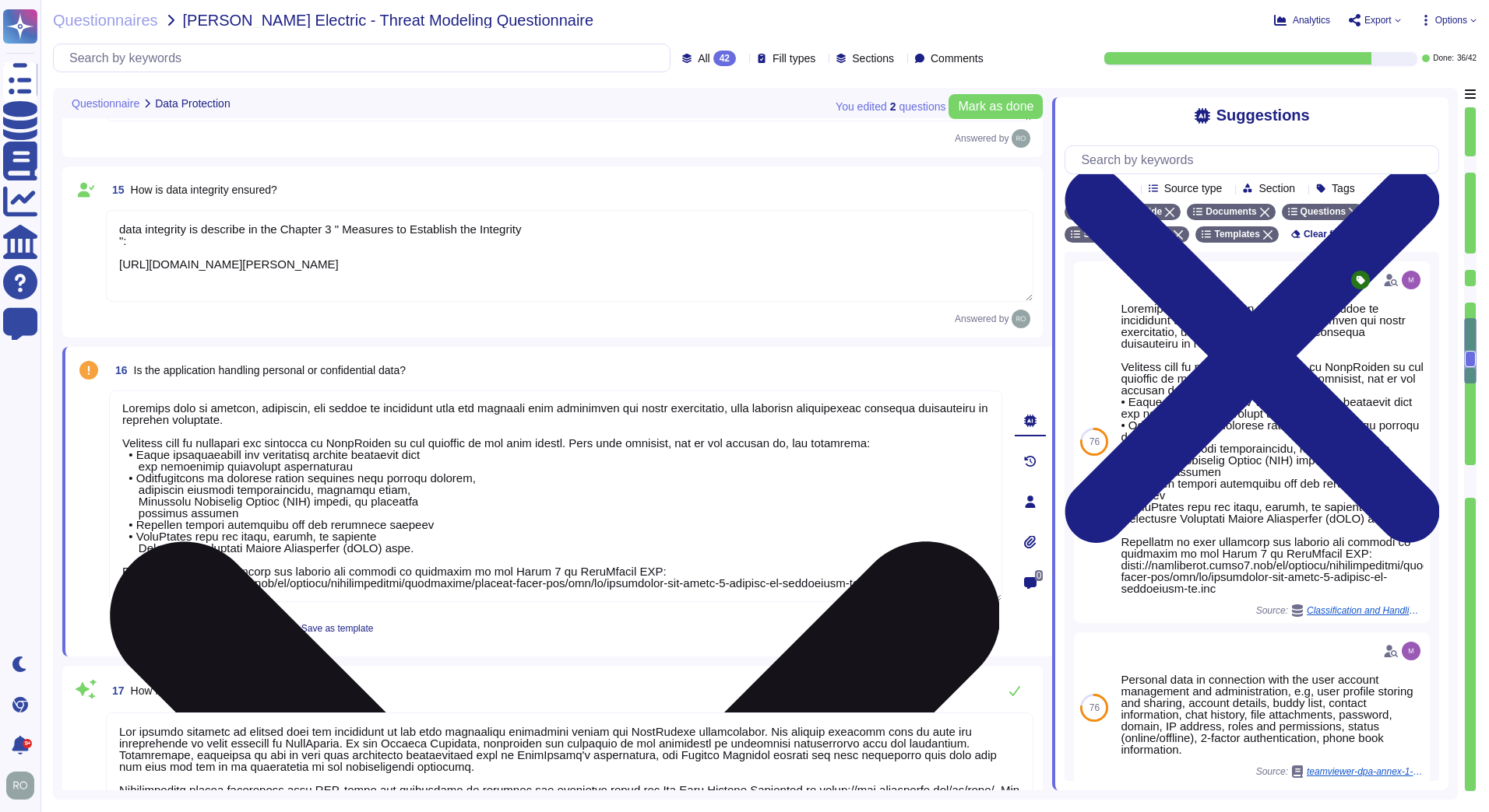
drag, startPoint x: 159, startPoint y: 411, endPoint x: 912, endPoint y: 596, distance: 775.4
click at [912, 596] on textarea at bounding box center [555, 497] width 893 height 212
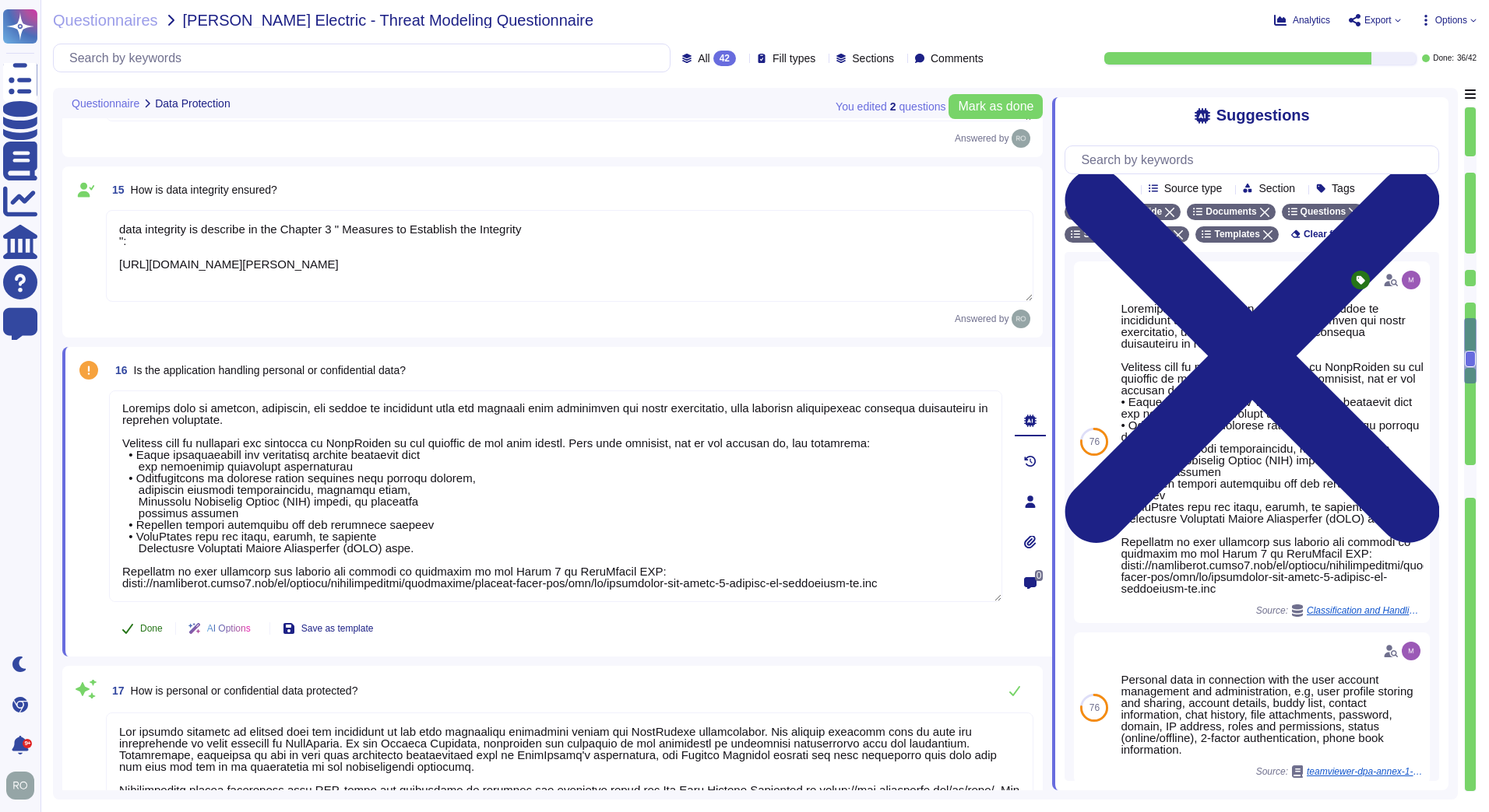
click at [144, 618] on button "Done" at bounding box center [142, 628] width 66 height 31
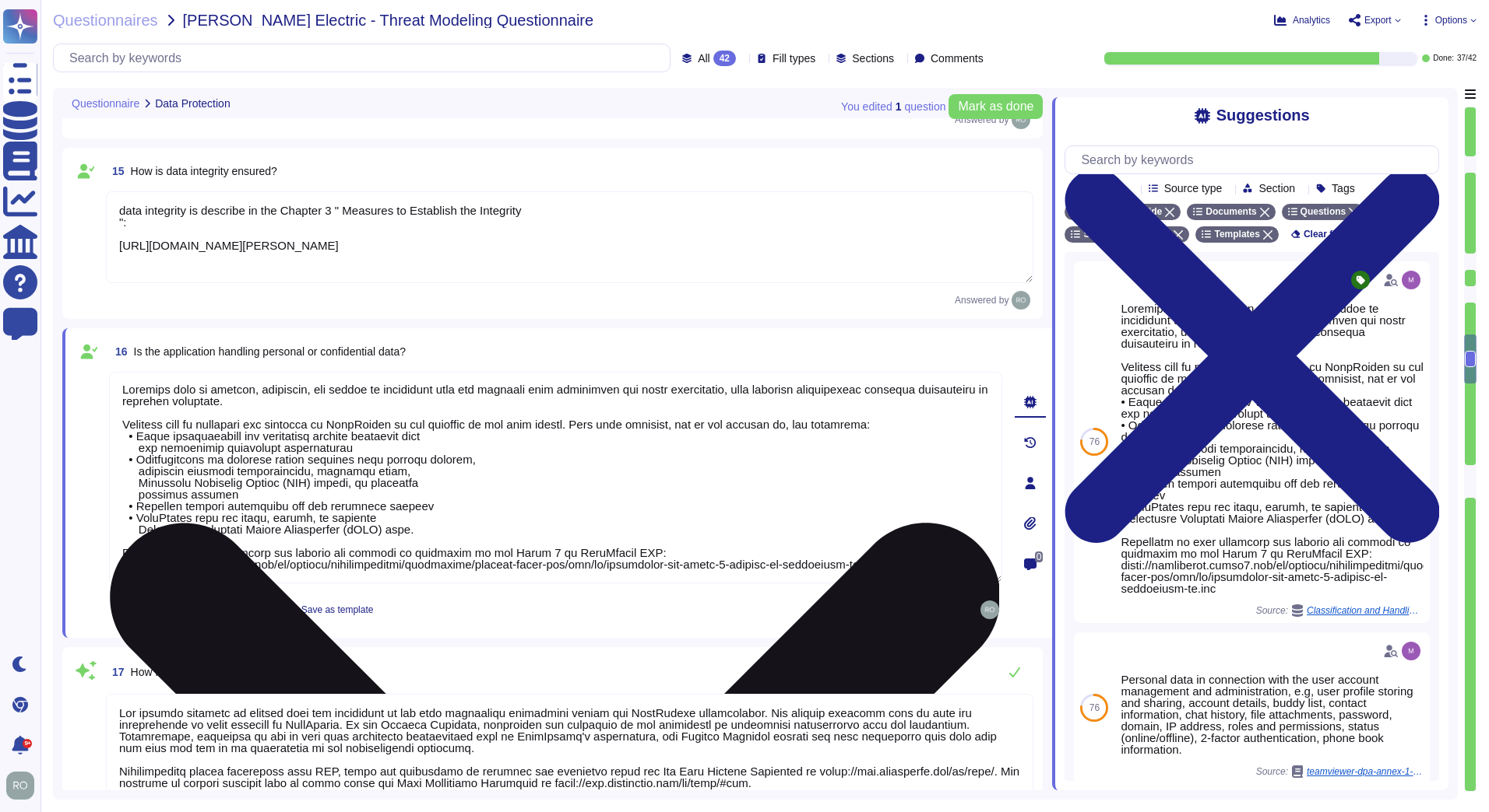
scroll to position [2804, 0]
type textarea "Training on the SDLC is conducted in a variety of formats, including, but not l…"
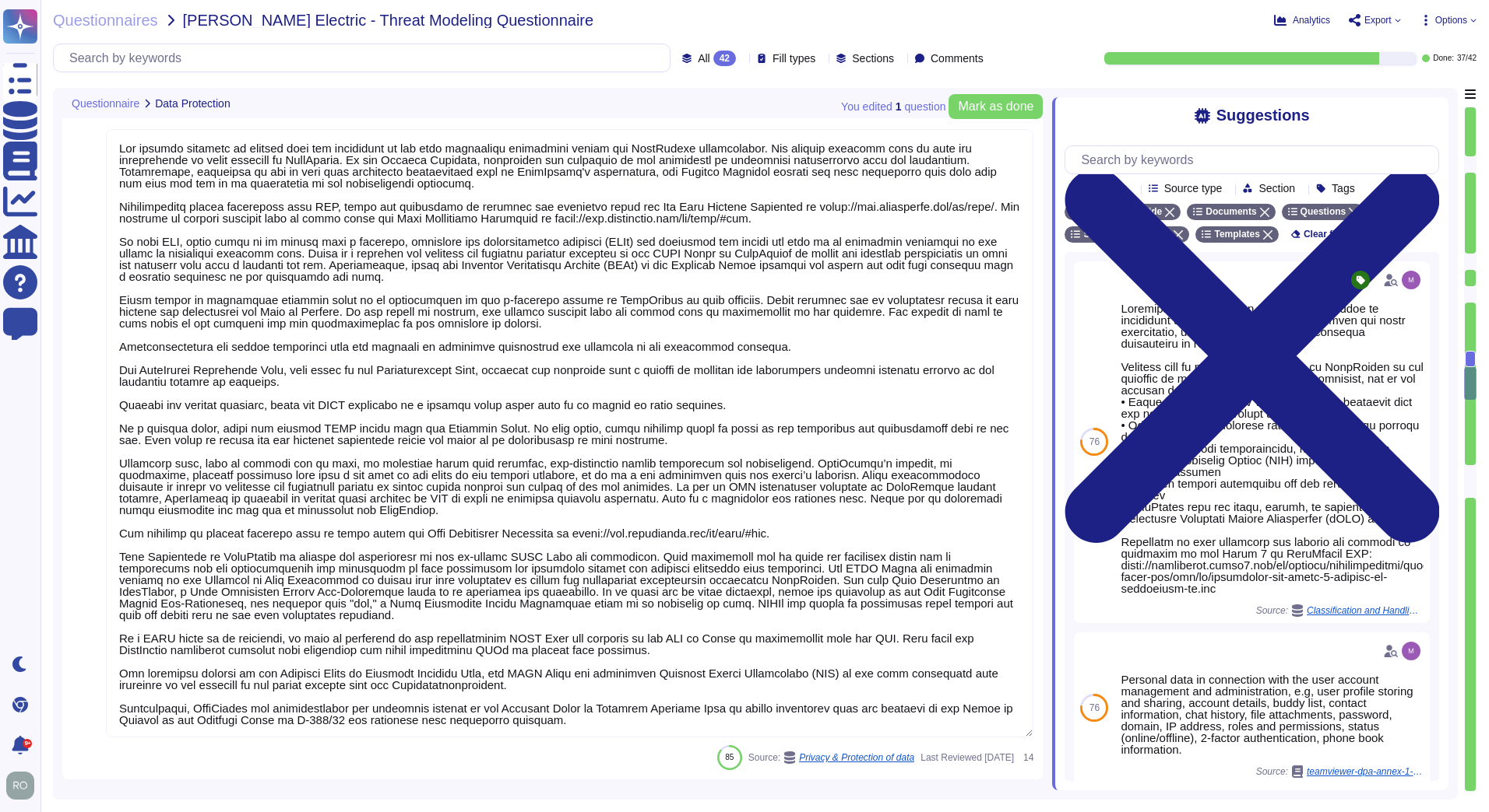
scroll to position [2, 0]
type textarea "As part of TeamViewer S-SDLC process, TeamViewer conduct threat modeling, secur…"
type textarea "TeamViewer conducts annual audits, either internally and/or by independent thir…"
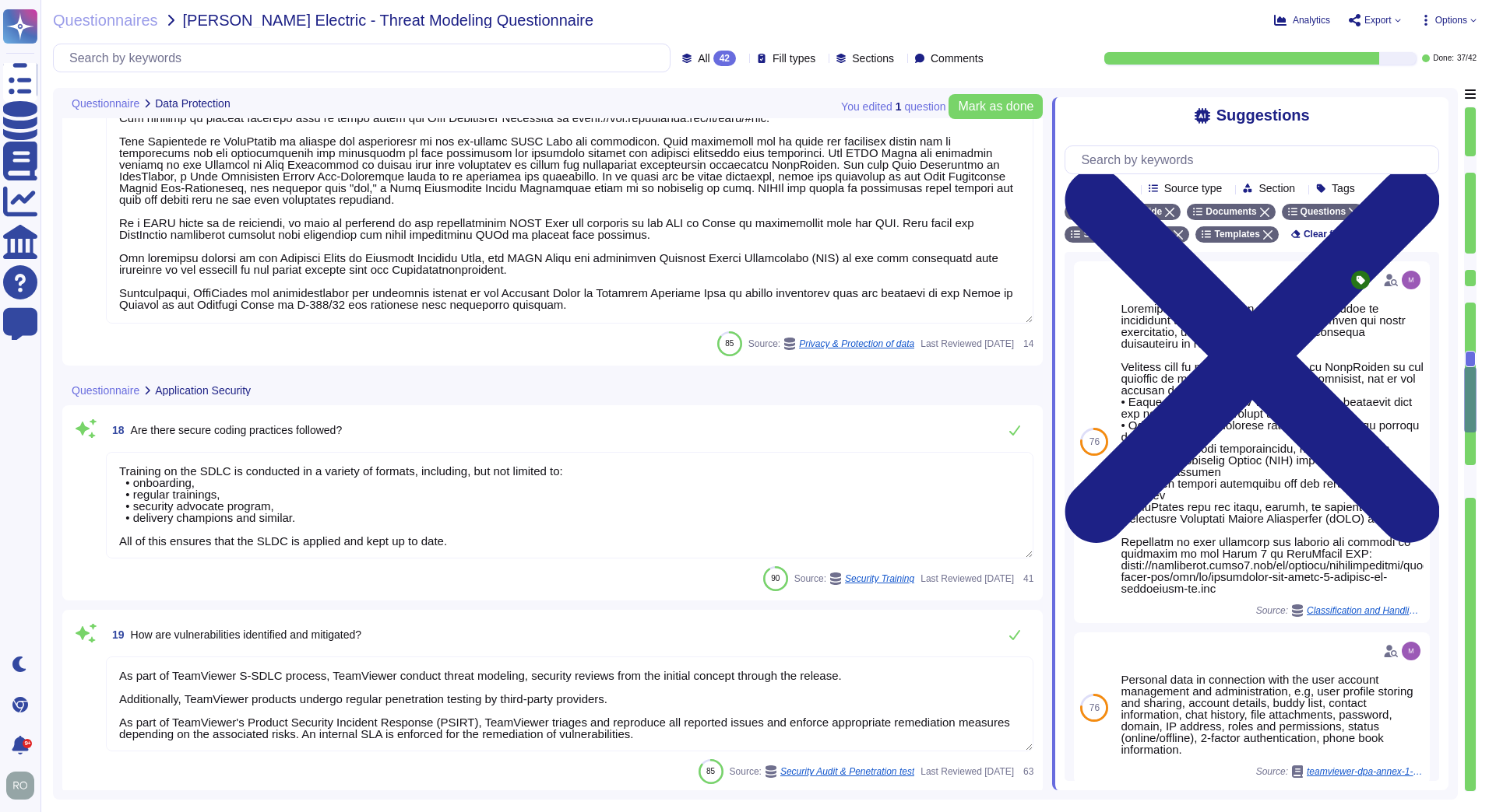
scroll to position [3386, 0]
type textarea "TeamViewer is using sub-processors to provide specific capabilities. All the su…"
type textarea "Implement robust input validation and sanitization practices to prevent injecti…"
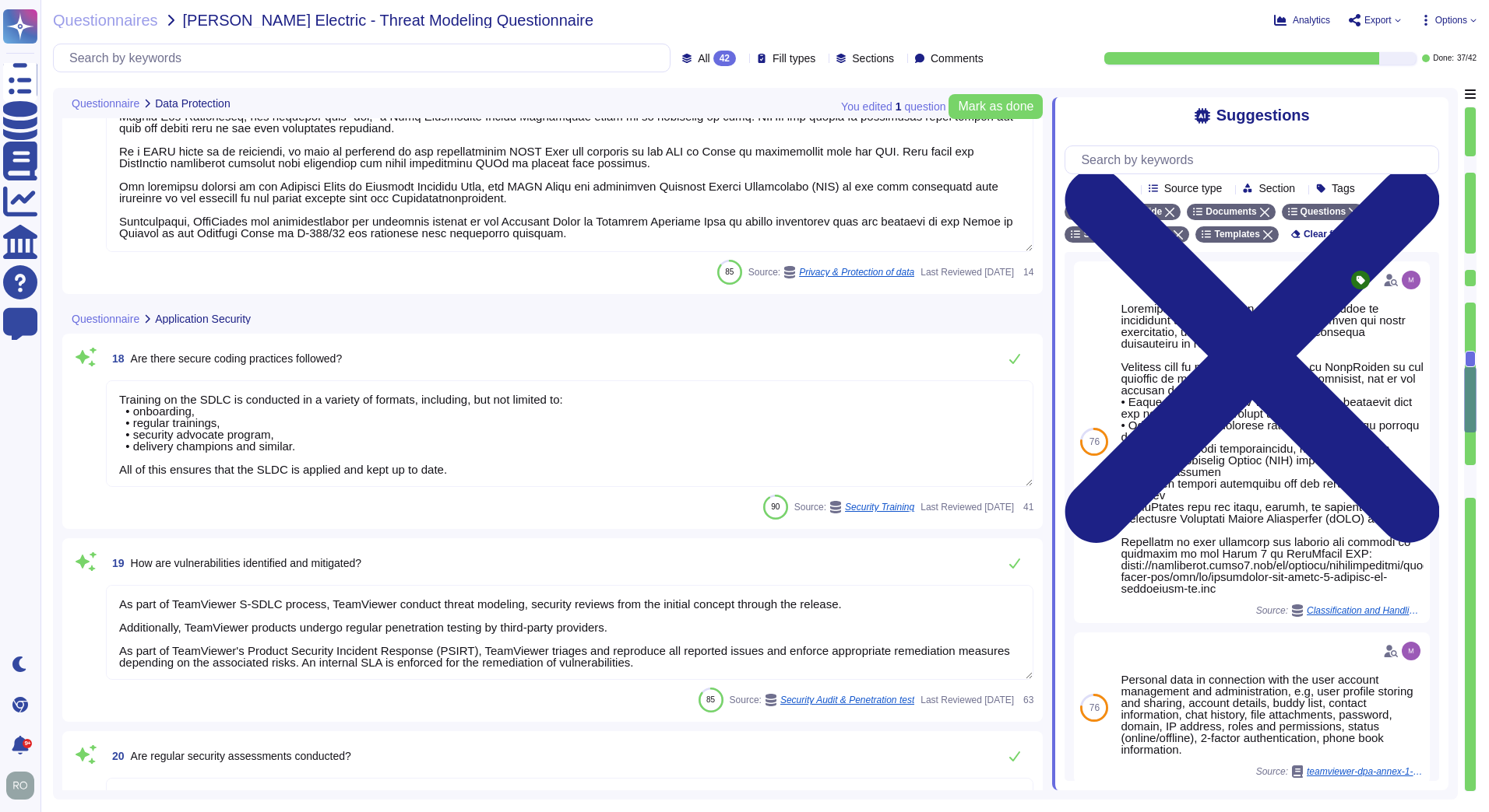
drag, startPoint x: 118, startPoint y: 270, endPoint x: 642, endPoint y: 232, distance: 525.4
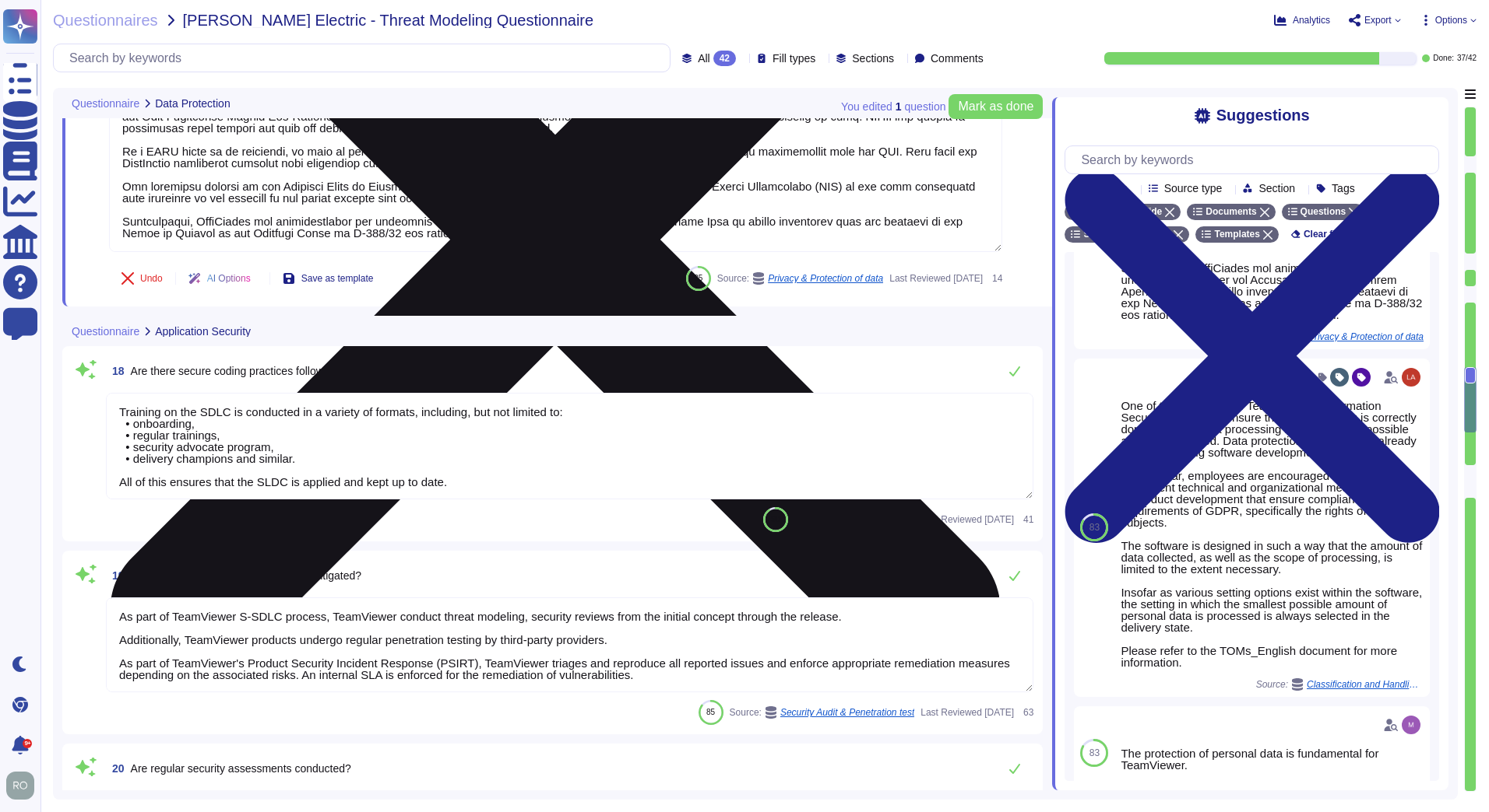
scroll to position [0, 0]
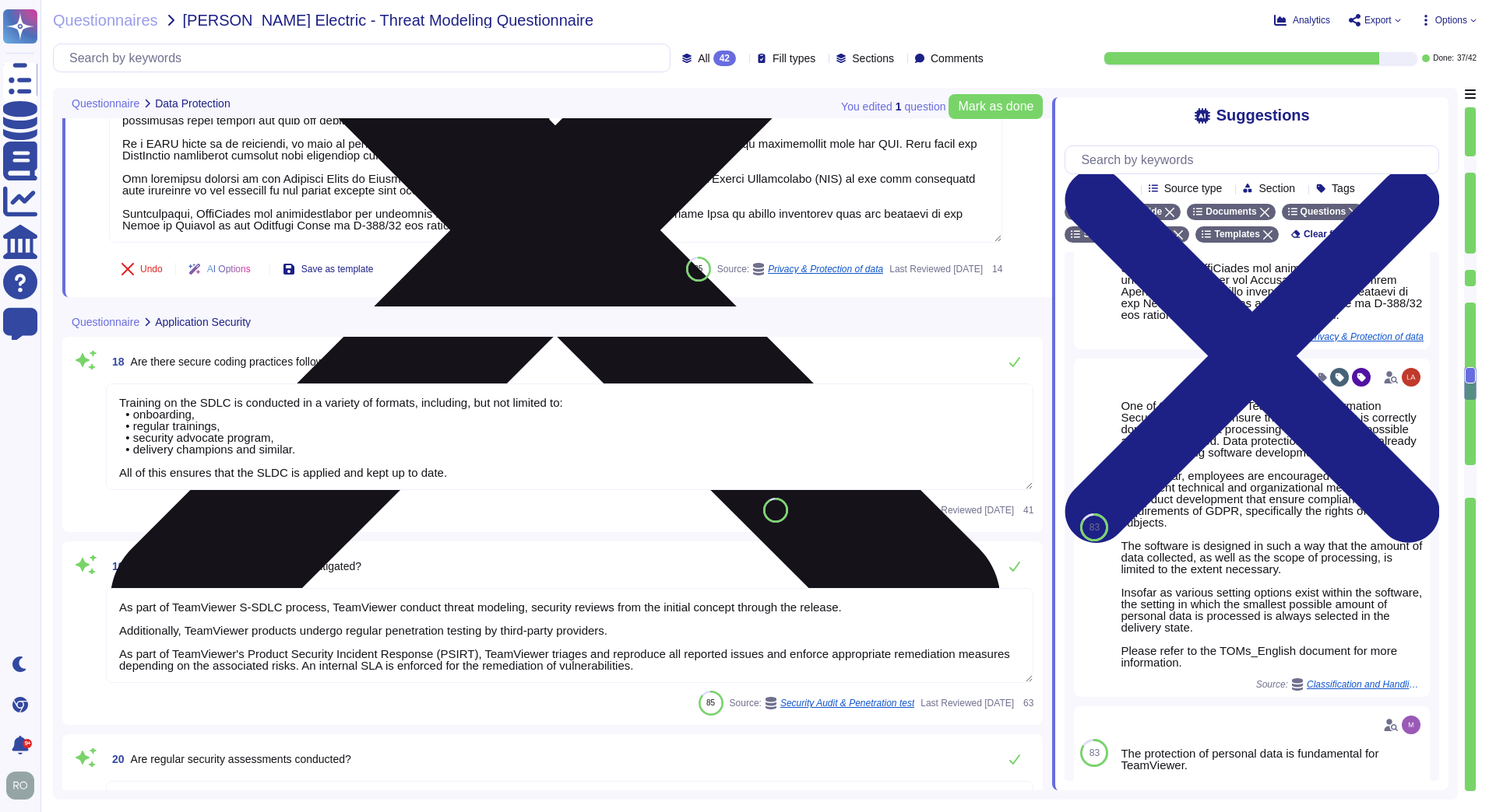
type textarea "Customer data is managed, processed, and stored in accordance with all relevant…"
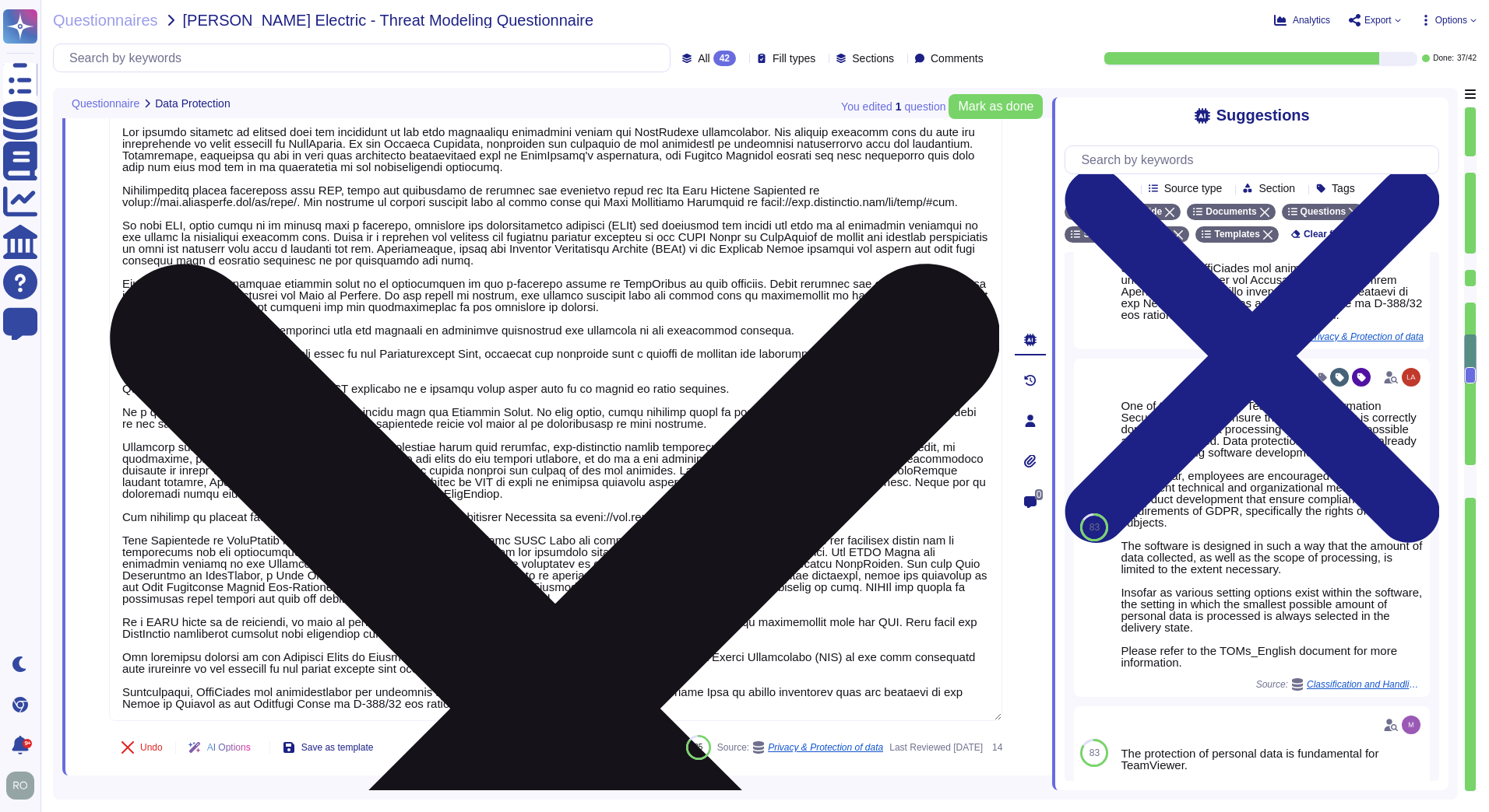
scroll to position [2478, 0]
type textarea "Data is retained according to the data type identified by the property. On prod…"
type textarea "TeamViewer uses pseudonymization where it can be applied without affecting the …"
type textarea "data integrity is describe in the Chapter 3 " Measures to Establish the Integri…"
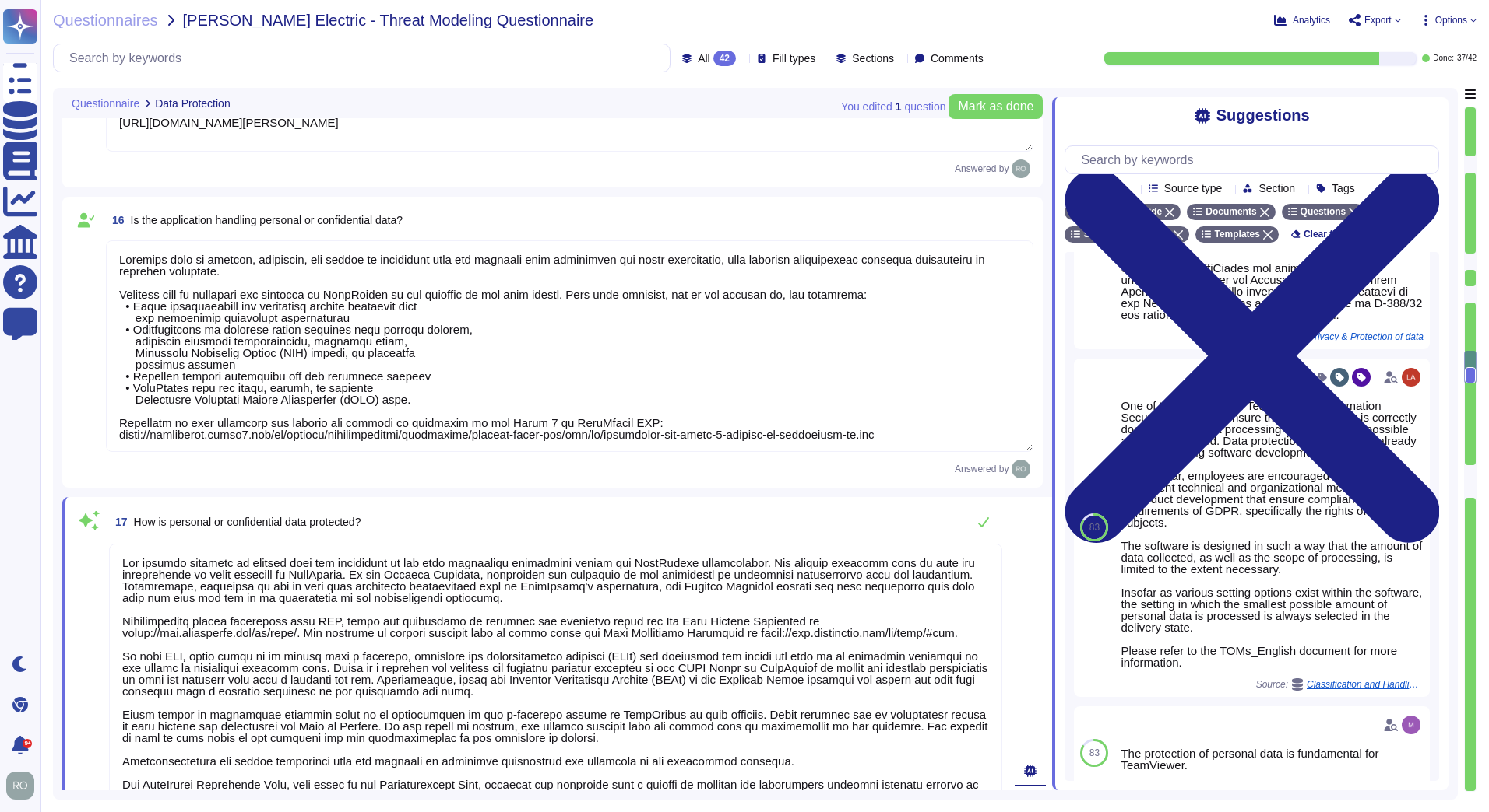
type textarea "Training on the SDLC is conducted in a variety of formats, including, but not l…"
type textarea "As part of TeamViewer S-SDLC process, TeamViewer conduct threat modeling, secur…"
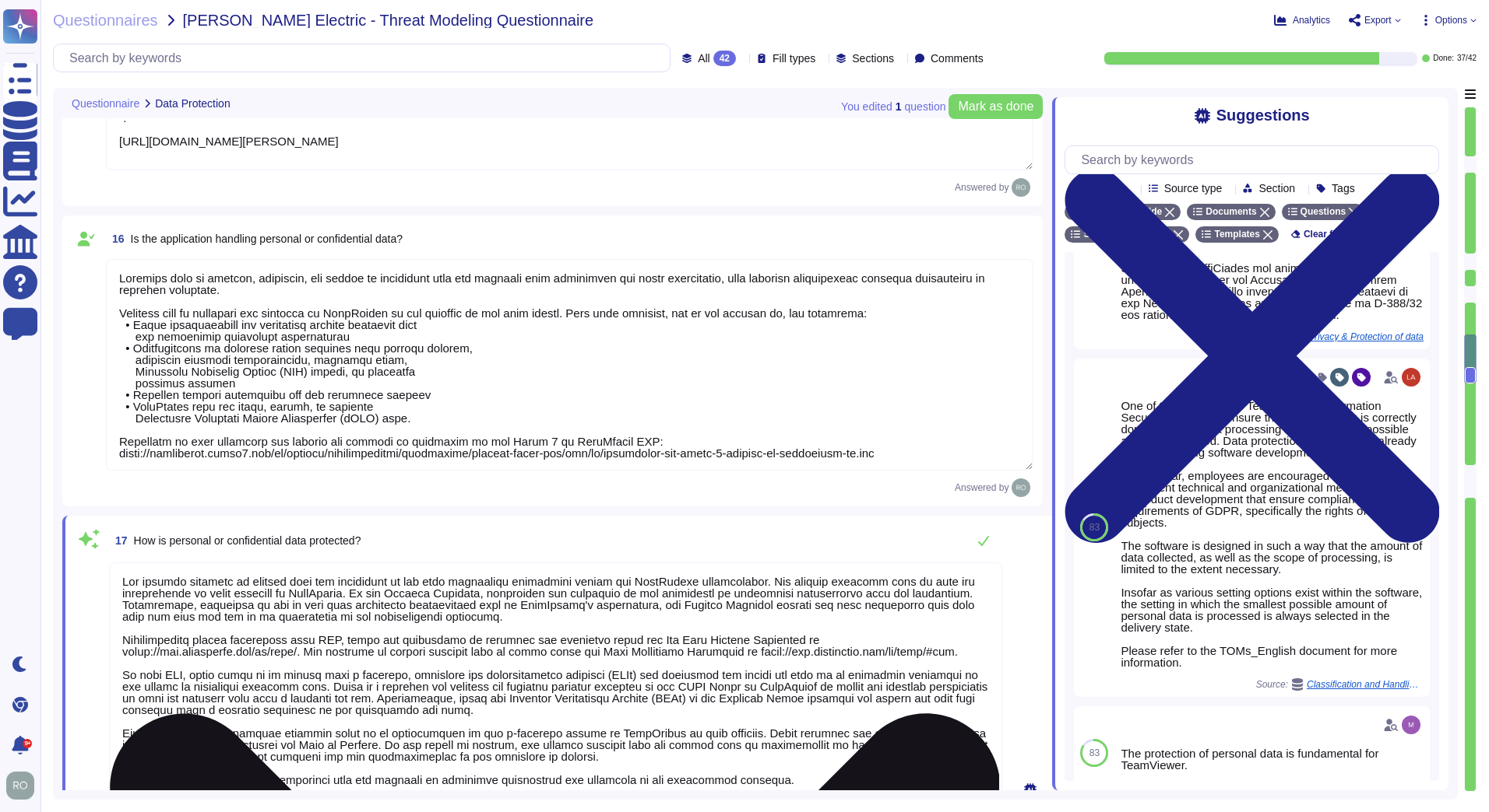
type textarea "Data is retained according to the data type identified by the property. On prod…"
type textarea "TeamViewer uses pseudonymization where it can be applied without affecting the …"
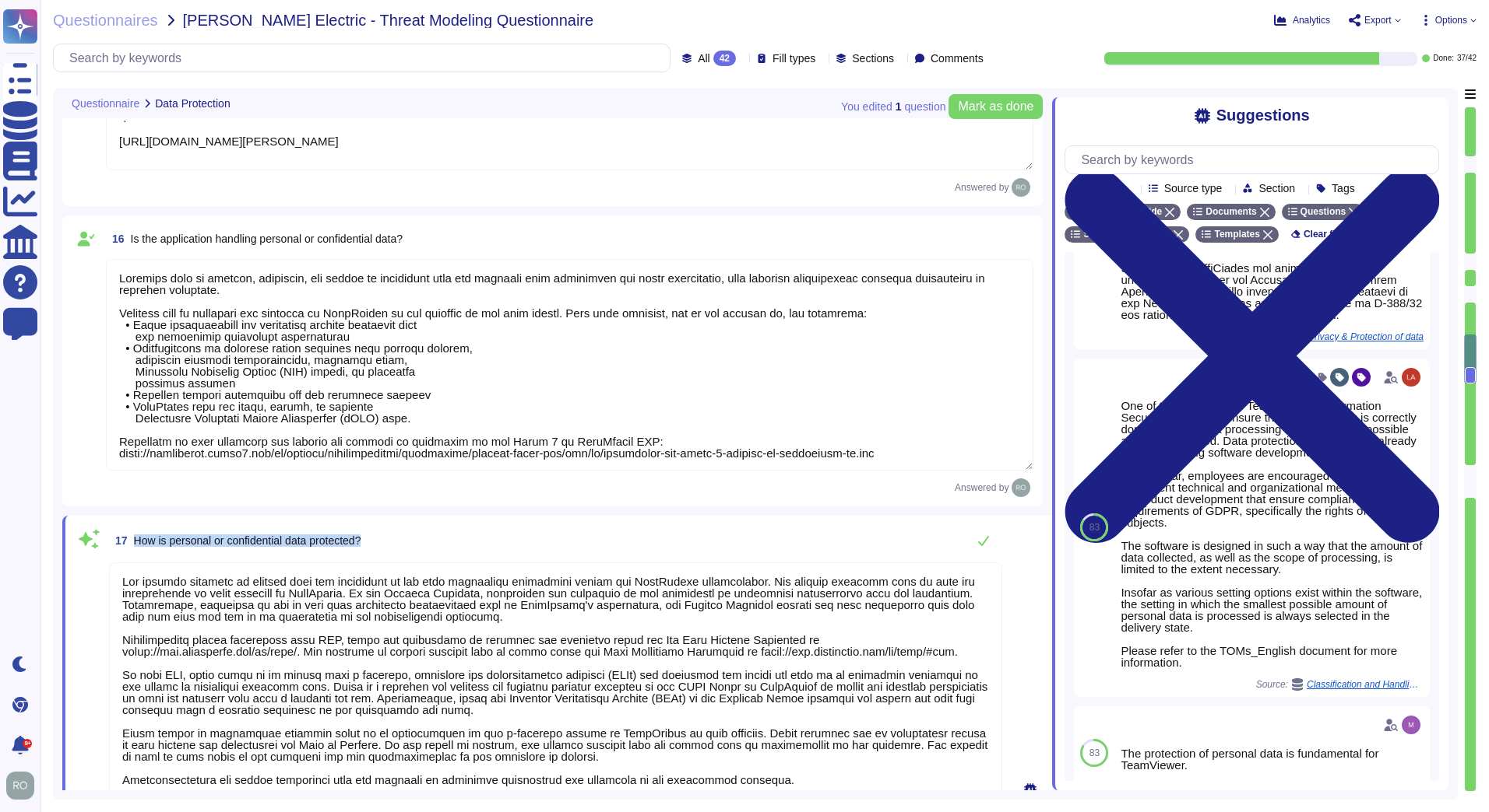
drag, startPoint x: 372, startPoint y: 537, endPoint x: 138, endPoint y: 529, distance: 234.1
click at [138, 529] on div "17 How is personal or confidential data protected?" at bounding box center [555, 540] width 893 height 31
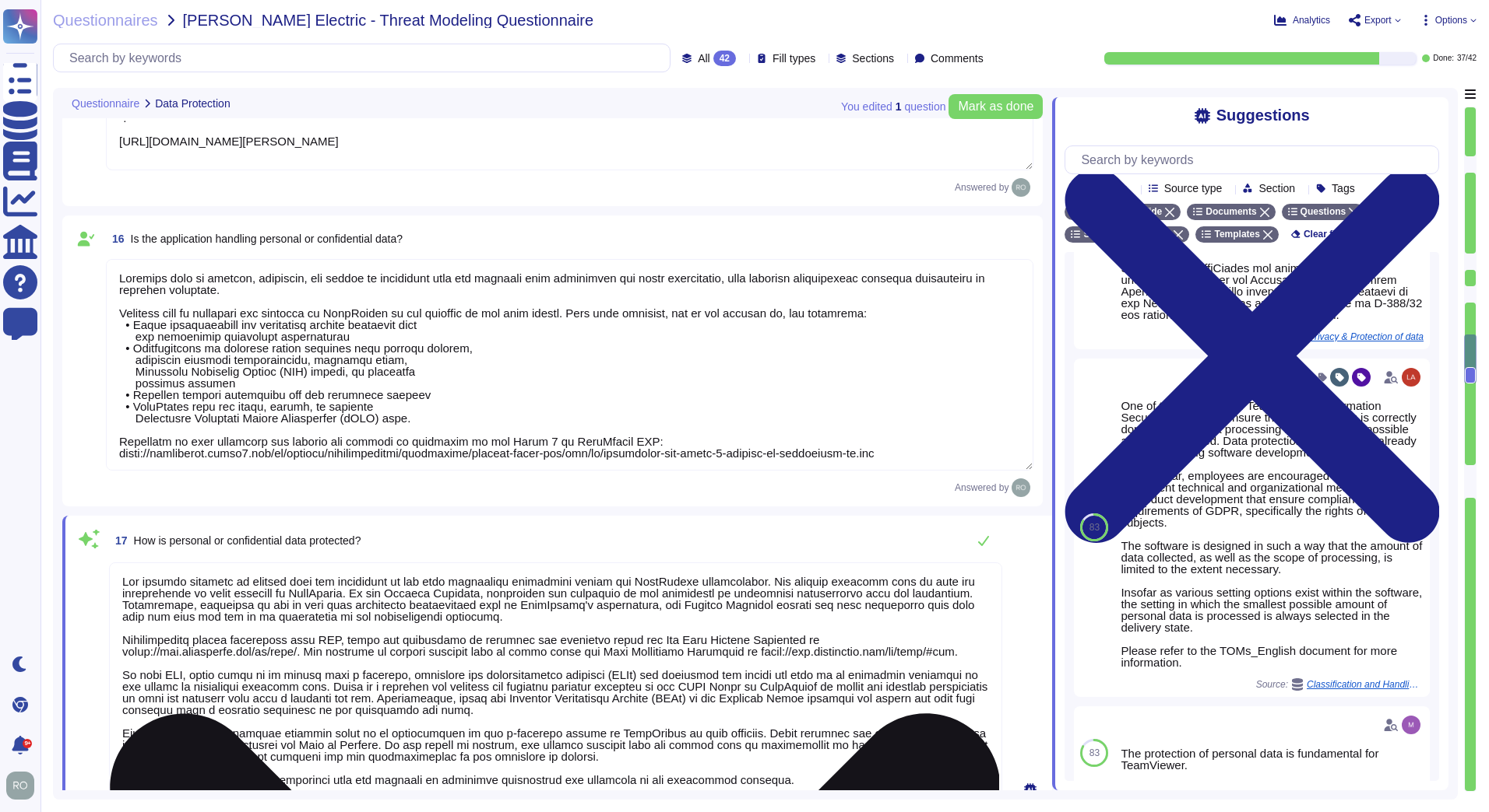
drag, startPoint x: 138, startPoint y: 529, endPoint x: 134, endPoint y: 609, distance: 80.1
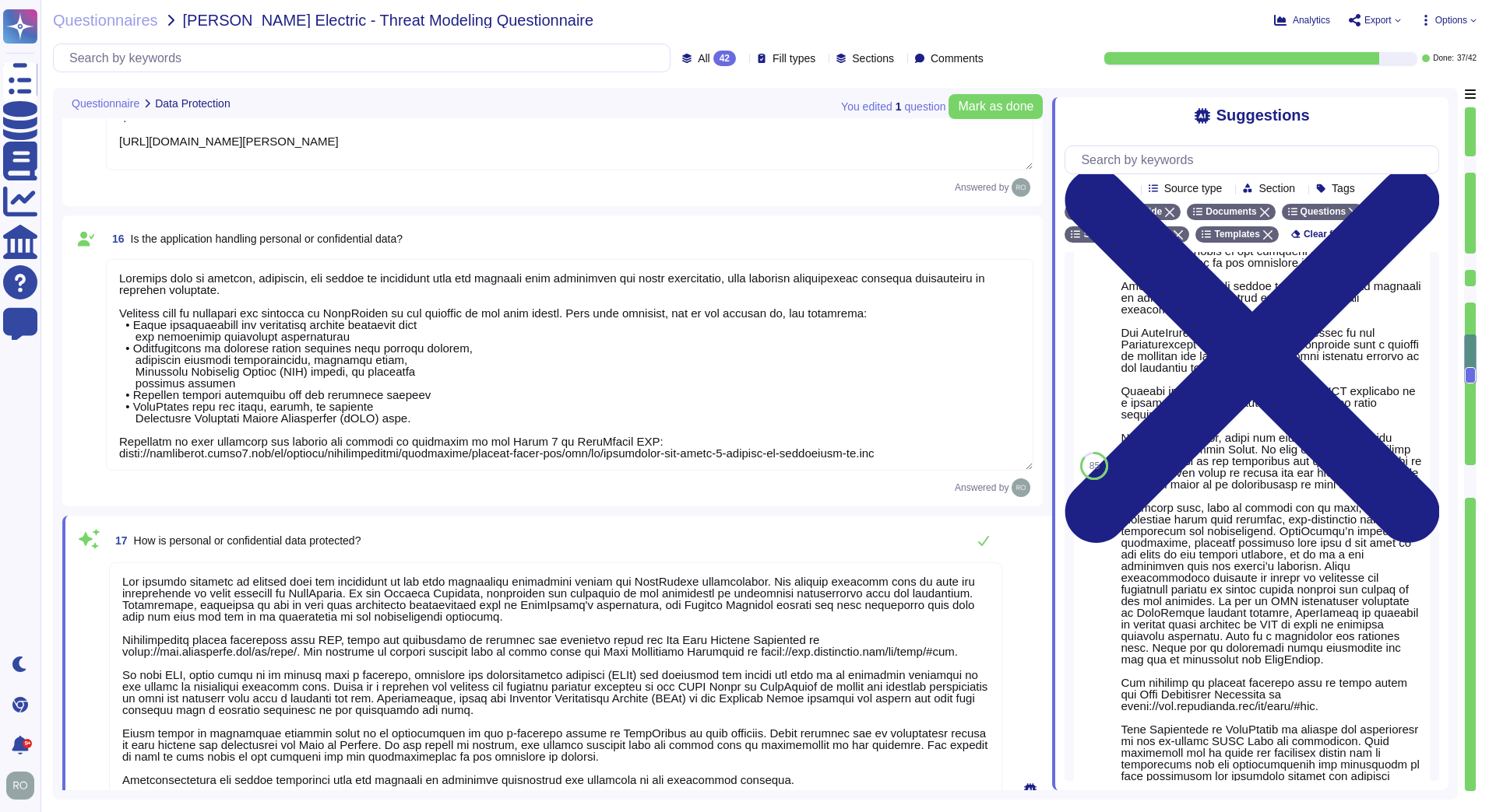
scroll to position [0, 0]
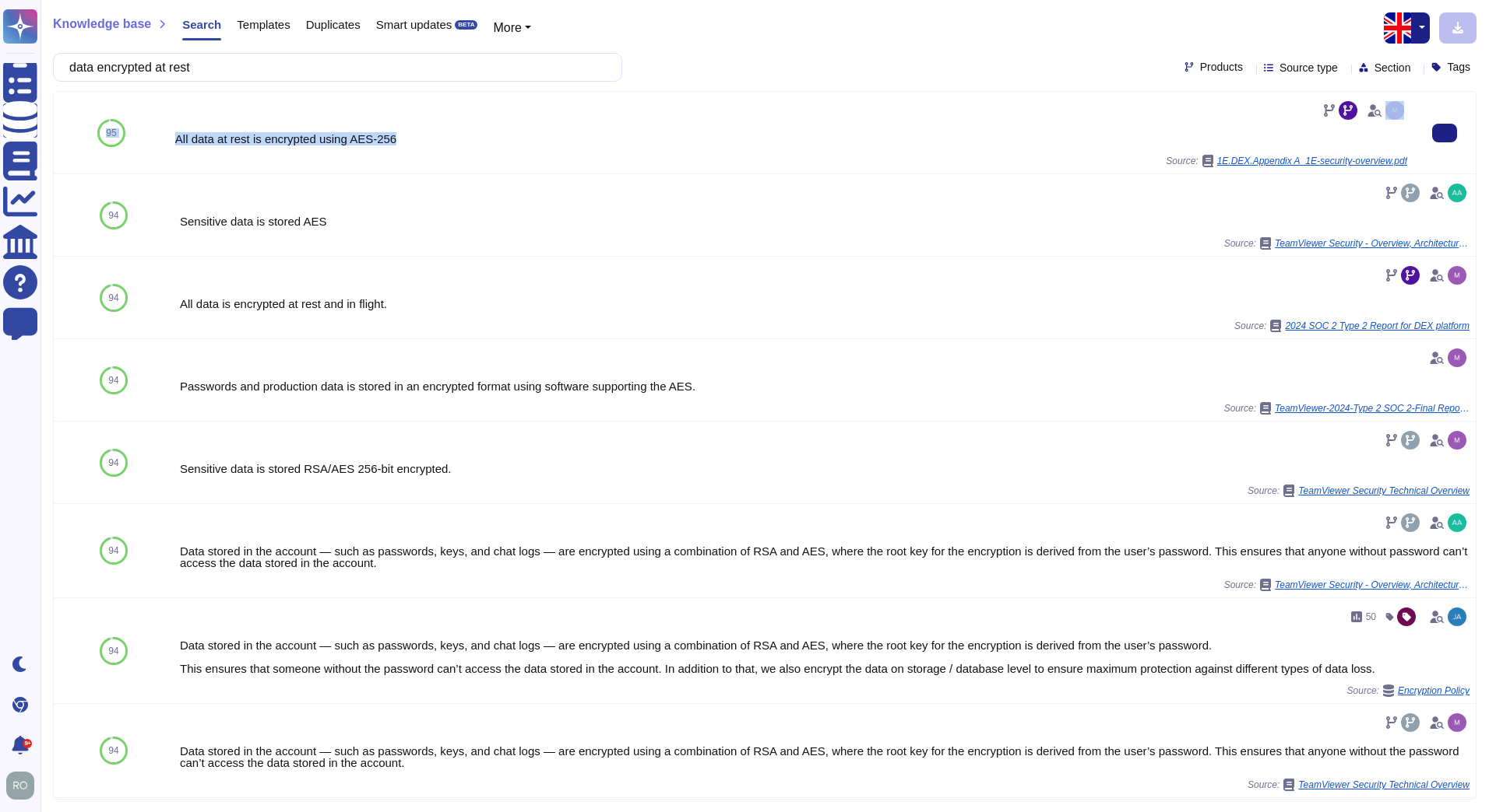
drag, startPoint x: 429, startPoint y: 140, endPoint x: 165, endPoint y: 133, distance: 264.1
click at [165, 133] on div "95 All data at rest is encrypted using AES-256 Source: 1E.DEX.Appendix A_1E-sec…" at bounding box center [764, 133] width 1422 height 82
drag, startPoint x: 165, startPoint y: 133, endPoint x: 315, endPoint y: 148, distance: 150.7
click at [315, 148] on div "All data at rest is encrypted using AES-256 Source: 1E.DEX.Appendix A_1E-securi…" at bounding box center [791, 133] width 1231 height 69
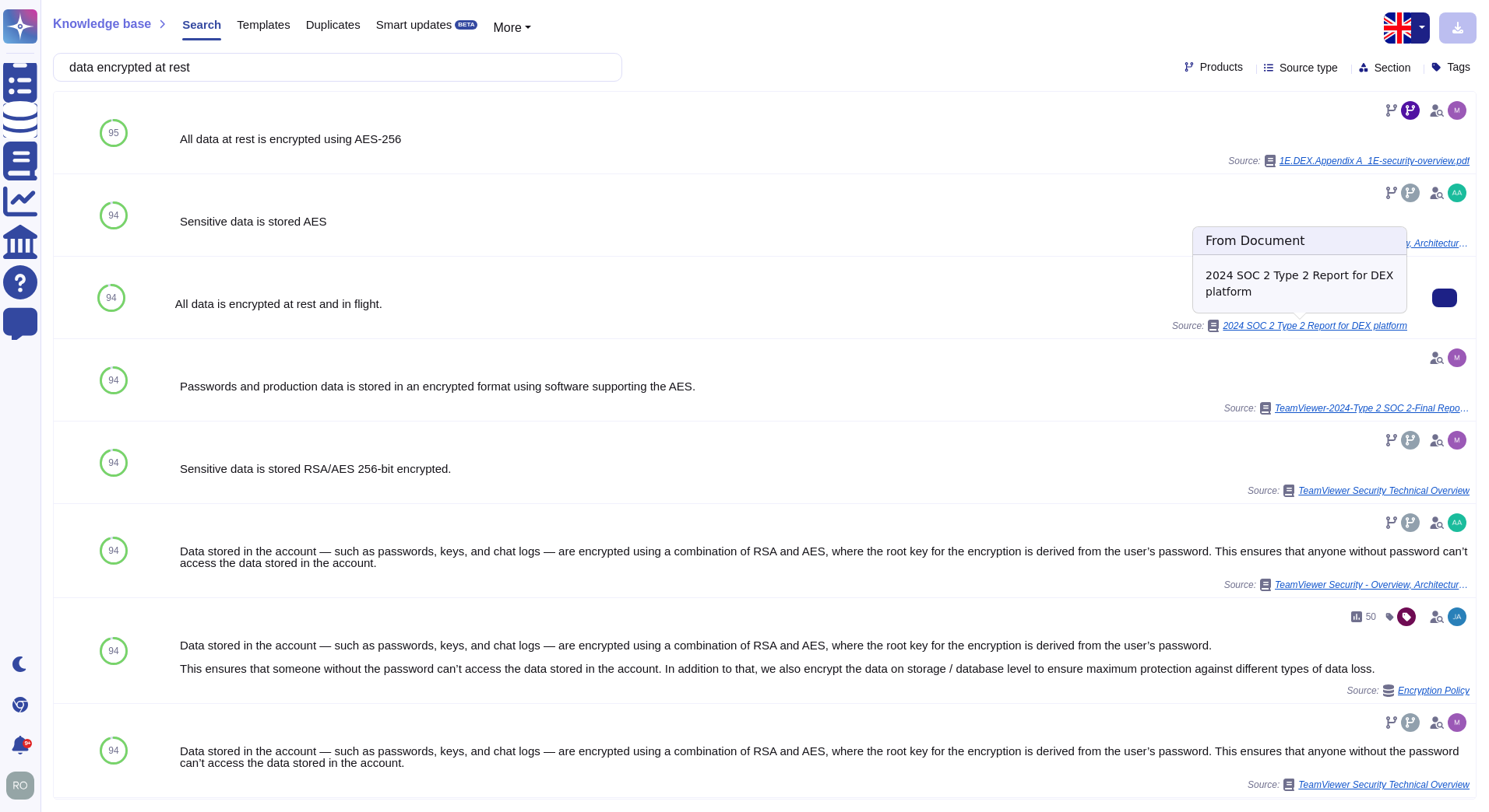
drag, startPoint x: 1283, startPoint y: 326, endPoint x: 1251, endPoint y: 320, distance: 32.6
click at [1251, 320] on div "2024 SOC 2 Type 2 Report for DEX platform" at bounding box center [1307, 326] width 200 height 13
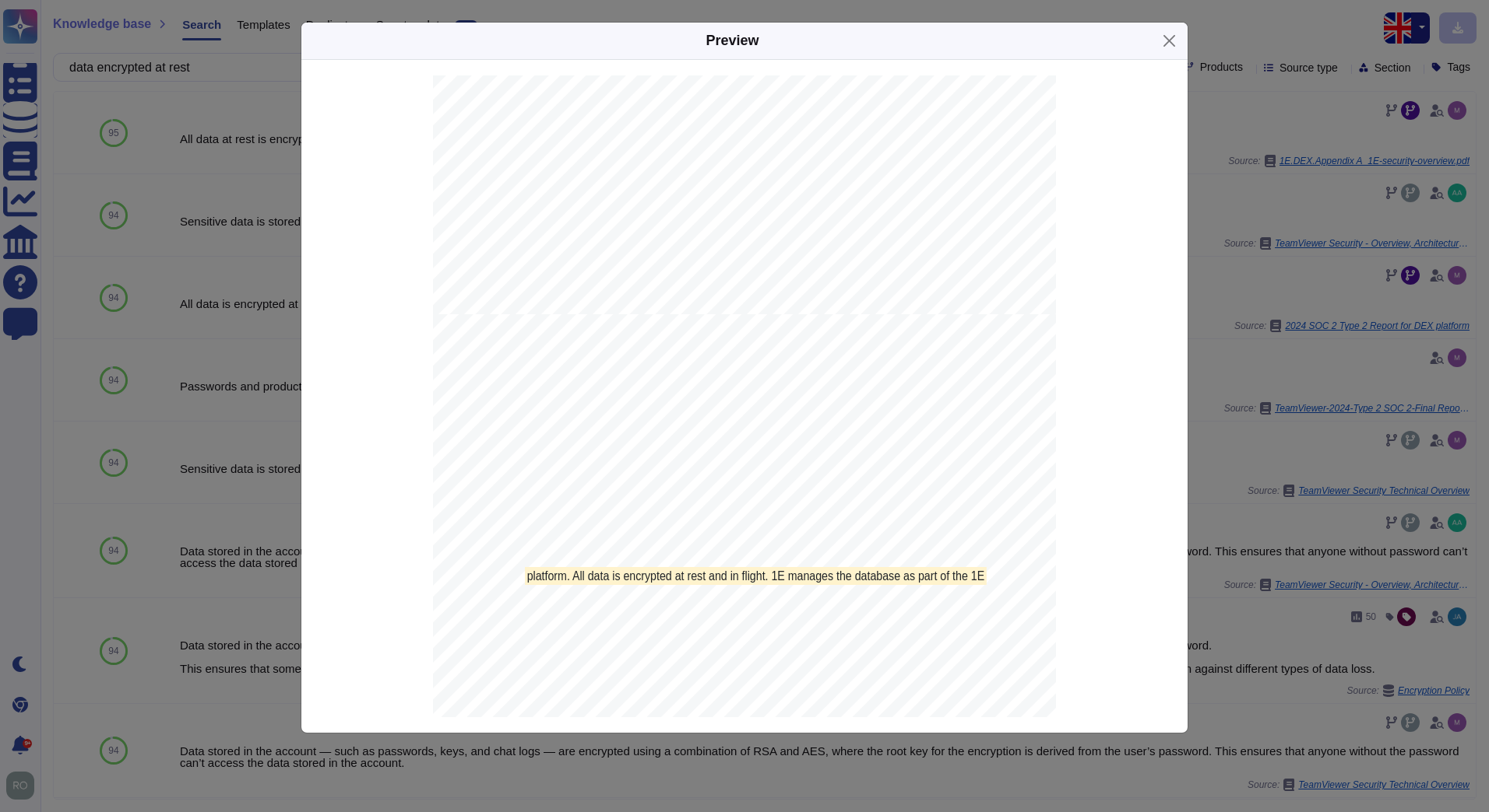
scroll to position [12082, 0]
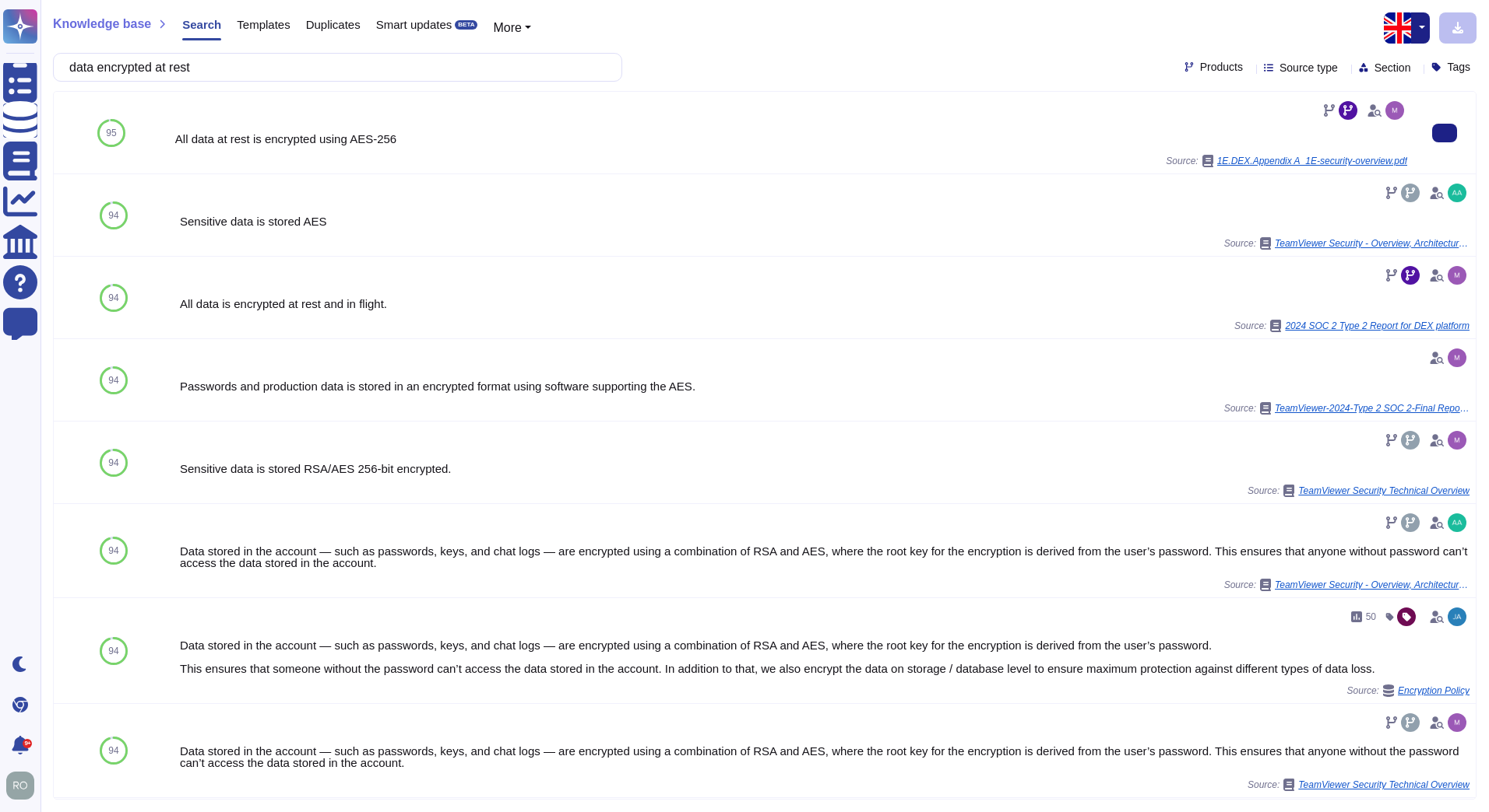
click at [246, 142] on div "All data at rest is encrypted using AES-256" at bounding box center [791, 139] width 1231 height 12
click at [1245, 164] on span "1E.DEX.Appendix A_1E-security-overview.pdf" at bounding box center [1312, 160] width 190 height 9
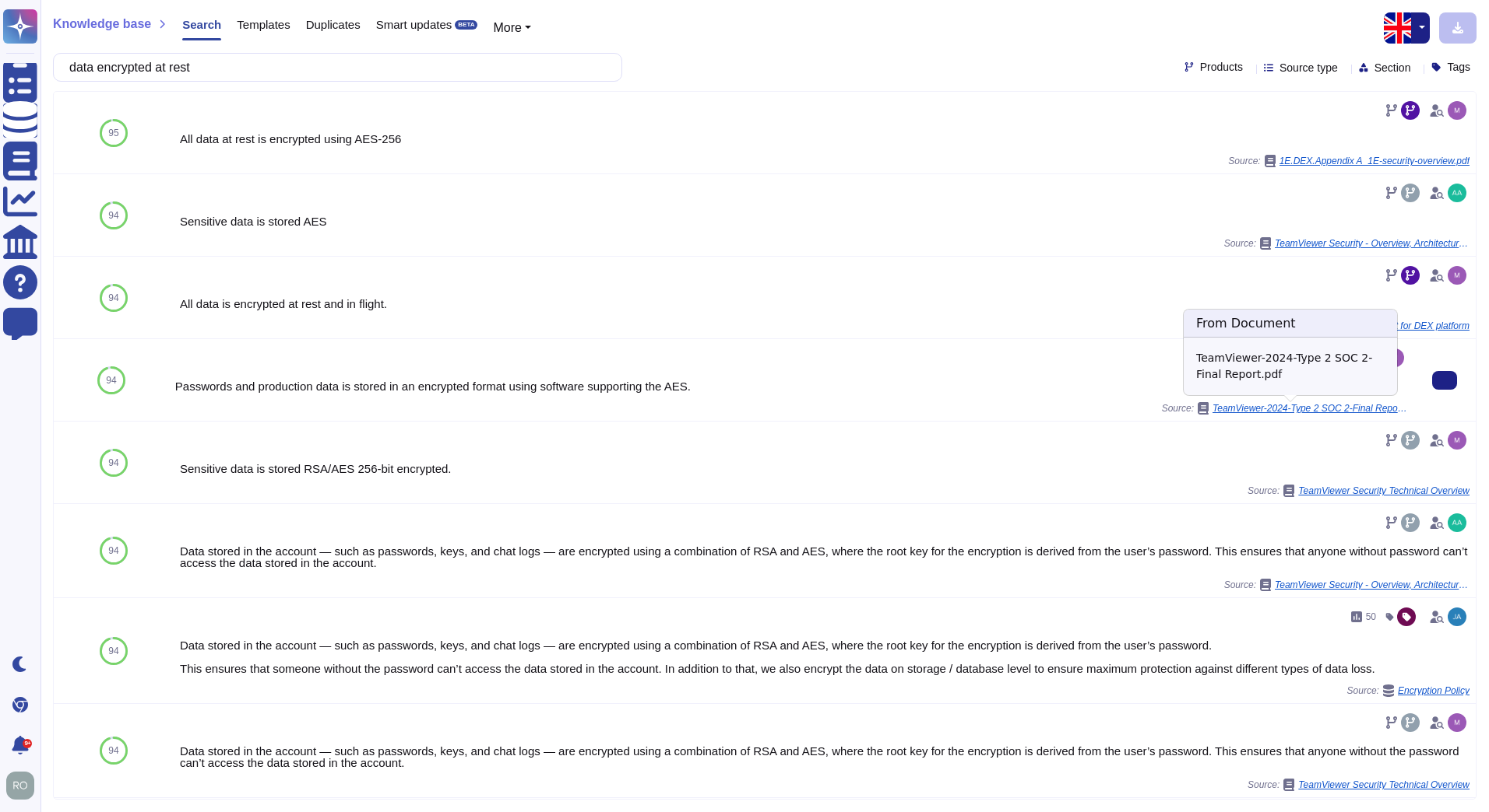
click at [1248, 409] on span "TeamViewer-2024-Type 2 SOC 2-Final Report.pdf" at bounding box center [1310, 408] width 194 height 9
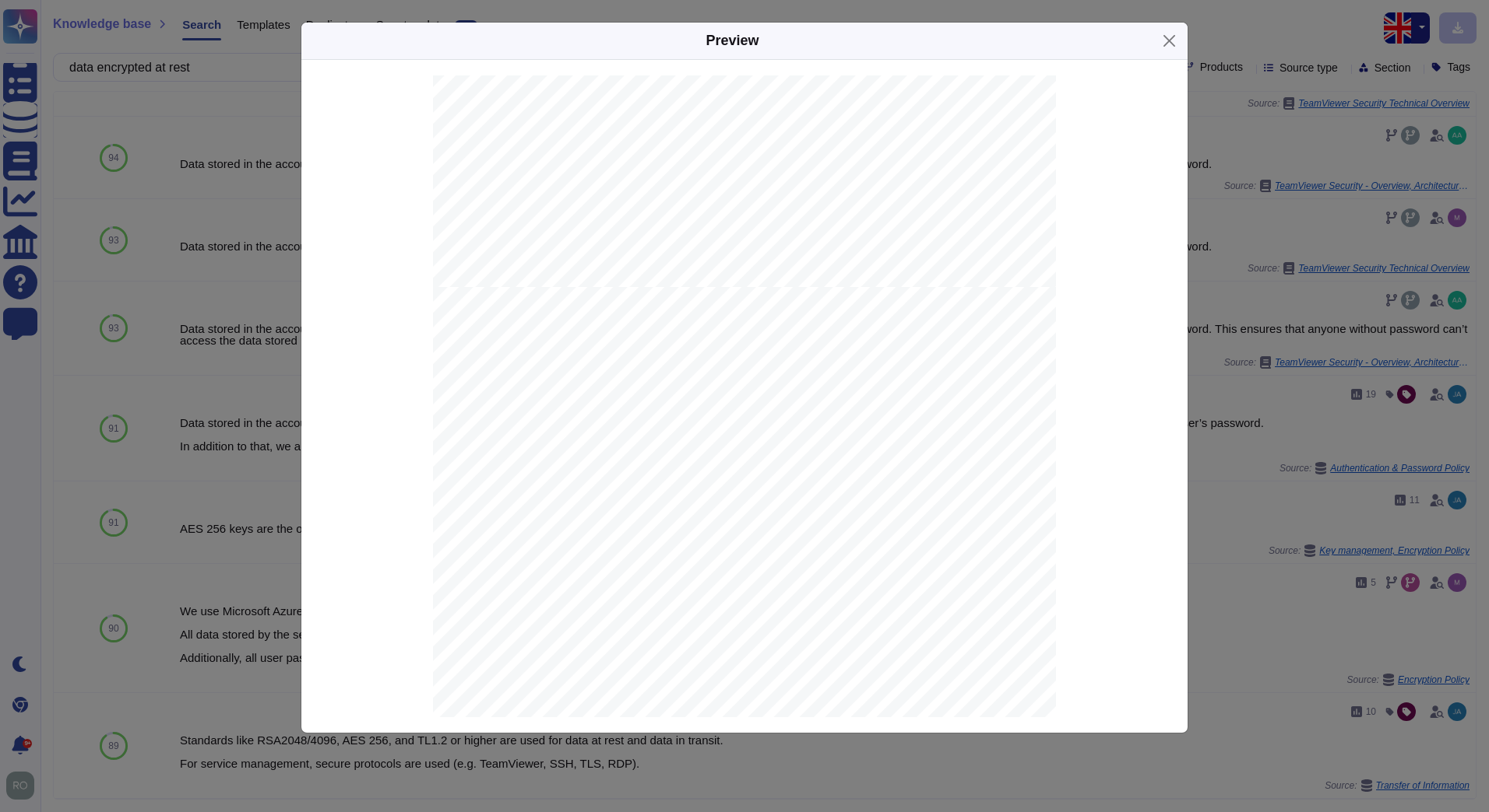
scroll to position [11240, 0]
drag, startPoint x: 867, startPoint y: 429, endPoint x: 586, endPoint y: 435, distance: 281.1
click at [588, 435] on div "Proprietary and Confidential 12 Principal Service Commitments and System Requir…" at bounding box center [744, 514] width 623 height 805
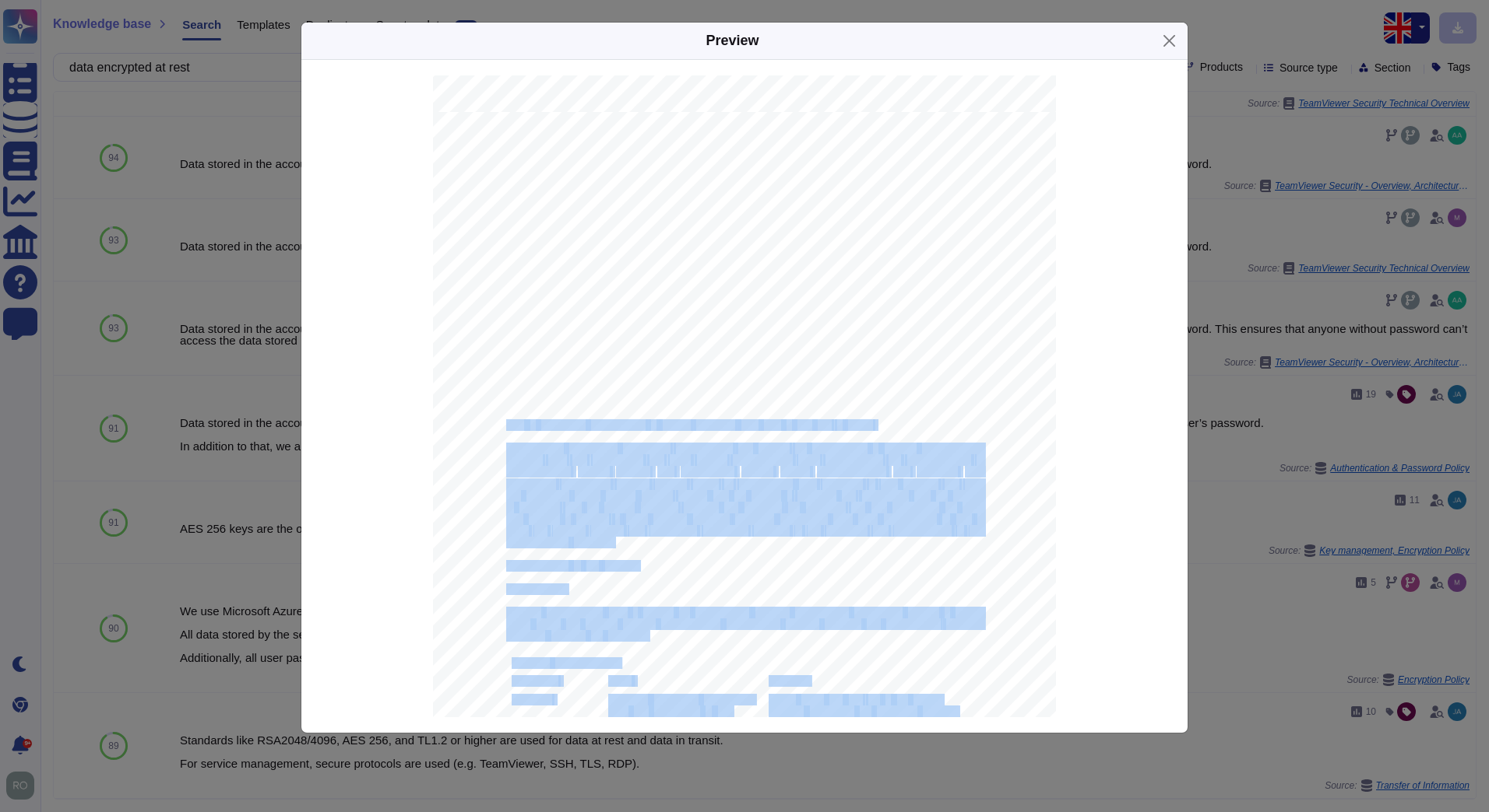
drag, startPoint x: 503, startPoint y: 426, endPoint x: 872, endPoint y: 424, distance: 369.0
click at [872, 424] on div "Proprietary and Confidential 12 Principal Service Commitments and System Requir…" at bounding box center [744, 514] width 623 height 805
copy div "Lor ip dolorsitam consectetura el seddoei temporin utla etdo ma aliq eni ad min…"
click at [871, 424] on div "Proprietary and Confidential 12 Principal Service Commitments and System Requir…" at bounding box center [744, 514] width 623 height 805
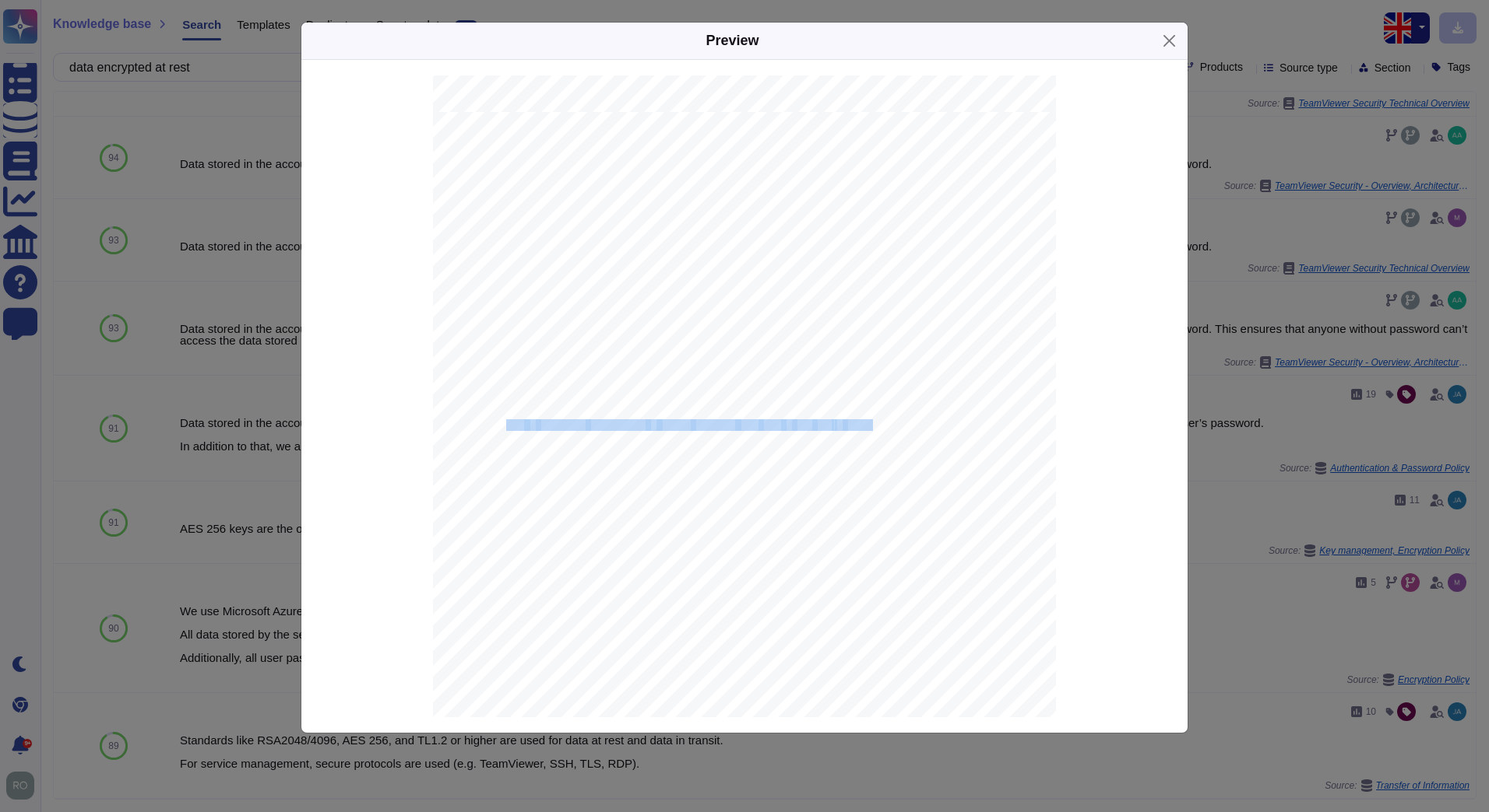
drag, startPoint x: 864, startPoint y: 424, endPoint x: 503, endPoint y: 421, distance: 361.0
click at [433, 112] on span "Use of encryption technologies to protect customer data both at rest and in tra…" at bounding box center [433, 112] width 0 height 0
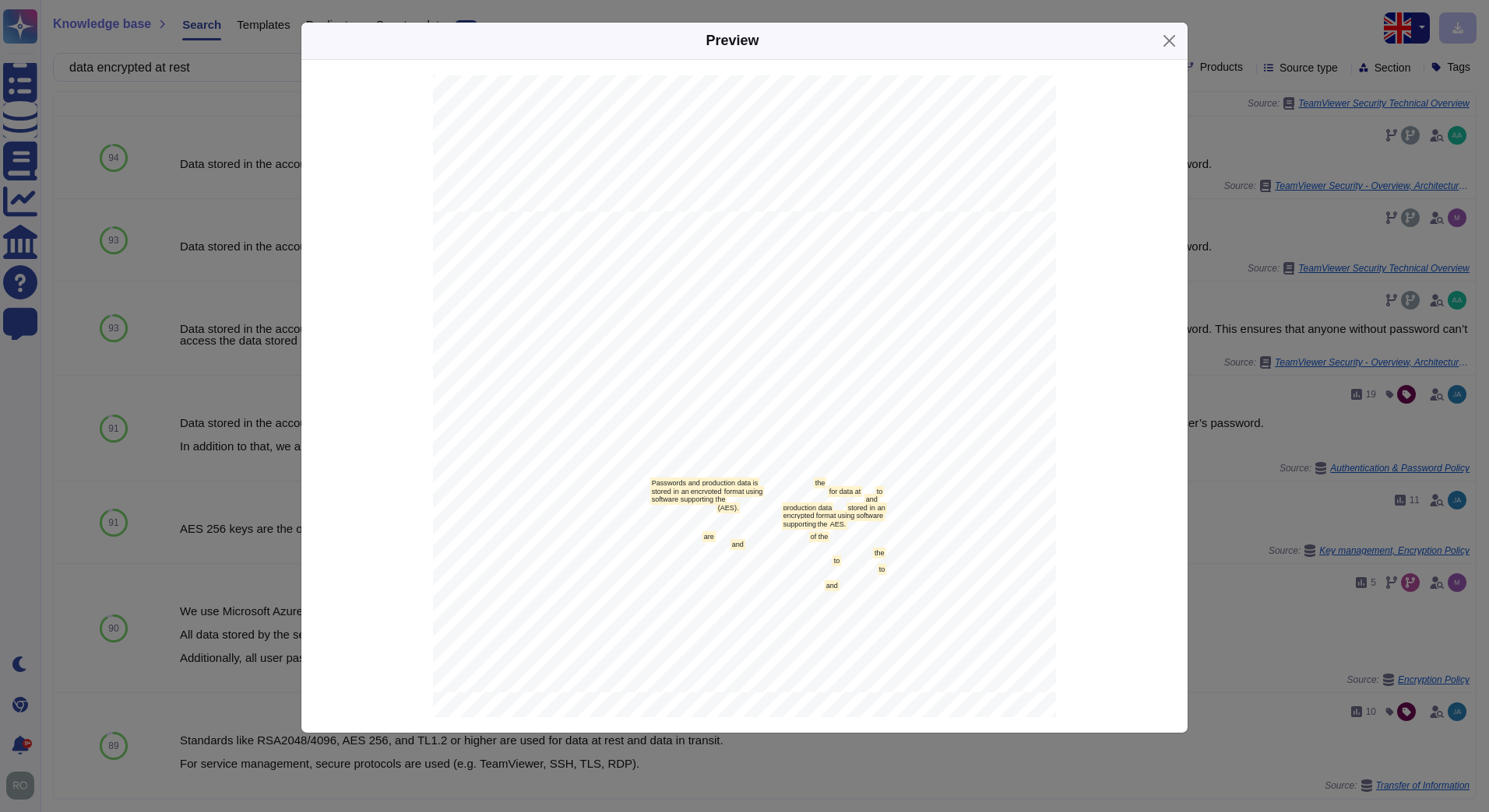
scroll to position [53670, 0]
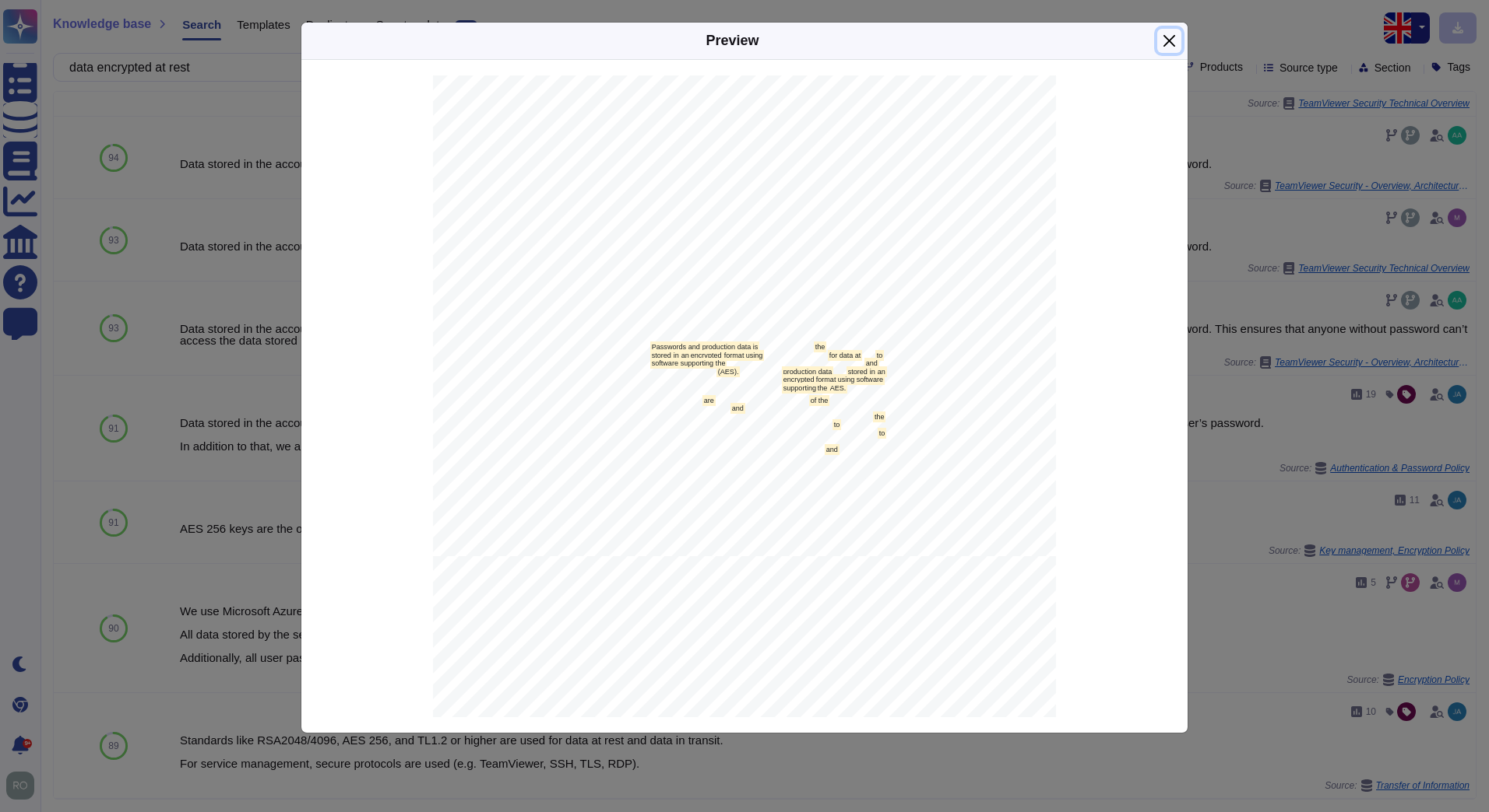
click at [1173, 35] on button "Close" at bounding box center [1169, 41] width 24 height 24
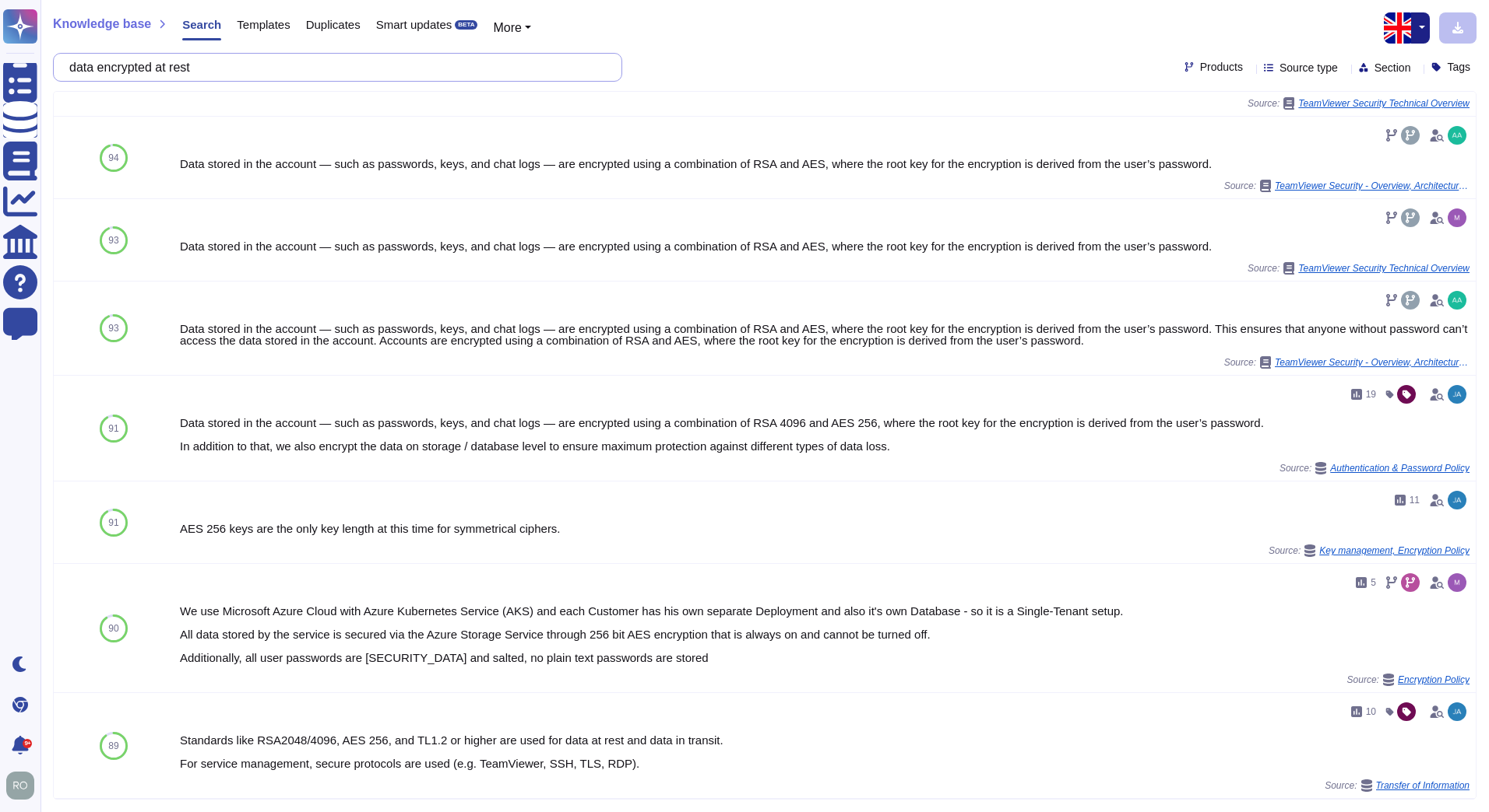
click at [243, 59] on input "data encrypted at rest" at bounding box center [333, 67] width 544 height 28
drag, startPoint x: 227, startPoint y: 60, endPoint x: -3, endPoint y: 81, distance: 231.0
click at [0, 81] on html "Questionnaires Knowledge Base Documents Analytics CAIQ / SIG Help Center Feedba…" at bounding box center [744, 406] width 1489 height 812
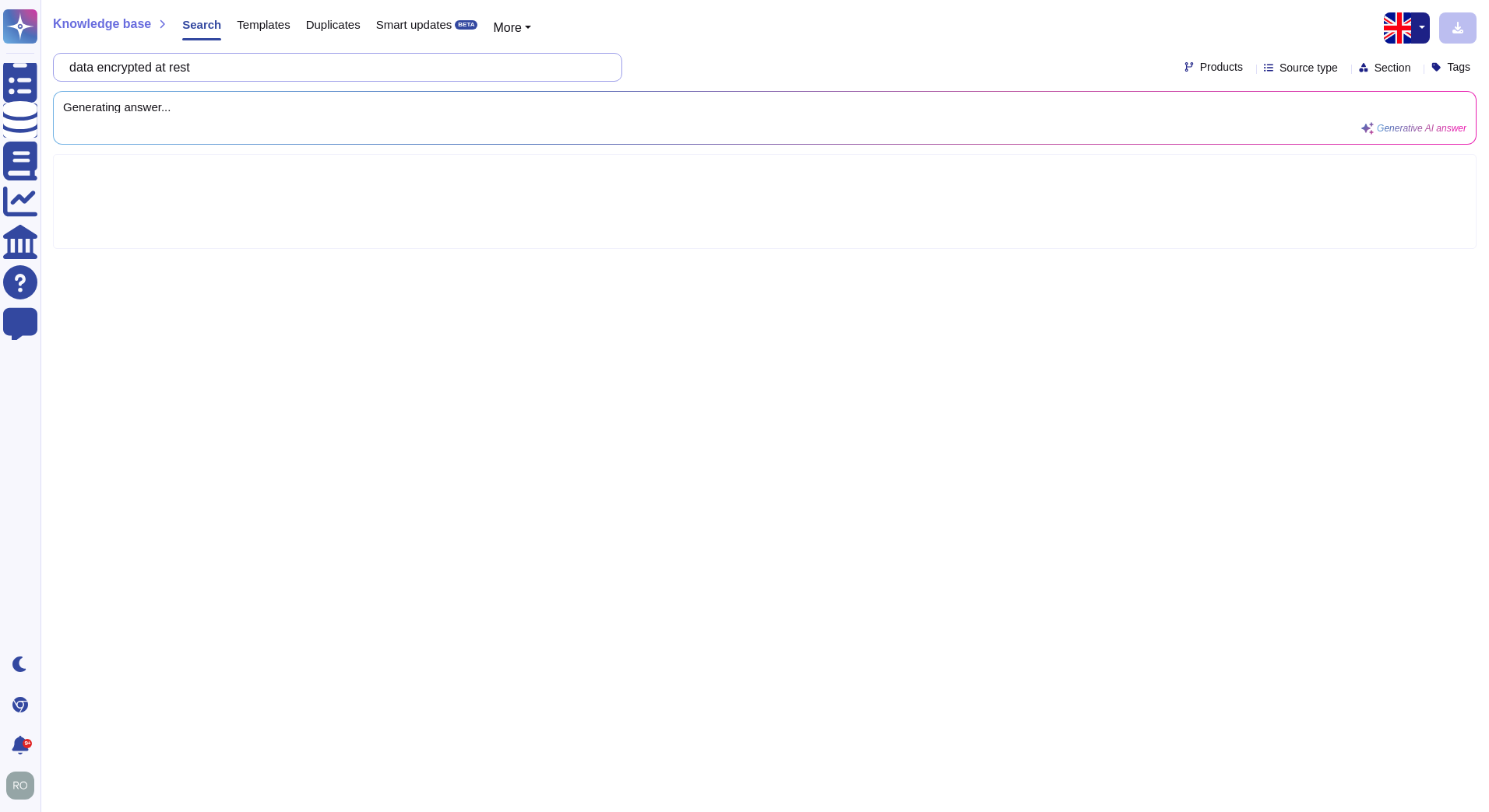
scroll to position [0, 0]
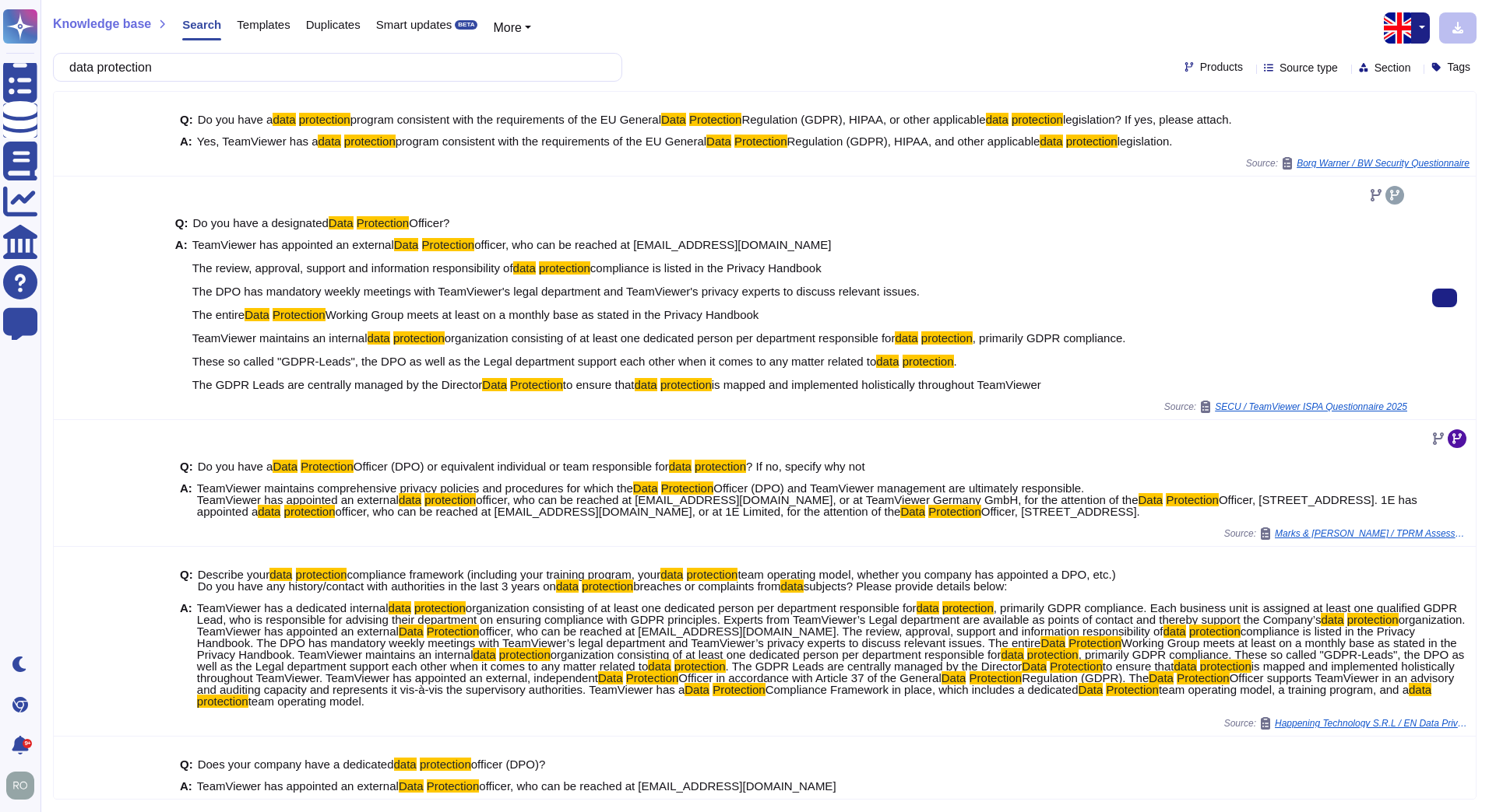
type input "data protection"
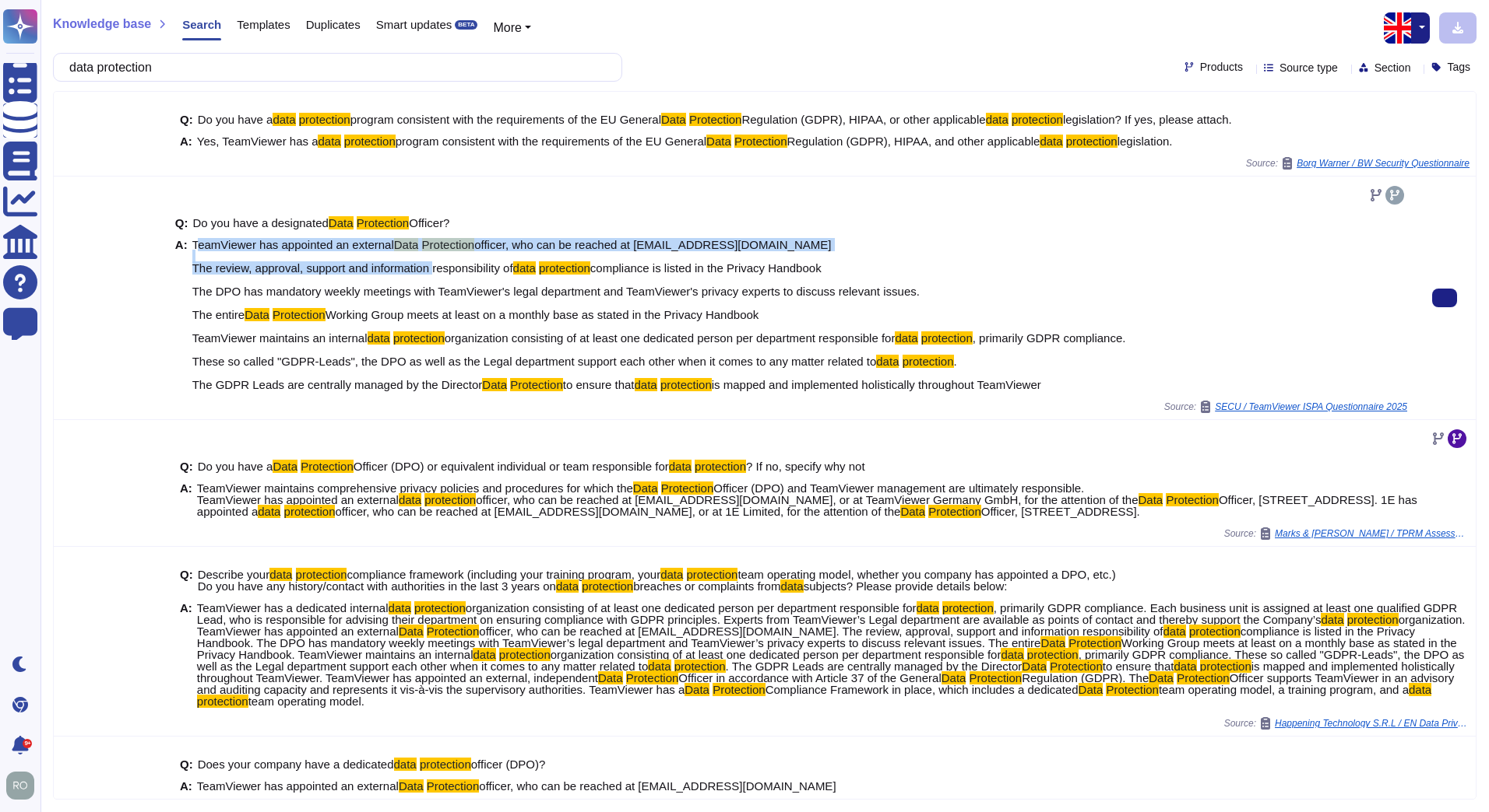
drag, startPoint x: 193, startPoint y: 242, endPoint x: 459, endPoint y: 267, distance: 267.2
click at [459, 267] on span "TeamViewer has appointed an external Data Protection officer, who can be reache…" at bounding box center [659, 314] width 933 height 152
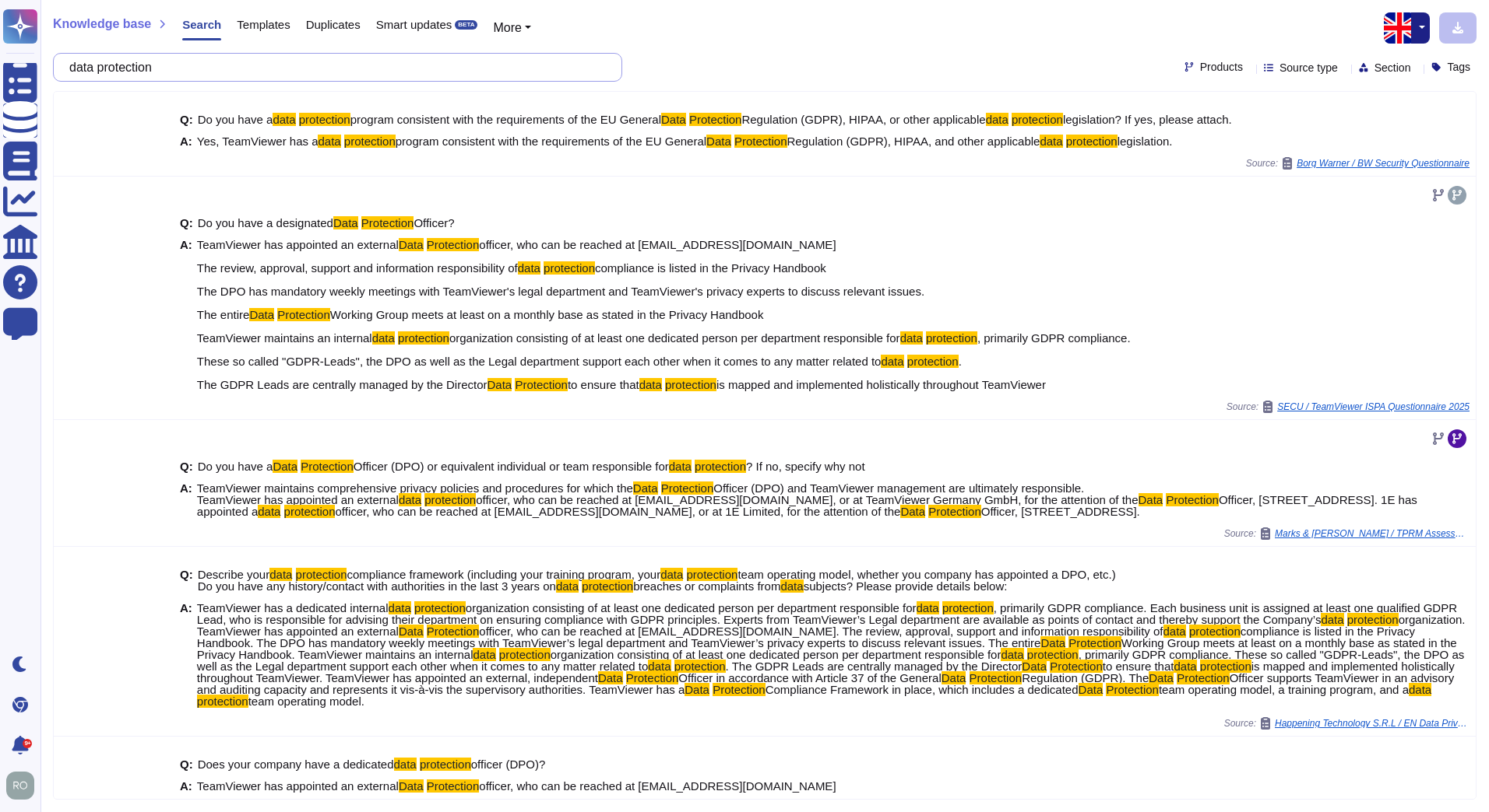
click at [176, 67] on input "data protection" at bounding box center [333, 67] width 544 height 28
